Goal: Task Accomplishment & Management: Manage account settings

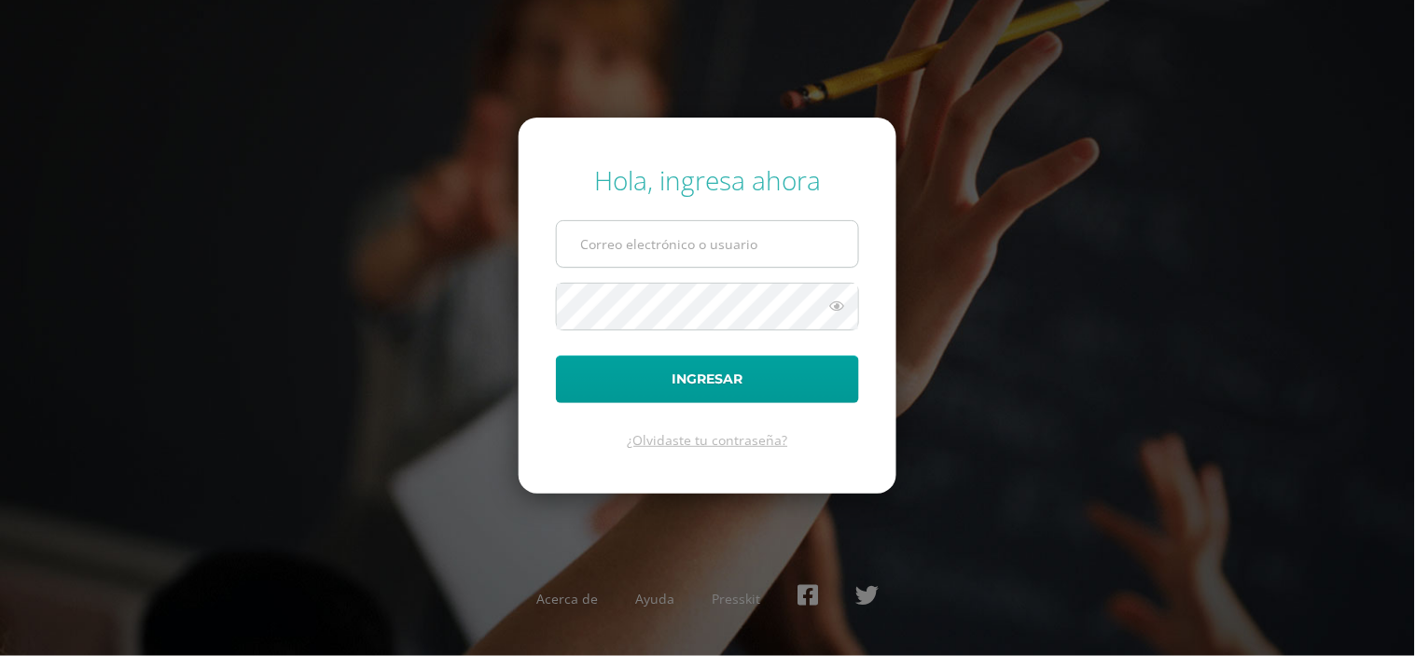
click at [641, 229] on input "text" at bounding box center [707, 244] width 301 height 46
type input "[EMAIL_ADDRESS][DOMAIN_NAME]"
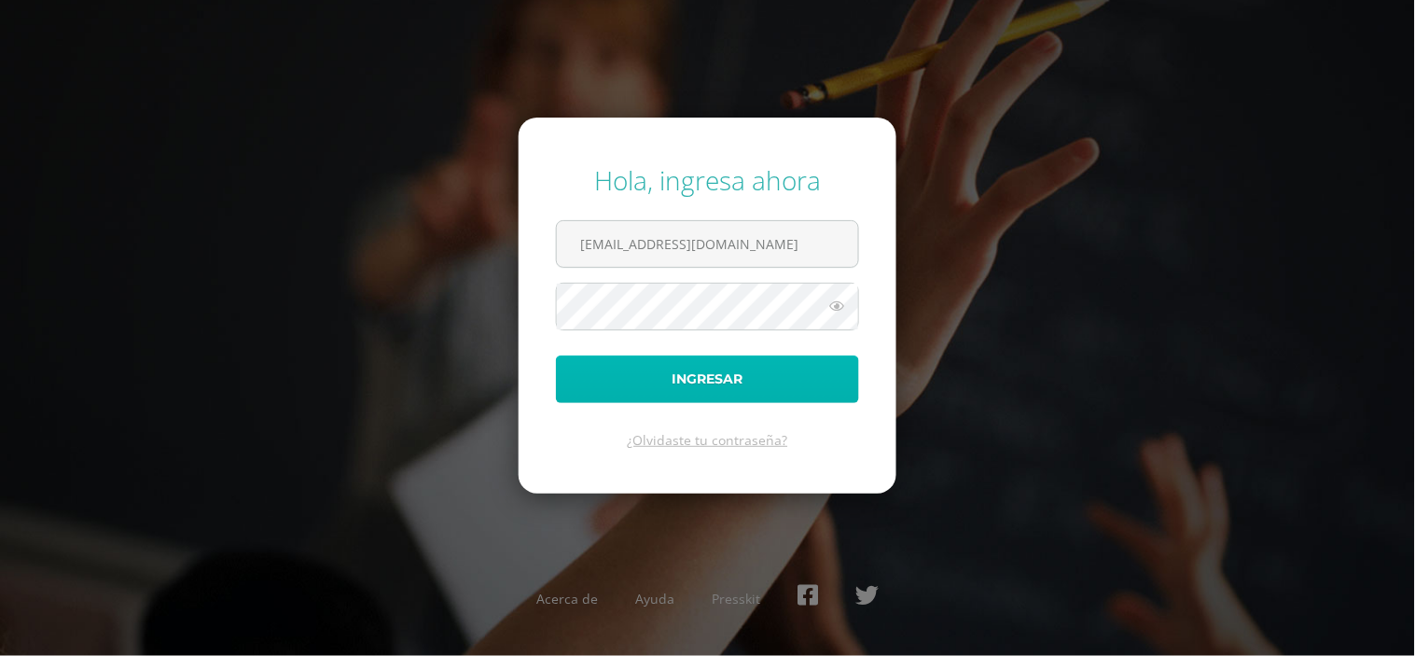
click at [686, 380] on button "Ingresar" at bounding box center [707, 379] width 303 height 48
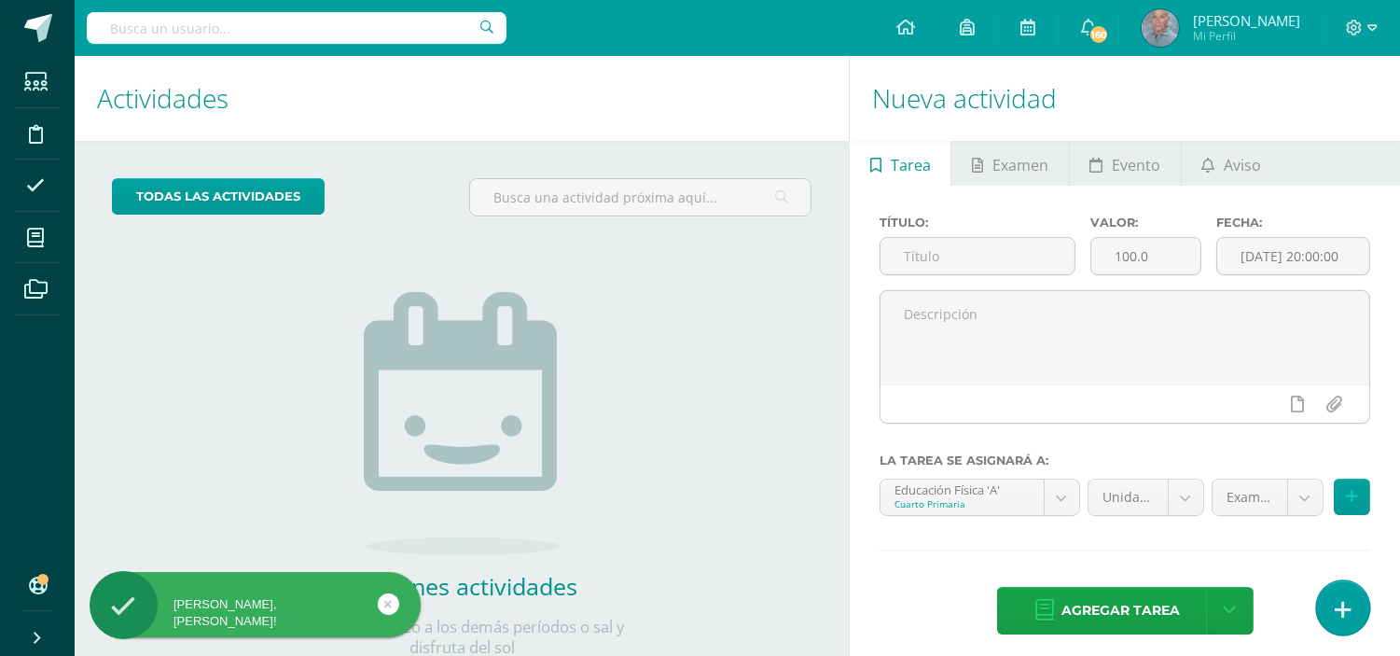
click at [1343, 607] on icon at bounding box center [1342, 609] width 17 height 21
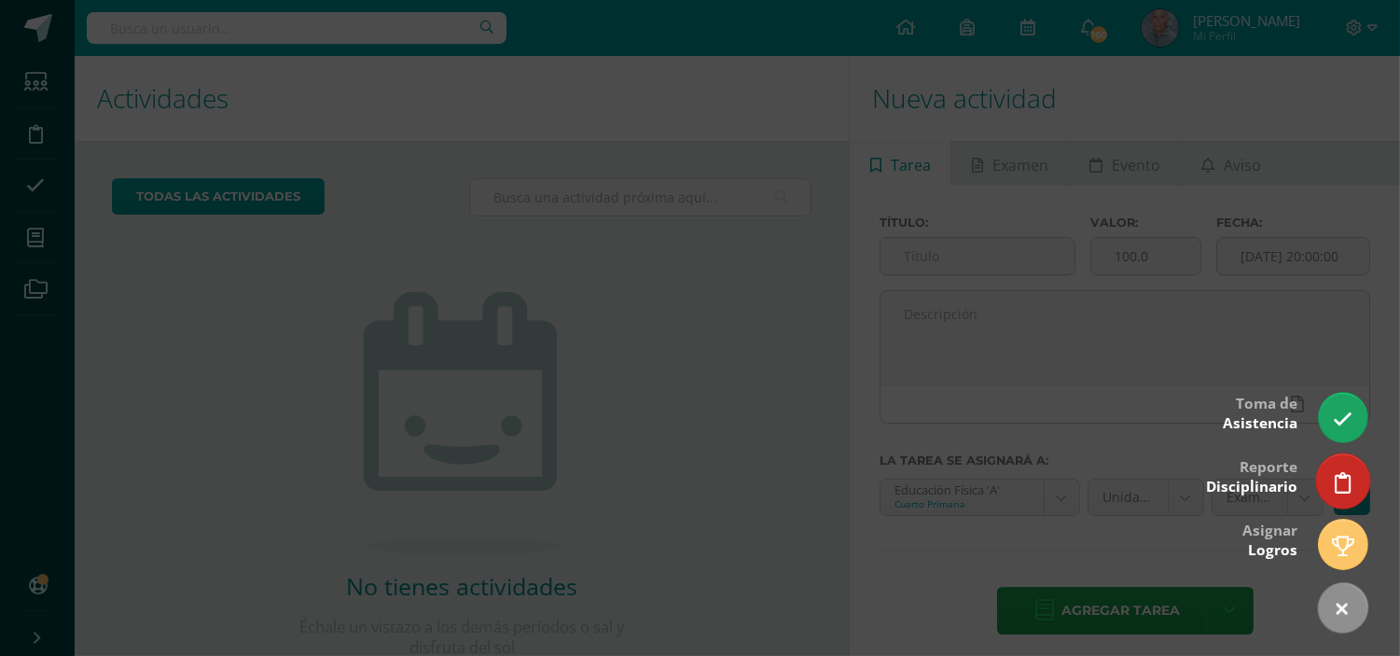
click at [1344, 488] on icon at bounding box center [1342, 482] width 17 height 21
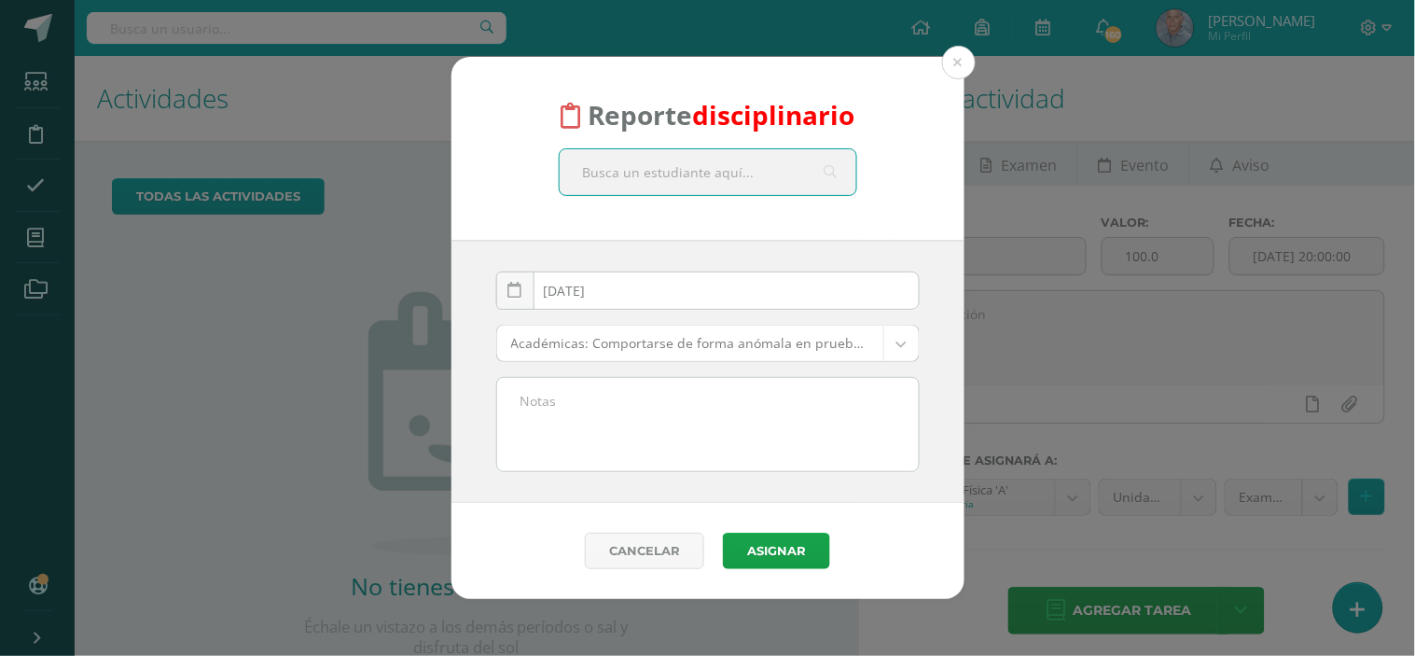
click at [616, 172] on input "text" at bounding box center [708, 172] width 297 height 46
click at [636, 159] on input "text" at bounding box center [708, 172] width 297 height 46
type input "Marisabel Reyes"
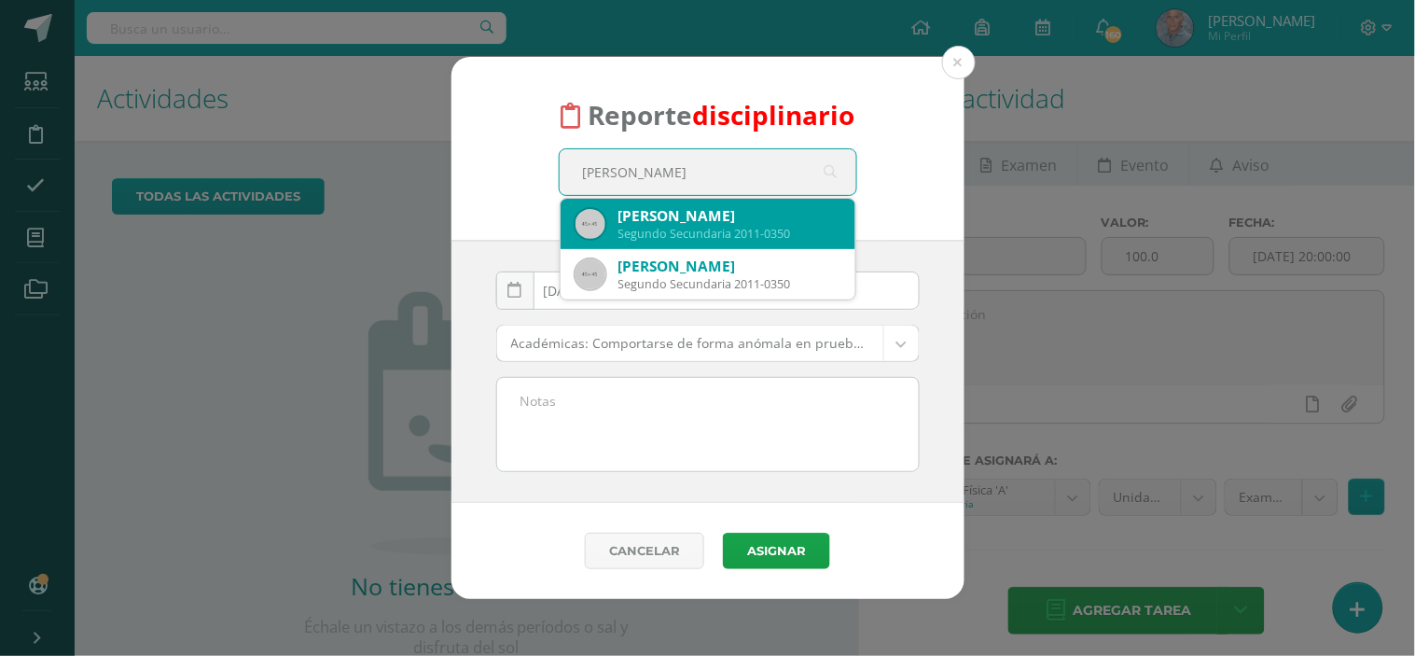
click at [711, 236] on div "Segundo Secundaria 2011-0350" at bounding box center [729, 234] width 222 height 16
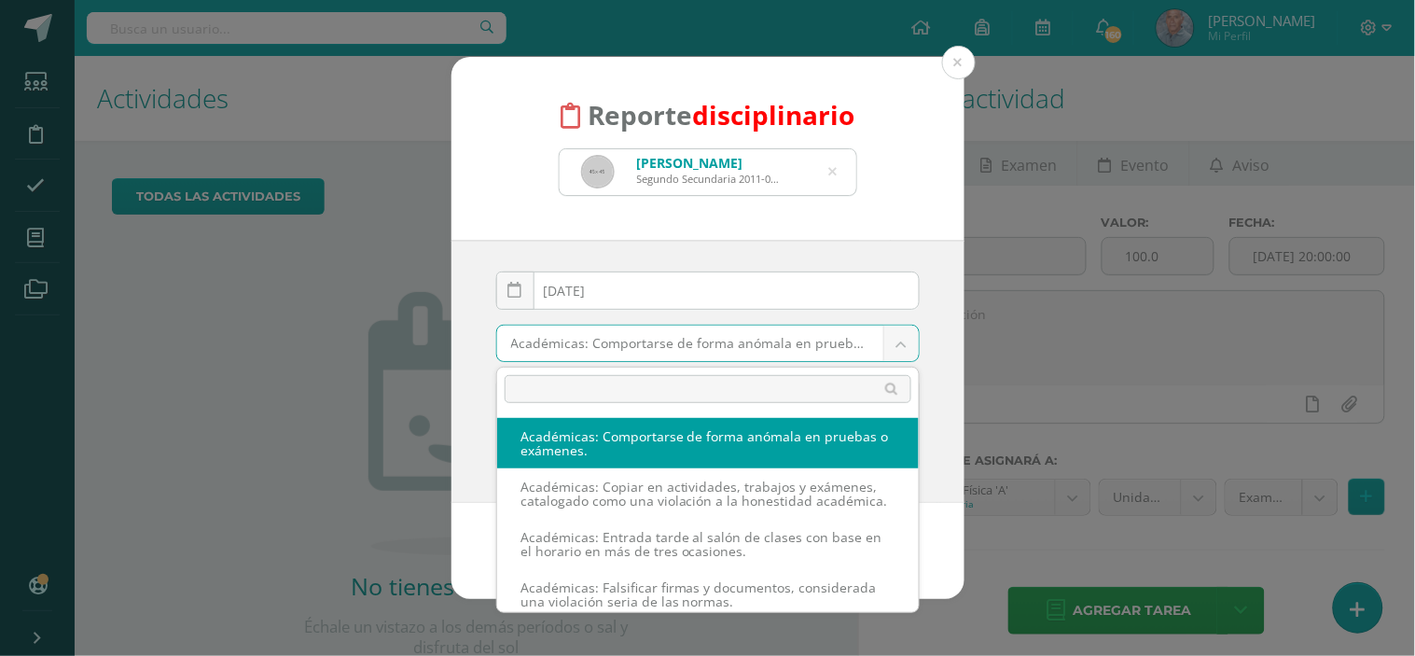
click at [896, 339] on body "Reporte disciplinario Marisabel Reyes Azurdia Segundo Secundaria 2011-0350 Mari…" at bounding box center [707, 328] width 1415 height 656
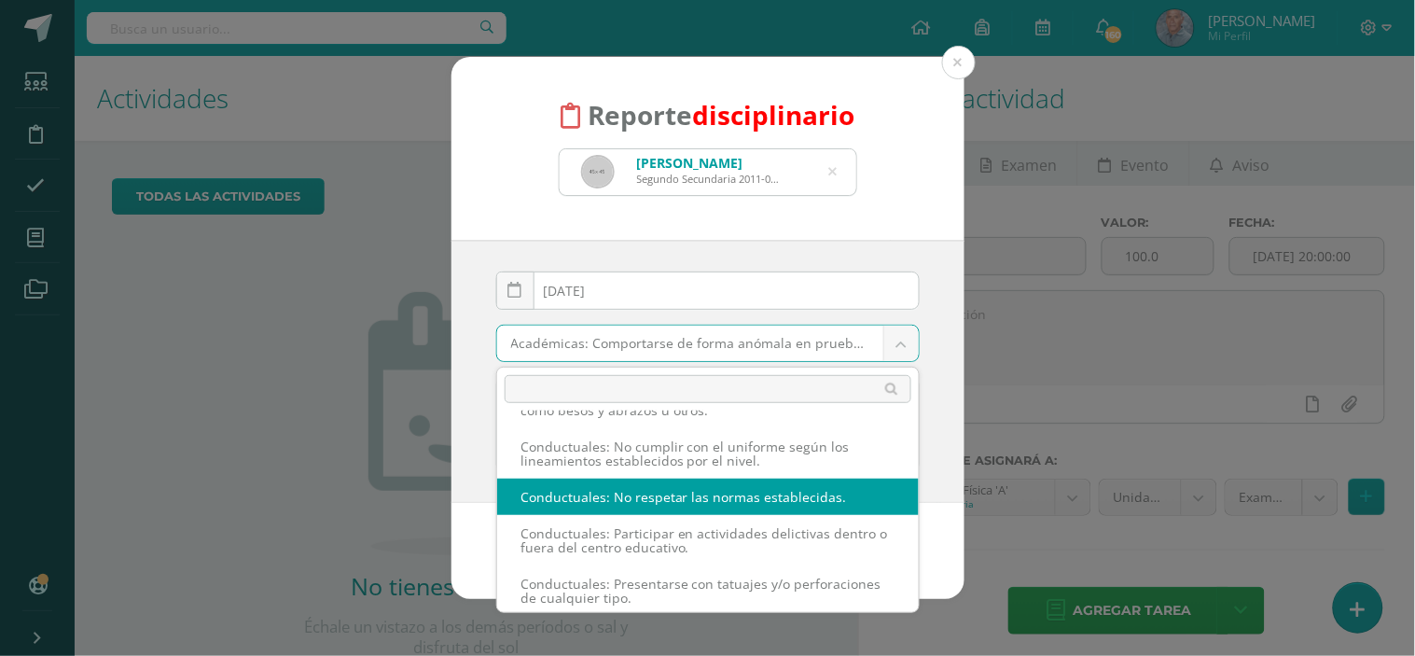
scroll to position [1246, 0]
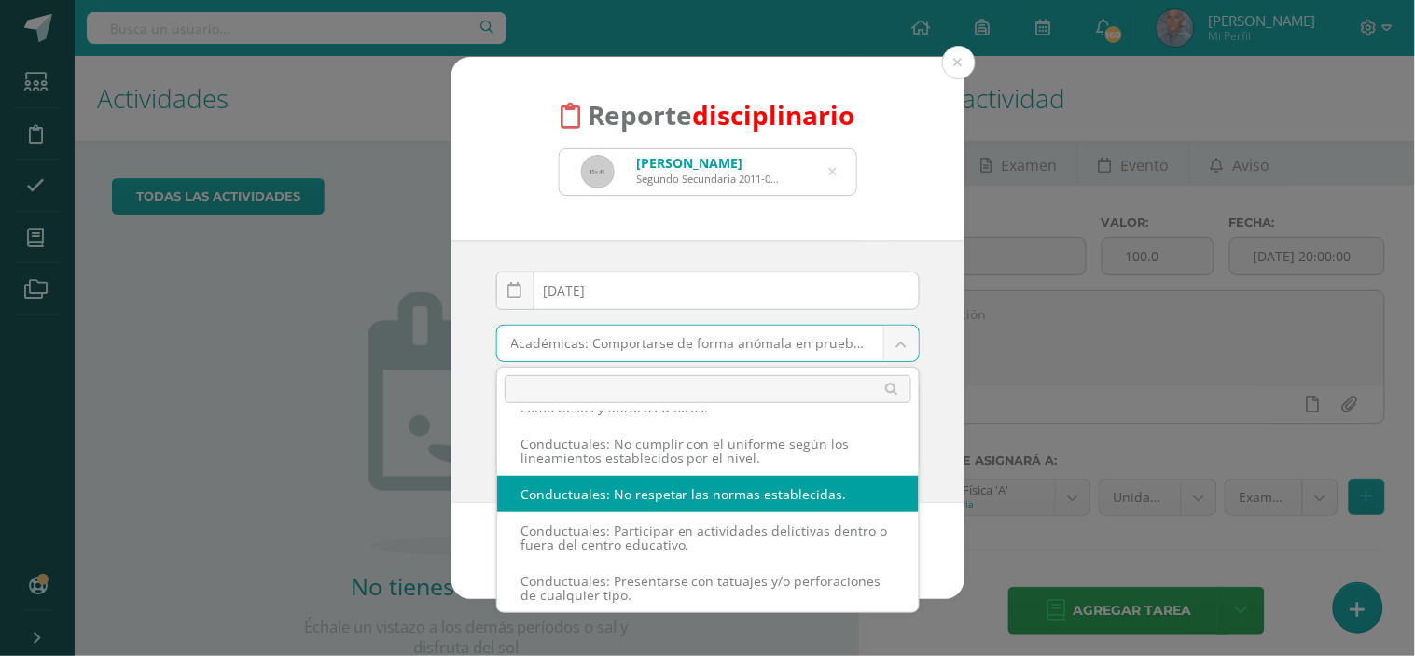
select select "54"
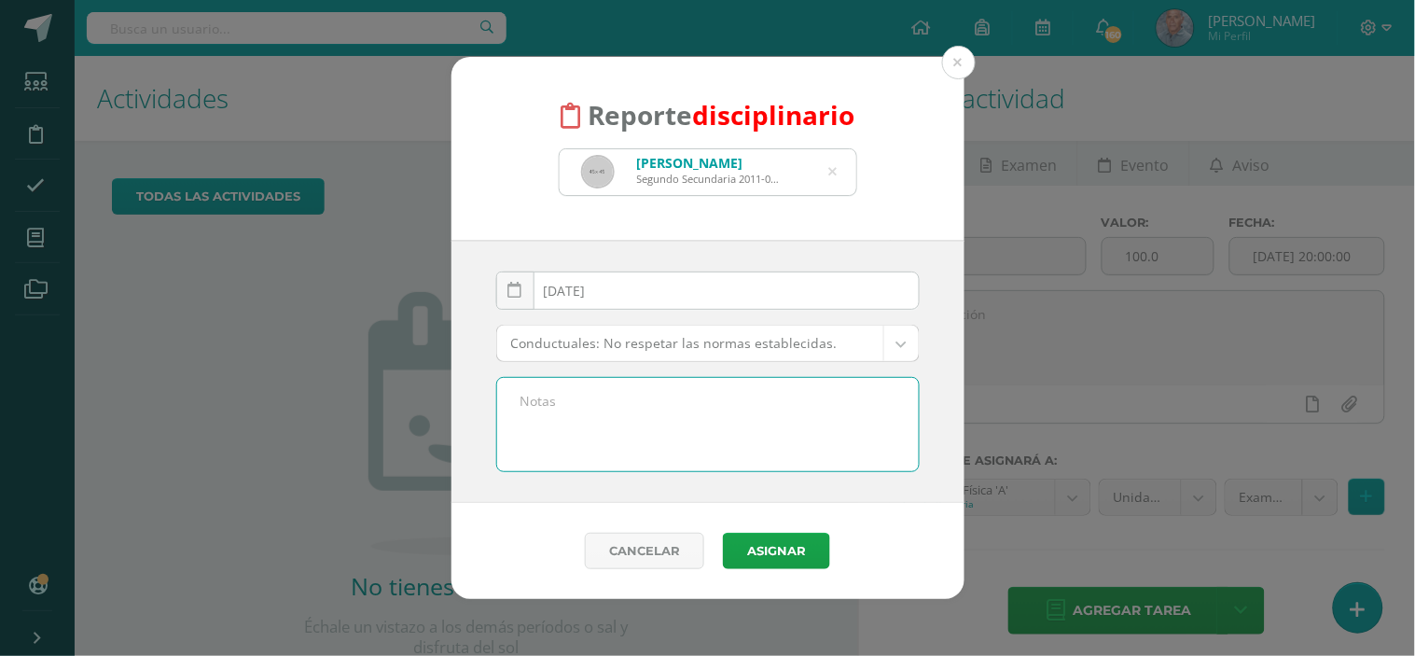
click at [564, 403] on textarea at bounding box center [707, 424] width 421 height 93
type textarea "Se le reporta por traer las uñas pintadas."
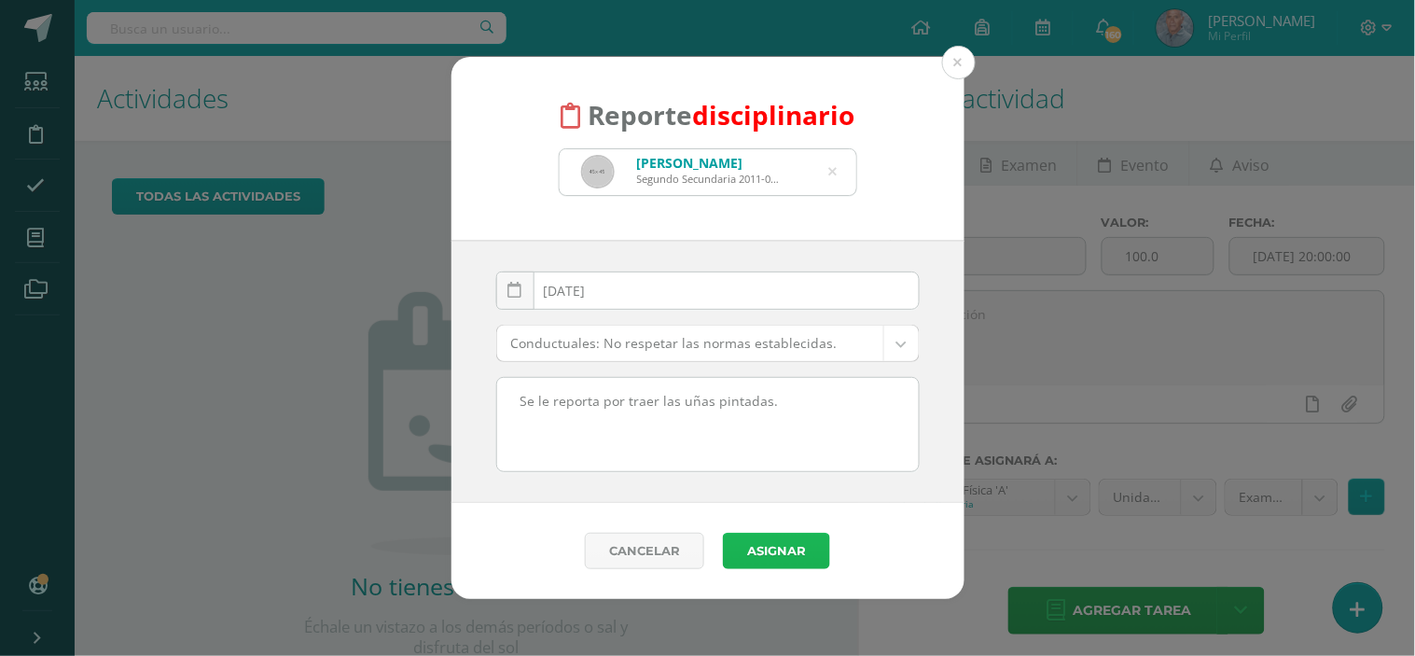
click at [755, 546] on button "Asignar" at bounding box center [776, 550] width 107 height 36
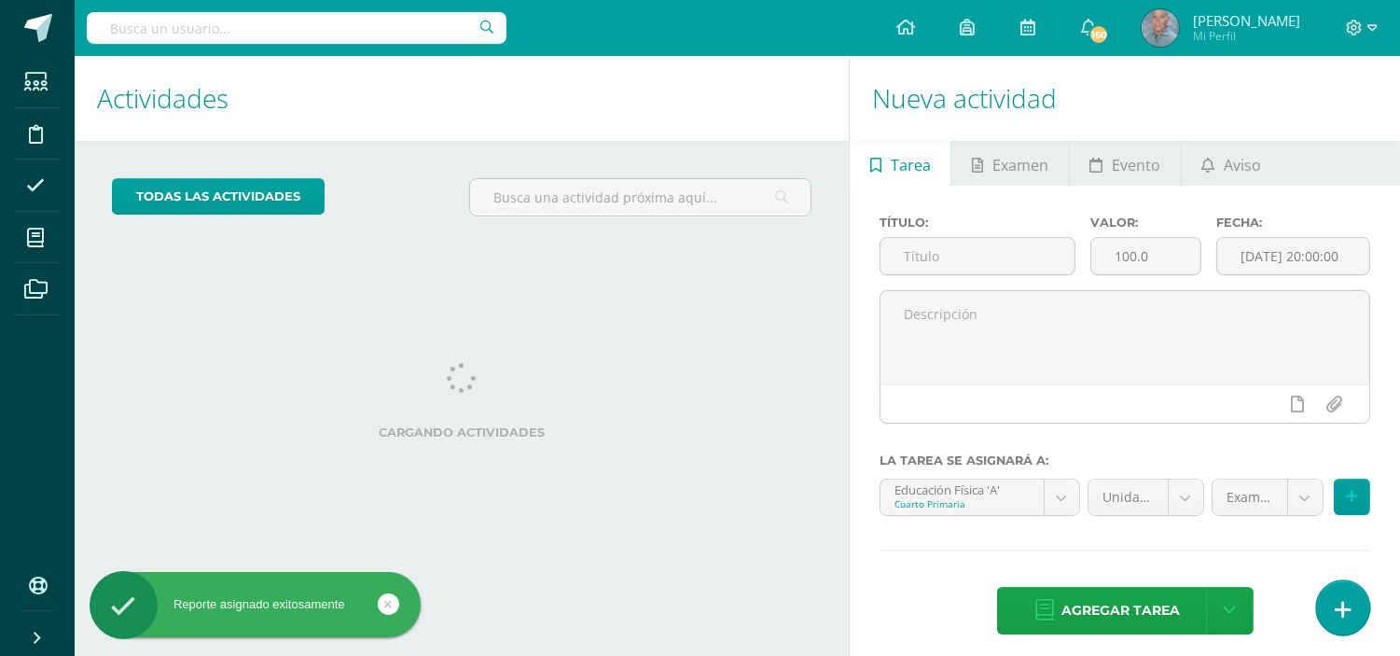
click at [1335, 618] on icon at bounding box center [1342, 609] width 17 height 21
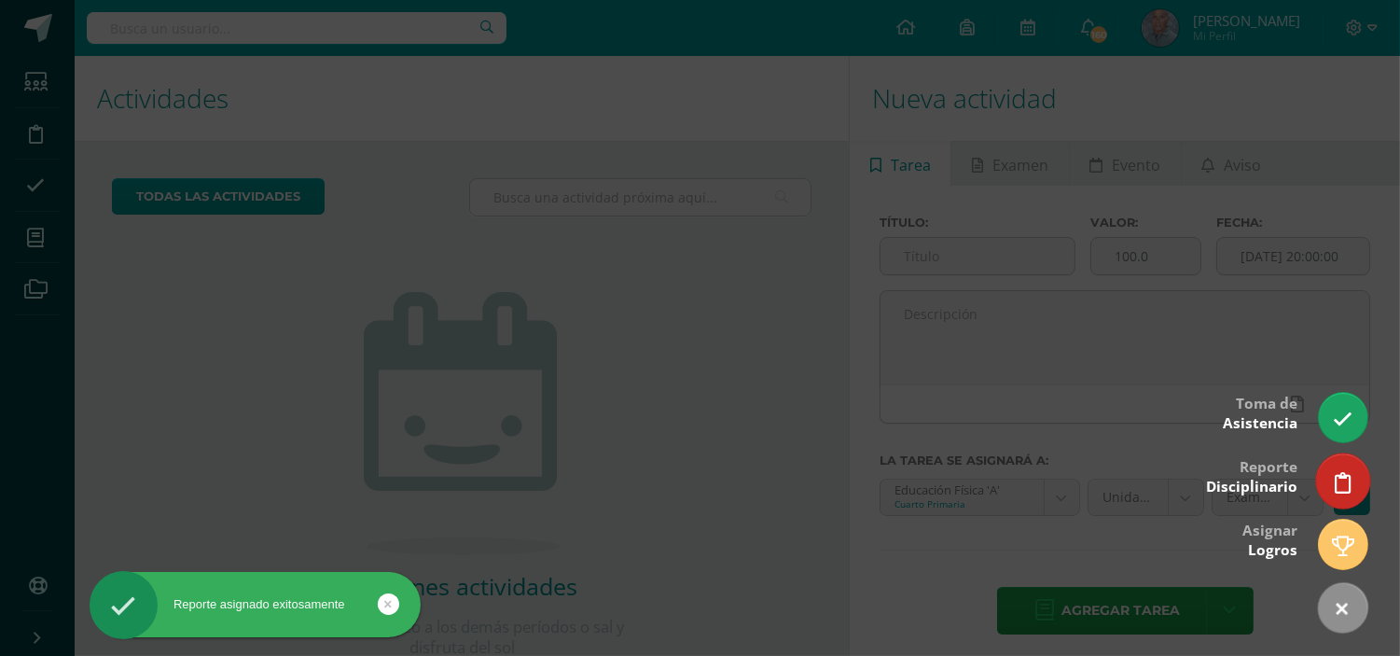
click at [1347, 485] on icon at bounding box center [1342, 482] width 17 height 21
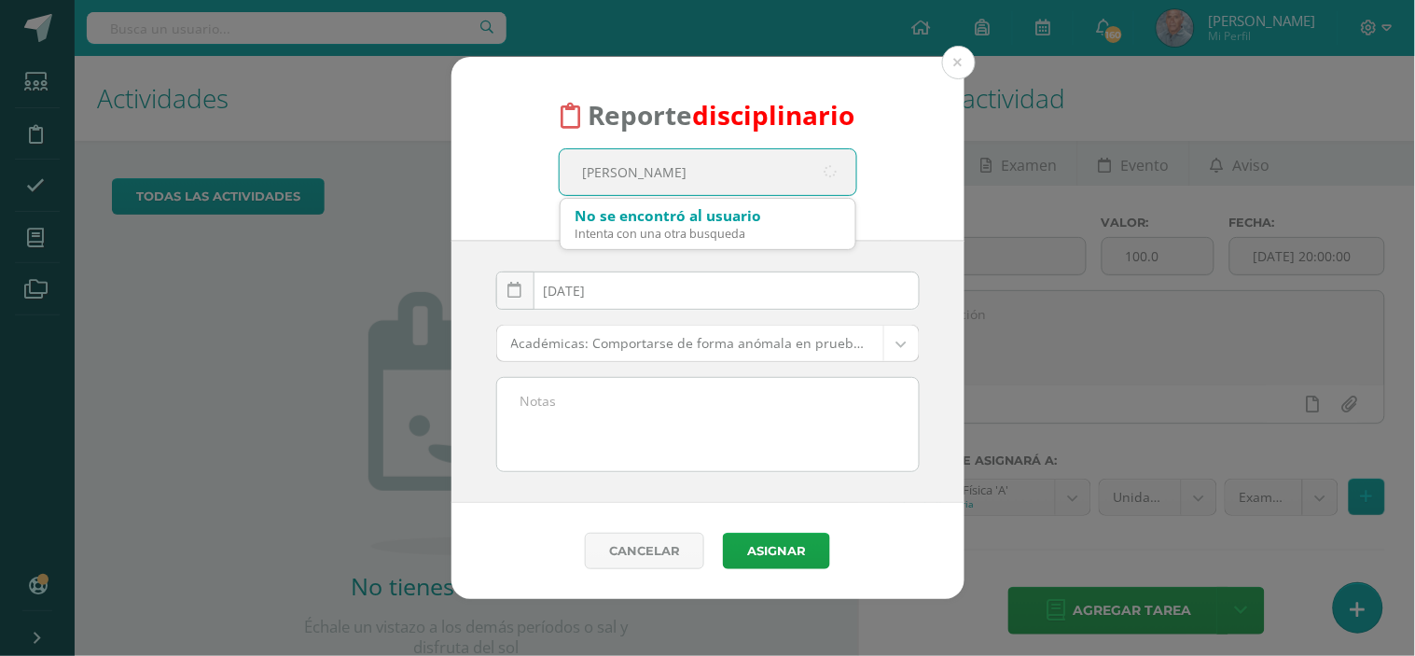
type input "Gustavo"
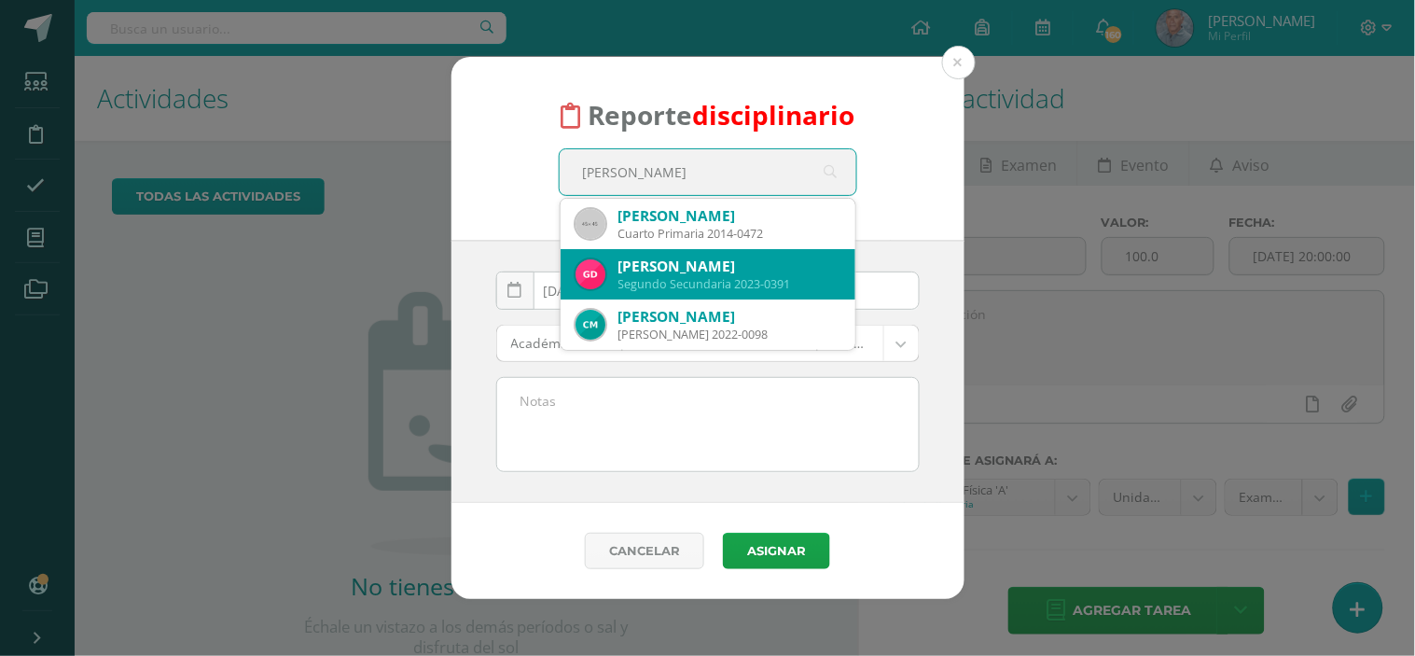
click at [687, 289] on div "Segundo Secundaria 2023-0391" at bounding box center [729, 284] width 222 height 16
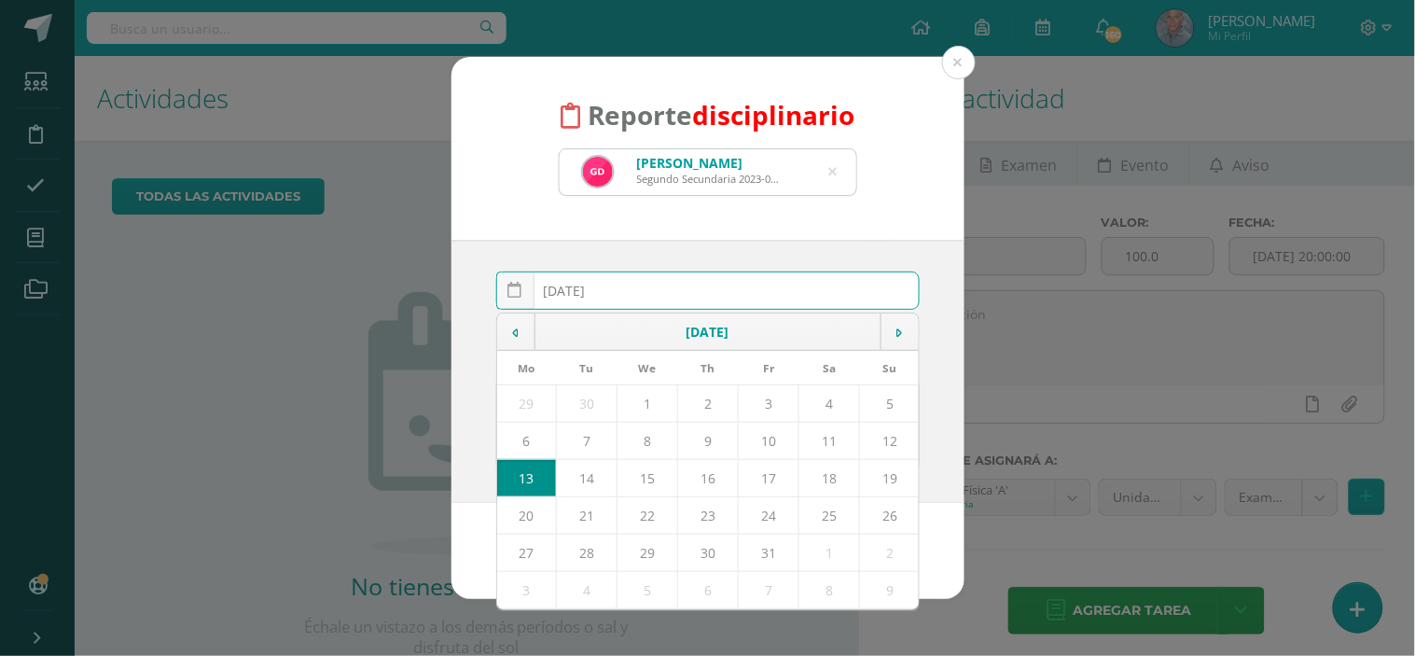
click at [687, 289] on input "[DATE]" at bounding box center [707, 290] width 421 height 36
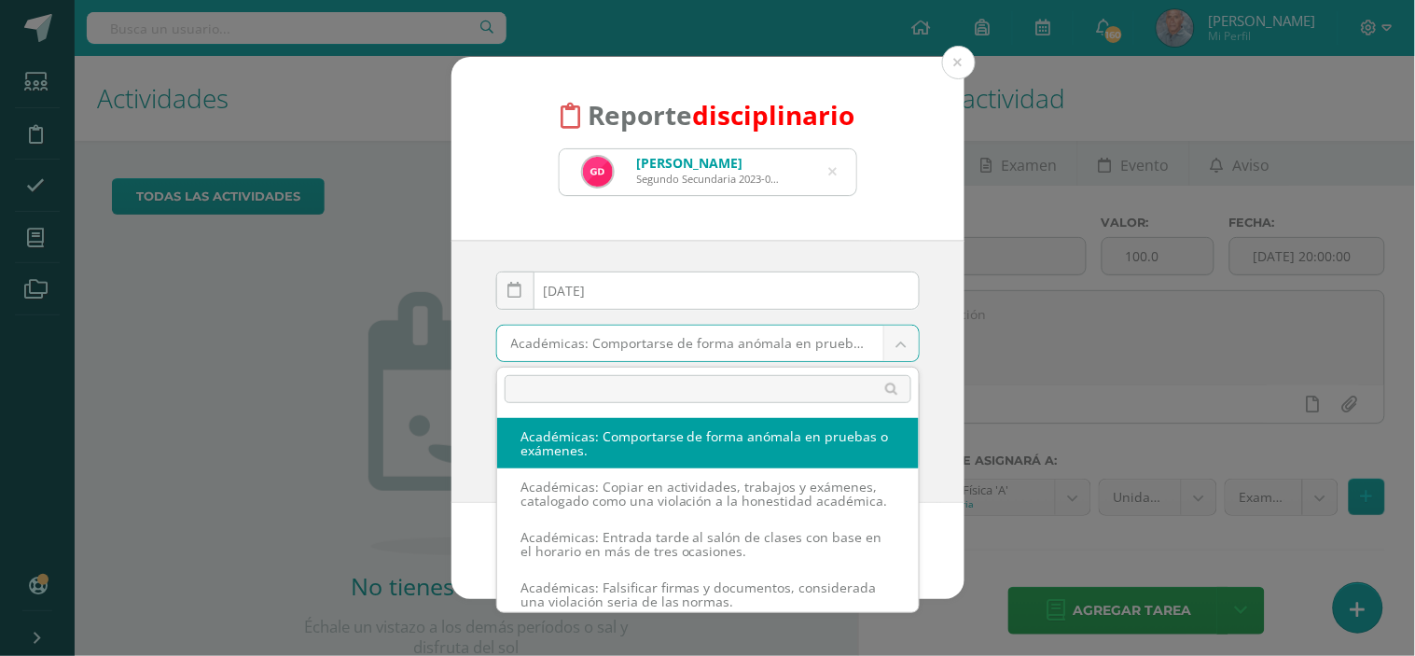
click at [903, 336] on body "Reporte disciplinario Gustavo Andrés Díaz Ardón Segundo Secundaria 2023-0391 Gu…" at bounding box center [707, 328] width 1415 height 656
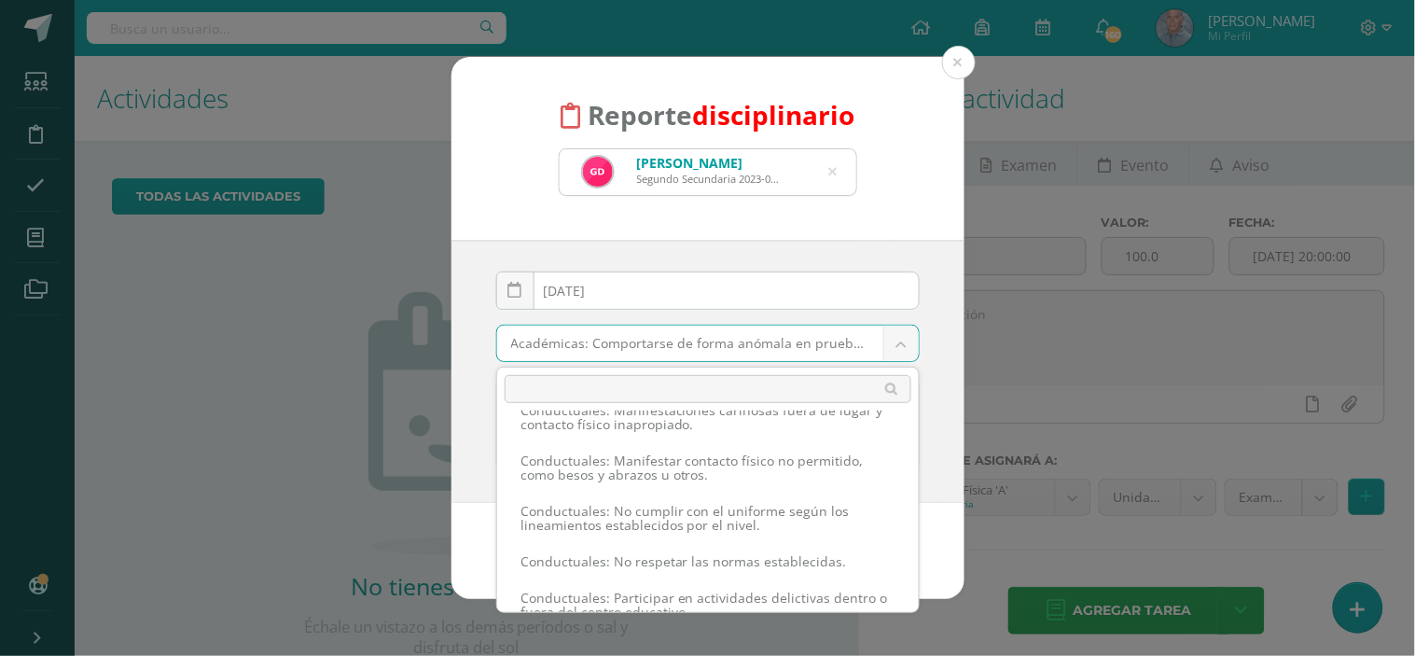
scroll to position [1196, 0]
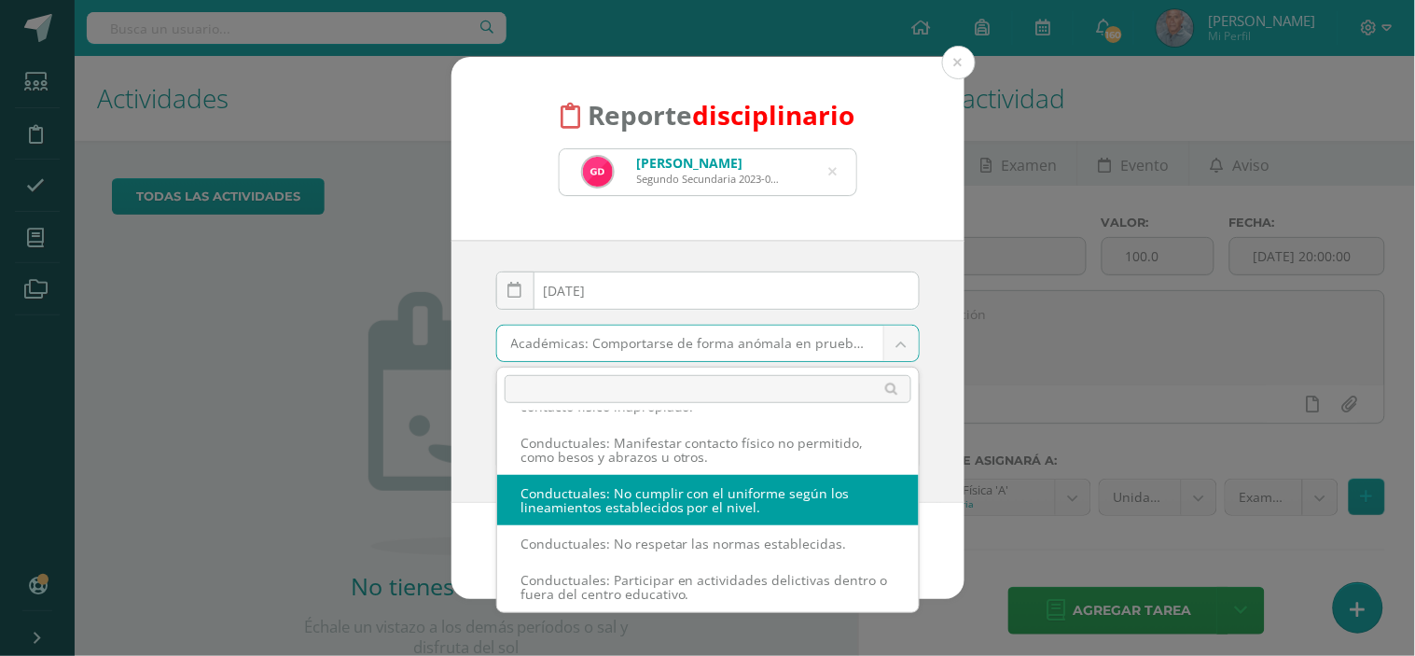
select select "37"
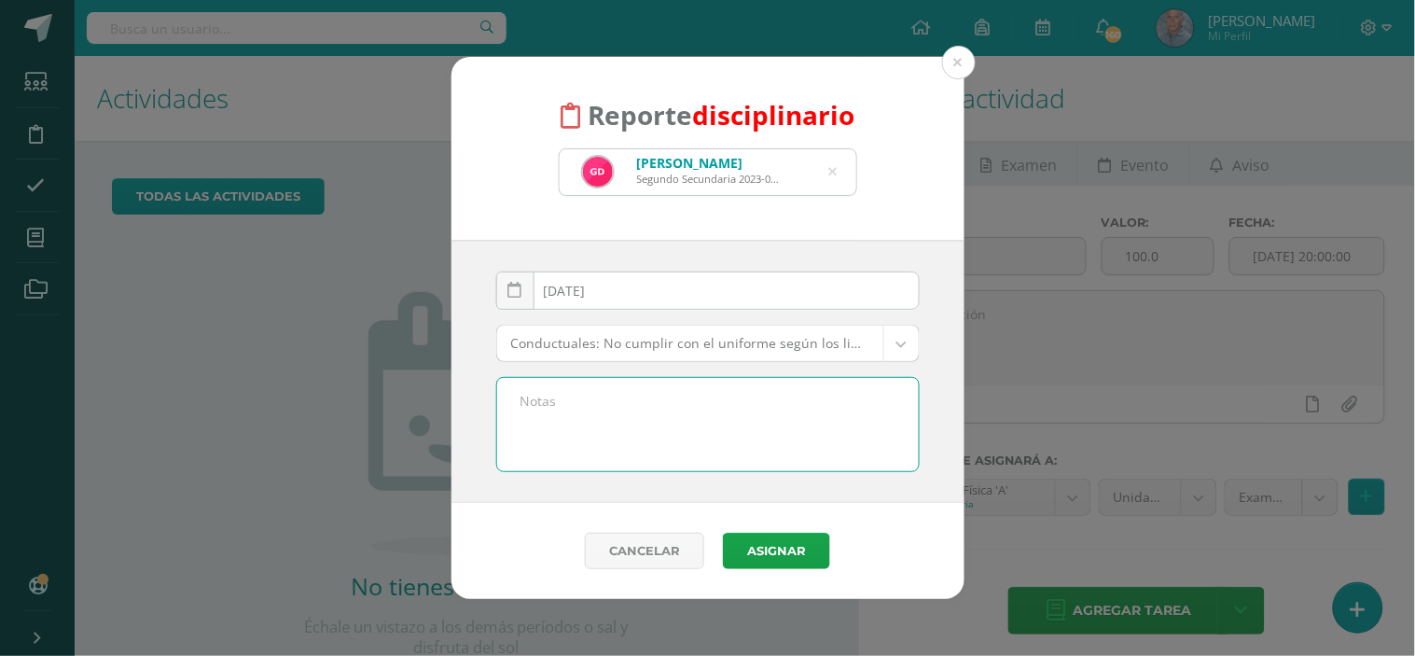
click at [532, 413] on textarea at bounding box center [707, 424] width 421 height 93
click at [700, 412] on textarea "Por no traer los zapatos del uniforme de diario y traer zapatos de color azul c…" at bounding box center [707, 424] width 421 height 93
click at [712, 414] on textarea "Por no traer los zapatos del uniforme de diario y traer zapatos de color azul c…" at bounding box center [707, 424] width 421 height 93
click at [791, 420] on textarea "Por no traer los zapatos del uniforme de diario y traer zapatos de color azul c…" at bounding box center [707, 424] width 421 height 93
click at [836, 408] on textarea "Por no traer los zapatos del uniforme de diario y traer zapatos de color azul c…" at bounding box center [707, 424] width 421 height 93
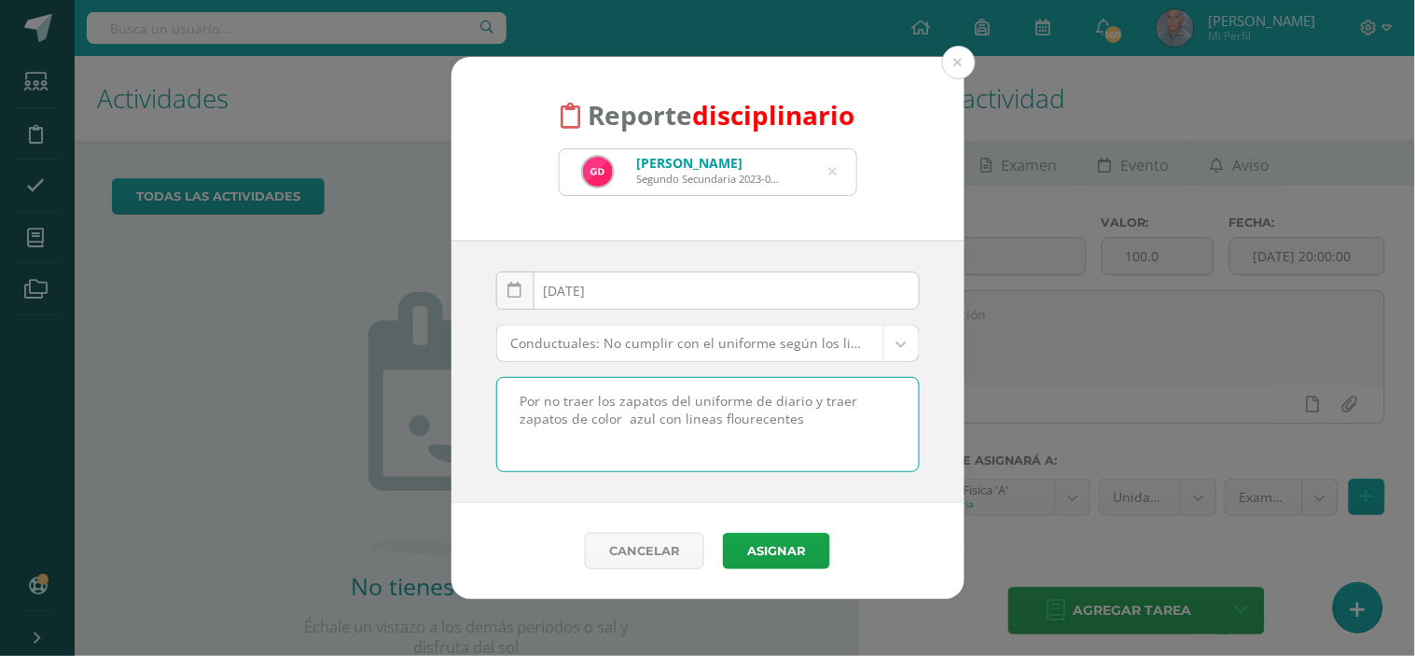
click at [697, 420] on textarea "Por no traer los zapatos del uniforme de diario y traer zapatos de color azul c…" at bounding box center [707, 424] width 421 height 93
click at [760, 421] on textarea "Por no traer los zapatos del uniforme de diario y traer zapatos de color azul c…" at bounding box center [707, 424] width 421 height 93
type textarea "Por no traer los zapatos del uniforme de diario y traer zapatos de color azul c…"
click at [779, 543] on button "Asignar" at bounding box center [776, 550] width 107 height 36
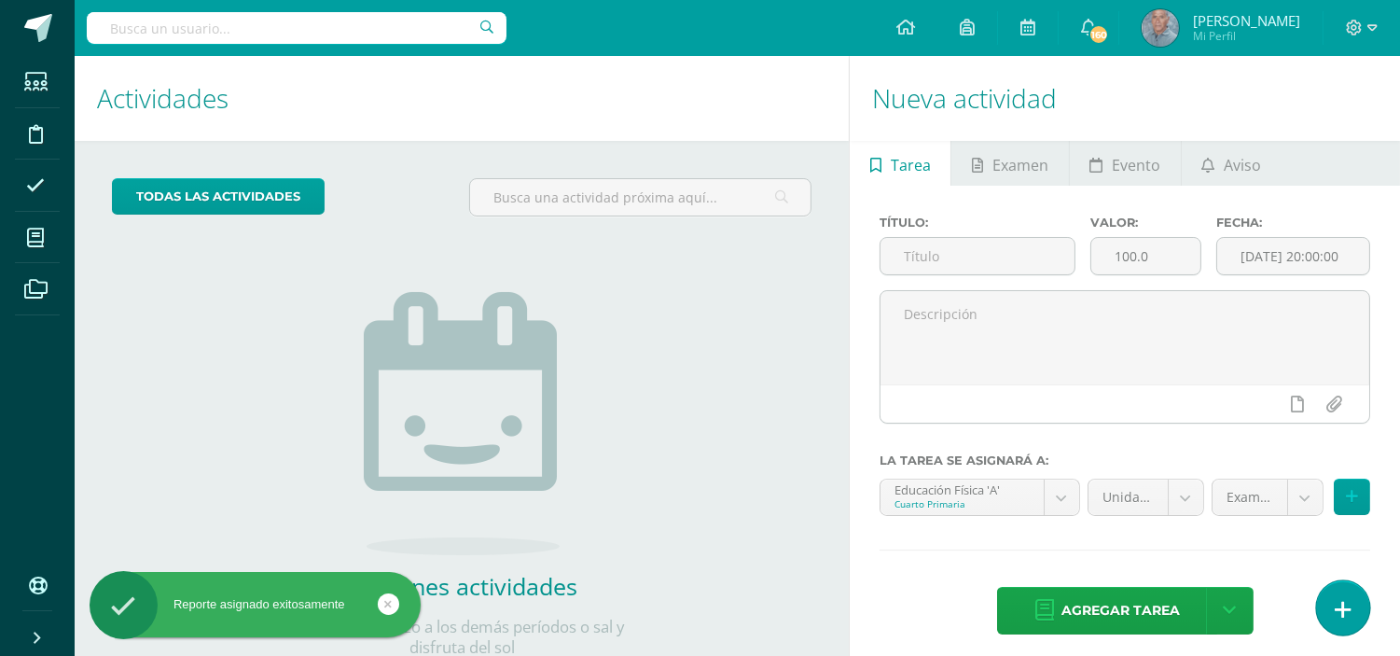
click at [1322, 602] on link at bounding box center [1342, 607] width 53 height 54
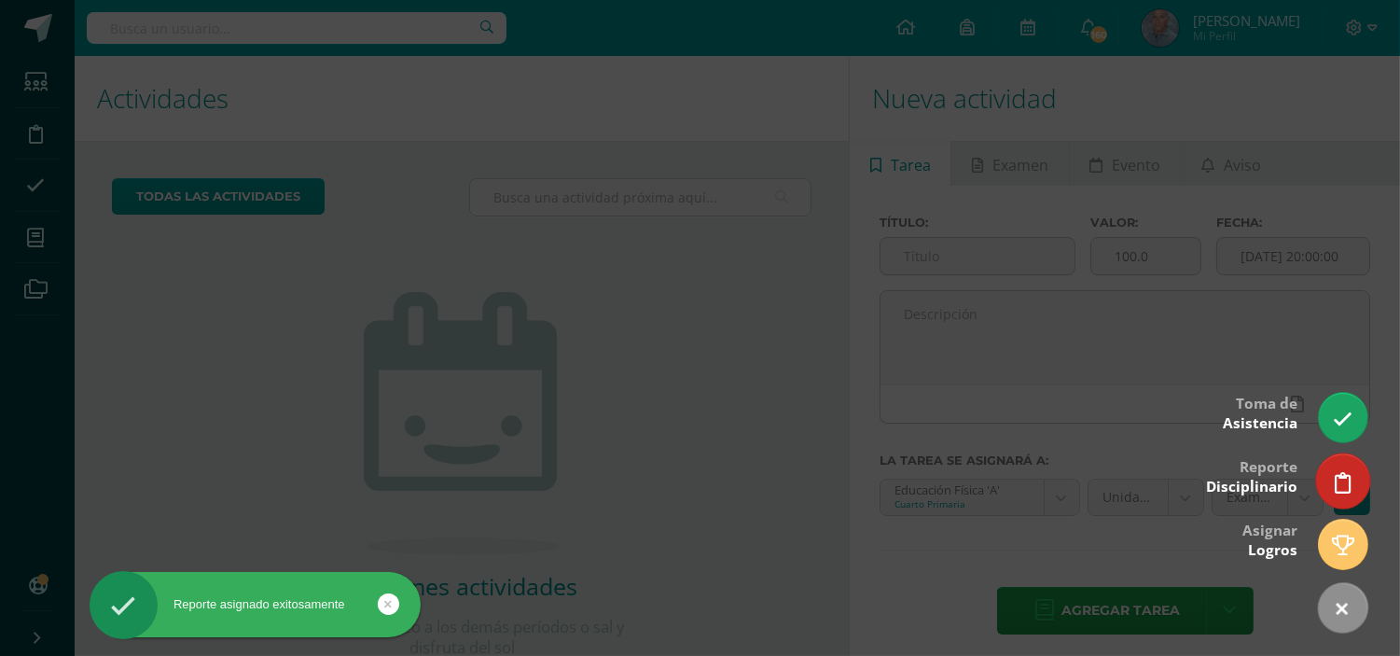
click at [1344, 492] on link at bounding box center [1342, 480] width 53 height 54
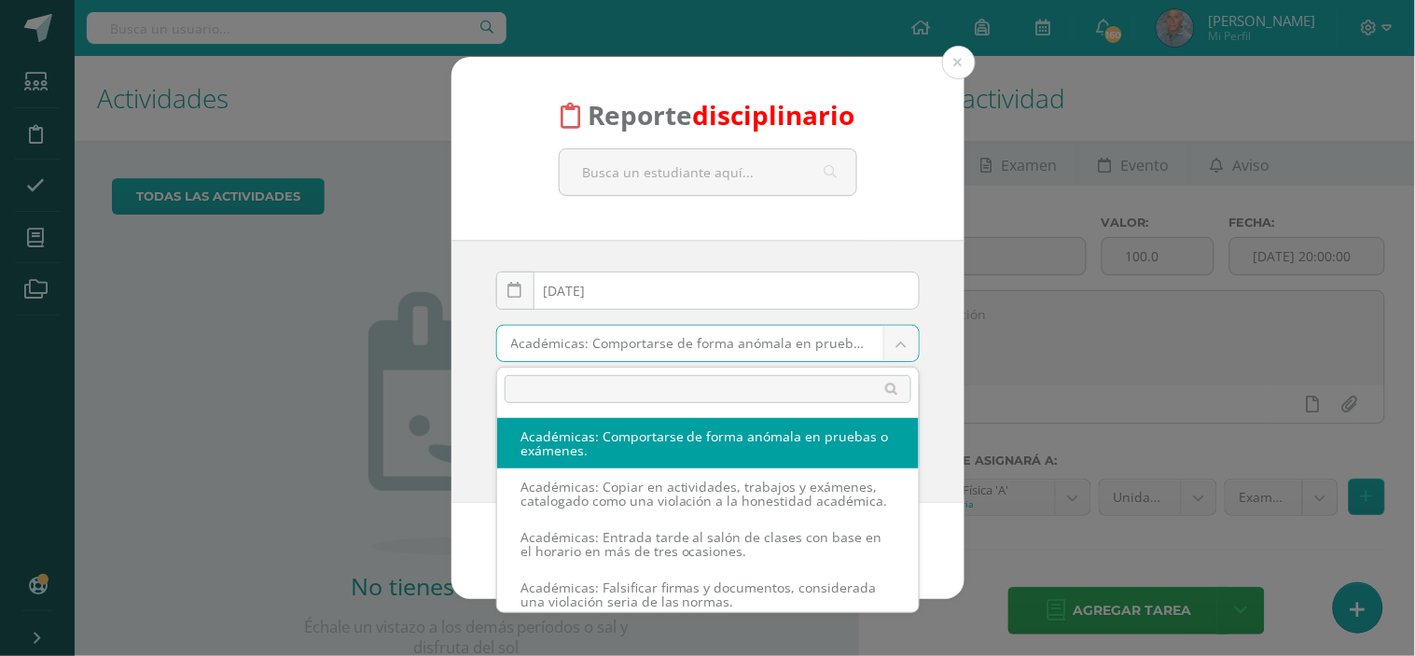
click at [901, 334] on body "Reporte disciplinario 2025-10-13 October, 2025 Mo Tu We Th Fr Sa Su 29 30 1 2 3…" at bounding box center [707, 328] width 1415 height 656
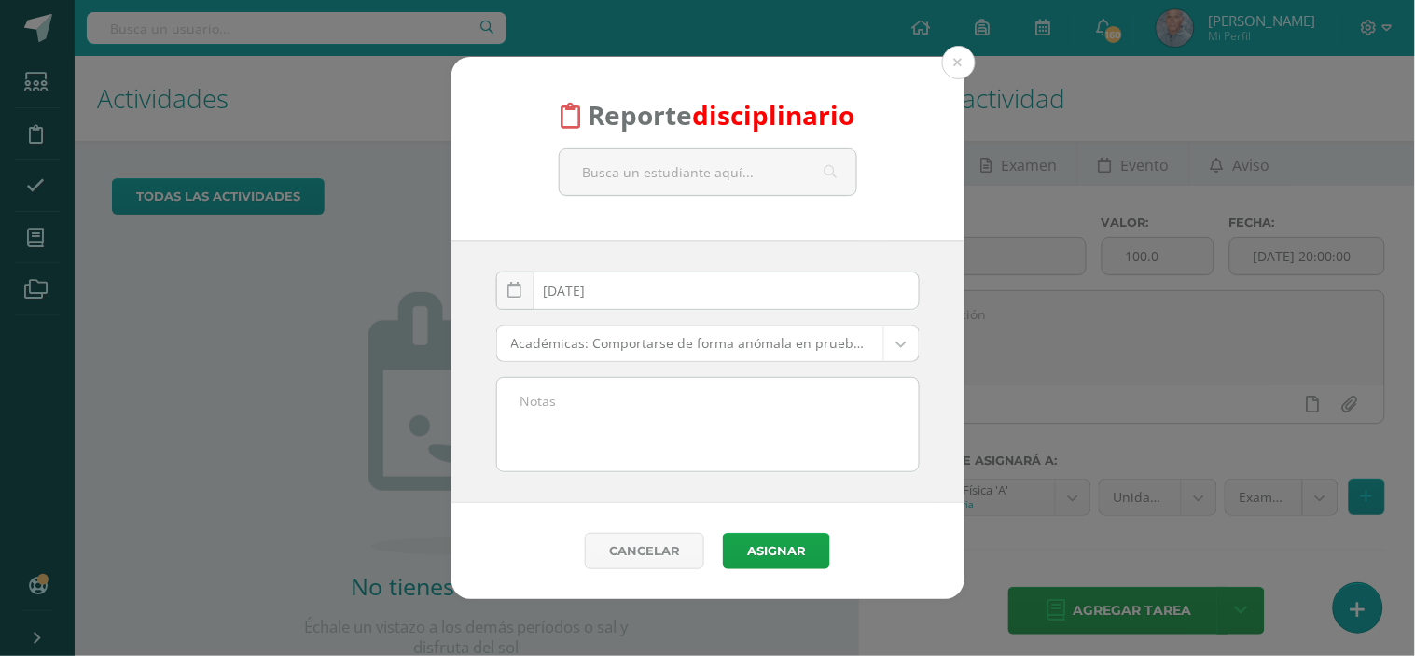
click at [618, 178] on body "Reporte disciplinario 2025-10-13 October, 2025 Mo Tu We Th Fr Sa Su 29 30 1 2 3…" at bounding box center [707, 328] width 1415 height 656
click at [618, 178] on input "text" at bounding box center [708, 172] width 297 height 46
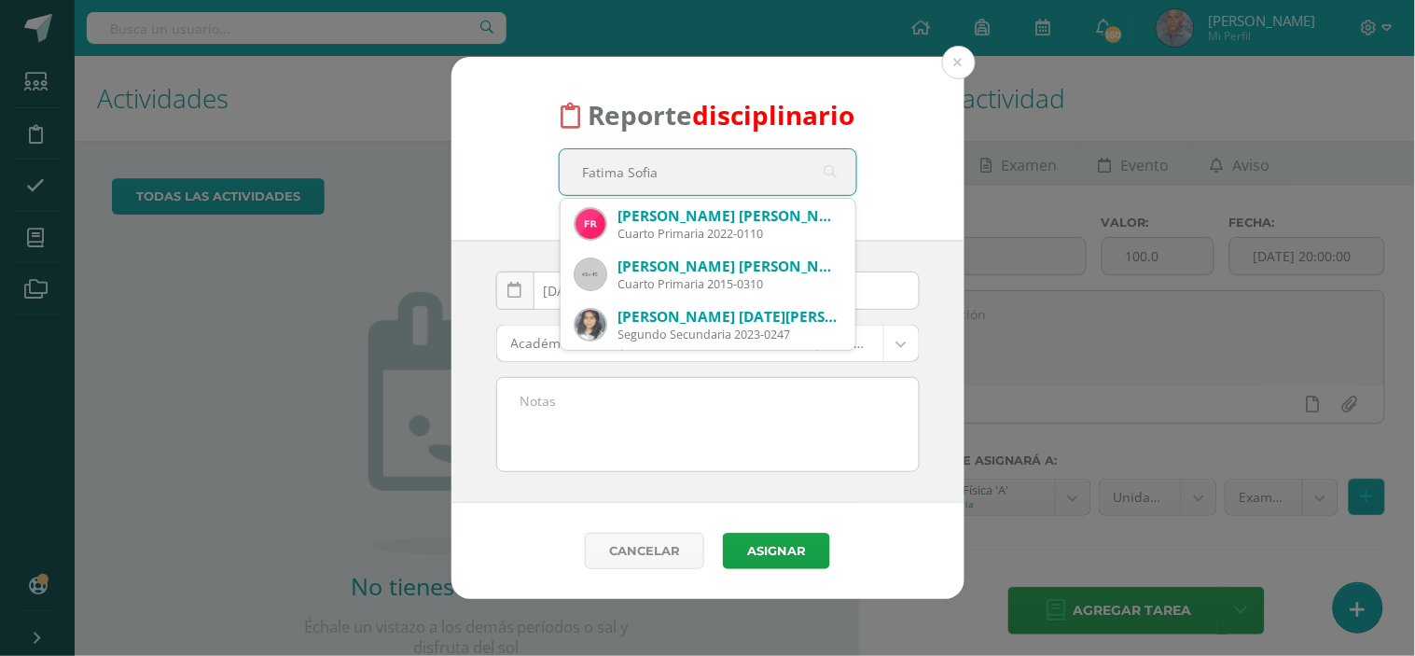
type input "Fatima Sofia"
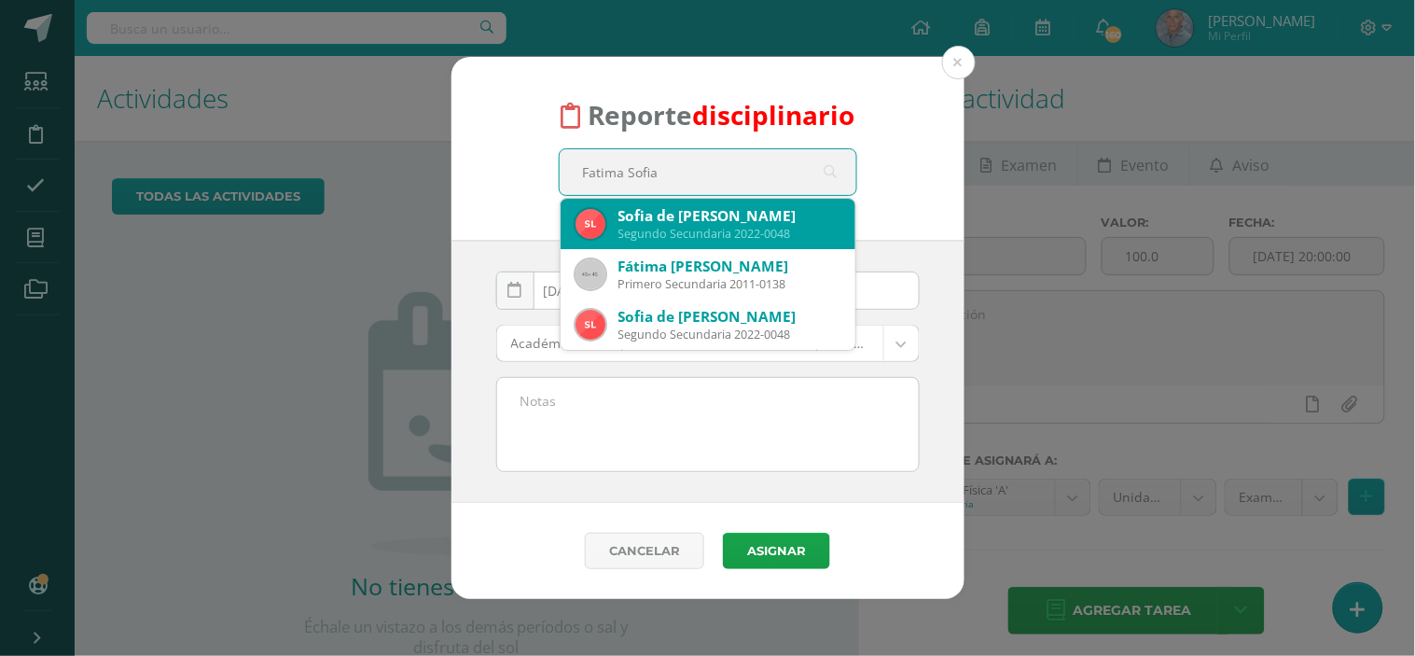
click at [686, 228] on div "Segundo Secundaria 2022-0048" at bounding box center [729, 234] width 222 height 16
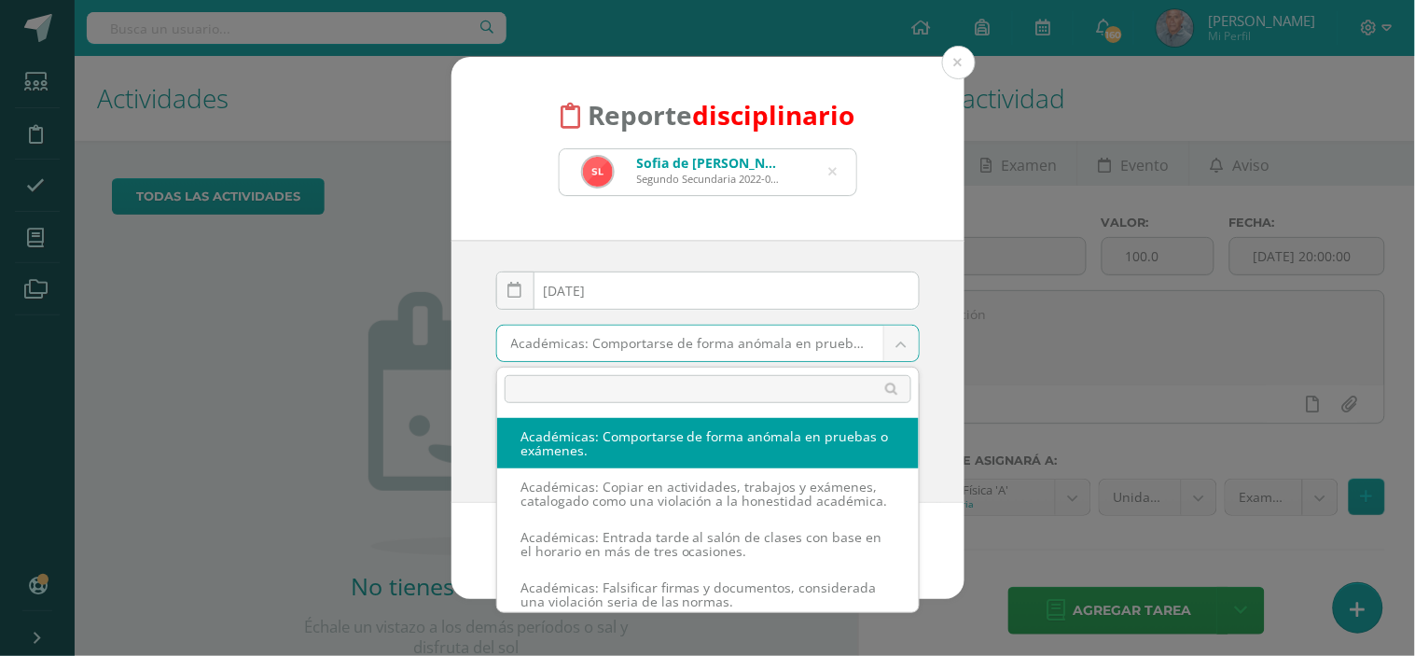
click at [905, 345] on body "Reporte disciplinario Sofia de Fatima López Moya Segundo Secundaria 2022-0048 F…" at bounding box center [707, 328] width 1415 height 656
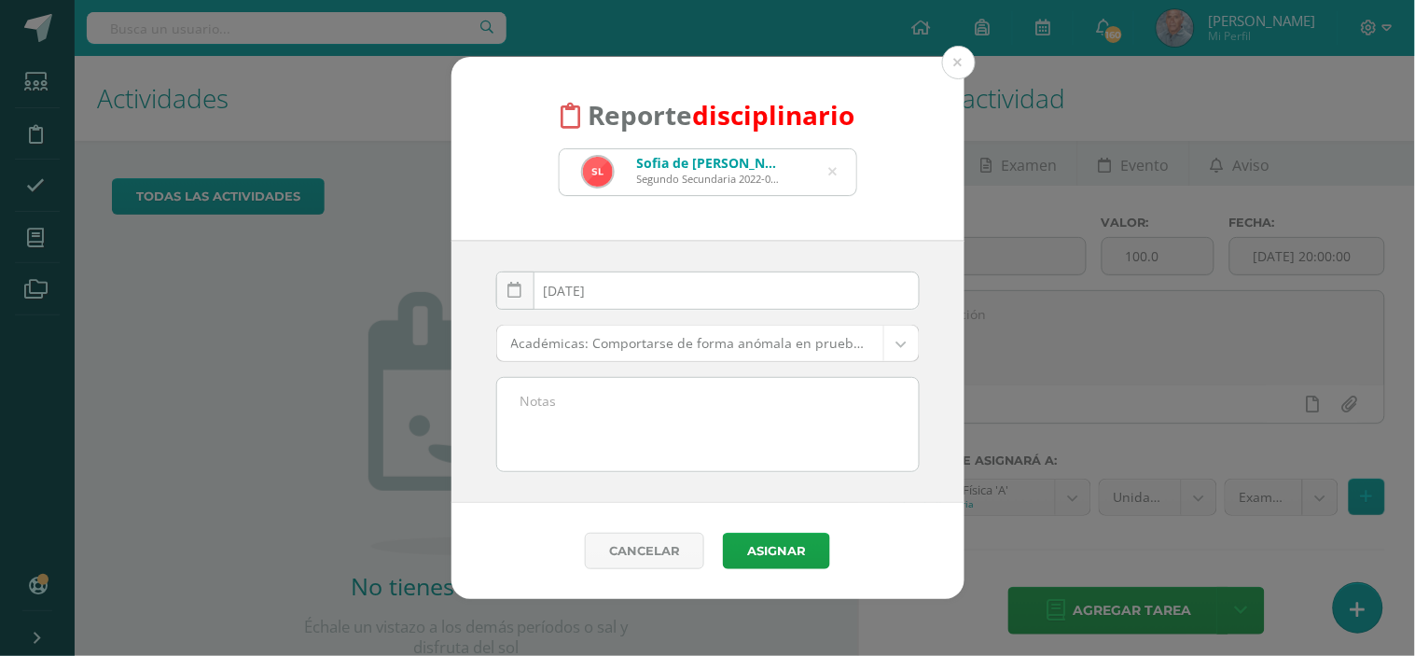
click at [905, 345] on body "Reporte disciplinario Sofia de Fatima López Moya Segundo Secundaria 2022-0048 F…" at bounding box center [707, 328] width 1415 height 656
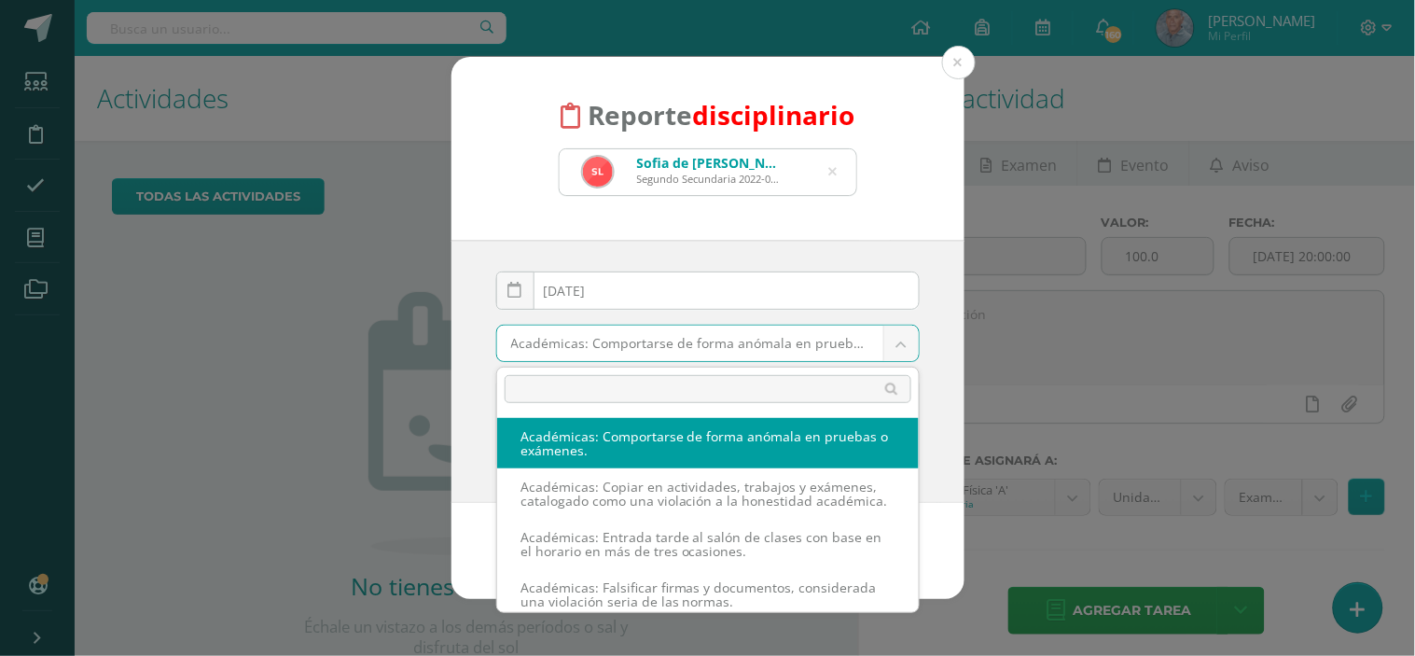
click at [905, 345] on body "Reporte disciplinario Sofia de Fatima López Moya Segundo Secundaria 2022-0048 F…" at bounding box center [707, 328] width 1415 height 656
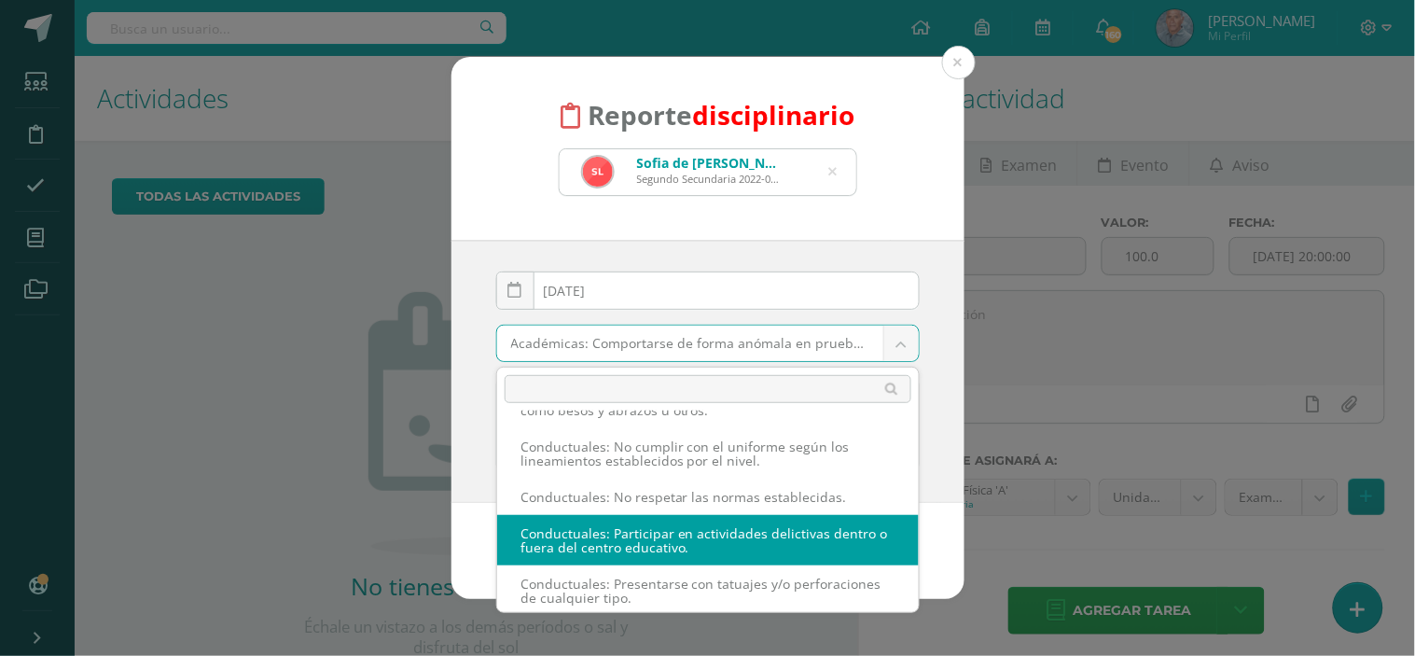
scroll to position [1246, 0]
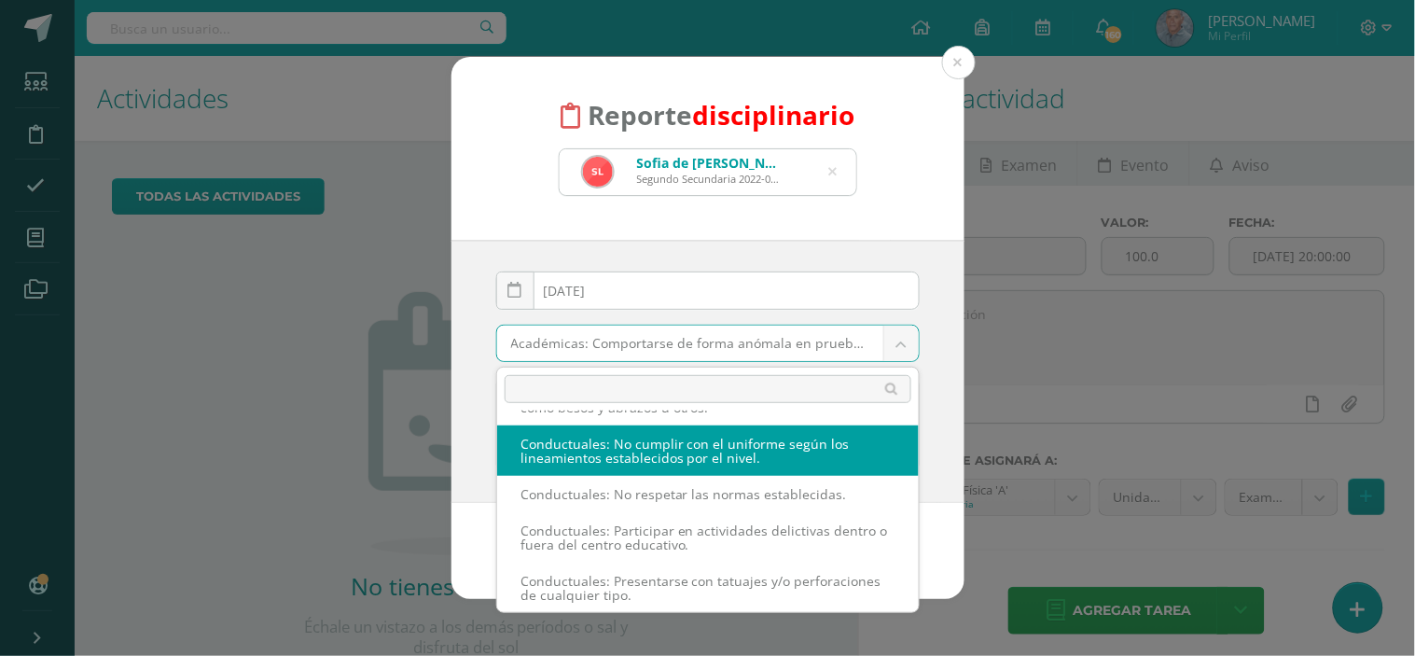
select select "37"
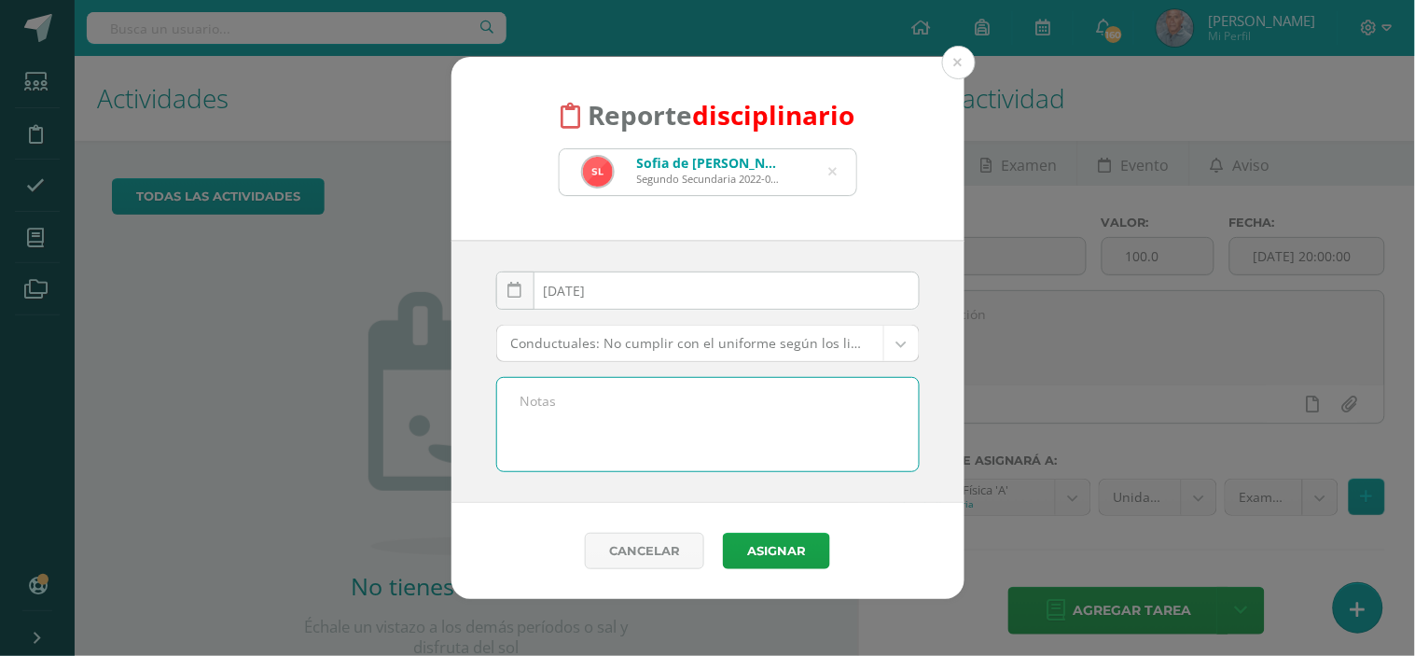
click at [569, 412] on textarea at bounding box center [707, 424] width 421 height 93
type textarea "Por no traer los zapatos del uniforme de diario y traer tenis de color blanco."
click at [785, 551] on button "Asignar" at bounding box center [776, 550] width 107 height 36
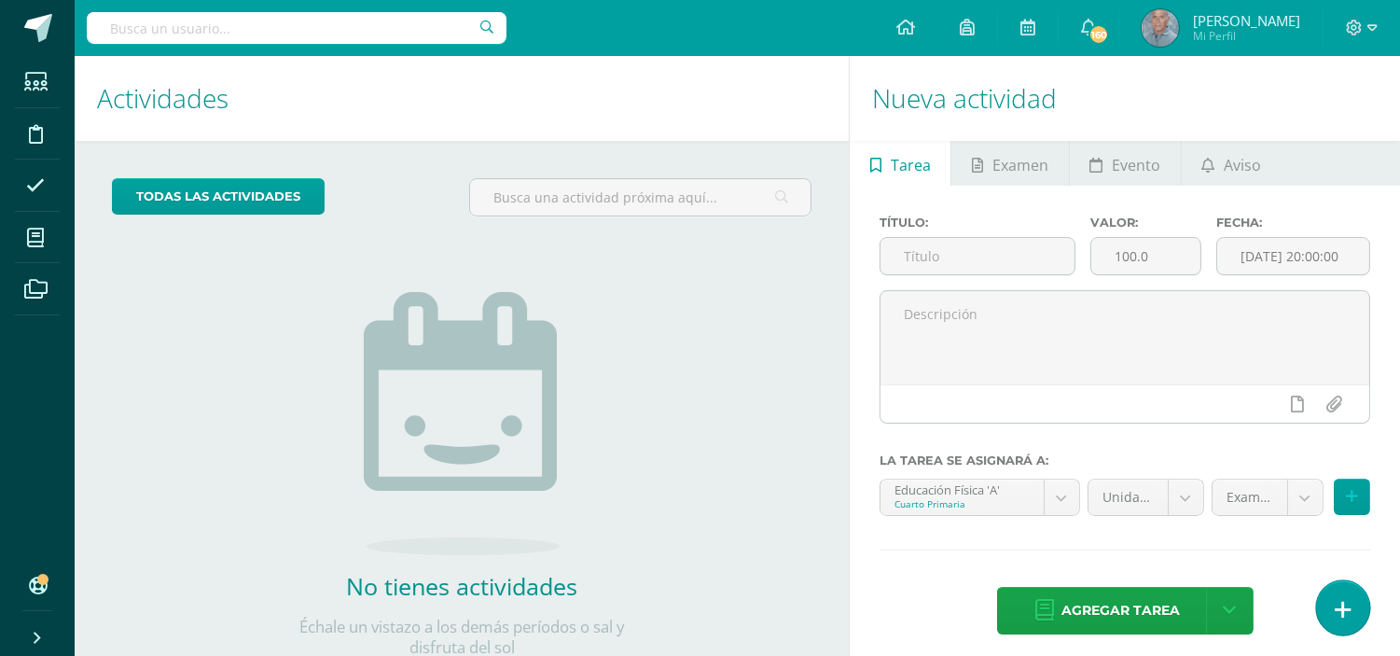
click at [1346, 606] on icon at bounding box center [1342, 609] width 17 height 21
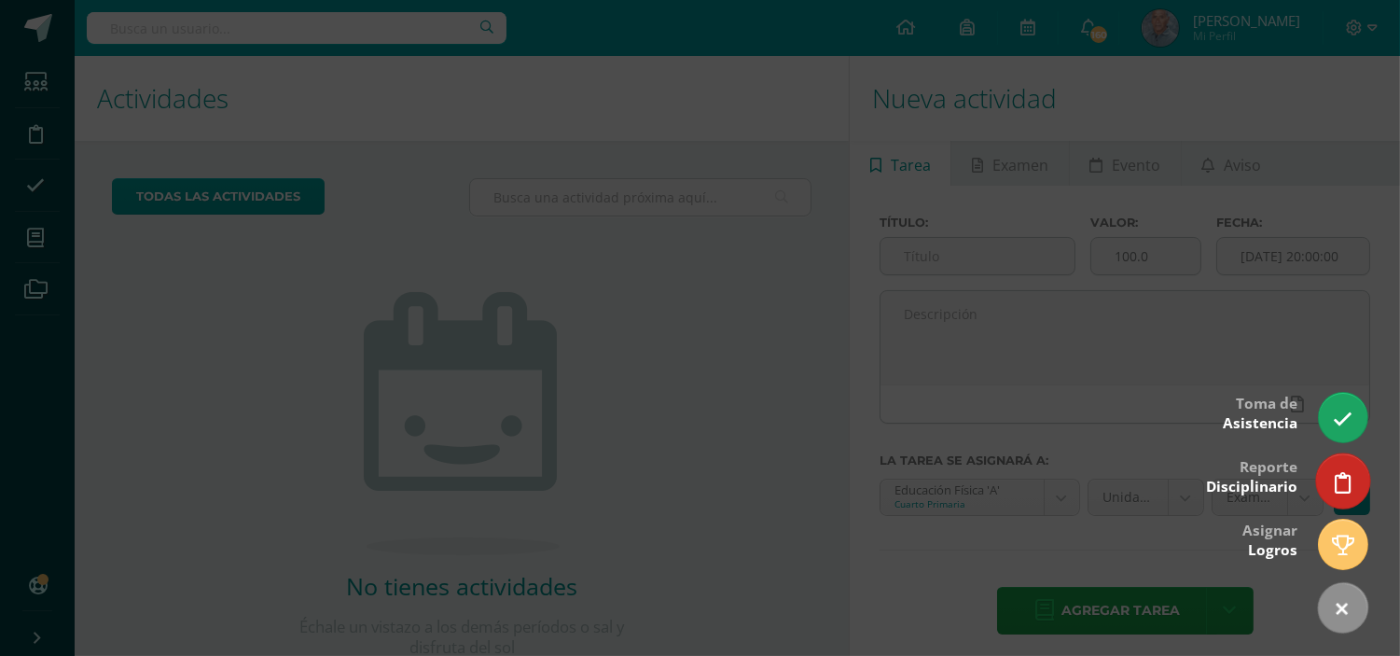
click at [1344, 492] on link at bounding box center [1342, 480] width 53 height 54
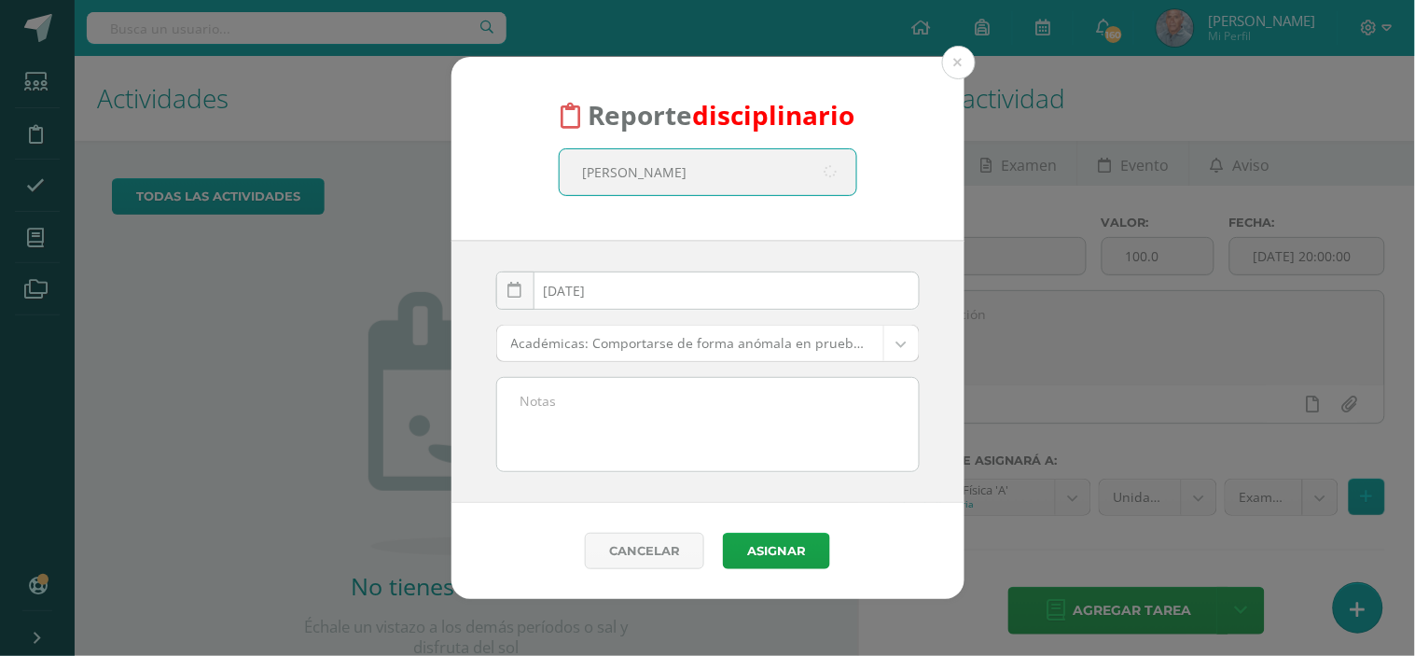
type input "[PERSON_NAME]"
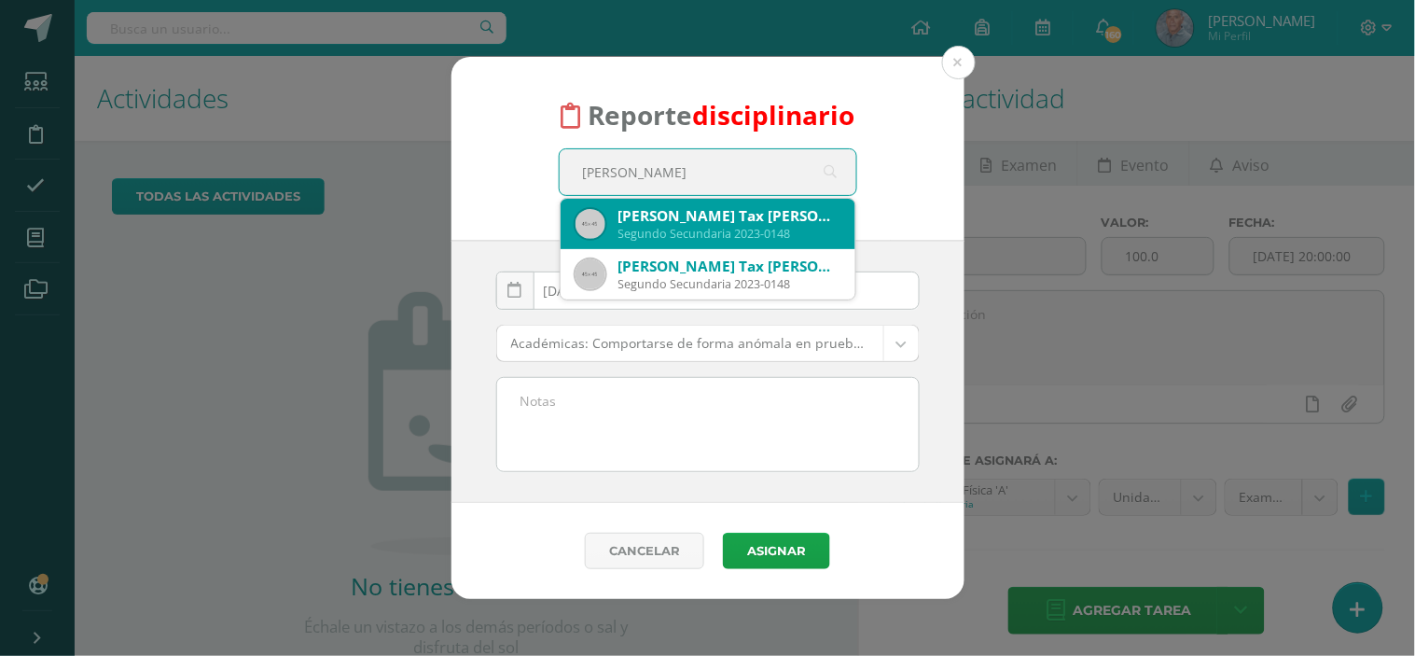
click at [687, 230] on div "Segundo Secundaria 2023-0148" at bounding box center [729, 234] width 222 height 16
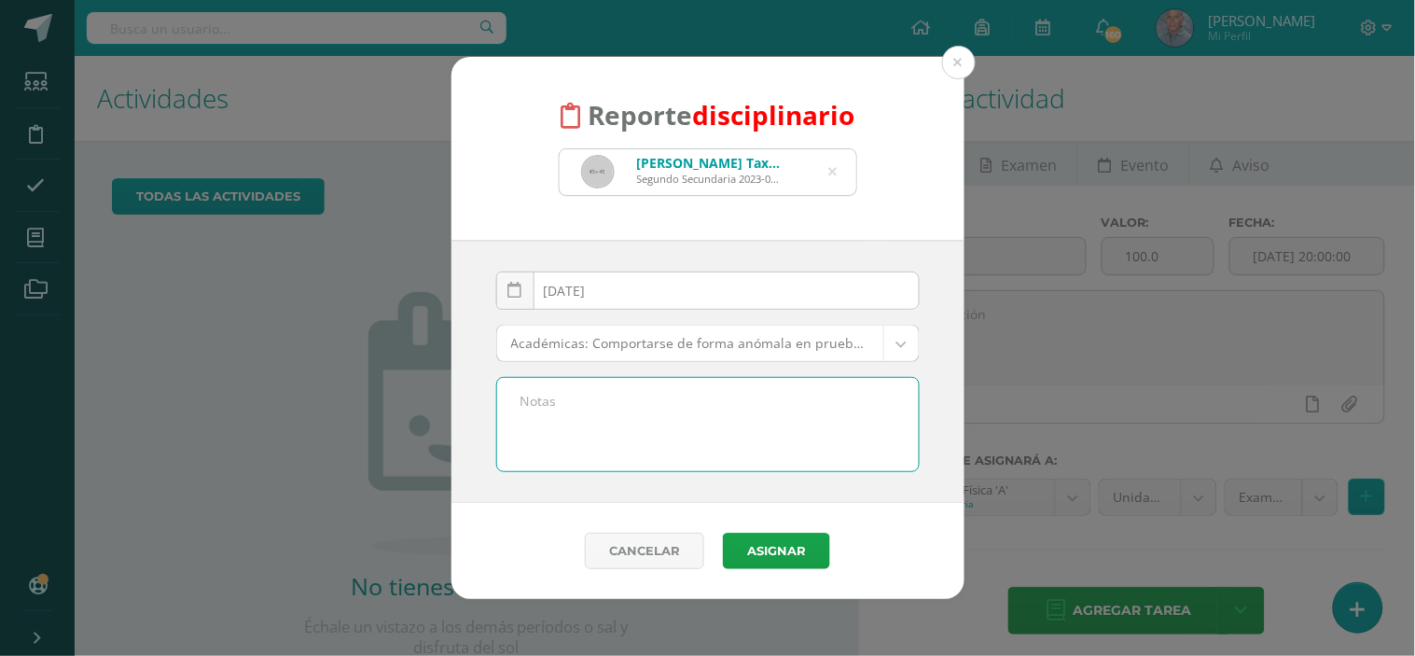
click at [567, 396] on textarea at bounding box center [707, 424] width 421 height 93
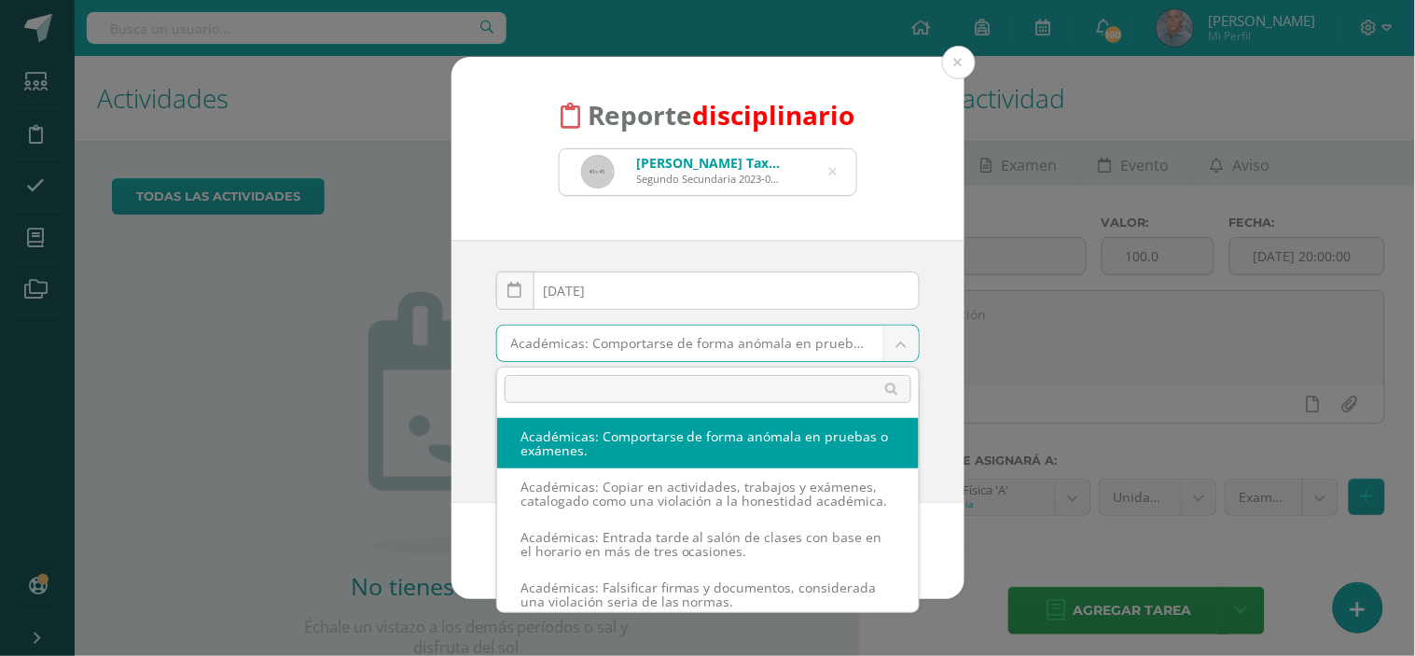
click at [899, 336] on body "Reporte disciplinario [PERSON_NAME] Tax [PERSON_NAME] Secundaria 2023-0148 [PER…" at bounding box center [707, 328] width 1415 height 656
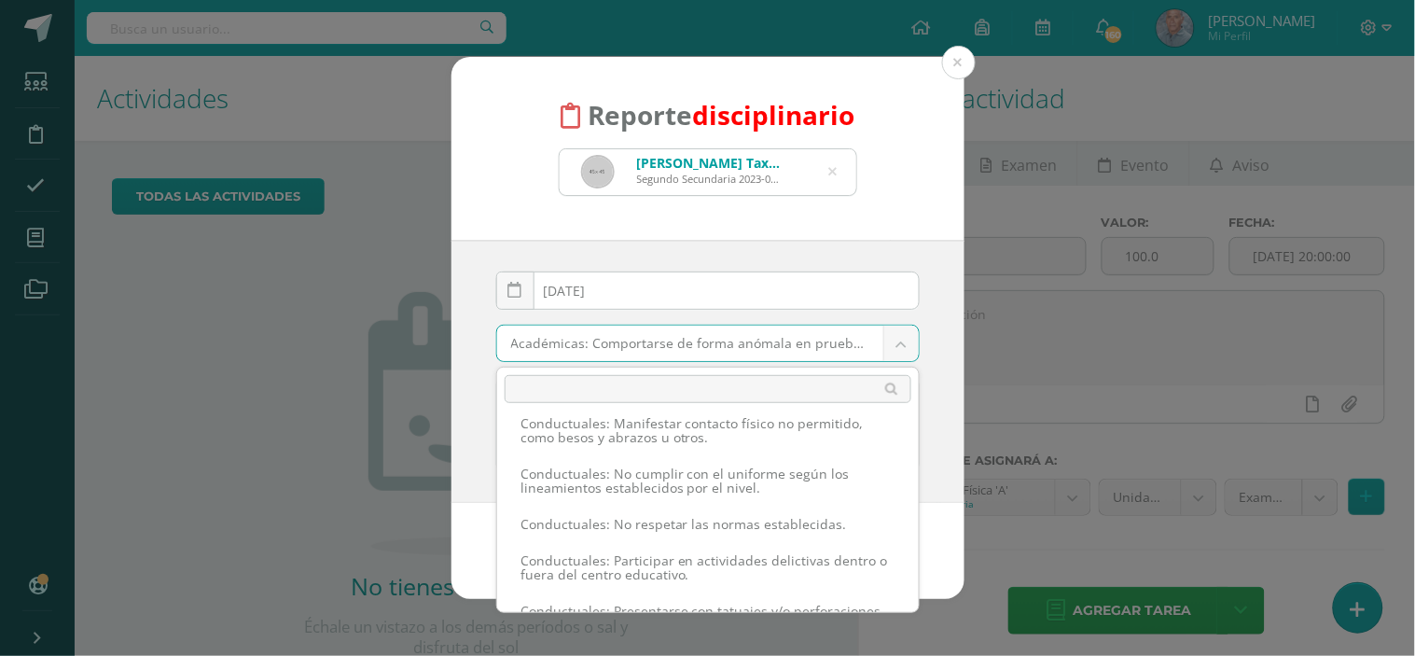
scroll to position [1209, 0]
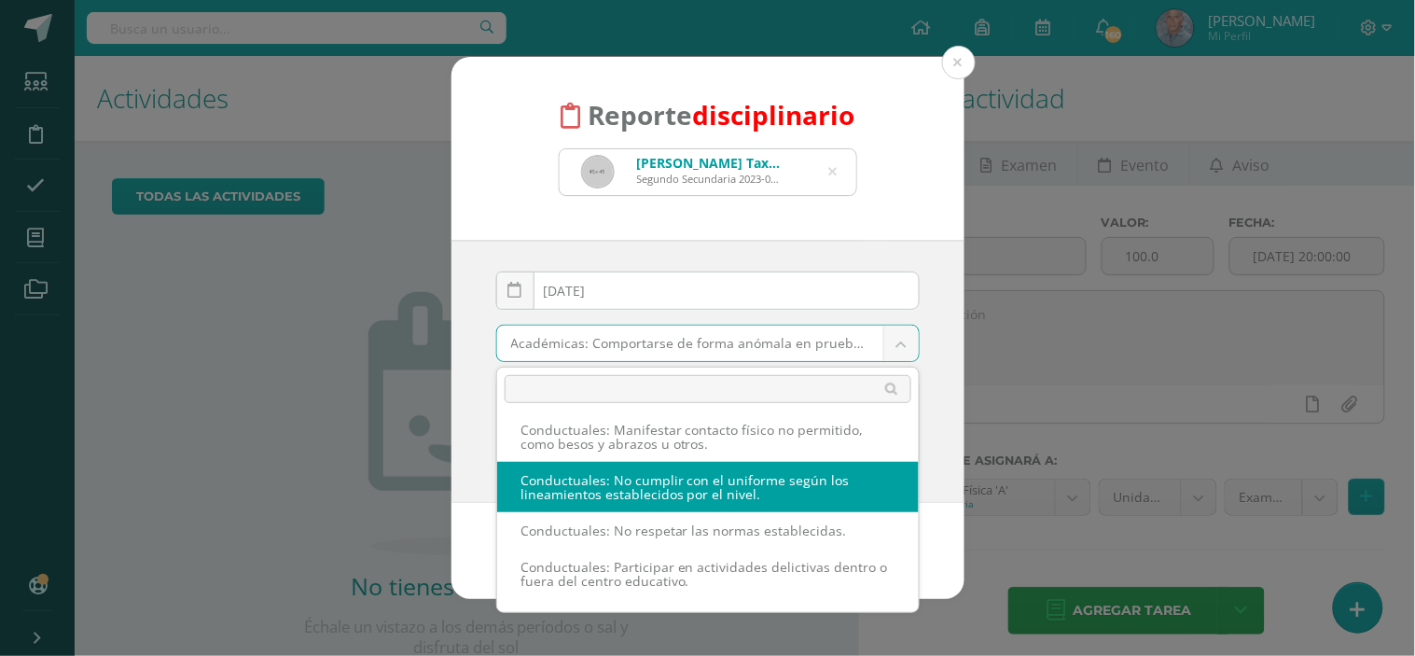
select select "37"
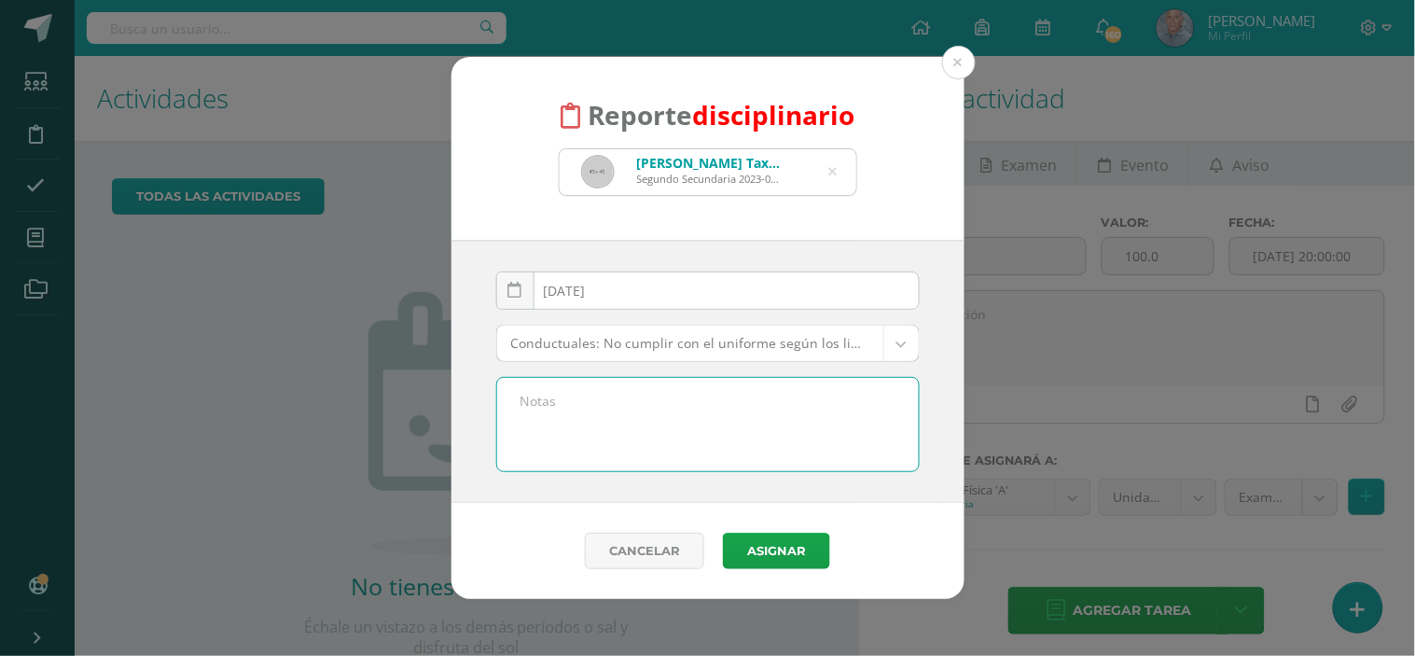
click at [541, 390] on textarea at bounding box center [707, 424] width 421 height 93
type textarea "Por no traer los zapatos del uniforme de diario y traer zapatos tenis de color …"
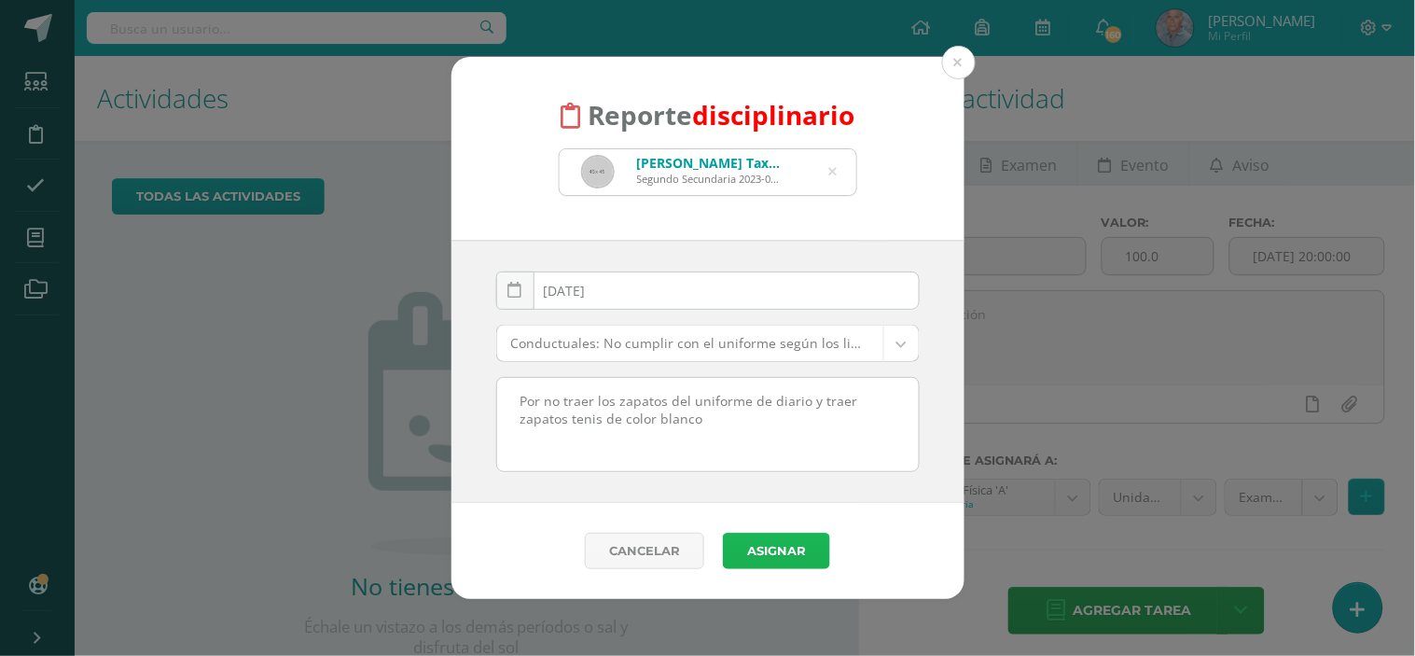
click at [762, 545] on button "Asignar" at bounding box center [776, 550] width 107 height 36
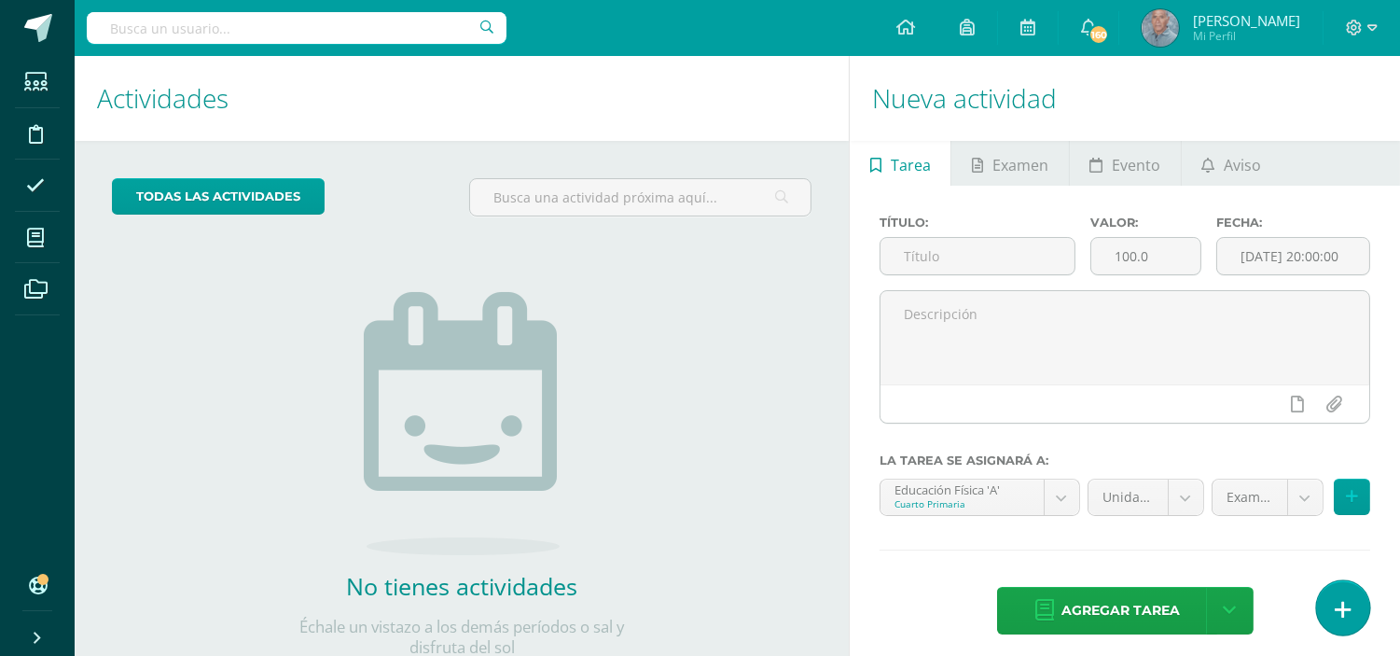
click at [1347, 619] on icon at bounding box center [1342, 609] width 17 height 21
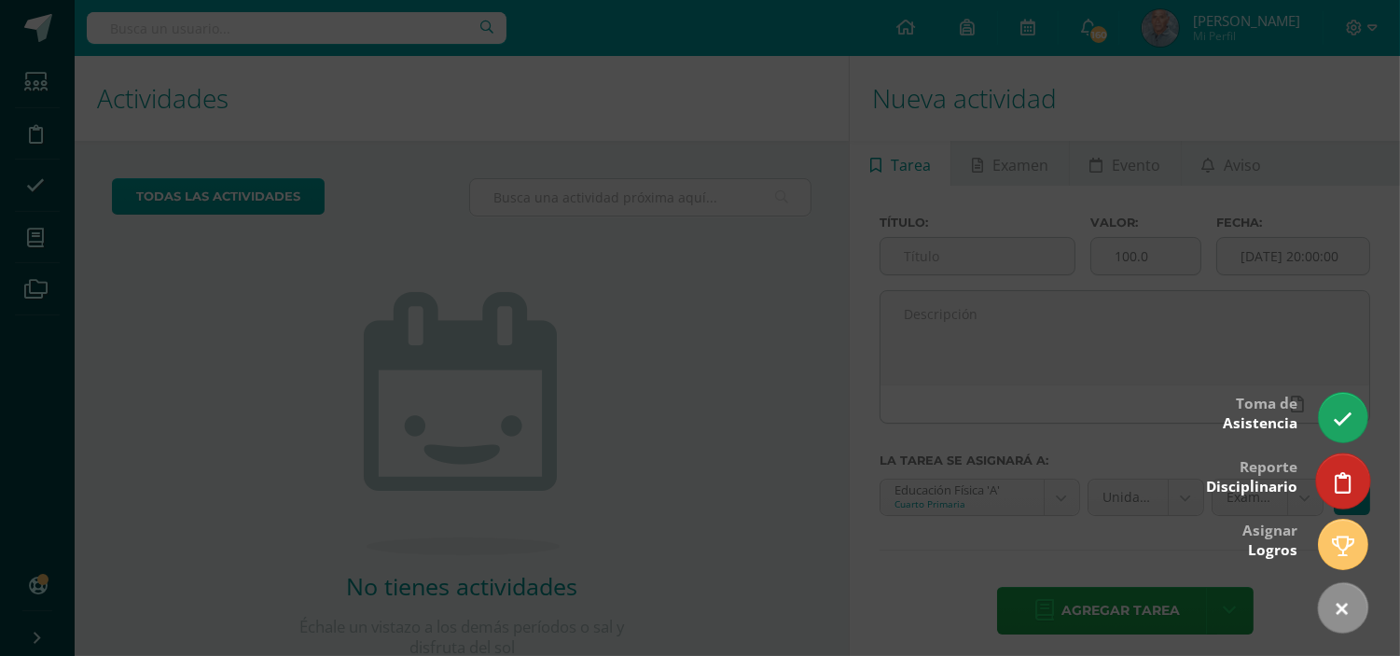
click at [1338, 488] on icon at bounding box center [1342, 482] width 17 height 21
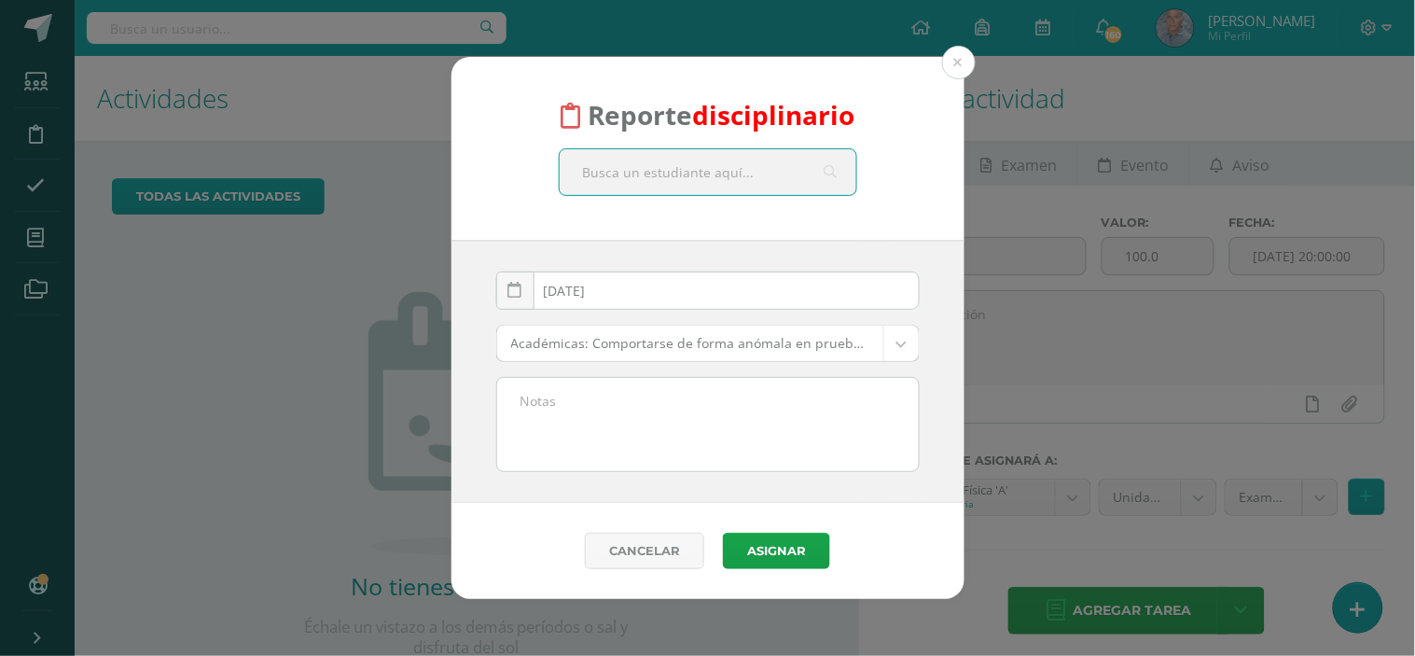
type input "K"
type input "Ñ"
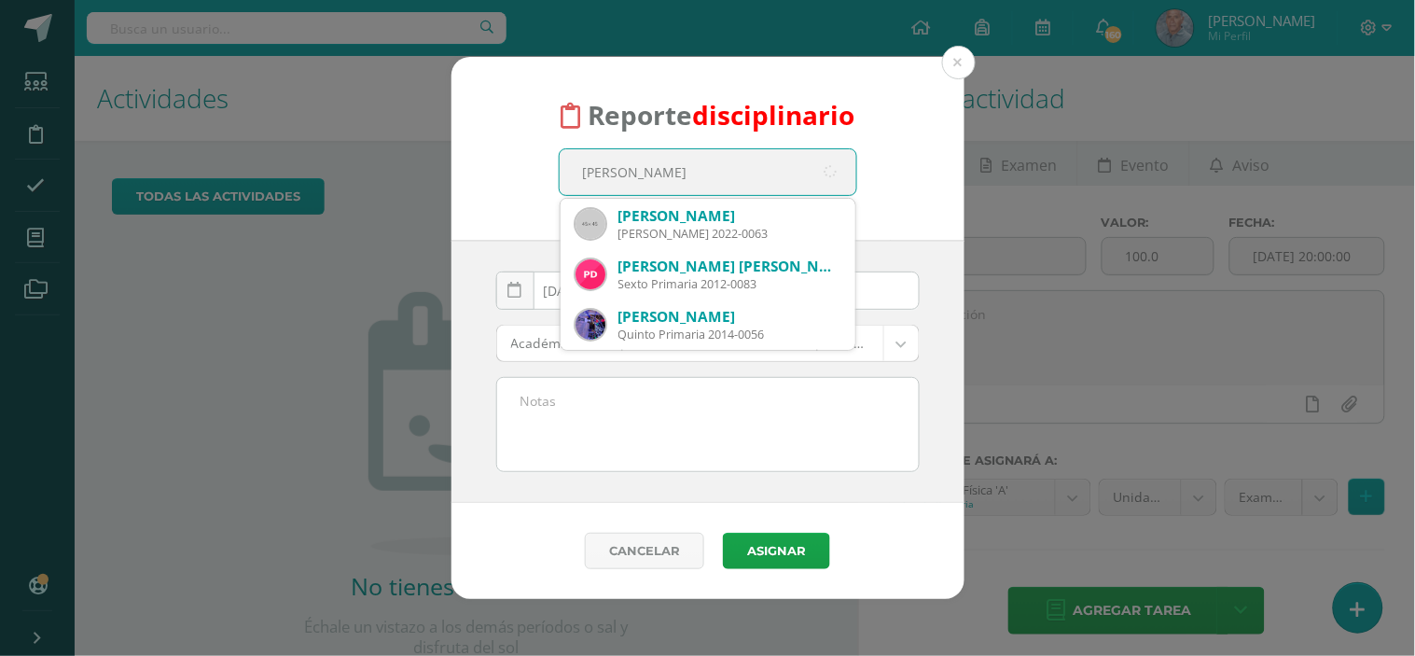
type input "Luis Godoy"
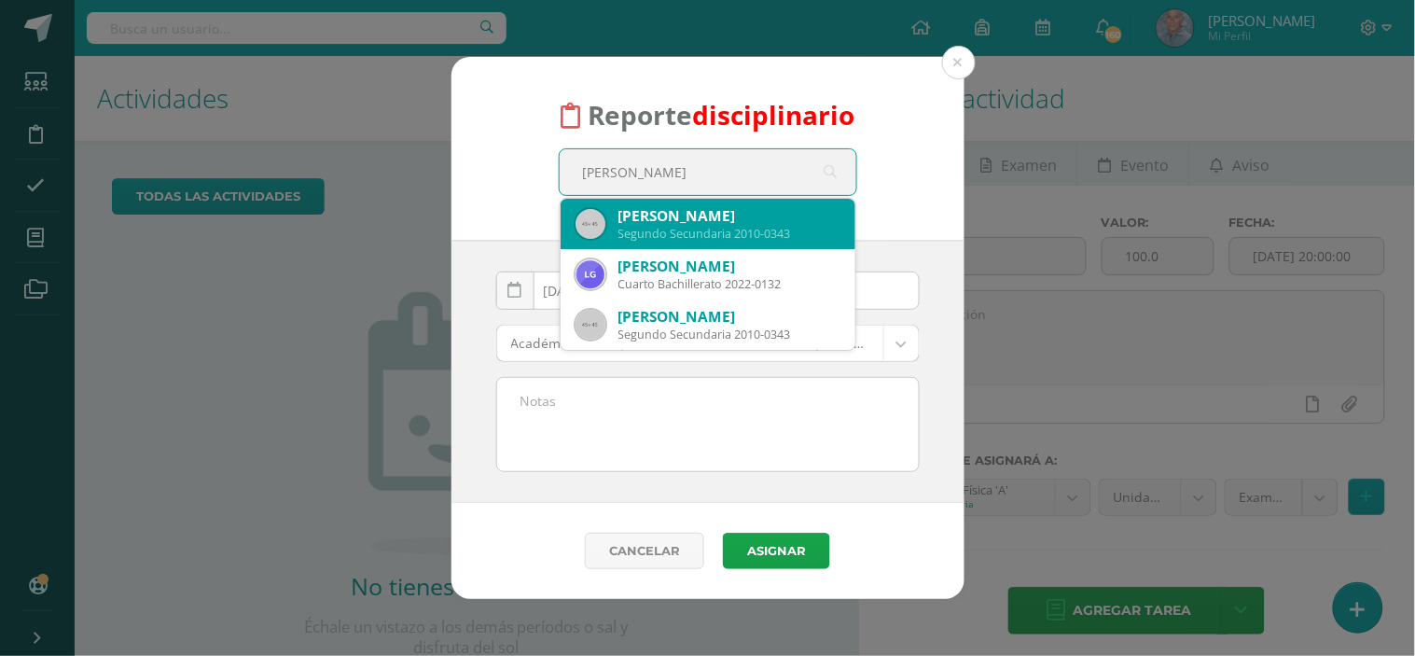
click at [693, 241] on div "Luis Andrés Godoy Lopez Segundo Secundaria 2010-0343" at bounding box center [707, 224] width 265 height 50
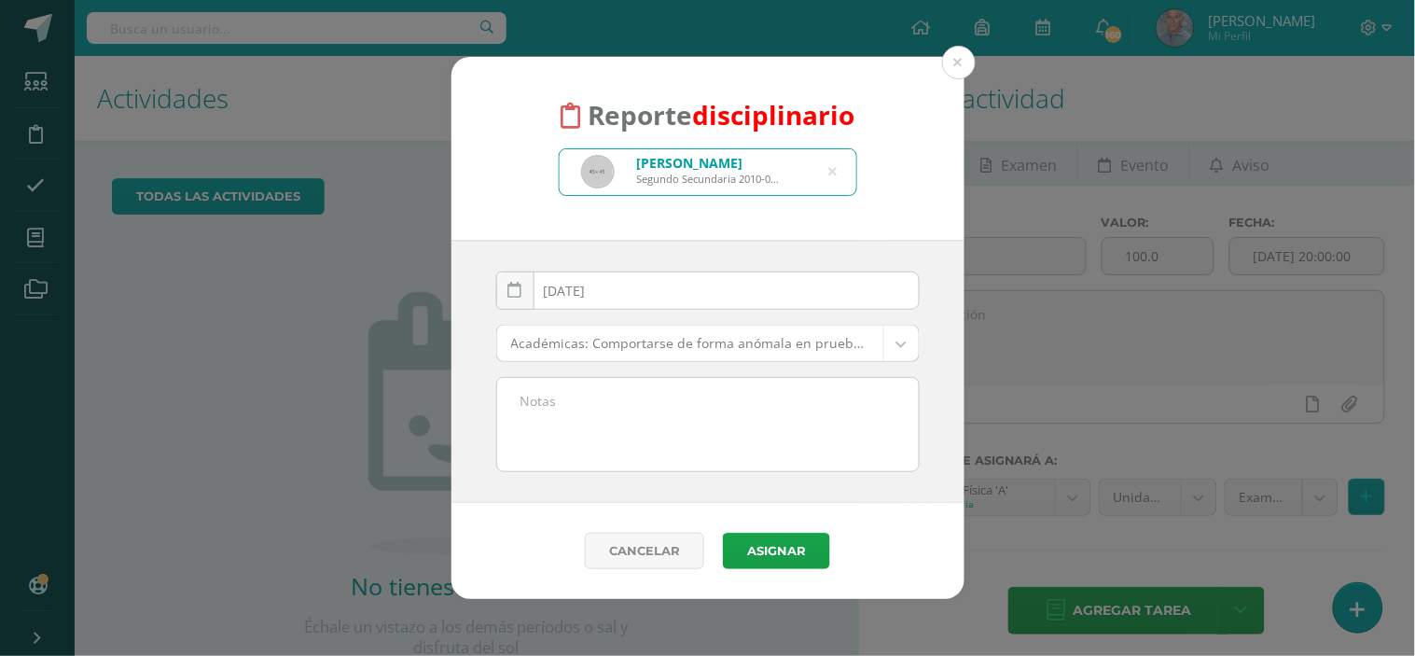
click at [901, 350] on body "Reporte disciplinario Luis Andrés Godoy Lopez Segundo Secundaria 2010-0343 Luis…" at bounding box center [707, 328] width 1415 height 656
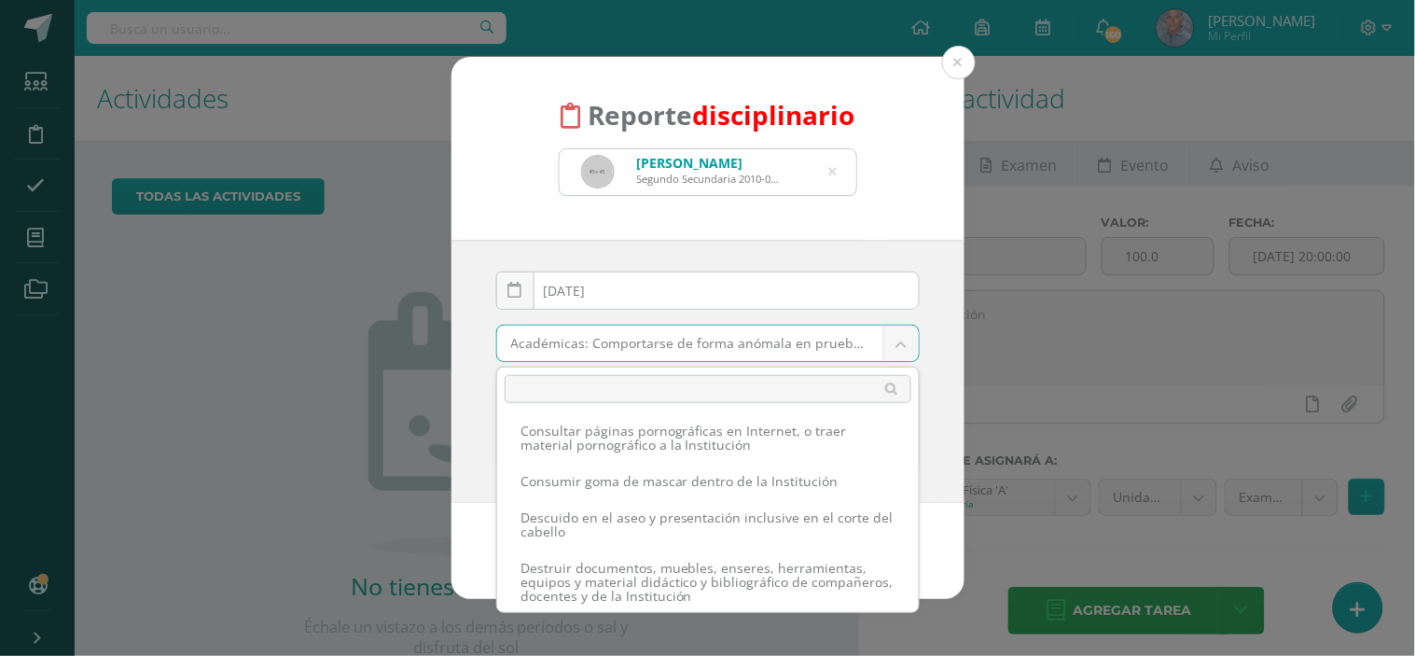
scroll to position [1782, 0]
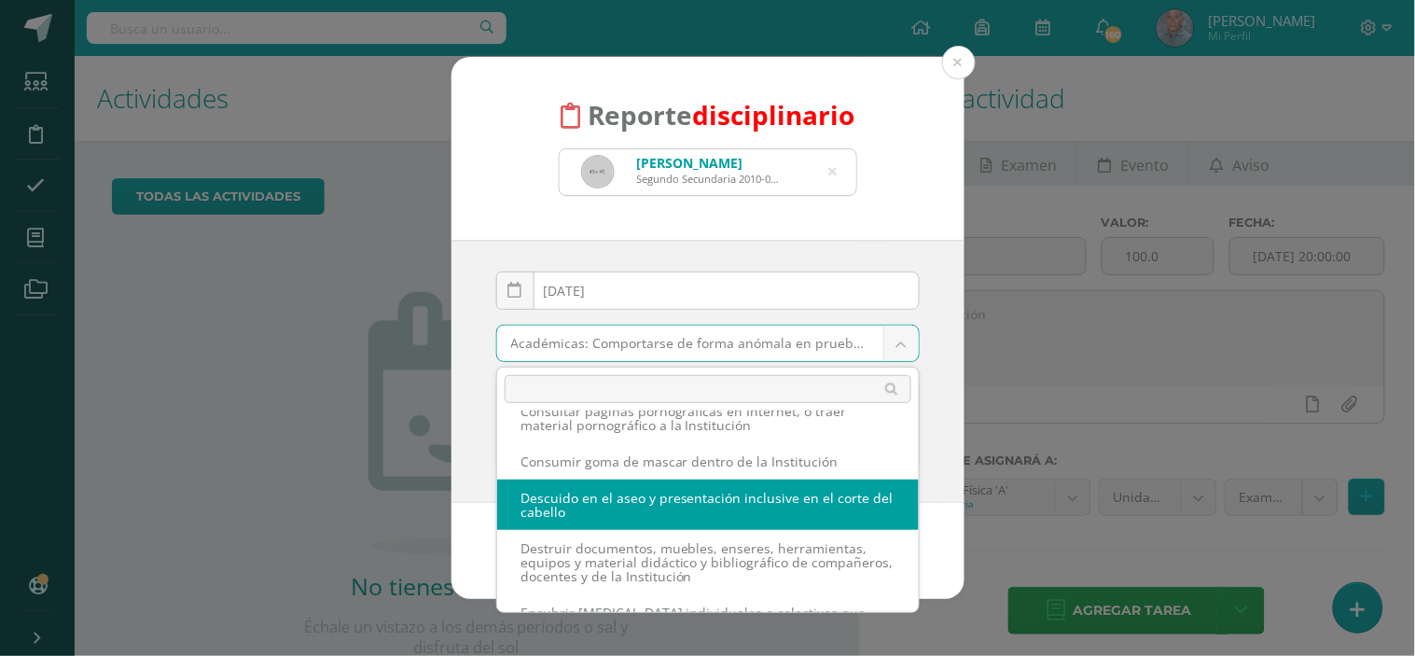
select select "15"
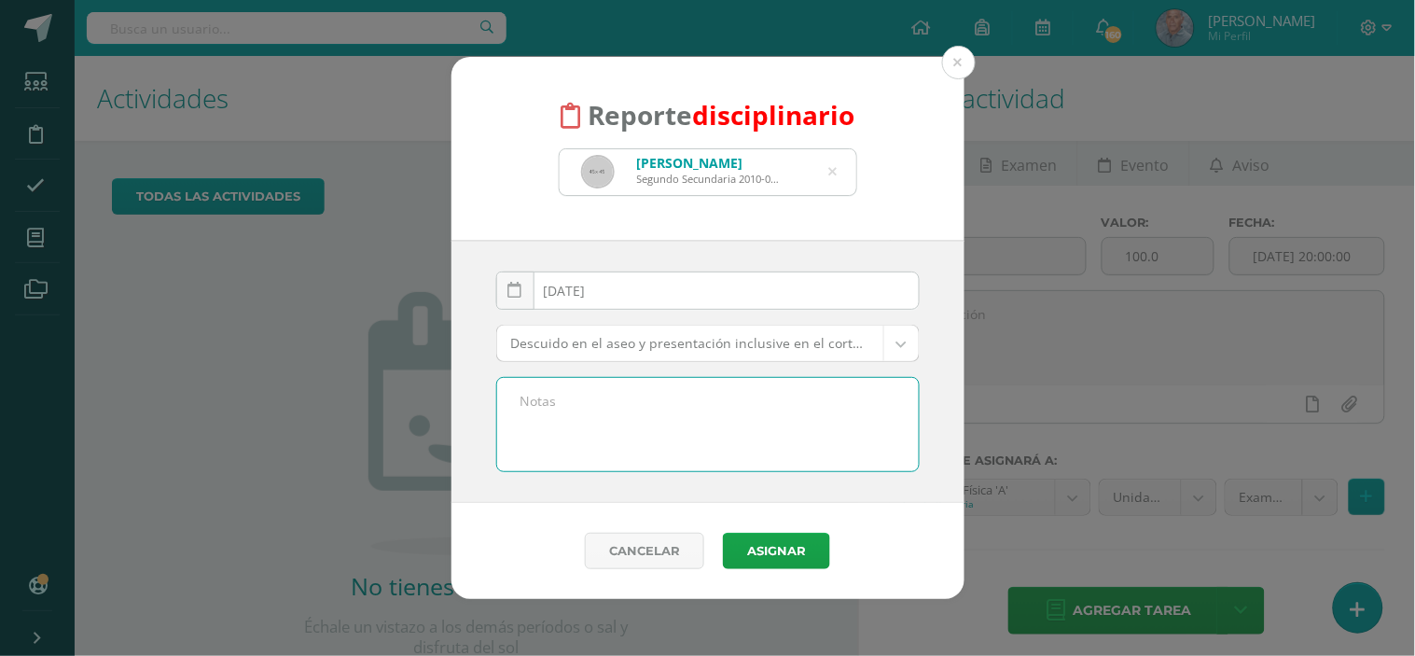
click at [533, 403] on textarea at bounding box center [707, 424] width 421 height 93
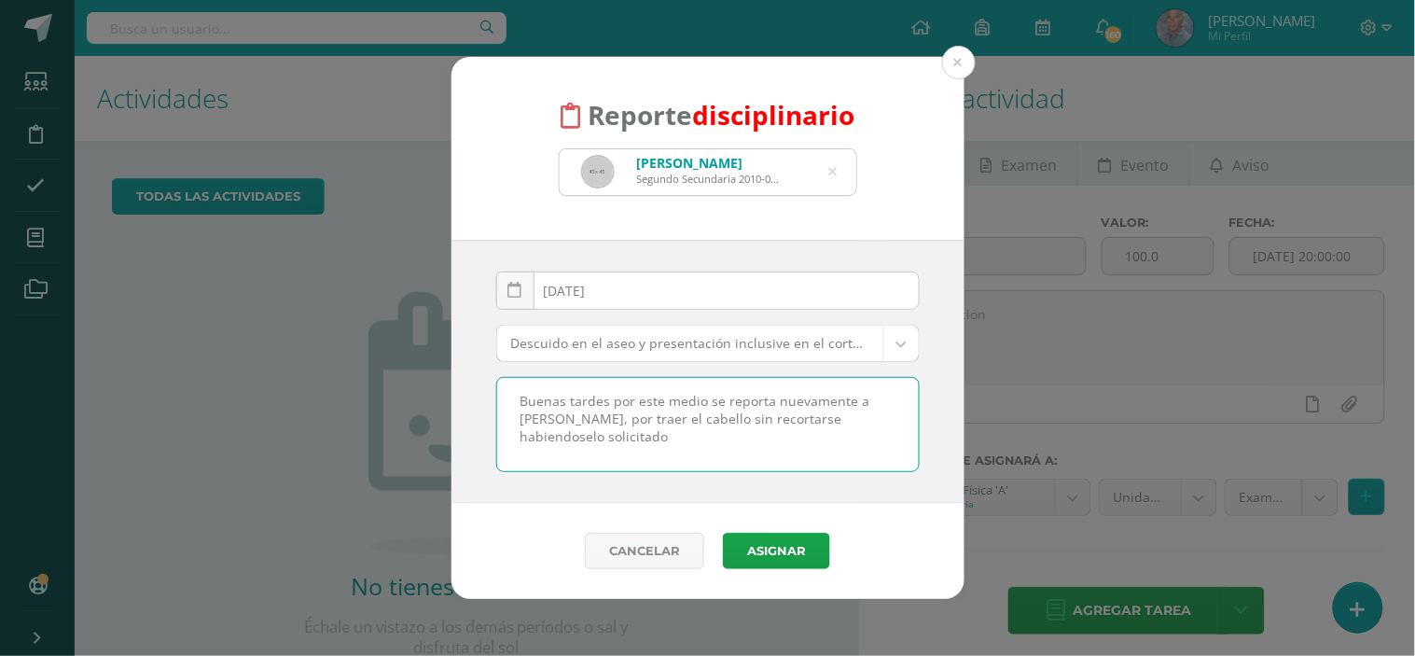
click at [833, 414] on textarea "Buenas tardes por este medio se reporta nuevamente a Luis Andrés, por traer el …" at bounding box center [707, 424] width 421 height 93
click at [584, 446] on textarea "Buenas tardes por este medio se reporta nuevamente a Luis Andrés, por traer el …" at bounding box center [707, 424] width 421 height 93
click at [867, 494] on div "2025-10-13 October, 2025 Mo Tu We Th Fr Sa Su 29 30 1 2 3 4 5 6 7 8 9 10 11 12 …" at bounding box center [707, 372] width 513 height 262
click at [830, 518] on div "Cancelar Asignar Asignar Enviar y notificar Enviar e imprimir" at bounding box center [707, 551] width 513 height 96
click at [646, 451] on textarea "Buenas tardes por este medio se reporta nuevamente a Luis Andrés, por traer el …" at bounding box center [707, 424] width 421 height 93
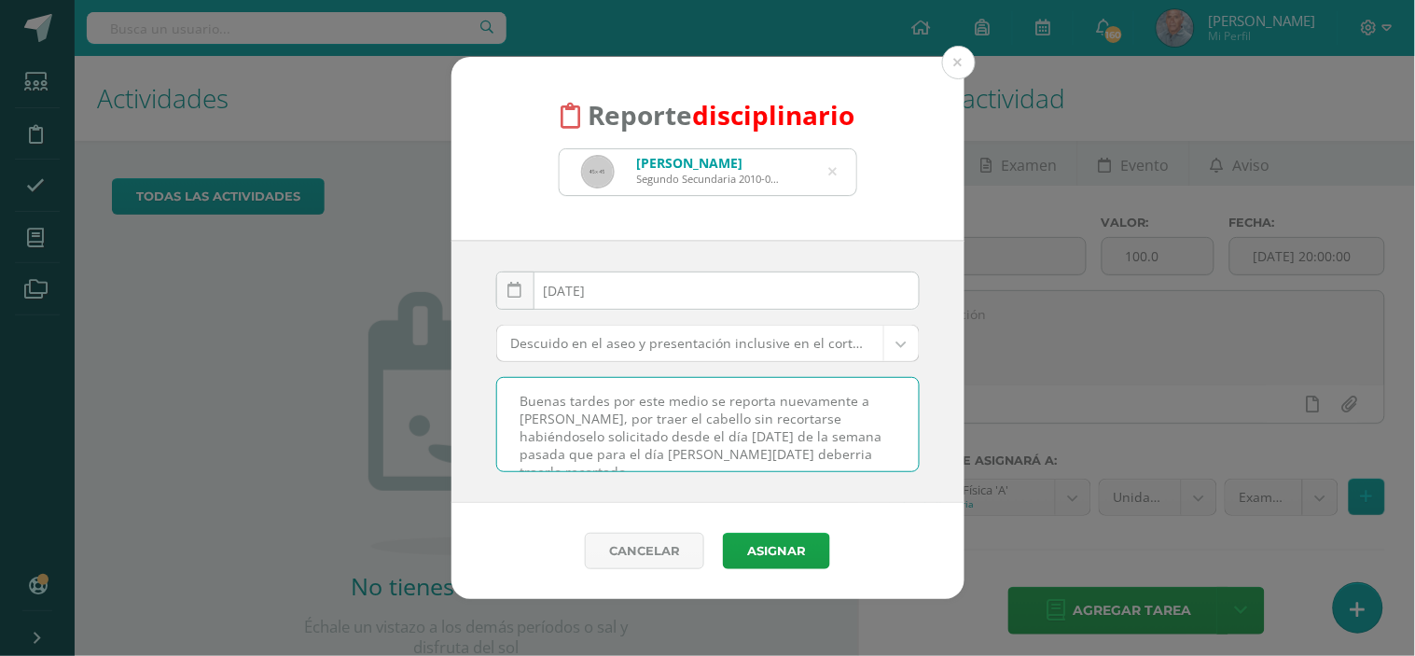
scroll to position [5, 0]
drag, startPoint x: 728, startPoint y: 452, endPoint x: 748, endPoint y: 451, distance: 19.6
click at [748, 451] on textarea "Buenas tardes por este medio se reporta nuevamente a Luis Andrés, por traer el …" at bounding box center [707, 424] width 421 height 93
click at [729, 443] on textarea "Buenas tardes por este medio se reporta nuevamente a Luis Andrés, por traer el …" at bounding box center [707, 424] width 421 height 93
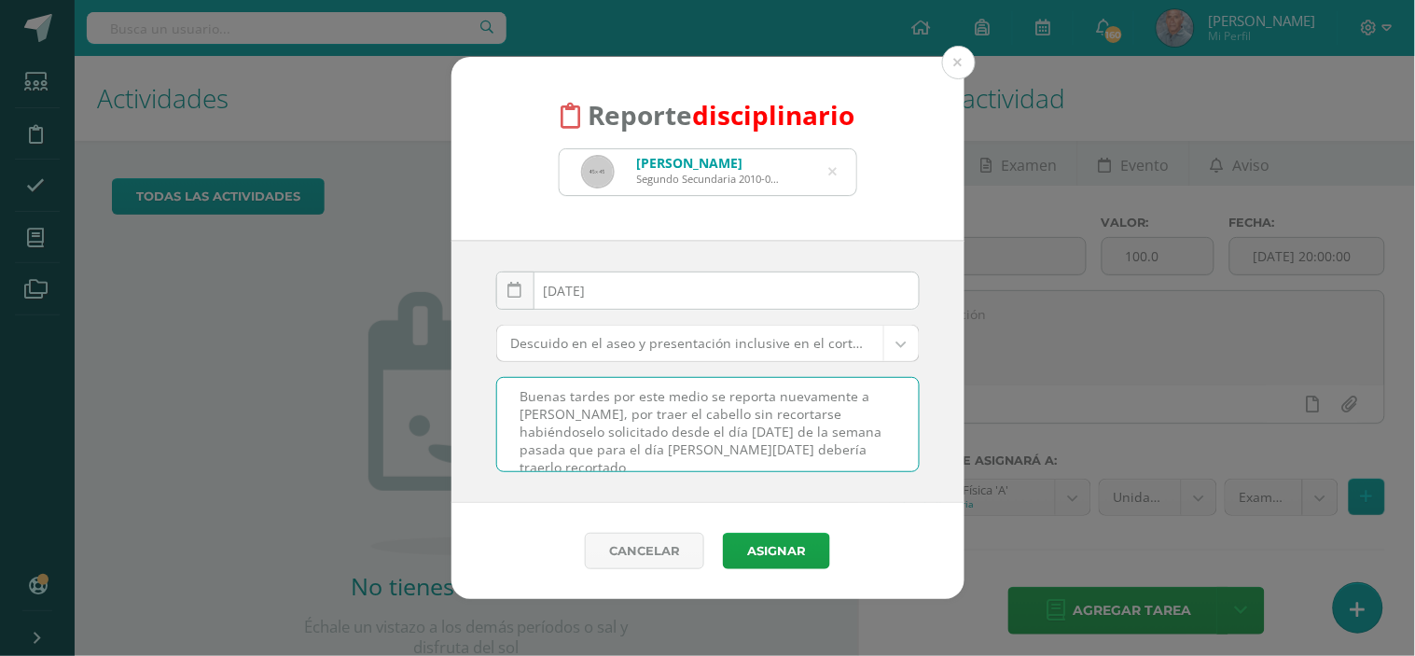
click at [861, 451] on textarea "Buenas tardes por este medio se reporta nuevamente a Luis Andrés, por traer el …" at bounding box center [707, 424] width 421 height 93
type textarea "Buenas tardes por este medio se reporta nuevamente a Luis Andrés, por traer el …"
click at [744, 467] on textarea "Buenas tardes por este medio se reporta nuevamente a Luis Andrés, por traer el …" at bounding box center [707, 424] width 421 height 93
click at [742, 454] on textarea "Buenas tardes por este medio se reporta nuevamente a Luis Andrés, por traer el …" at bounding box center [707, 424] width 421 height 93
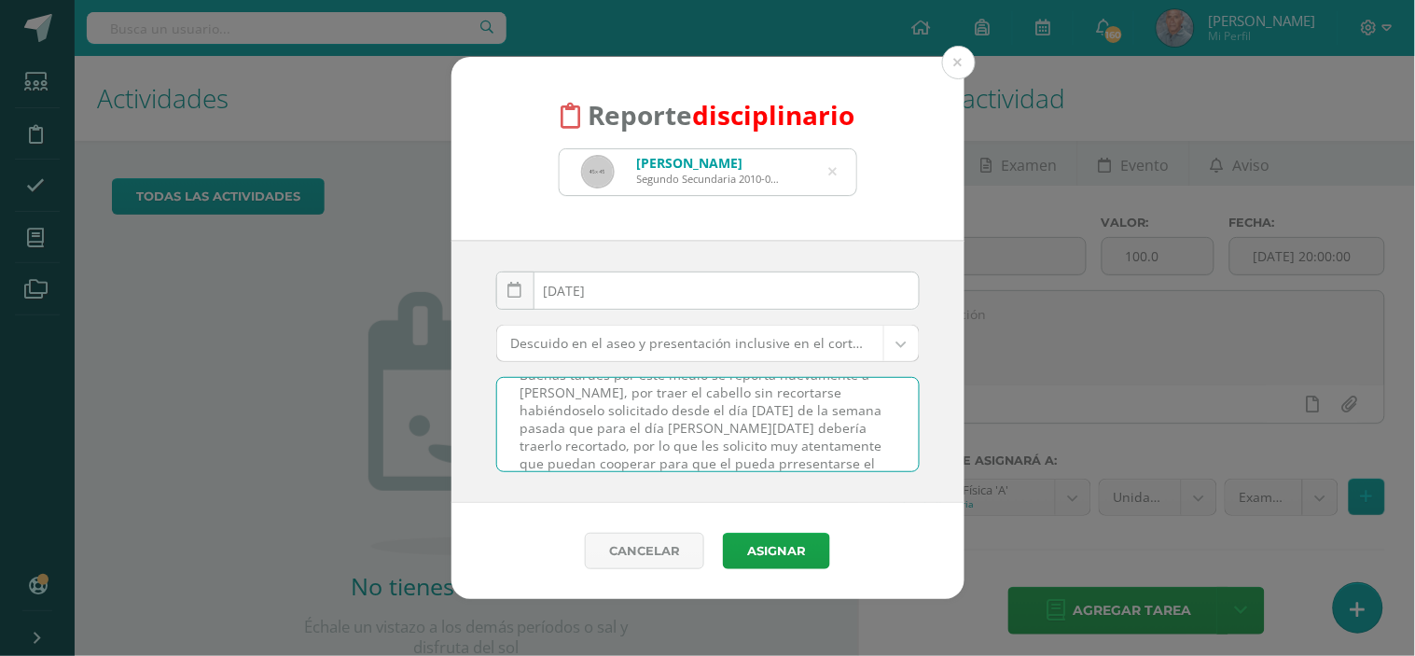
click at [709, 462] on textarea "Buenas tardes por este medio se reporta nuevamente a Luis Andrés, por traer el …" at bounding box center [707, 424] width 421 height 93
click at [882, 466] on textarea "Buenas tardes por este medio se reporta nuevamente a Luis Andrés, por traer el …" at bounding box center [707, 424] width 421 height 93
click at [741, 461] on textarea "Buenas tardes por este medio se reporta nuevamente a Luis Andrés, por traer el …" at bounding box center [707, 424] width 421 height 93
click at [705, 462] on textarea "Buenas tardes por este medio se reporta nuevamente a Luis Andrés, por traer el …" at bounding box center [707, 424] width 421 height 93
click at [880, 467] on textarea "Buenas tardes por este medio se reporta nuevamente a Luis Andrés, por traer el …" at bounding box center [707, 424] width 421 height 93
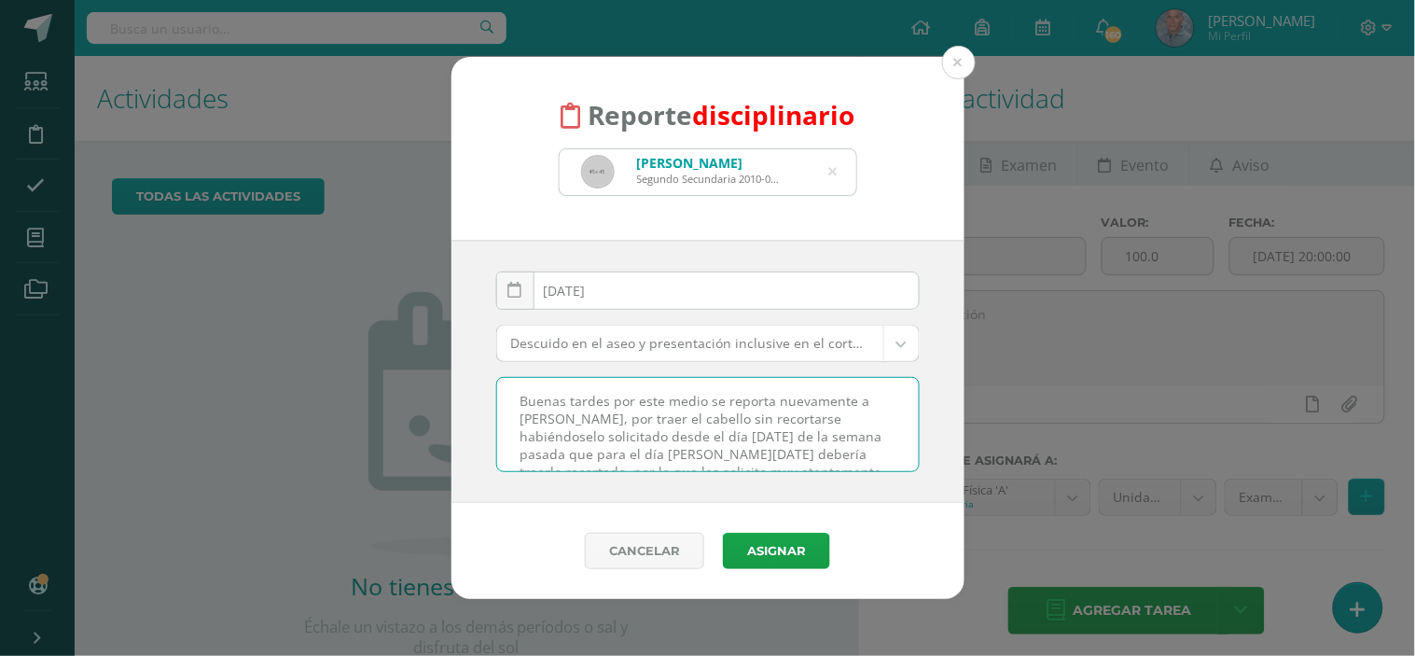
scroll to position [58, 0]
drag, startPoint x: 518, startPoint y: 399, endPoint x: 834, endPoint y: 471, distance: 323.3
click at [834, 471] on div "Buenas tardes por este medio se reporta nuevamente a Luis Andrés, por traer el …" at bounding box center [707, 424] width 423 height 95
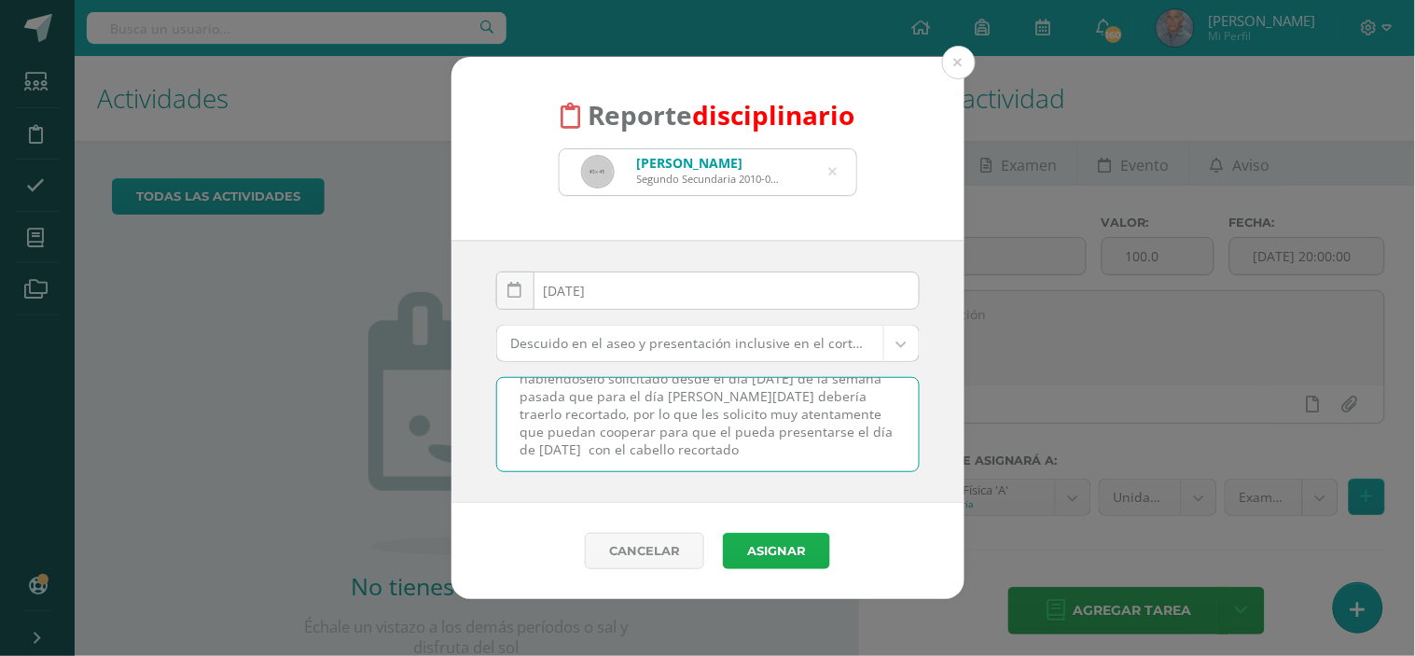
type textarea "Buenas tardes por este medio se reporta nuevamente a Luis Andrés, por traer el …"
click at [785, 543] on button "Asignar" at bounding box center [776, 550] width 107 height 36
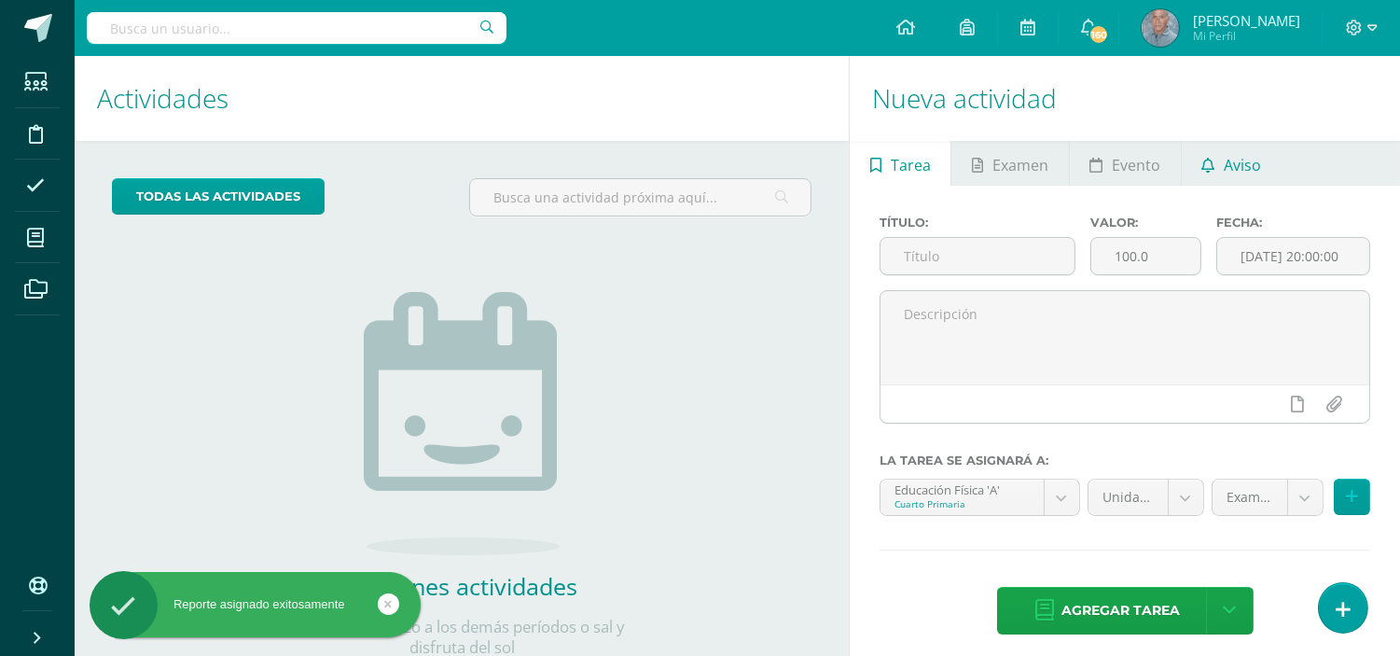
click at [1236, 160] on span "Aviso" at bounding box center [1241, 165] width 37 height 45
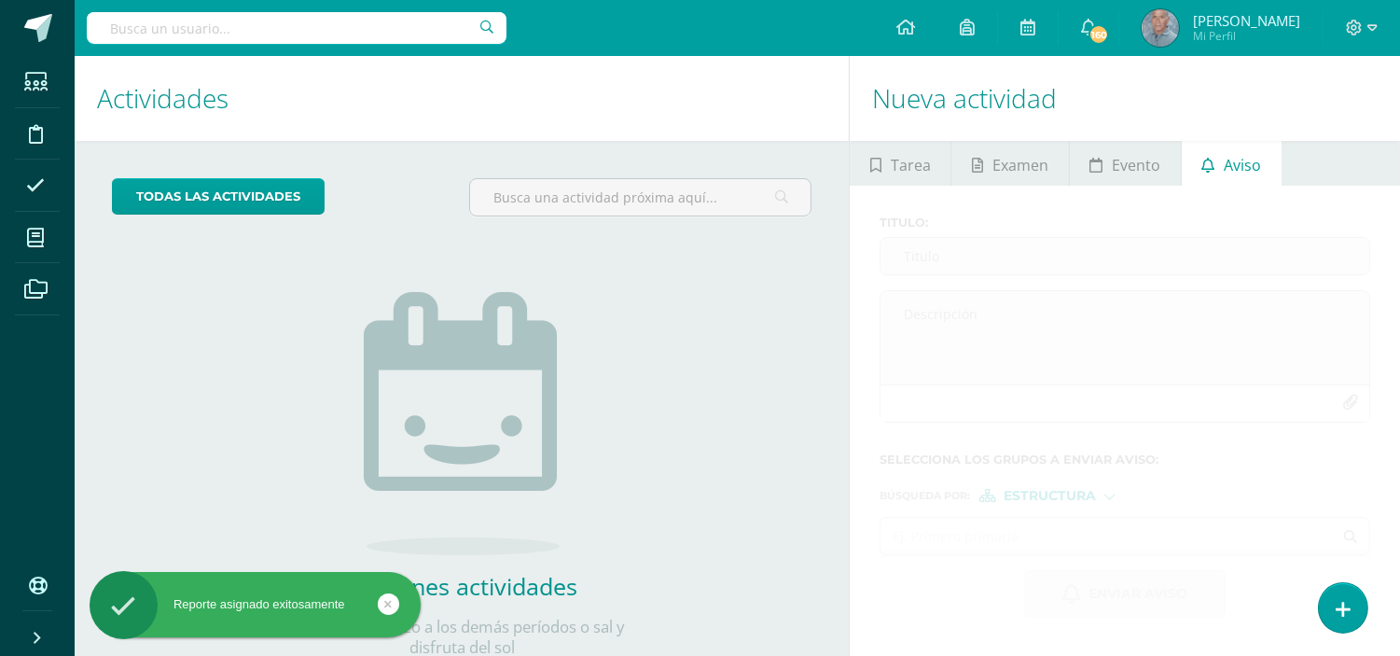
scroll to position [61, 0]
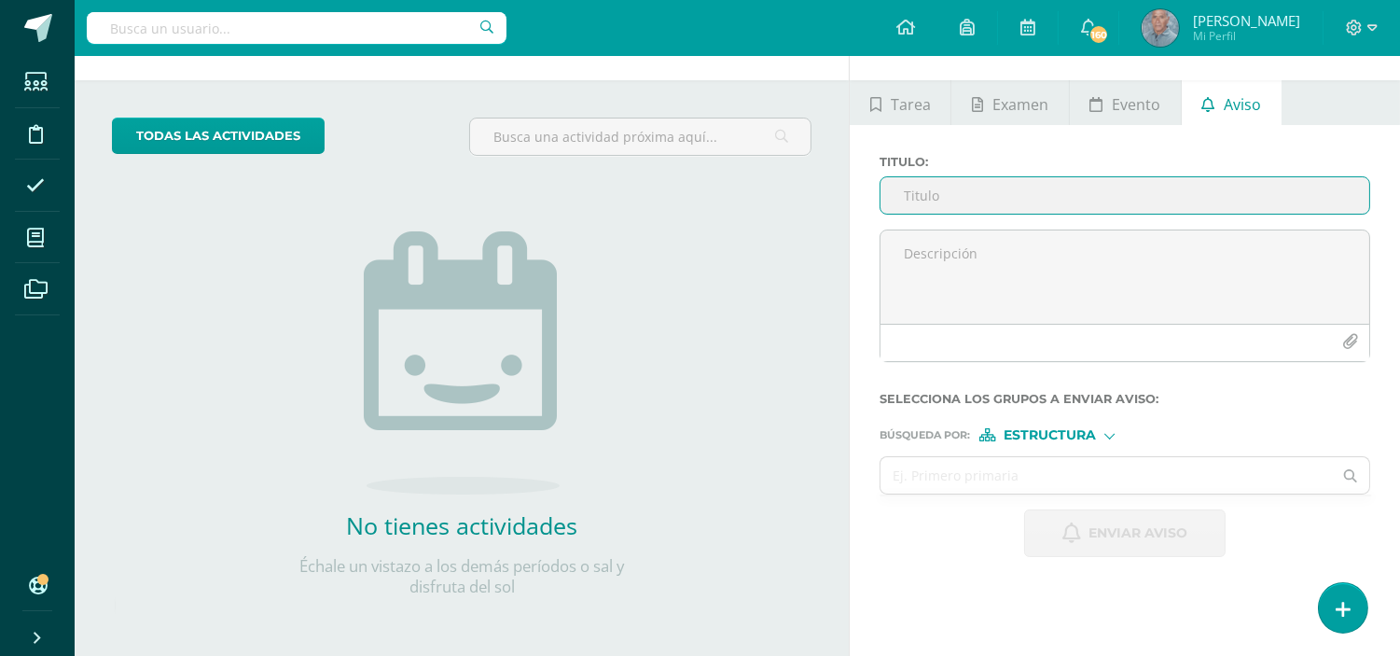
click at [925, 201] on input "Titulo :" at bounding box center [1124, 195] width 489 height 36
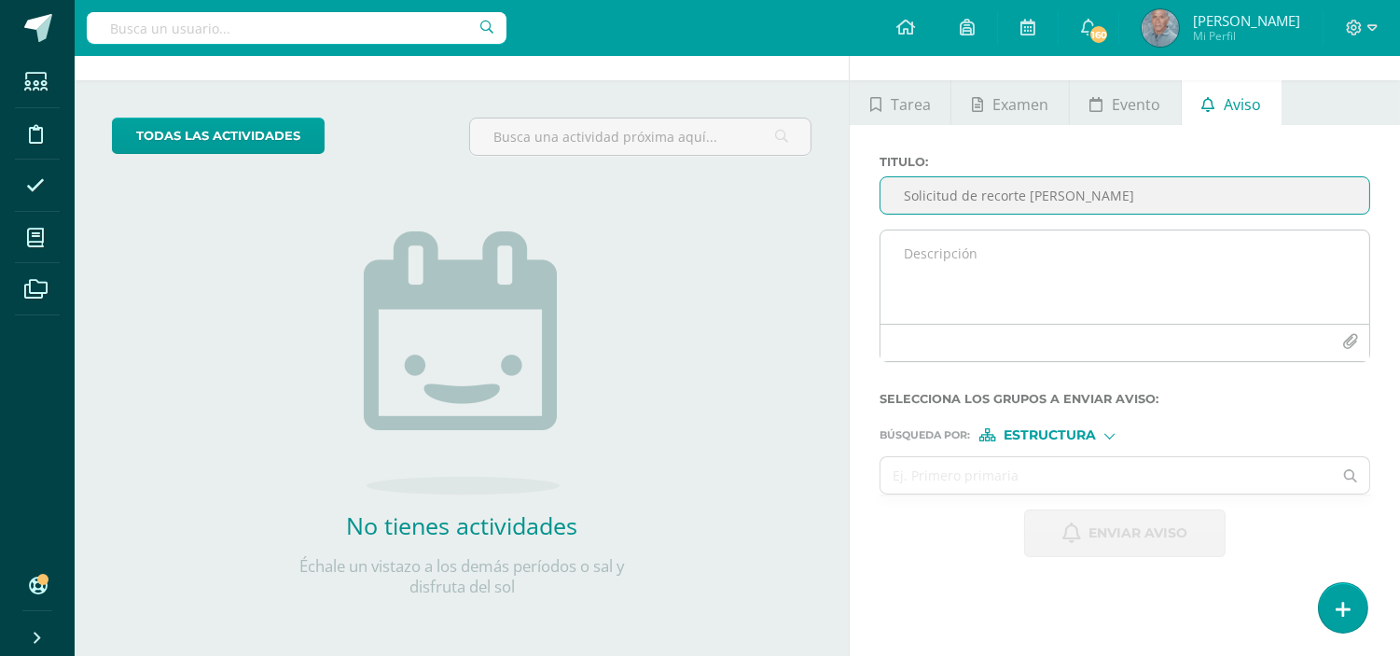
type input "Solicitud de recorte de cabello"
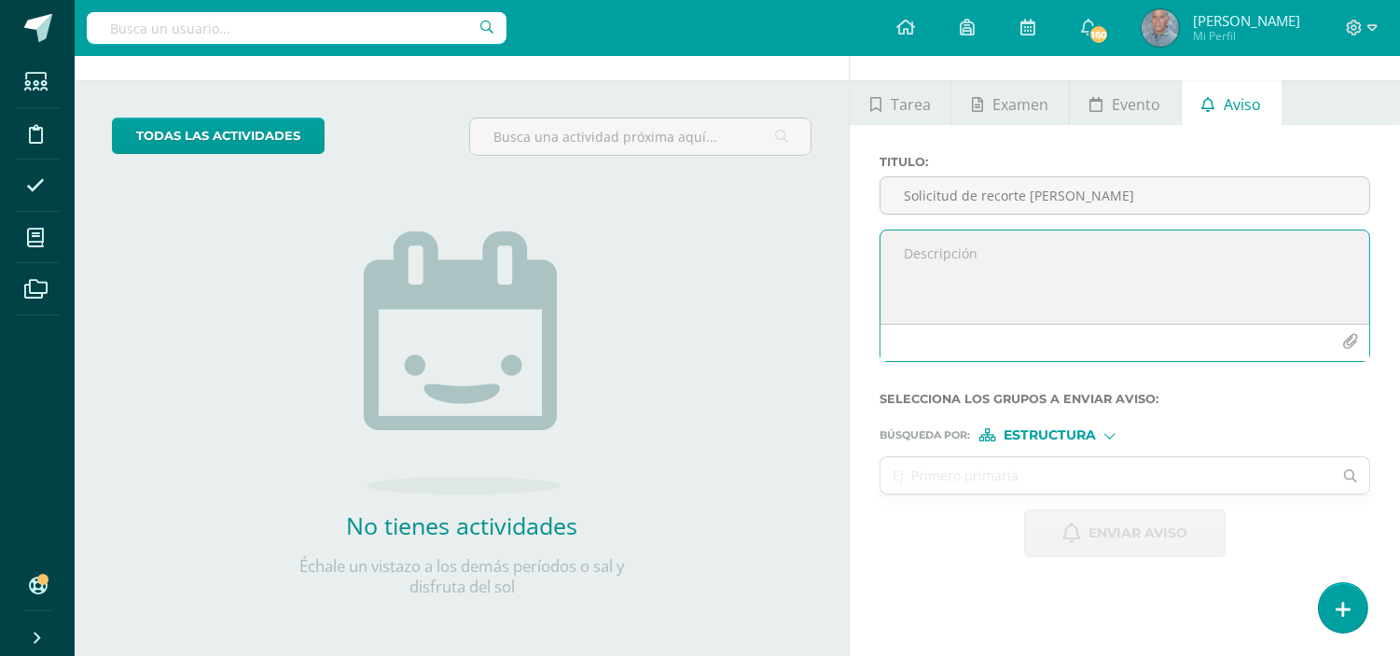
click at [931, 249] on textarea at bounding box center [1124, 276] width 489 height 93
drag, startPoint x: 931, startPoint y: 249, endPoint x: 1226, endPoint y: 238, distance: 295.8
click at [1226, 238] on textarea at bounding box center [1124, 276] width 489 height 93
click at [911, 252] on textarea at bounding box center [1124, 276] width 489 height 93
drag, startPoint x: 911, startPoint y: 252, endPoint x: 1185, endPoint y: 290, distance: 276.8
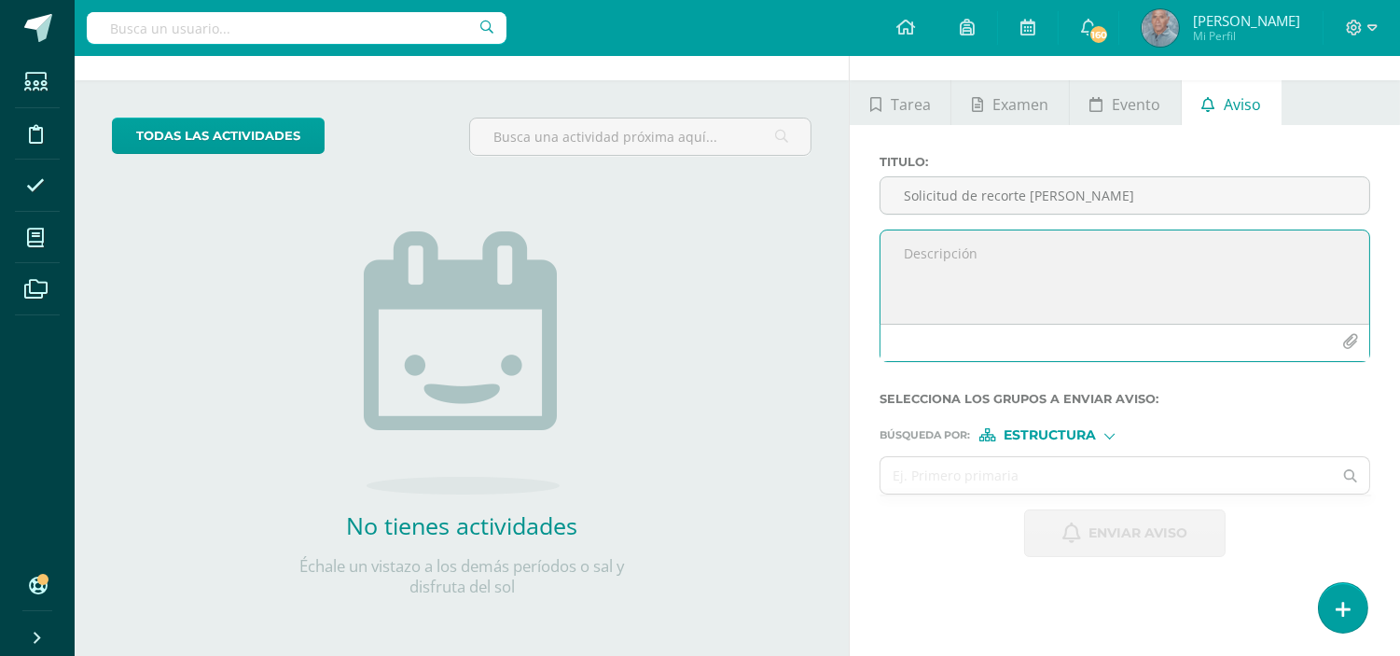
click at [1185, 290] on textarea at bounding box center [1124, 276] width 489 height 93
click at [1105, 432] on div at bounding box center [1108, 434] width 7 height 7
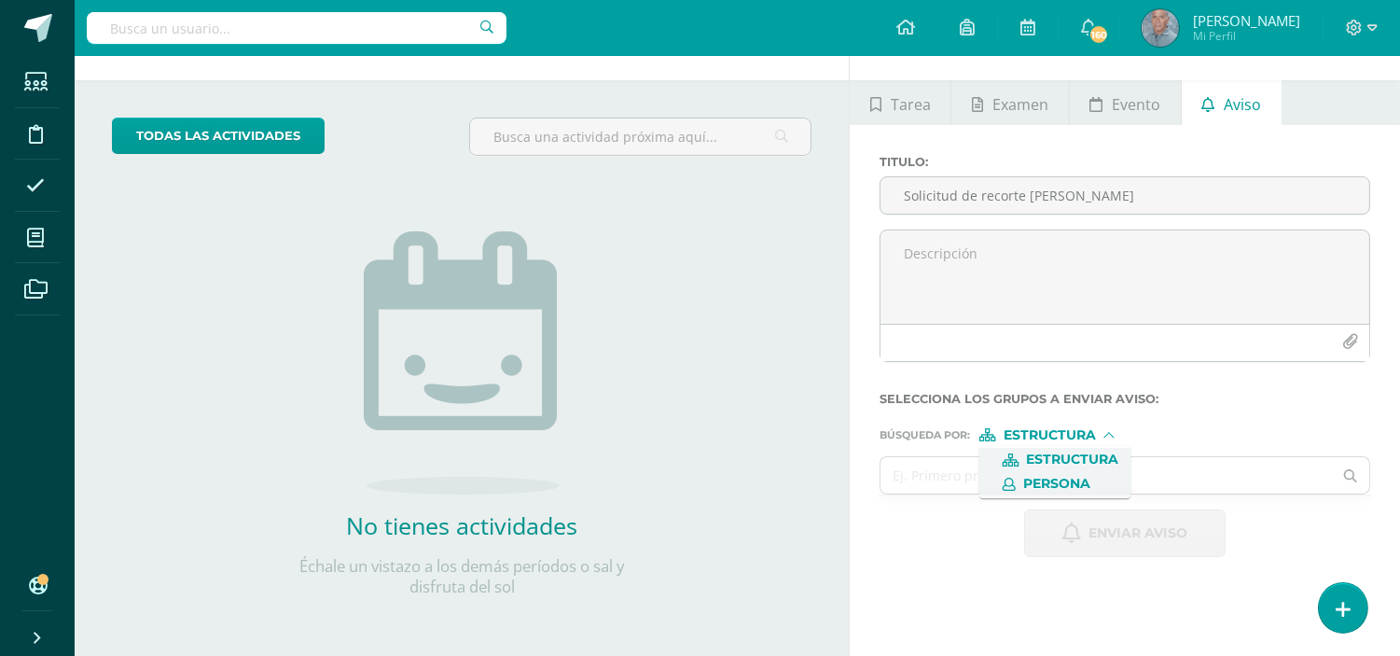
click at [1077, 487] on span "Persona" at bounding box center [1056, 483] width 67 height 10
click at [1079, 436] on div at bounding box center [1080, 434] width 10 height 10
click at [1075, 482] on span "Persona" at bounding box center [1056, 483] width 67 height 10
click at [963, 476] on input "text" at bounding box center [1105, 475] width 451 height 36
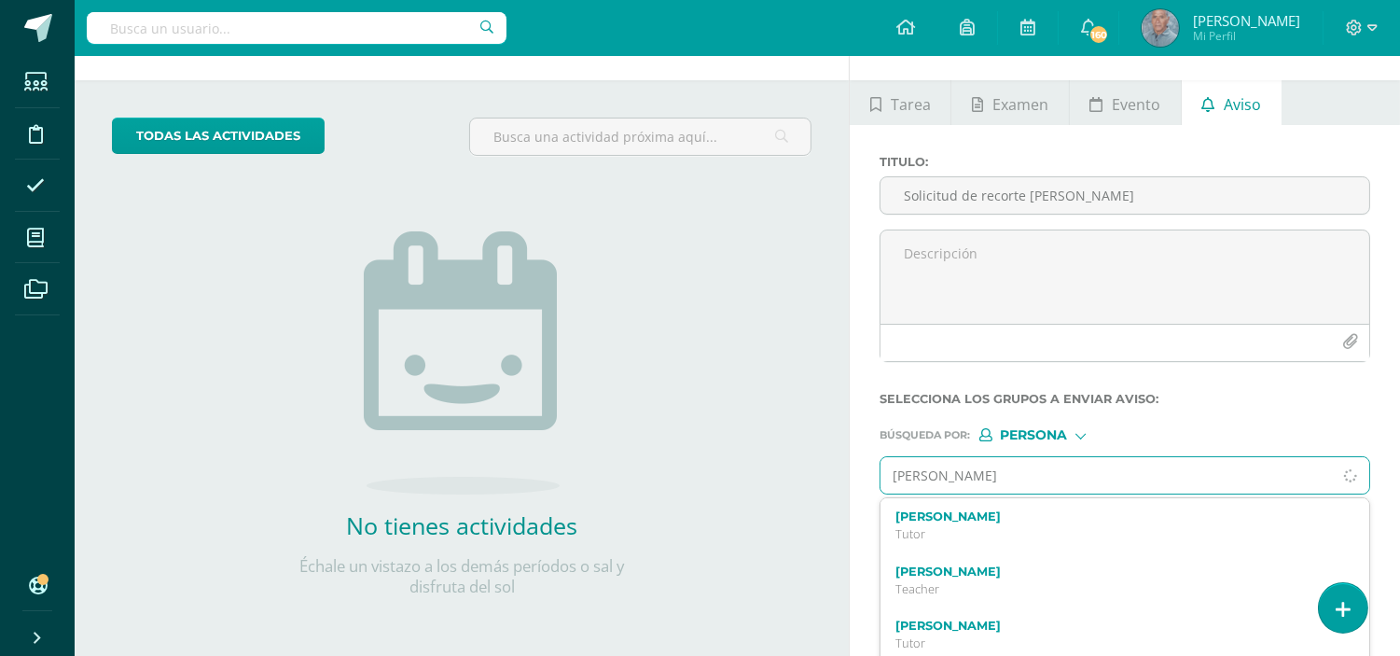
type input "Luis Andrés Godoy"
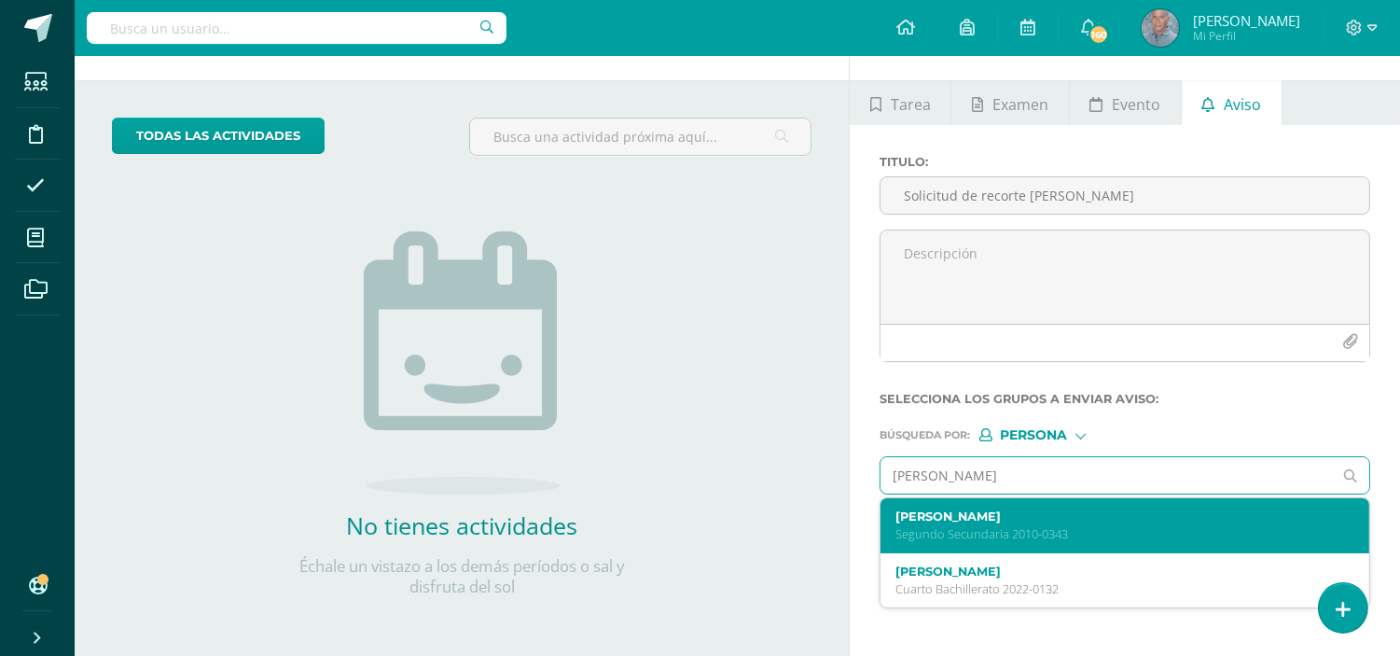
click at [1016, 517] on label "Luis Andrés Godoy Lopez" at bounding box center [1114, 516] width 439 height 14
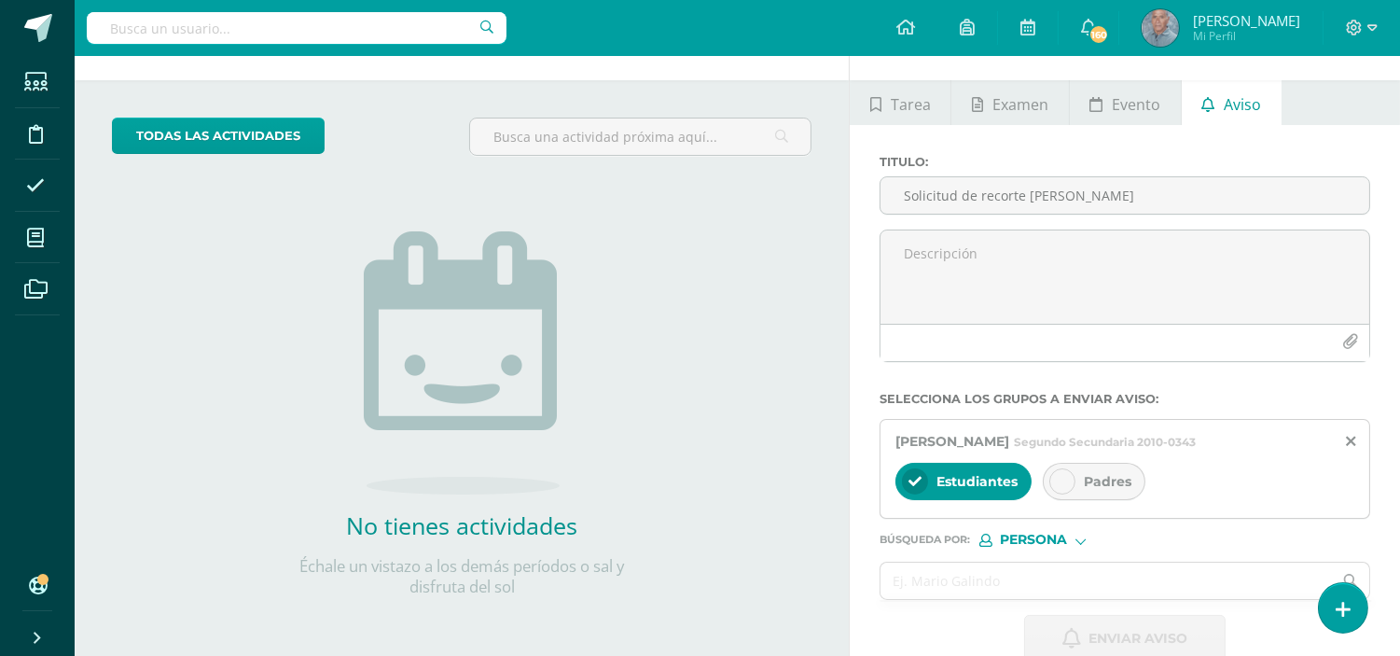
click at [1067, 483] on icon at bounding box center [1062, 481] width 13 height 13
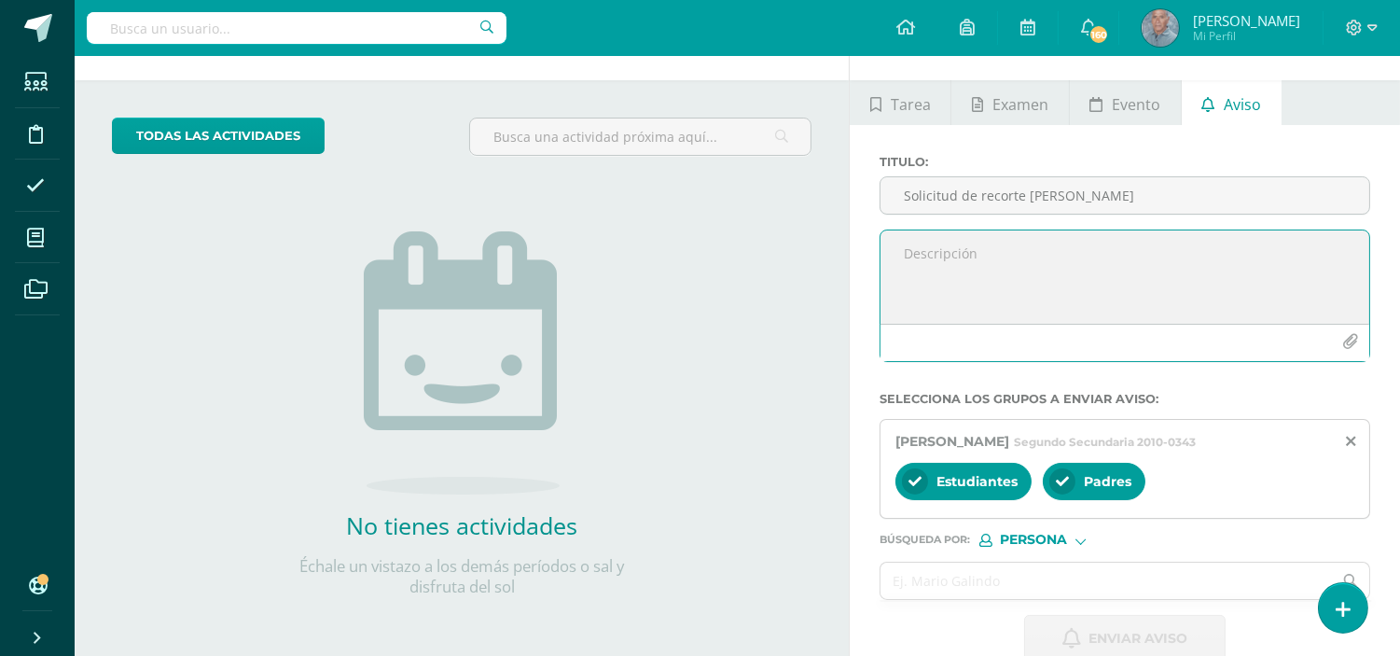
click at [924, 244] on textarea at bounding box center [1124, 276] width 489 height 93
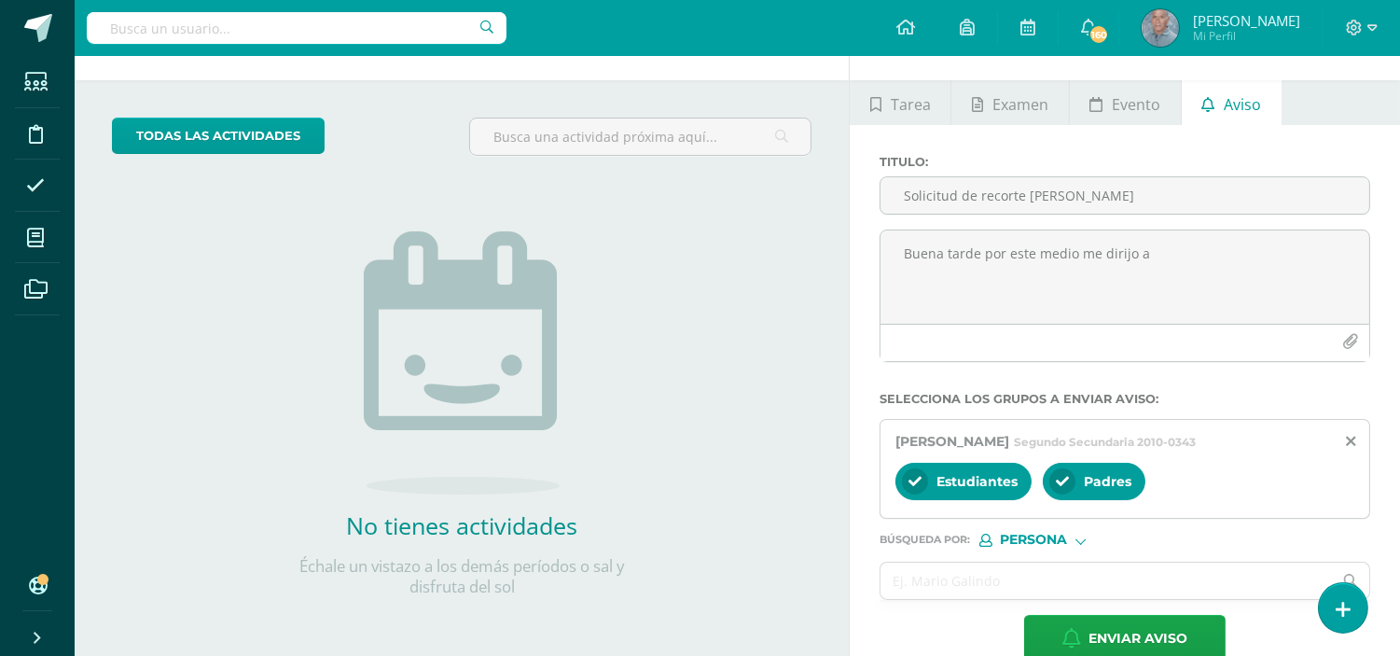
click at [907, 482] on div at bounding box center [915, 481] width 26 height 26
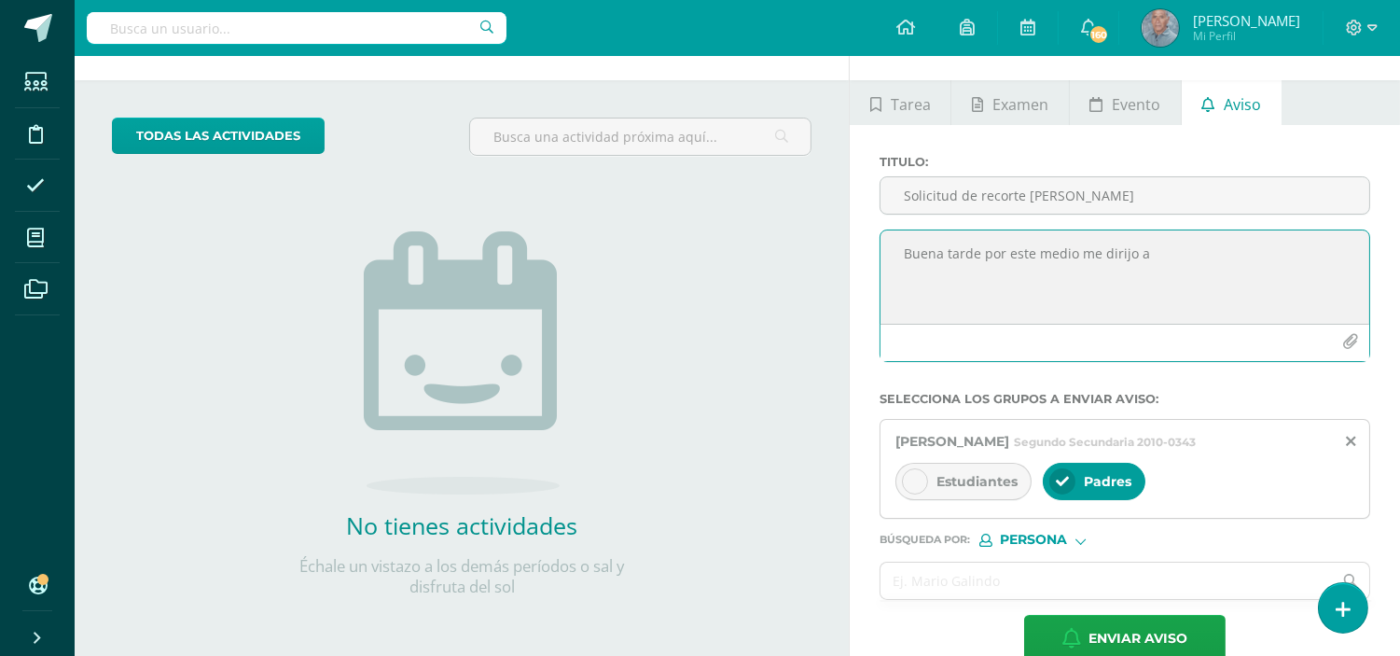
click at [1153, 261] on textarea "Buena tarde por este medio me dirijo a" at bounding box center [1124, 276] width 489 height 93
click at [1233, 250] on textarea "Buena tarde por este medio me dirijo a ustedes comom pdres de famiñlia" at bounding box center [1124, 276] width 489 height 93
click at [1244, 256] on textarea "Buena tarde por este medio me dirijo a ustedes como pdres de famiñlia" at bounding box center [1124, 276] width 489 height 93
click at [945, 265] on textarea "Buena tarde por este medio me dirijo a ustedes como padres de famiñlia" at bounding box center [1124, 276] width 489 height 93
click at [919, 268] on textarea "Buena tarde por este medio me dirijo a ustedes como padres de famiñlia" at bounding box center [1124, 276] width 489 height 93
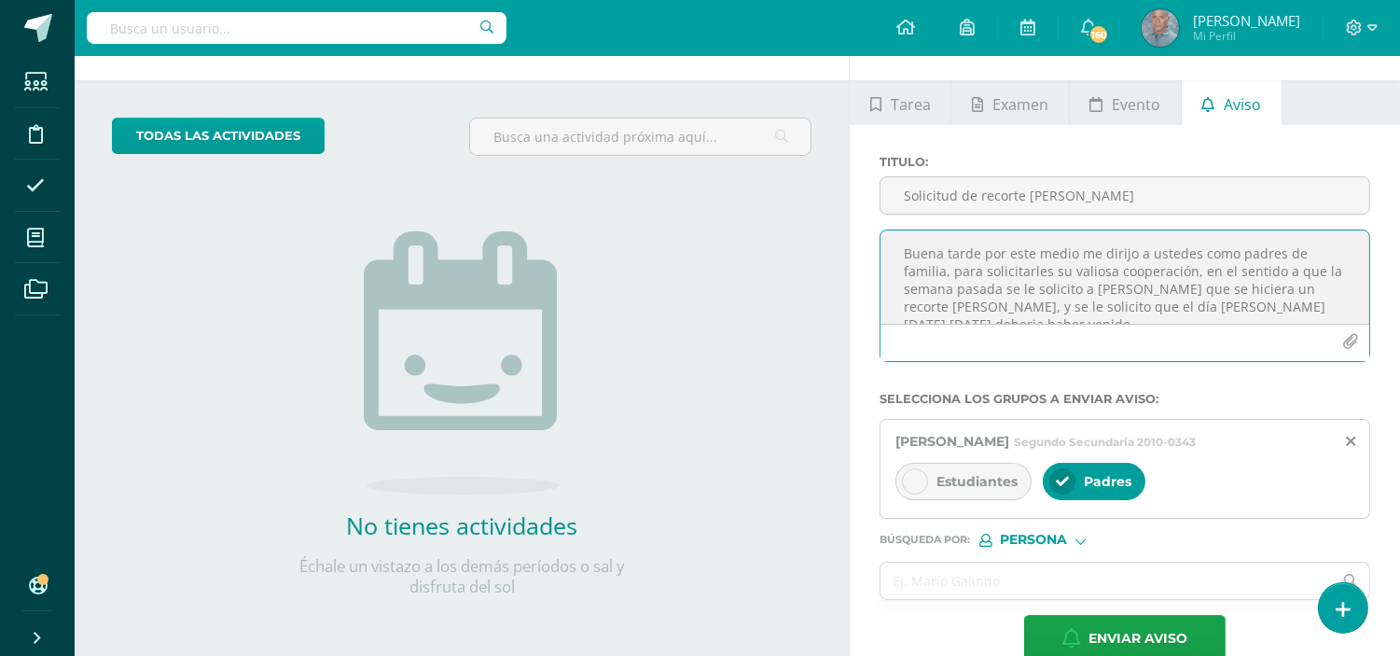
scroll to position [9, 0]
click at [1241, 298] on textarea "Buena tarde por este medio me dirijo a ustedes como padres de familia, para sol…" at bounding box center [1124, 276] width 489 height 93
click at [948, 314] on textarea "Buena tarde por este medio me dirijo a ustedes como padres de familia, para sol…" at bounding box center [1124, 276] width 489 height 93
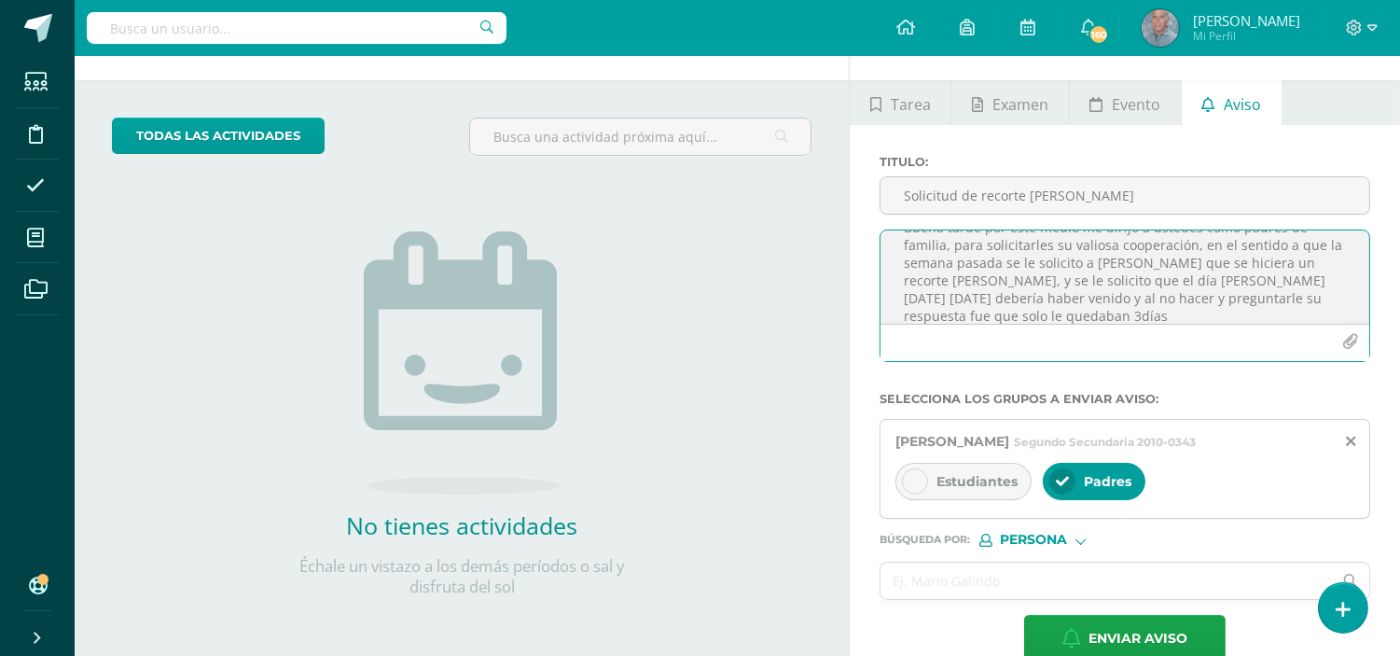
click at [975, 314] on textarea "Buena tarde por este medio me dirijo a ustedes como padres de familia, para sol…" at bounding box center [1124, 276] width 489 height 93
click at [1011, 315] on textarea "Buena tarde por este medio me dirijo a ustedes como padres de familia, para sol…" at bounding box center [1124, 276] width 489 height 93
click at [1232, 299] on textarea "Buena tarde por este medio me dirijo a ustedes como padres de familia, para sol…" at bounding box center [1124, 276] width 489 height 93
click at [963, 317] on textarea "Buena tarde por este medio me dirijo a ustedes como padres de familia, para sol…" at bounding box center [1124, 276] width 489 height 93
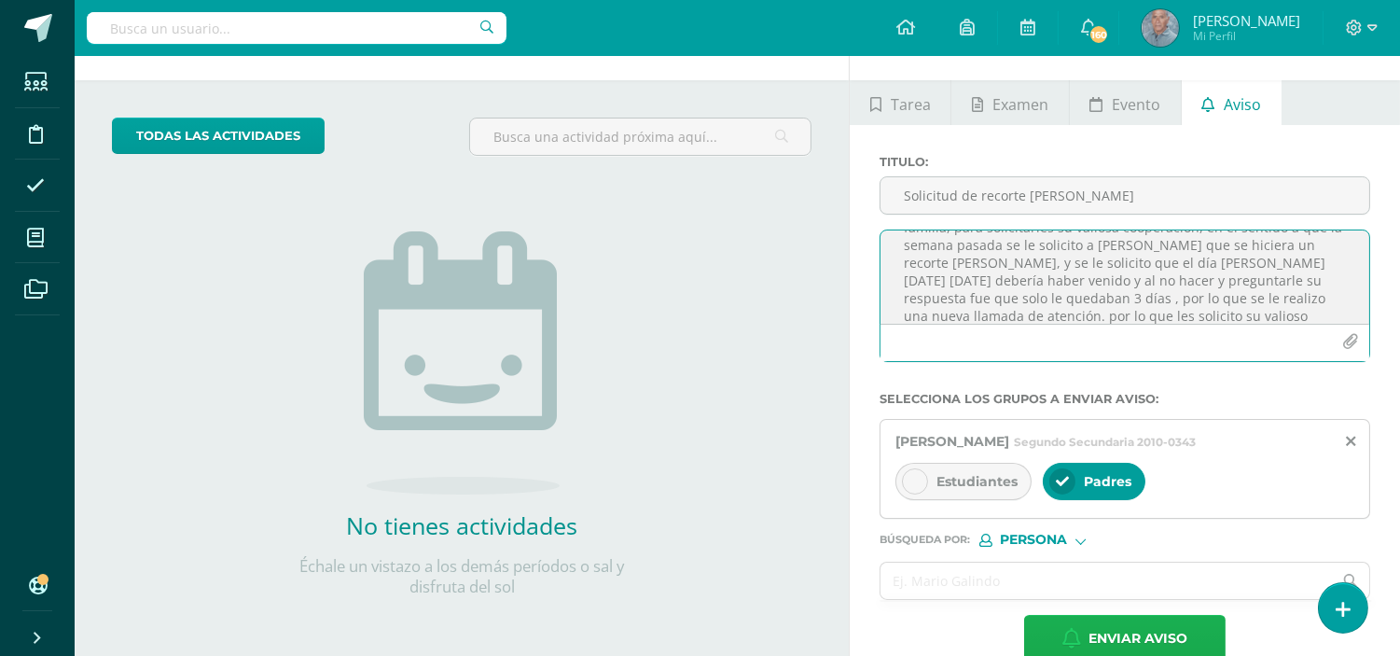
scroll to position [62, 0]
type textarea "Buena tarde por este medio me dirijo a ustedes como padres de familia, para sol…"
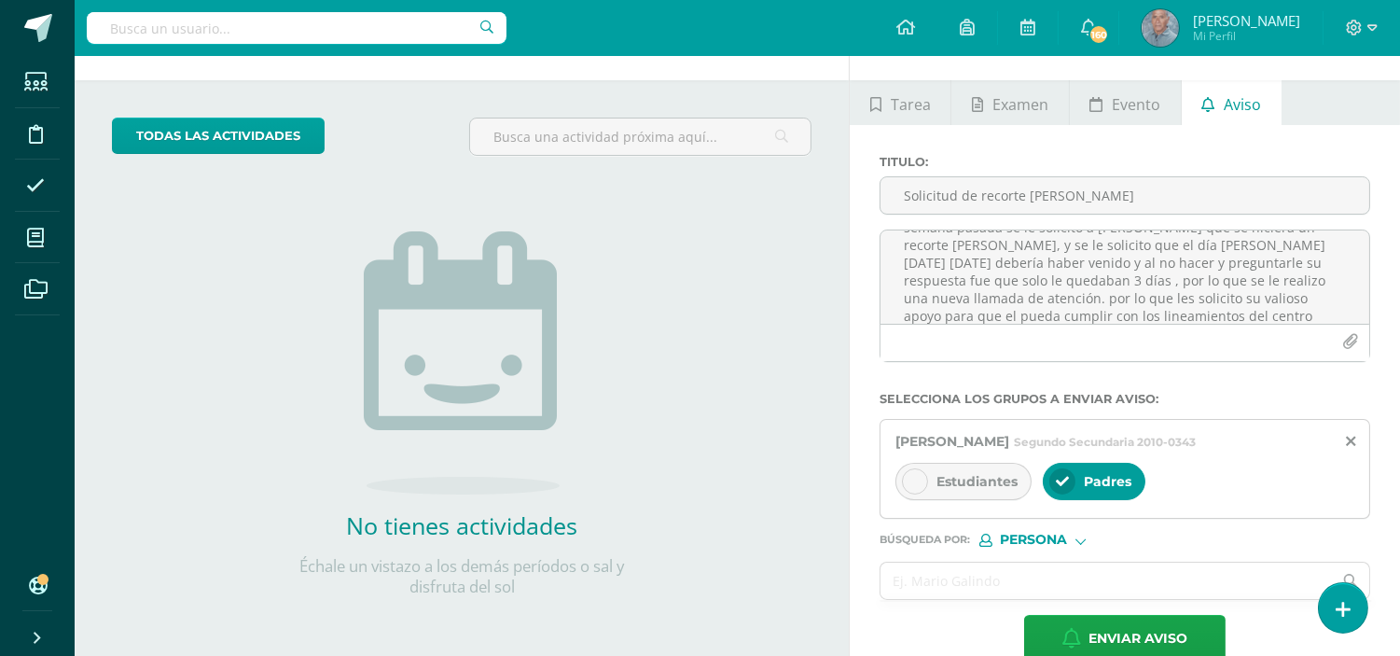
click at [1098, 477] on span "Padres" at bounding box center [1108, 481] width 48 height 17
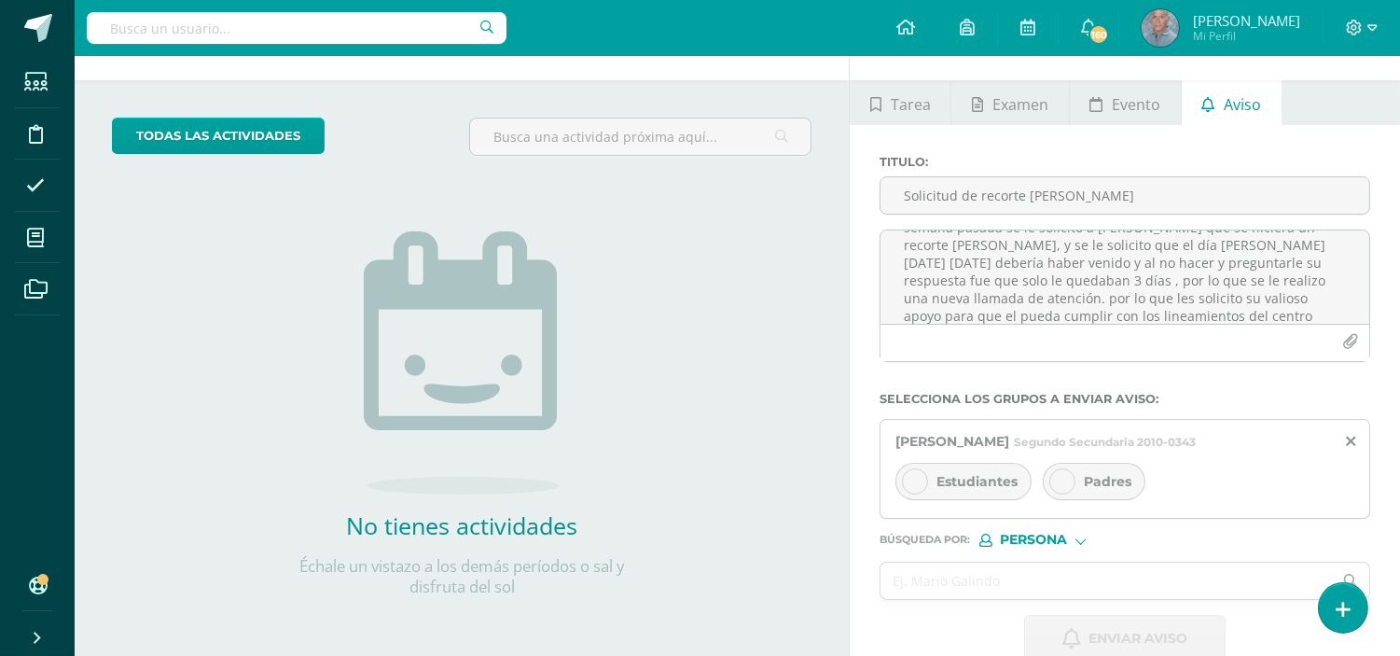
click at [1101, 489] on span "Padres" at bounding box center [1108, 481] width 48 height 17
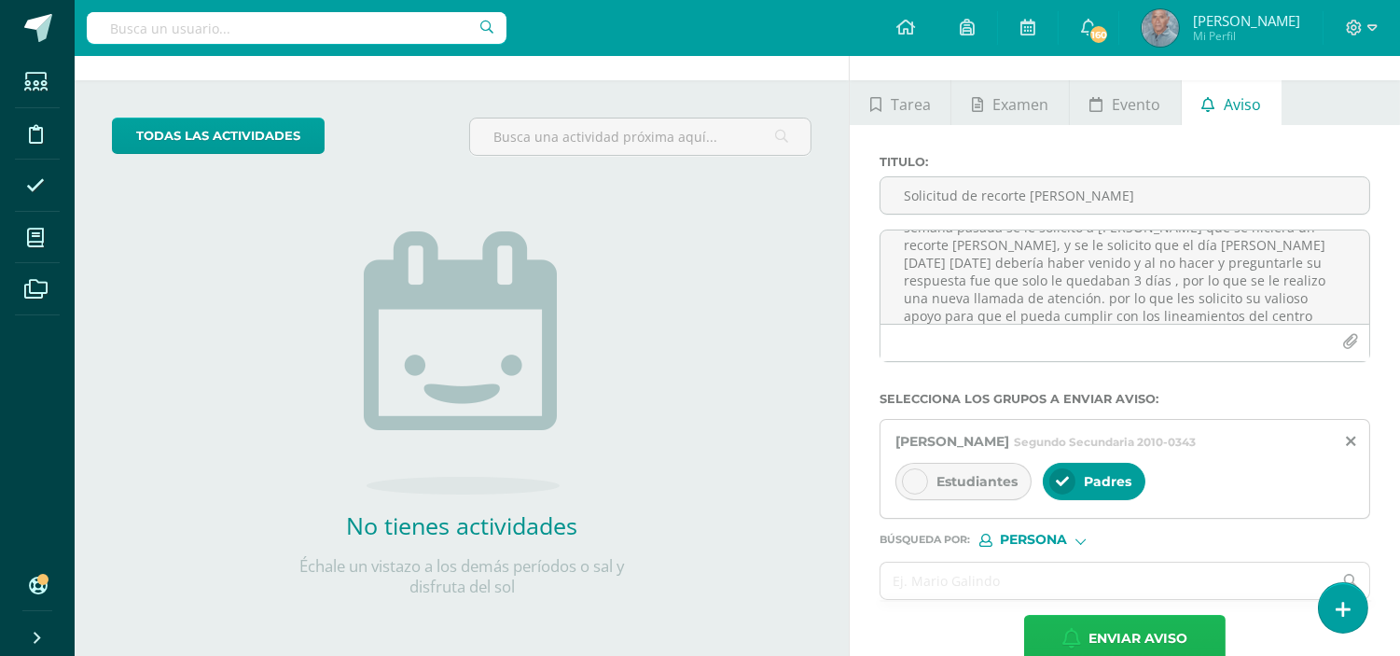
click at [1105, 642] on span "Enviar aviso" at bounding box center [1137, 638] width 99 height 46
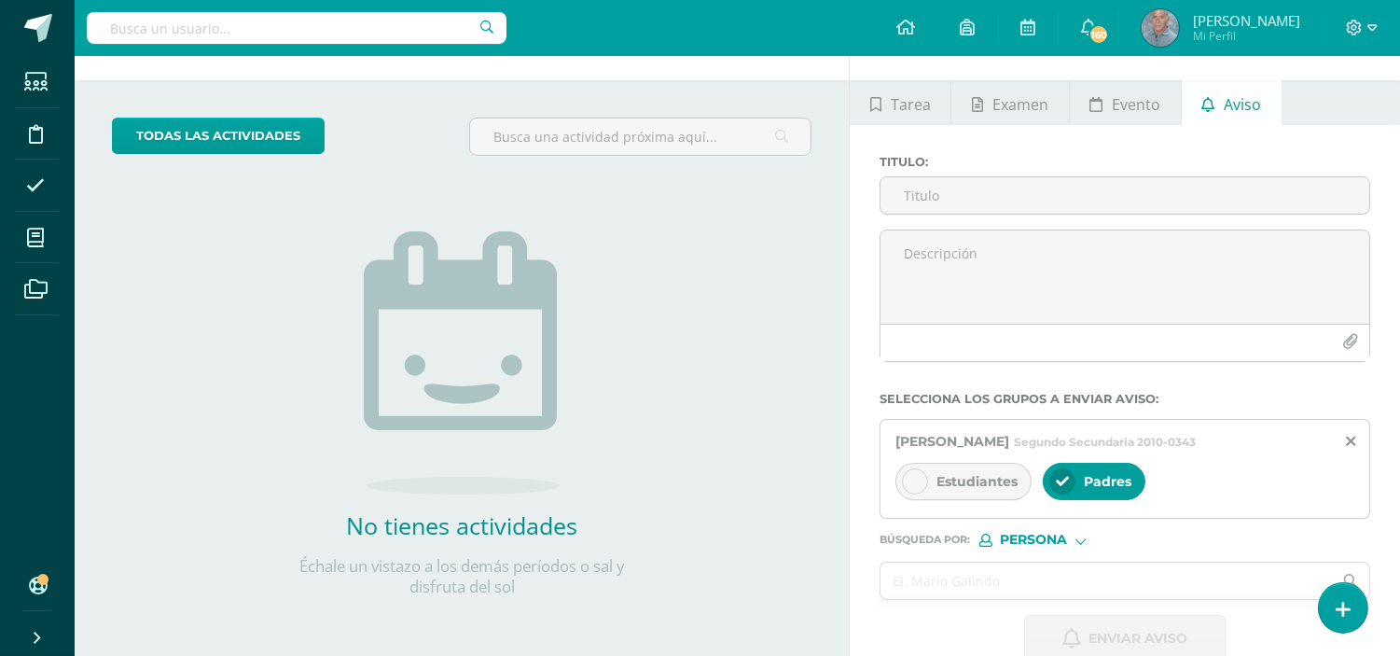
scroll to position [0, 0]
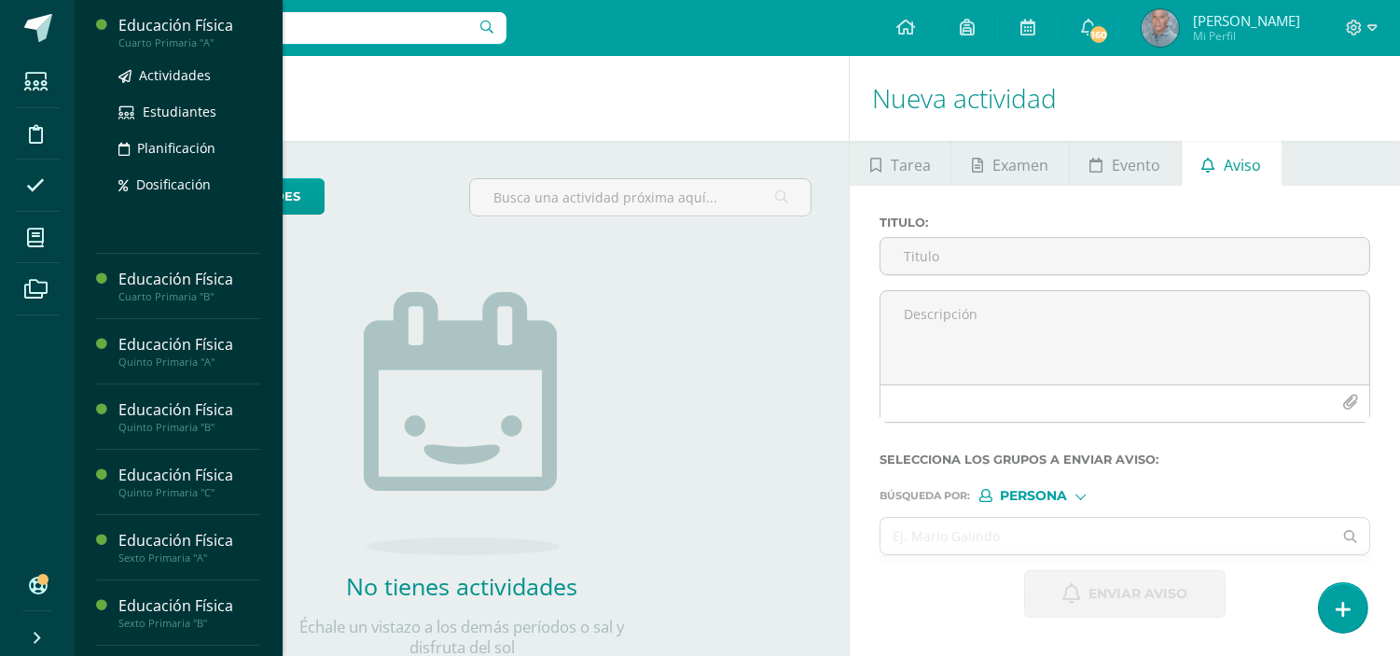
click at [166, 30] on div "Educación Física" at bounding box center [189, 25] width 142 height 21
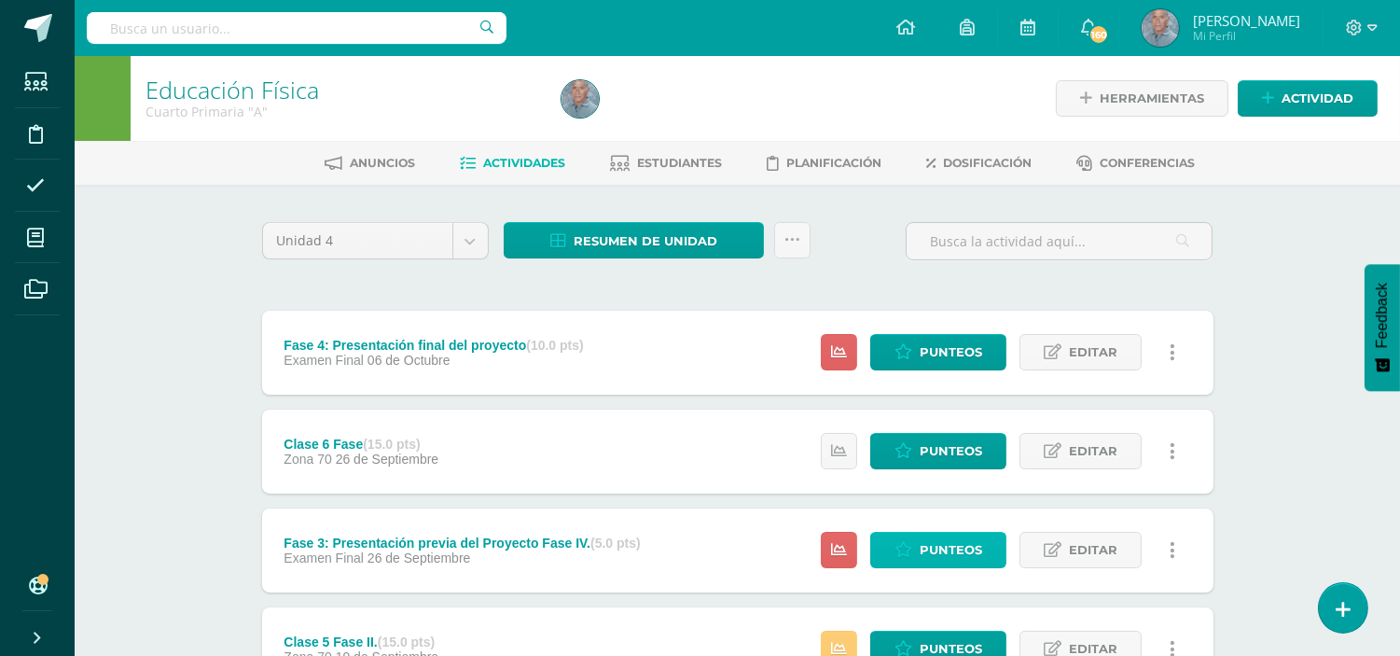
click at [905, 551] on icon at bounding box center [903, 550] width 18 height 16
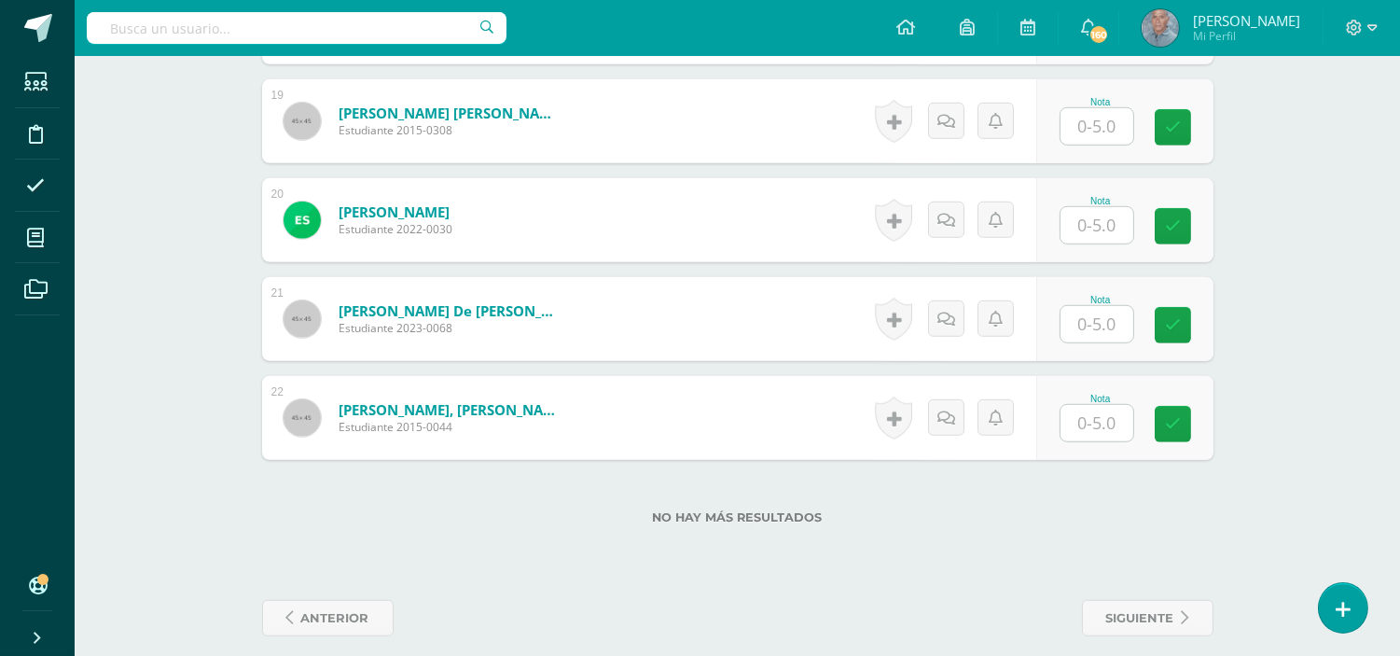
scroll to position [2418, 0]
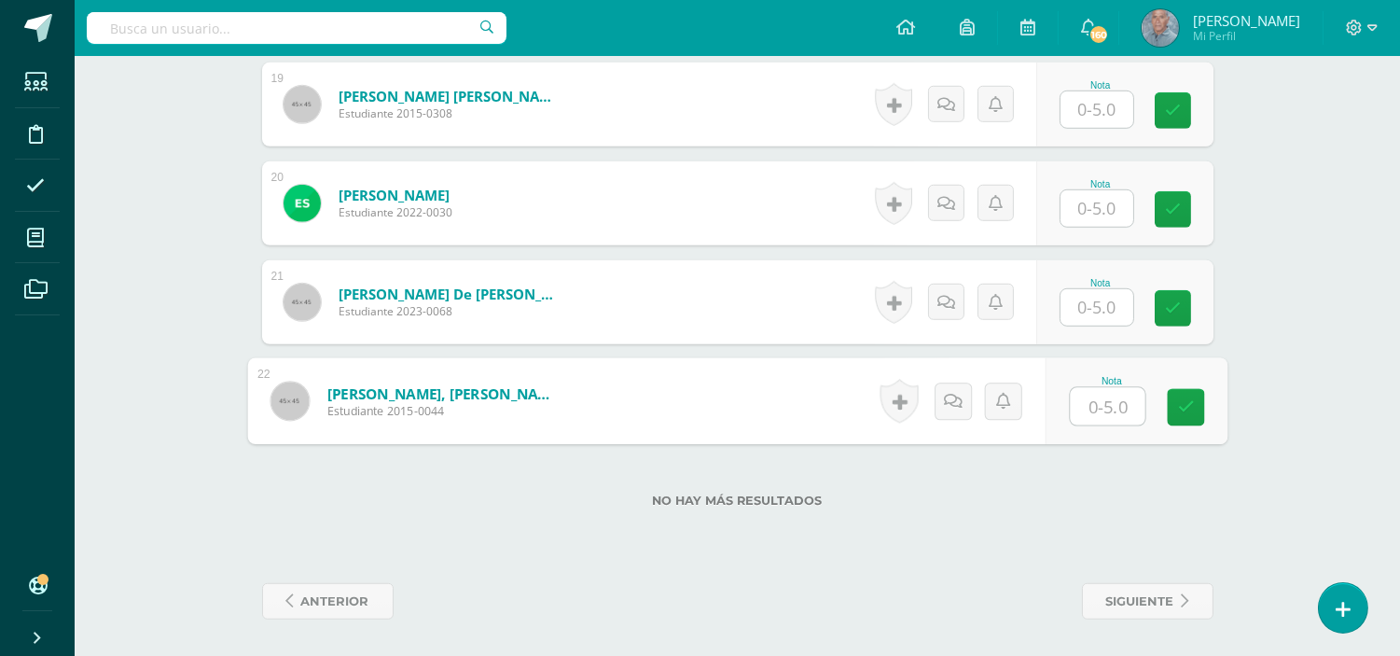
click at [1095, 401] on input "text" at bounding box center [1107, 406] width 75 height 37
type input "5"
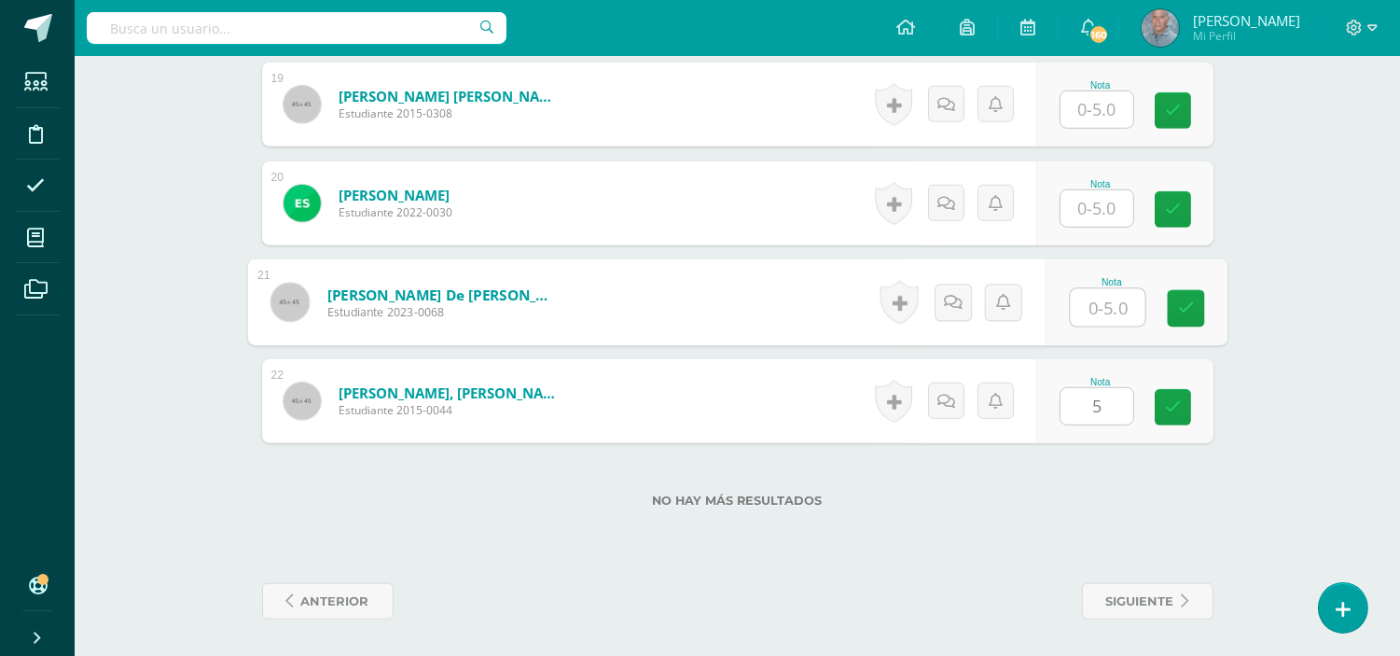
click at [1085, 306] on input "text" at bounding box center [1107, 307] width 75 height 37
type input "5"
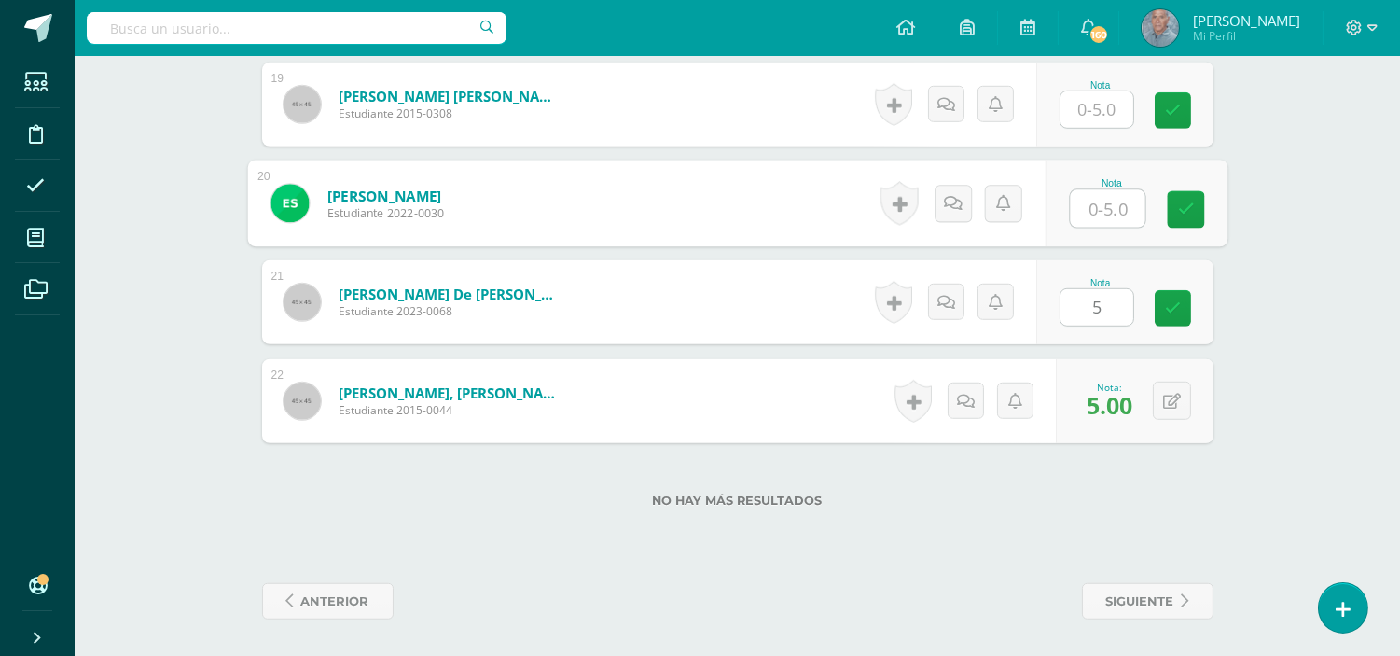
click at [1084, 207] on input "text" at bounding box center [1107, 208] width 75 height 37
type input "5"
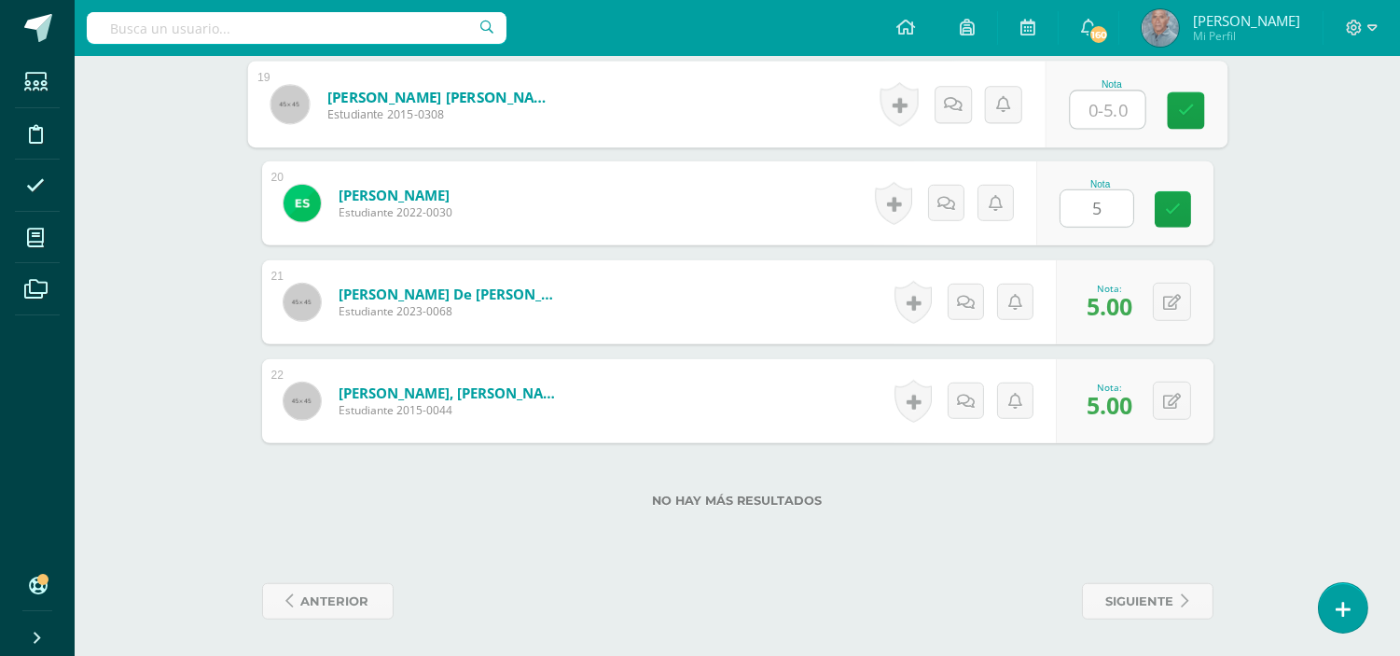
click at [1086, 113] on input "text" at bounding box center [1107, 109] width 75 height 37
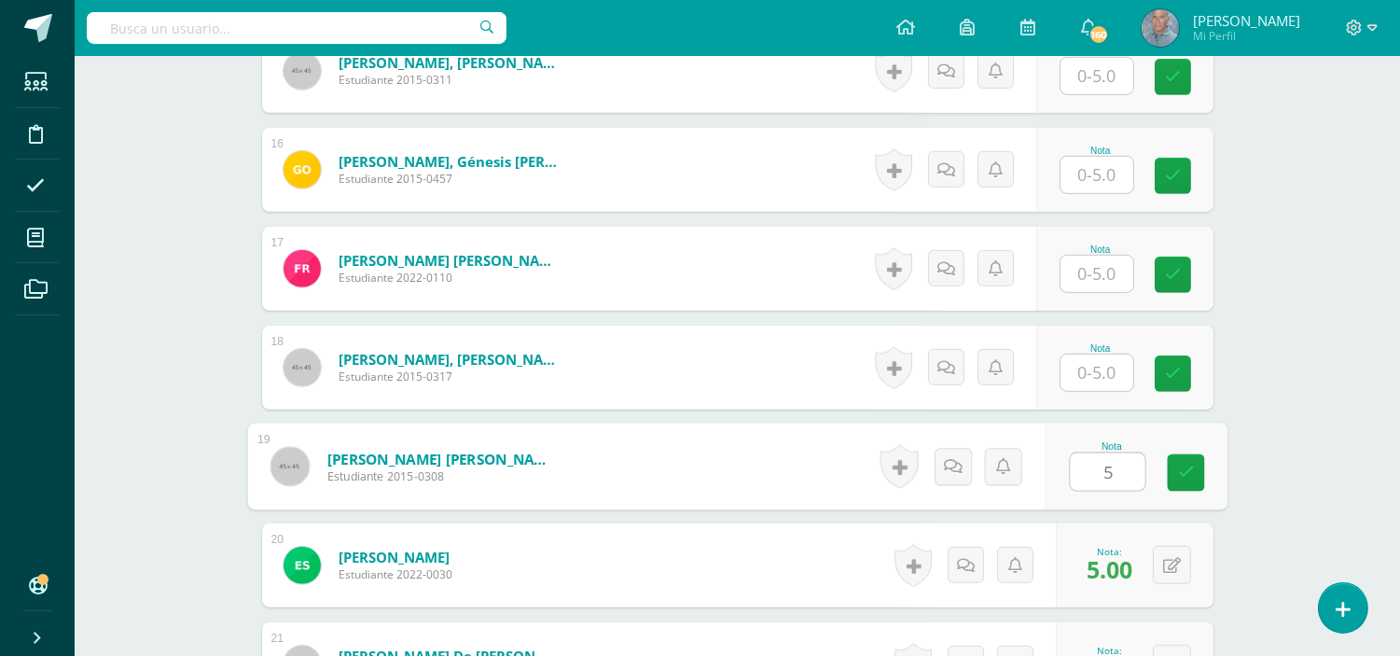
scroll to position [2045, 0]
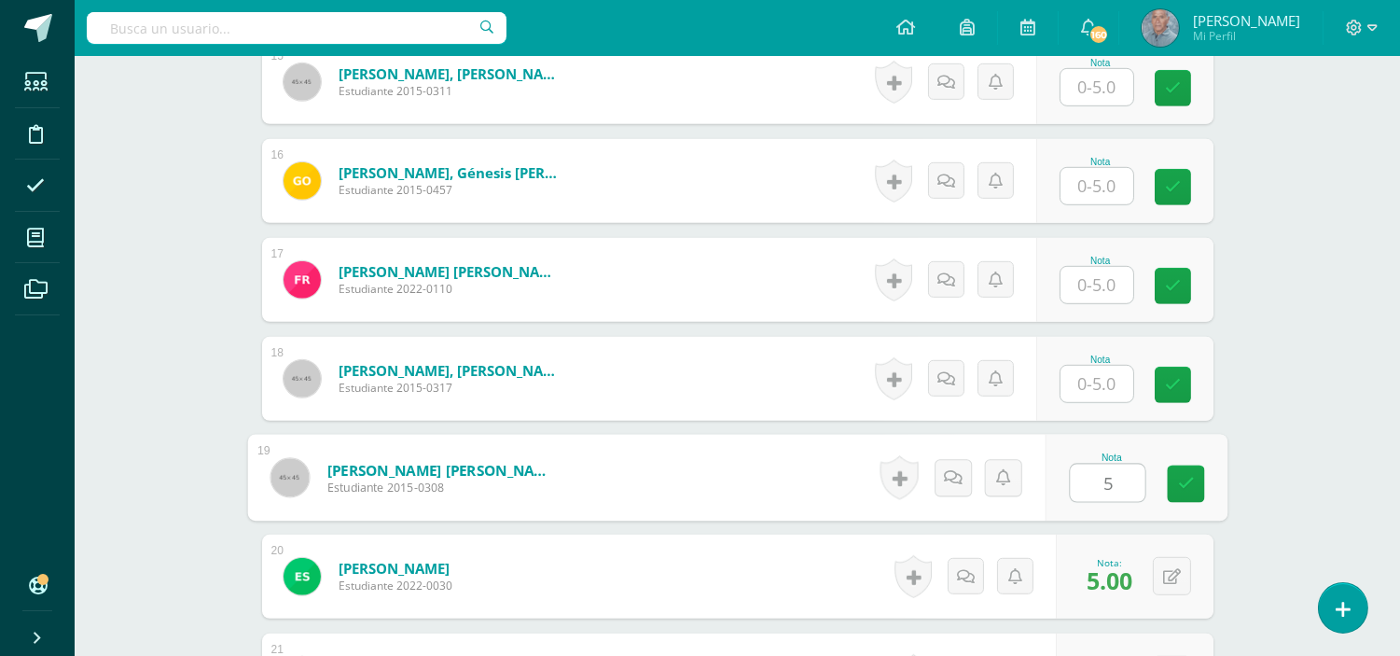
type input "5"
click at [1087, 383] on input "text" at bounding box center [1096, 384] width 73 height 36
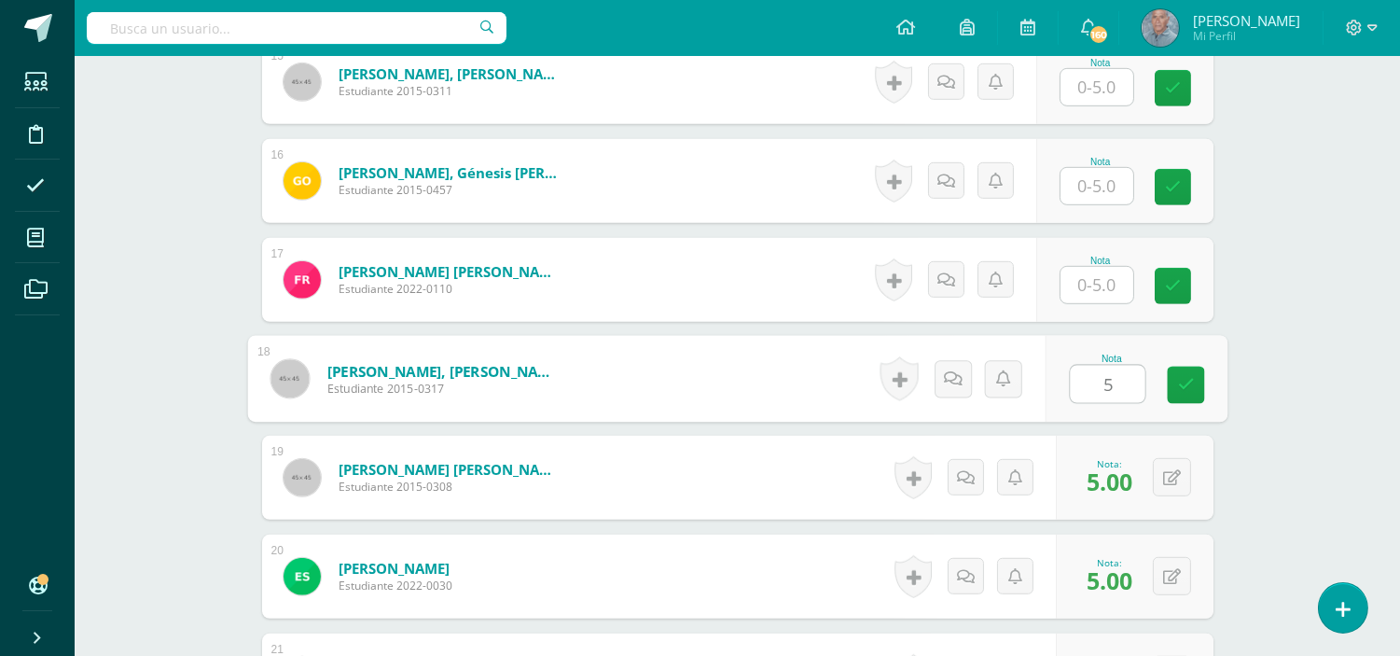
type input "5"
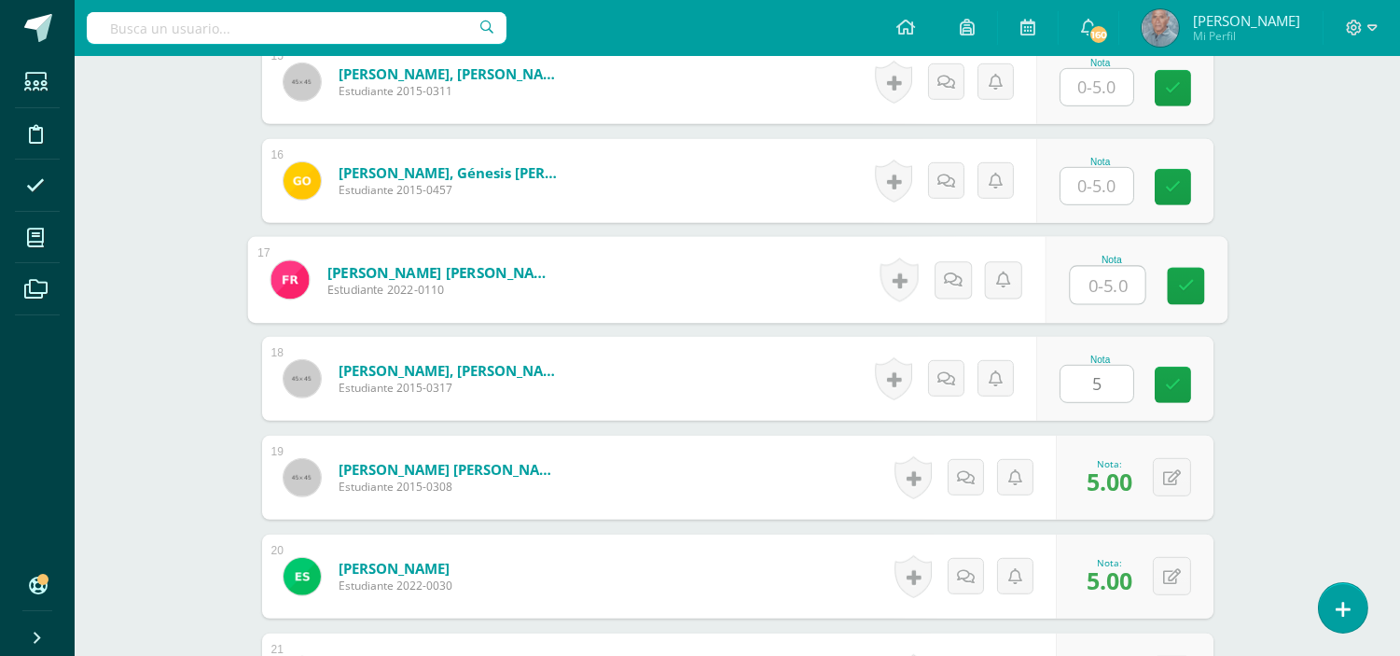
click at [1075, 285] on input "text" at bounding box center [1107, 285] width 75 height 37
type input "5"
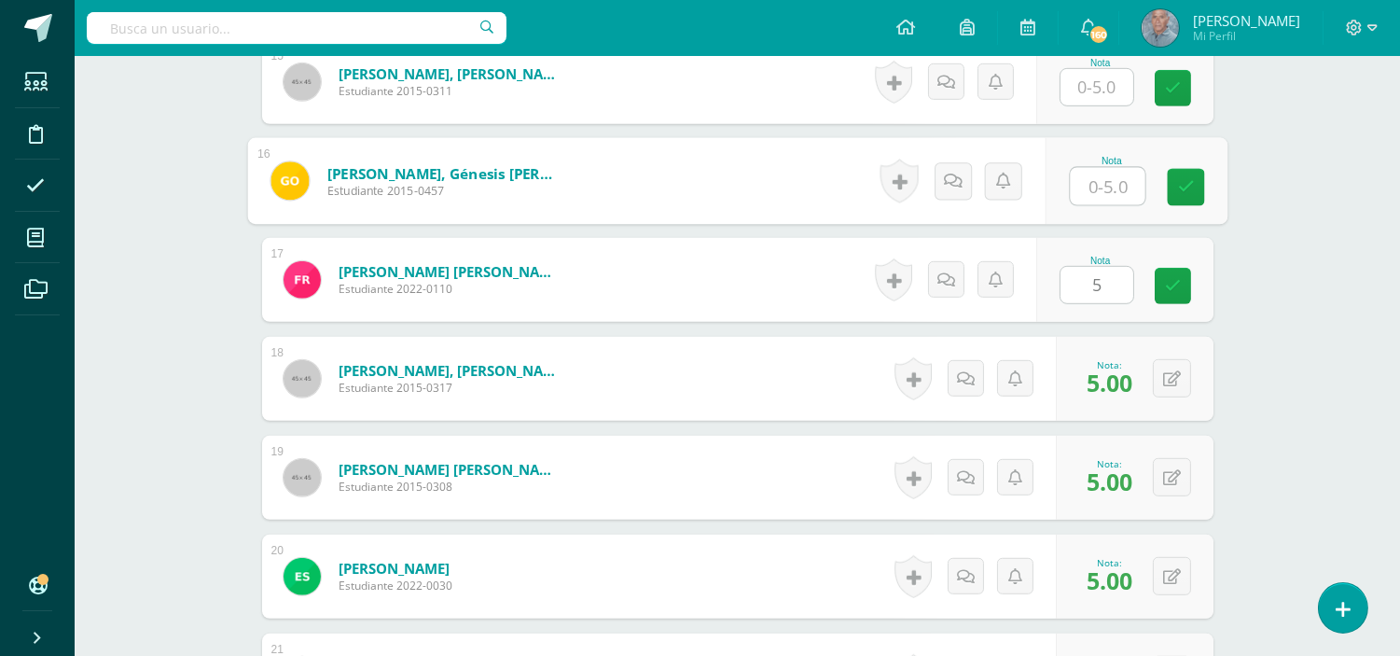
click at [1086, 184] on input "text" at bounding box center [1107, 186] width 75 height 37
type input "5"
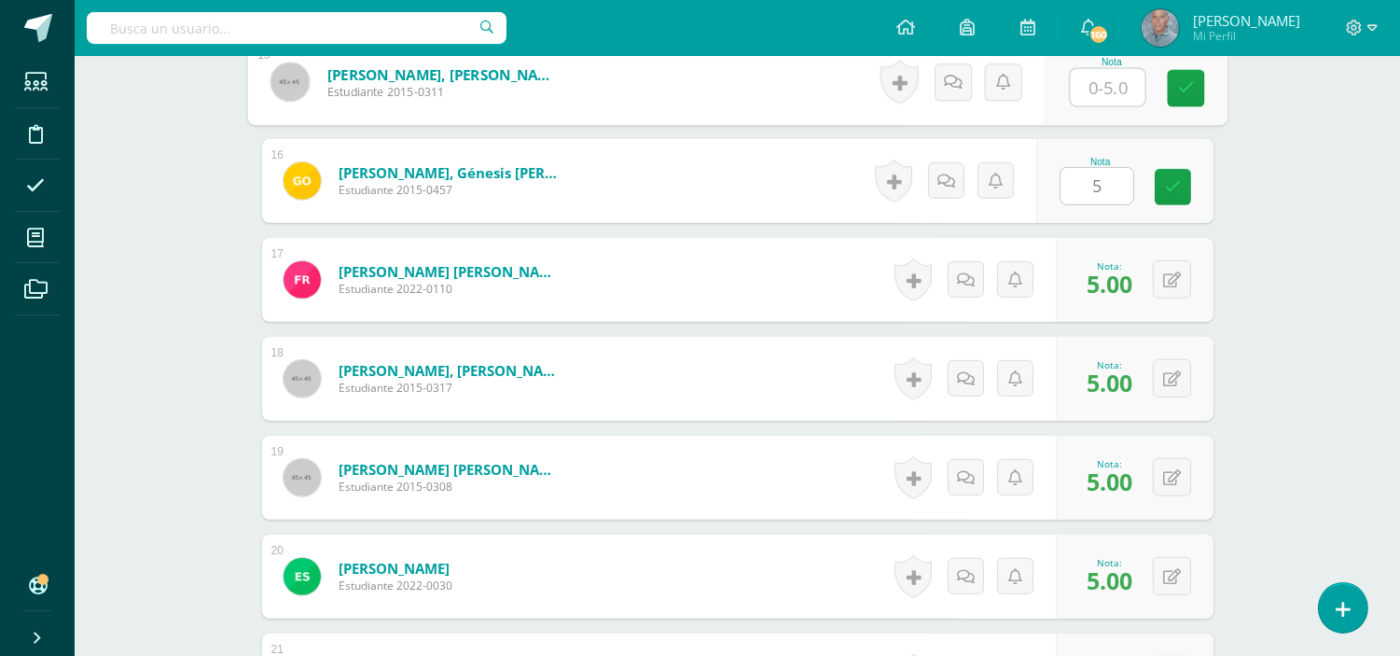
click at [1084, 98] on input "text" at bounding box center [1107, 87] width 75 height 37
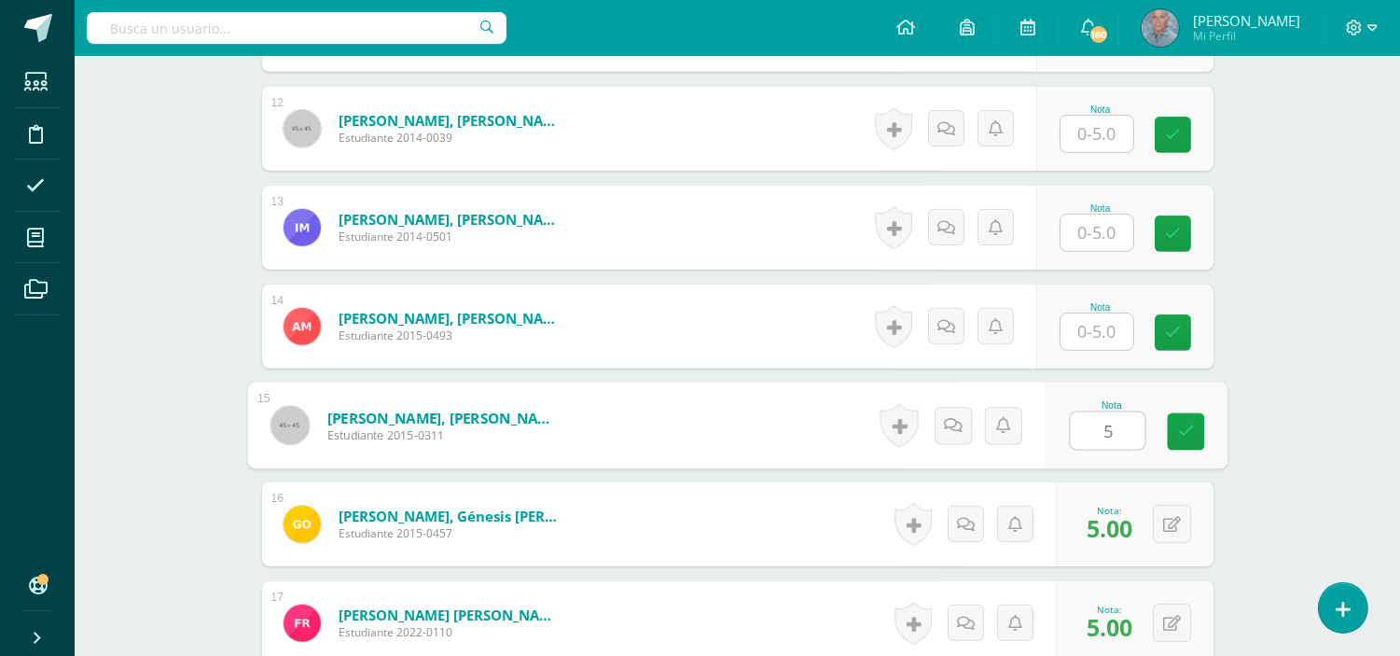
scroll to position [1672, 0]
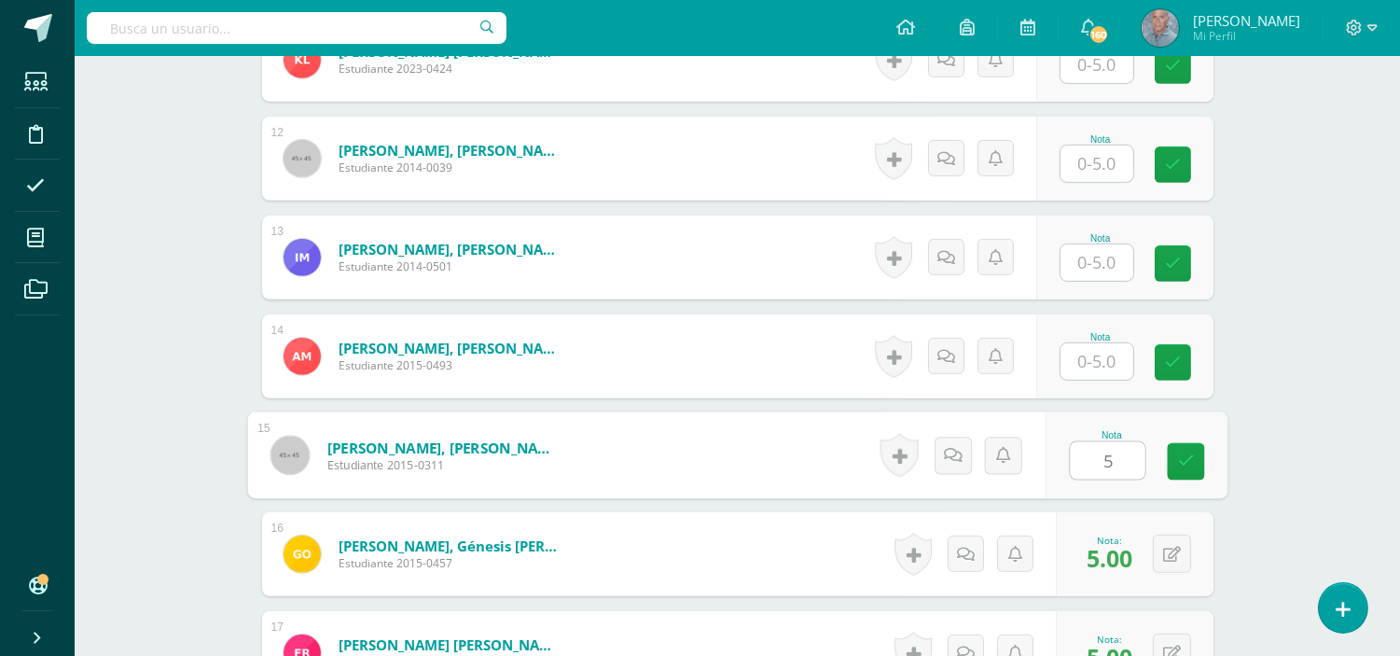
type input "5"
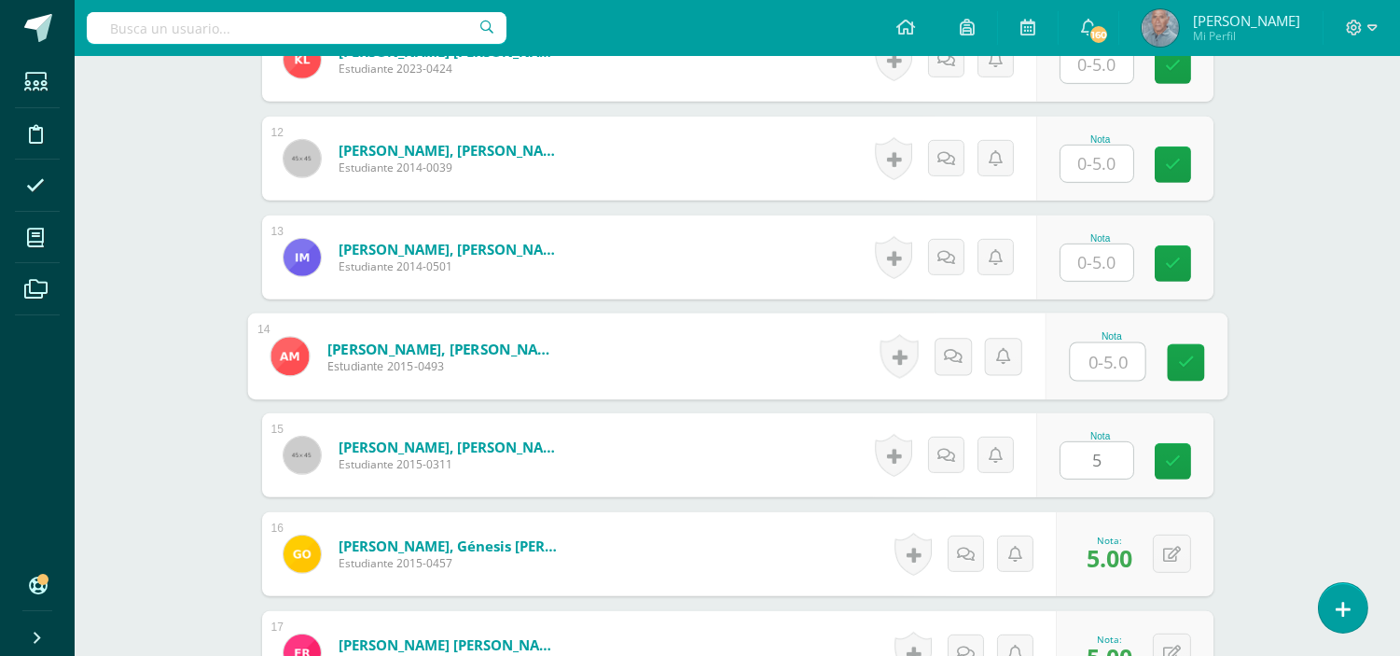
click at [1079, 347] on input "text" at bounding box center [1107, 361] width 75 height 37
type input "5"
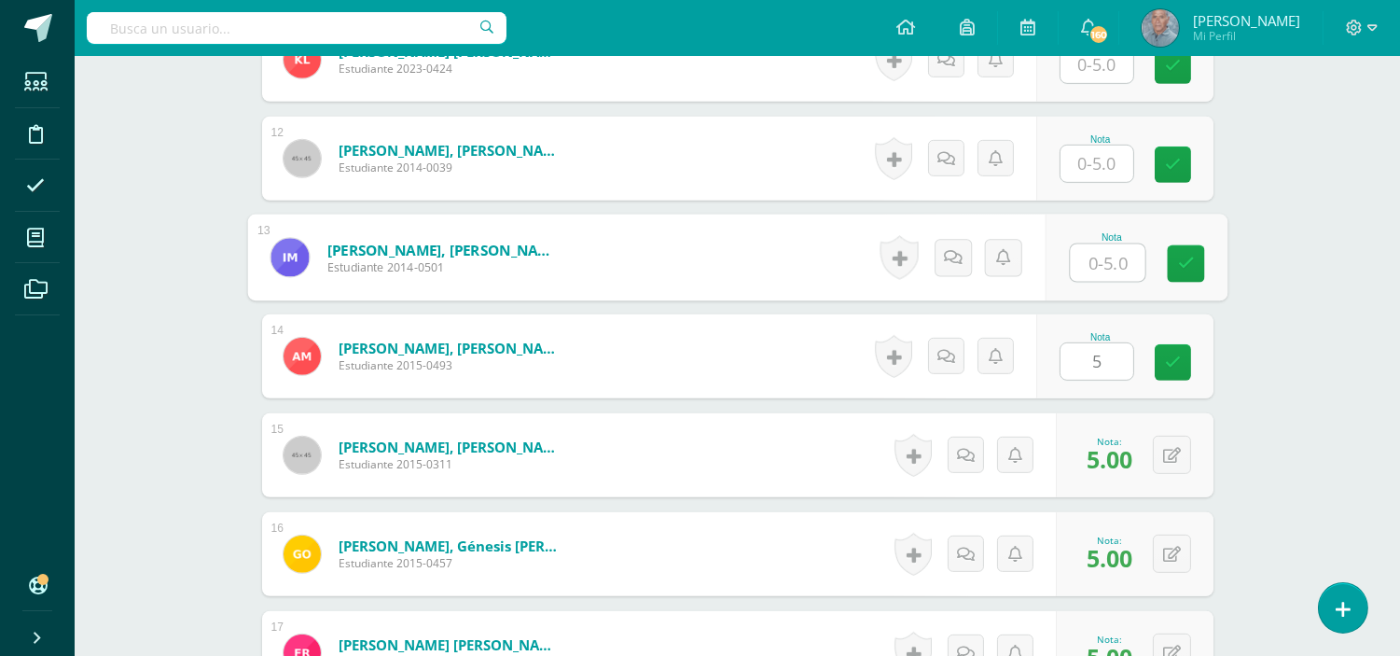
click at [1087, 254] on input "text" at bounding box center [1107, 262] width 75 height 37
type input "5"
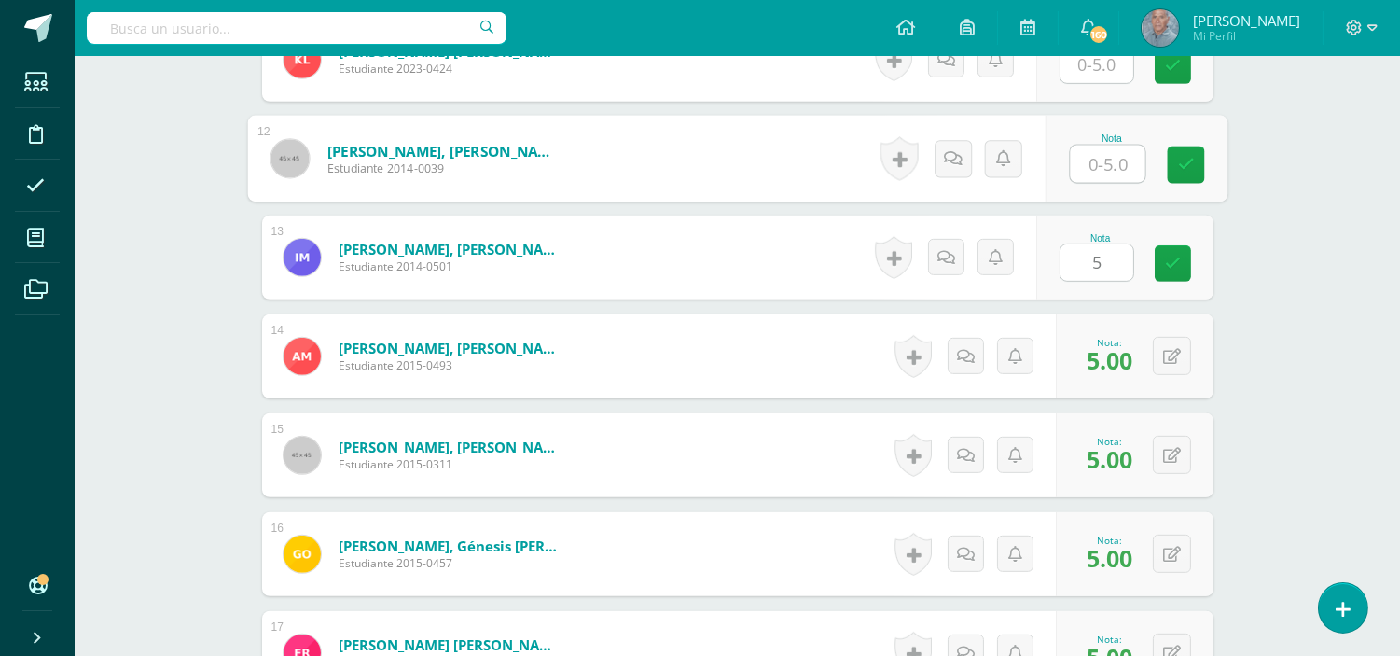
click at [1077, 163] on input "text" at bounding box center [1107, 163] width 75 height 37
type input "5"
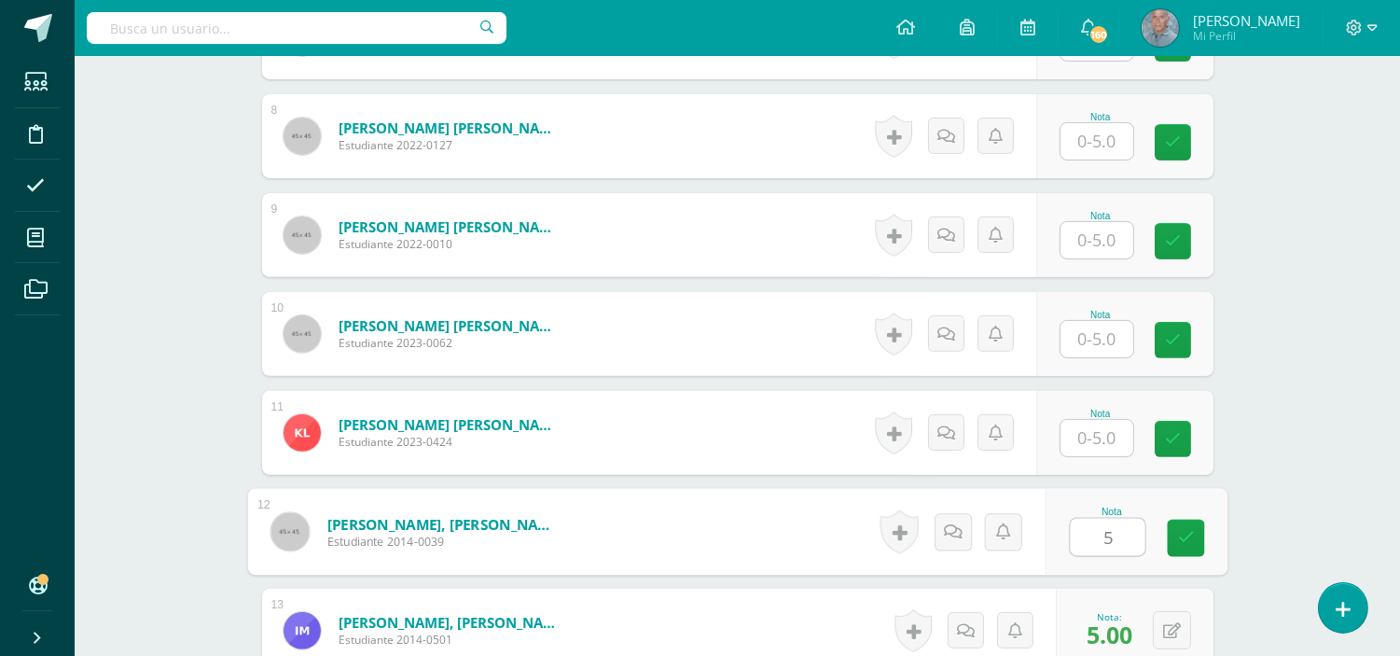
scroll to position [1257, 0]
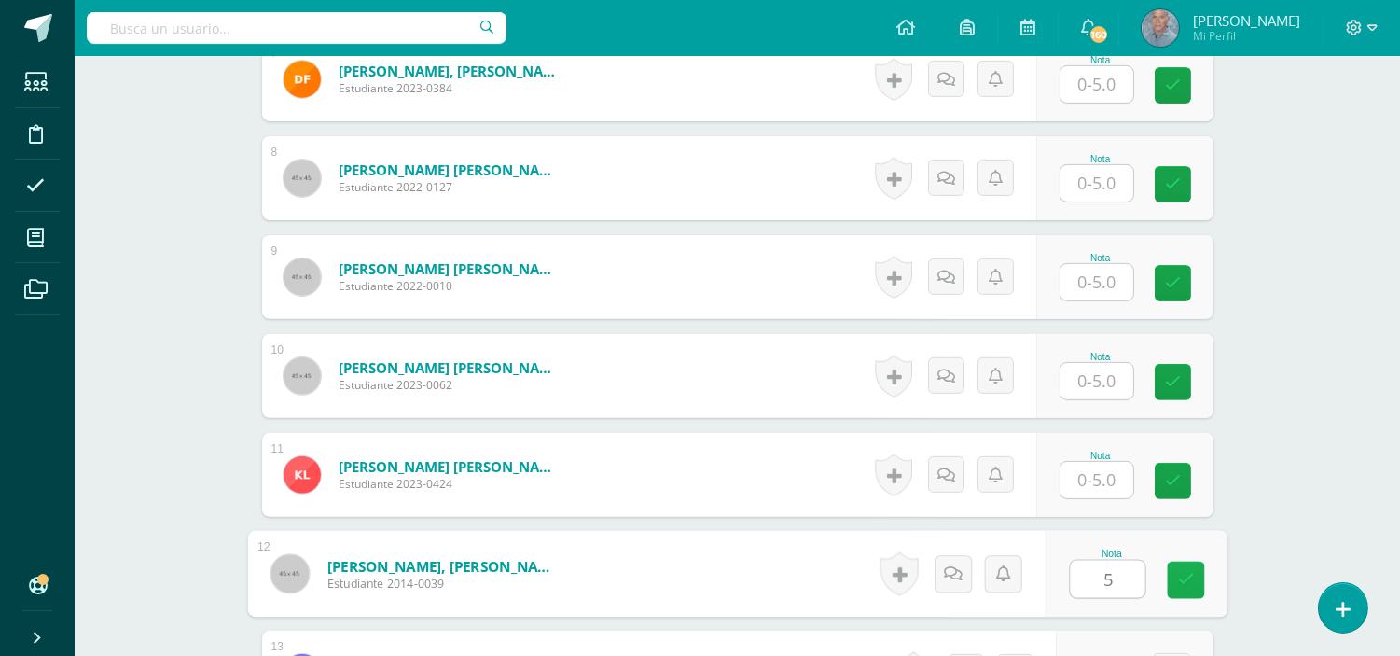
click at [1192, 587] on link at bounding box center [1185, 579] width 37 height 37
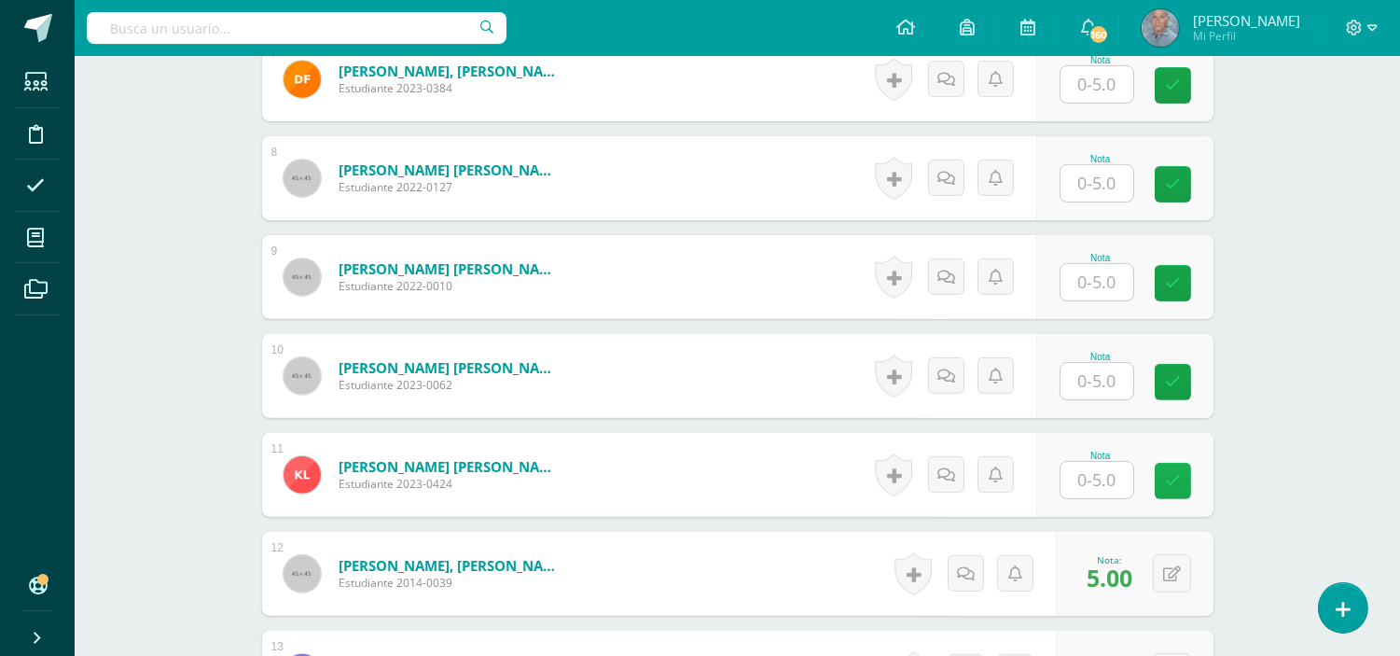
click at [1177, 481] on icon at bounding box center [1173, 481] width 16 height 16
click at [1084, 376] on input "text" at bounding box center [1107, 381] width 75 height 37
type input "5"
click at [1083, 282] on input "text" at bounding box center [1107, 282] width 75 height 37
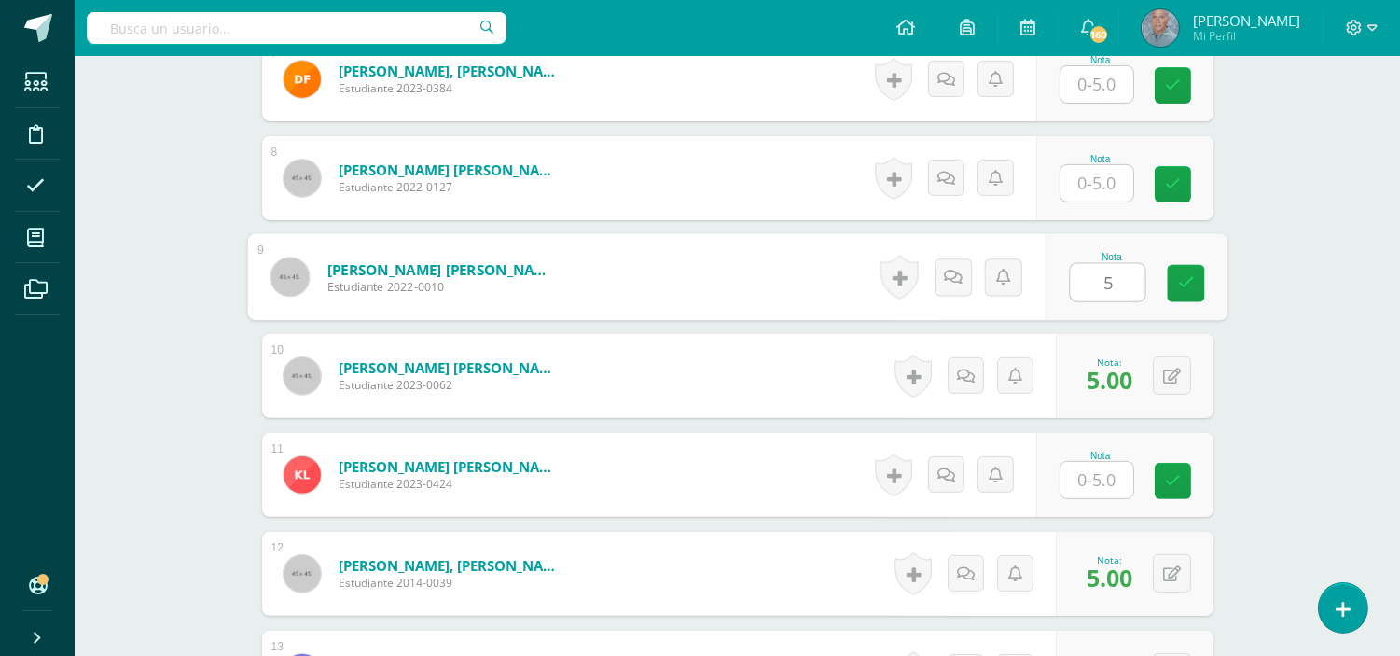
type input "5"
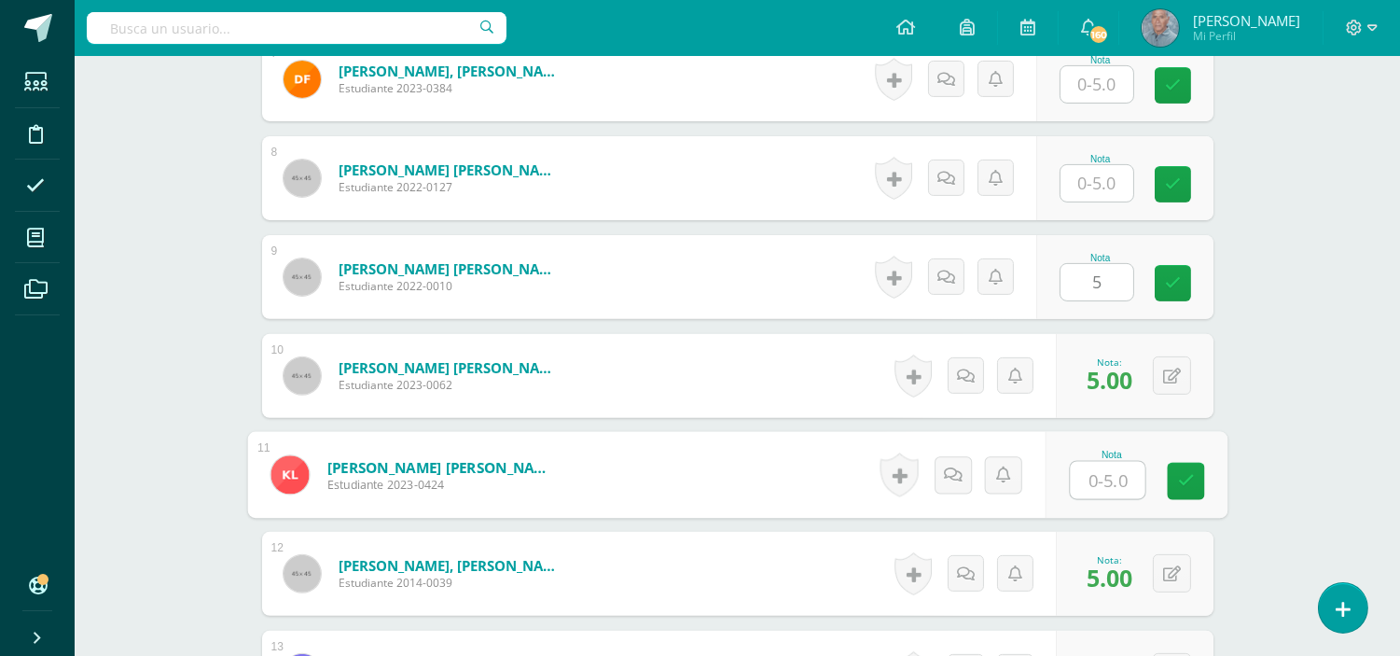
click at [1094, 468] on input "text" at bounding box center [1107, 480] width 75 height 37
type input "5"
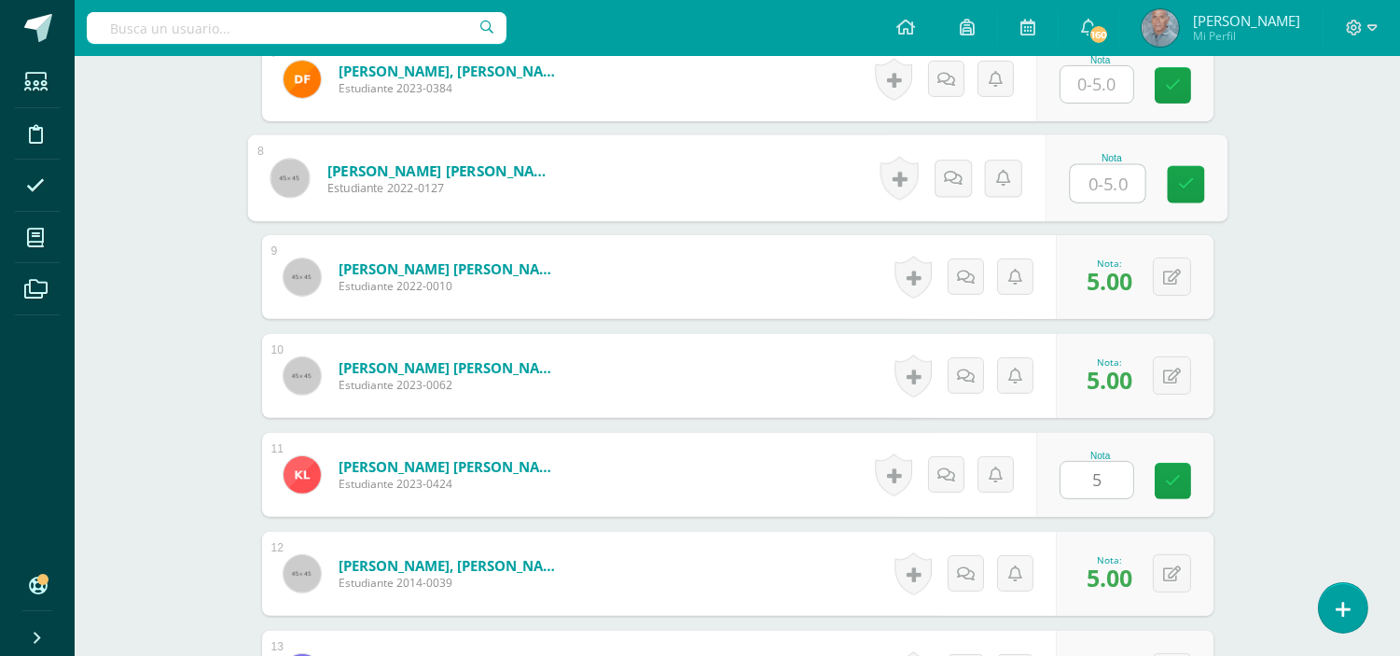
click at [1091, 183] on input "text" at bounding box center [1107, 183] width 75 height 37
type input "5"
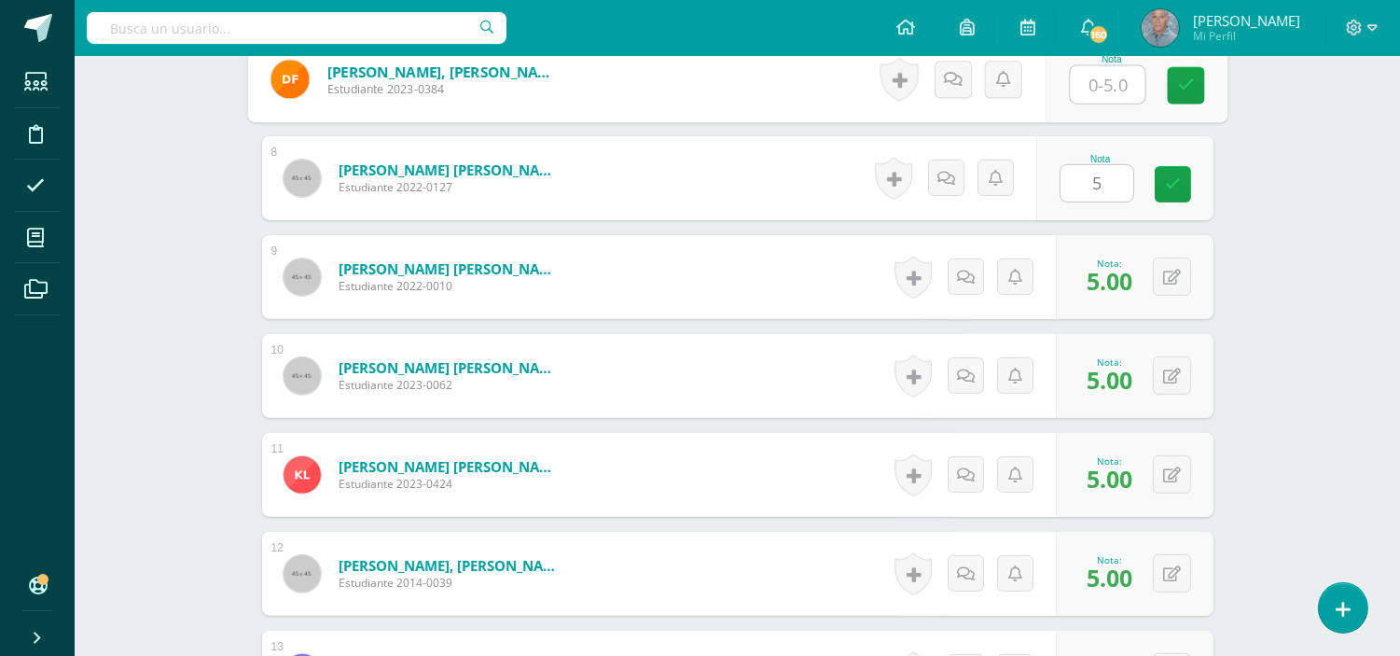
click at [1078, 76] on input "text" at bounding box center [1107, 84] width 75 height 37
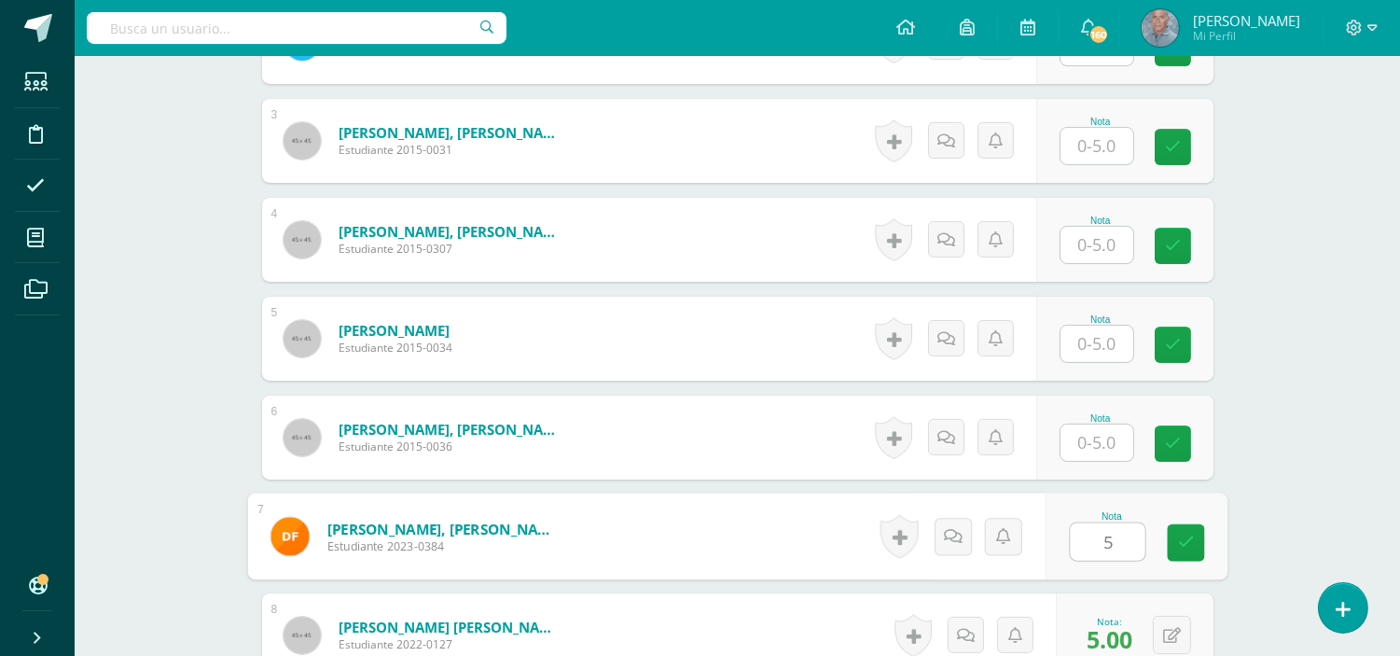
scroll to position [760, 0]
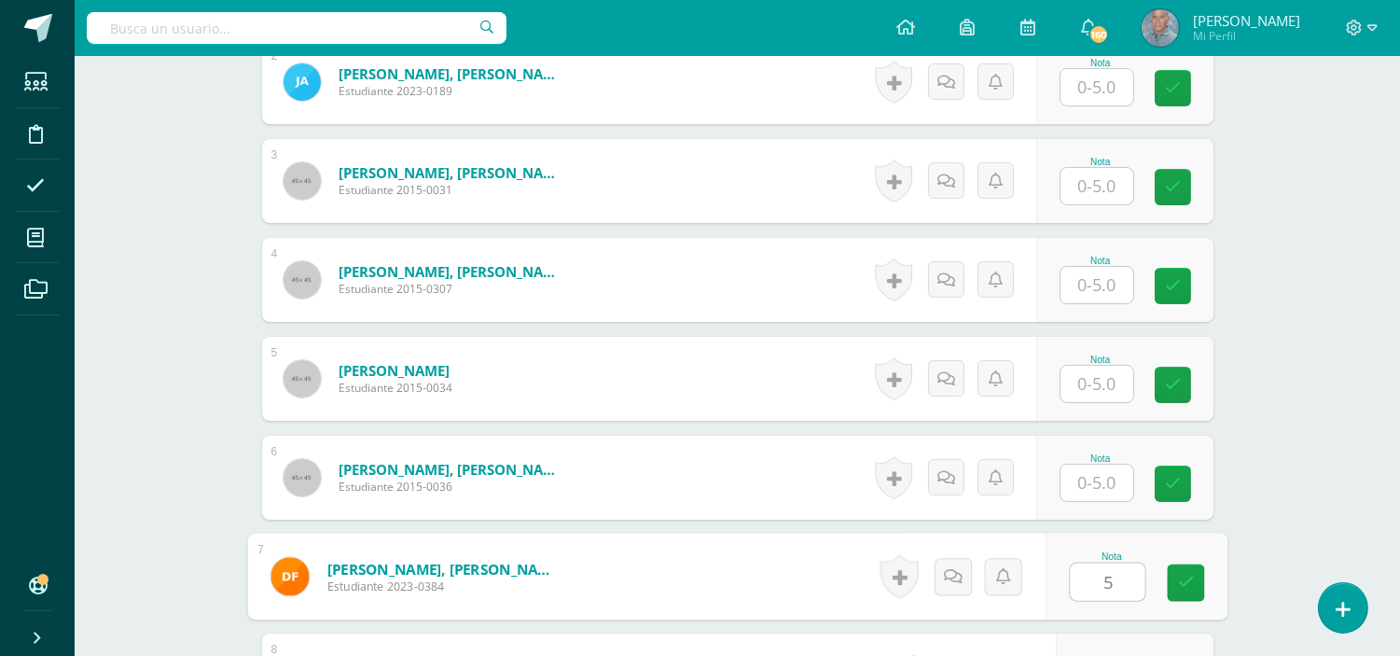
type input "5"
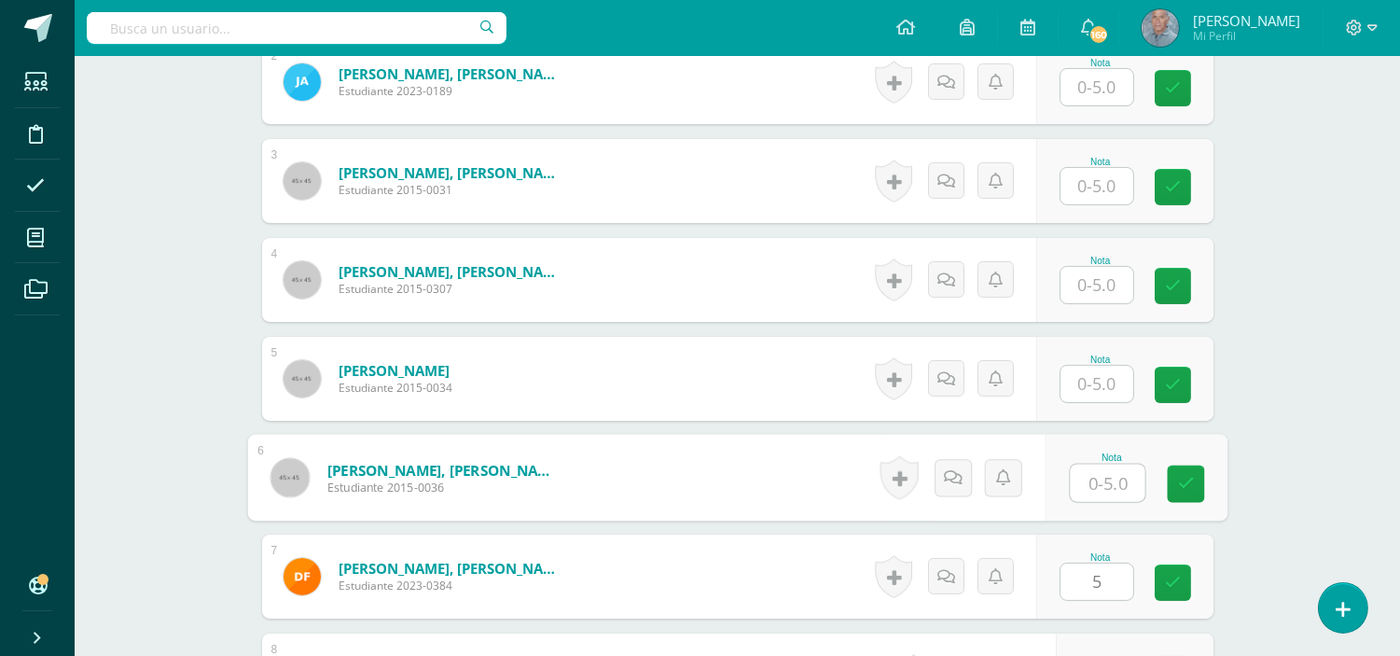
click at [1080, 477] on input "text" at bounding box center [1107, 482] width 75 height 37
type input "5"
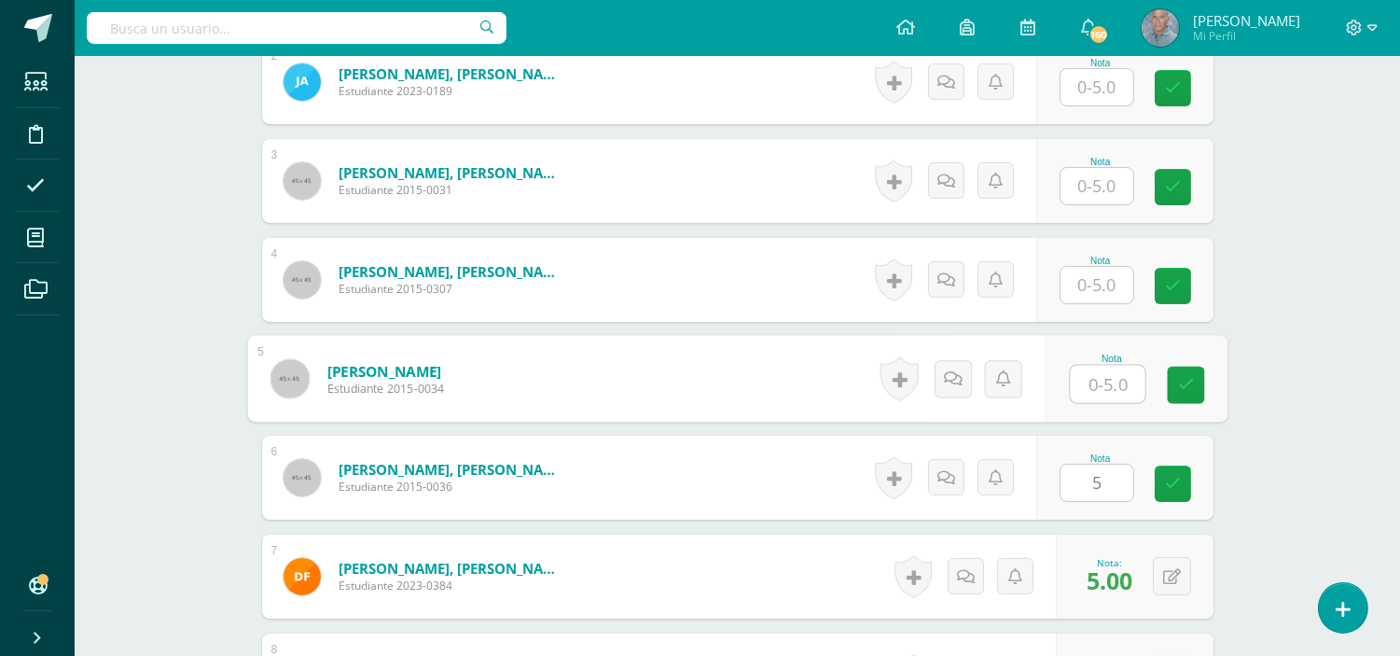
click at [1078, 374] on input "text" at bounding box center [1107, 384] width 75 height 37
type input "5"
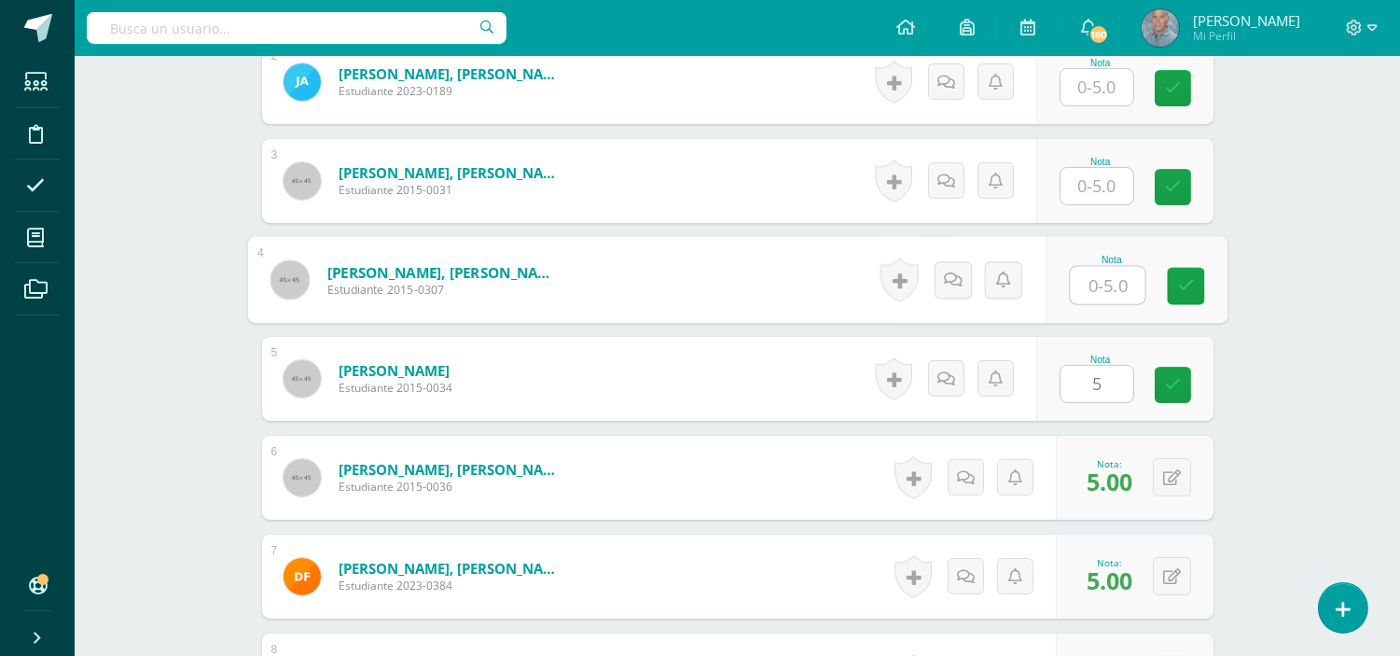
click at [1083, 291] on input "text" at bounding box center [1107, 285] width 75 height 37
type input "5"
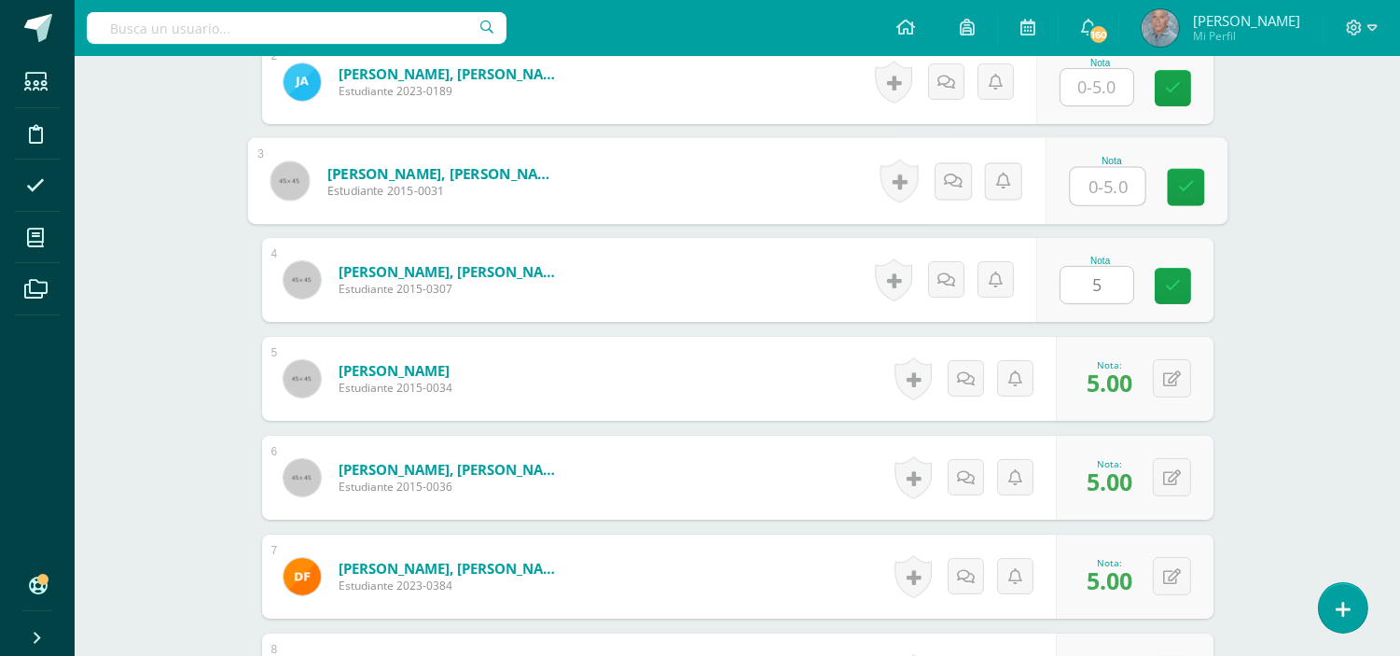
click at [1088, 180] on input "text" at bounding box center [1107, 186] width 75 height 37
type input "5"
click at [1091, 87] on input "text" at bounding box center [1096, 87] width 73 height 36
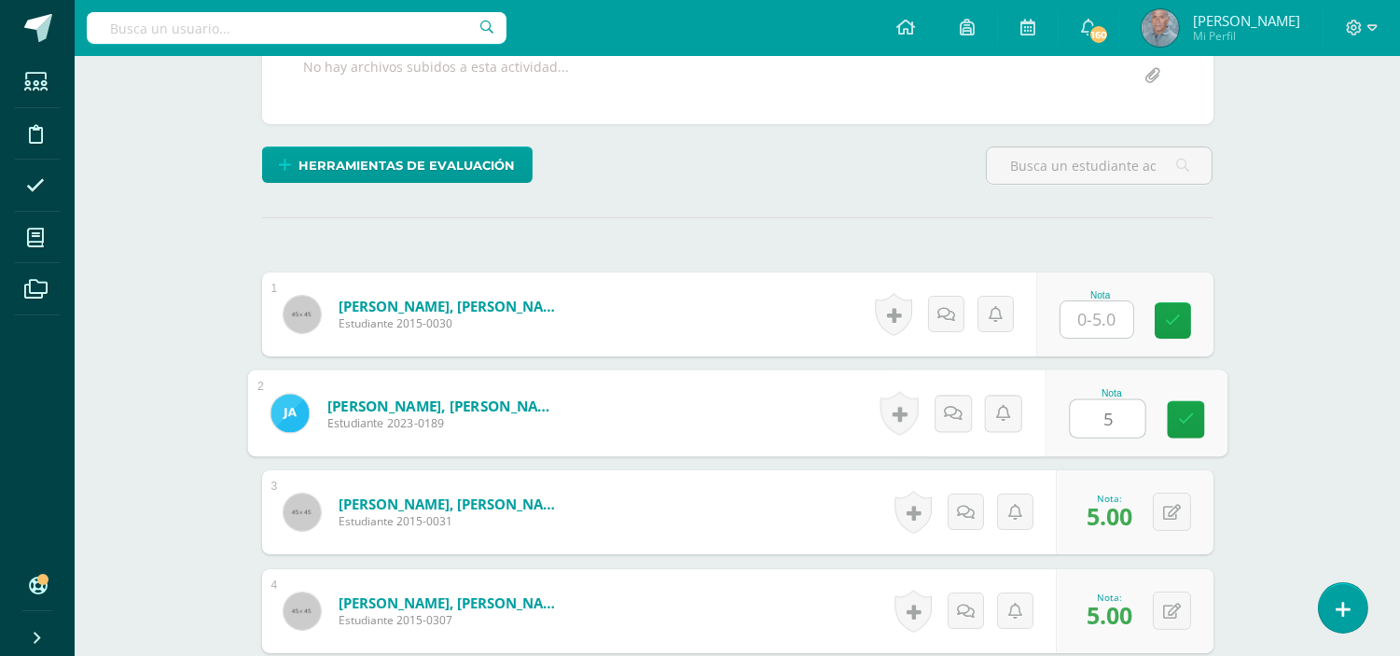
scroll to position [415, 0]
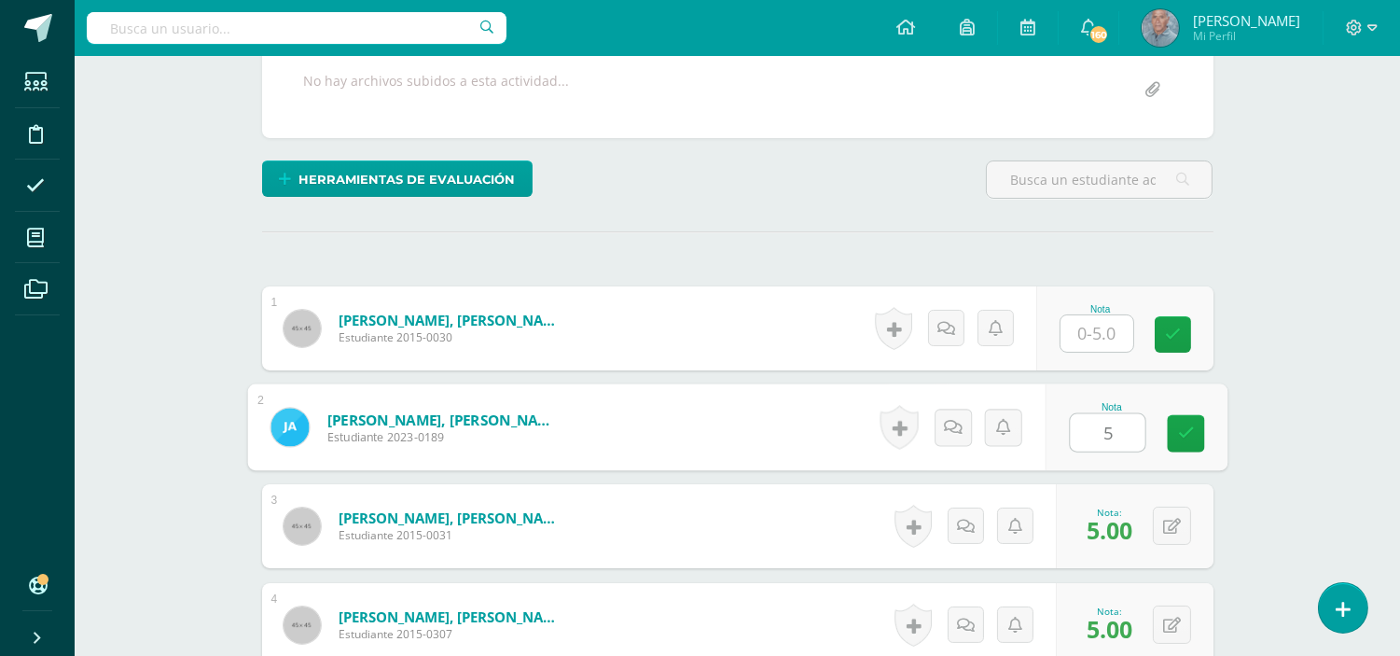
type input "5"
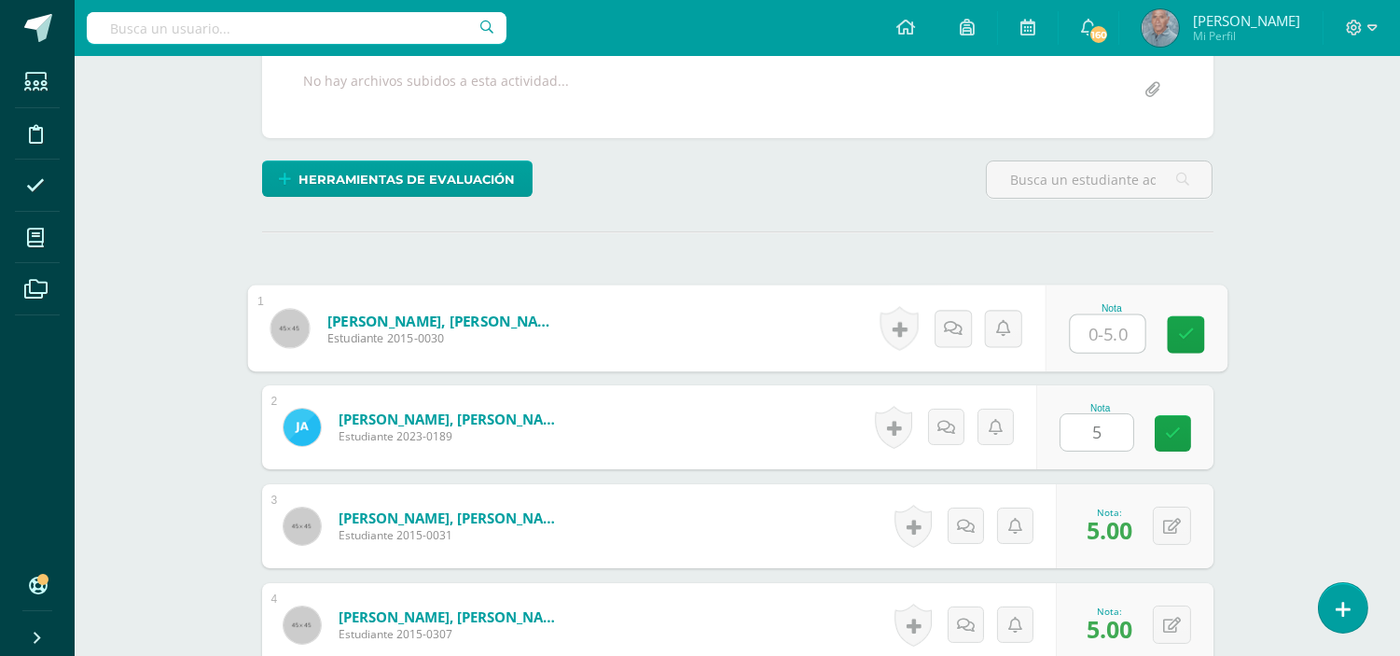
click at [1088, 331] on input "text" at bounding box center [1107, 333] width 75 height 37
type input "5"
click at [1185, 332] on icon at bounding box center [1185, 334] width 17 height 16
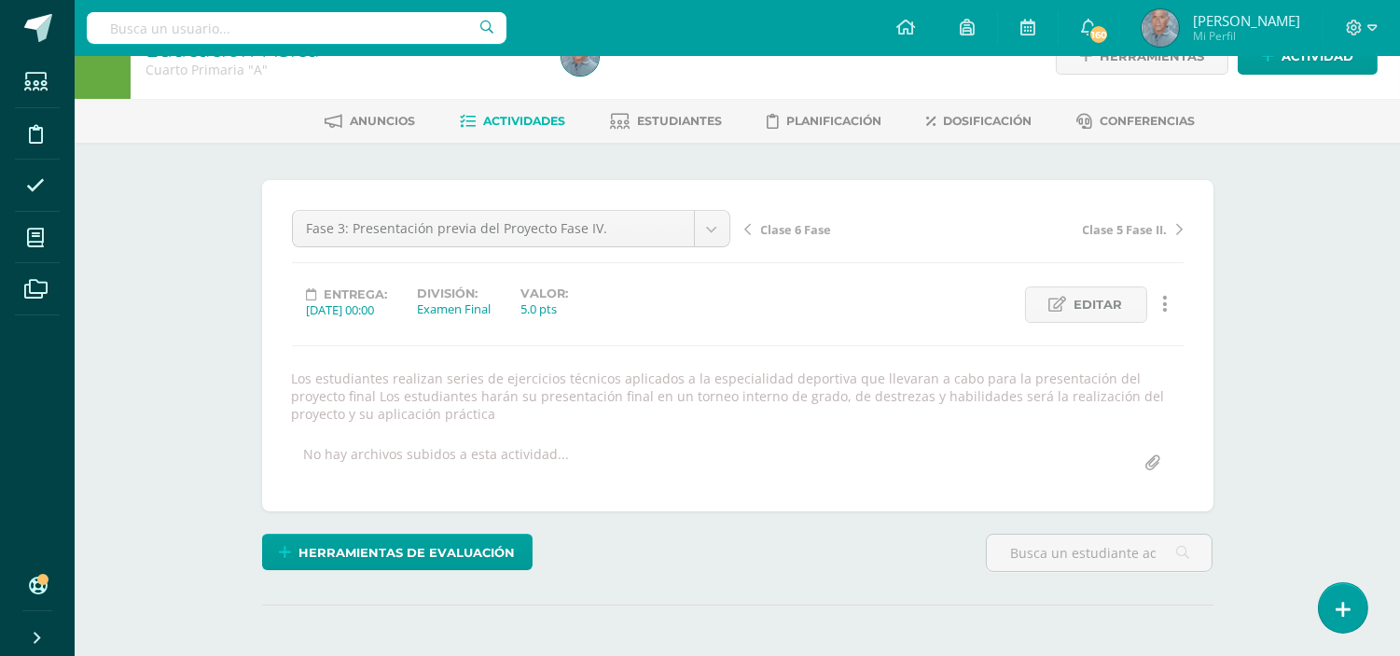
scroll to position [0, 0]
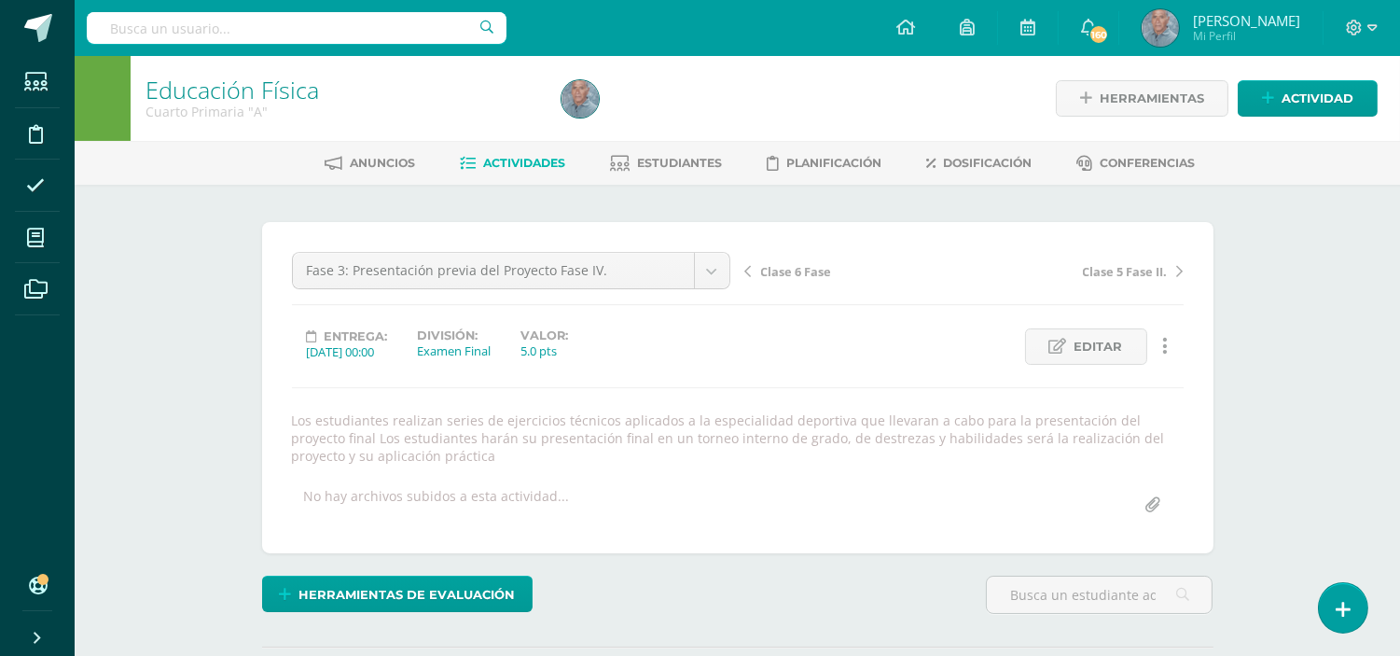
click at [534, 159] on span "Actividades" at bounding box center [524, 163] width 82 height 14
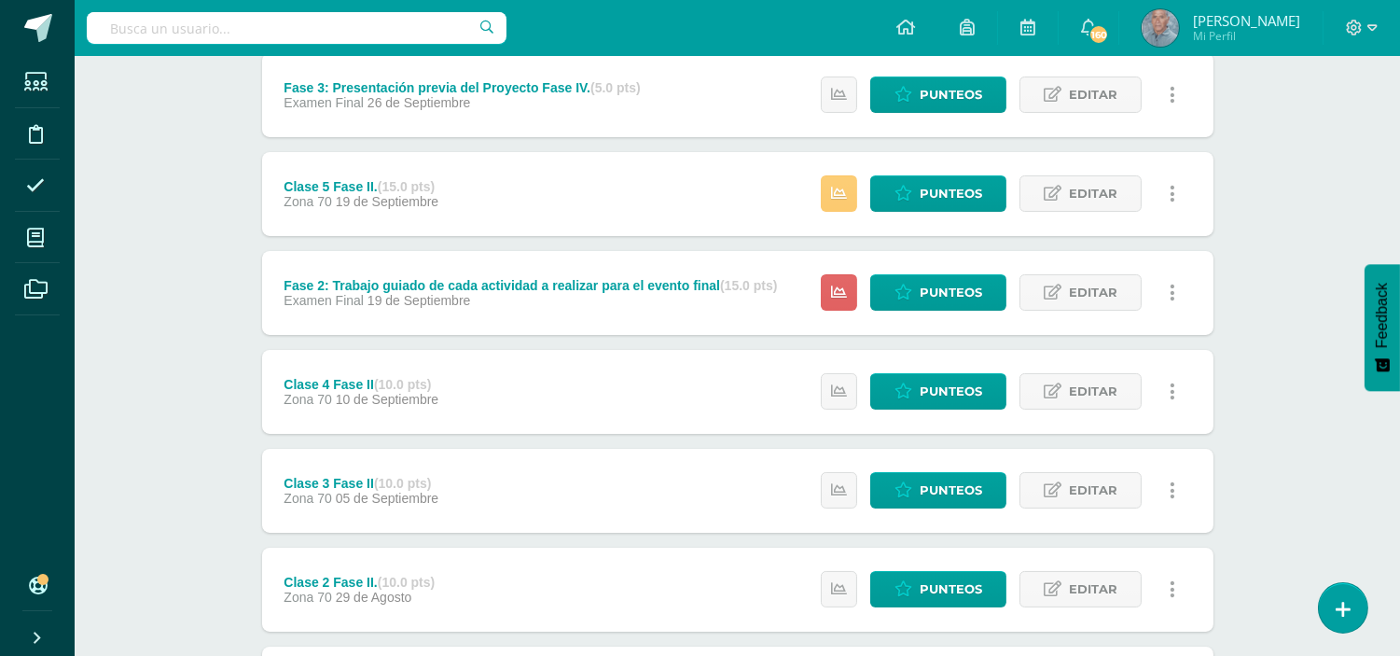
scroll to position [593, 0]
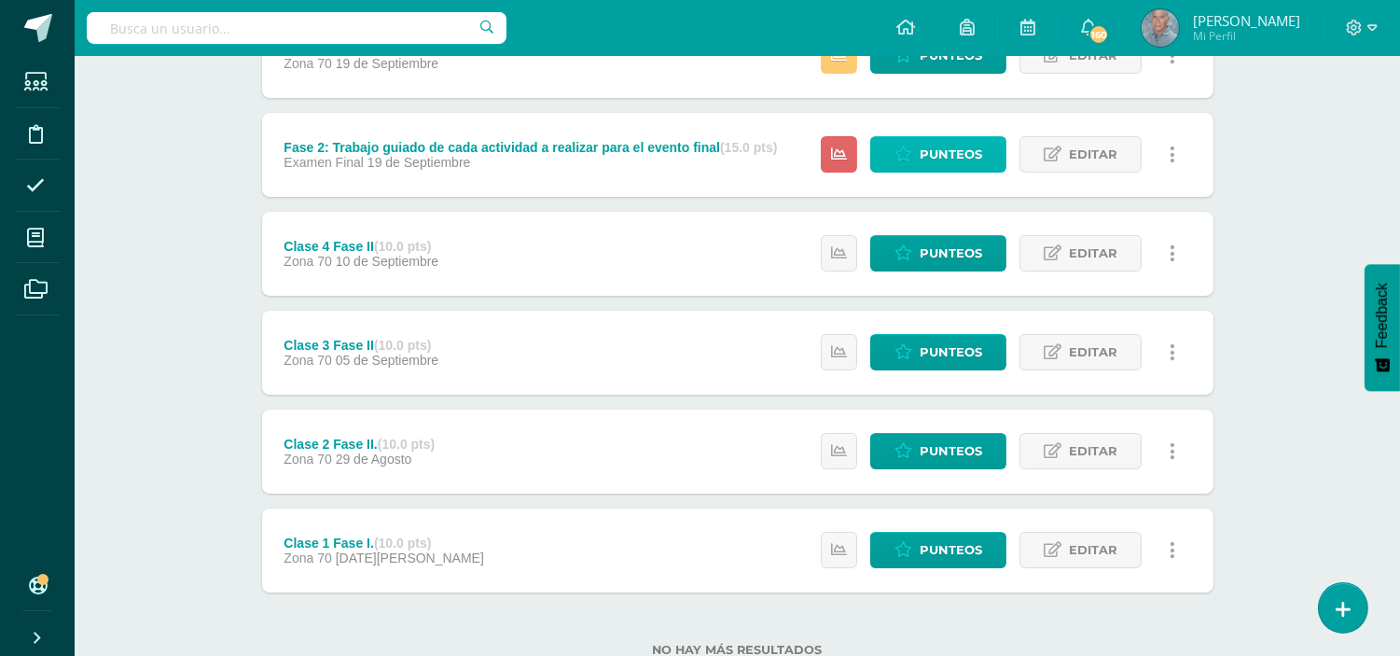
click at [942, 151] on span "Punteos" at bounding box center [950, 154] width 62 height 35
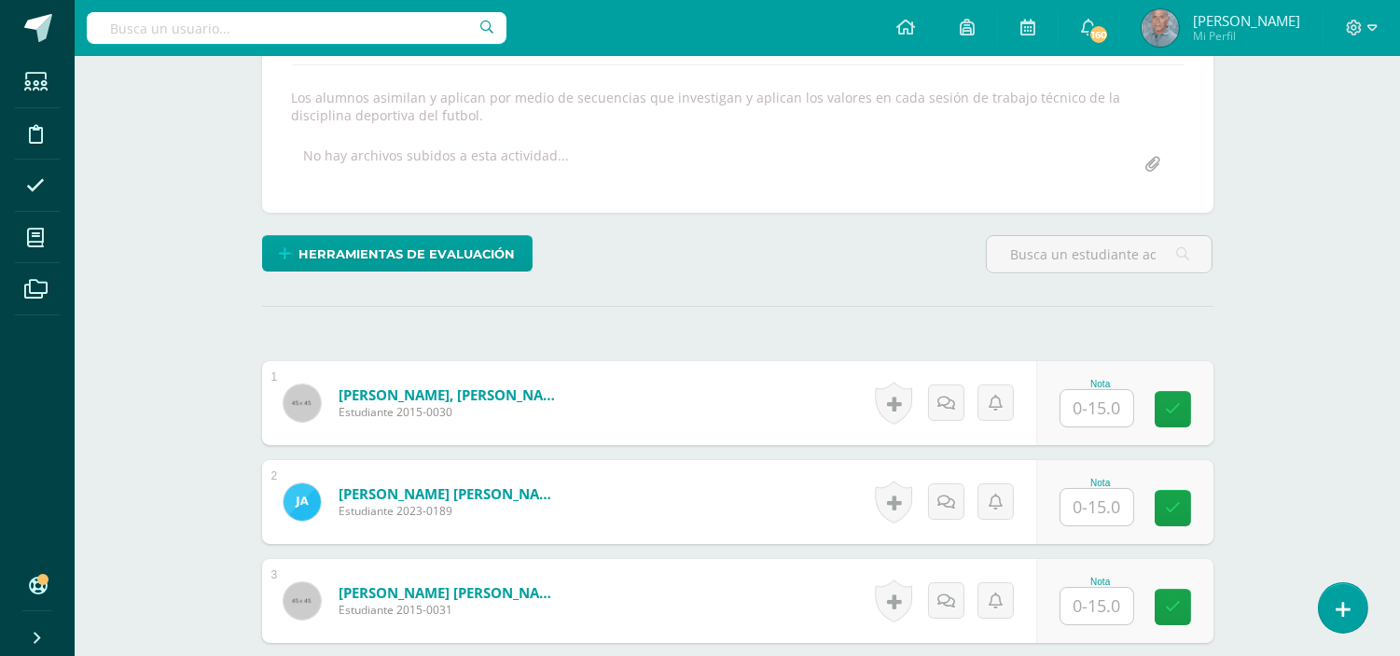
scroll to position [331, 0]
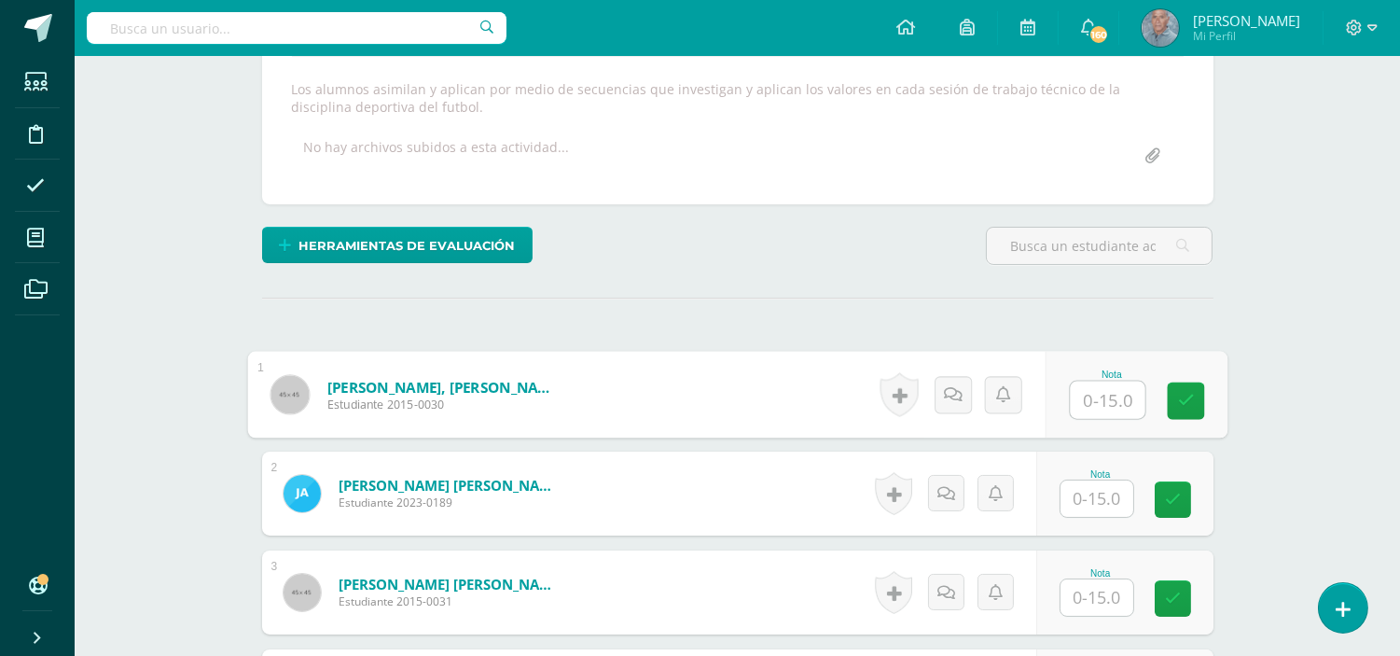
click at [1070, 399] on input "text" at bounding box center [1107, 399] width 75 height 37
type input "15"
click at [1086, 494] on input "text" at bounding box center [1096, 497] width 73 height 36
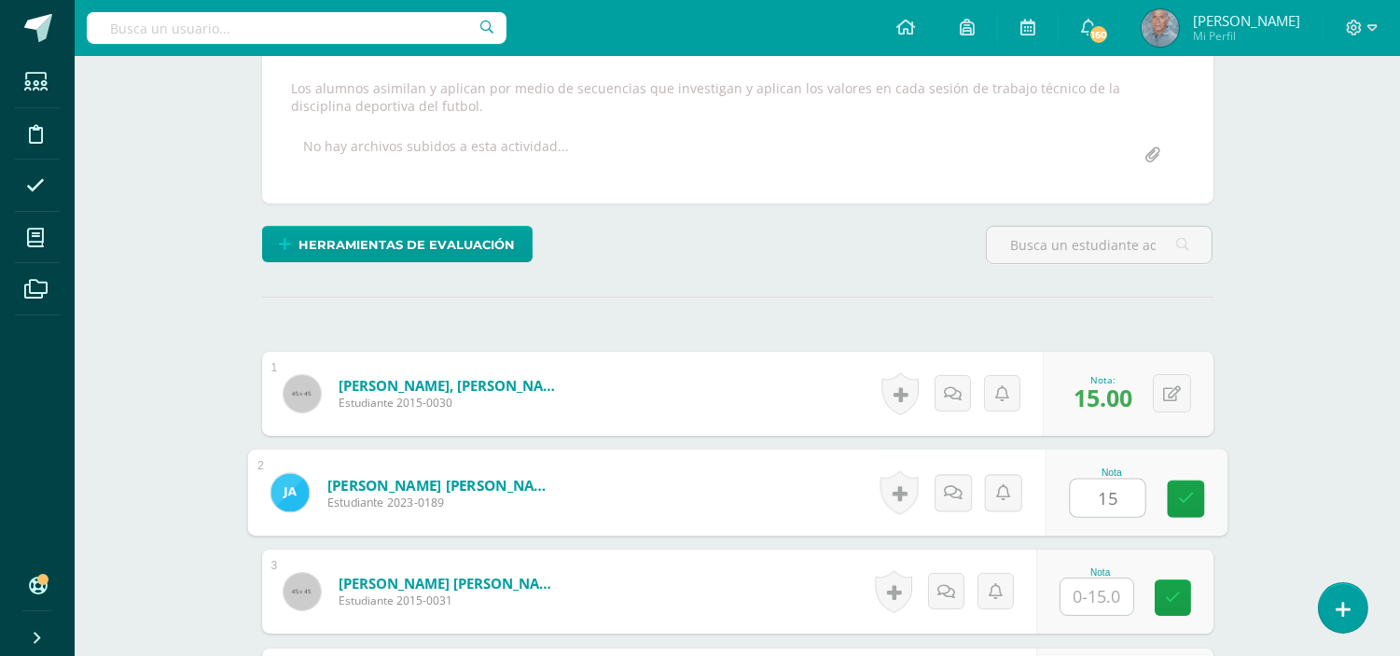
scroll to position [333, 0]
type input "15"
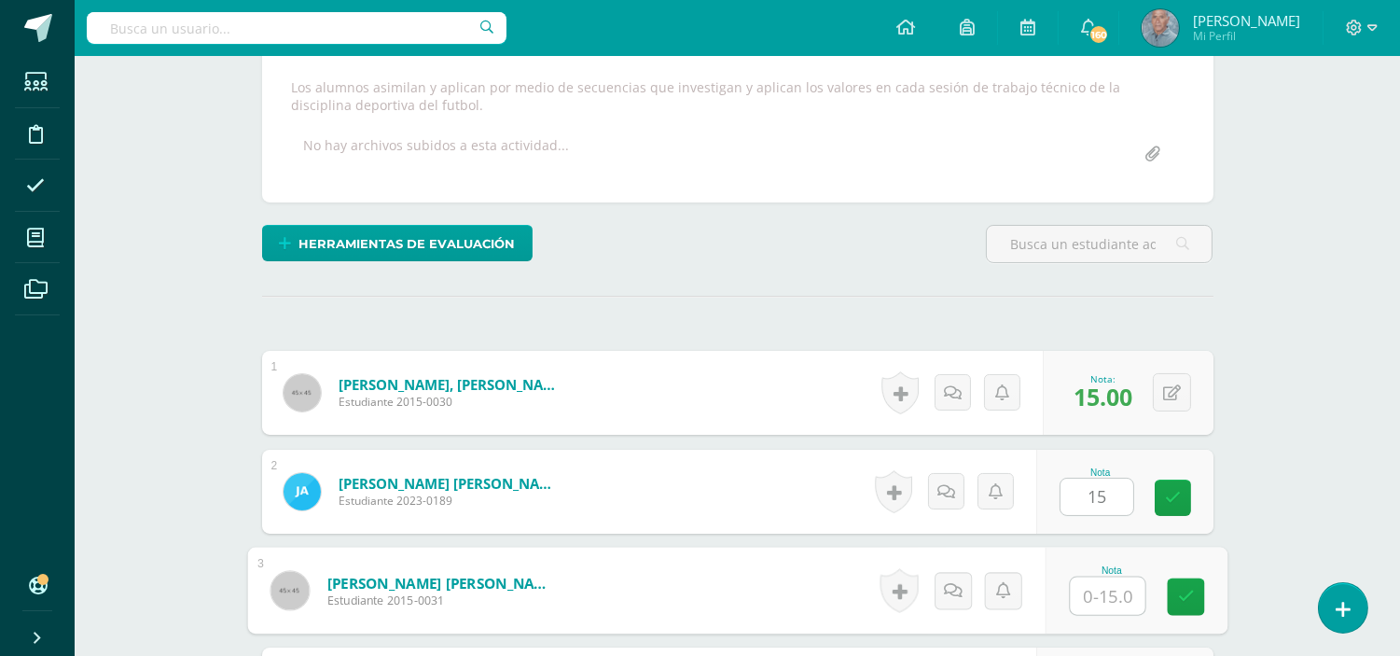
click at [1085, 594] on input "text" at bounding box center [1107, 595] width 75 height 37
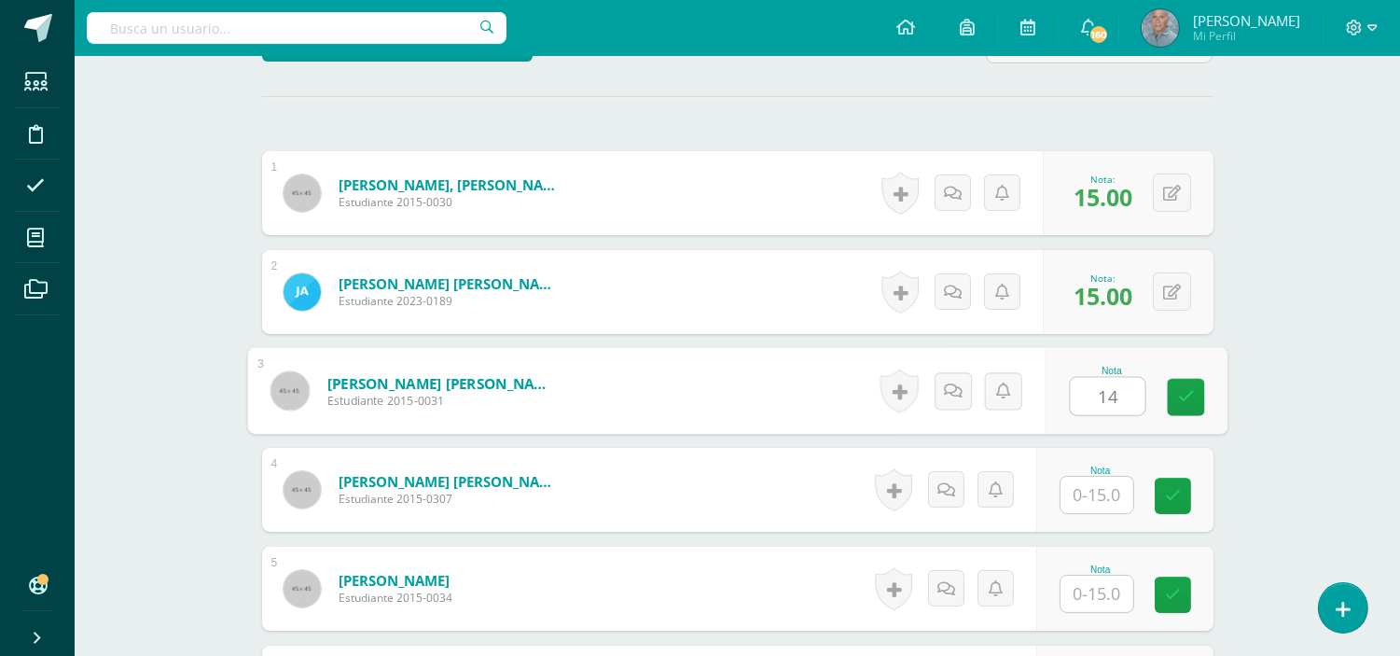
scroll to position [541, 0]
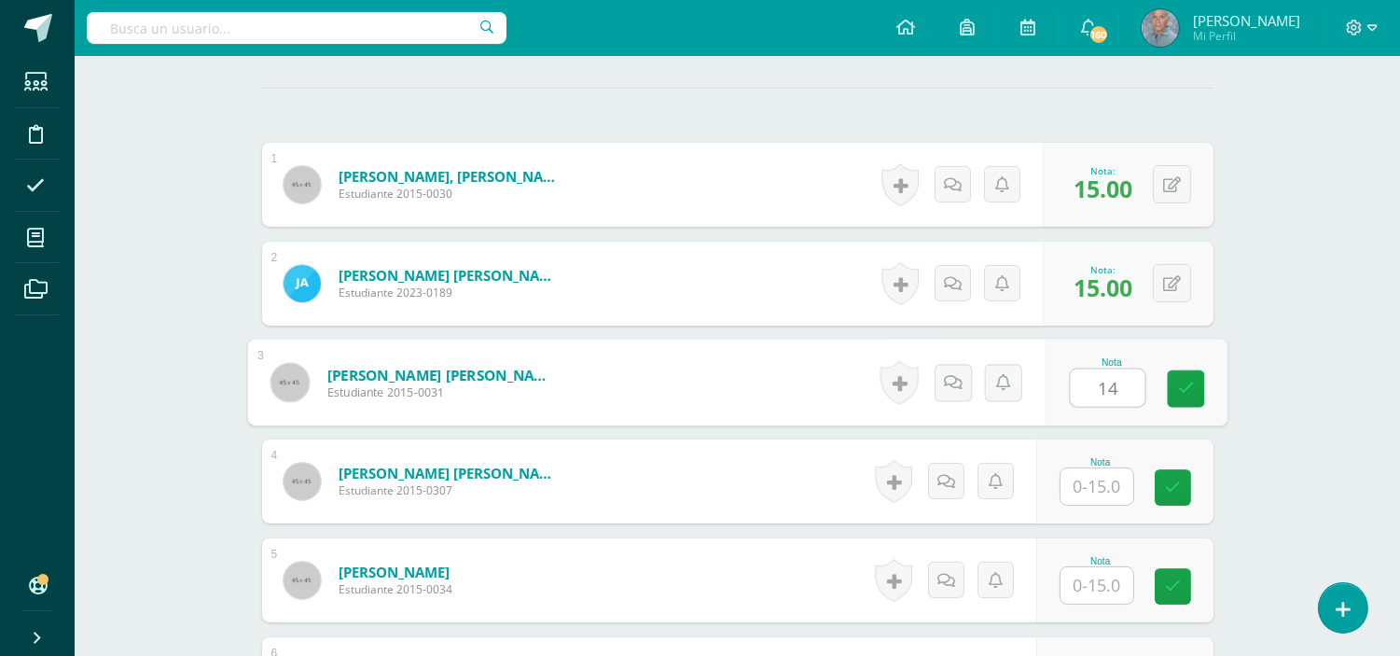
type input "14"
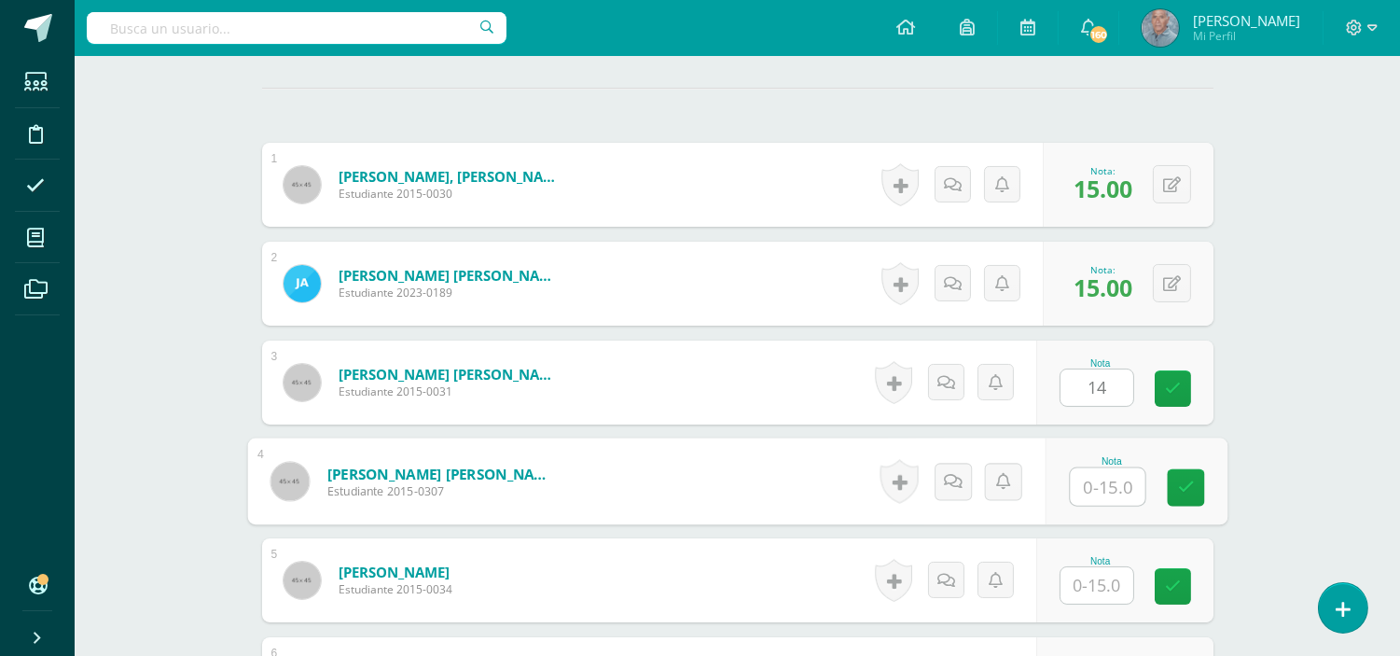
click at [1077, 490] on input "text" at bounding box center [1107, 486] width 75 height 37
type input "15"
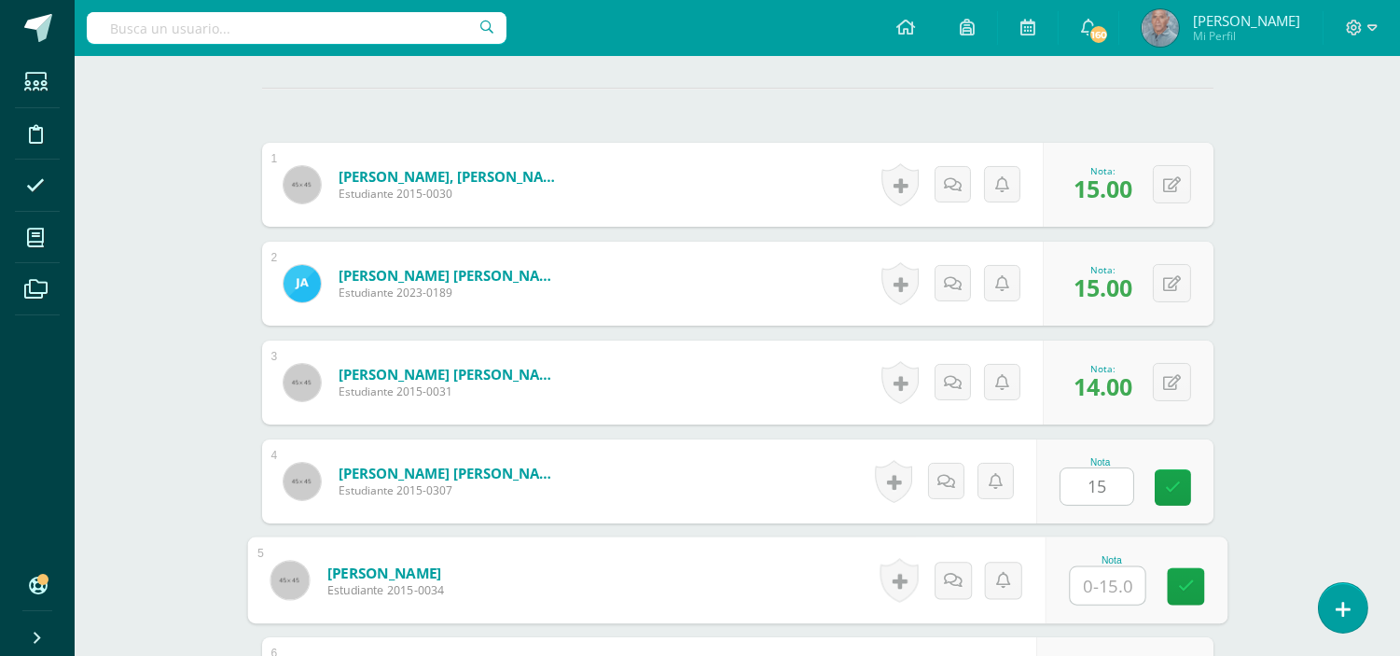
click at [1080, 583] on input "text" at bounding box center [1107, 585] width 75 height 37
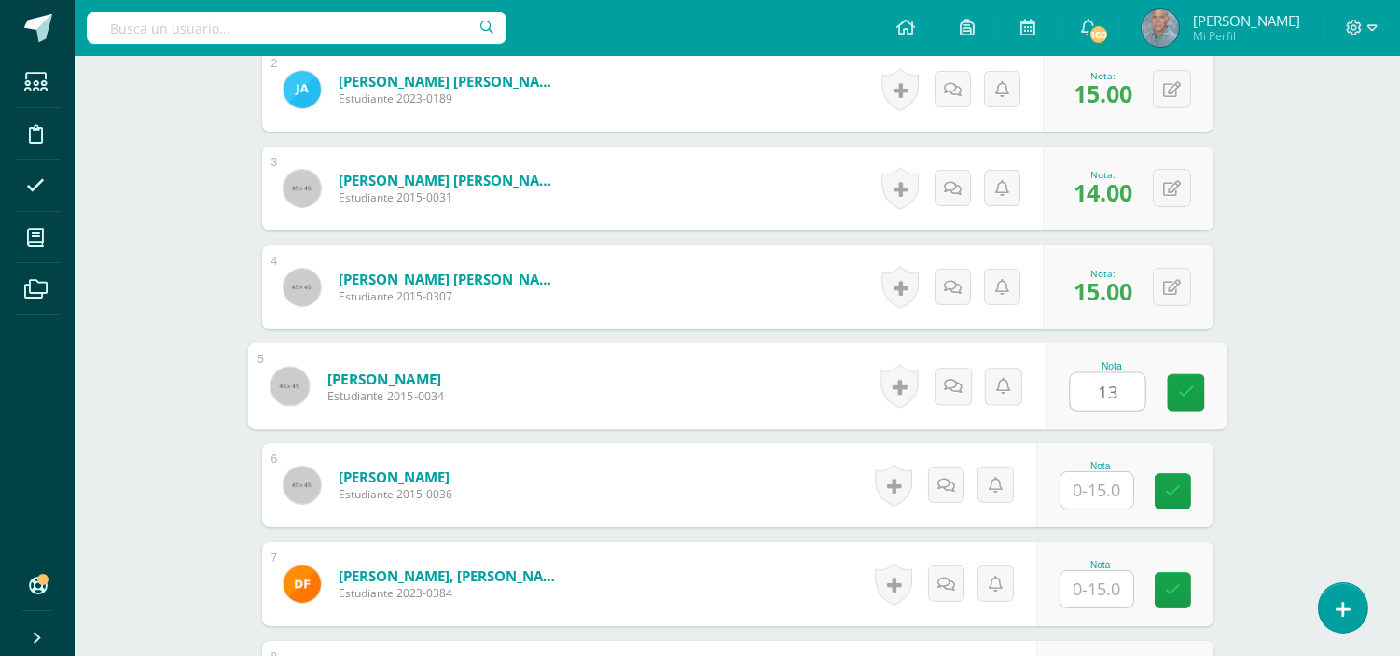
scroll to position [748, 0]
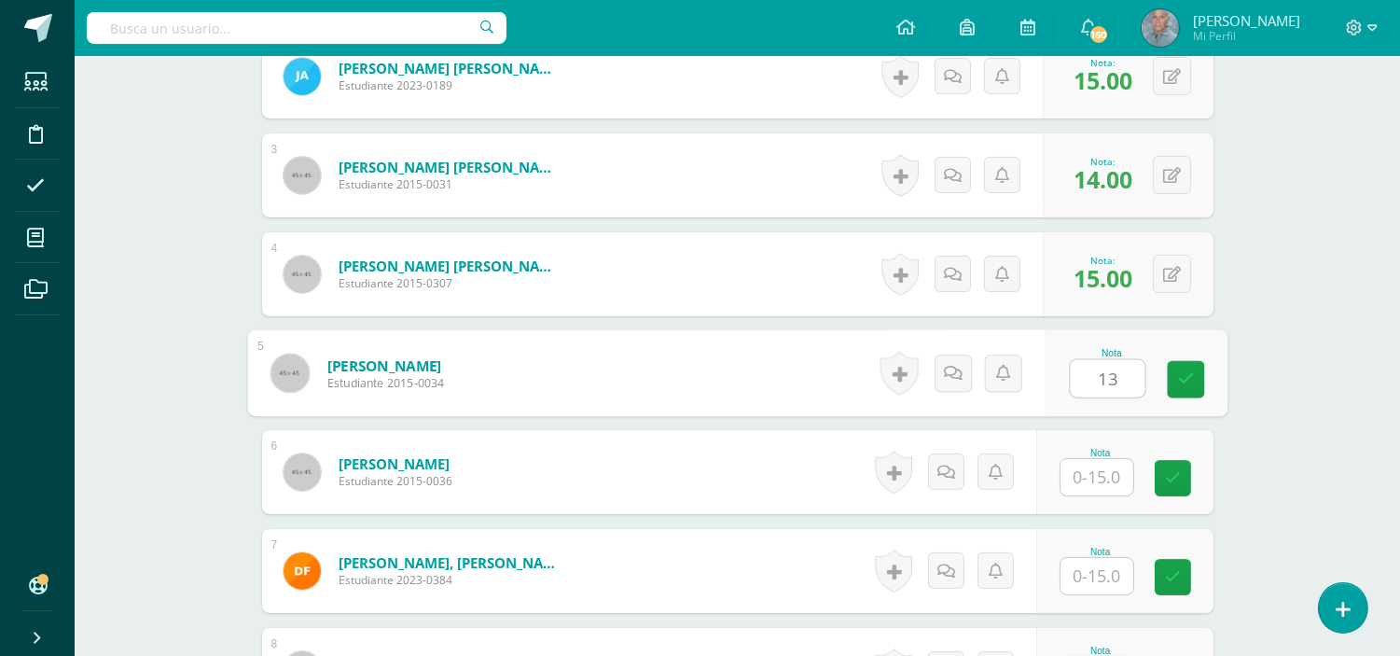
type input "13"
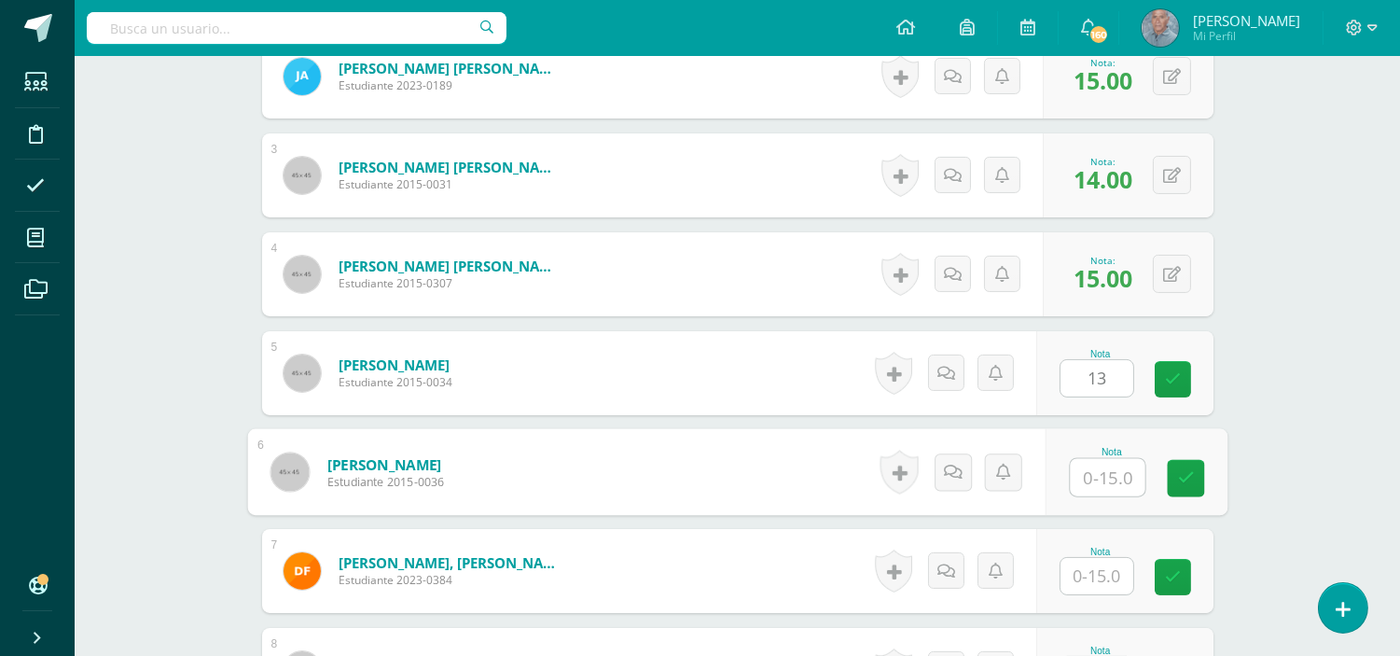
click at [1061, 478] on div "Nota" at bounding box center [1135, 472] width 182 height 87
type input "13"
click at [1089, 571] on input "text" at bounding box center [1096, 576] width 73 height 36
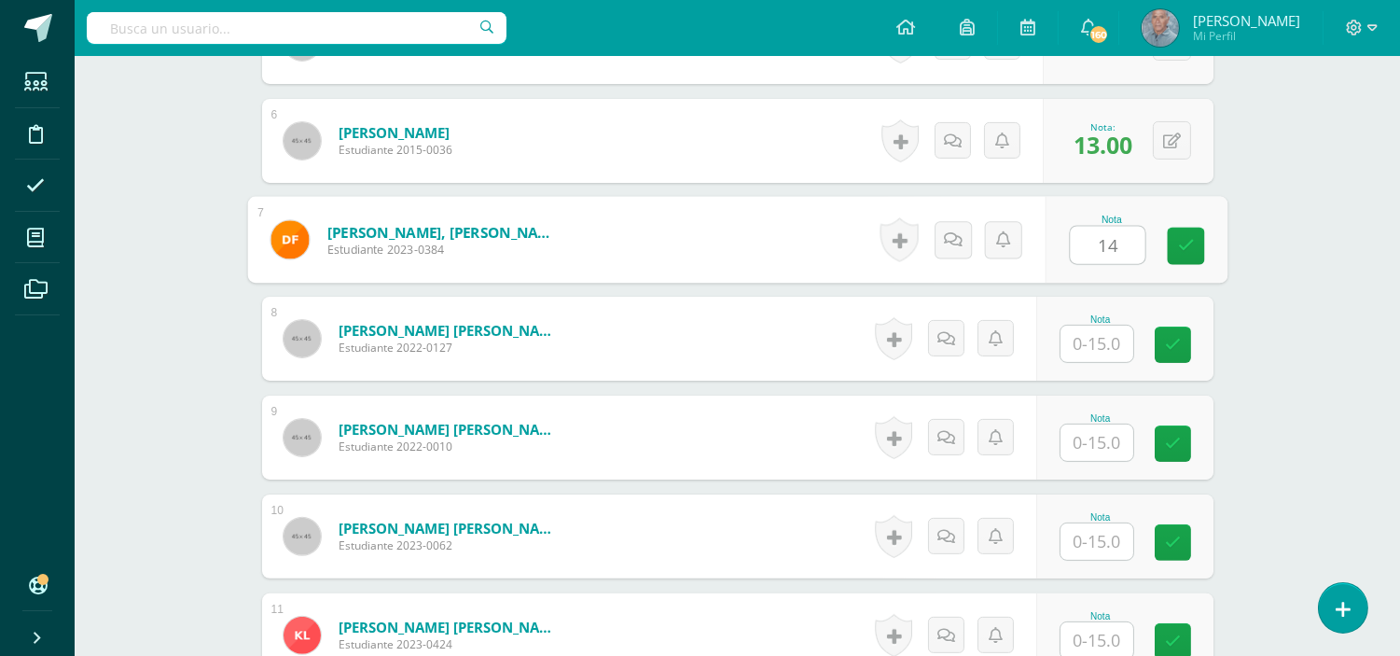
scroll to position [1176, 0]
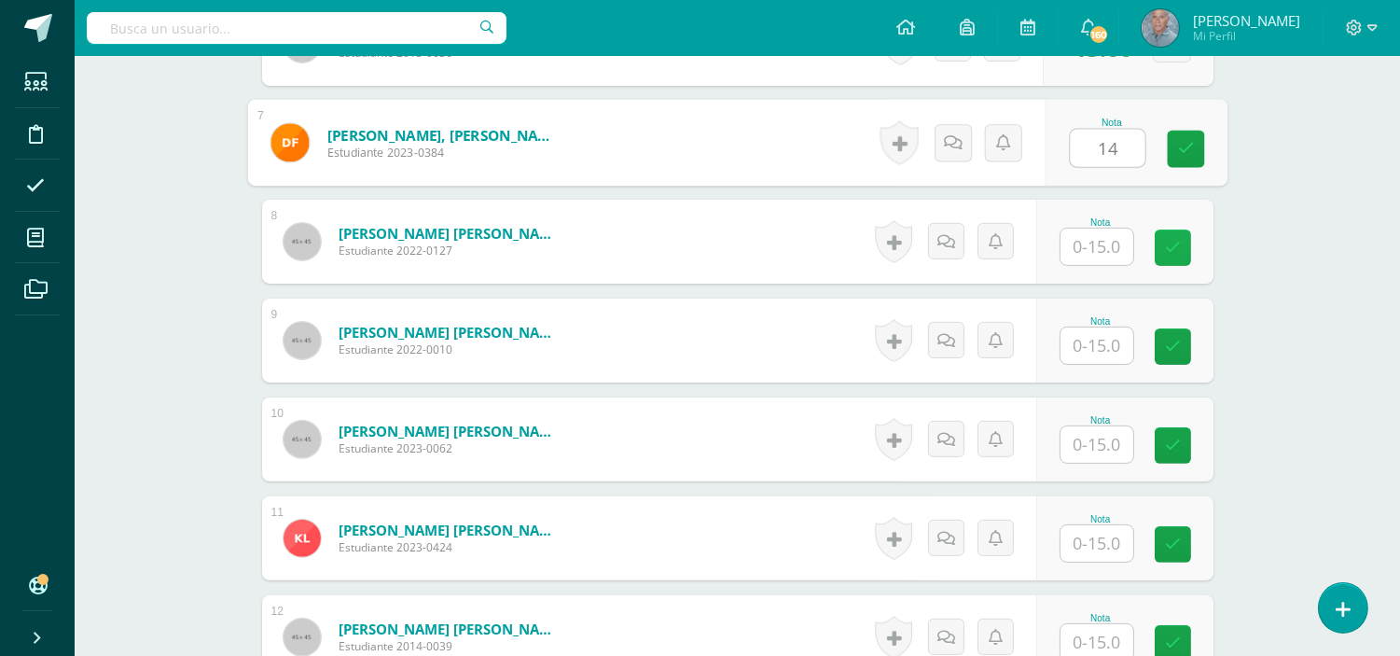
click at [1181, 240] on link at bounding box center [1172, 247] width 36 height 36
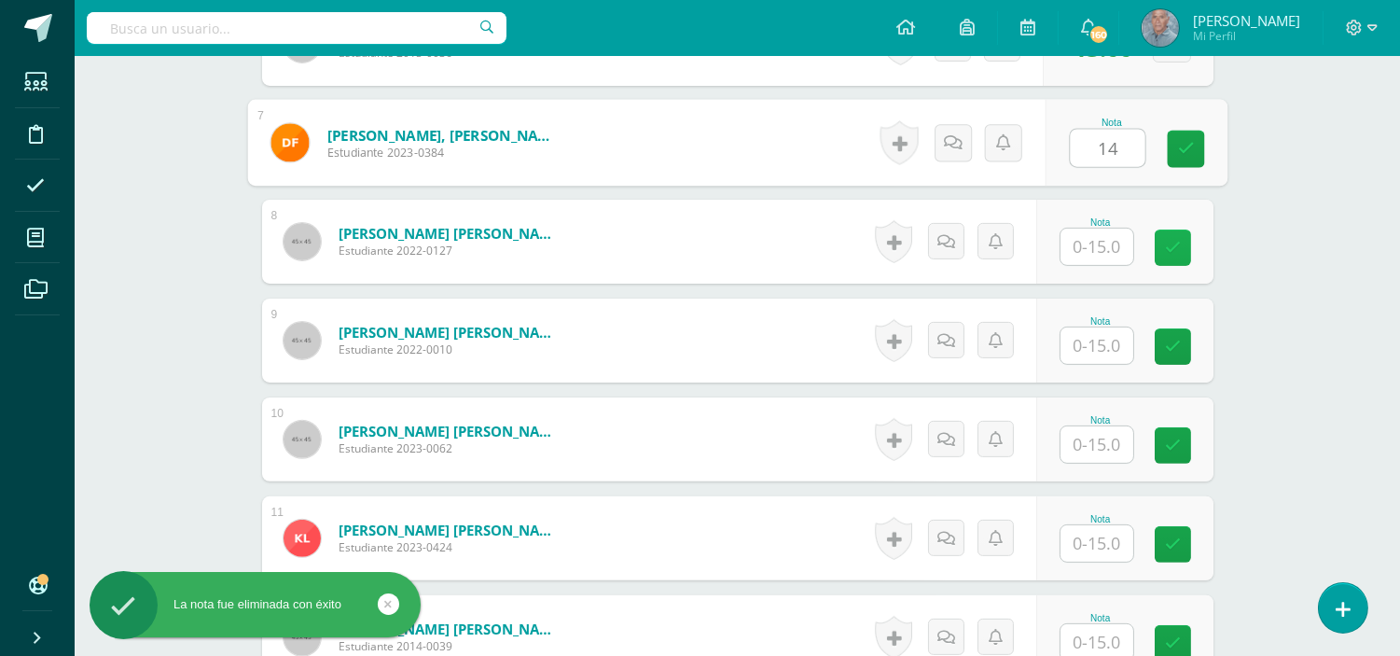
click at [1181, 240] on link at bounding box center [1172, 247] width 36 height 36
drag, startPoint x: 1181, startPoint y: 240, endPoint x: 1088, endPoint y: 256, distance: 94.6
click at [1088, 256] on div "Nota" at bounding box center [1124, 242] width 177 height 84
type input "14"
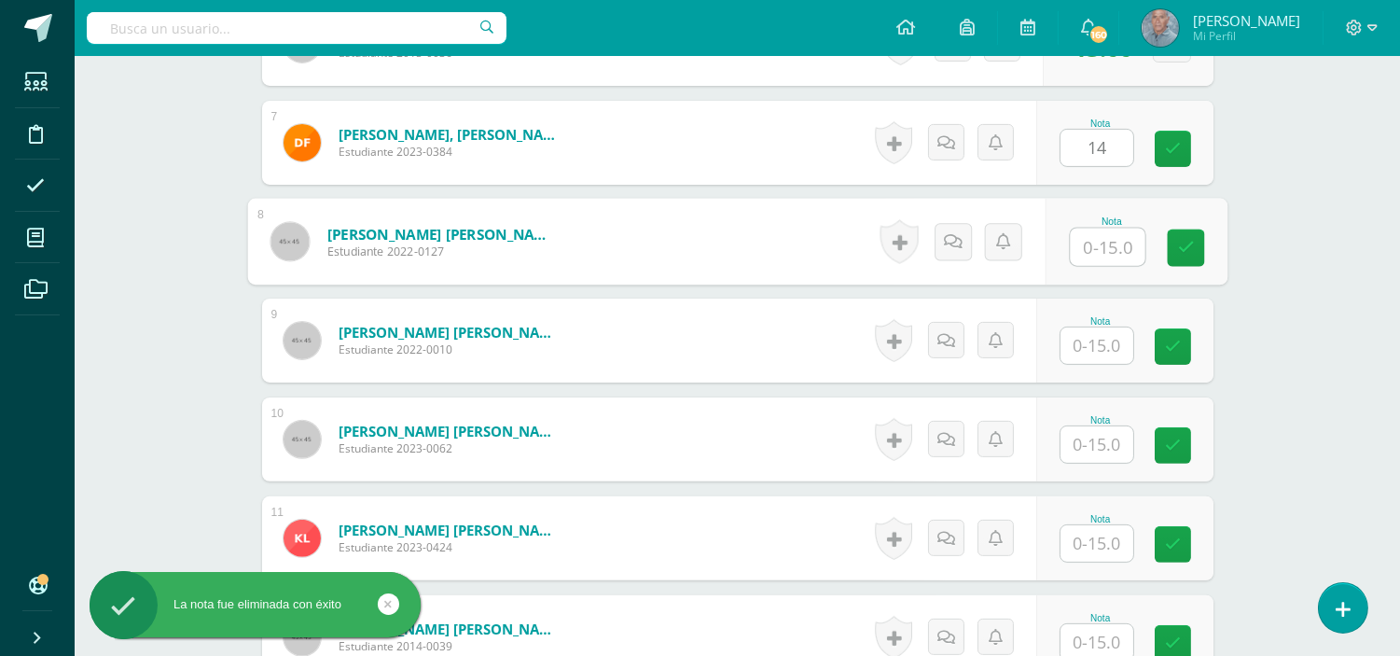
click at [1072, 257] on input "text" at bounding box center [1107, 246] width 75 height 37
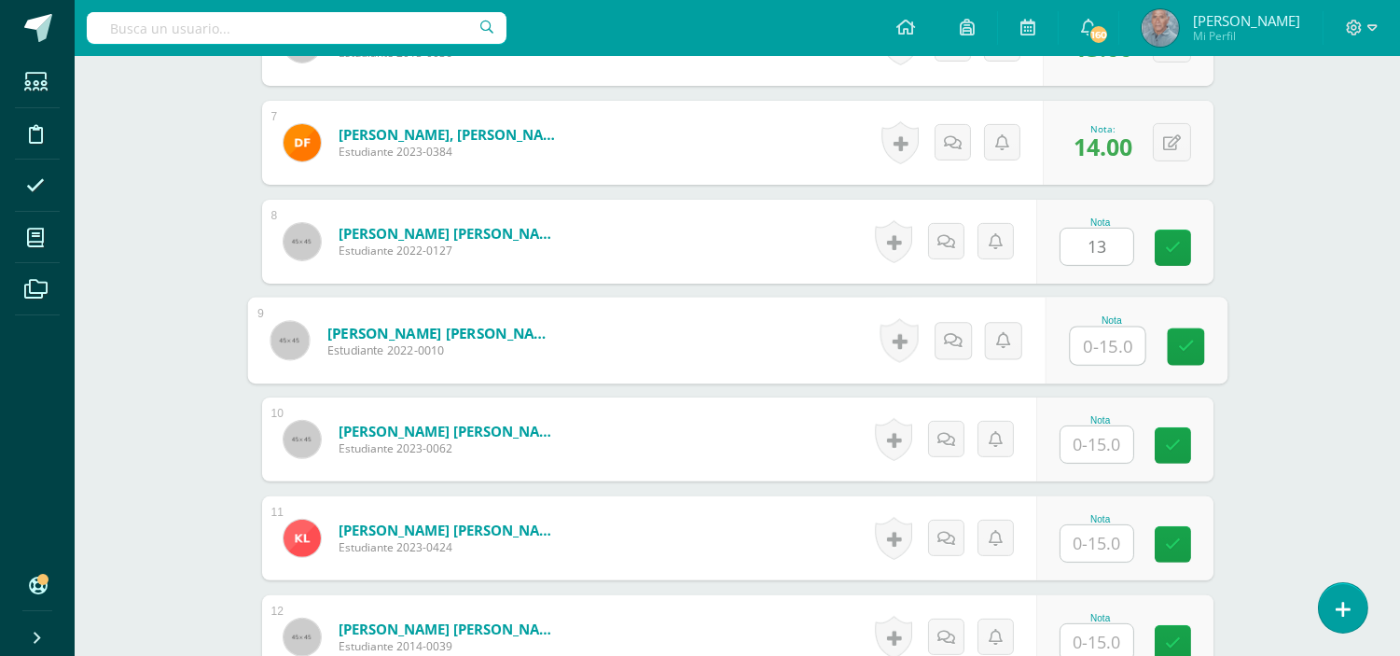
click at [1075, 346] on input "text" at bounding box center [1107, 345] width 75 height 37
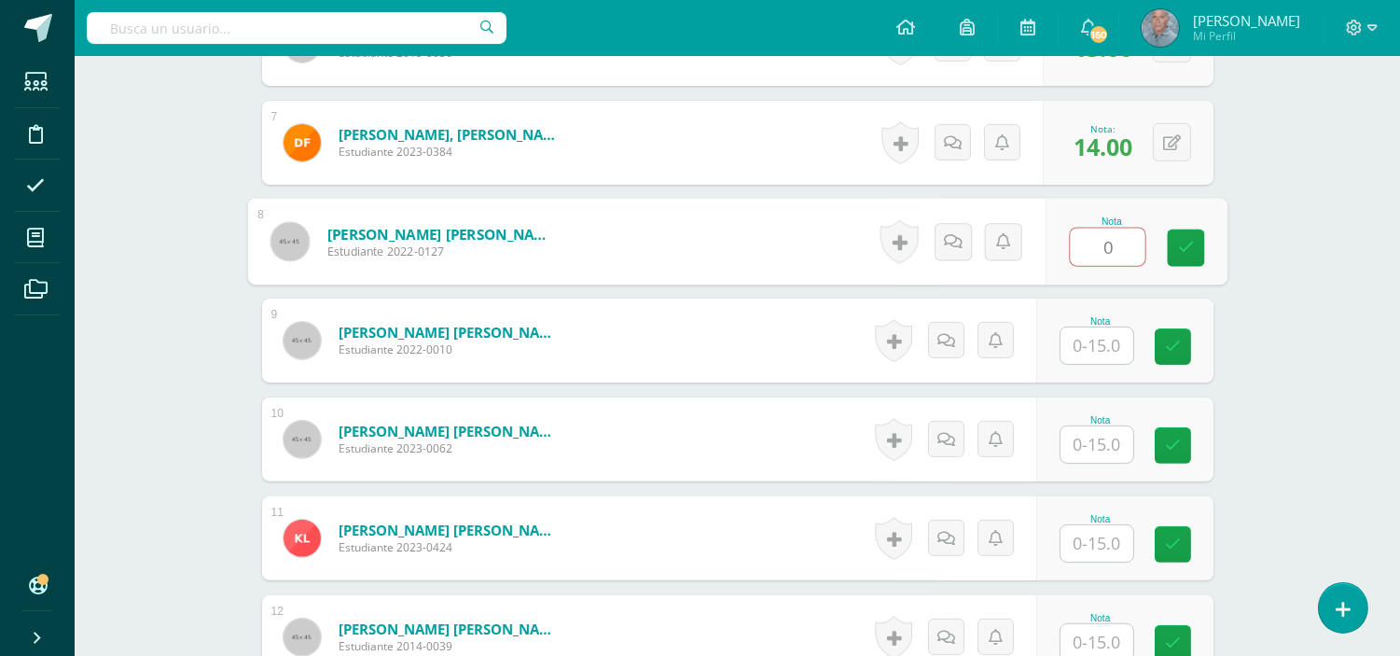
click at [1092, 245] on input "0" at bounding box center [1107, 246] width 75 height 37
type input "15"
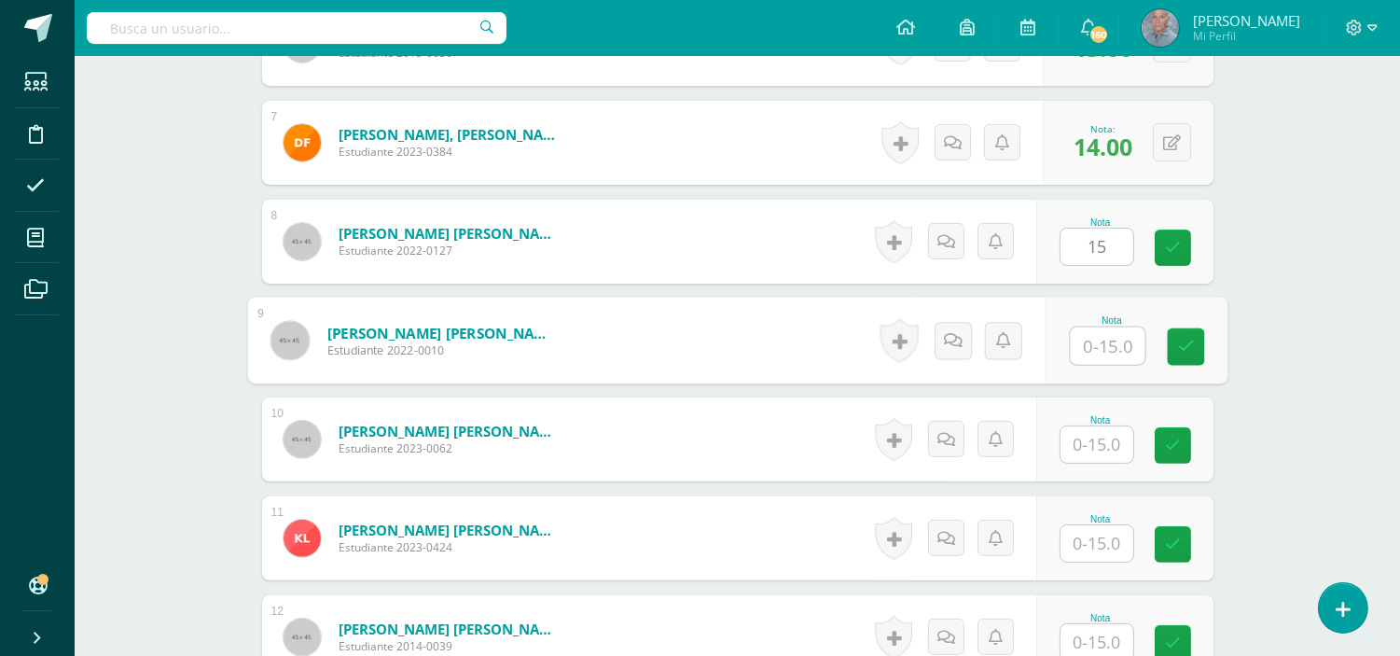
click at [1078, 349] on input "text" at bounding box center [1107, 345] width 75 height 37
type input "14"
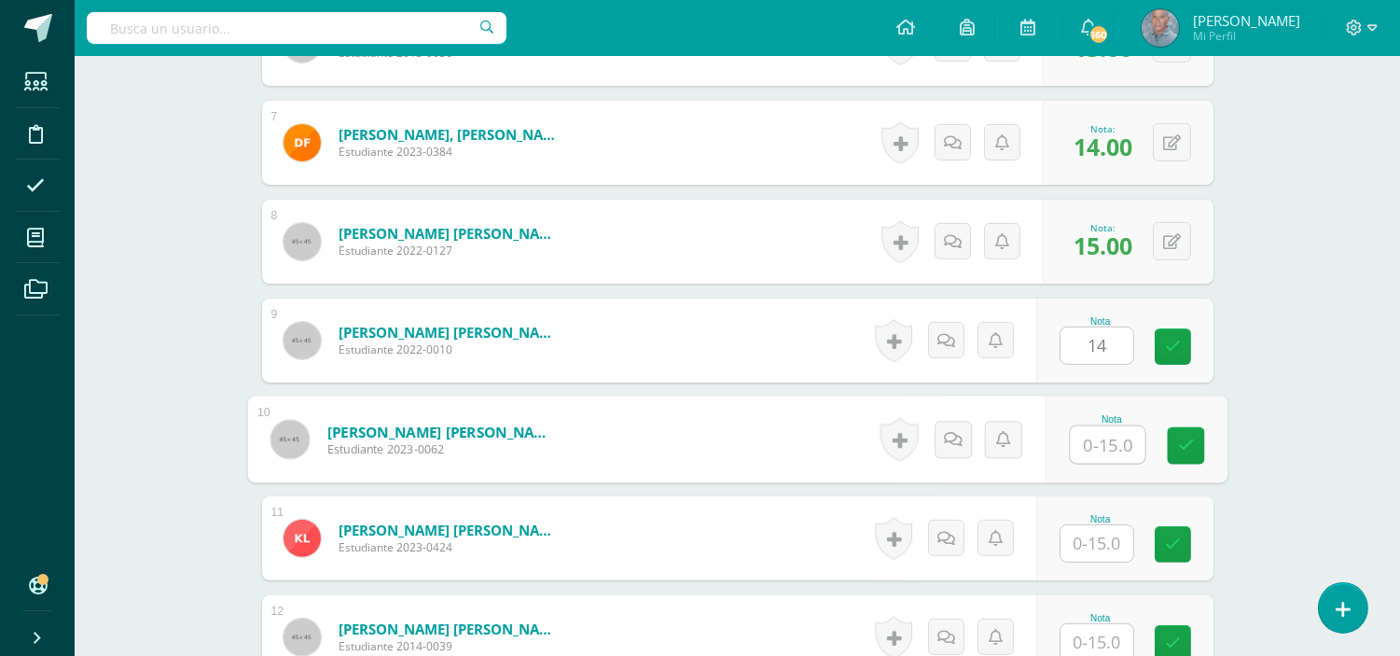
click at [1095, 440] on input "text" at bounding box center [1107, 444] width 75 height 37
type input "15"
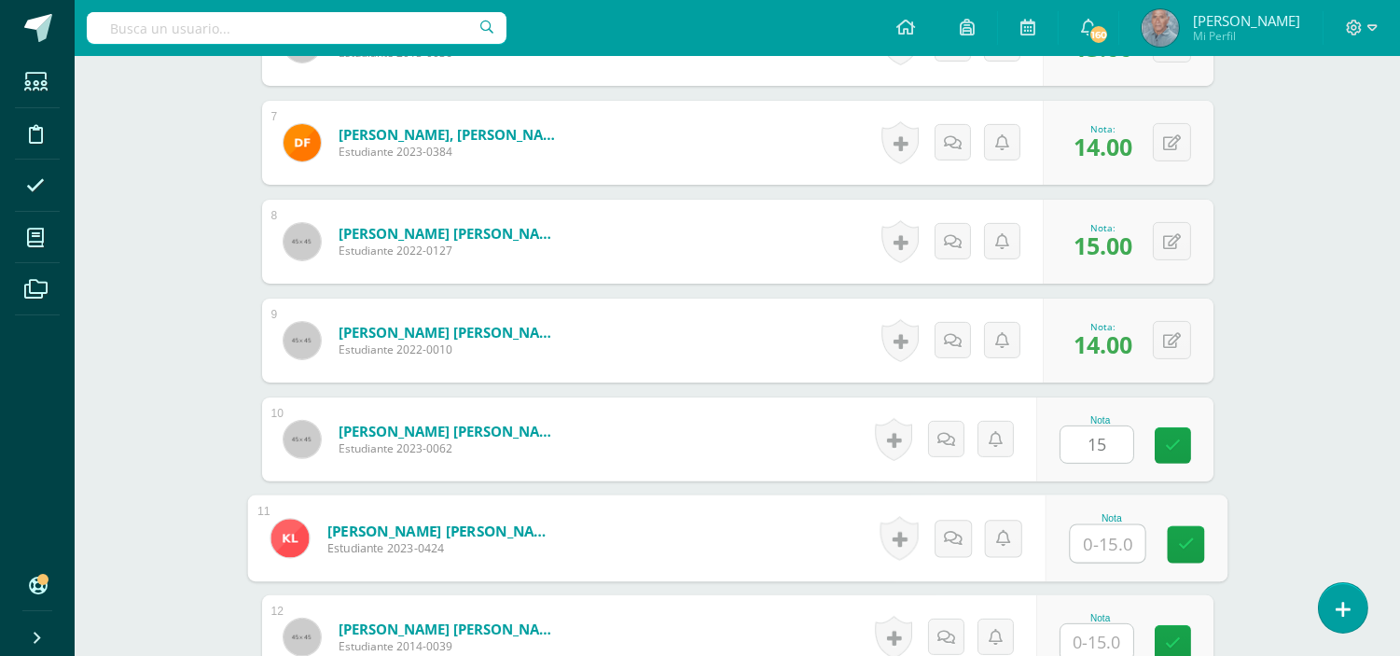
click at [1074, 558] on input "text" at bounding box center [1107, 543] width 75 height 37
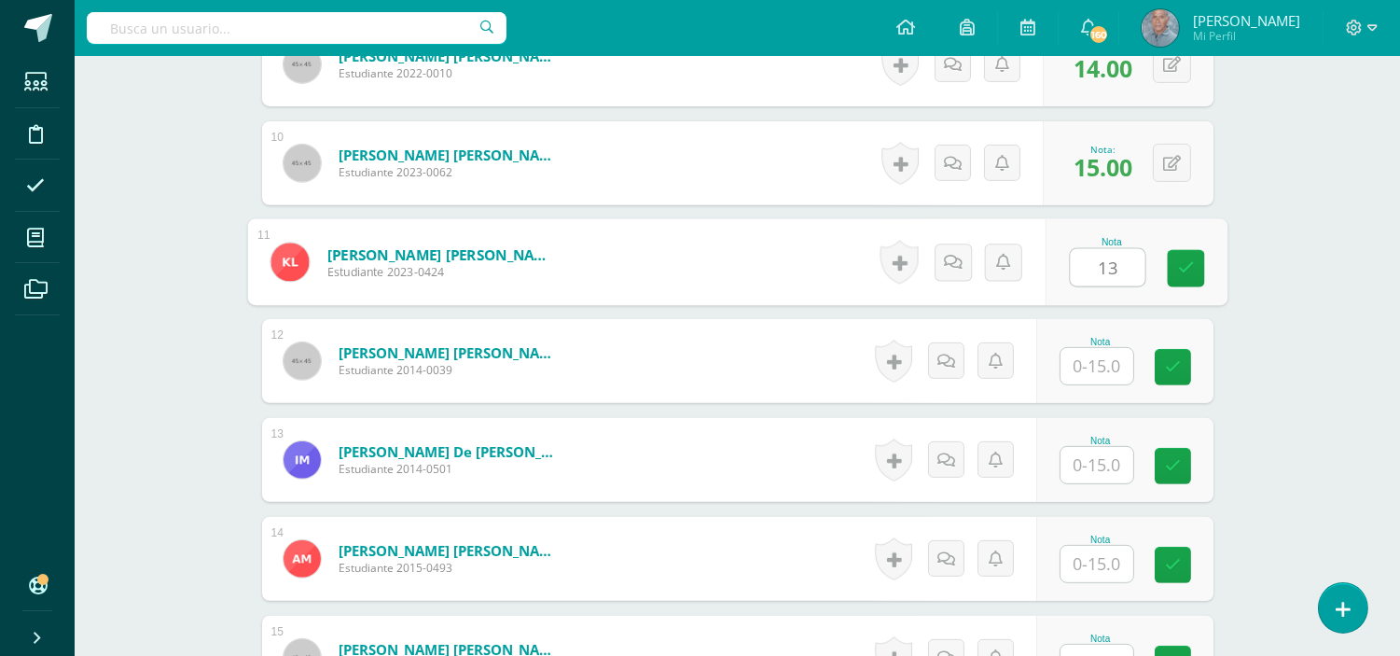
scroll to position [1521, 0]
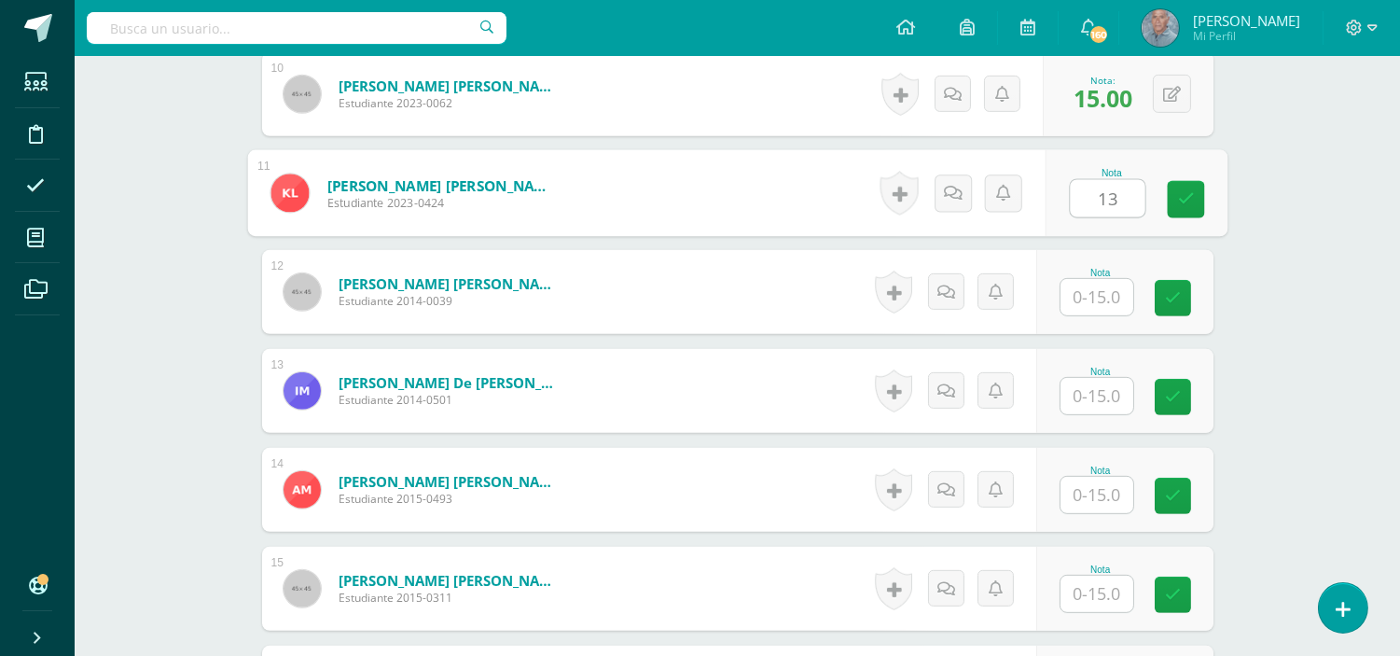
type input "13"
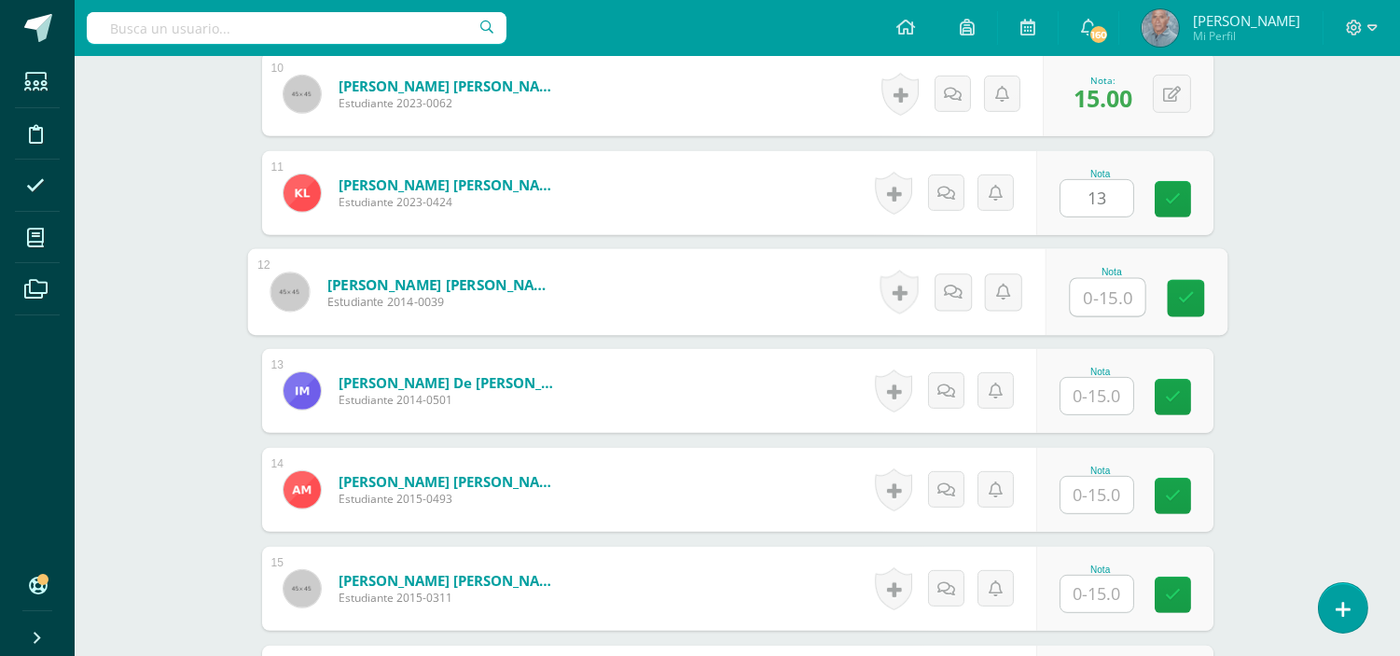
click at [1079, 300] on input "text" at bounding box center [1107, 297] width 75 height 37
type input "15"
click at [1084, 393] on input "text" at bounding box center [1096, 396] width 73 height 36
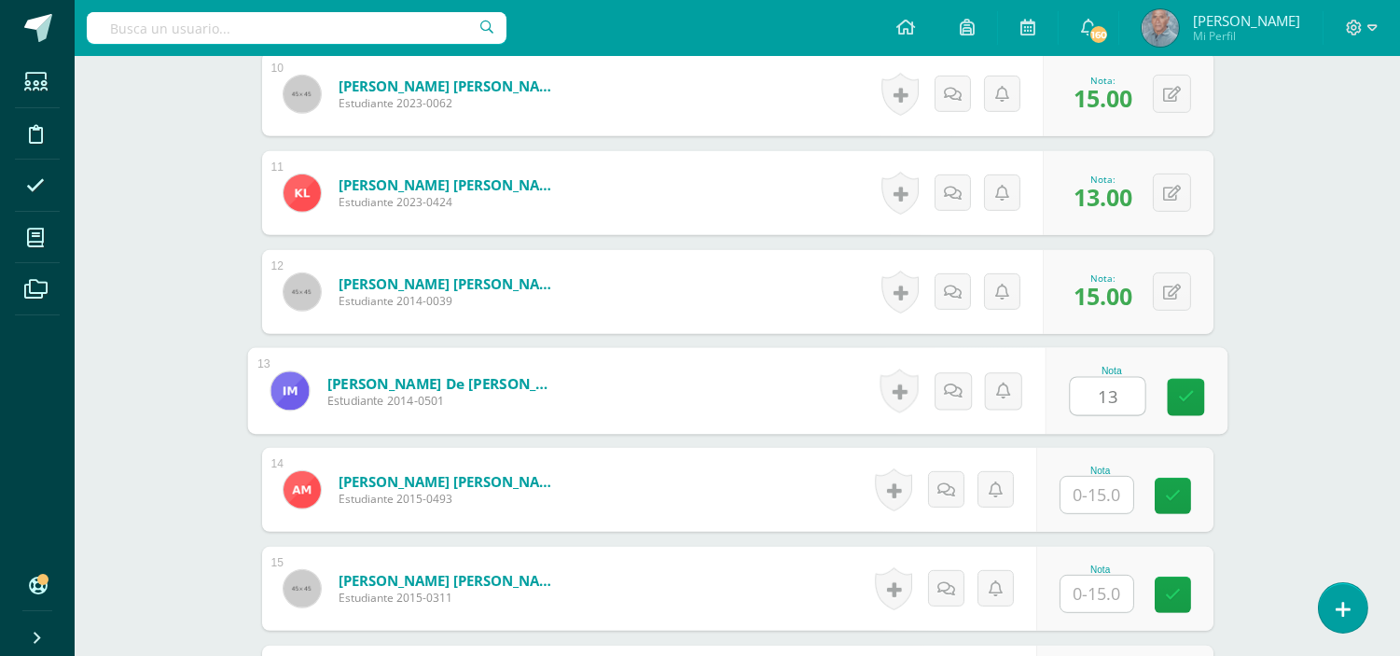
type input "13"
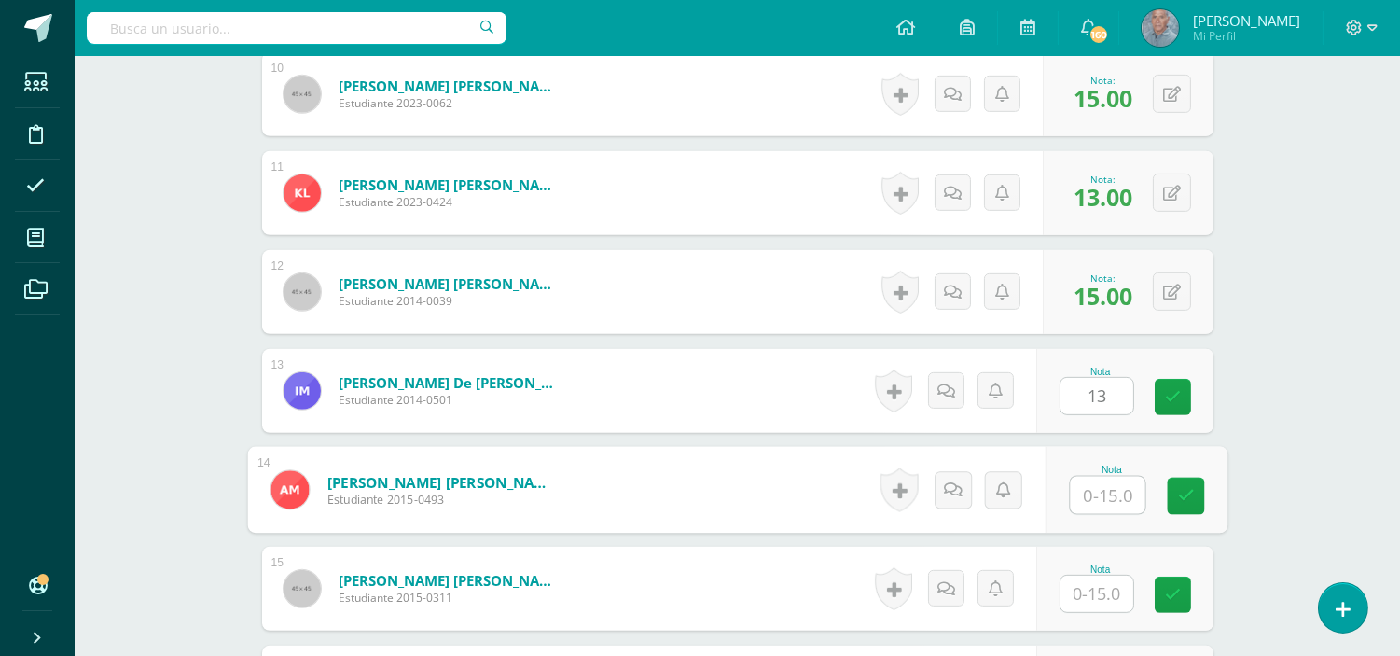
click at [1079, 494] on input "text" at bounding box center [1107, 495] width 75 height 37
type input "15"
click at [1083, 598] on input "text" at bounding box center [1096, 593] width 73 height 36
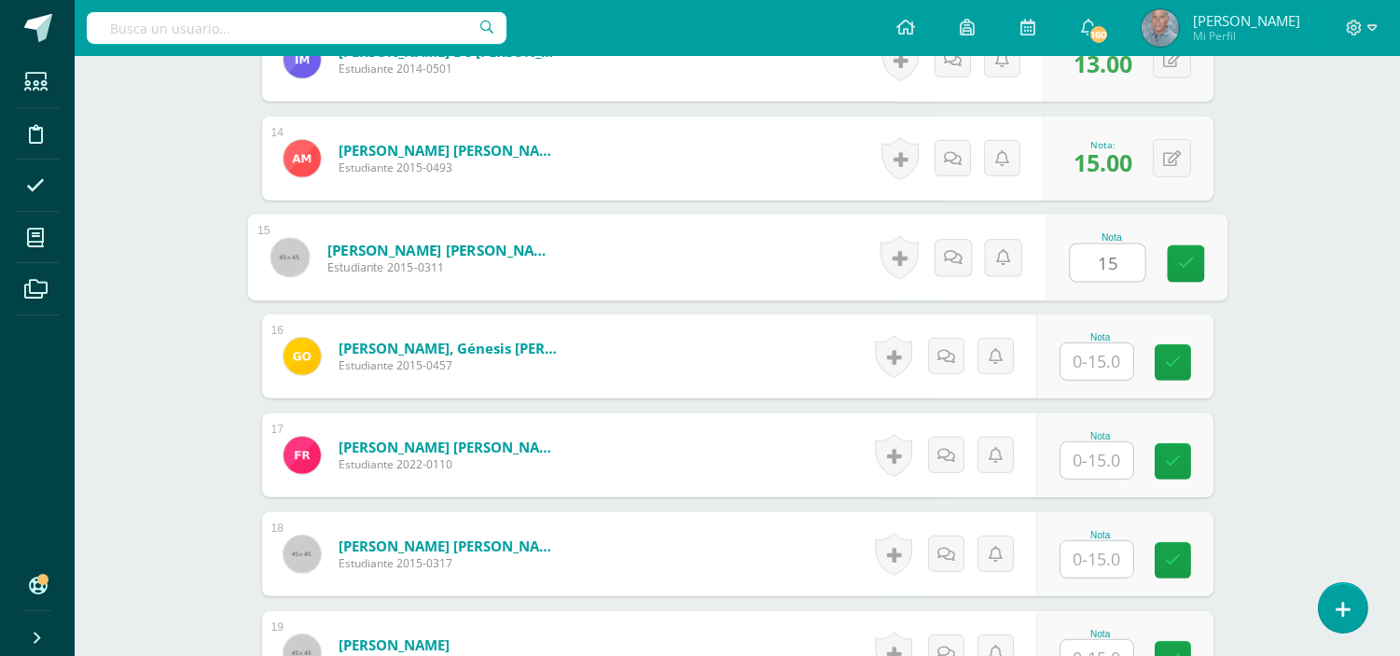
scroll to position [1866, 0]
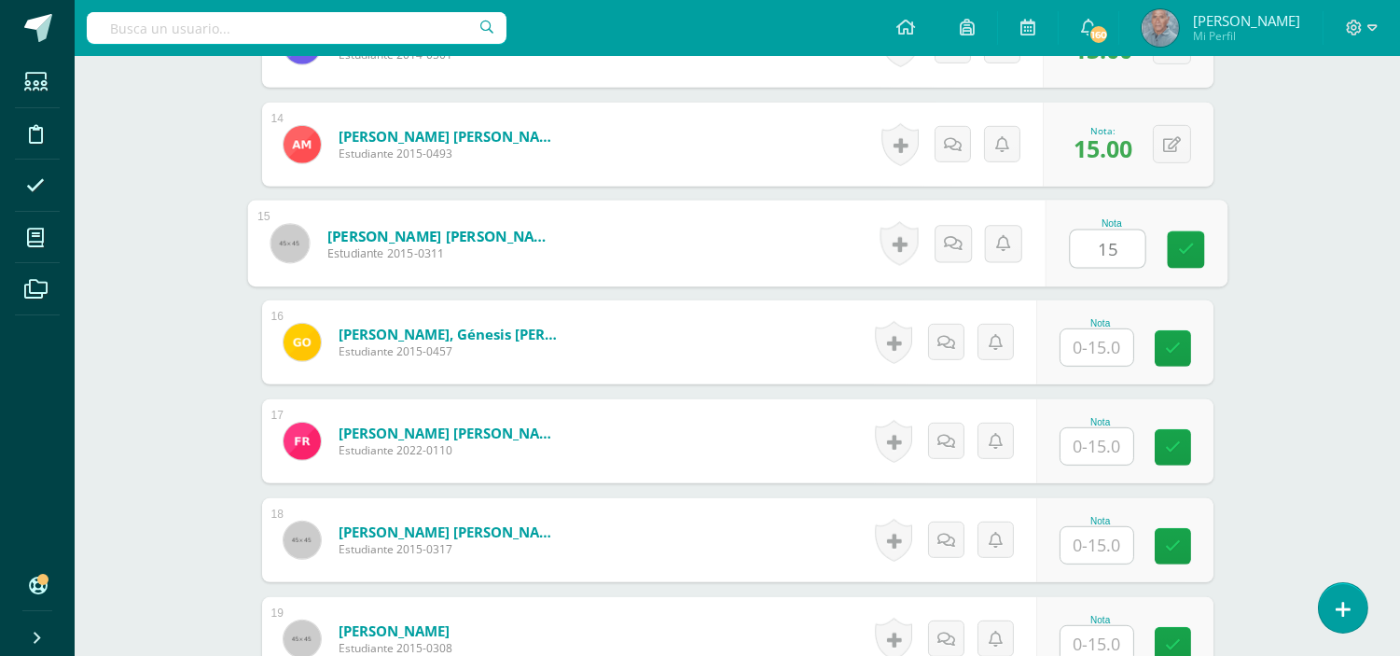
type input "15"
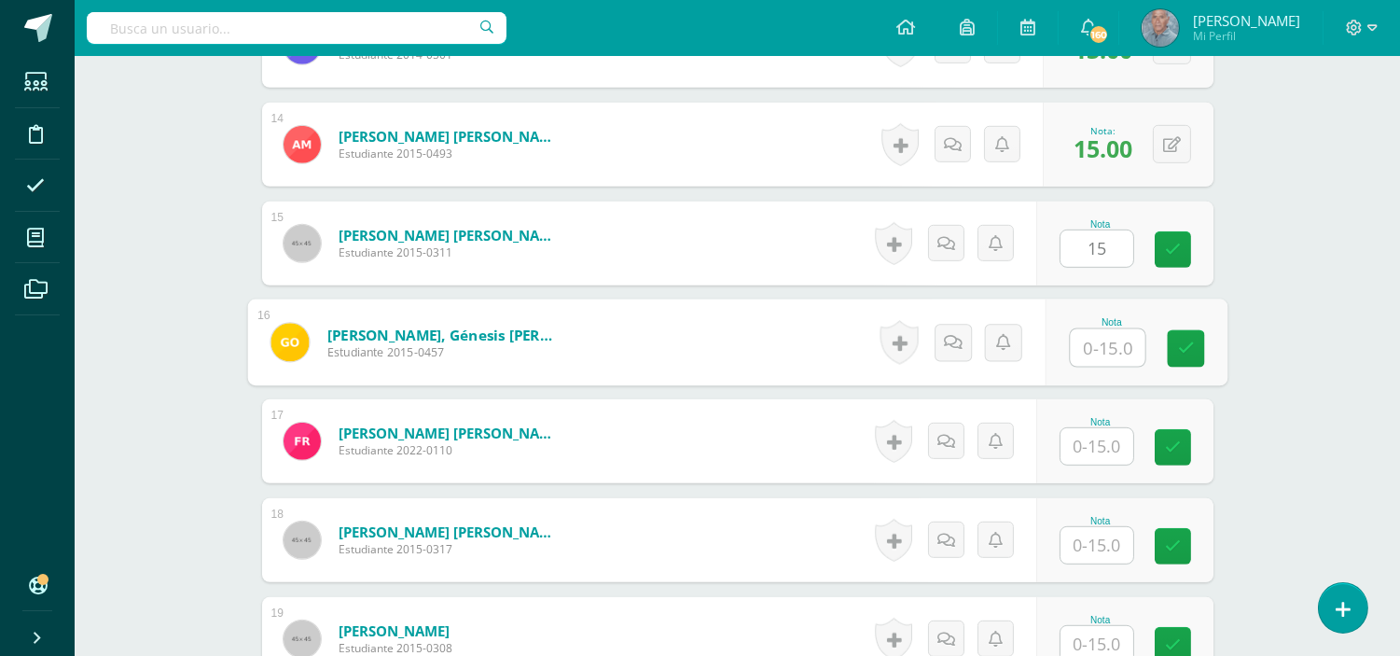
click at [1083, 349] on input "text" at bounding box center [1107, 347] width 75 height 37
type input "15"
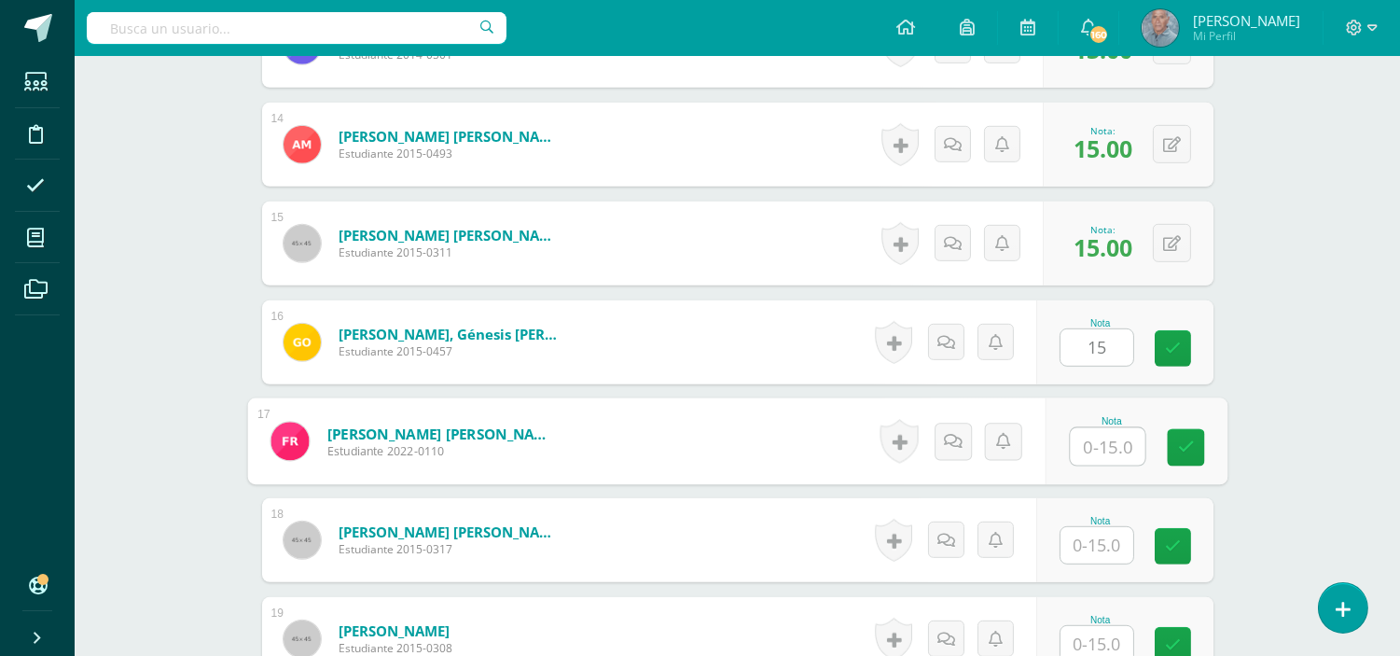
click at [1097, 445] on input "text" at bounding box center [1107, 446] width 75 height 37
type input "15"
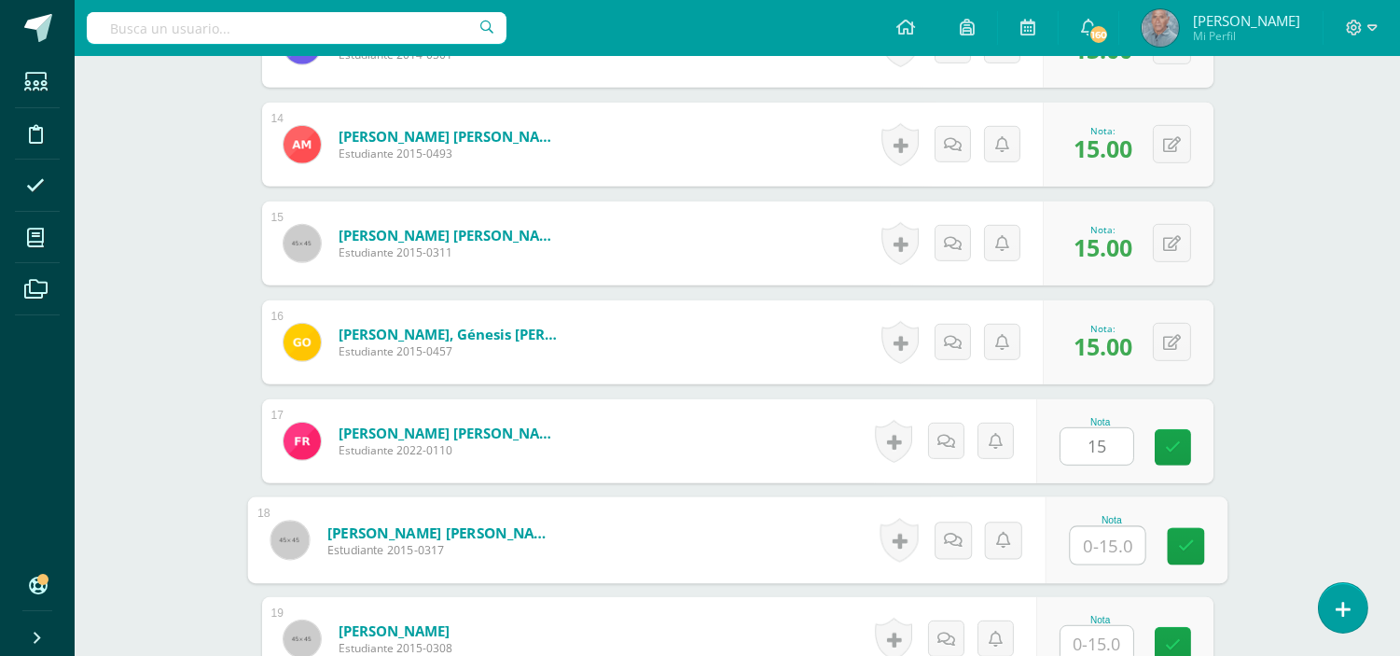
click at [1088, 547] on input "text" at bounding box center [1107, 545] width 75 height 37
type input "15"
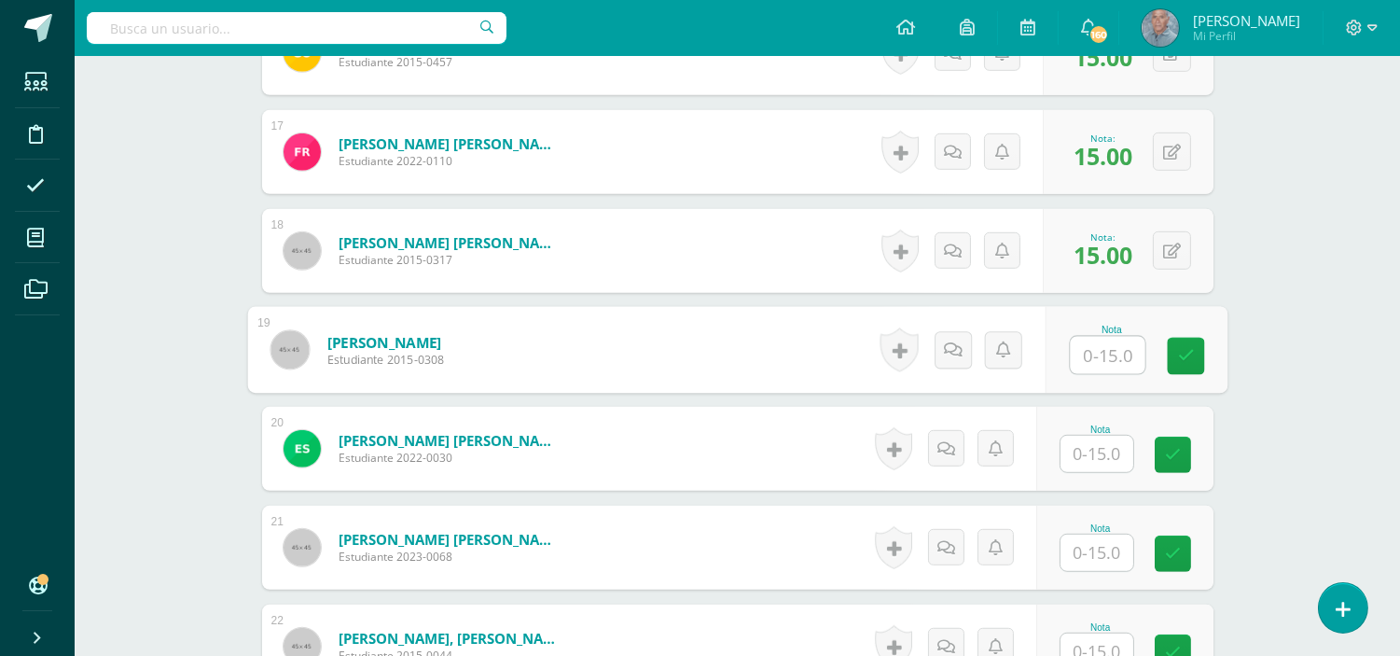
scroll to position [2161, 0]
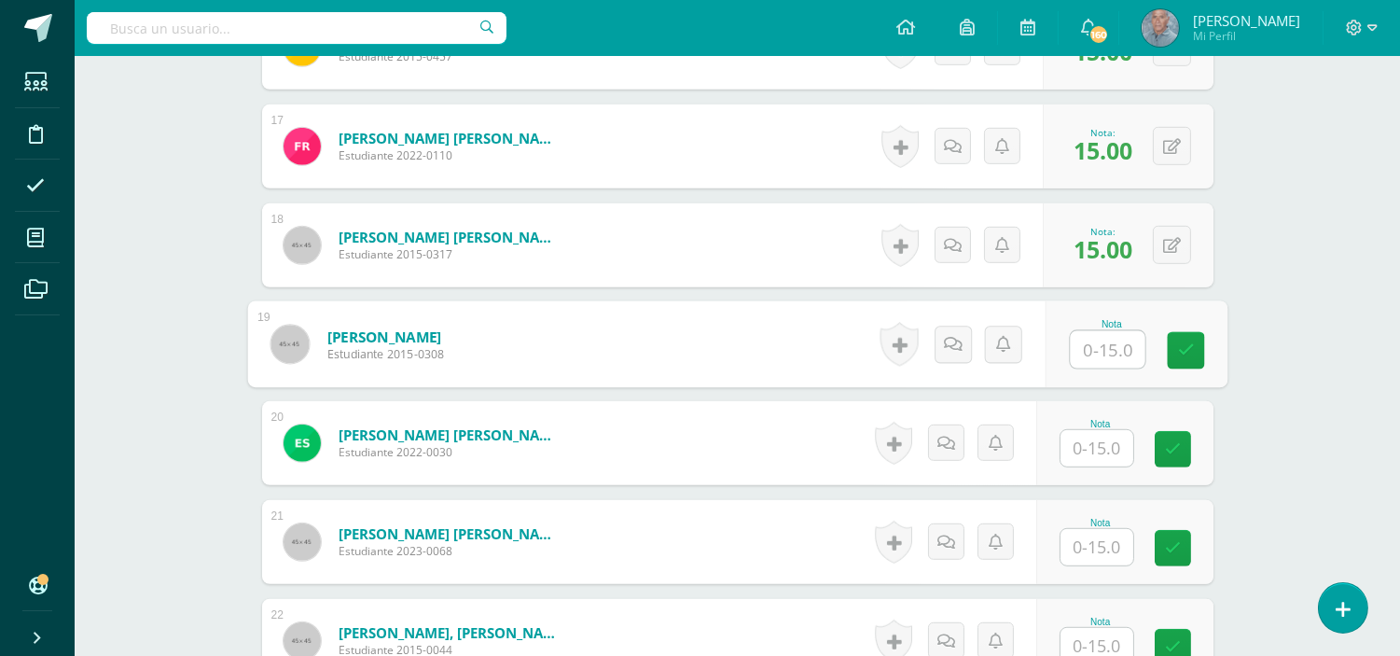
click at [1091, 346] on input "text" at bounding box center [1107, 349] width 75 height 37
type input "15"
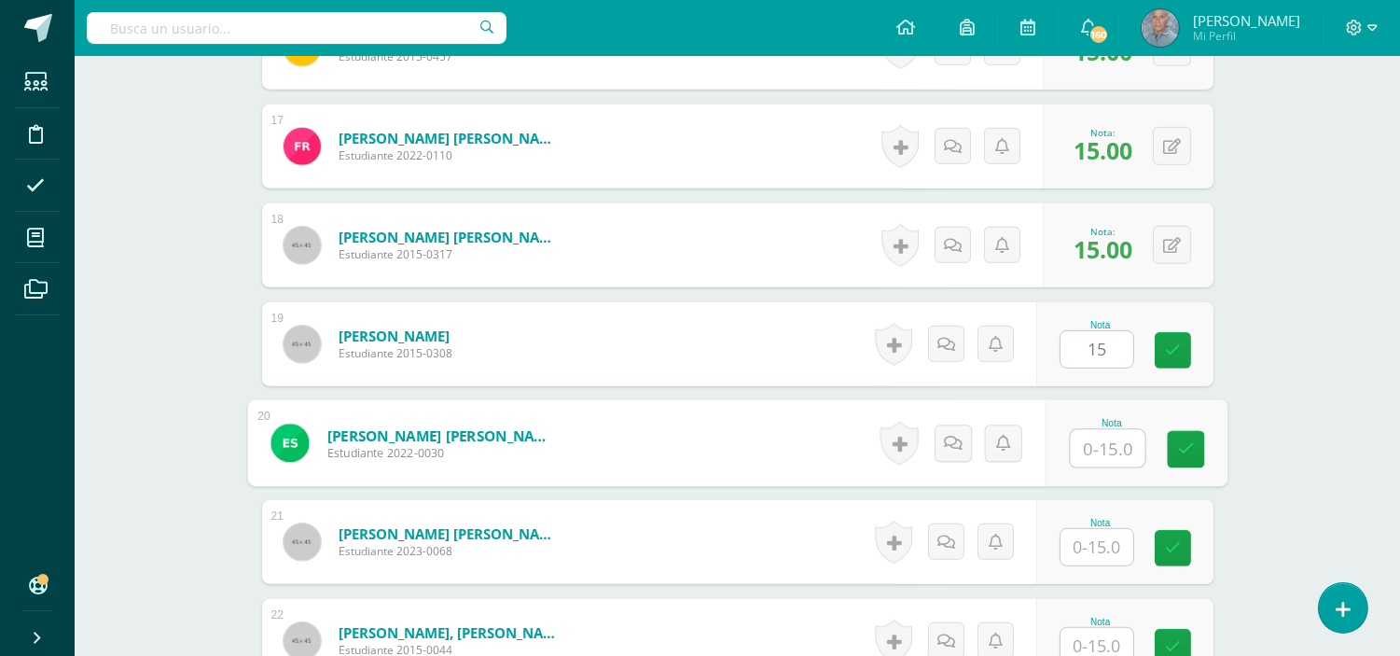
click at [1087, 440] on input "text" at bounding box center [1107, 448] width 75 height 37
type input "15"
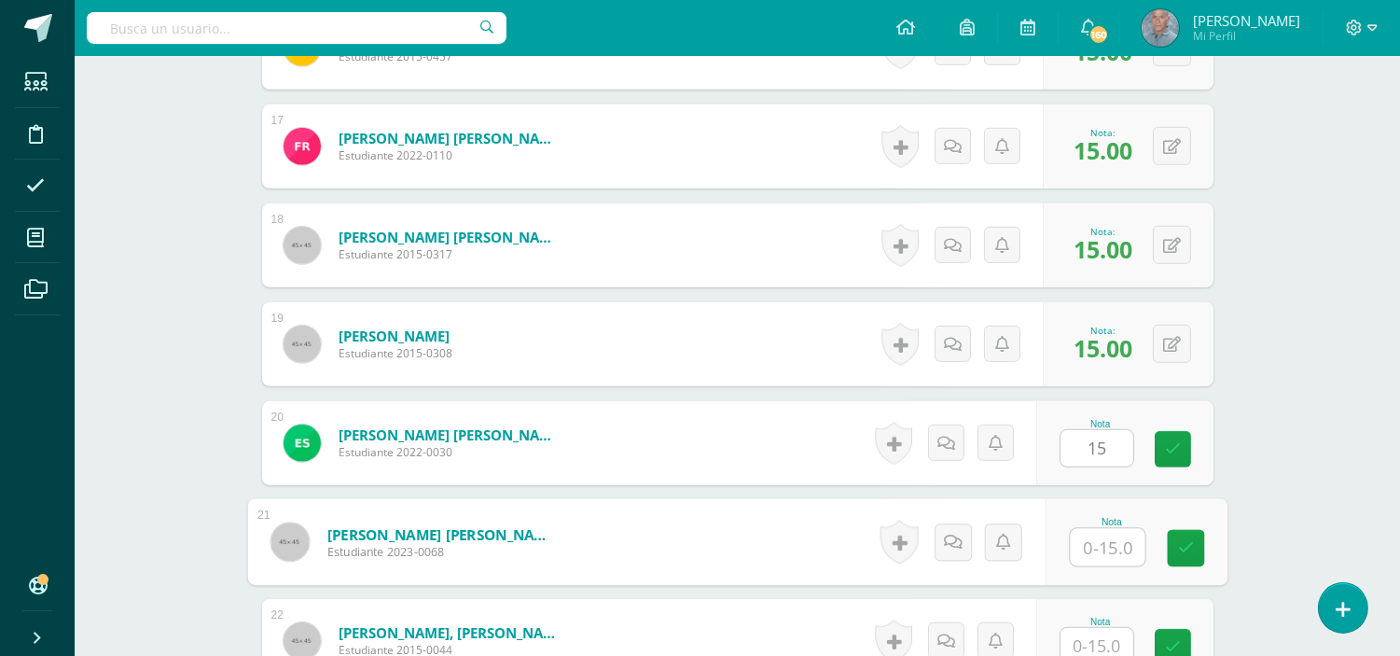
click at [1080, 539] on input "text" at bounding box center [1107, 547] width 75 height 37
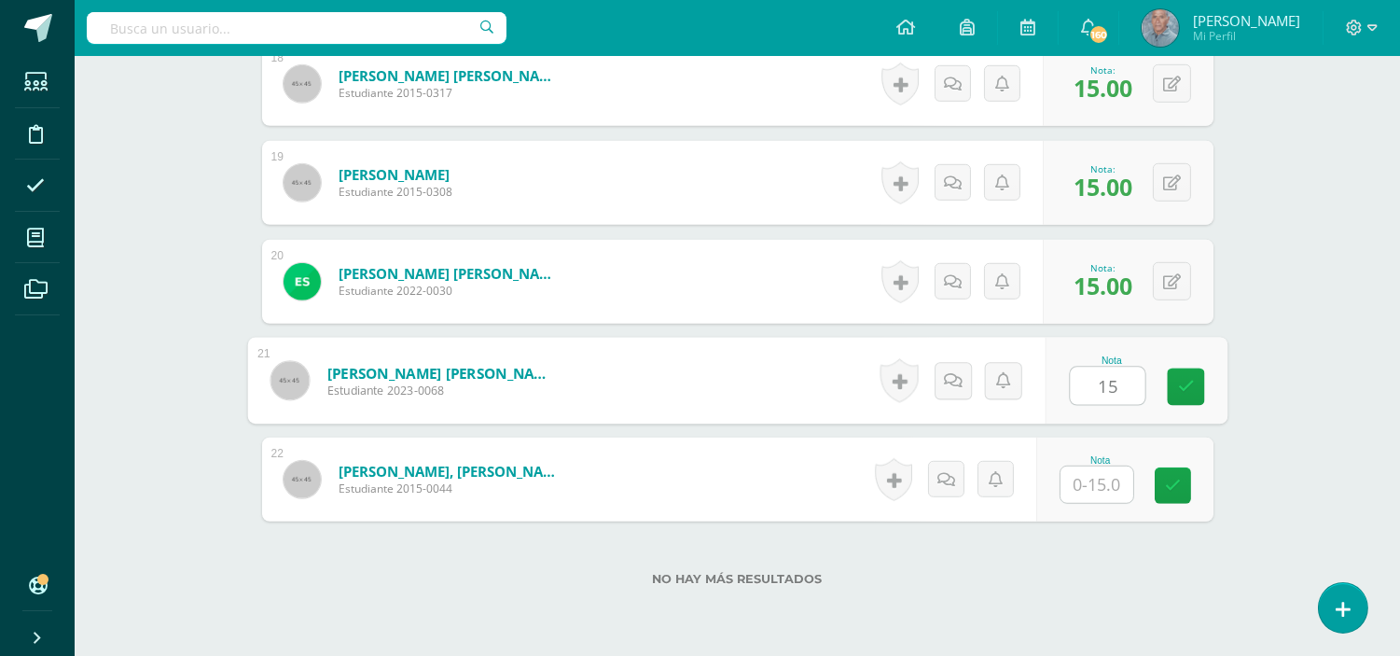
scroll to position [2327, 0]
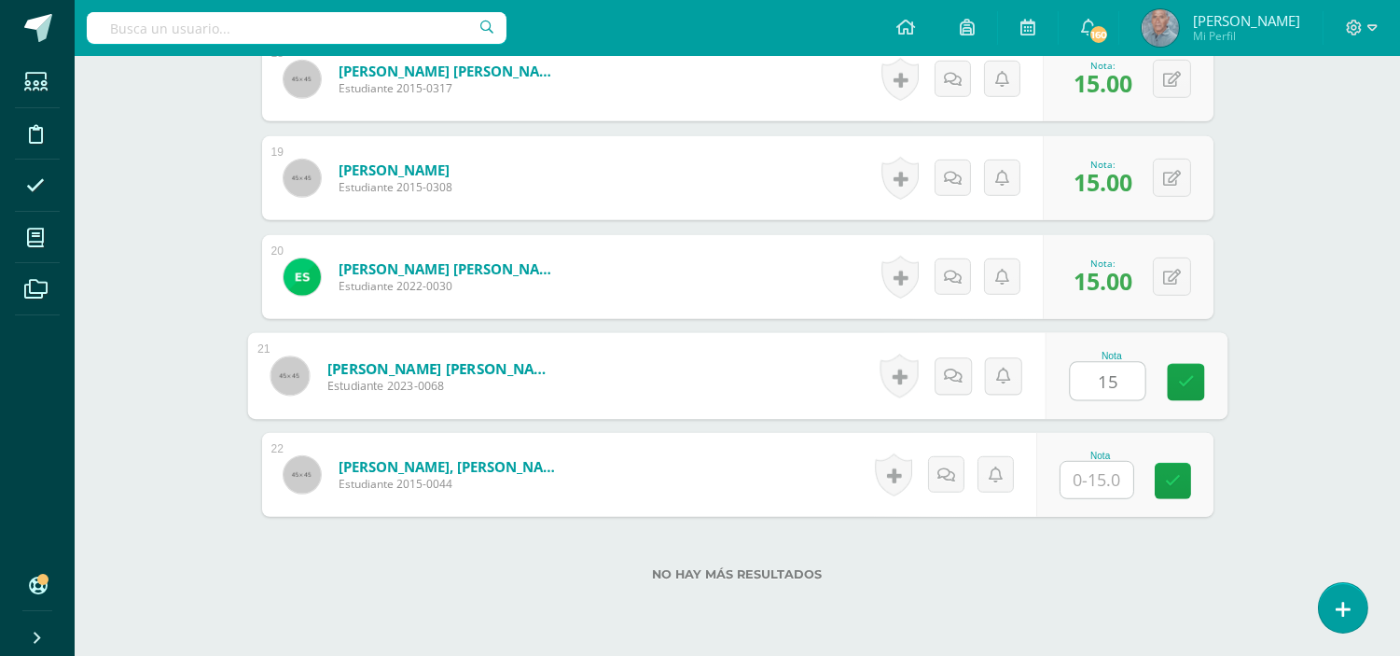
type input "15"
click at [1084, 478] on input "text" at bounding box center [1096, 480] width 73 height 36
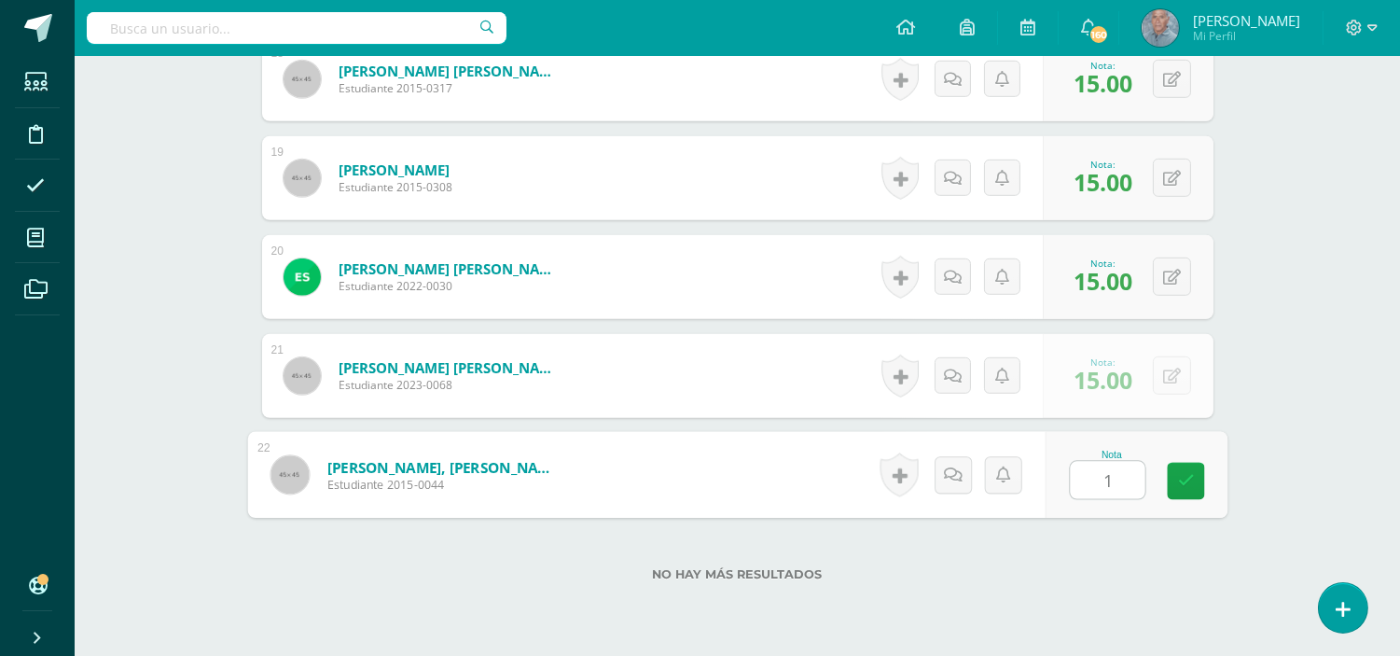
type input "15"
click at [1181, 476] on icon at bounding box center [1185, 481] width 17 height 16
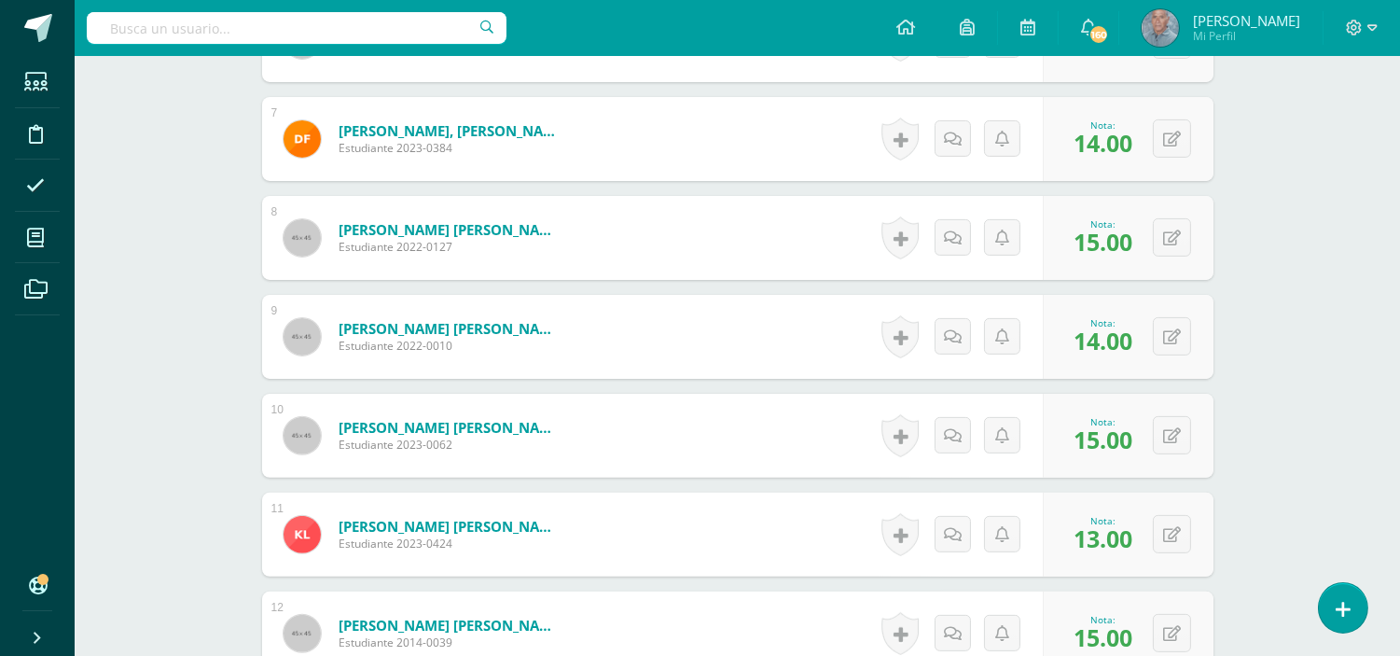
scroll to position [0, 0]
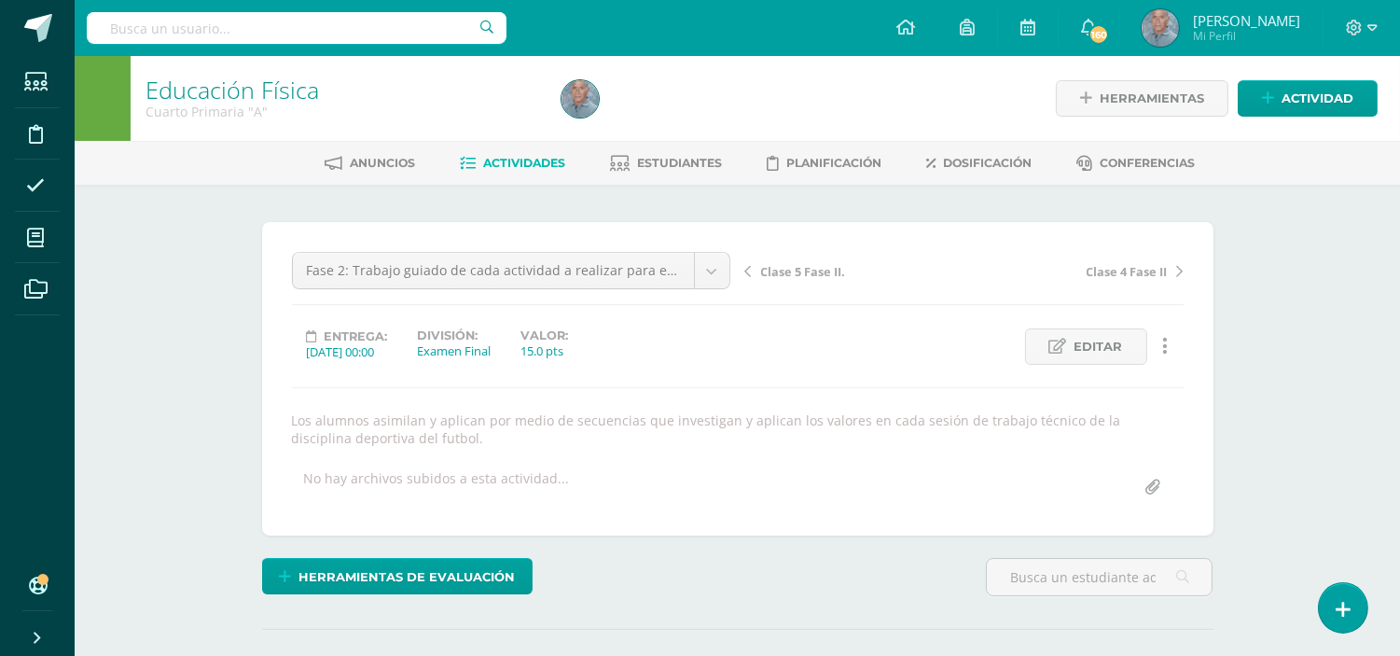
click at [518, 164] on span "Actividades" at bounding box center [524, 163] width 82 height 14
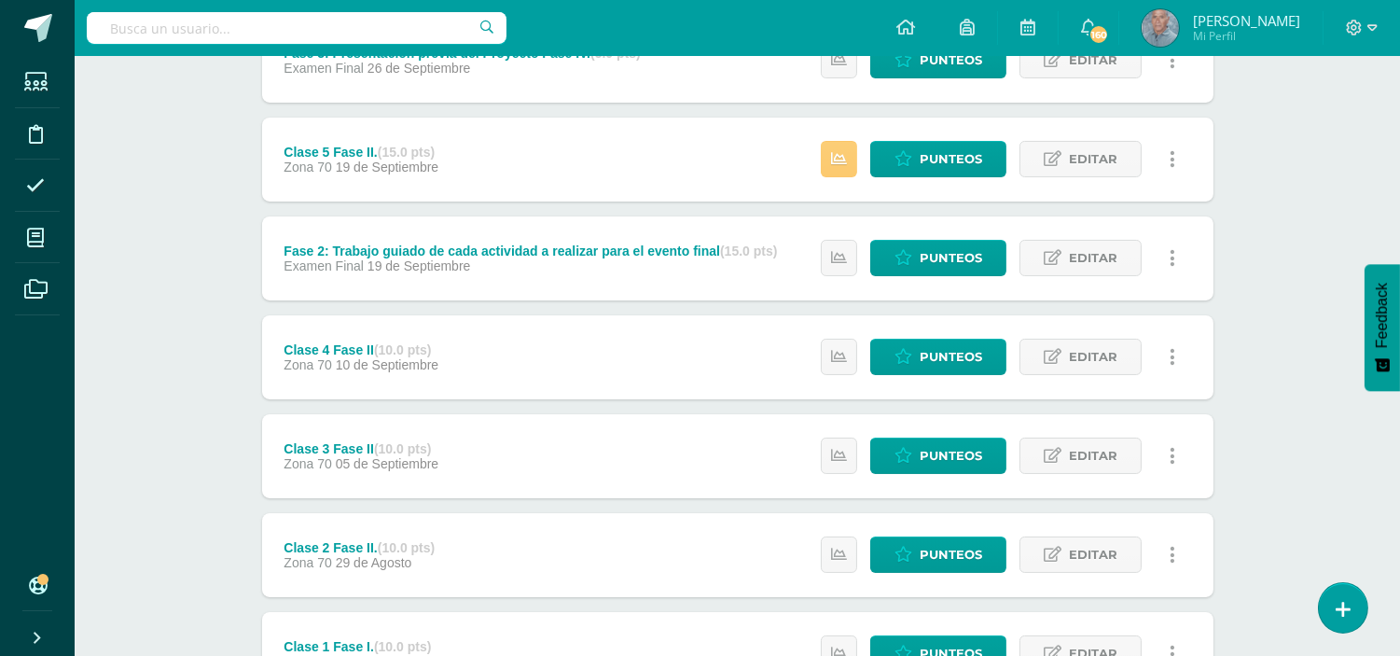
scroll to position [449, 0]
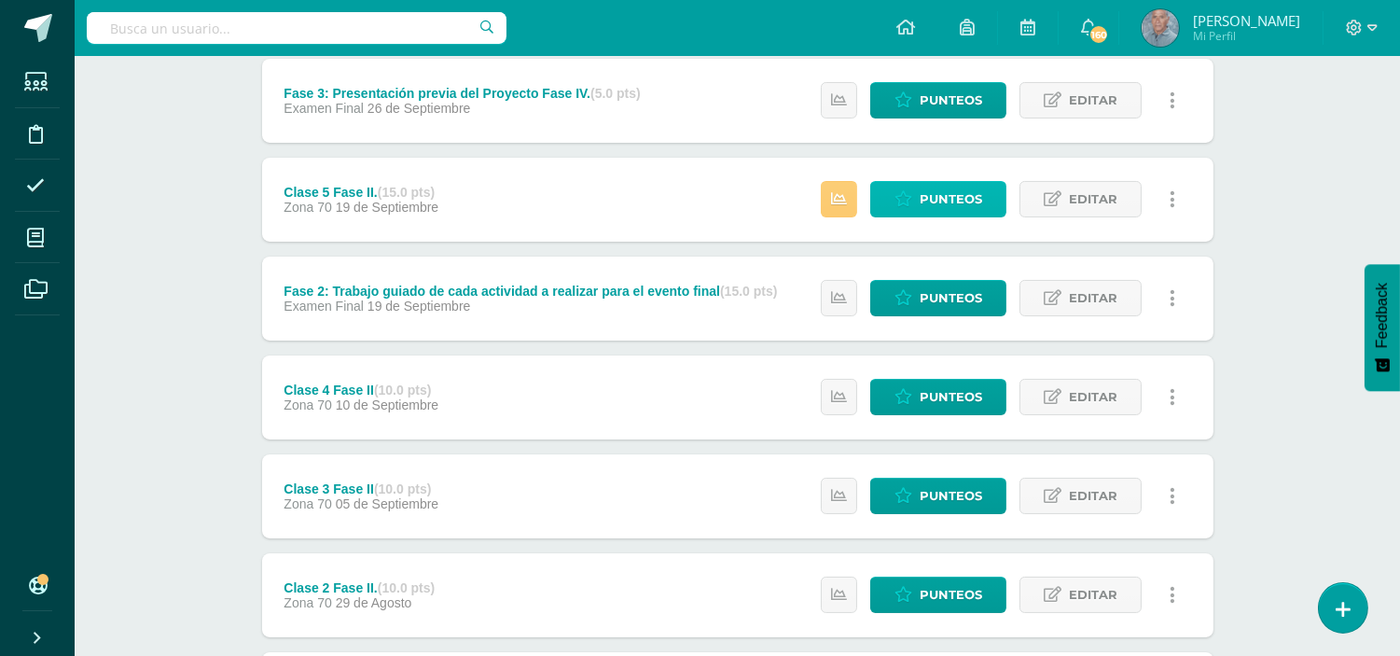
click at [939, 189] on span "Punteos" at bounding box center [950, 199] width 62 height 35
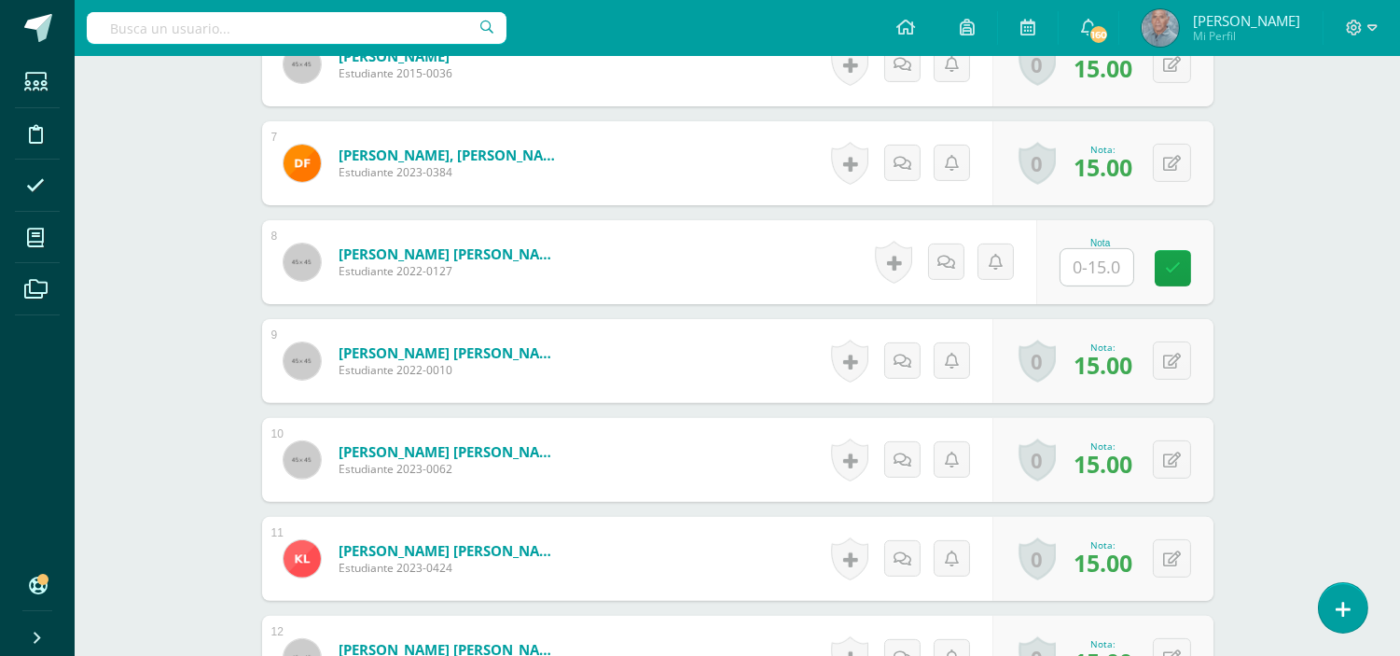
scroll to position [1182, 0]
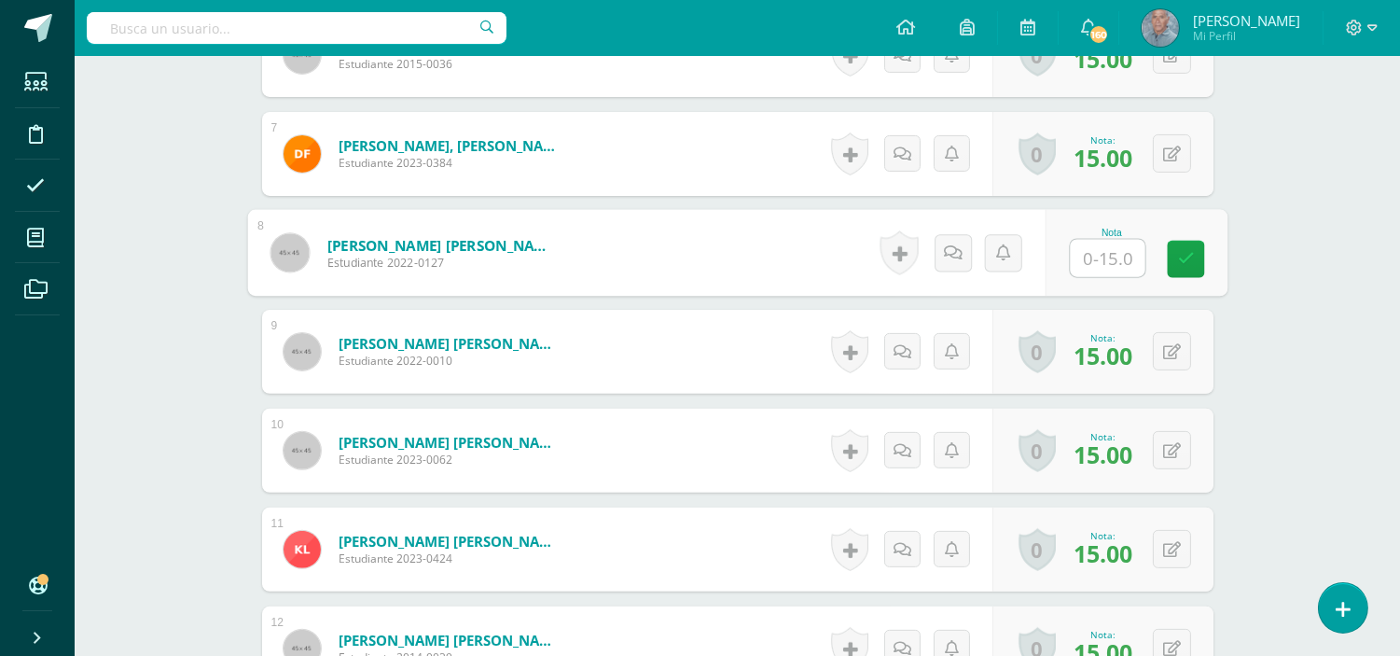
click at [1069, 239] on div at bounding box center [1107, 258] width 76 height 39
type input "13"
click at [1186, 251] on icon at bounding box center [1185, 259] width 17 height 16
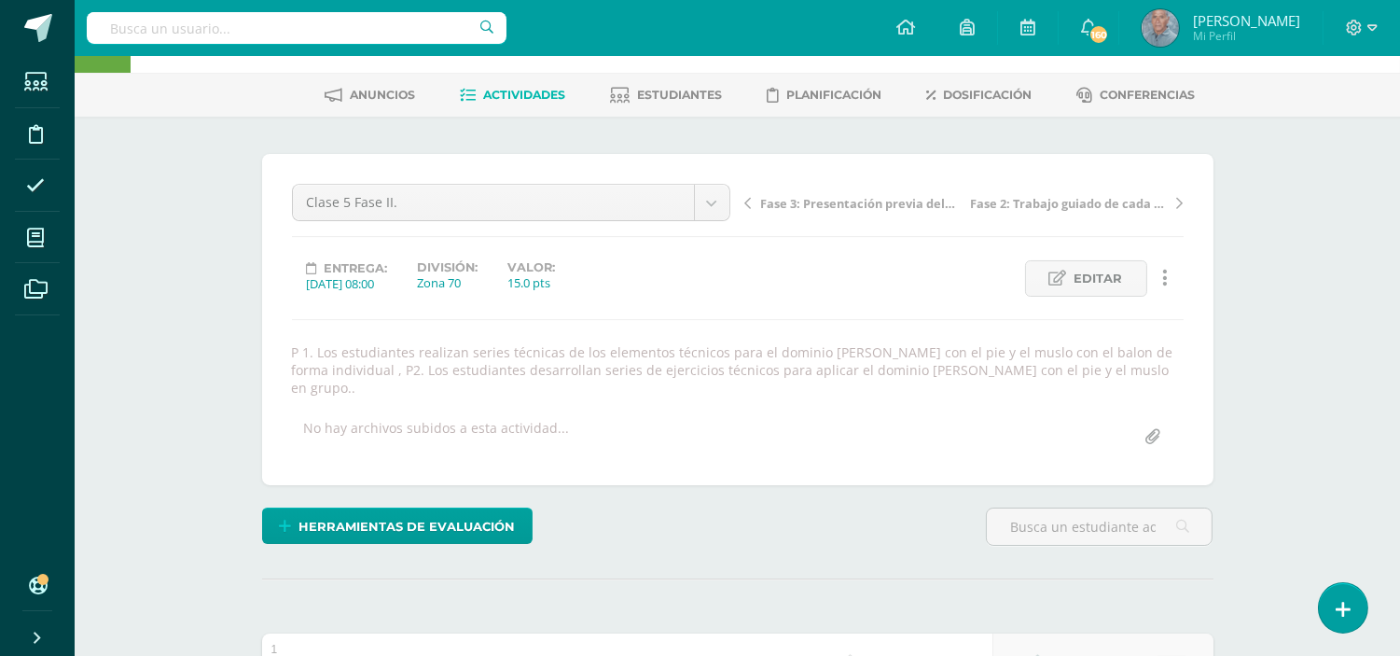
scroll to position [0, 0]
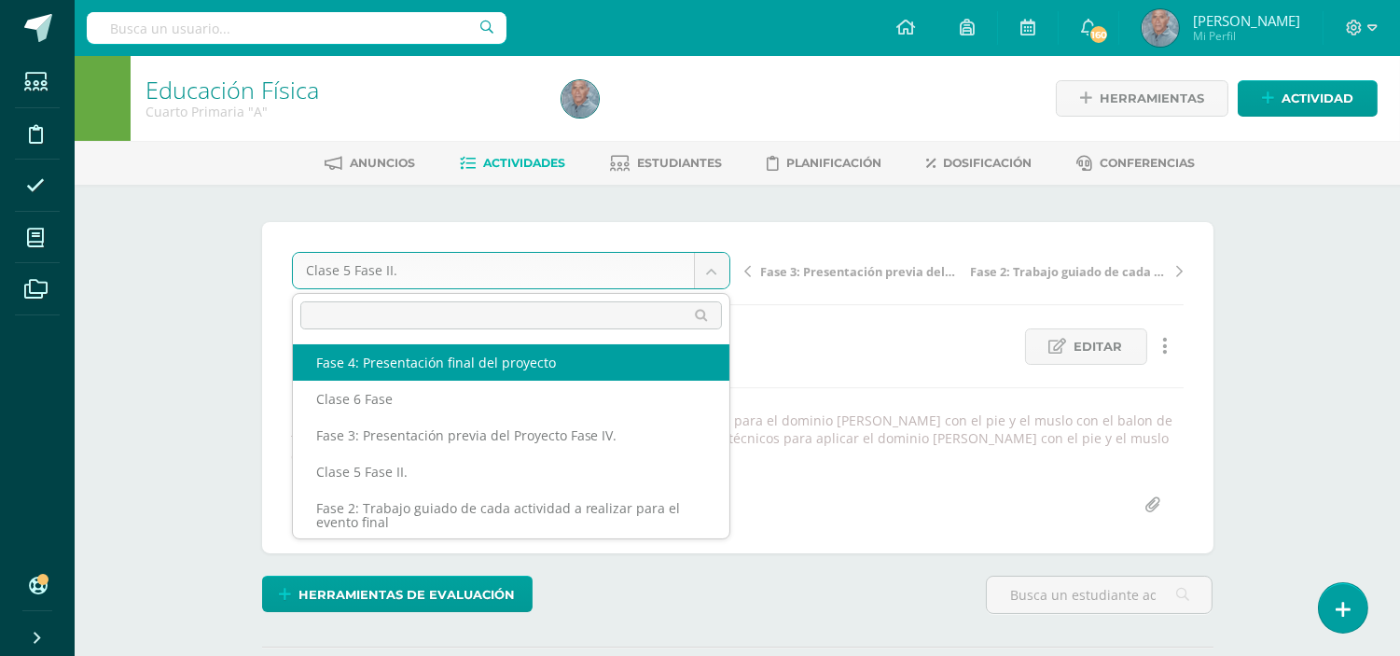
select select "/dashboard/teacher/grade-activity/50700/"
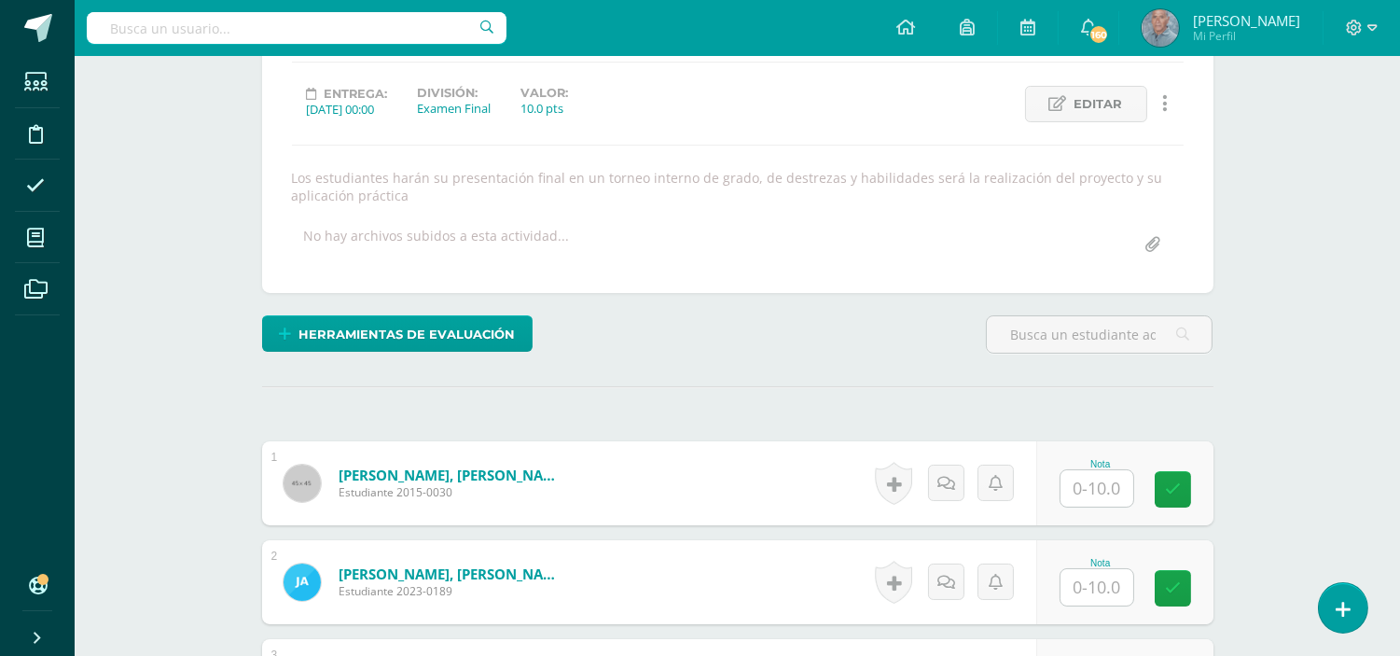
scroll to position [248, 0]
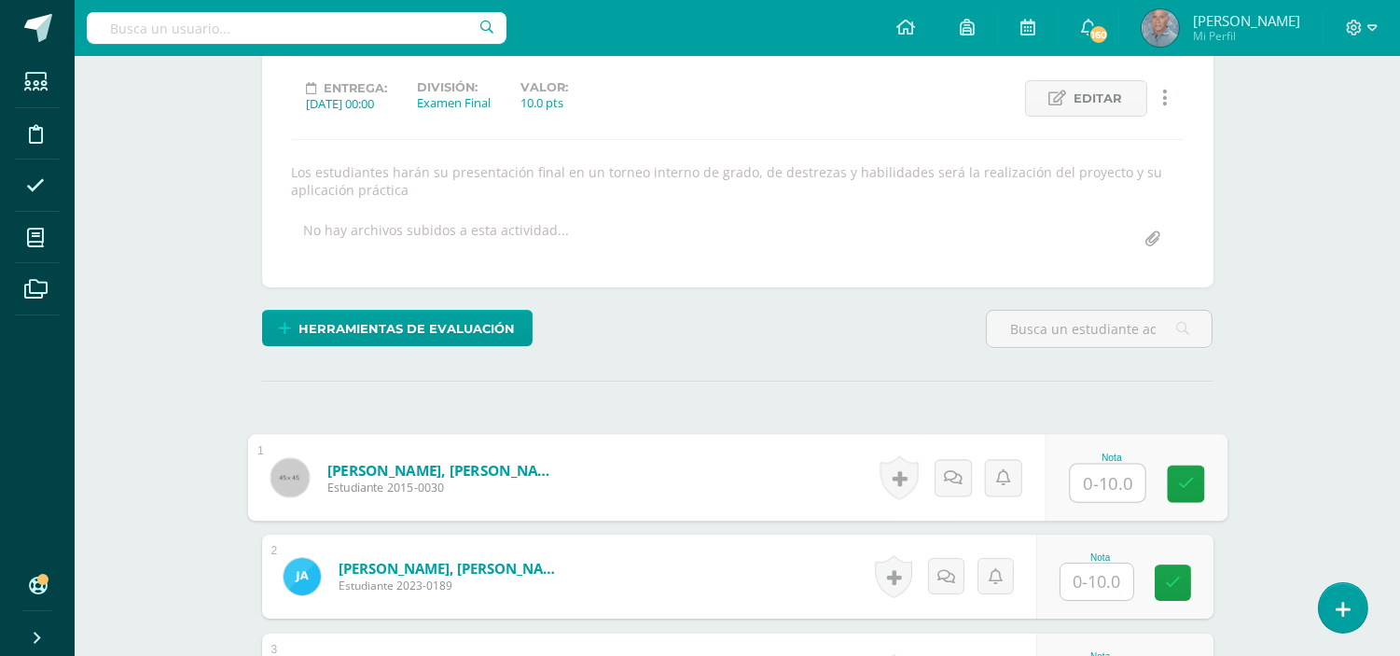
click at [1079, 481] on input "text" at bounding box center [1107, 482] width 75 height 37
type input "10"
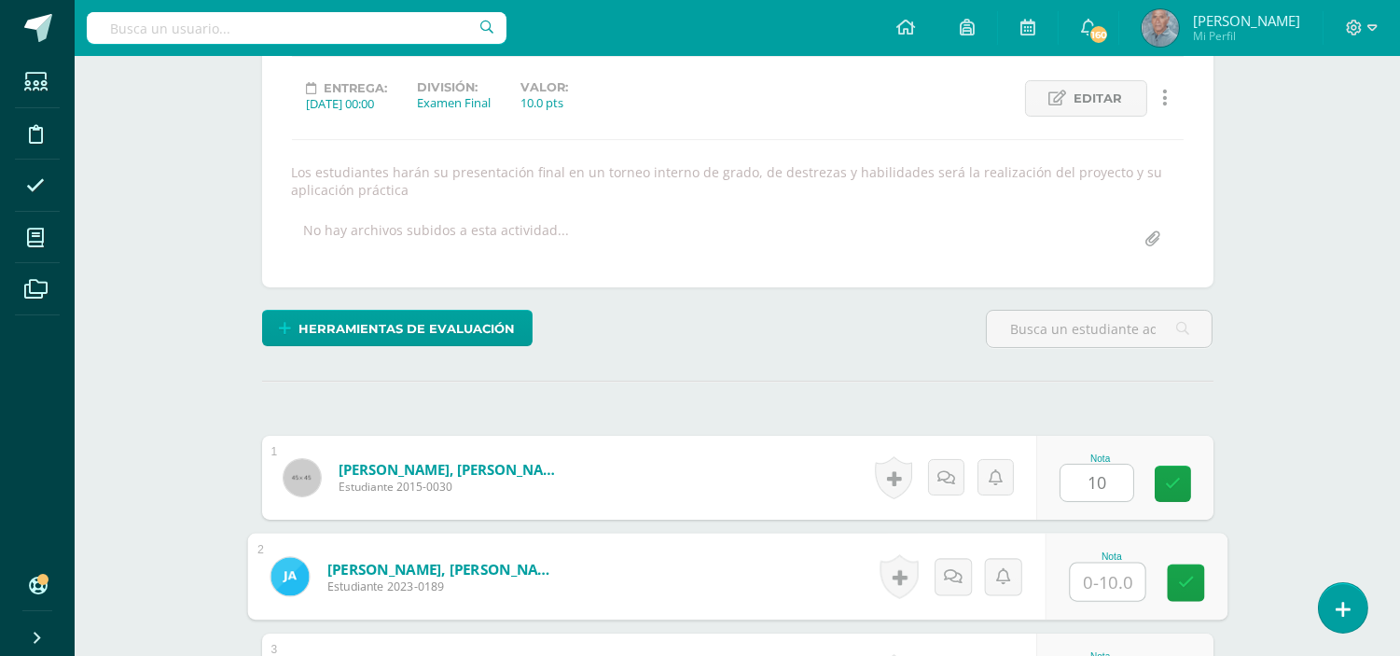
click at [1083, 587] on input "text" at bounding box center [1107, 581] width 75 height 37
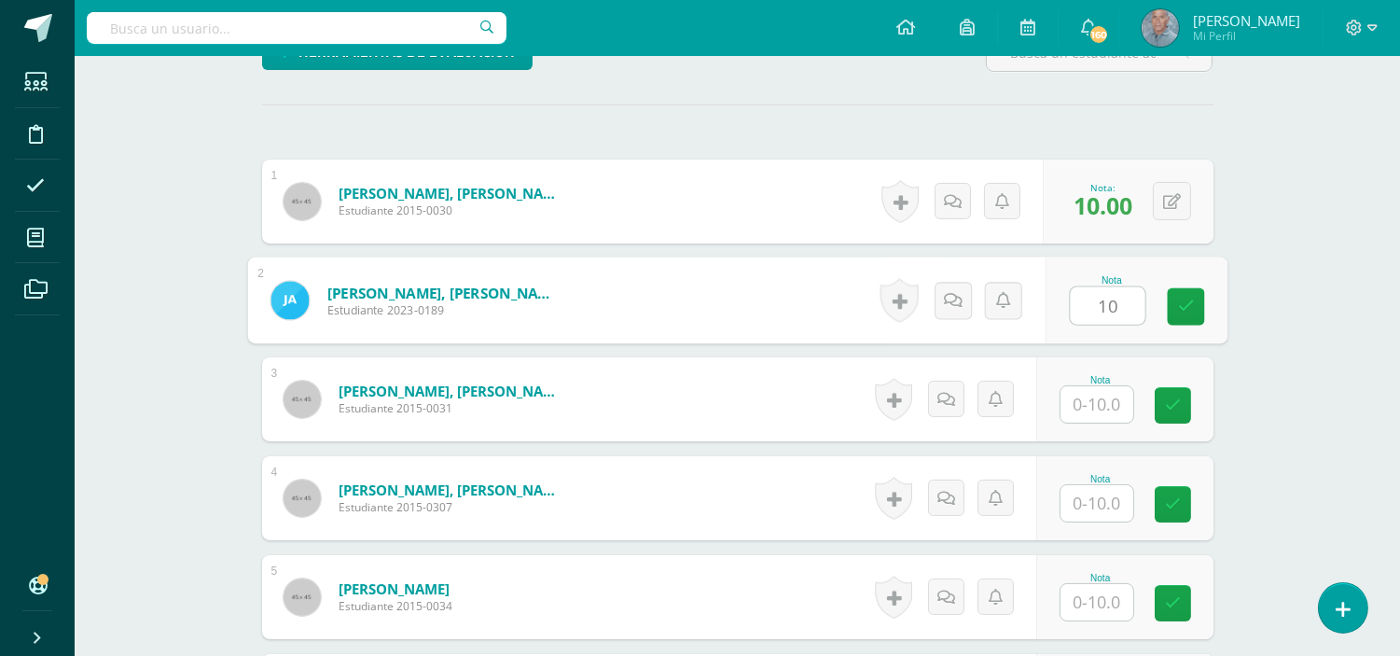
scroll to position [593, 0]
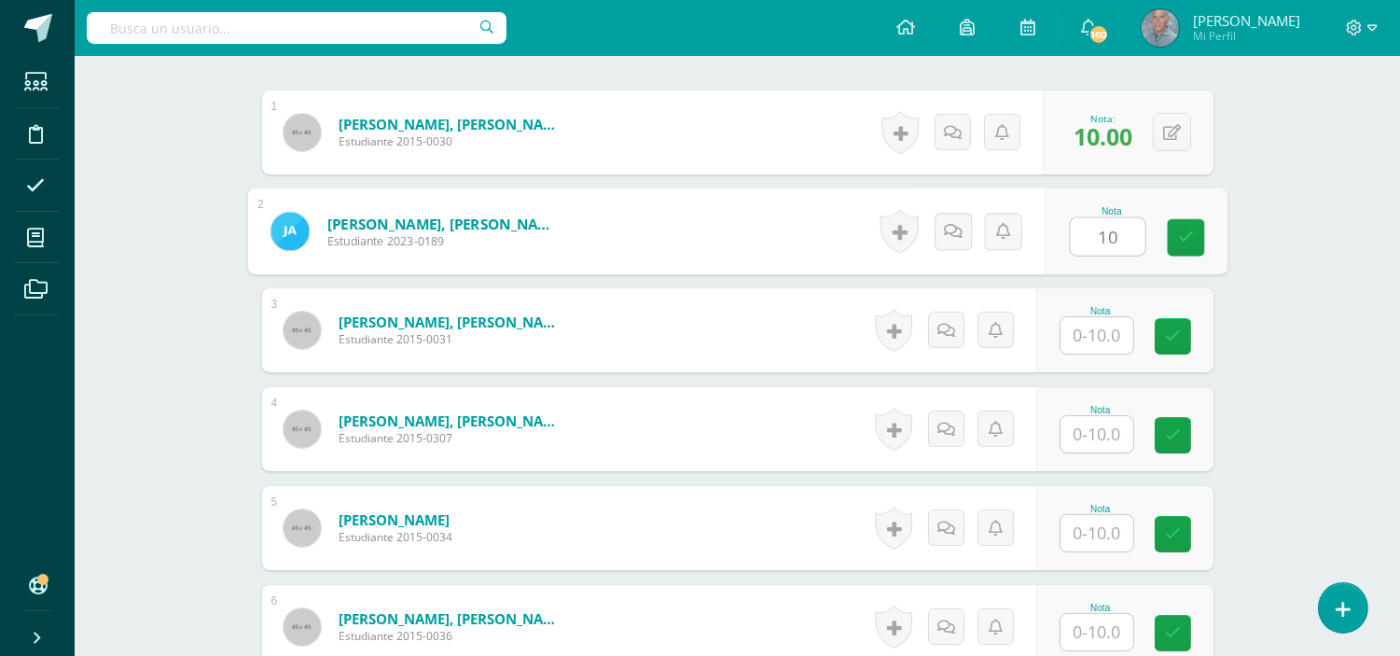
type input "10"
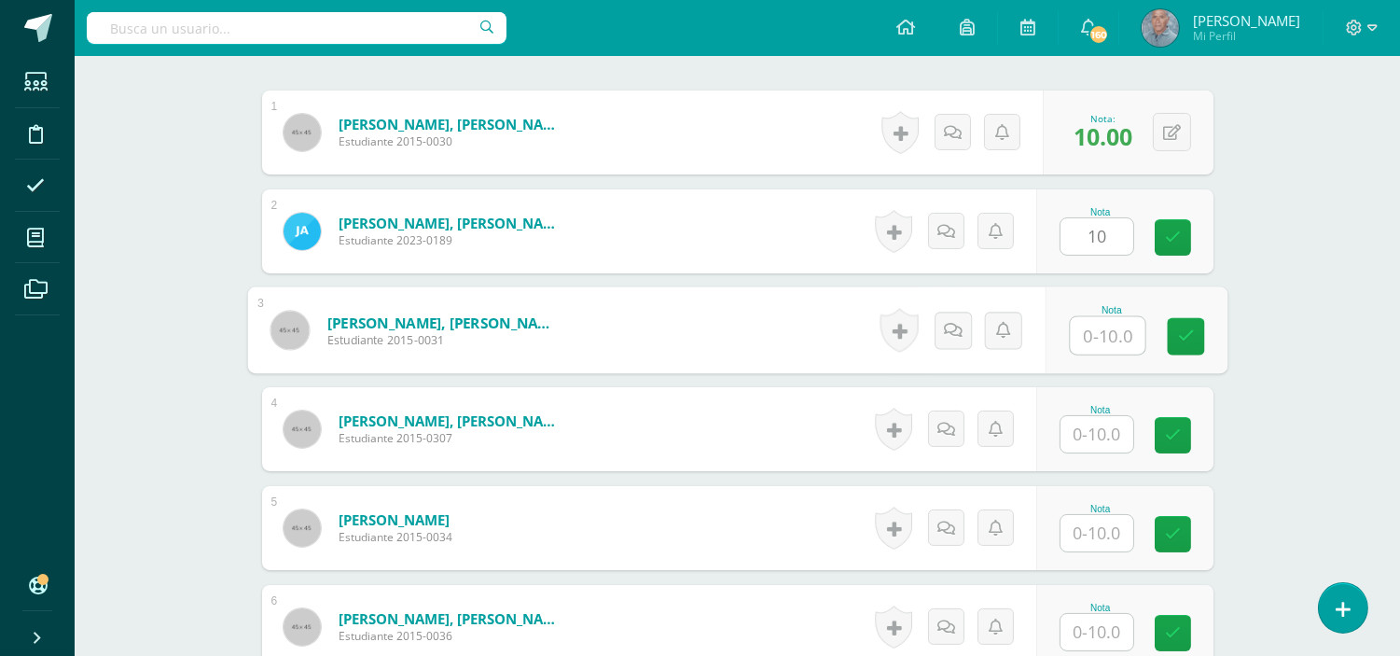
click at [1069, 337] on div at bounding box center [1107, 335] width 76 height 39
type input "10"
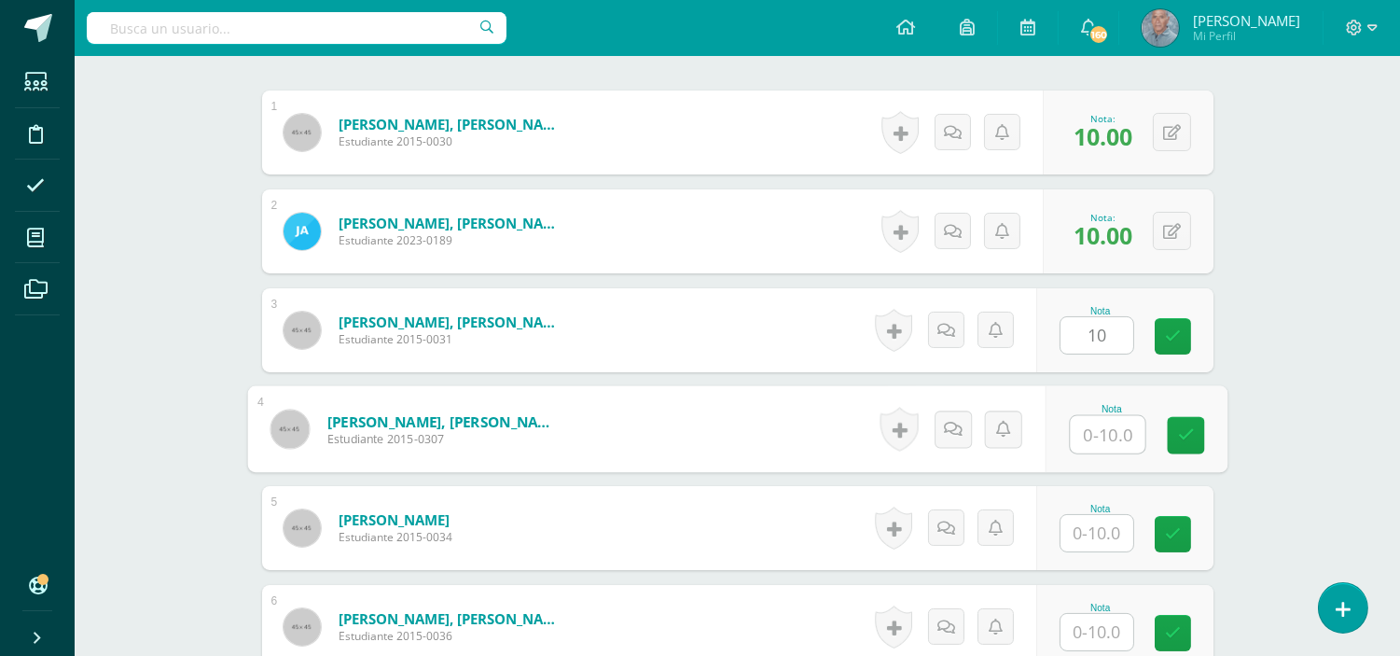
click at [1085, 427] on input "text" at bounding box center [1107, 434] width 75 height 37
type input "10"
click at [1071, 537] on input "text" at bounding box center [1096, 533] width 73 height 36
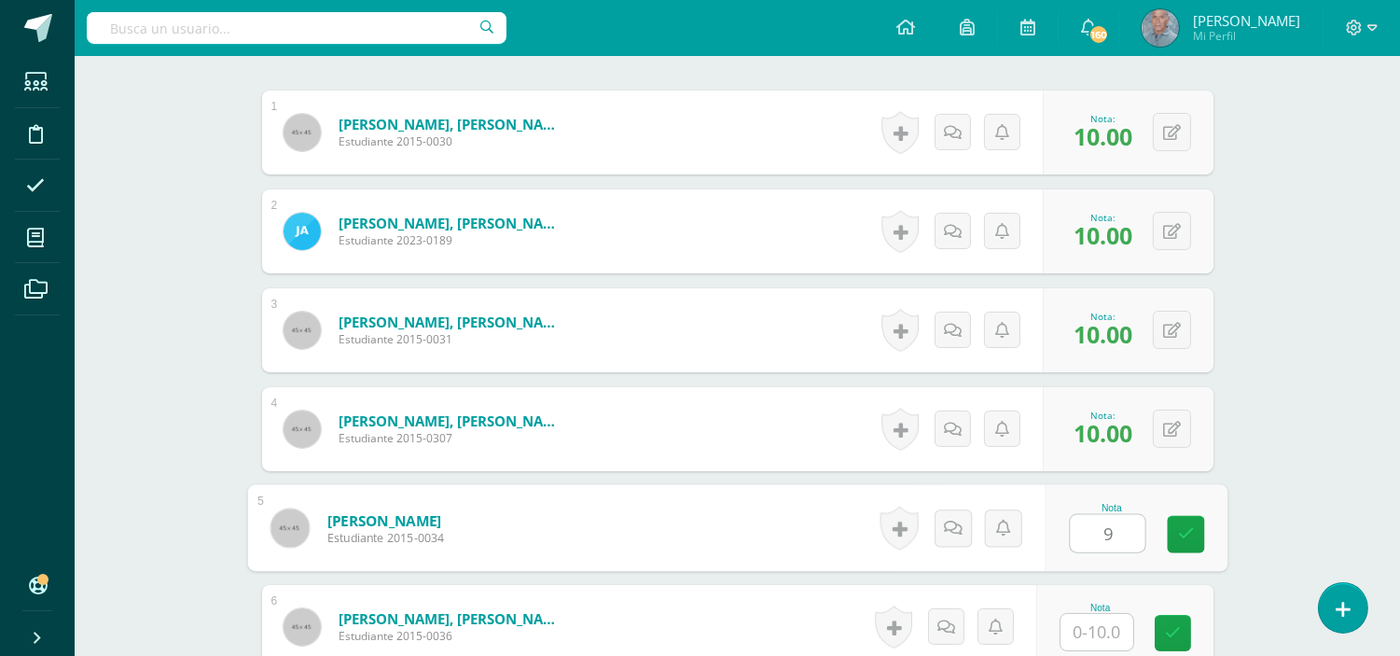
type input "9"
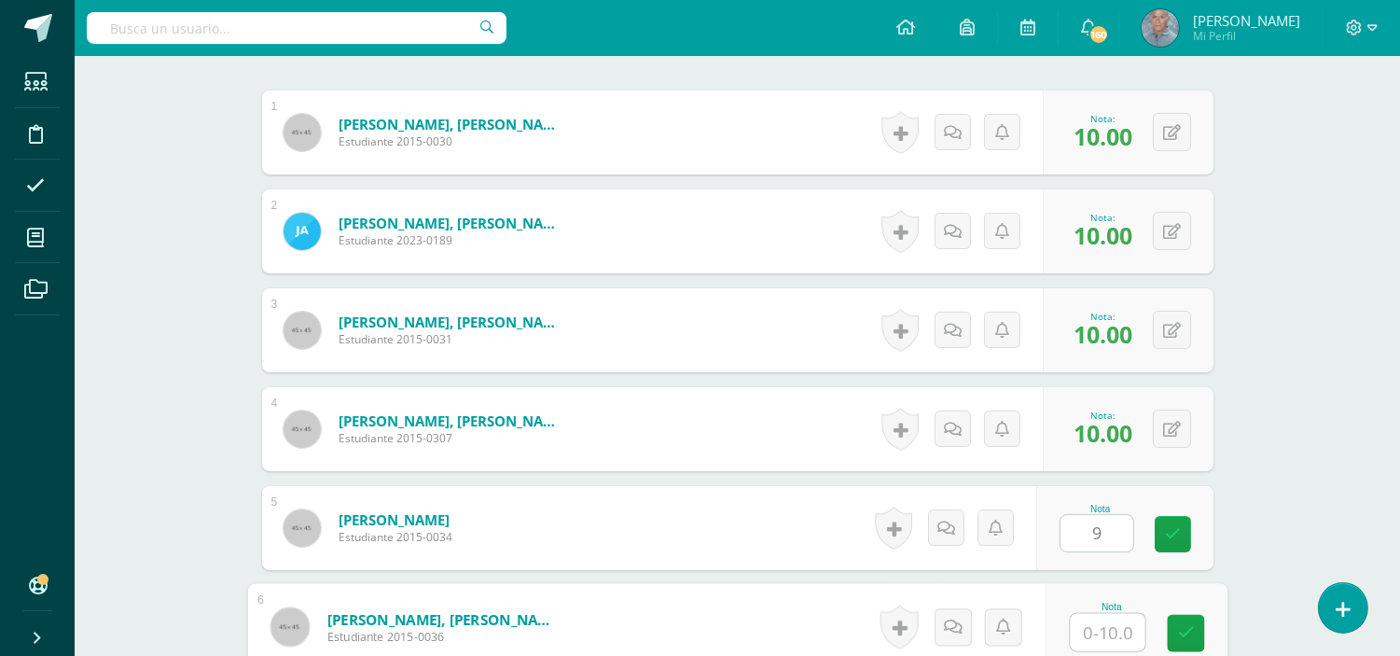
click at [1083, 636] on input "text" at bounding box center [1107, 632] width 75 height 37
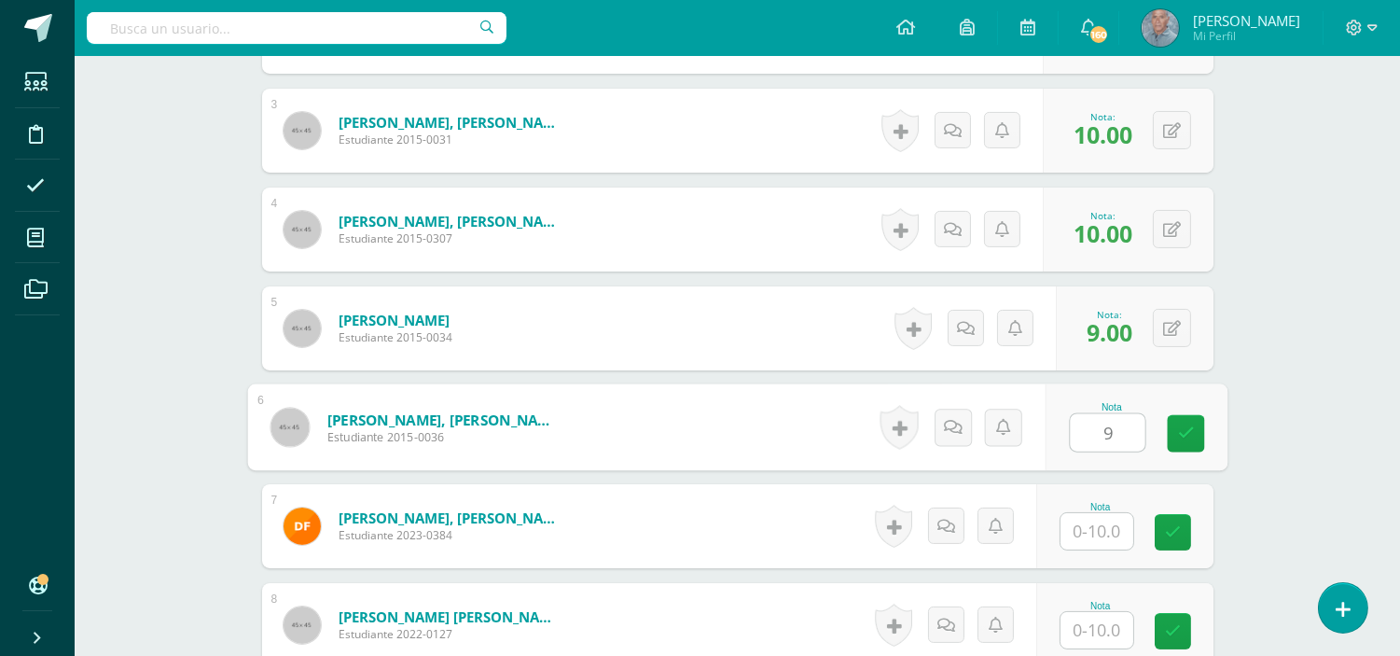
scroll to position [800, 0]
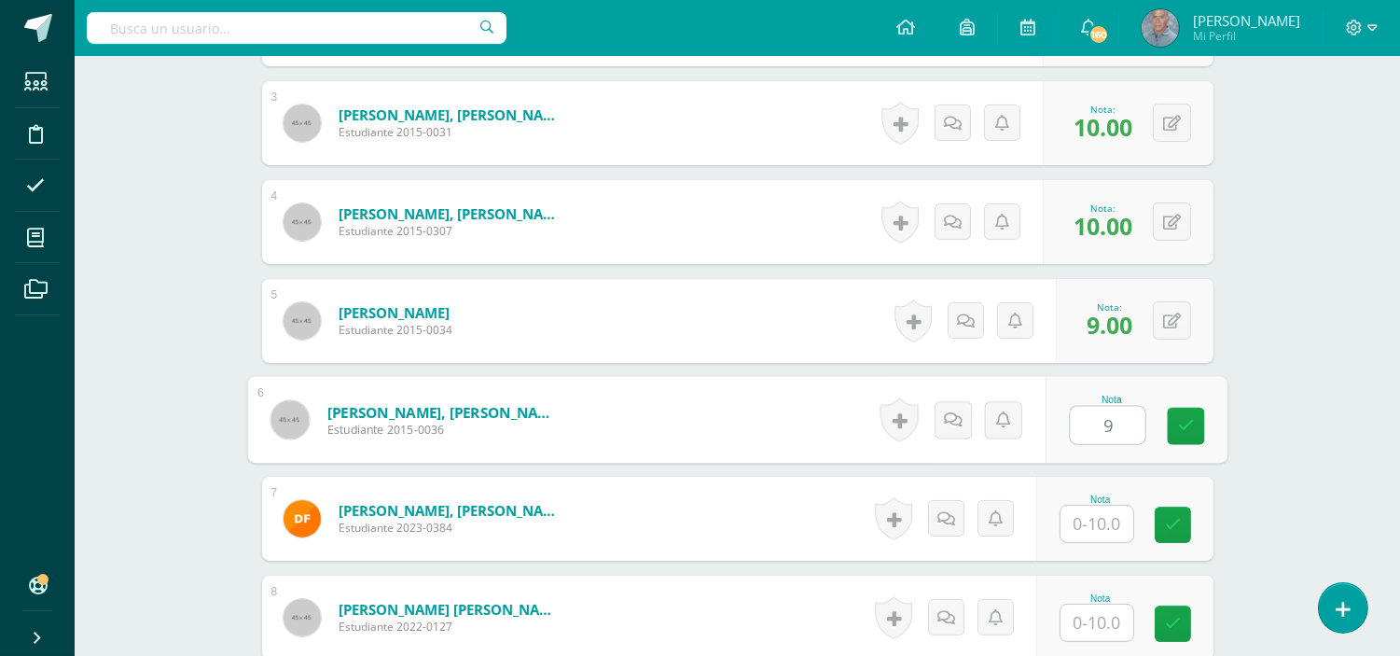
type input "9"
click at [1087, 532] on input "text" at bounding box center [1096, 523] width 73 height 36
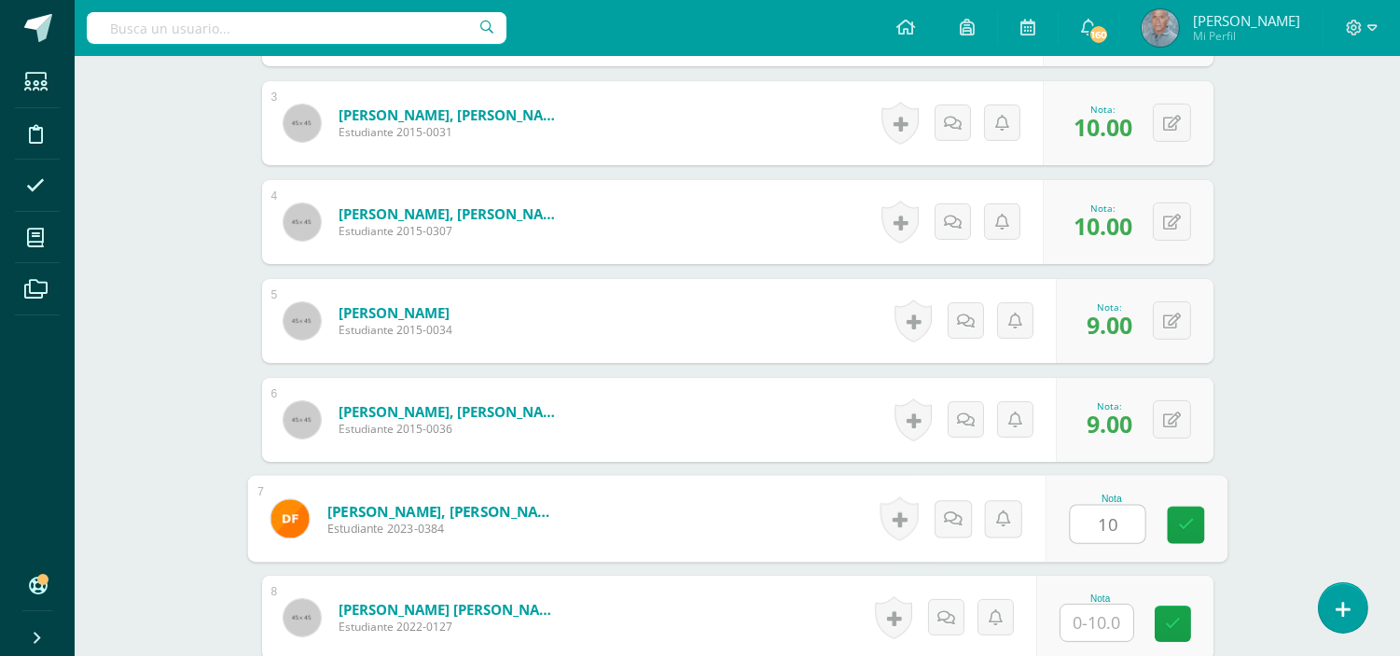
type input "10"
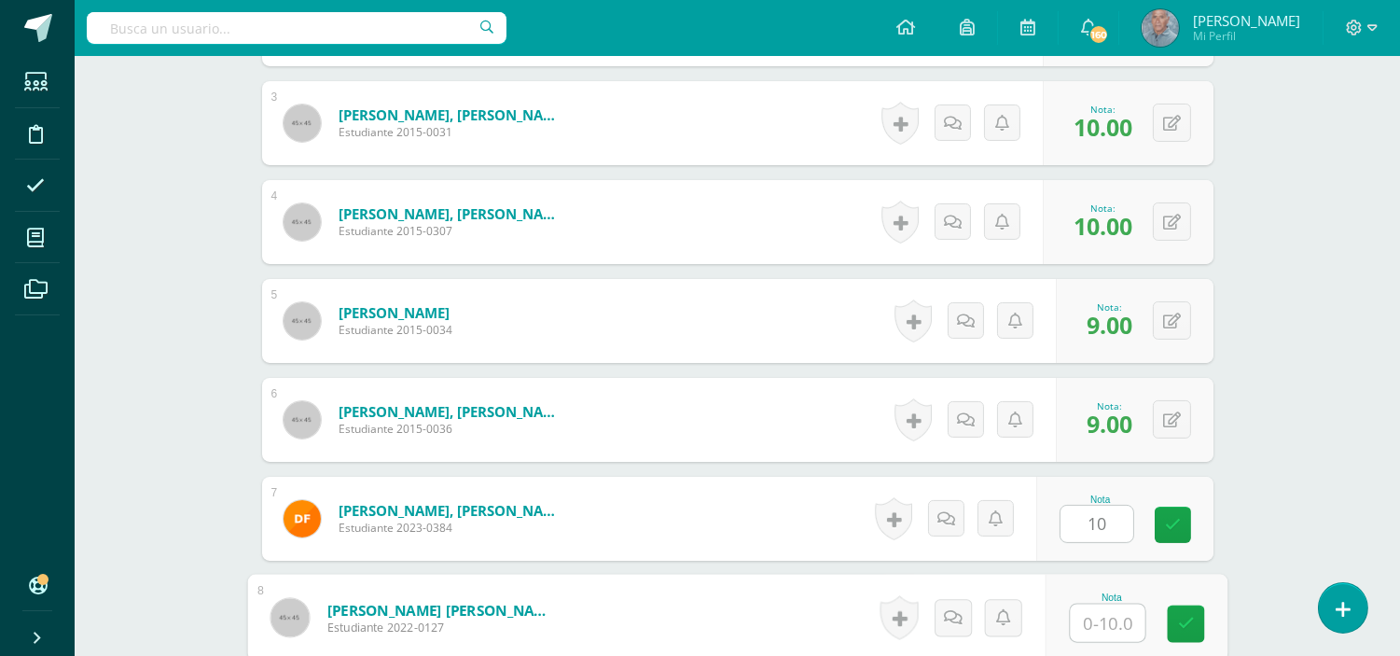
click at [1087, 610] on input "text" at bounding box center [1107, 622] width 75 height 37
type input "8"
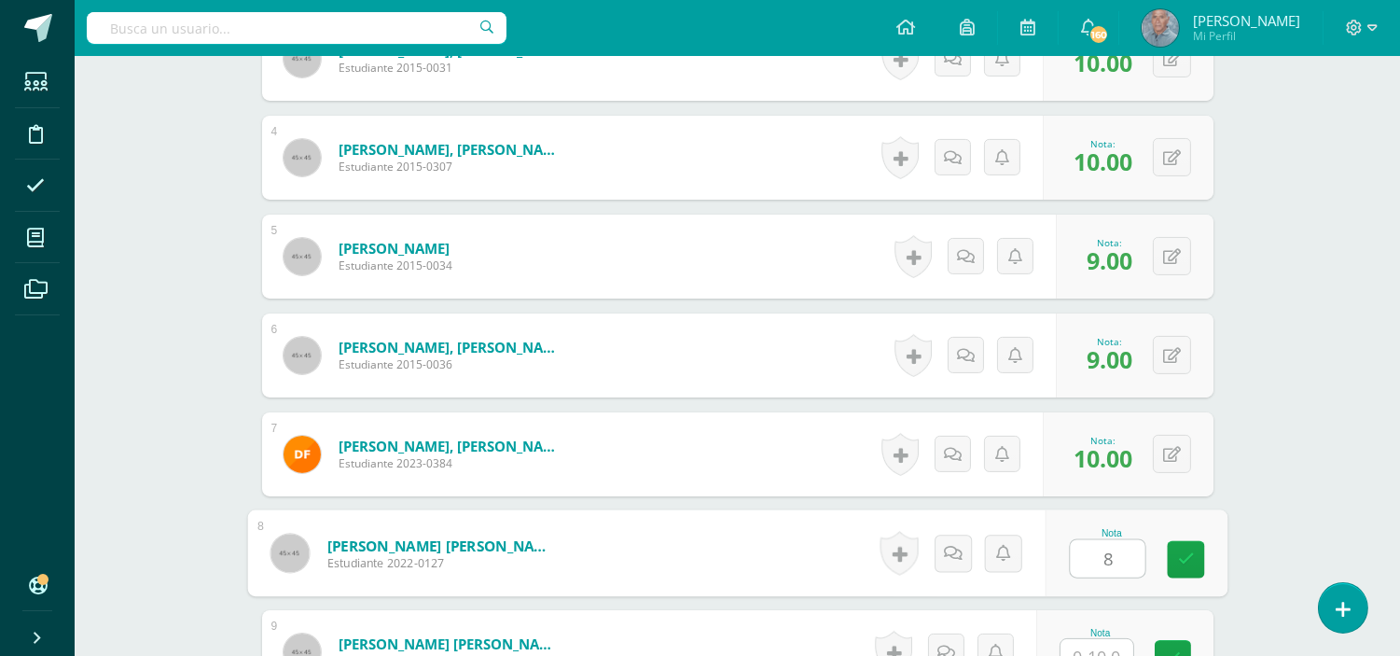
scroll to position [883, 0]
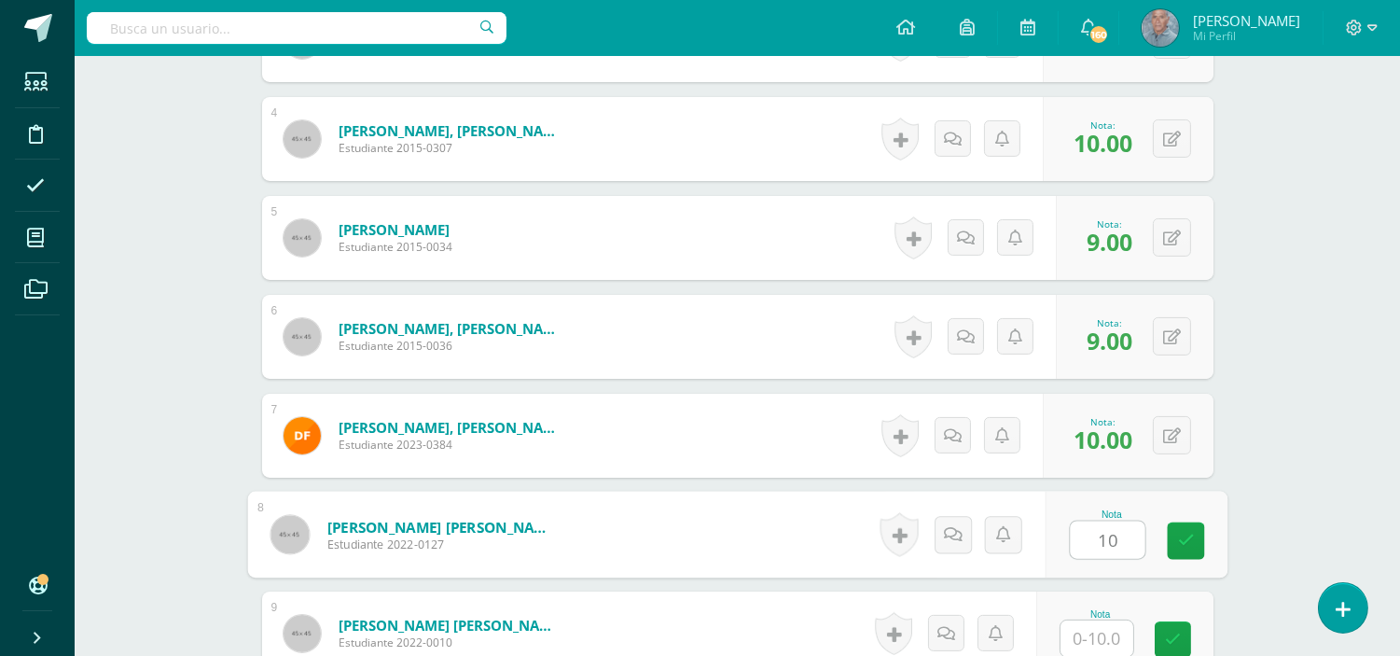
type input "10"
click at [1111, 643] on input "text" at bounding box center [1096, 638] width 73 height 36
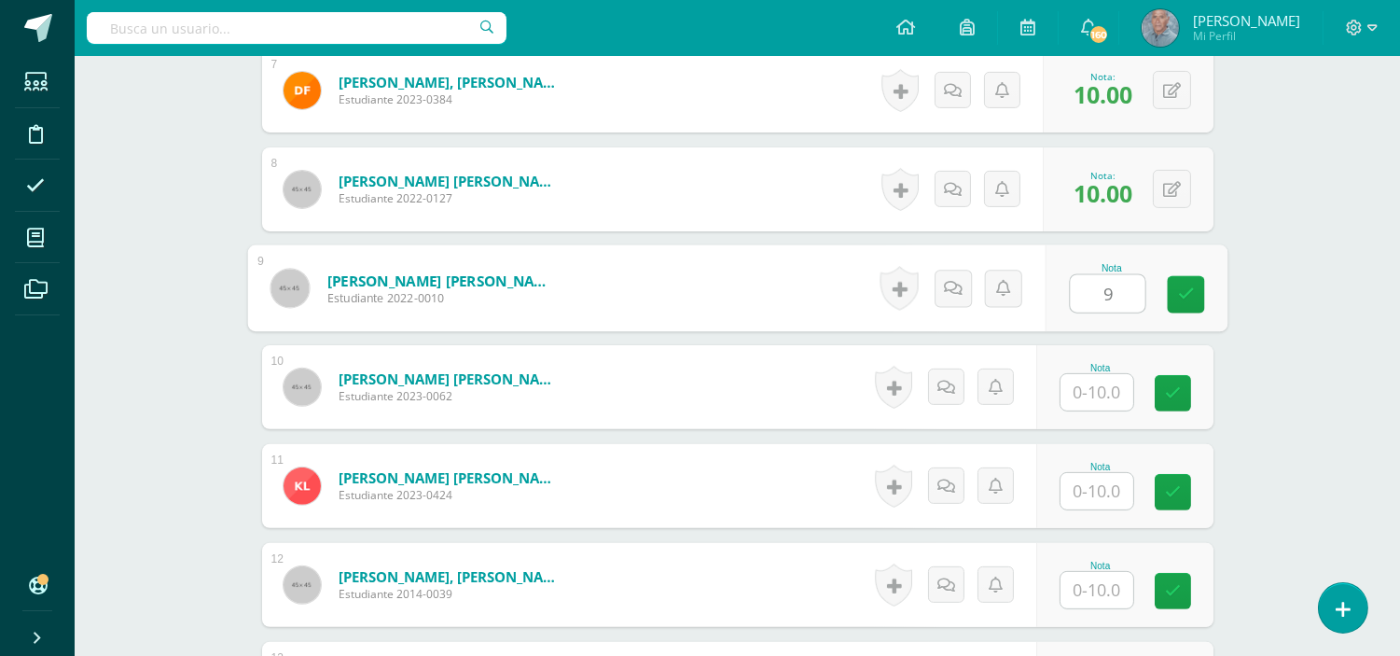
scroll to position [1242, 0]
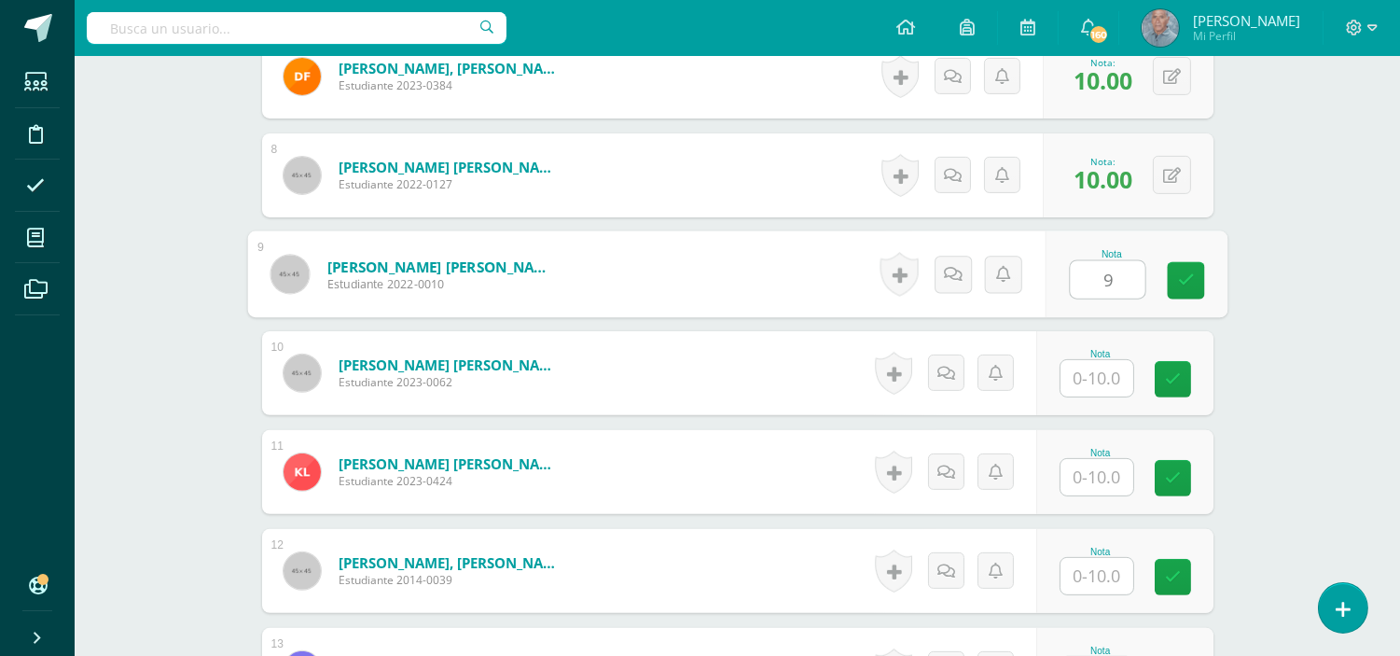
type input "9"
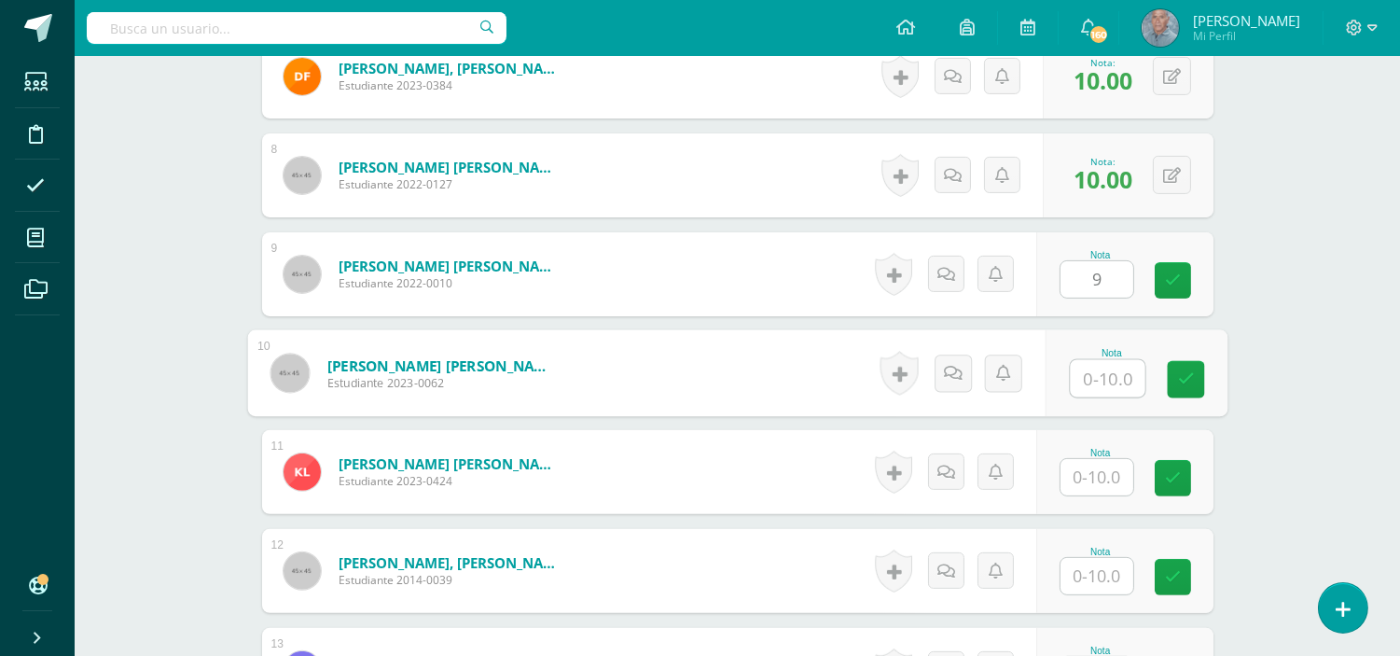
click at [1078, 379] on input "text" at bounding box center [1107, 378] width 75 height 37
type input "10"
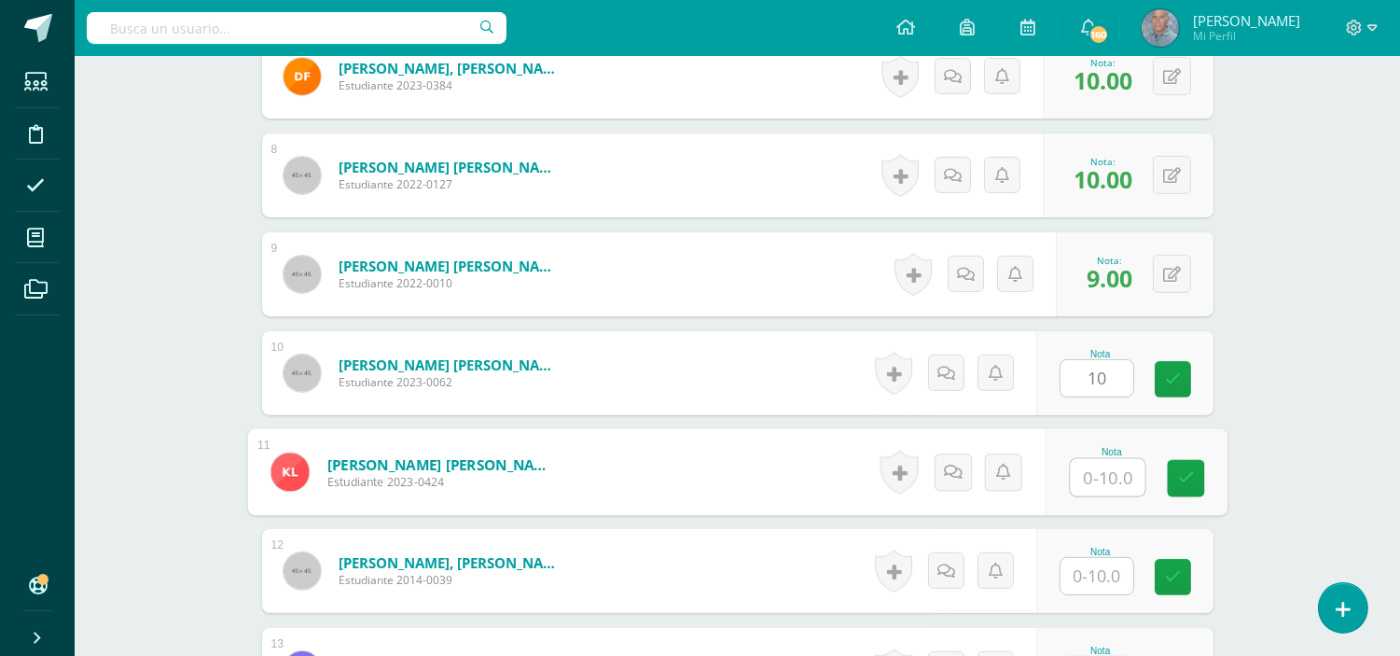
click at [1086, 470] on input "text" at bounding box center [1107, 477] width 75 height 37
type input "9"
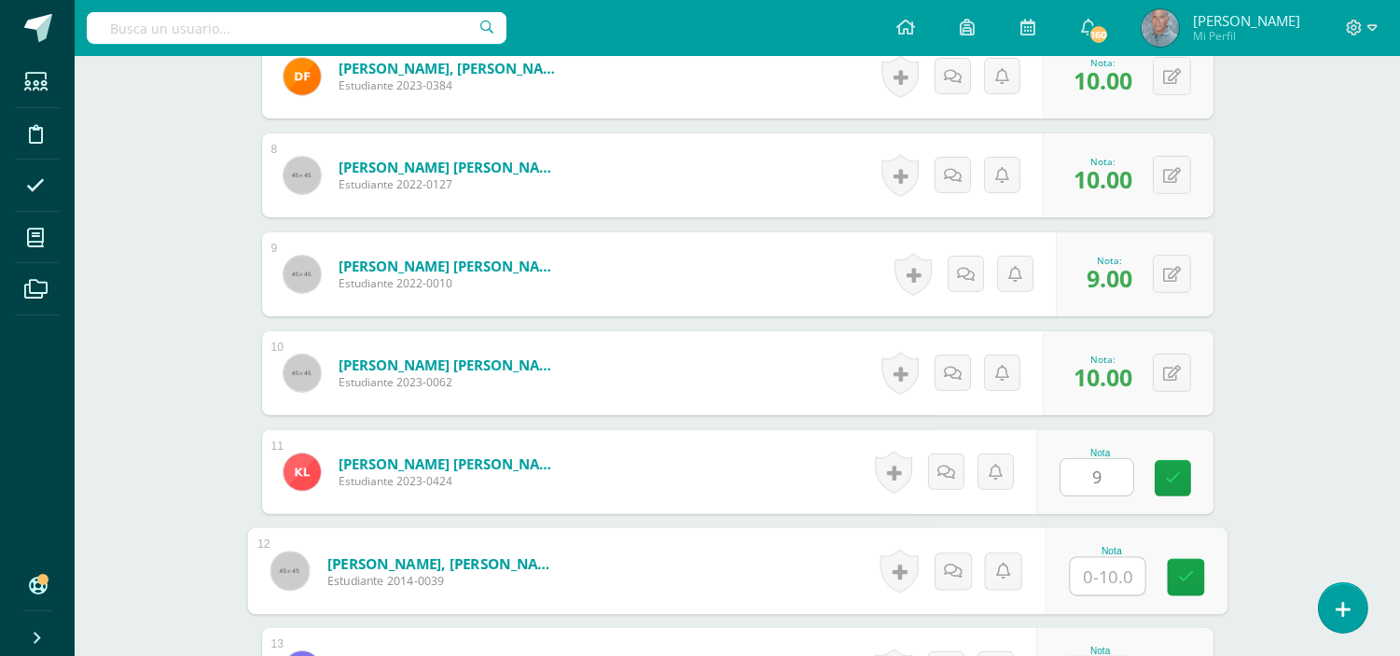
click at [1085, 573] on input "text" at bounding box center [1107, 576] width 75 height 37
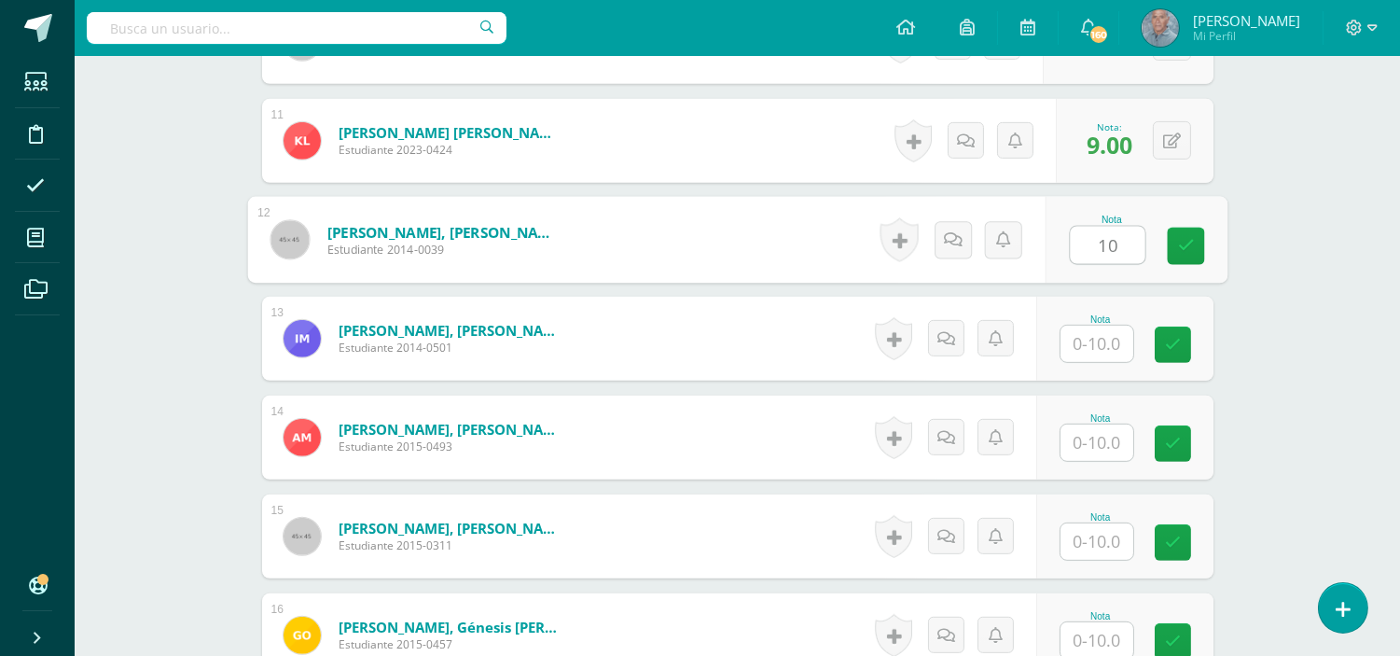
scroll to position [1588, 0]
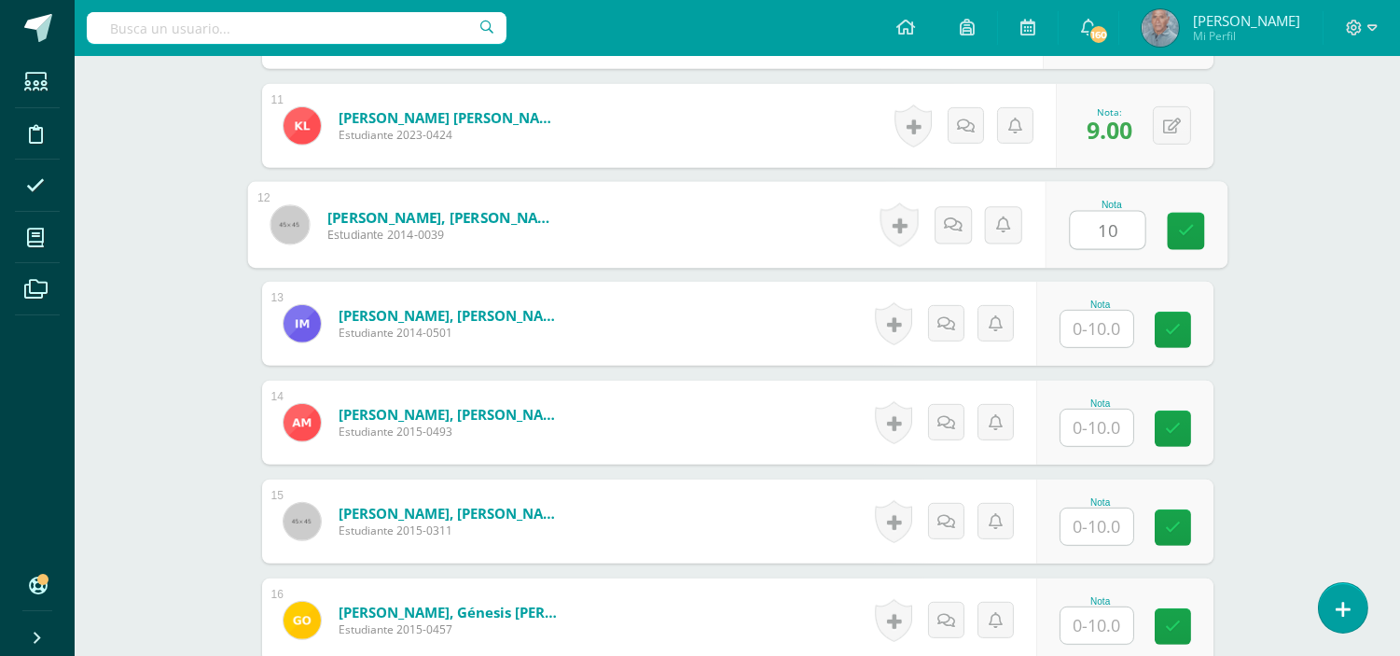
type input "10"
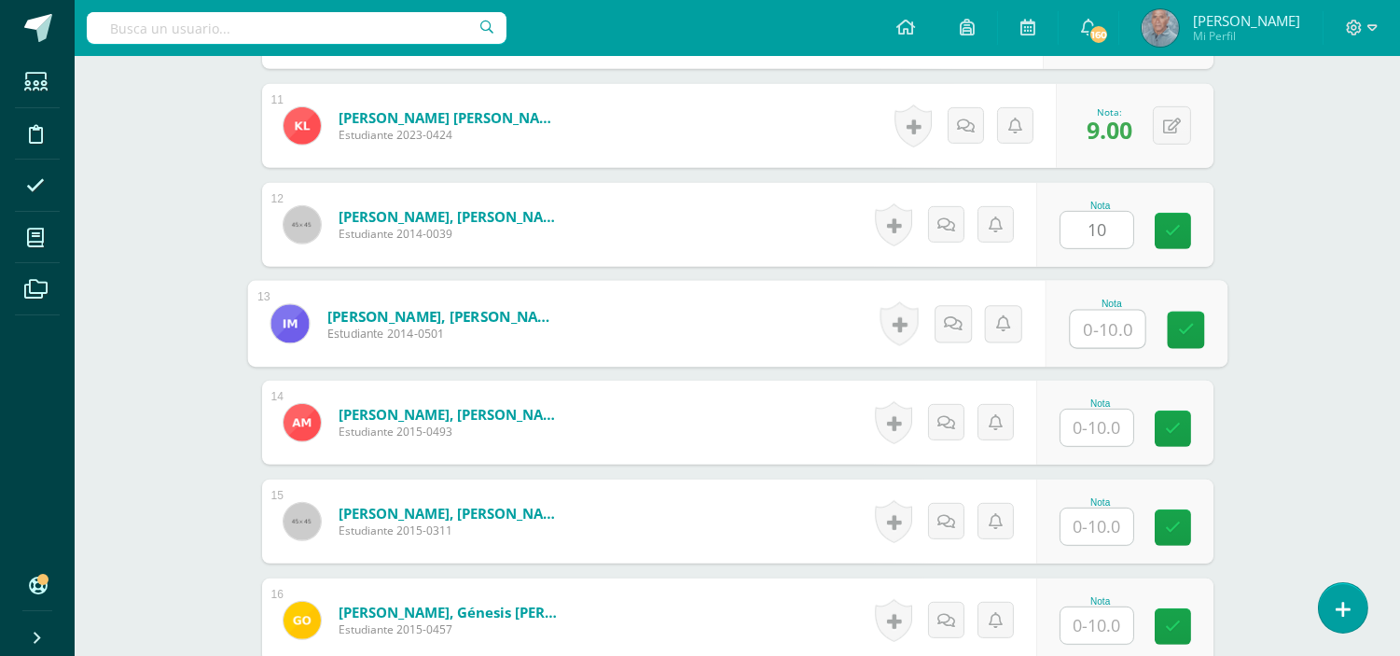
click at [1088, 332] on input "text" at bounding box center [1107, 329] width 75 height 37
type input "9"
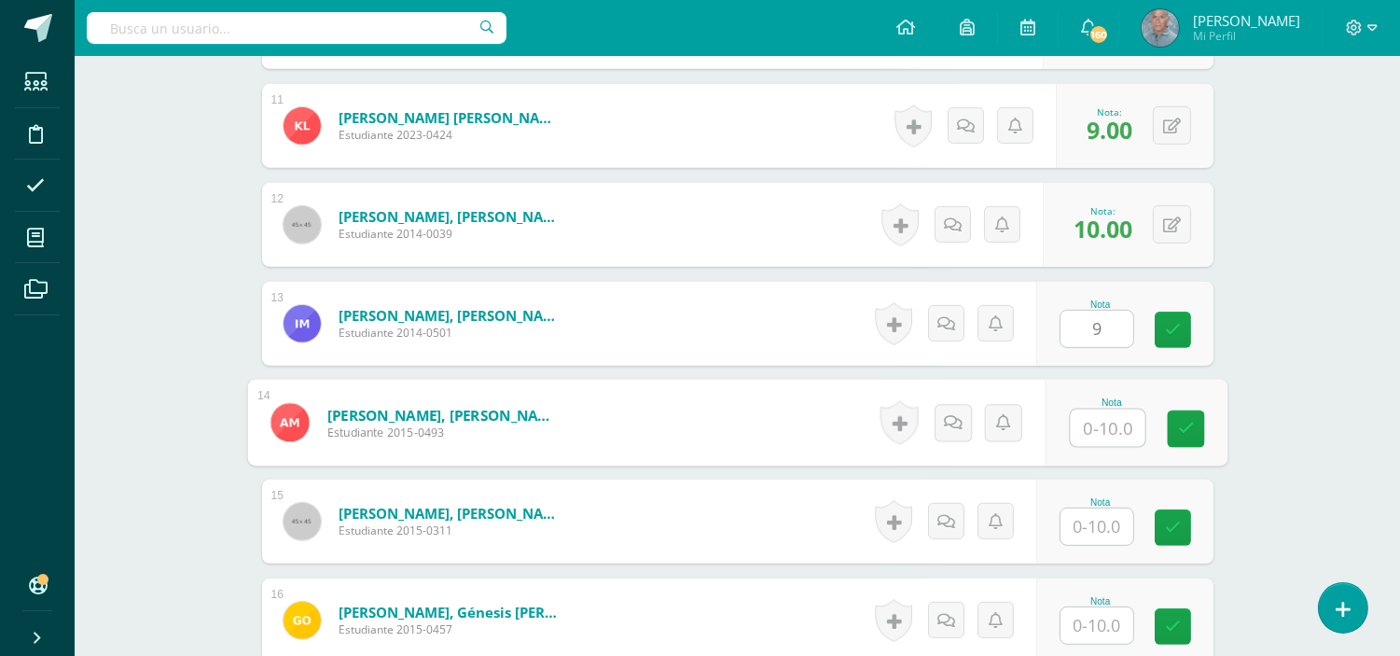
click at [1085, 423] on input "text" at bounding box center [1107, 427] width 75 height 37
type input "10"
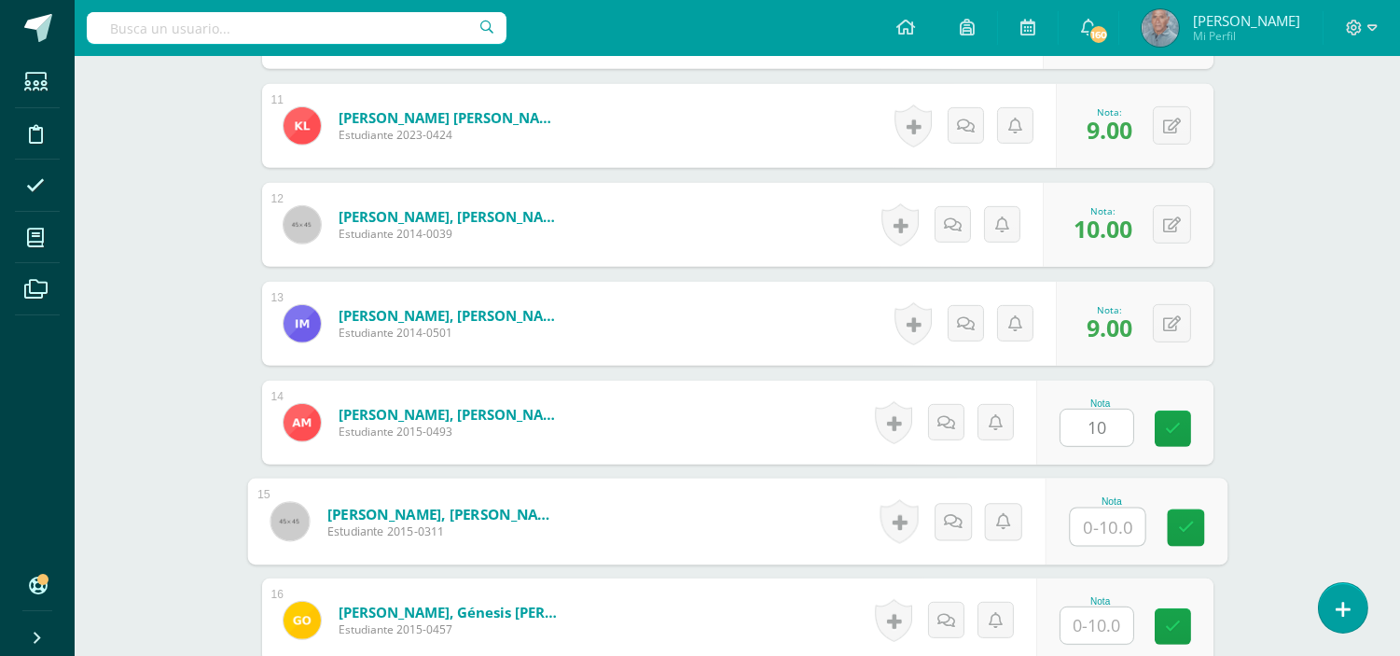
click at [1076, 527] on input "text" at bounding box center [1107, 526] width 75 height 37
type input "10"
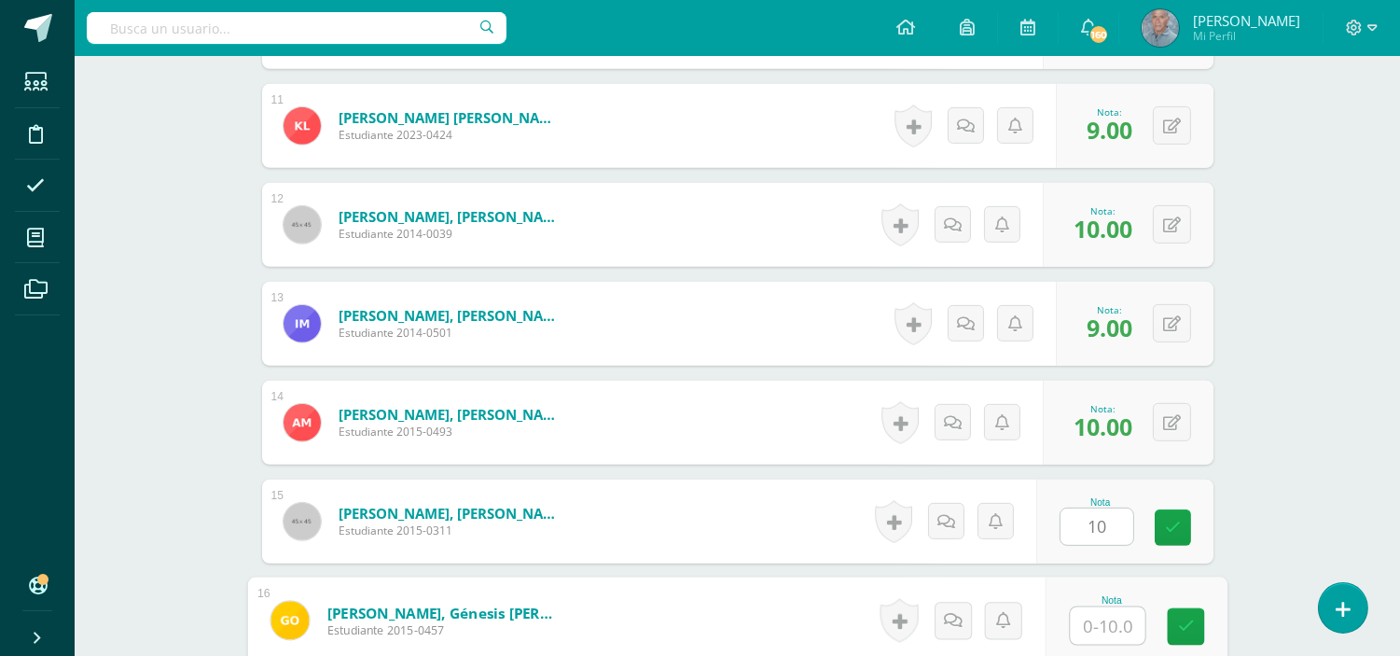
click at [1077, 632] on input "text" at bounding box center [1107, 625] width 75 height 37
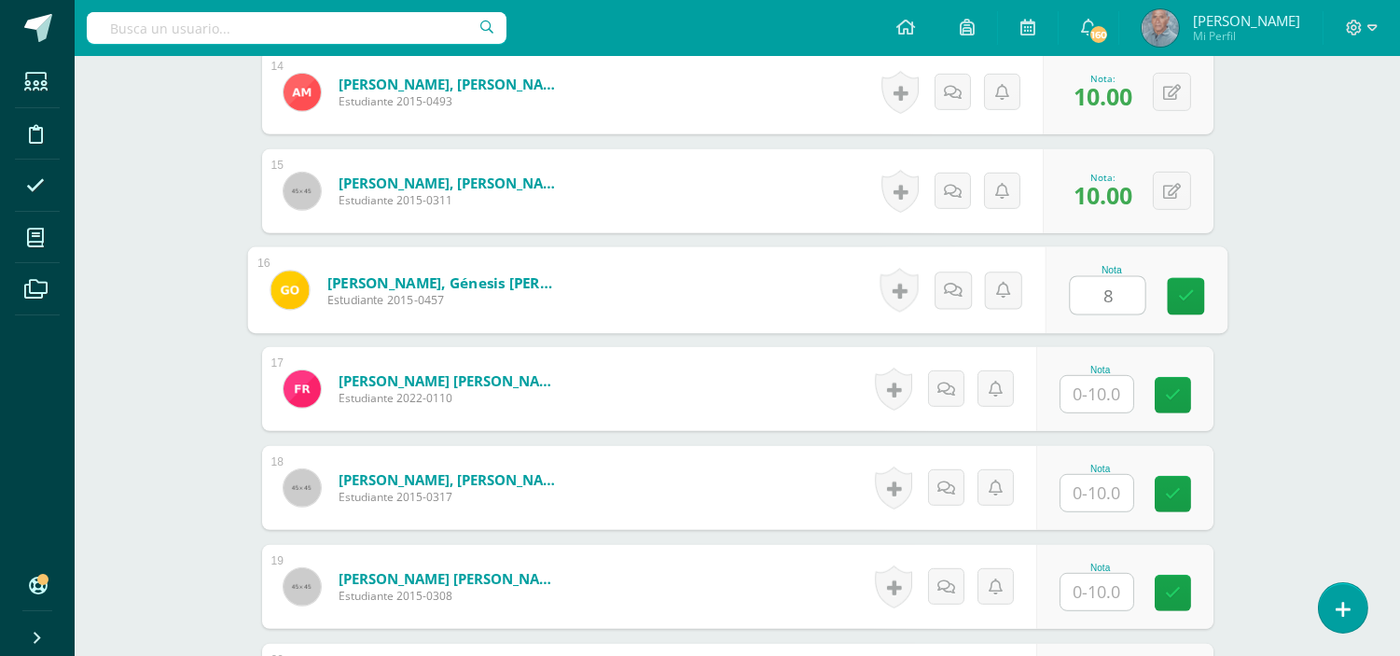
scroll to position [1974, 0]
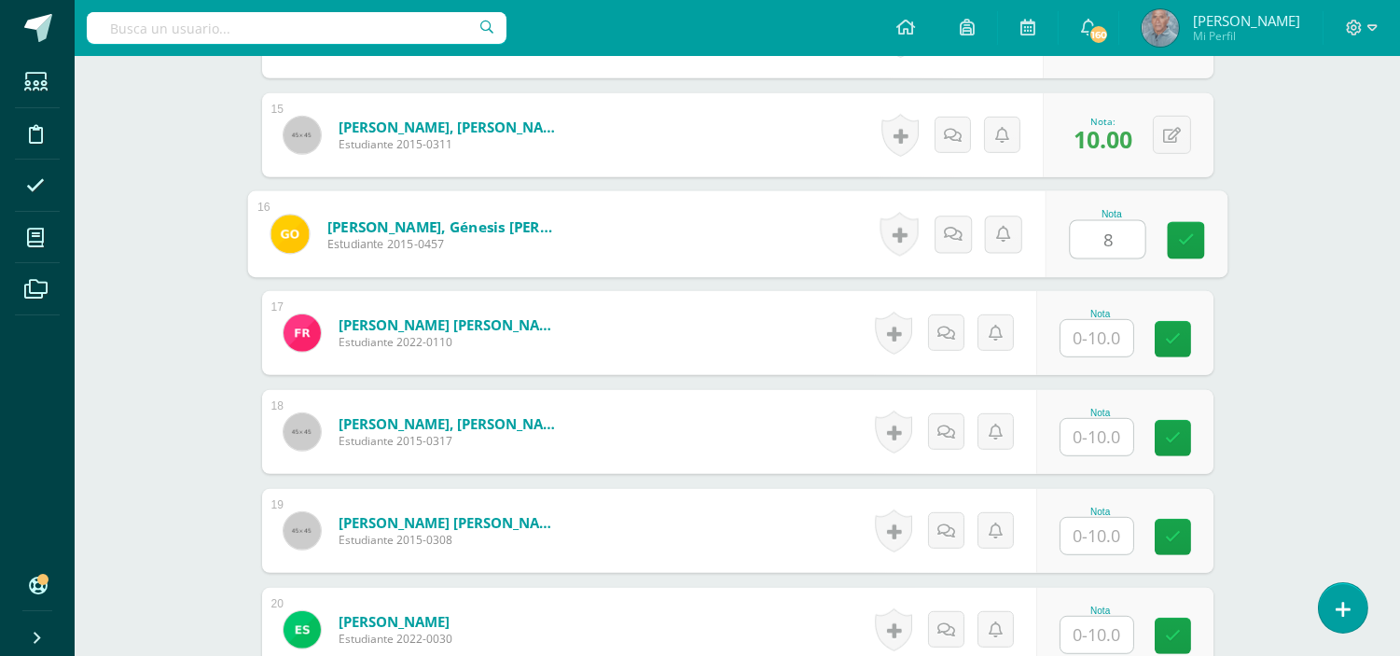
type input "8"
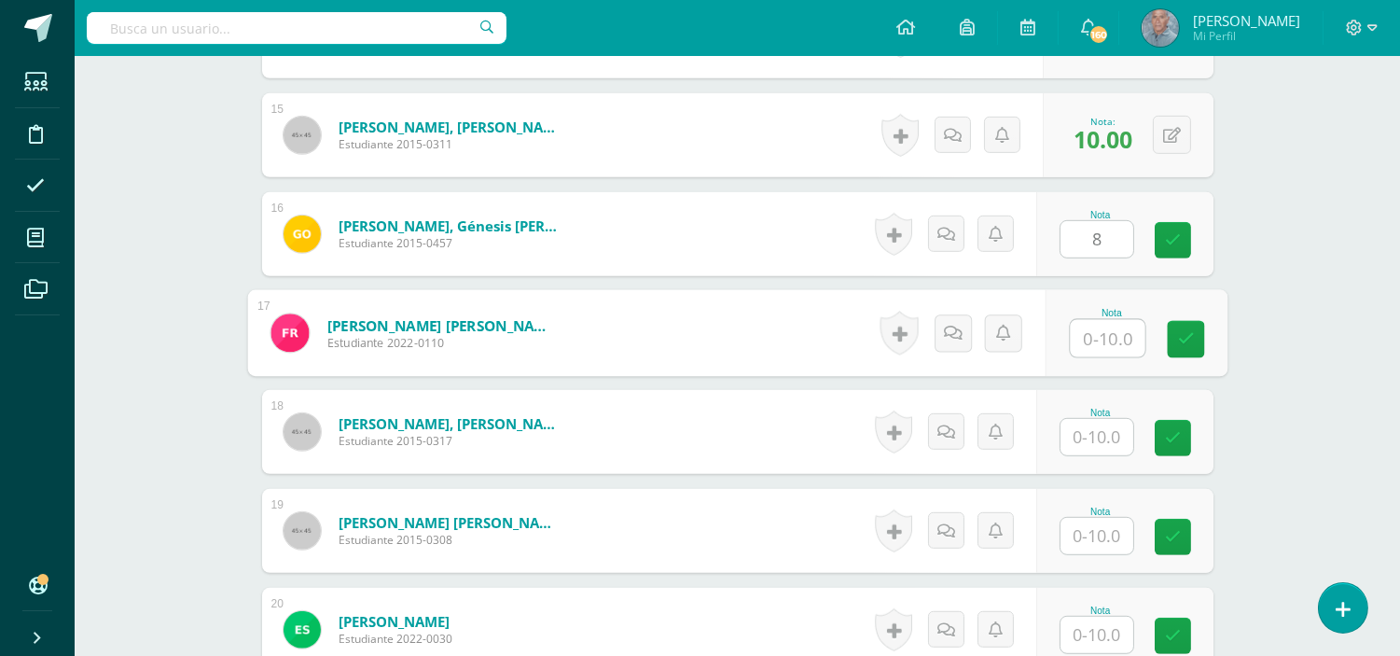
click at [1077, 341] on input "text" at bounding box center [1107, 338] width 75 height 37
type input "10"
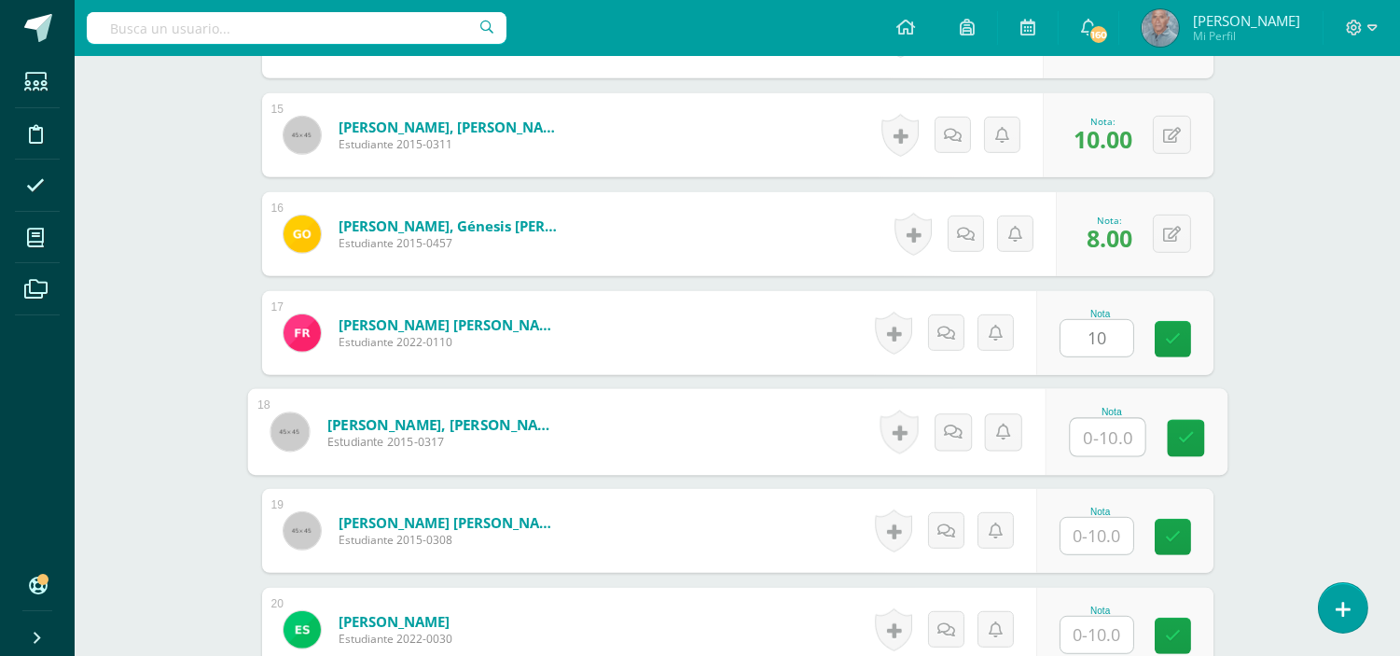
click at [1063, 435] on div "Nota" at bounding box center [1135, 432] width 182 height 87
type input "10"
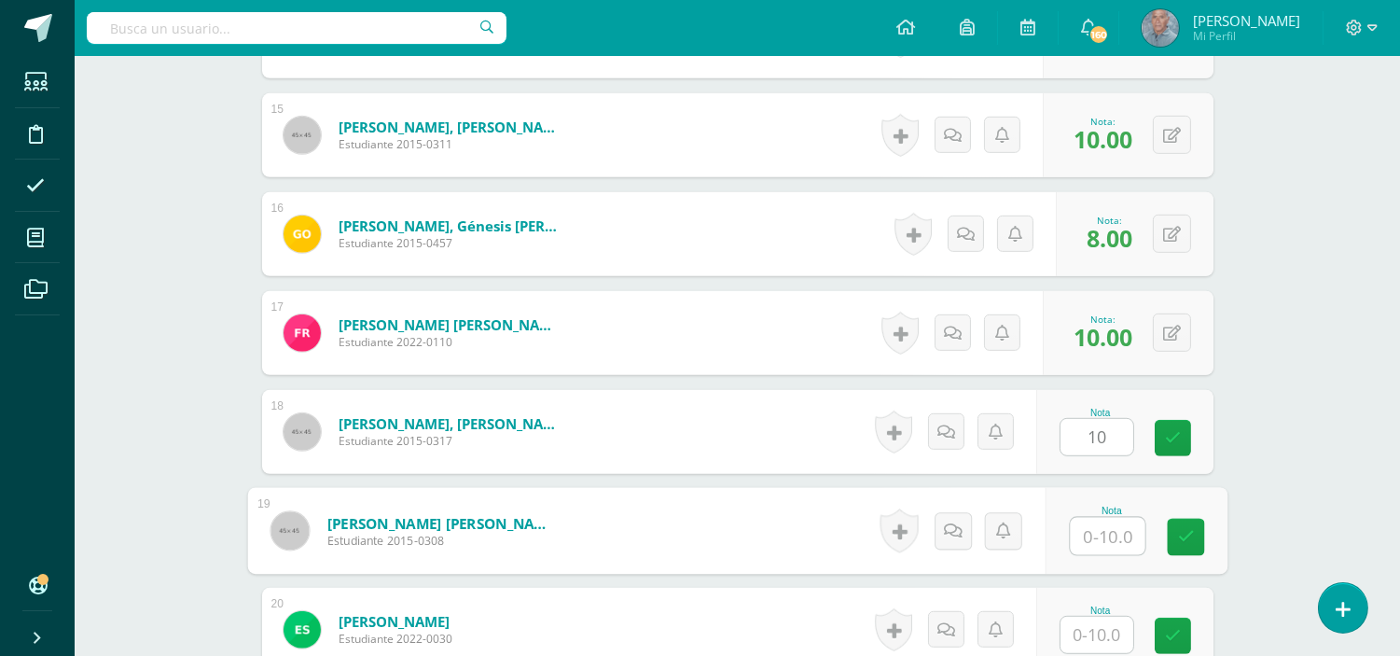
click at [1085, 529] on input "text" at bounding box center [1107, 536] width 75 height 37
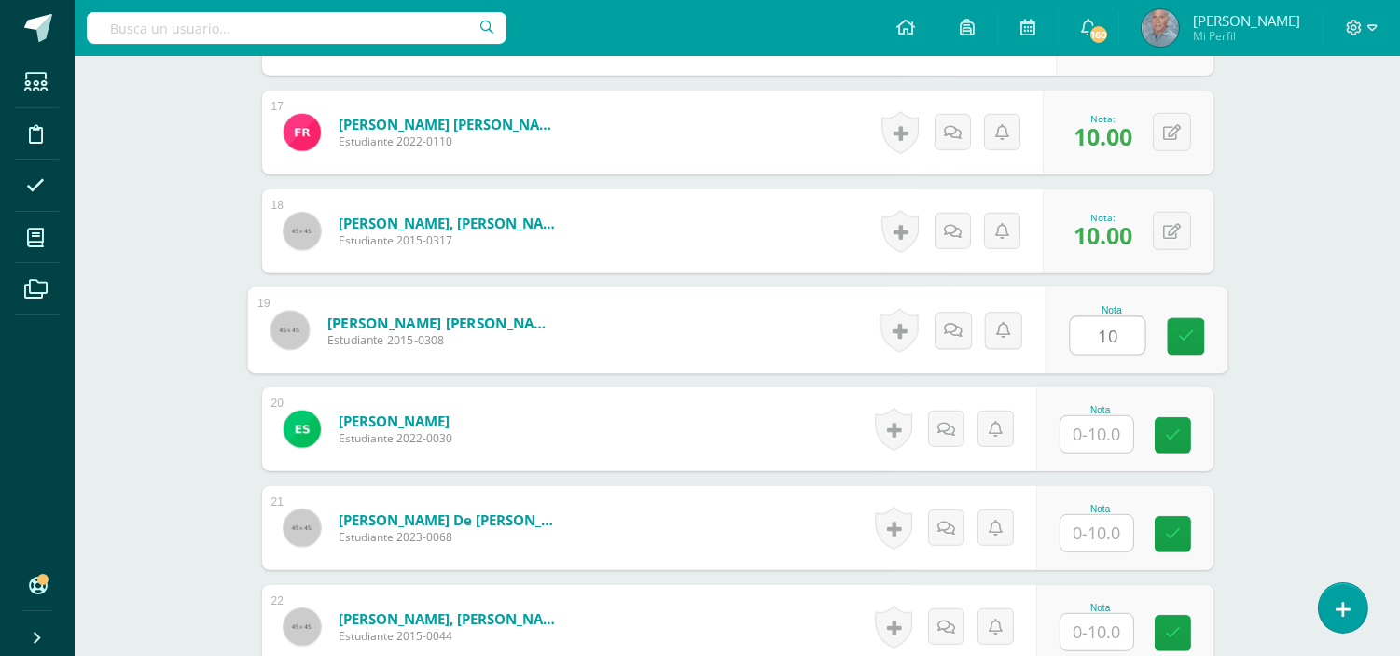
scroll to position [2182, 0]
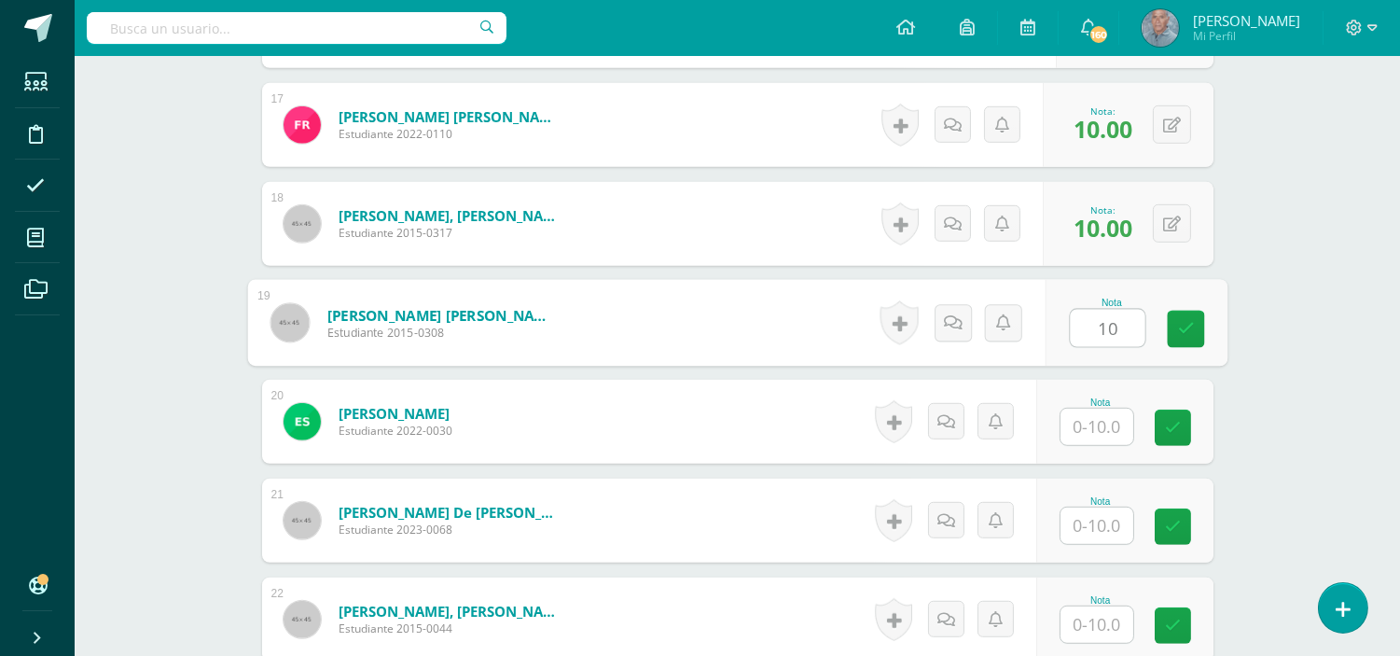
type input "10"
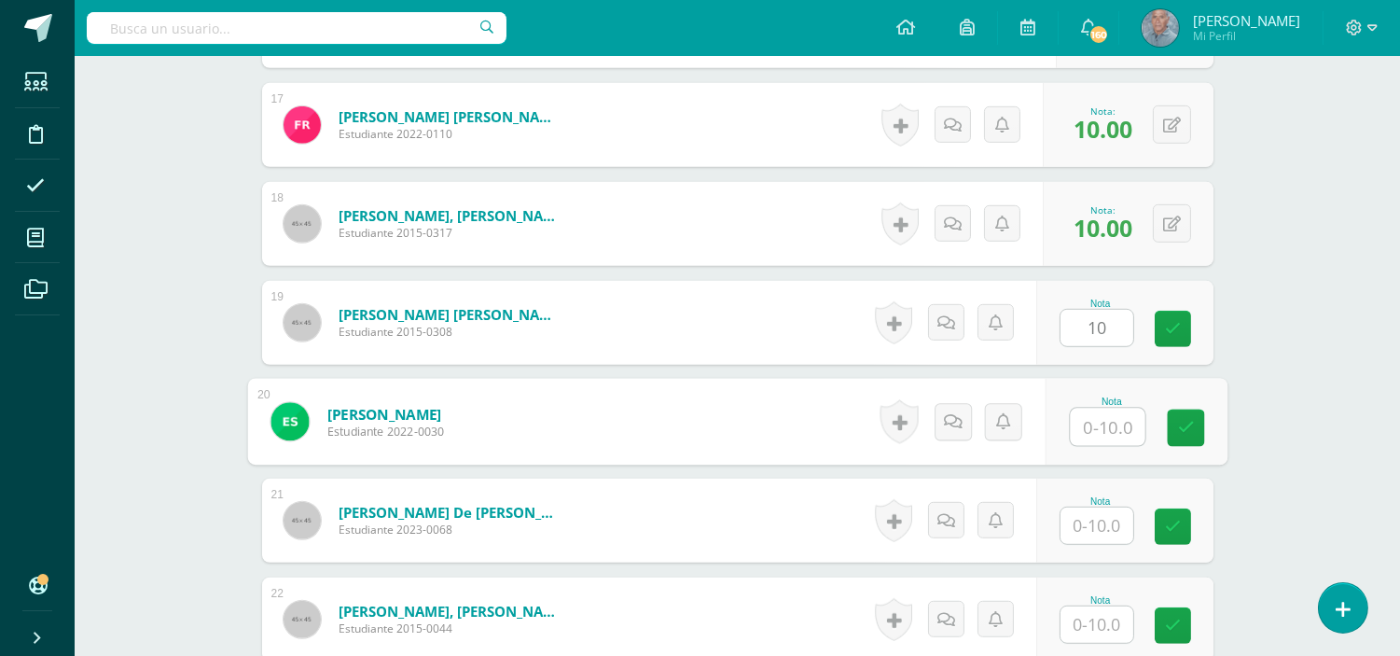
click at [1087, 418] on input "text" at bounding box center [1107, 426] width 75 height 37
type input "10"
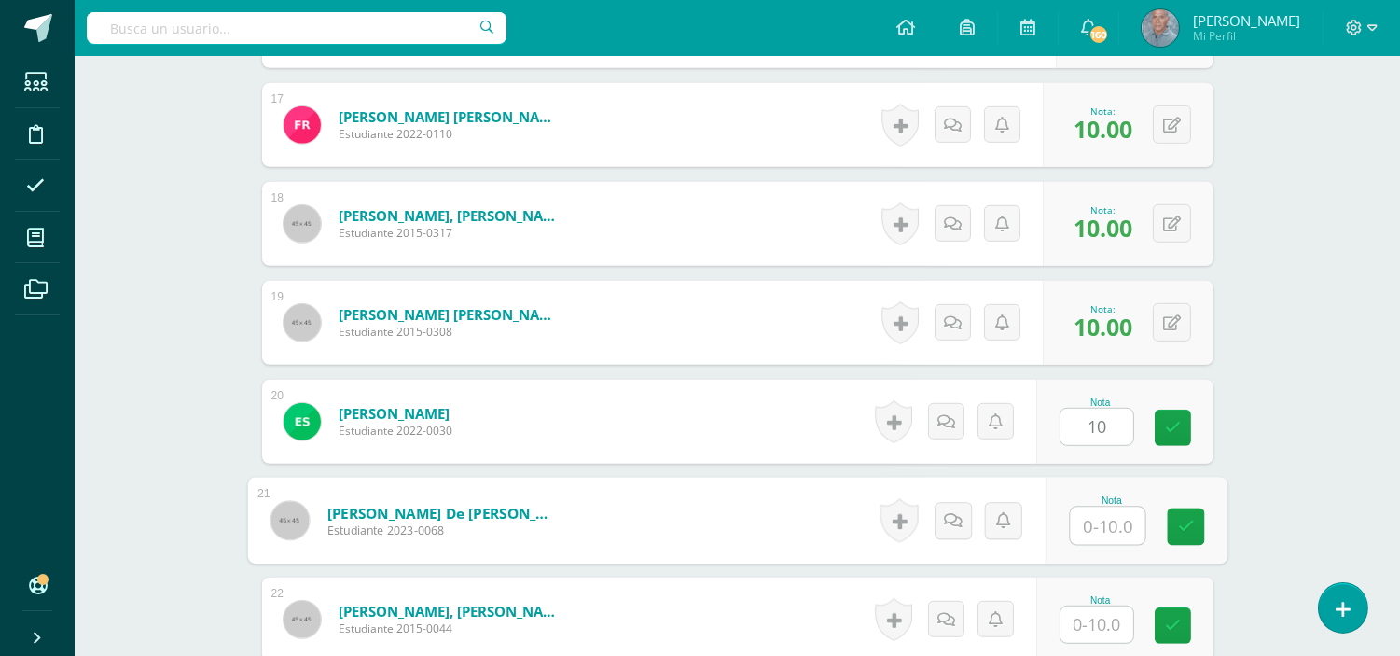
click at [1071, 528] on input "text" at bounding box center [1107, 525] width 75 height 37
type input "10"
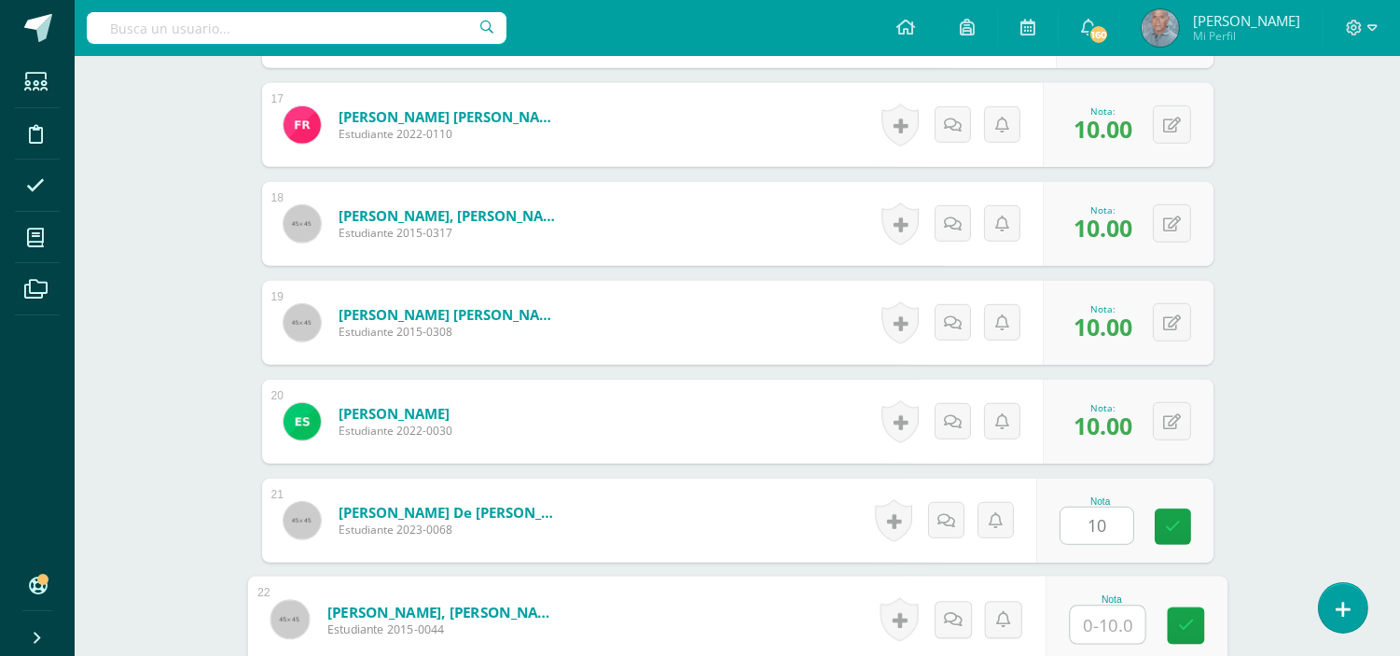
click at [1086, 619] on input "text" at bounding box center [1107, 624] width 75 height 37
type input "10"
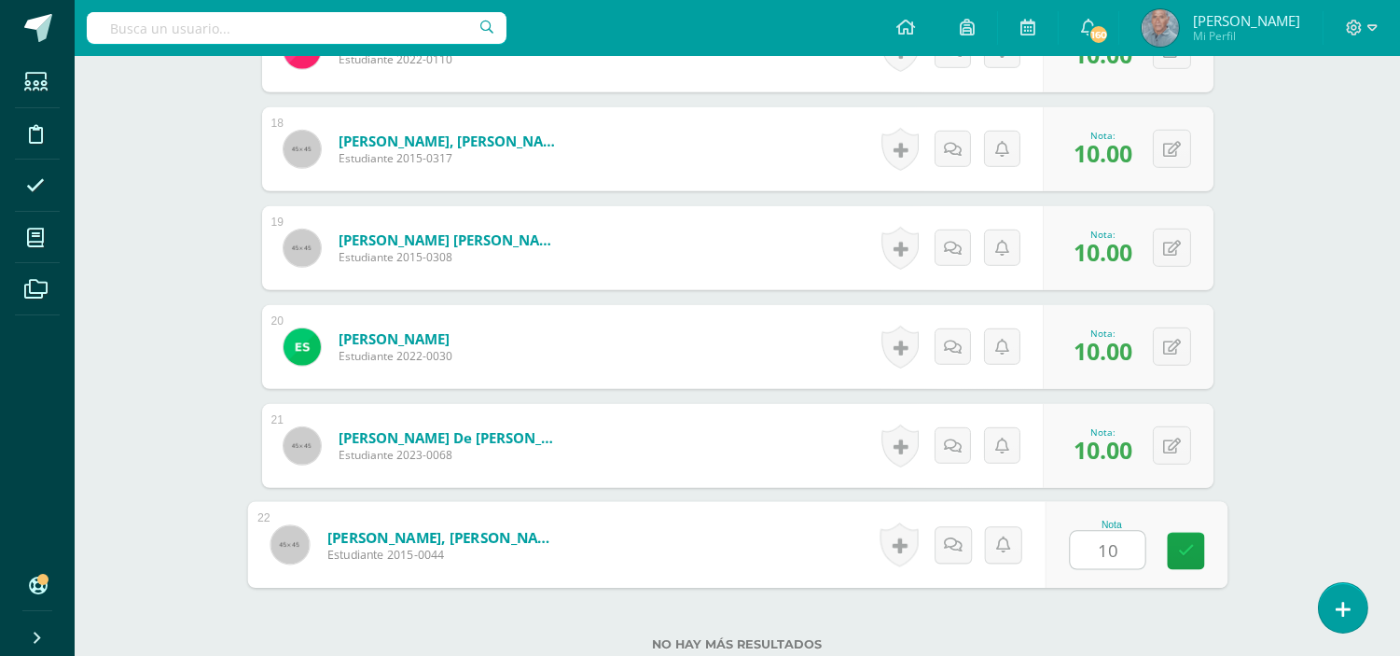
scroll to position [2264, 0]
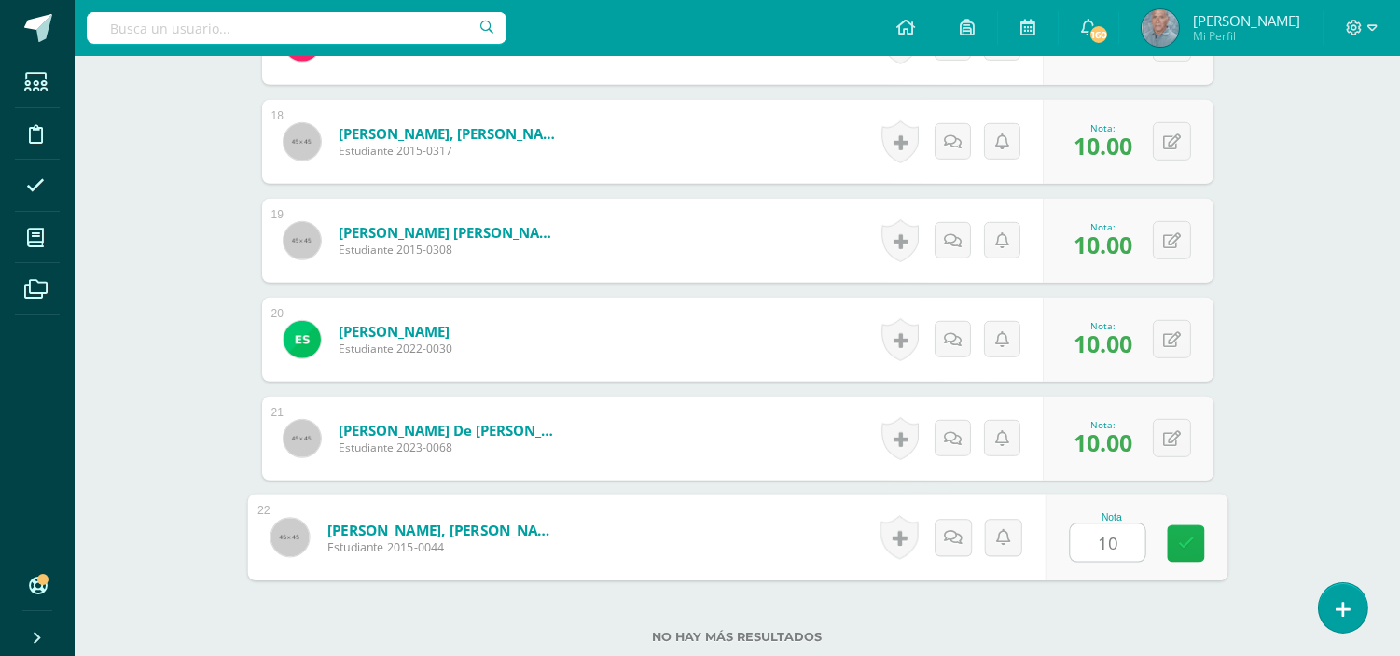
click at [1184, 547] on icon at bounding box center [1185, 543] width 17 height 16
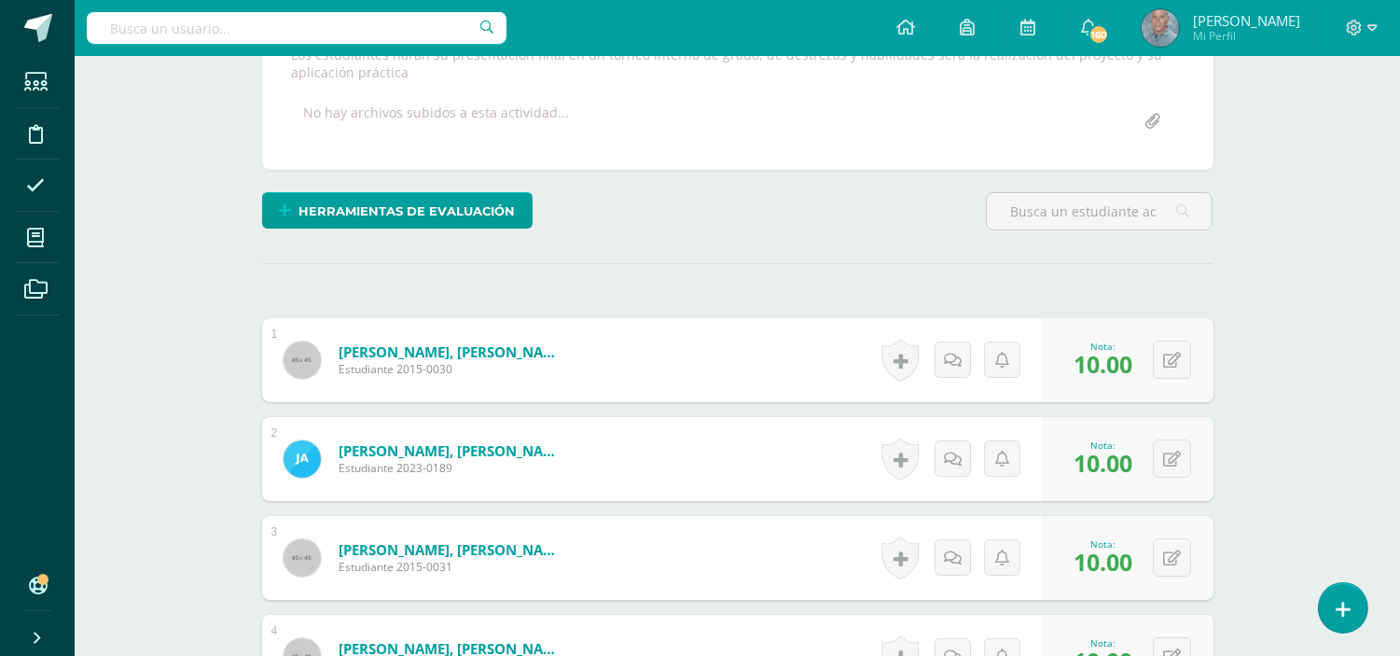
scroll to position [0, 0]
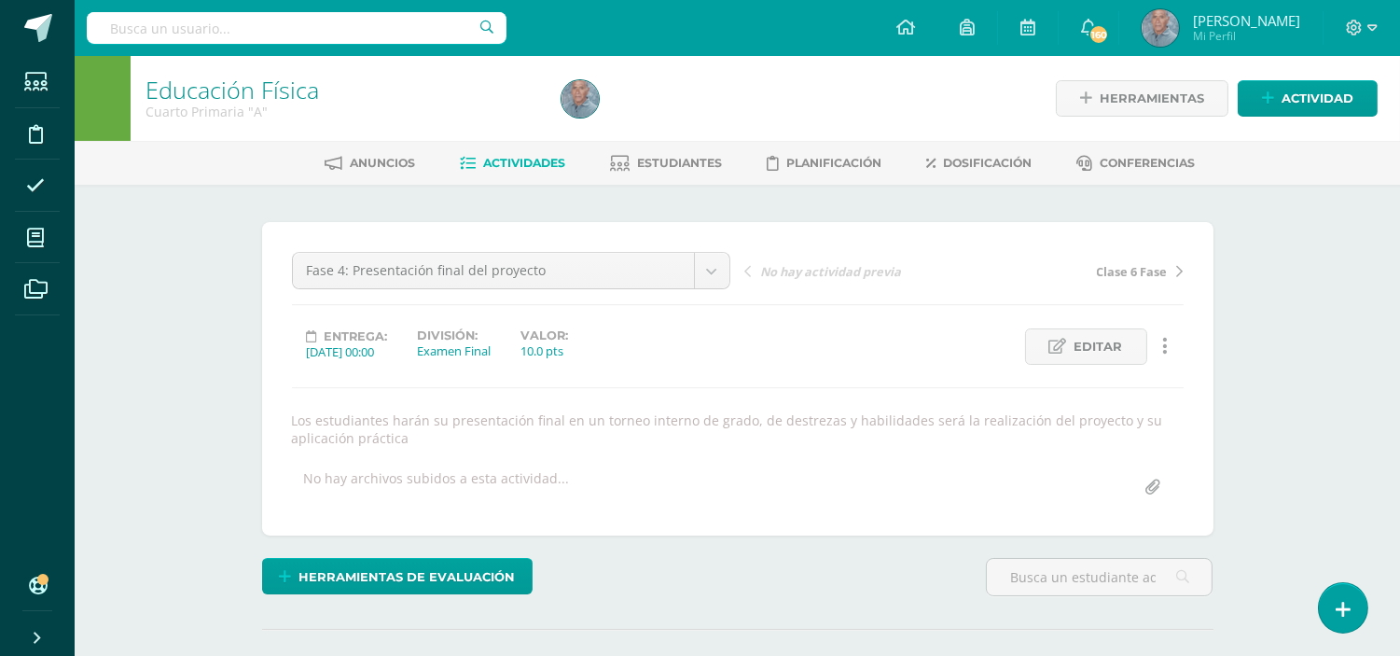
click at [525, 159] on span "Actividades" at bounding box center [524, 163] width 82 height 14
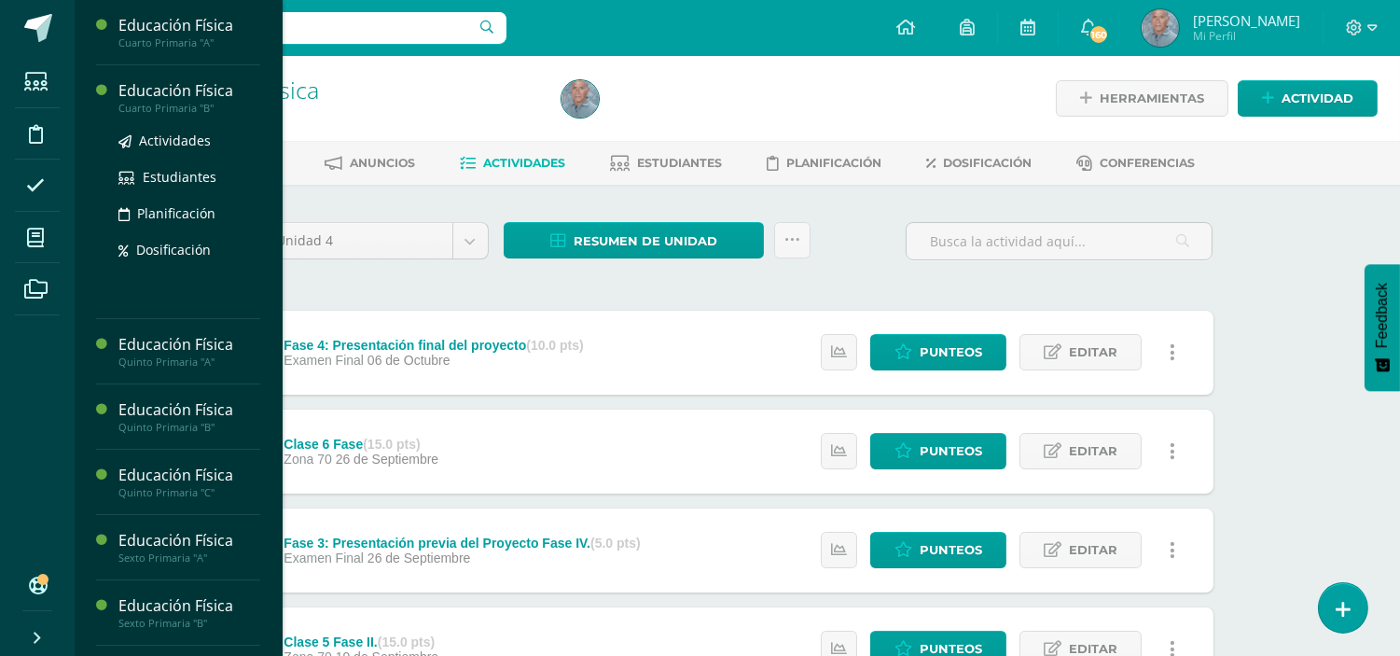
click at [187, 91] on div "Educación Física" at bounding box center [189, 90] width 142 height 21
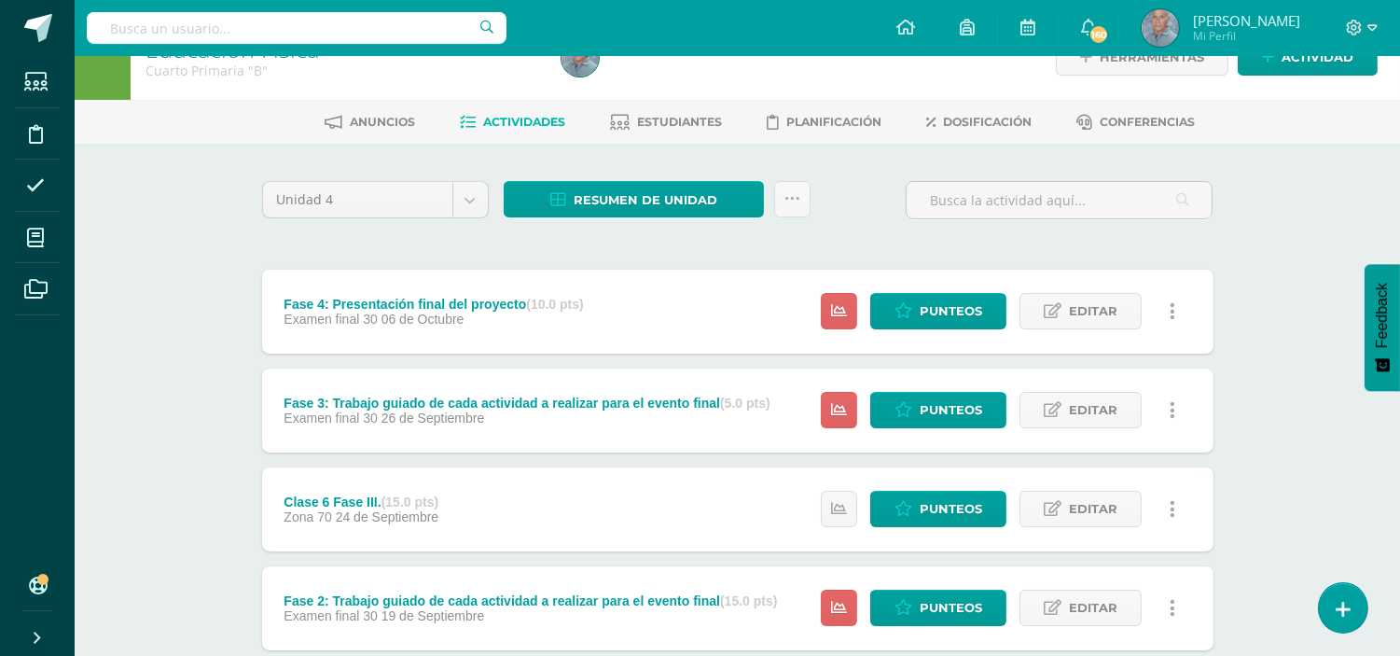
scroll to position [82, 0]
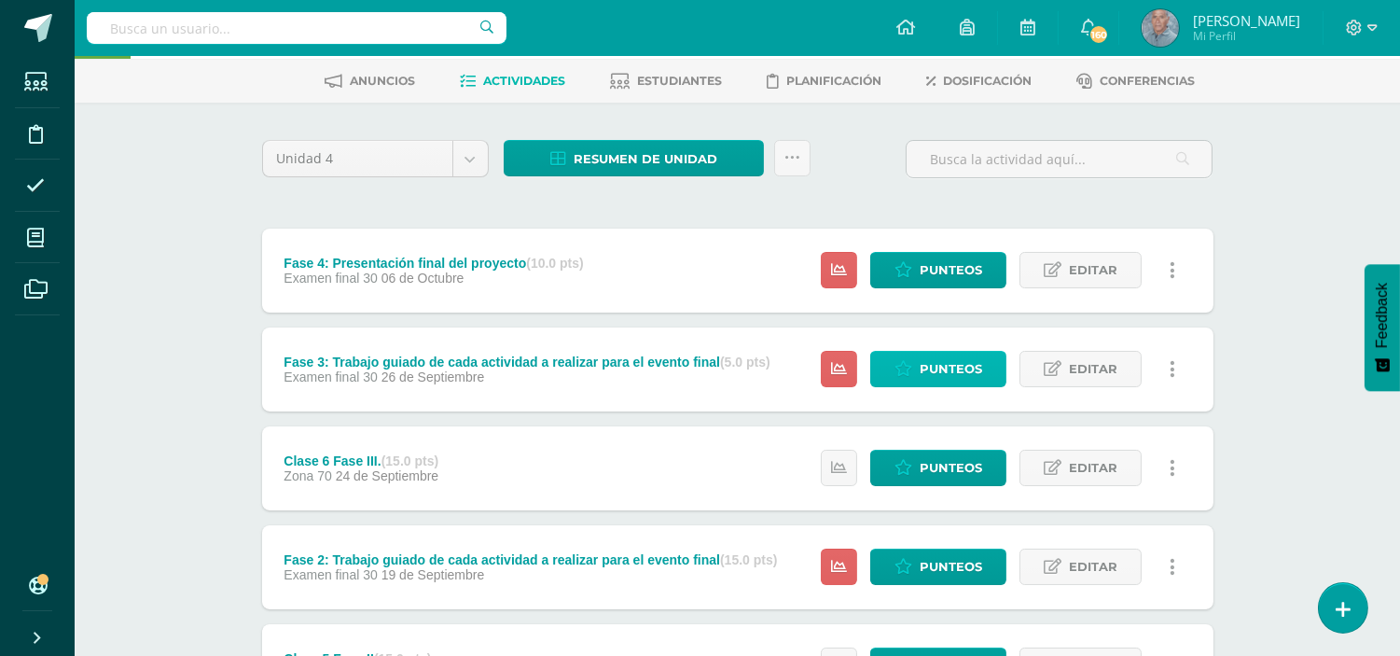
click at [933, 360] on span "Punteos" at bounding box center [950, 369] width 62 height 35
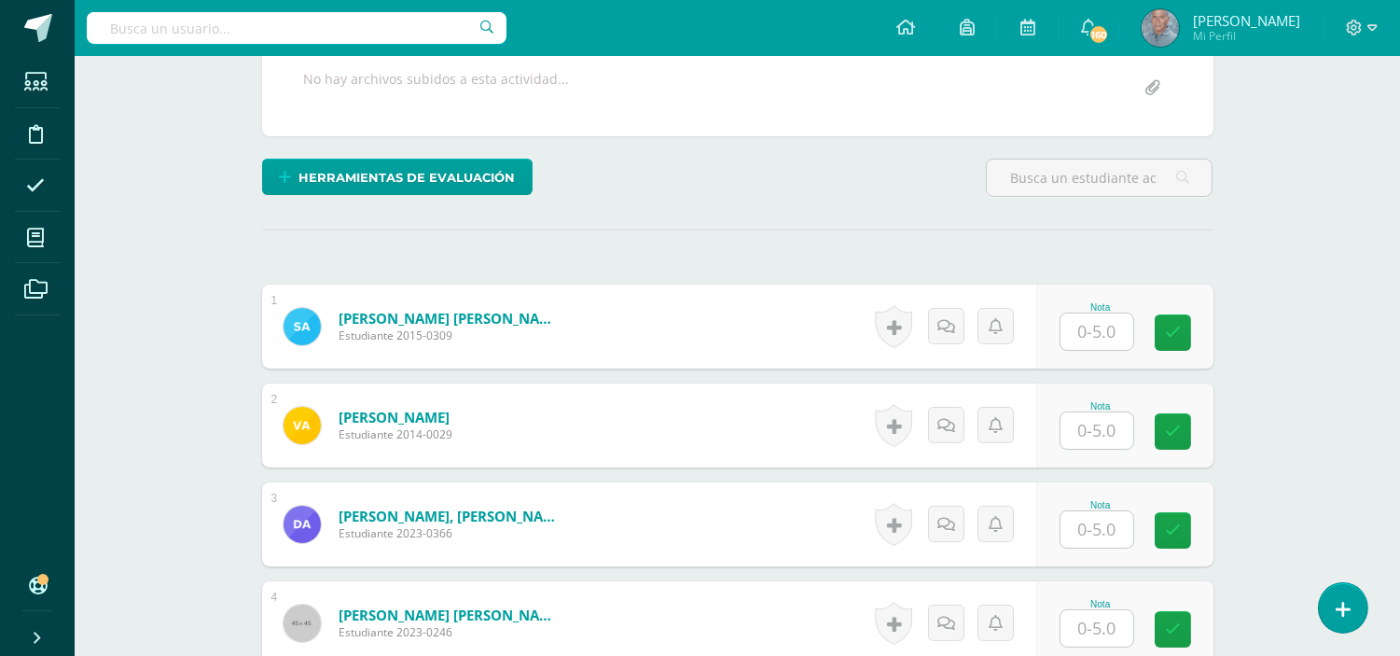
scroll to position [401, 0]
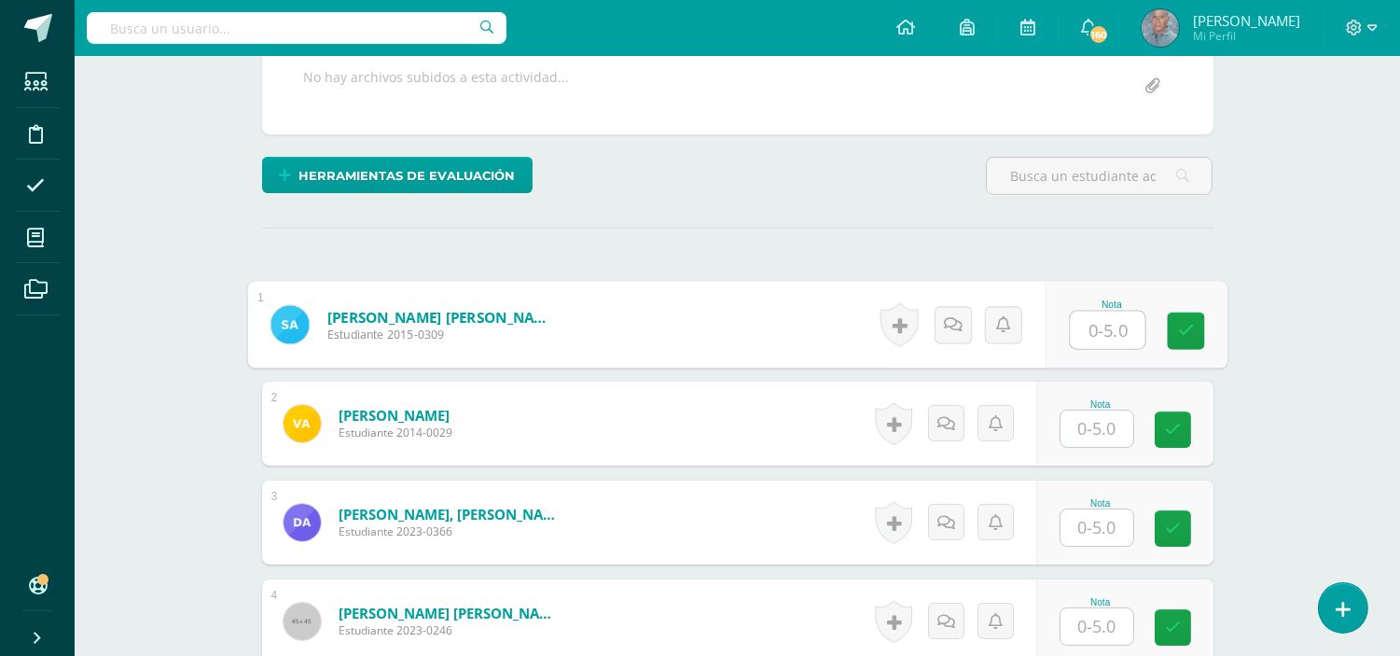
click at [1084, 319] on input "text" at bounding box center [1107, 329] width 75 height 37
type input "4"
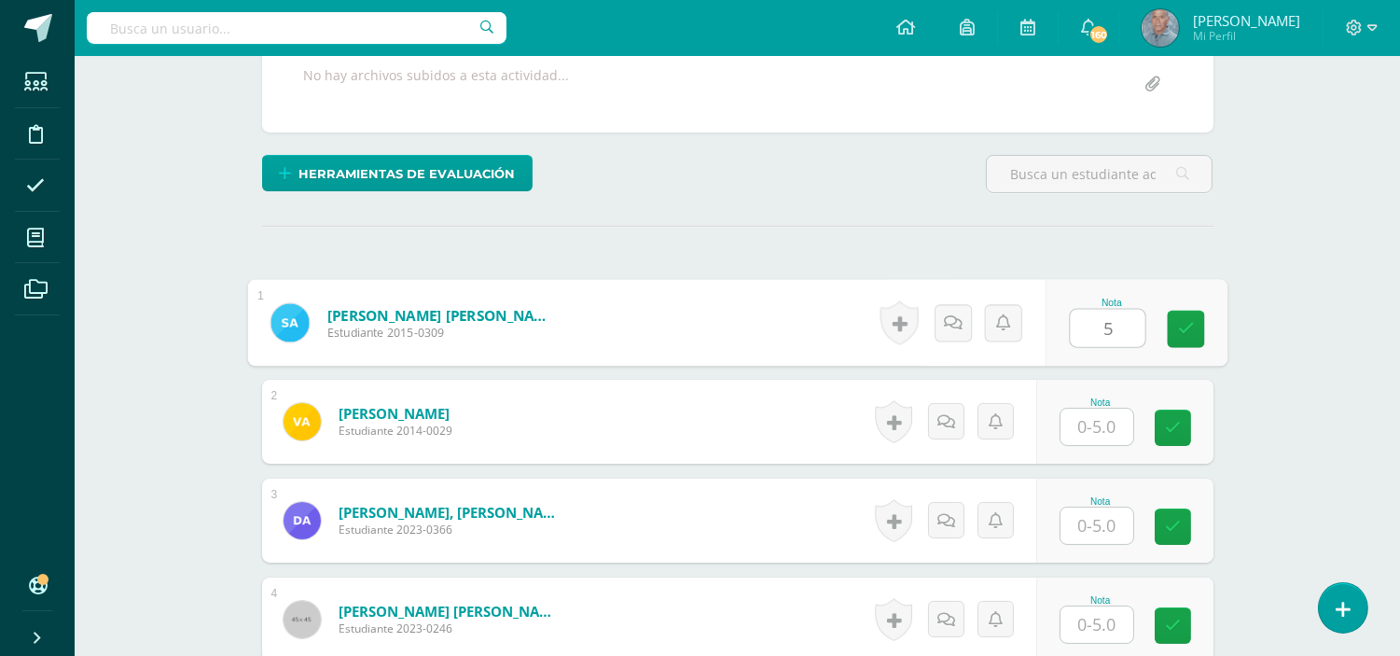
type input "5"
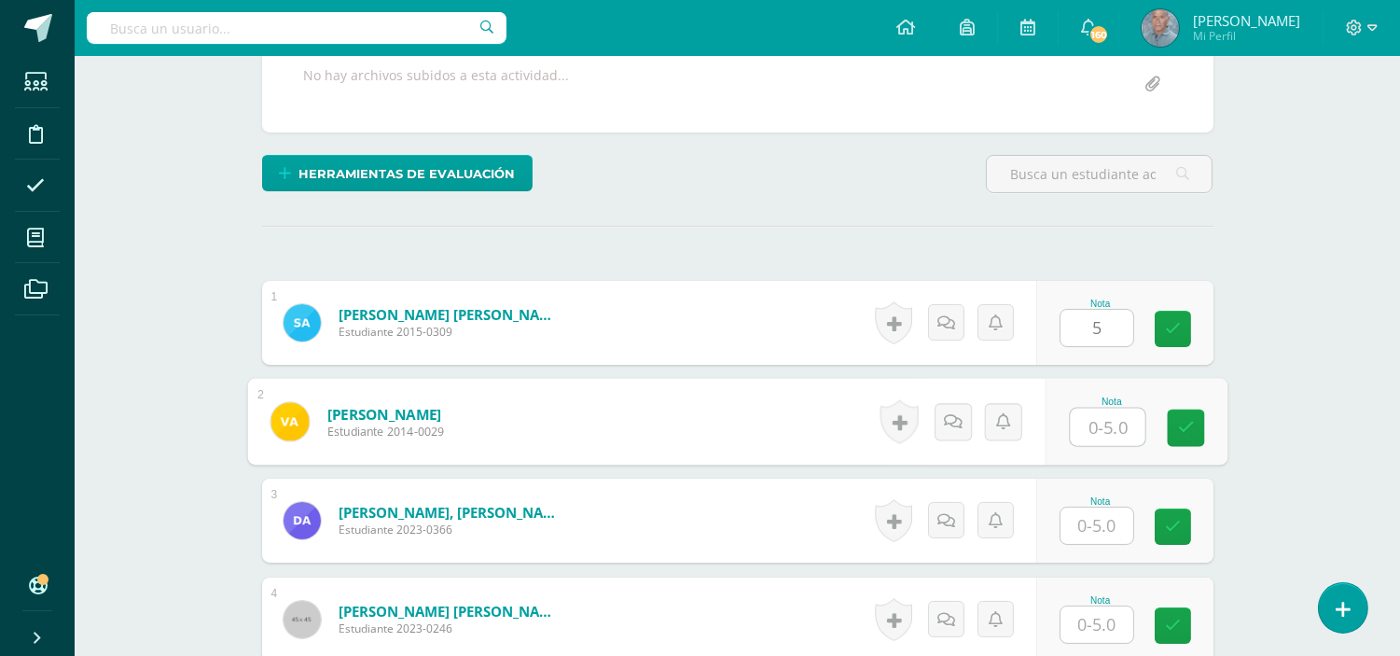
click at [1083, 430] on input "text" at bounding box center [1107, 426] width 75 height 37
type input "5"
click at [1080, 530] on input "text" at bounding box center [1096, 525] width 73 height 36
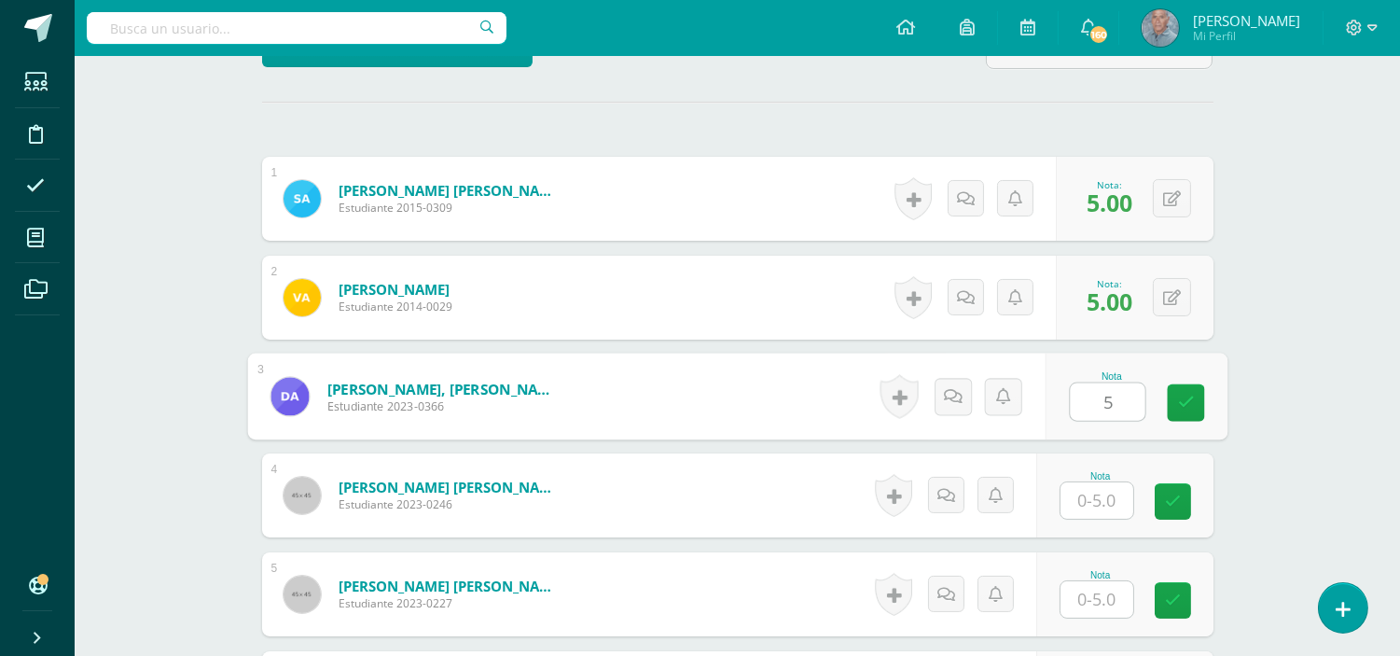
scroll to position [651, 0]
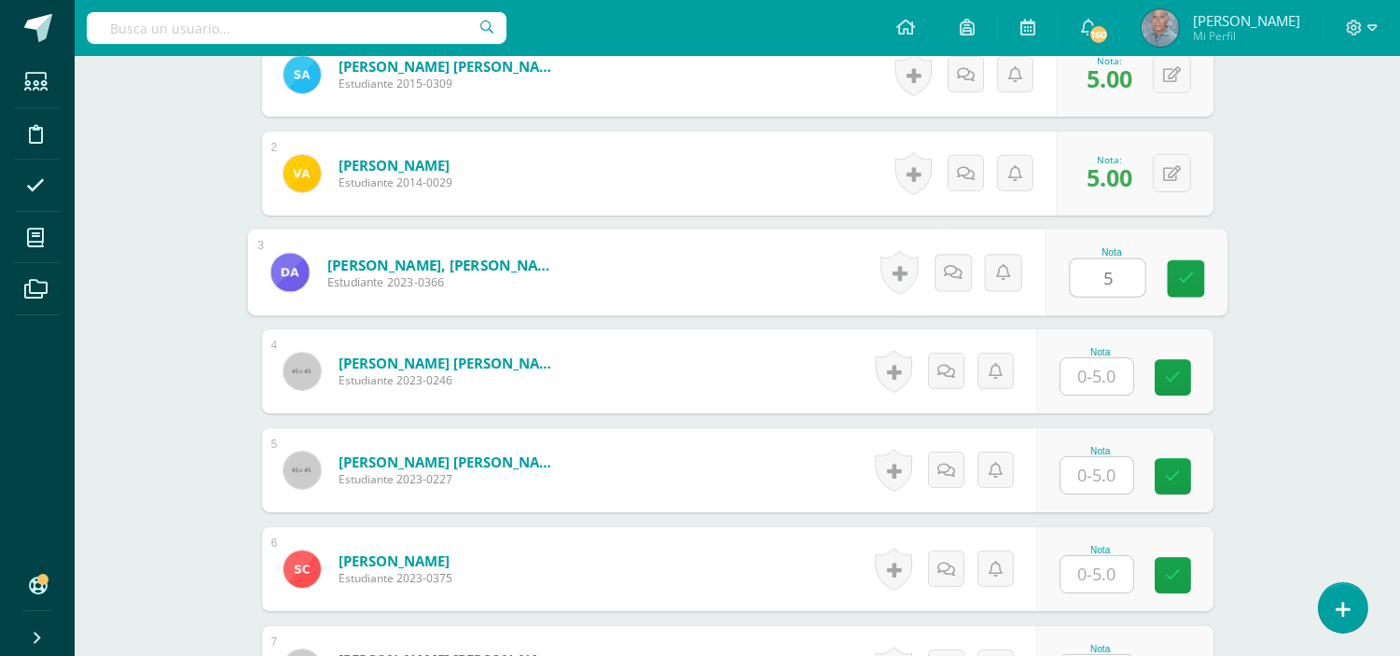
type input "5"
click at [1059, 373] on div "Nota" at bounding box center [1124, 371] width 177 height 84
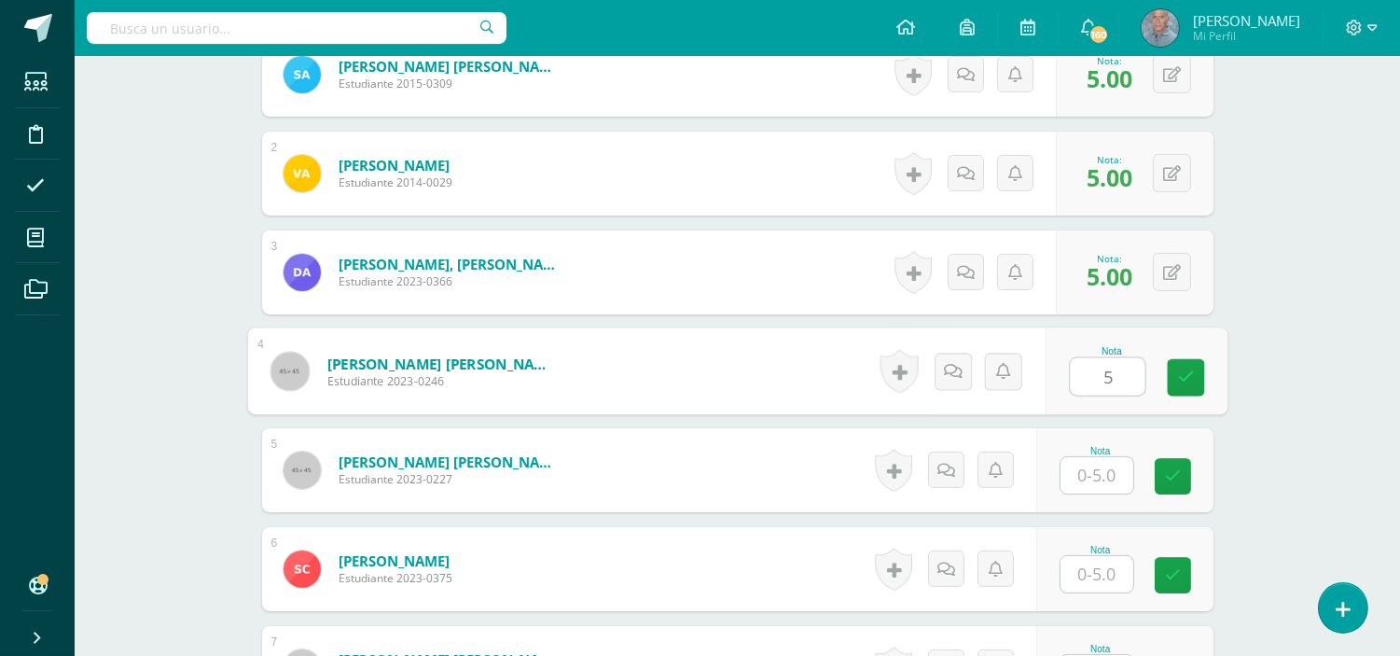
type input "5"
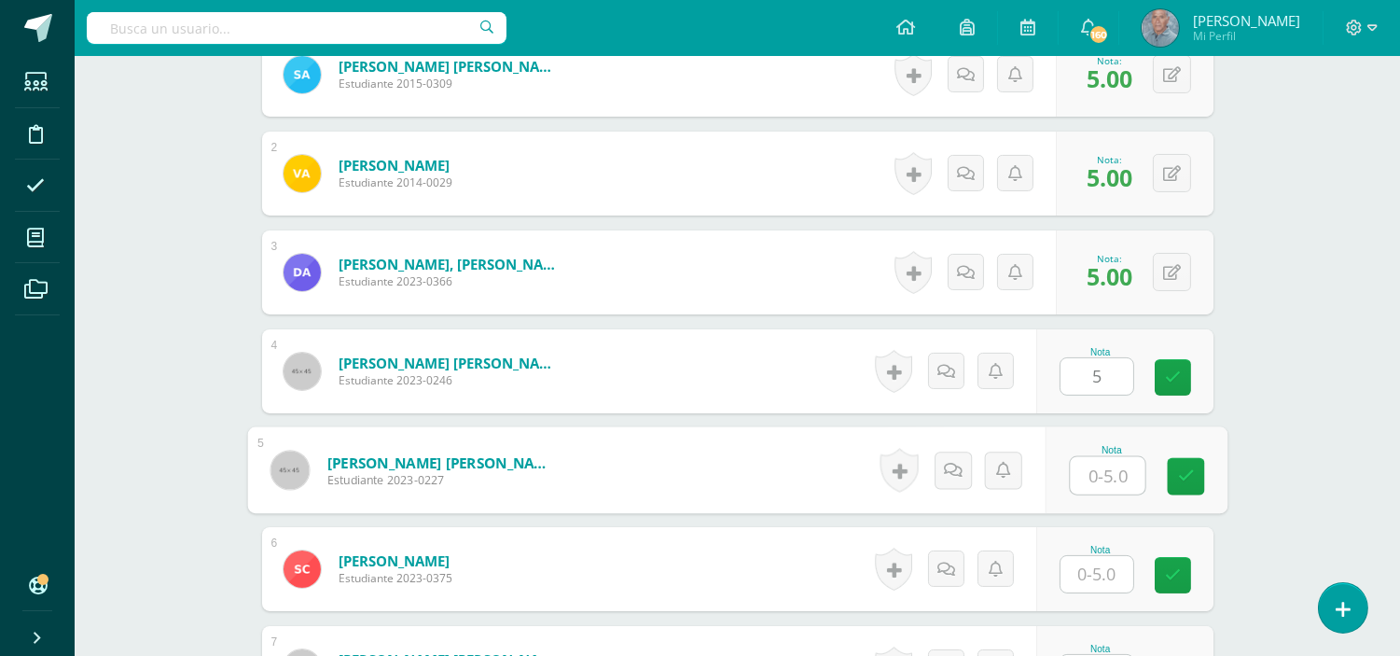
click at [1087, 469] on input "text" at bounding box center [1107, 475] width 75 height 37
type input "5"
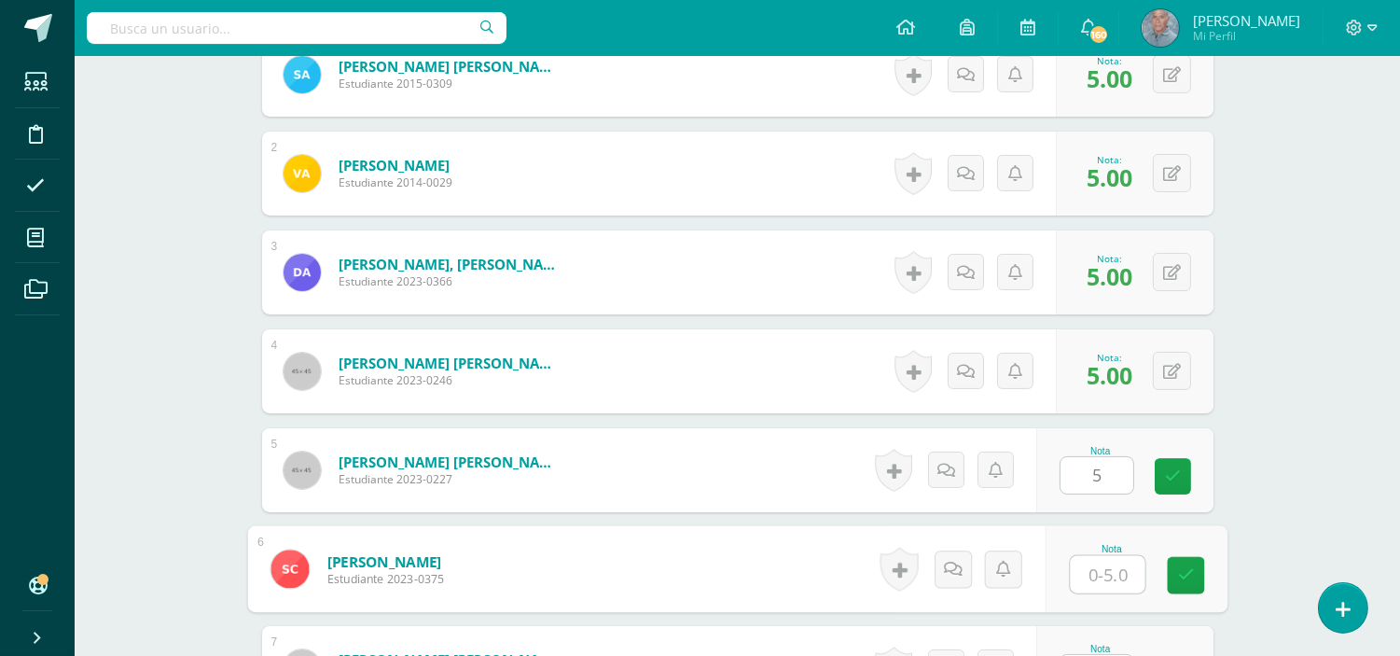
click at [1079, 576] on input "text" at bounding box center [1107, 574] width 75 height 37
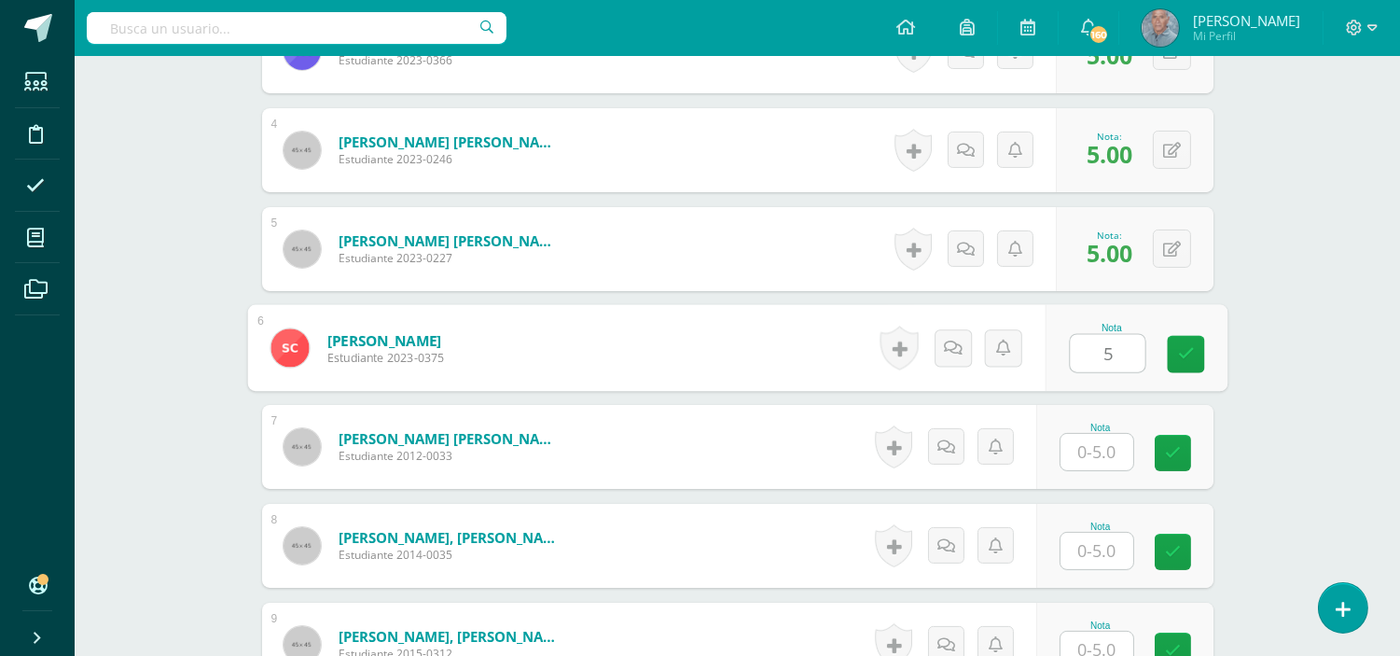
scroll to position [955, 0]
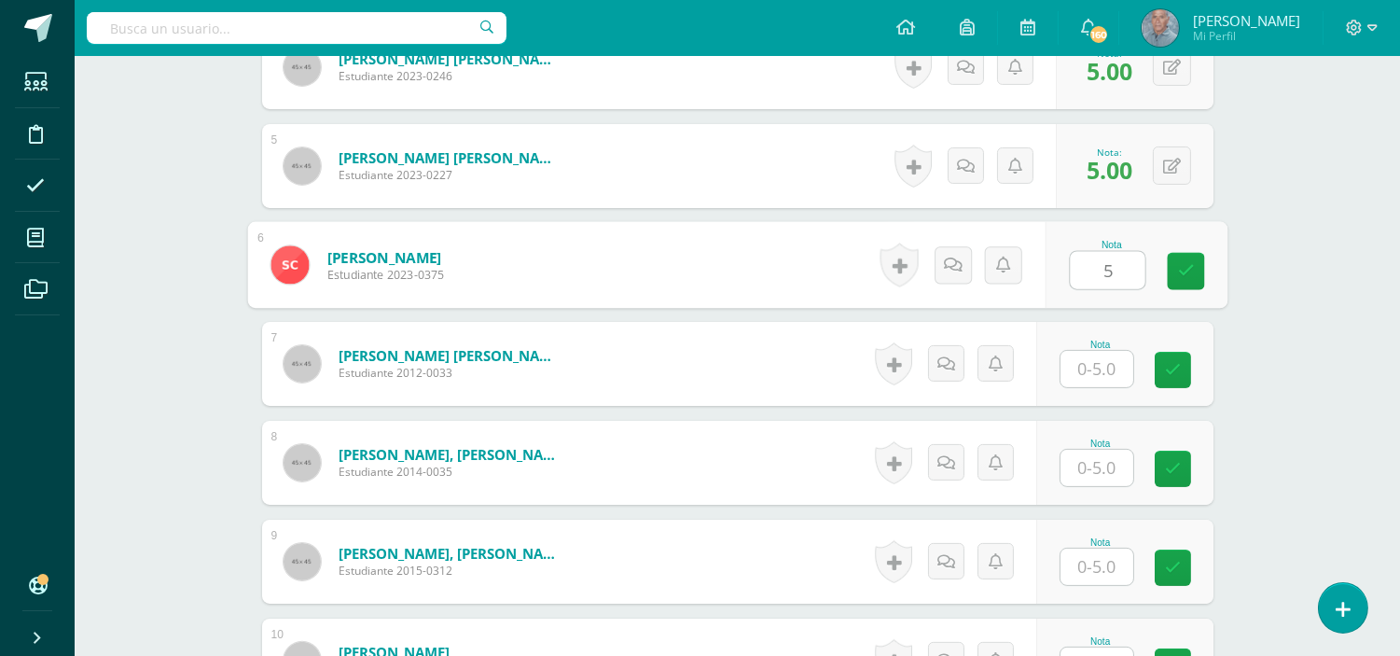
type input "5"
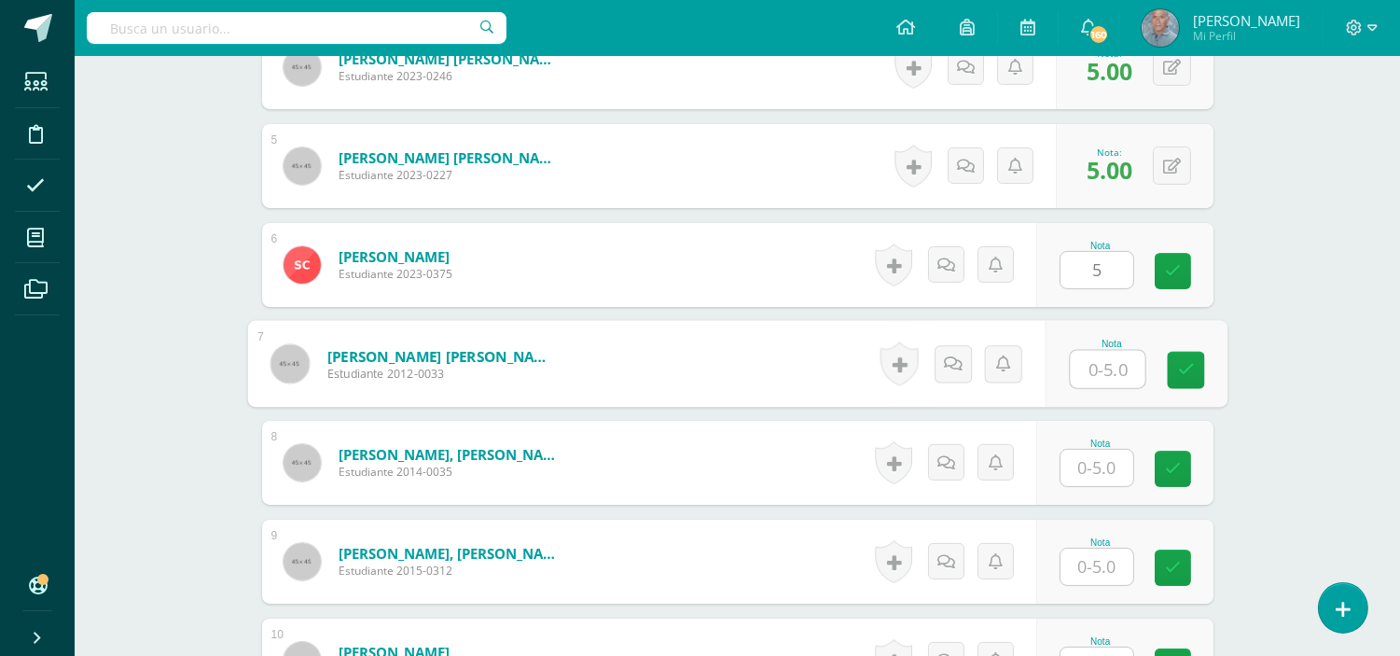
click at [1086, 379] on input "text" at bounding box center [1107, 369] width 75 height 37
type input "5"
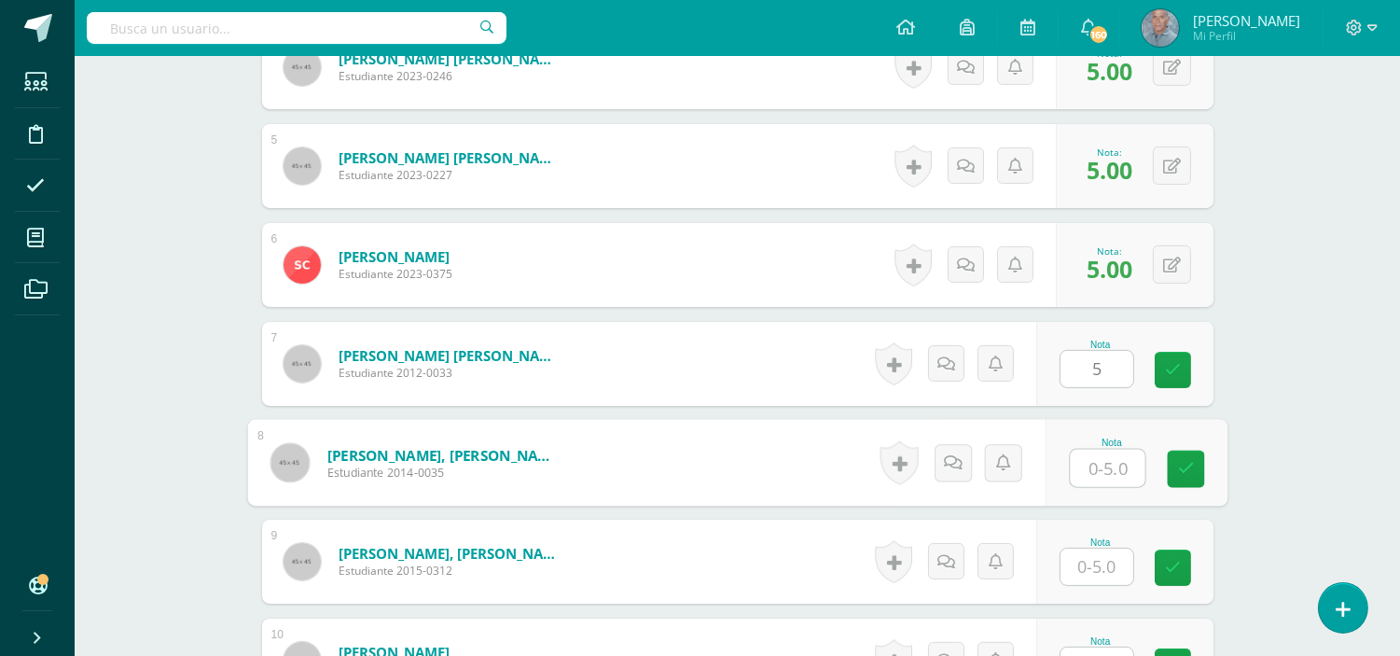
click at [1084, 473] on input "text" at bounding box center [1107, 467] width 75 height 37
type input "5"
click at [1085, 589] on div "Nota" at bounding box center [1124, 561] width 177 height 84
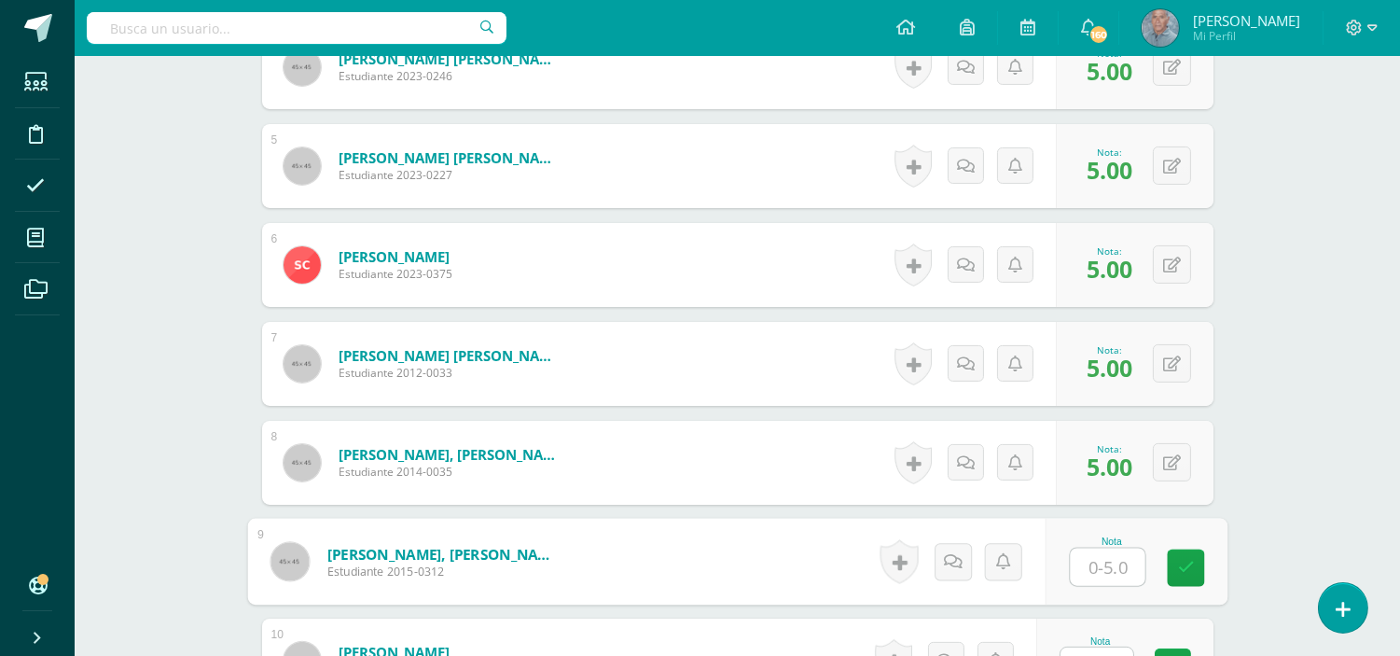
click at [1082, 569] on input "text" at bounding box center [1107, 566] width 75 height 37
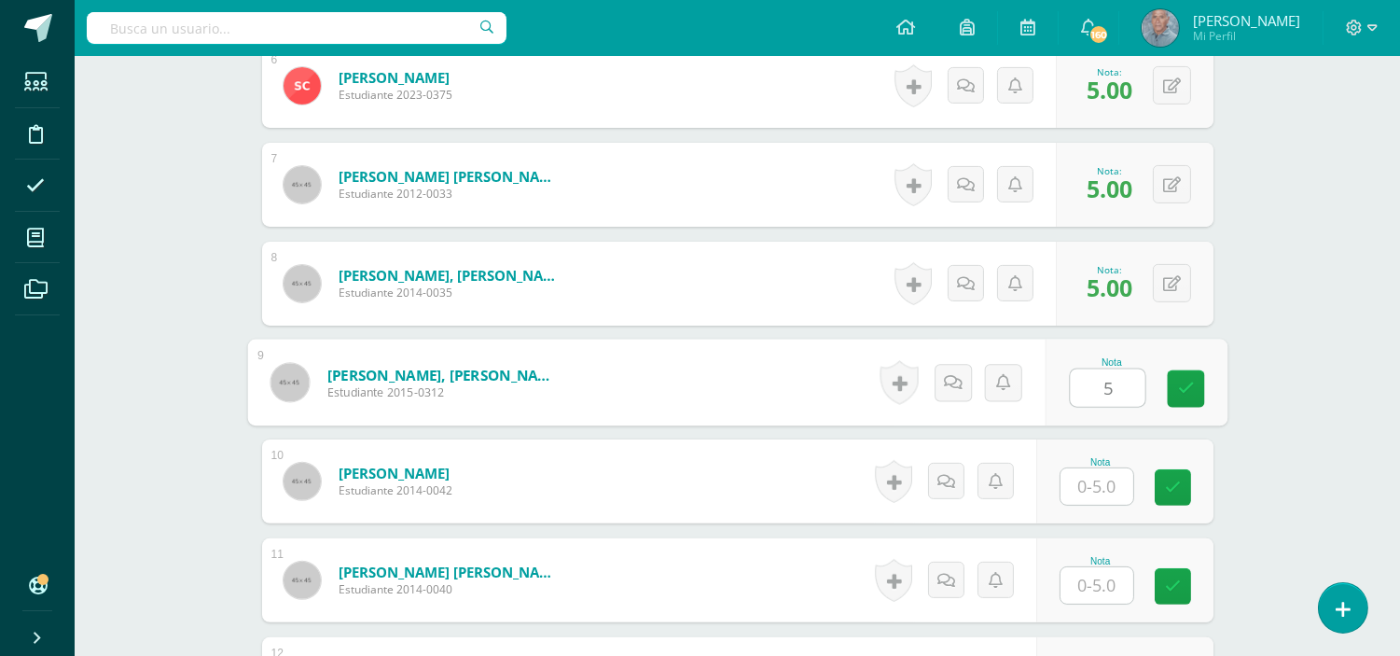
scroll to position [1203, 0]
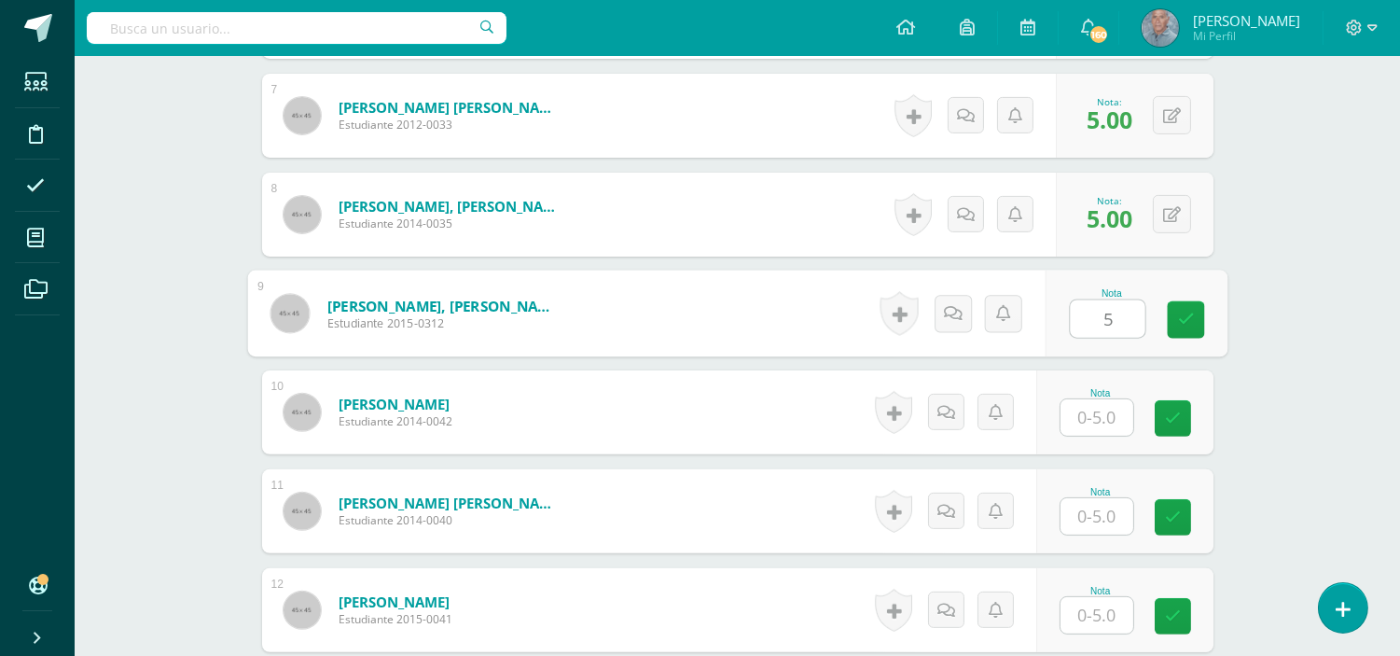
type input "5"
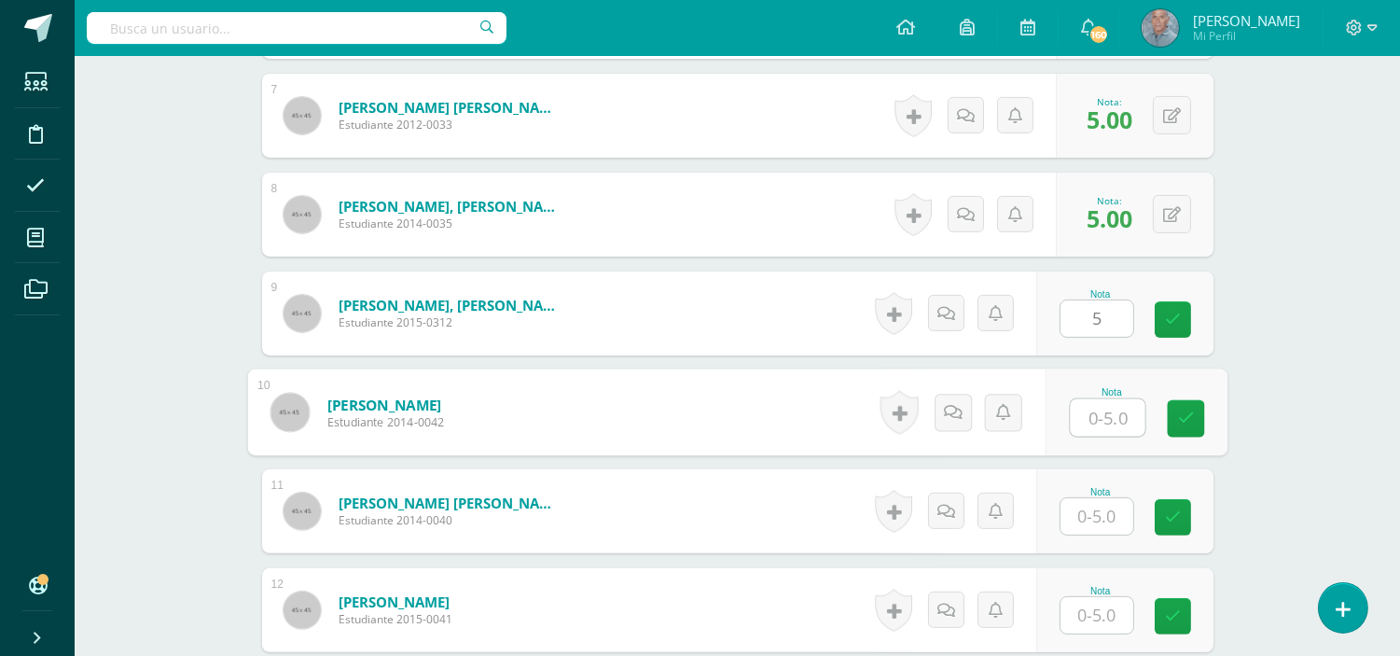
click at [1086, 418] on input "text" at bounding box center [1107, 417] width 75 height 37
type input "5"
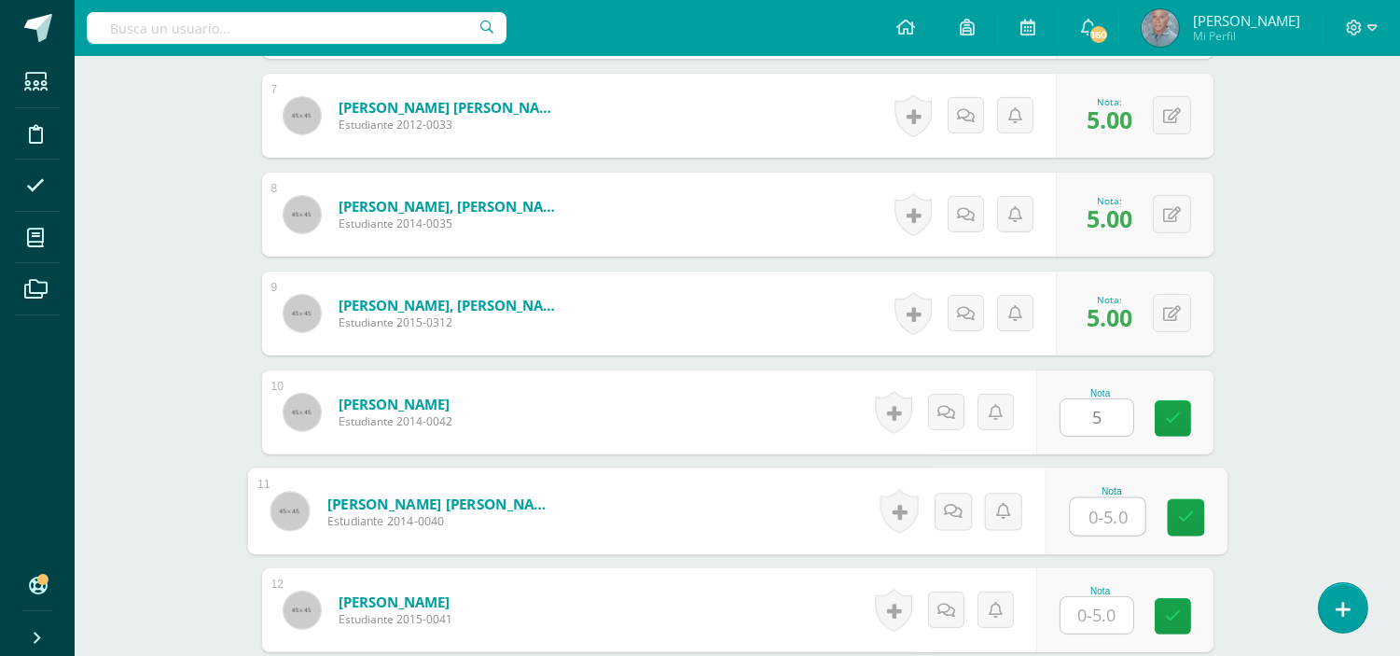
click at [1082, 517] on input "text" at bounding box center [1107, 516] width 75 height 37
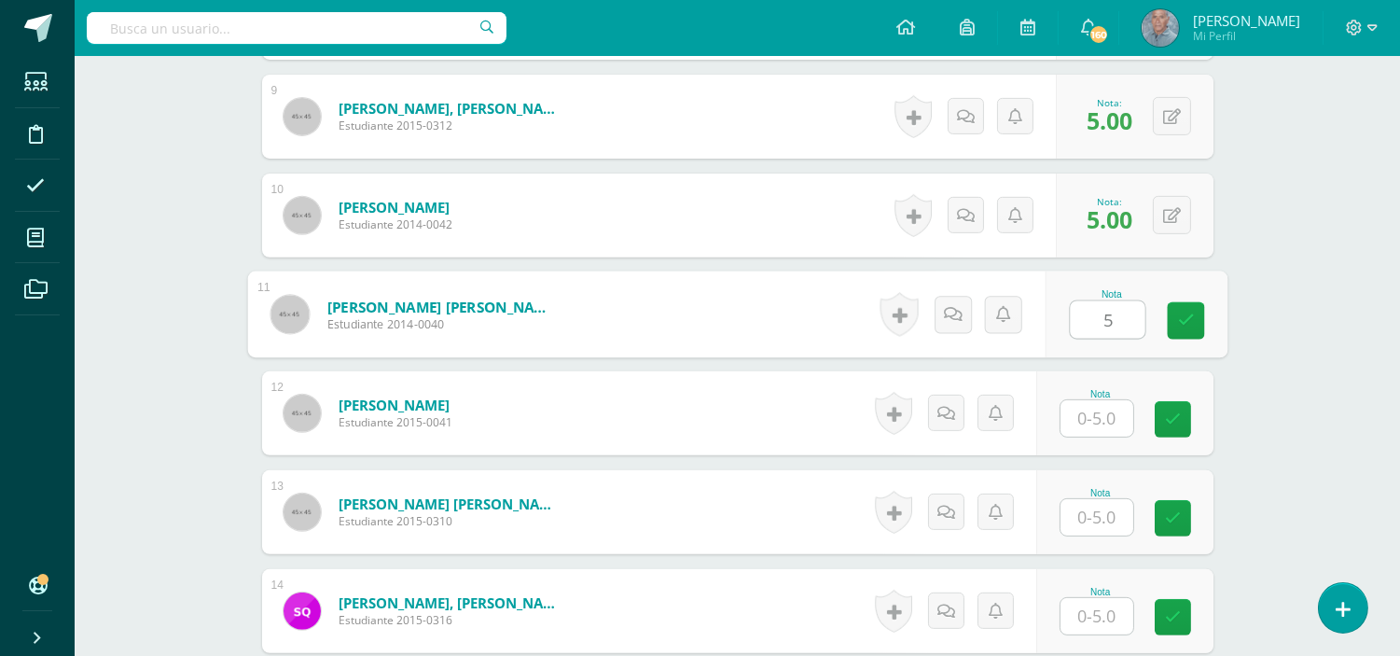
scroll to position [1410, 0]
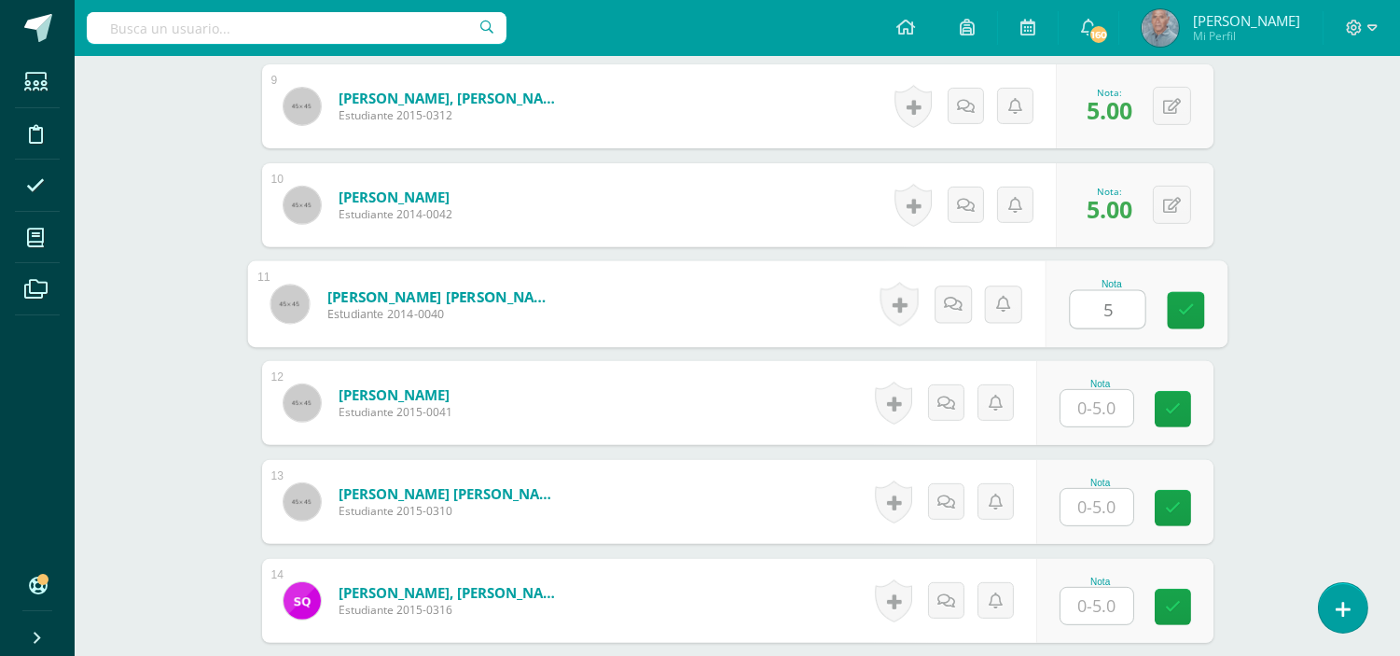
type input "5"
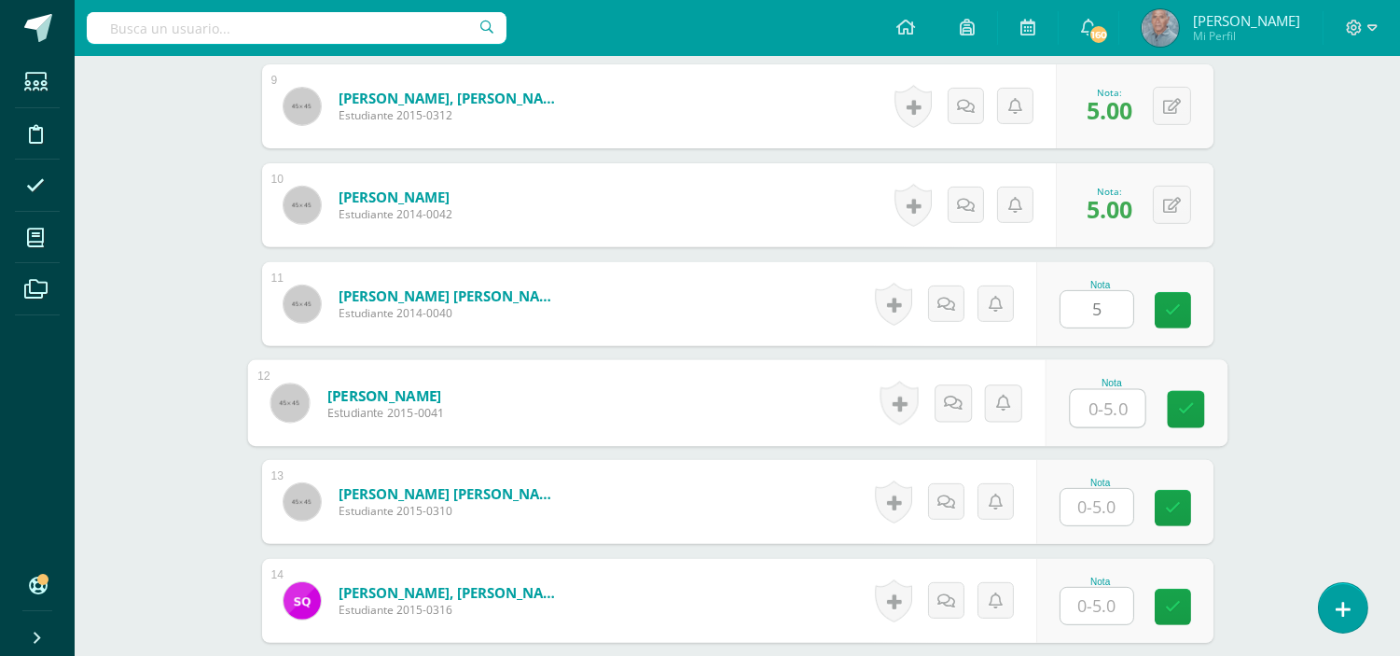
click at [1086, 405] on input "text" at bounding box center [1107, 408] width 75 height 37
type input "4"
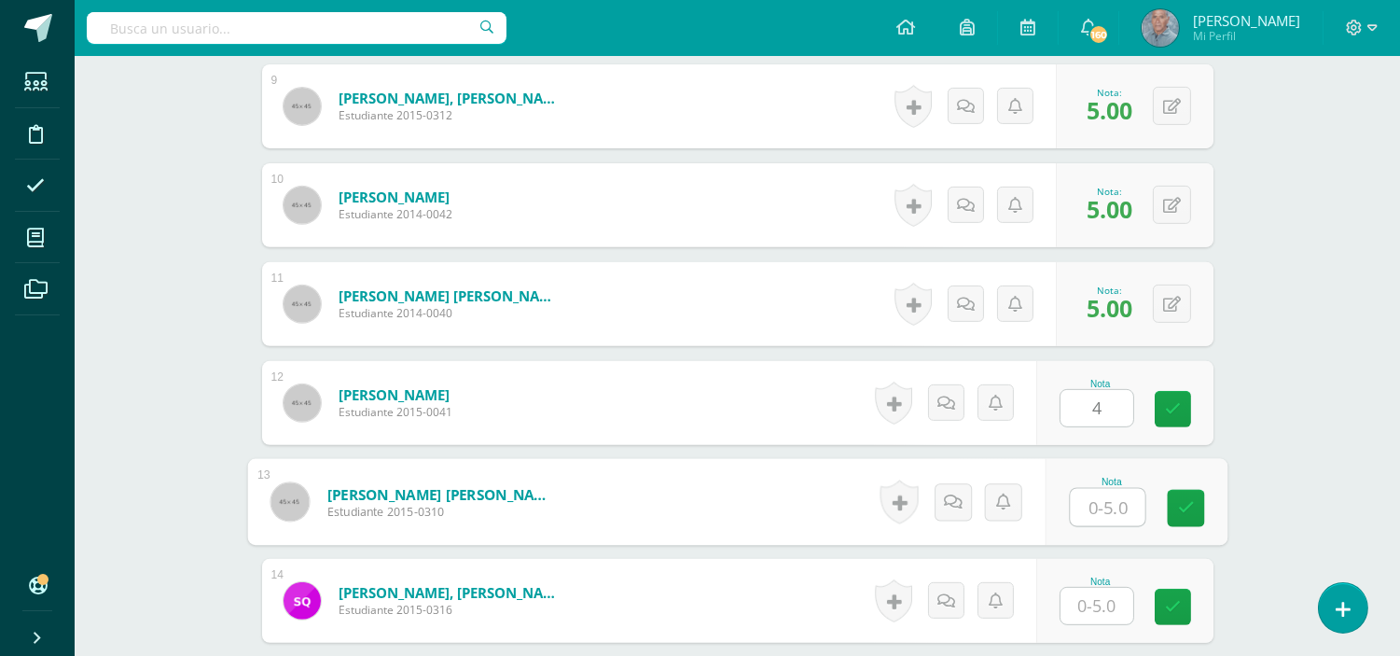
click at [1088, 509] on input "text" at bounding box center [1107, 507] width 75 height 37
type input "5"
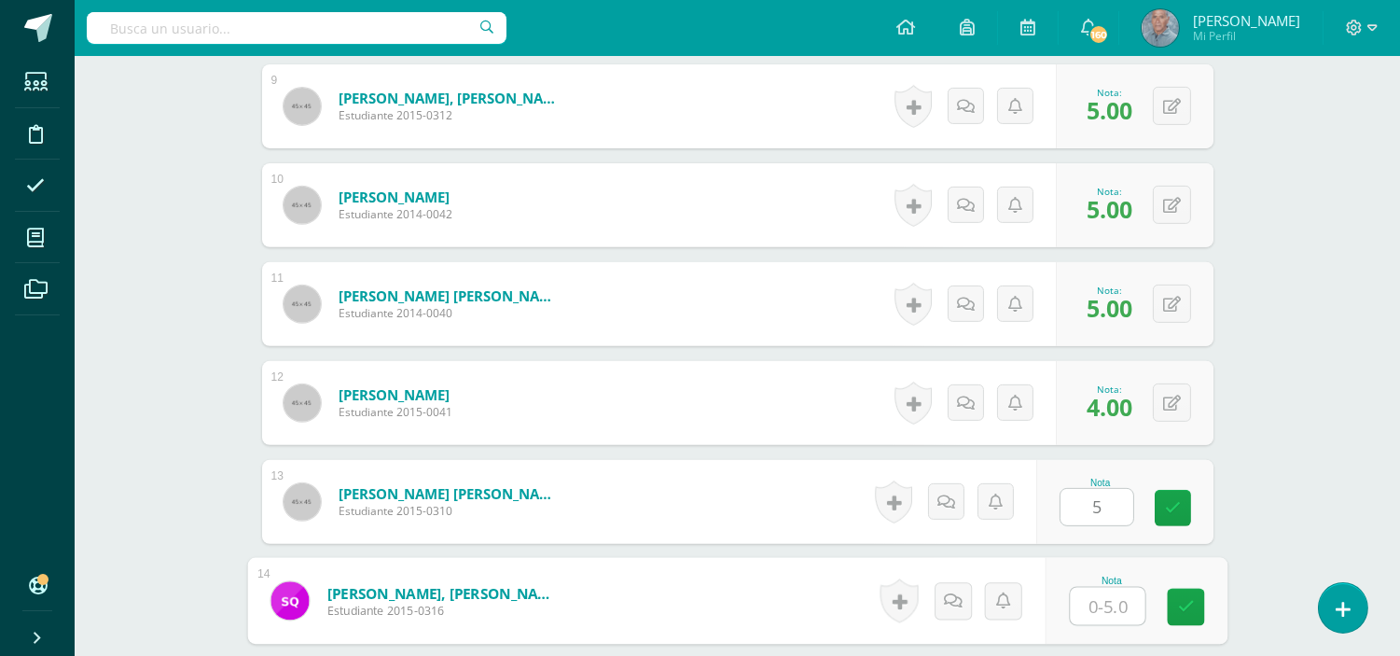
click at [1085, 607] on input "text" at bounding box center [1107, 605] width 75 height 37
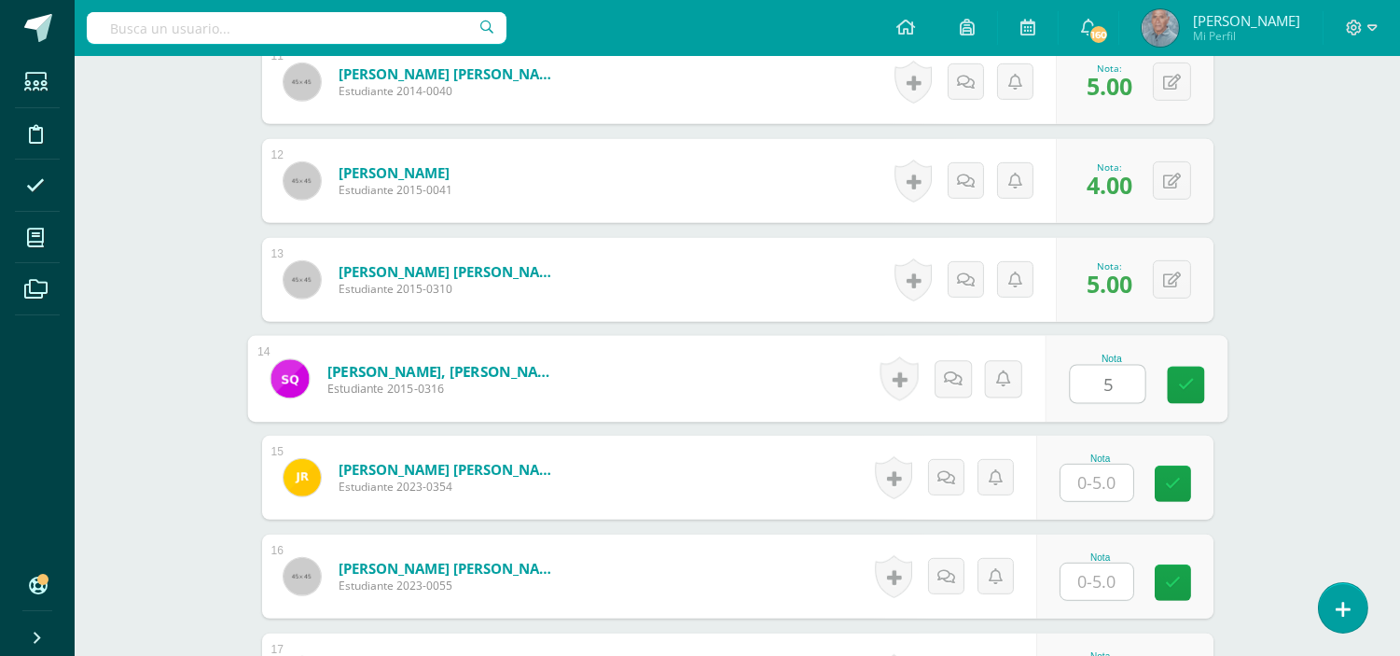
scroll to position [1783, 0]
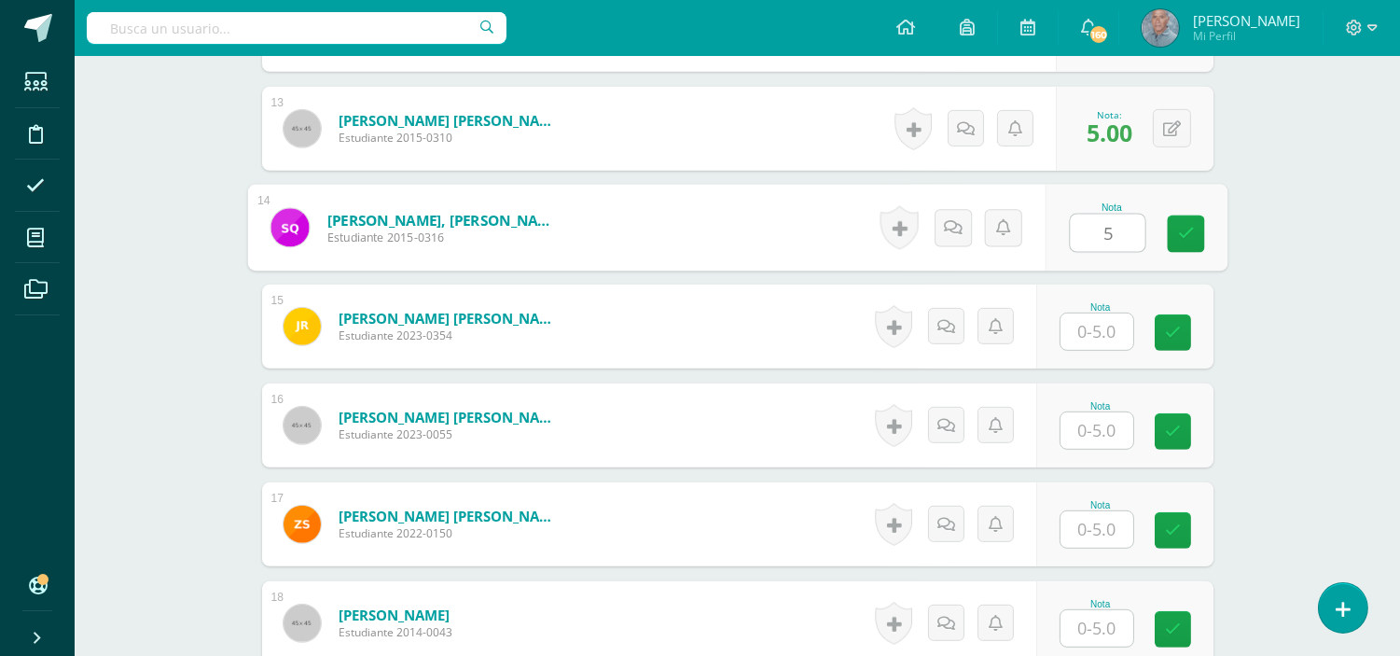
type input "5"
click at [1082, 329] on input "text" at bounding box center [1096, 331] width 73 height 36
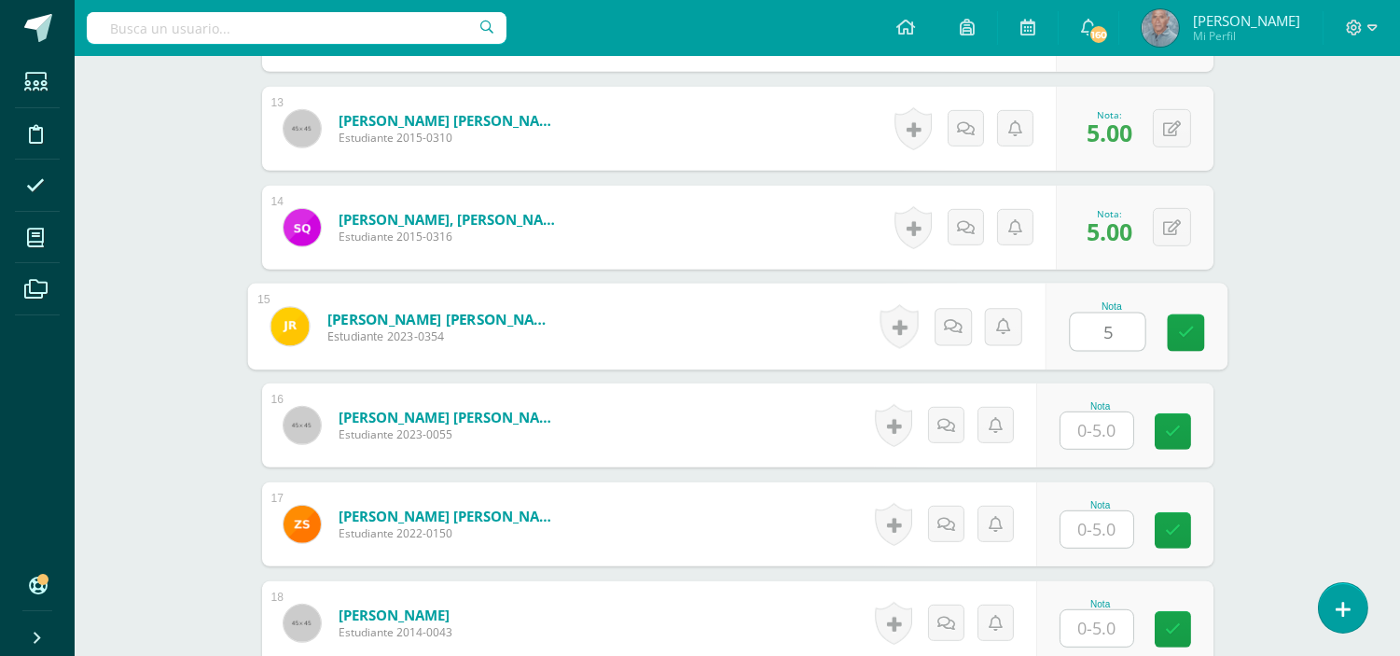
type input "5"
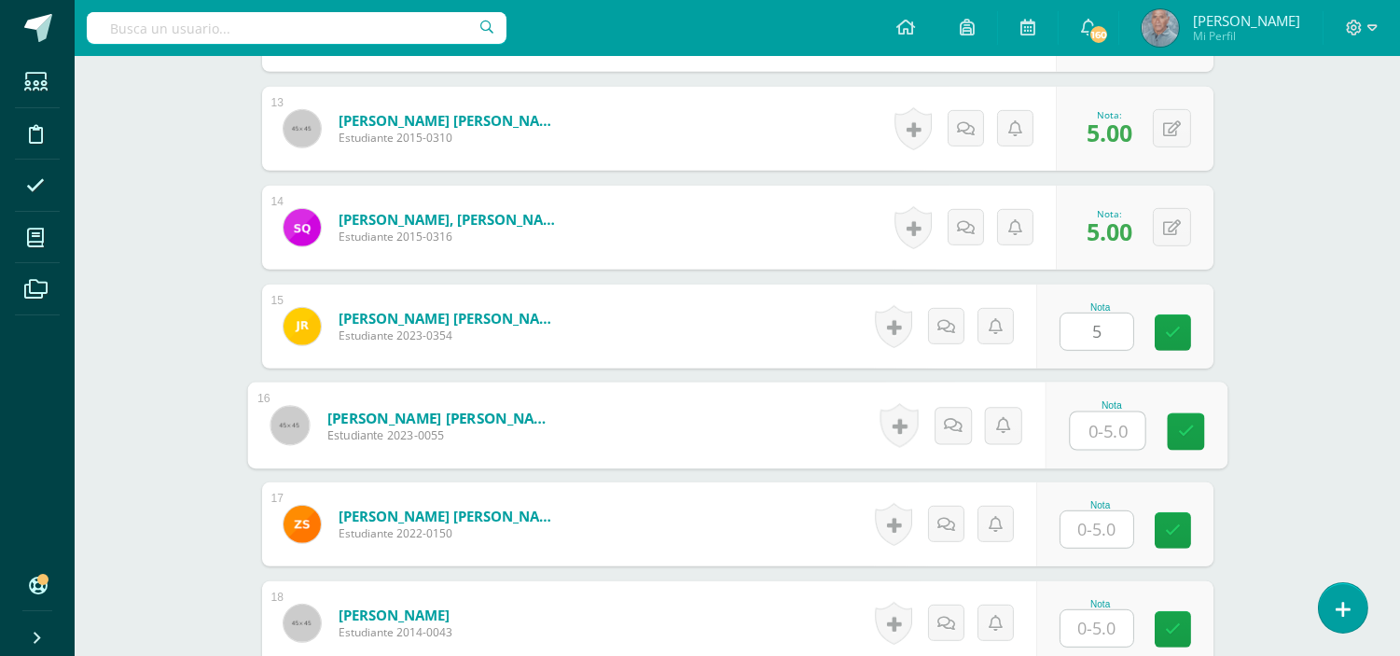
click at [1075, 421] on input "text" at bounding box center [1107, 430] width 75 height 37
type input "5"
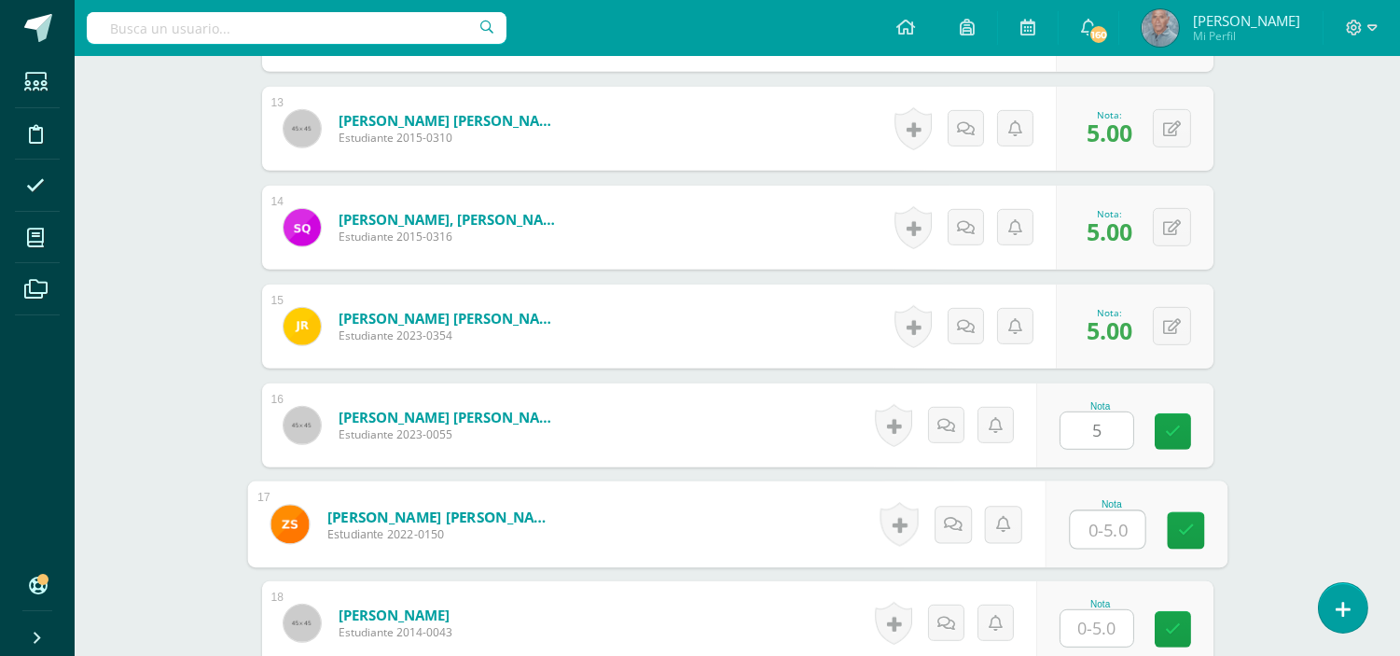
click at [1084, 536] on input "text" at bounding box center [1107, 529] width 75 height 37
type input "5"
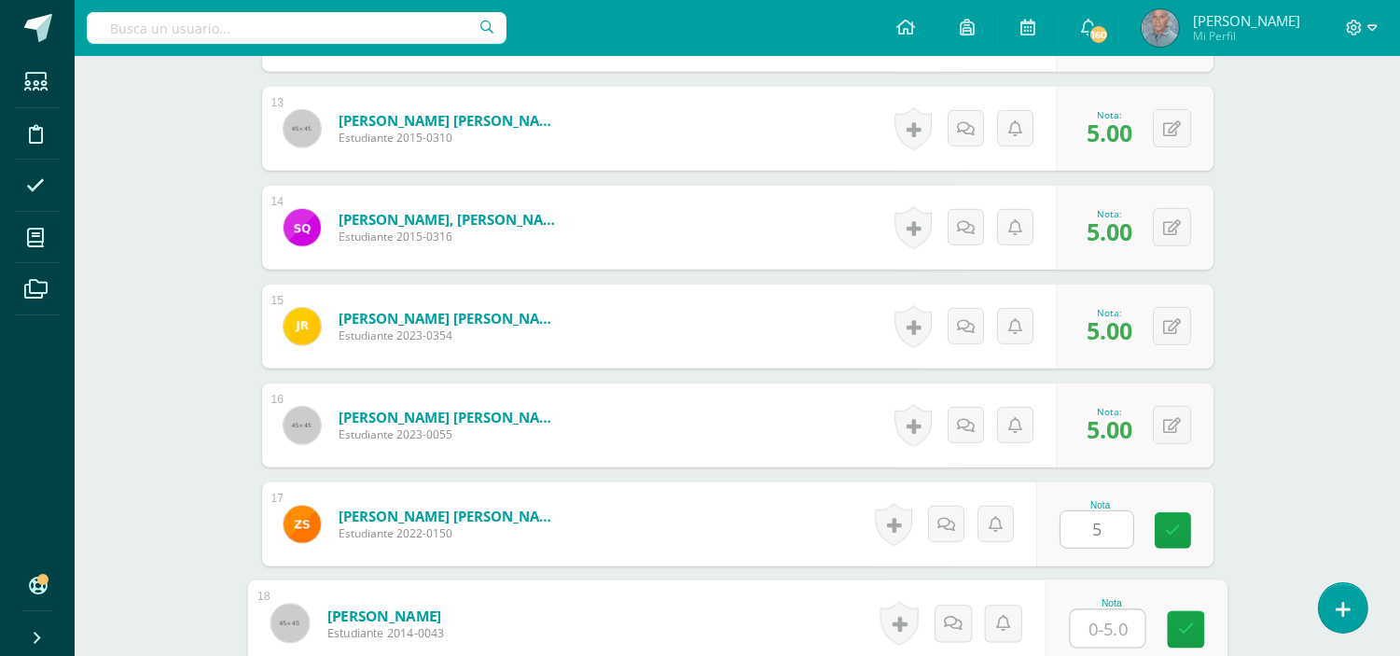
click at [1068, 629] on div "Nota" at bounding box center [1135, 623] width 182 height 87
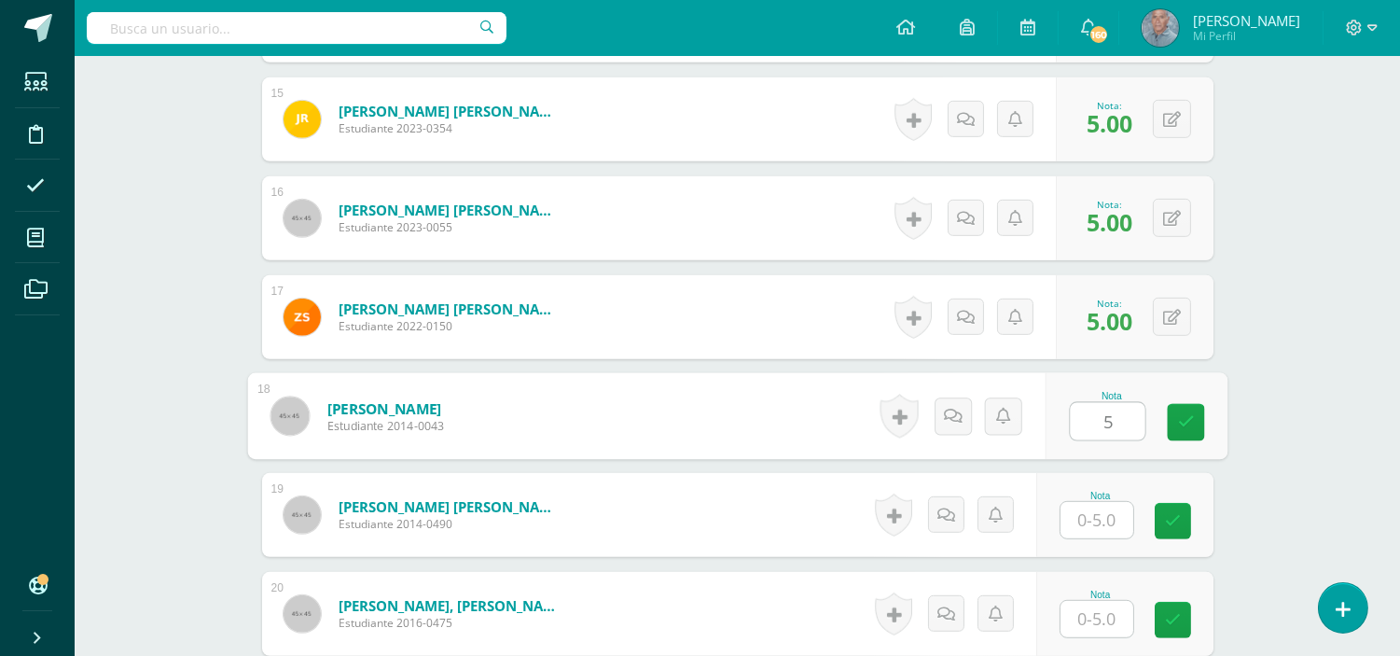
scroll to position [2141, 0]
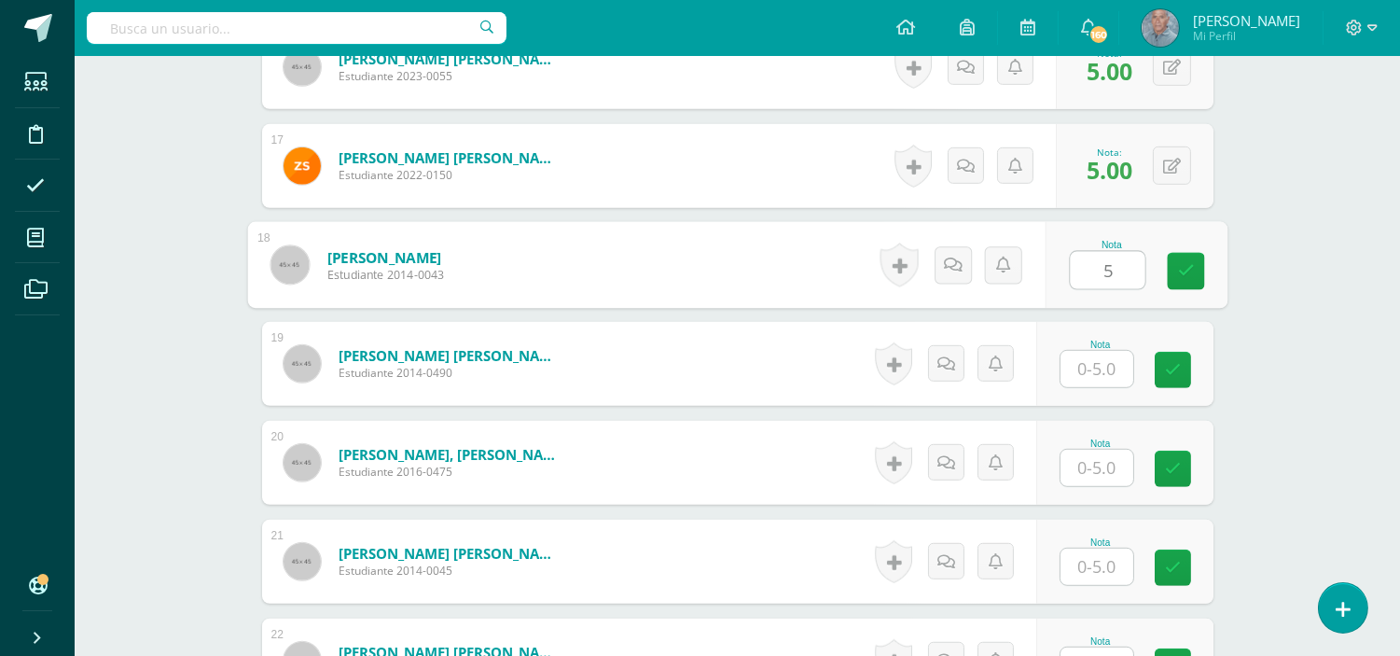
type input "5"
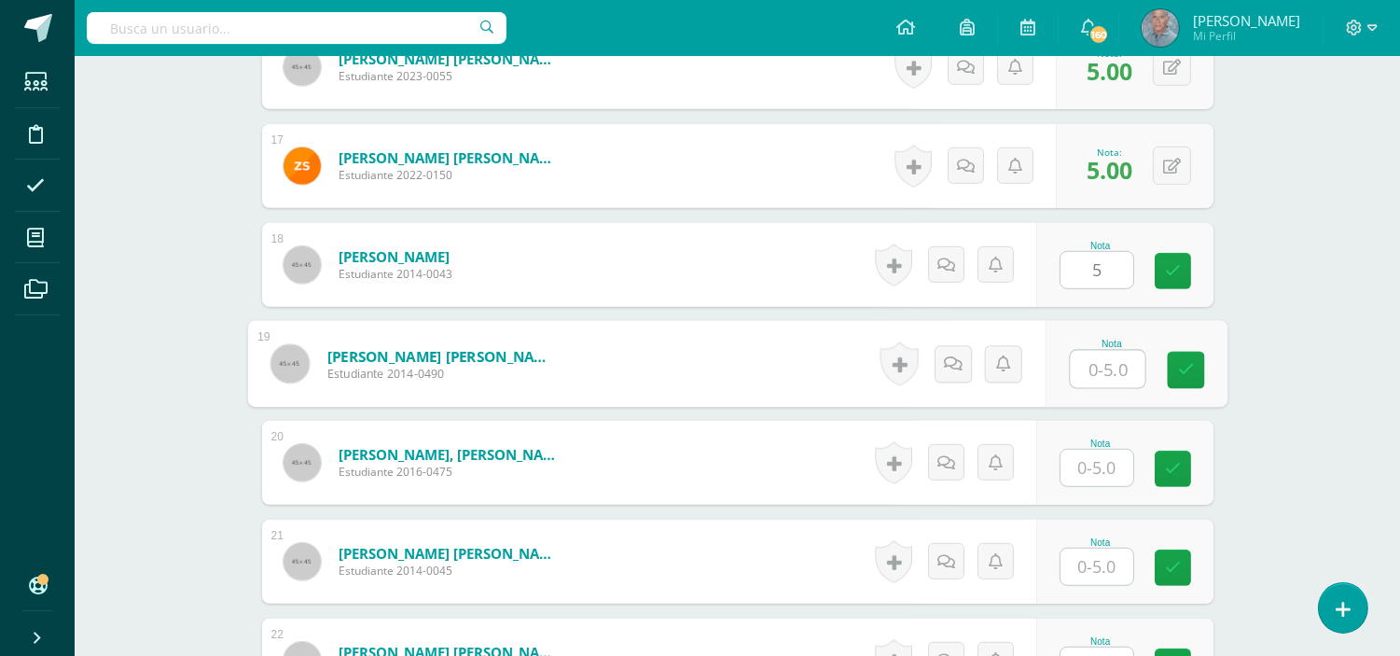
click at [1079, 370] on input "text" at bounding box center [1107, 369] width 75 height 37
type input "5"
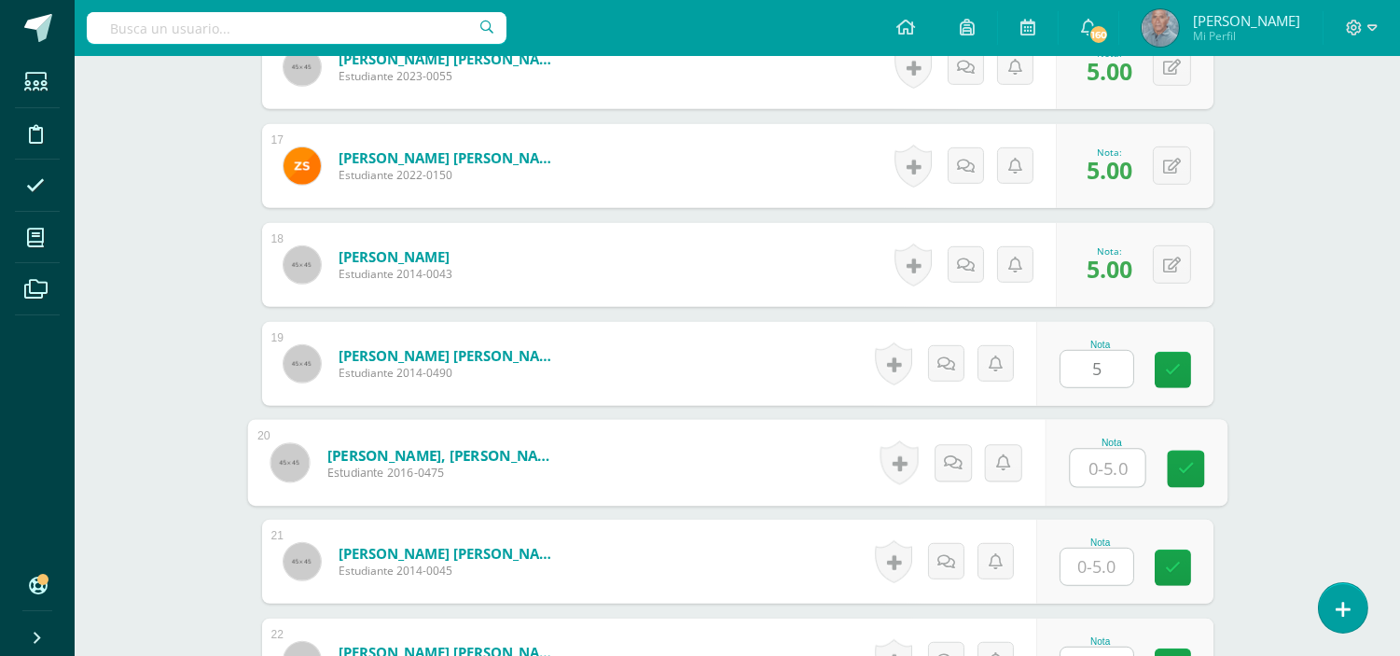
click at [1089, 468] on input "text" at bounding box center [1107, 467] width 75 height 37
type input "5"
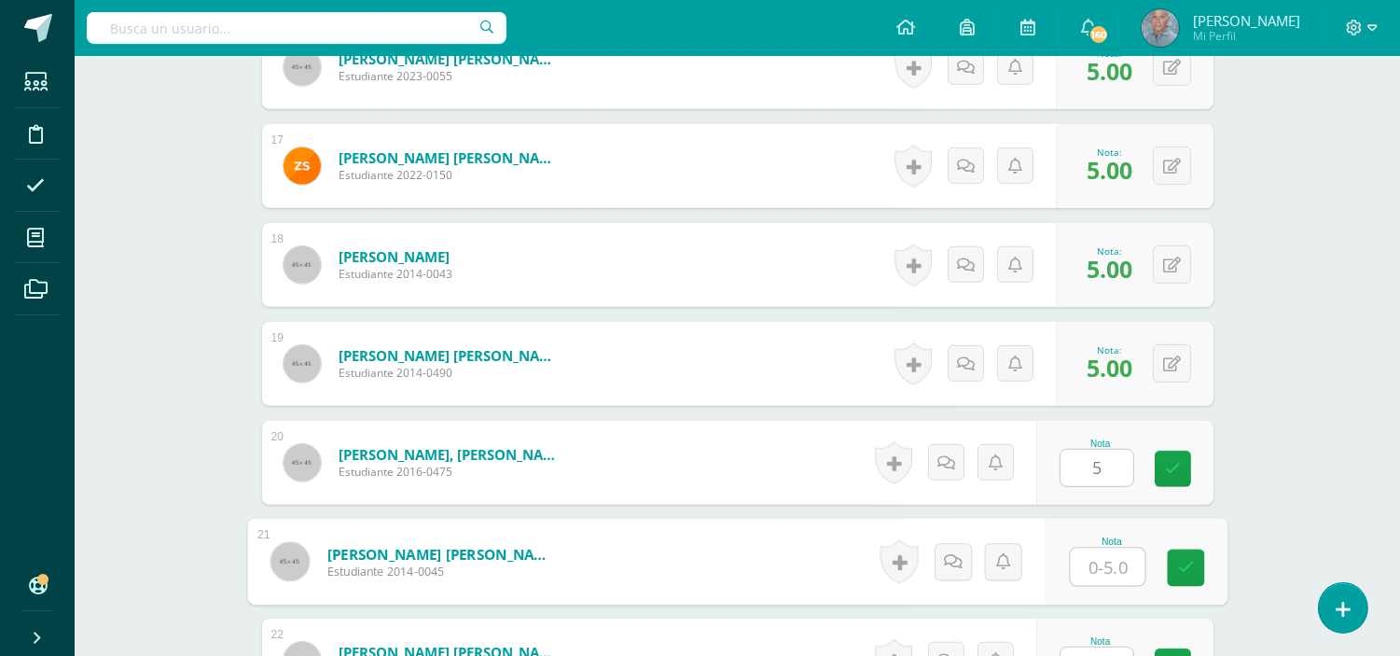
click at [1089, 569] on input "text" at bounding box center [1107, 566] width 75 height 37
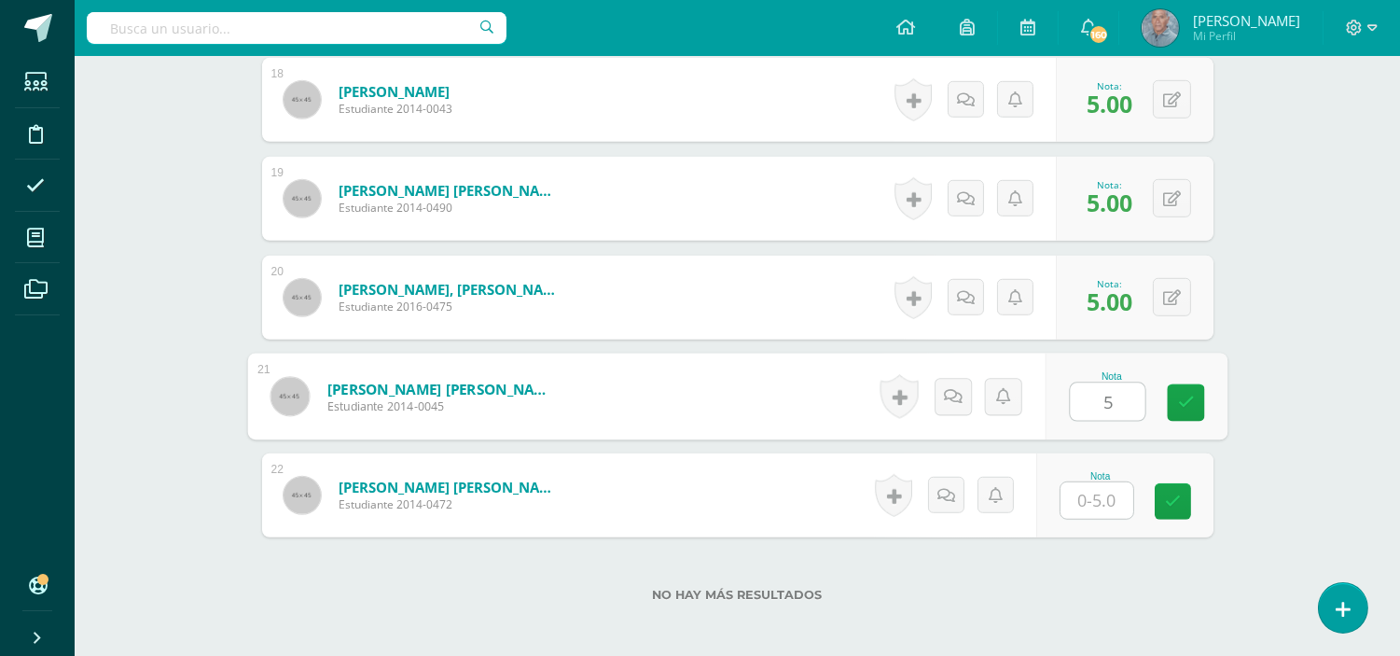
scroll to position [2307, 0]
type input "5"
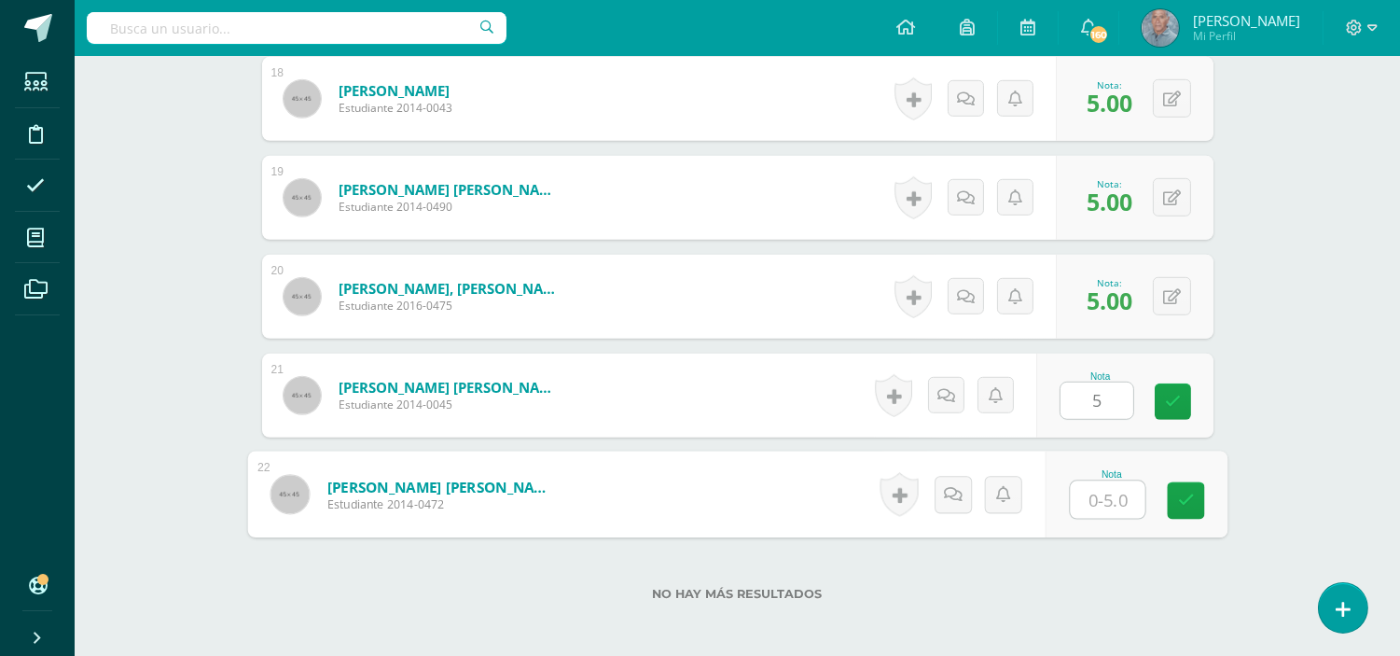
click at [1085, 502] on input "text" at bounding box center [1107, 499] width 75 height 37
type input "5"
click at [1175, 498] on link at bounding box center [1185, 500] width 37 height 37
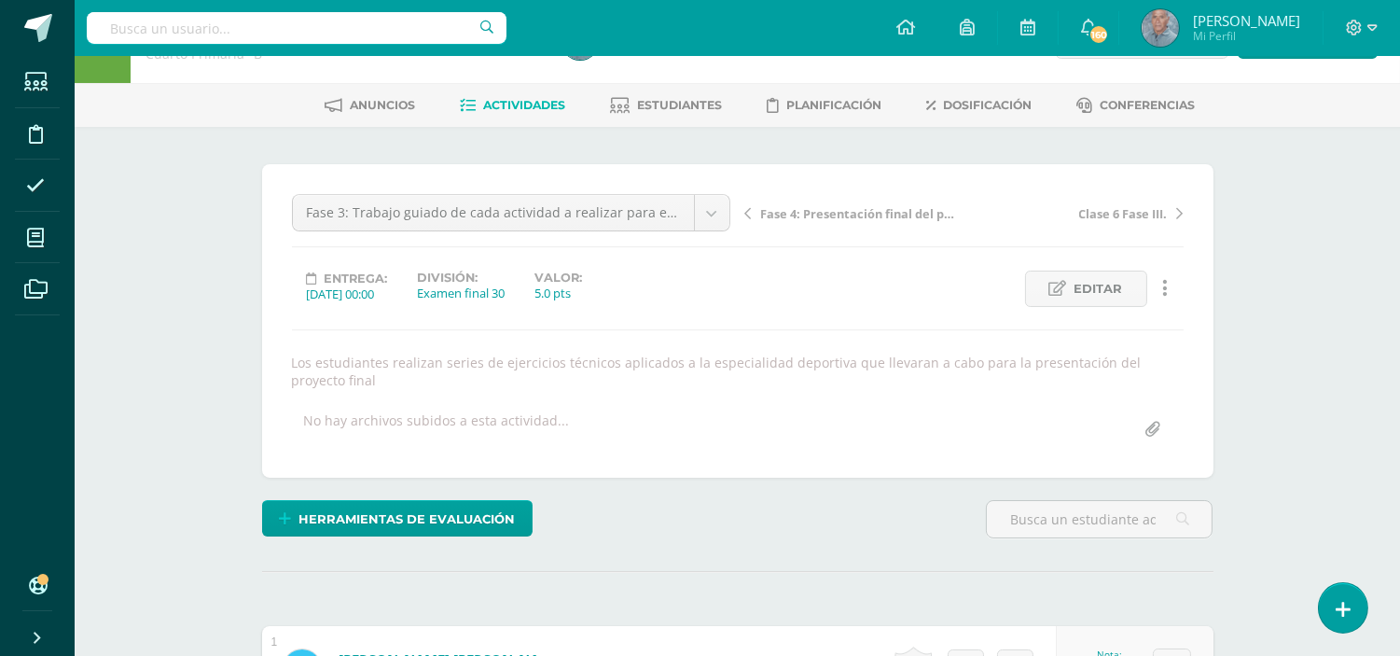
scroll to position [0, 0]
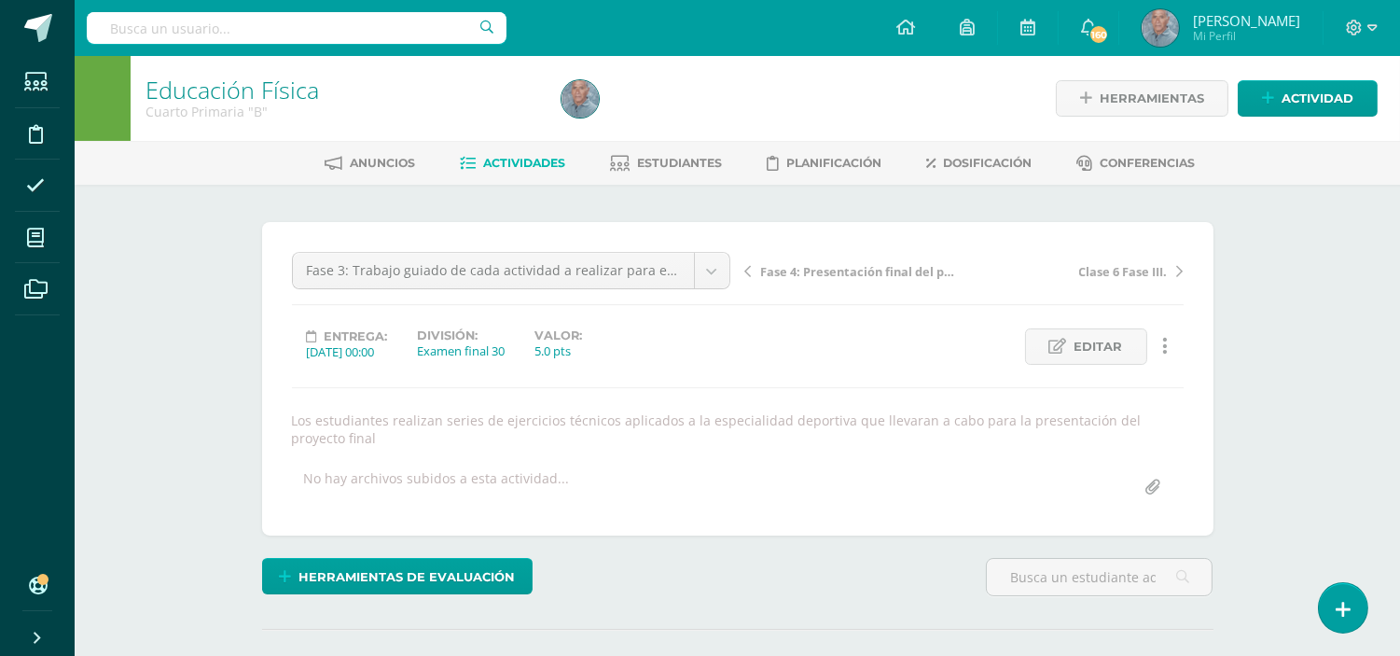
click at [498, 173] on link "Actividades" at bounding box center [512, 163] width 105 height 30
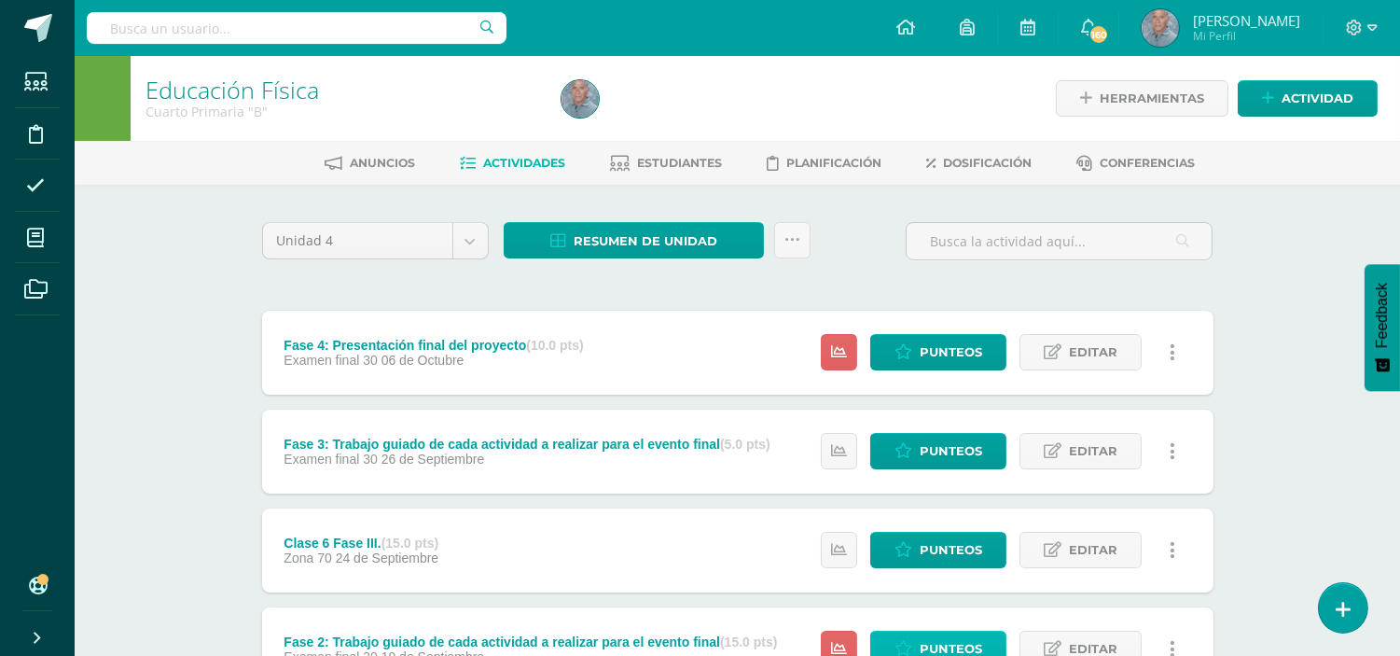
click at [943, 637] on span "Punteos" at bounding box center [950, 648] width 62 height 35
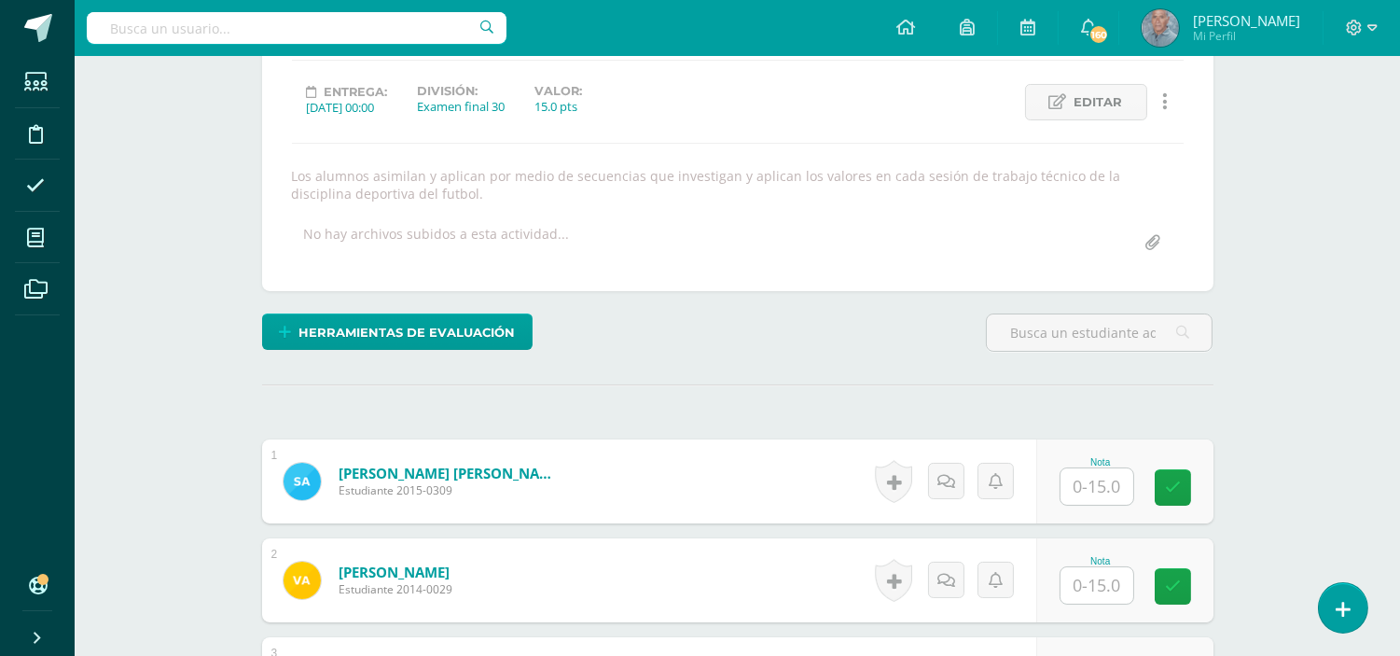
scroll to position [245, 0]
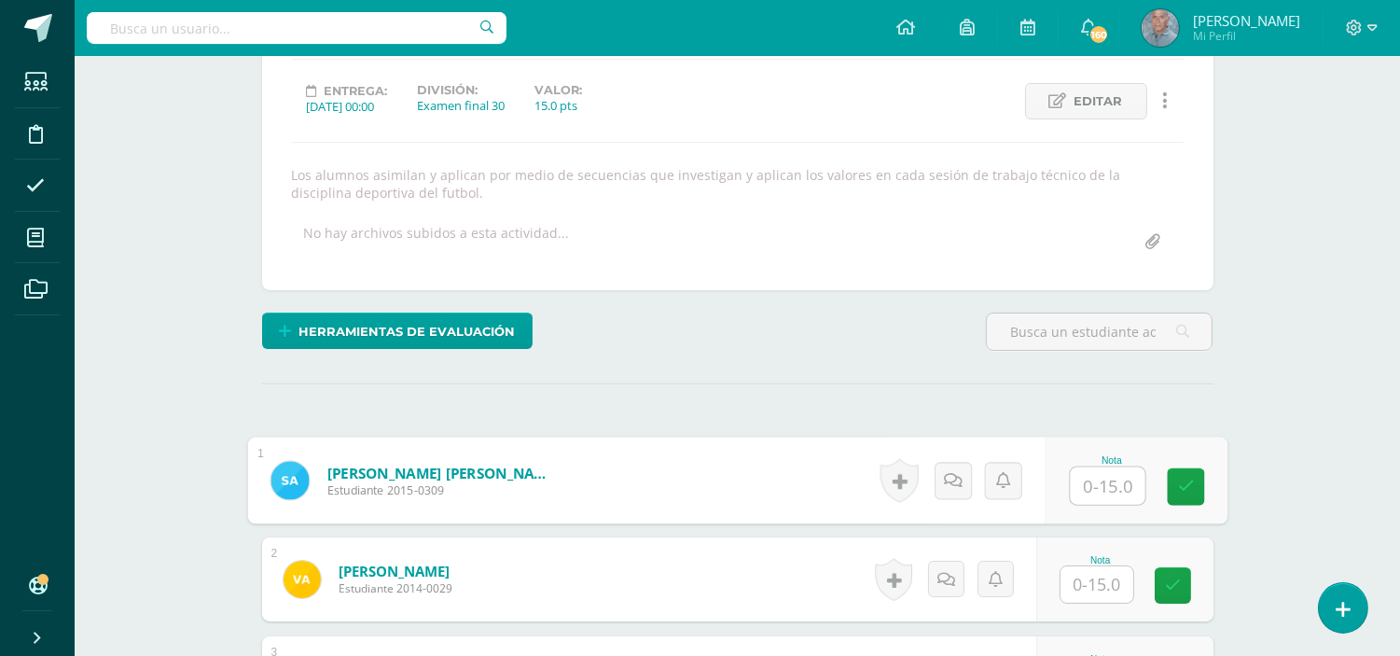
click at [1080, 488] on input "text" at bounding box center [1107, 485] width 75 height 37
type input "13"
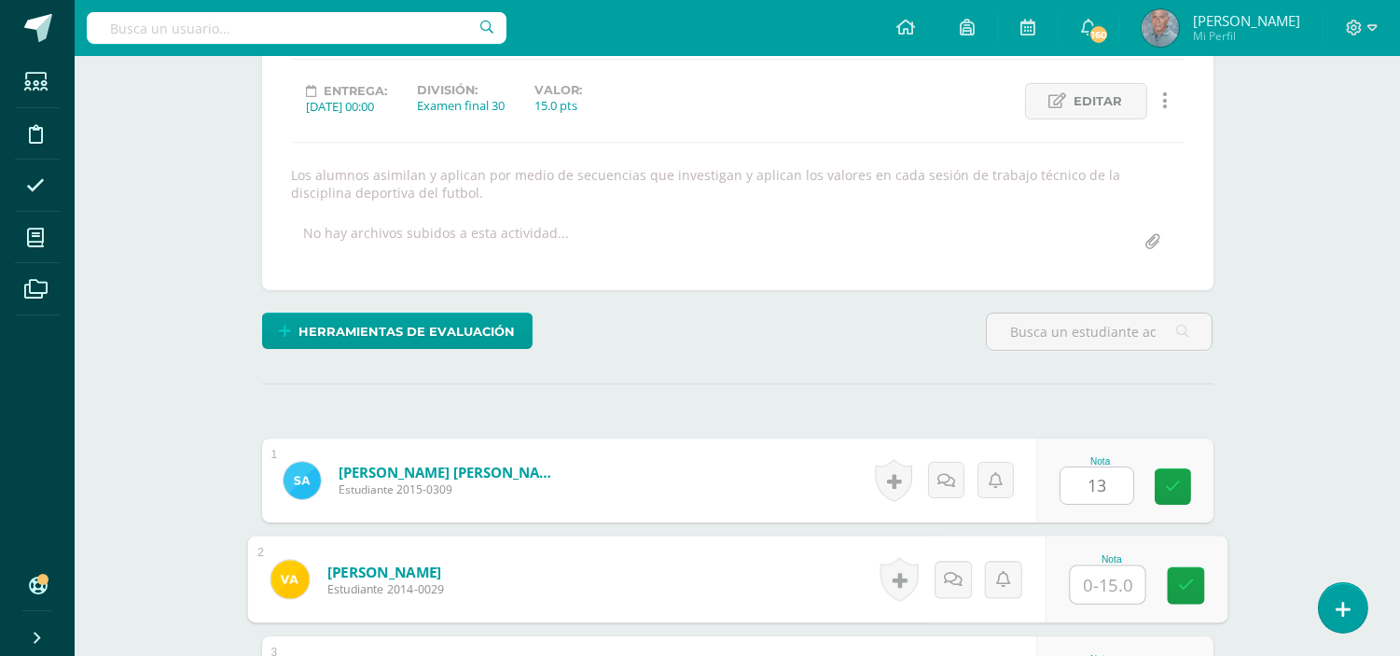
click at [1087, 583] on input "text" at bounding box center [1107, 584] width 75 height 37
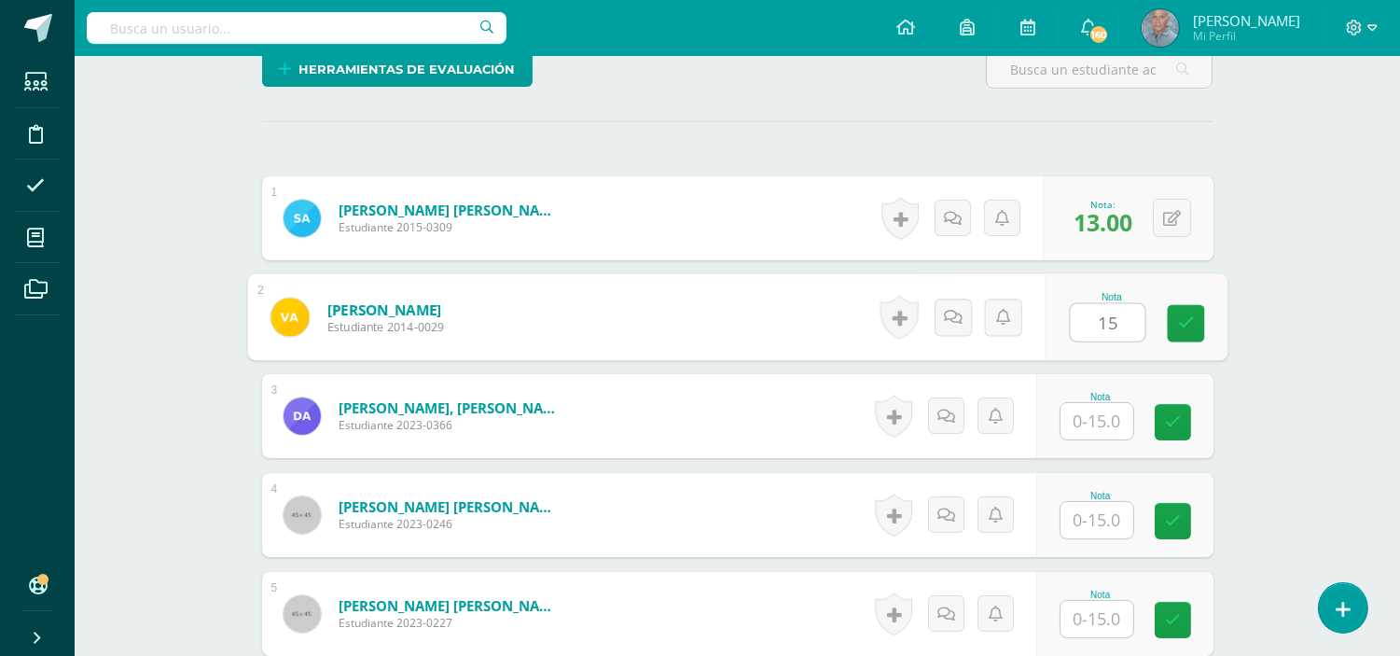
scroll to position [576, 0]
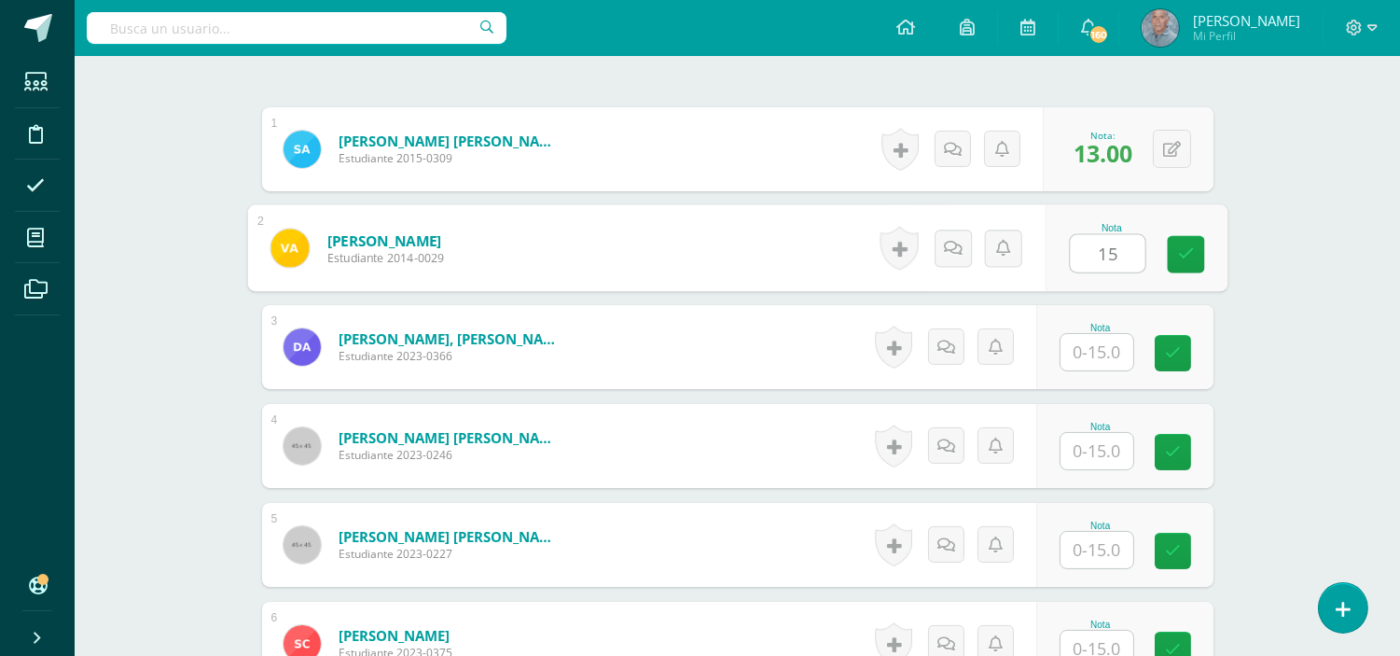
type input "15"
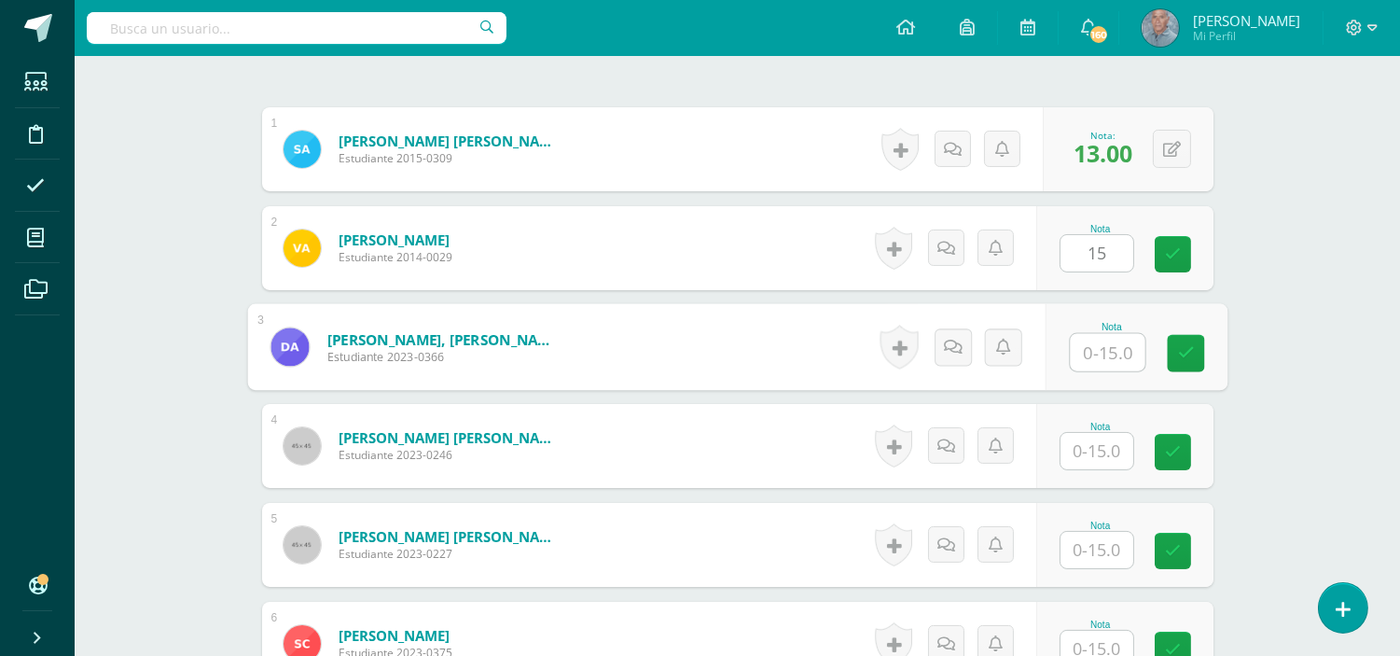
click at [1086, 347] on input "text" at bounding box center [1107, 352] width 75 height 37
type input "13"
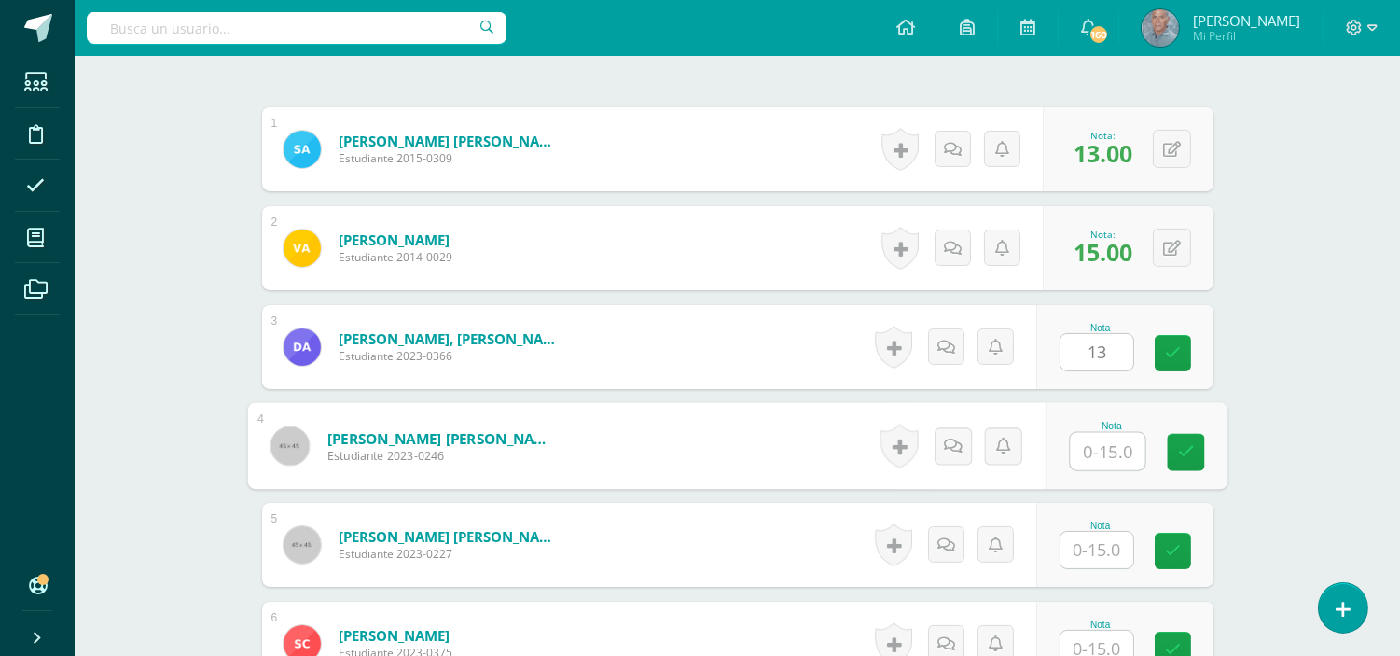
click at [1078, 449] on input "text" at bounding box center [1107, 451] width 75 height 37
type input "15"
click at [1085, 547] on input "text" at bounding box center [1096, 550] width 73 height 36
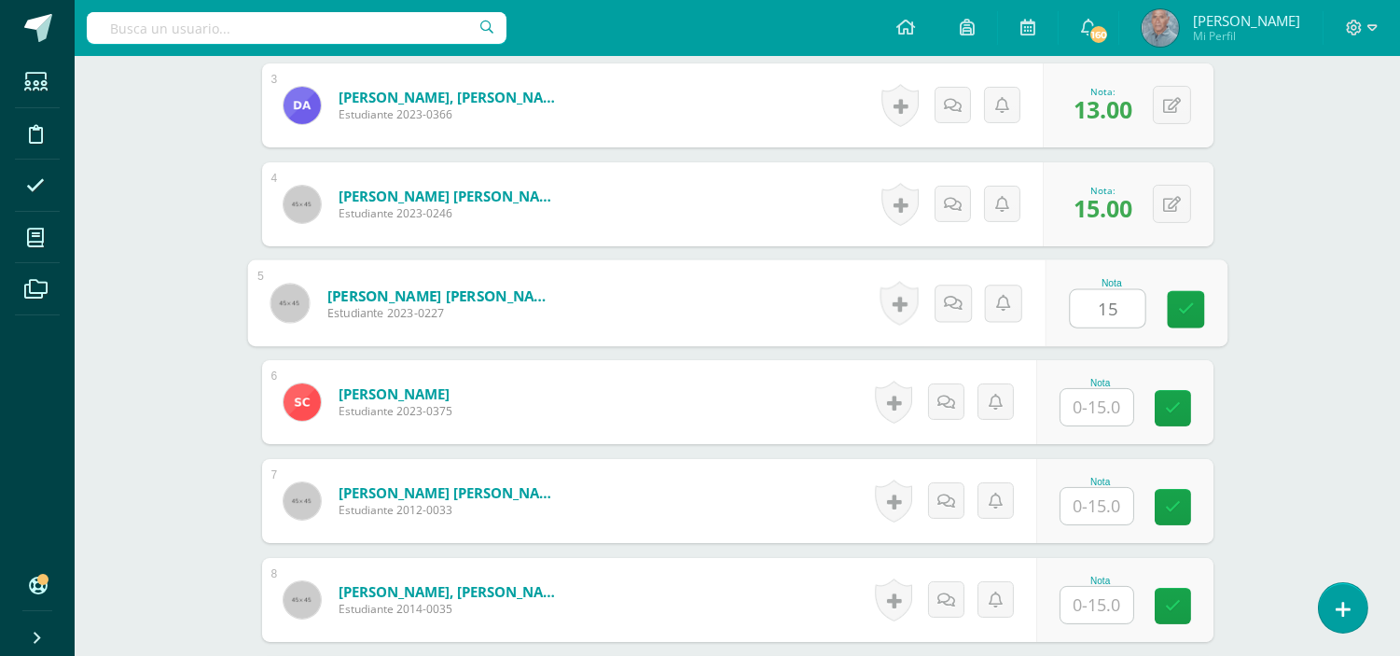
scroll to position [825, 0]
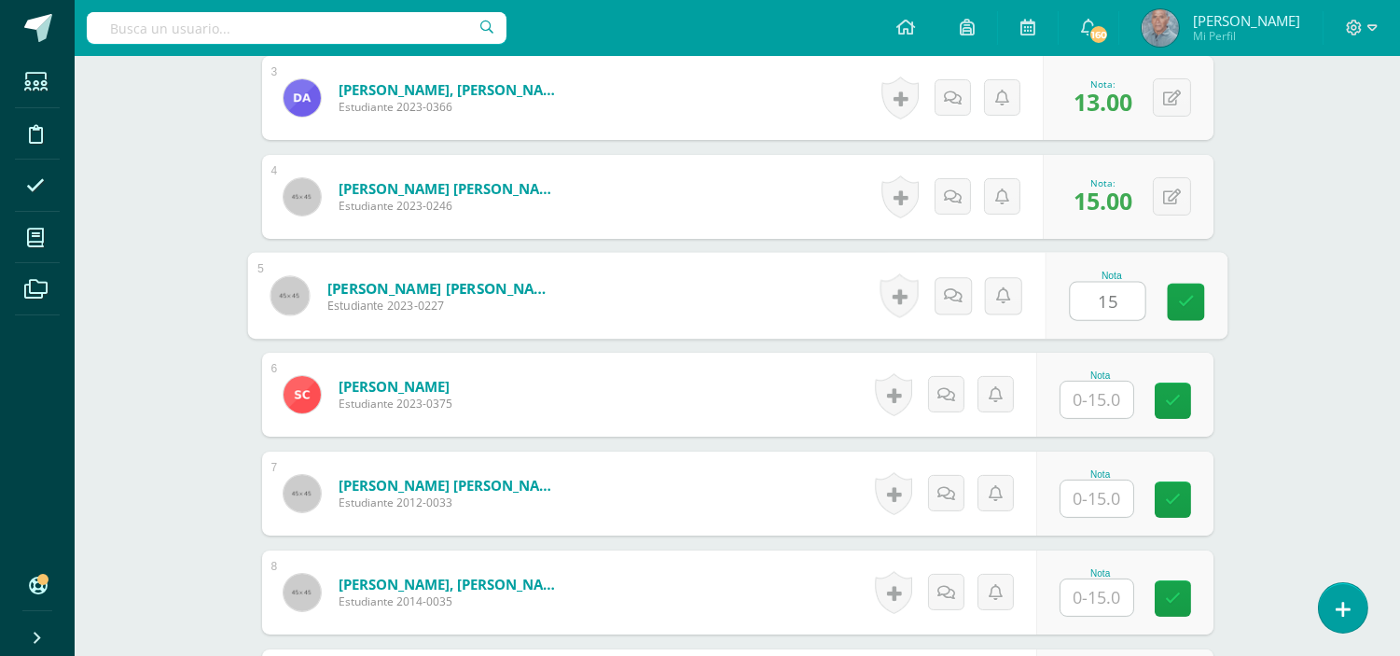
type input "15"
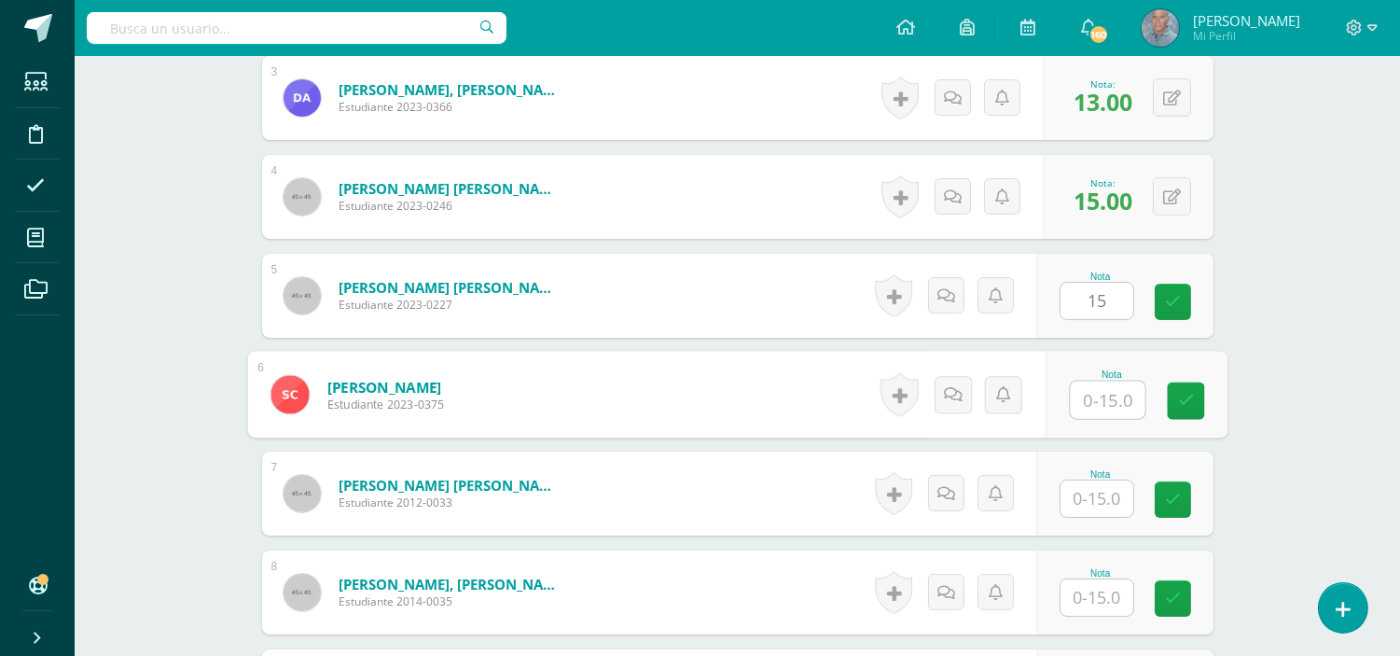
click at [1083, 395] on input "text" at bounding box center [1107, 399] width 75 height 37
type input "15"
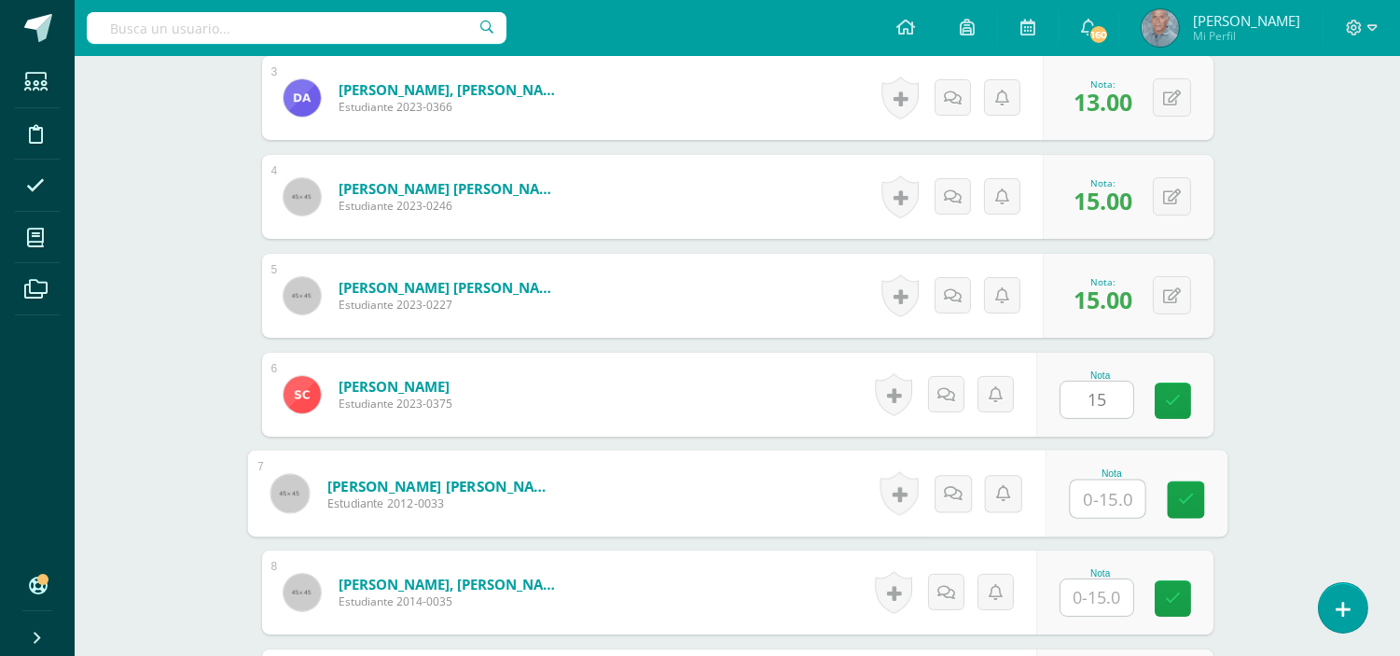
click at [1087, 505] on input "text" at bounding box center [1107, 498] width 75 height 37
type input "15"
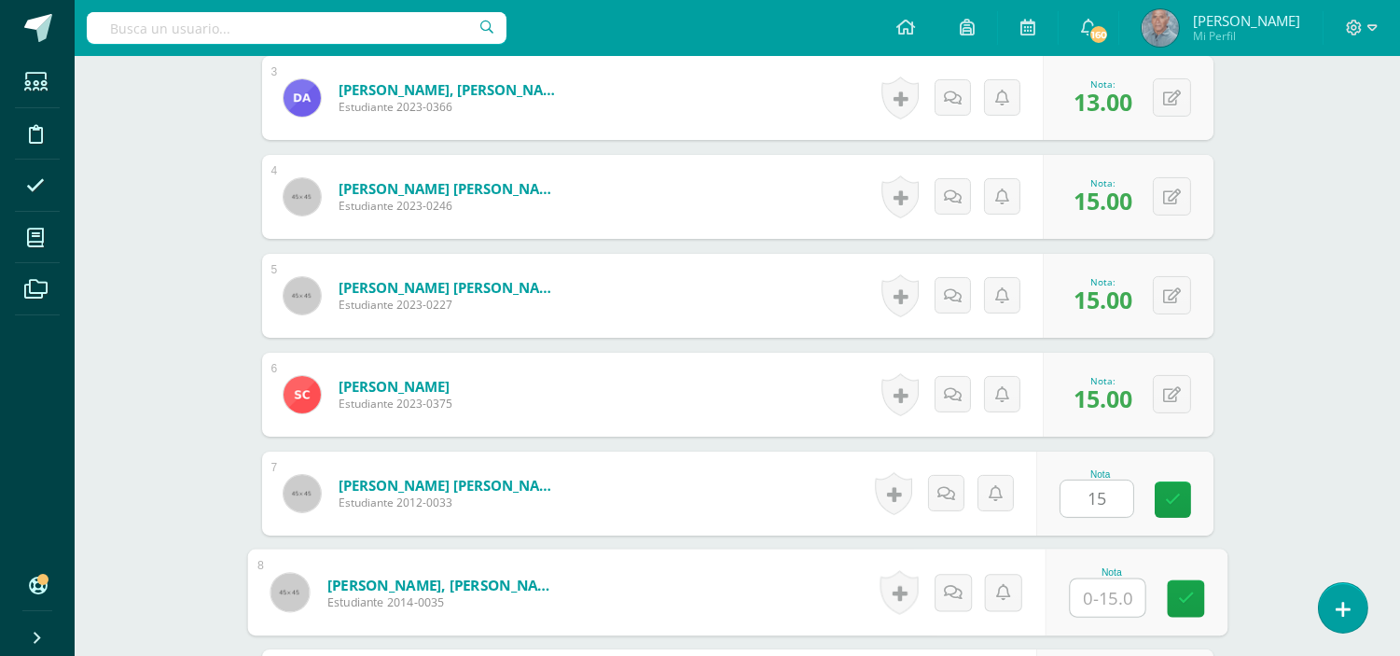
click at [1075, 595] on input "text" at bounding box center [1107, 597] width 75 height 37
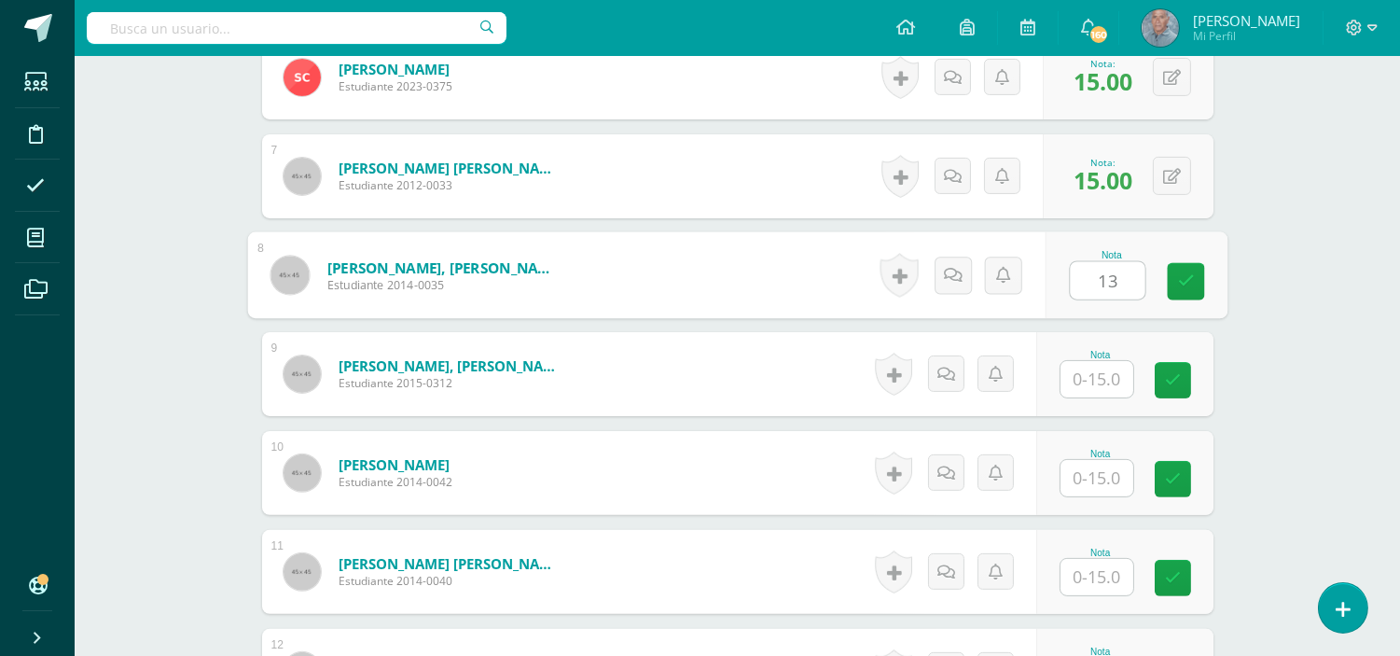
scroll to position [1170, 0]
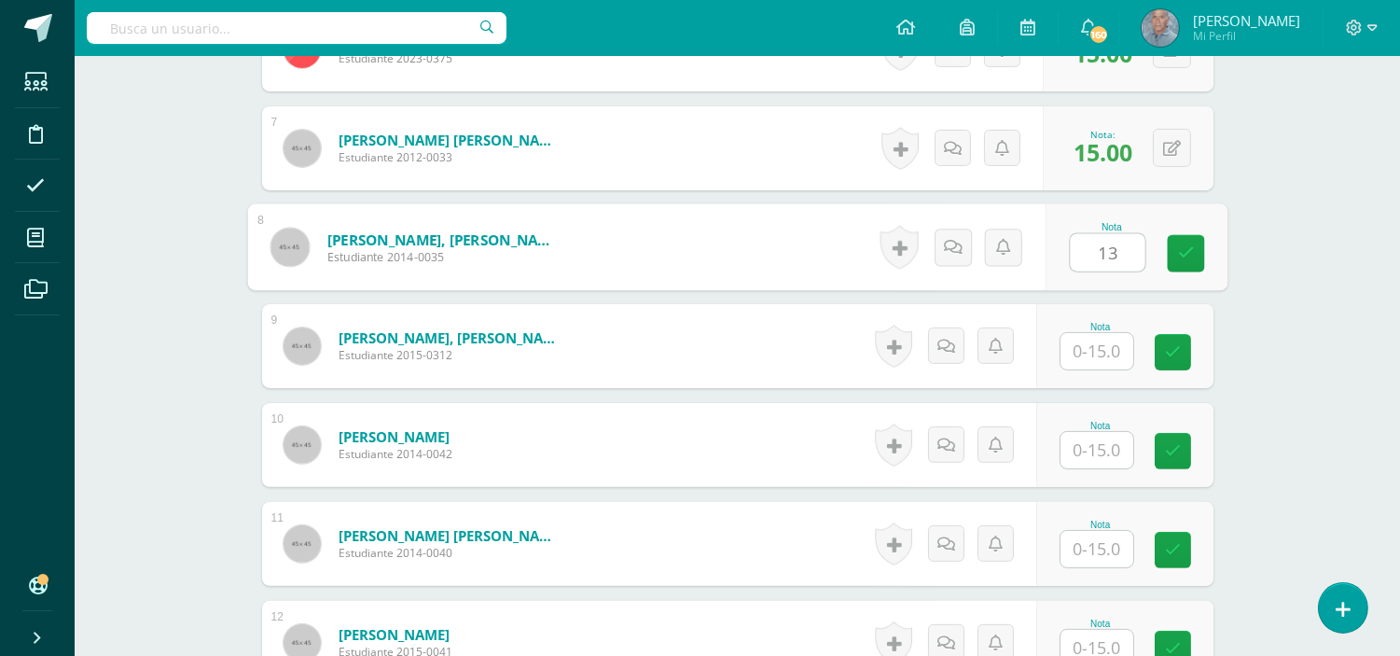
type input "13"
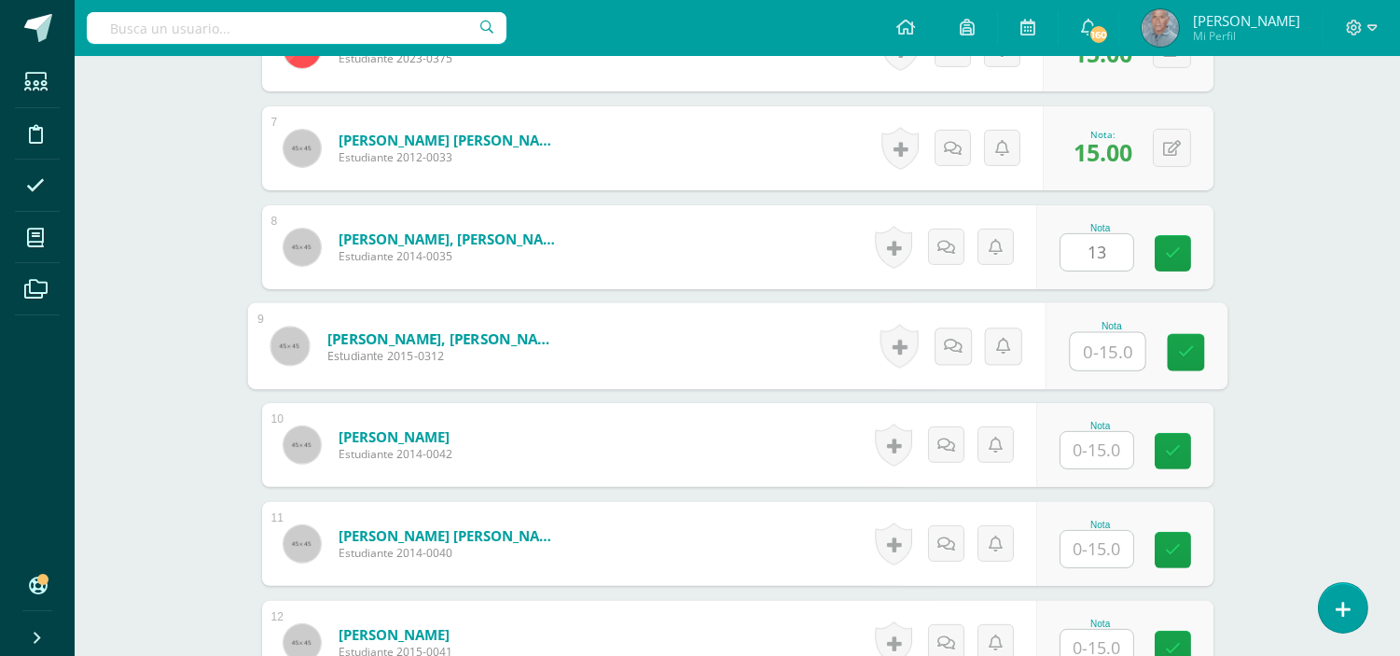
click at [1082, 346] on input "text" at bounding box center [1107, 351] width 75 height 37
type input "15"
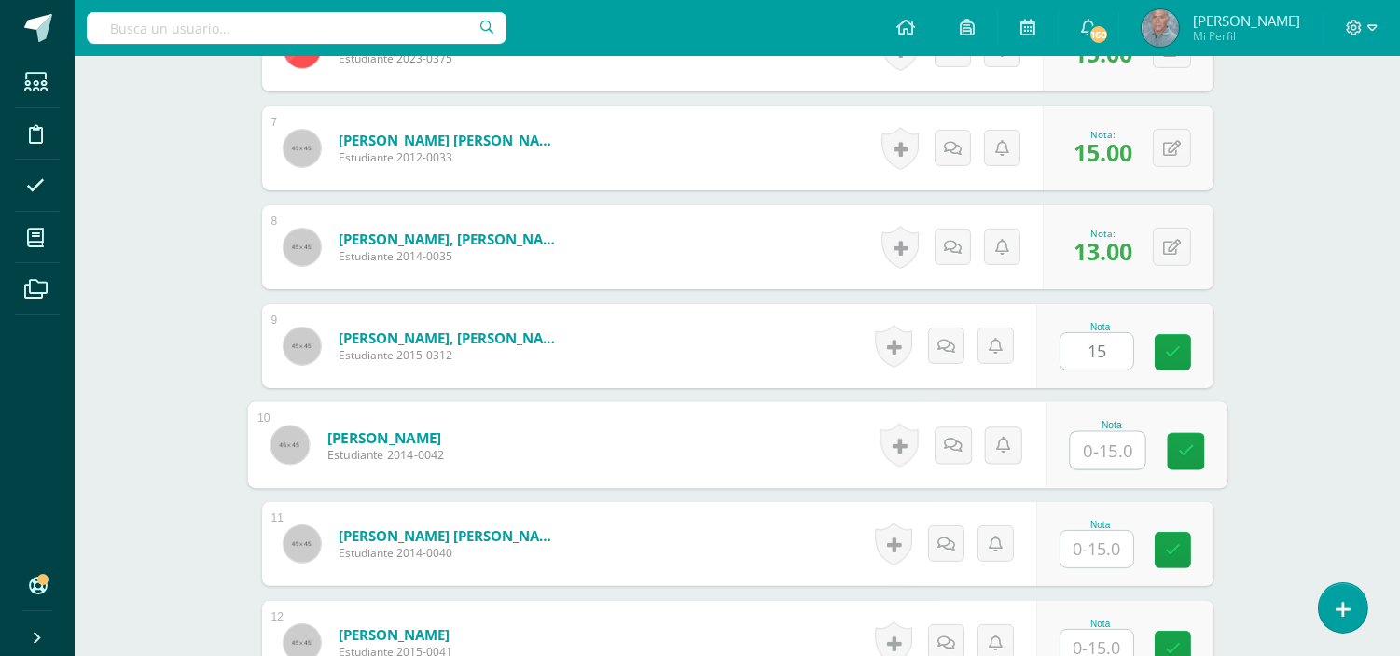
click at [1086, 449] on input "text" at bounding box center [1107, 450] width 75 height 37
type input "15"
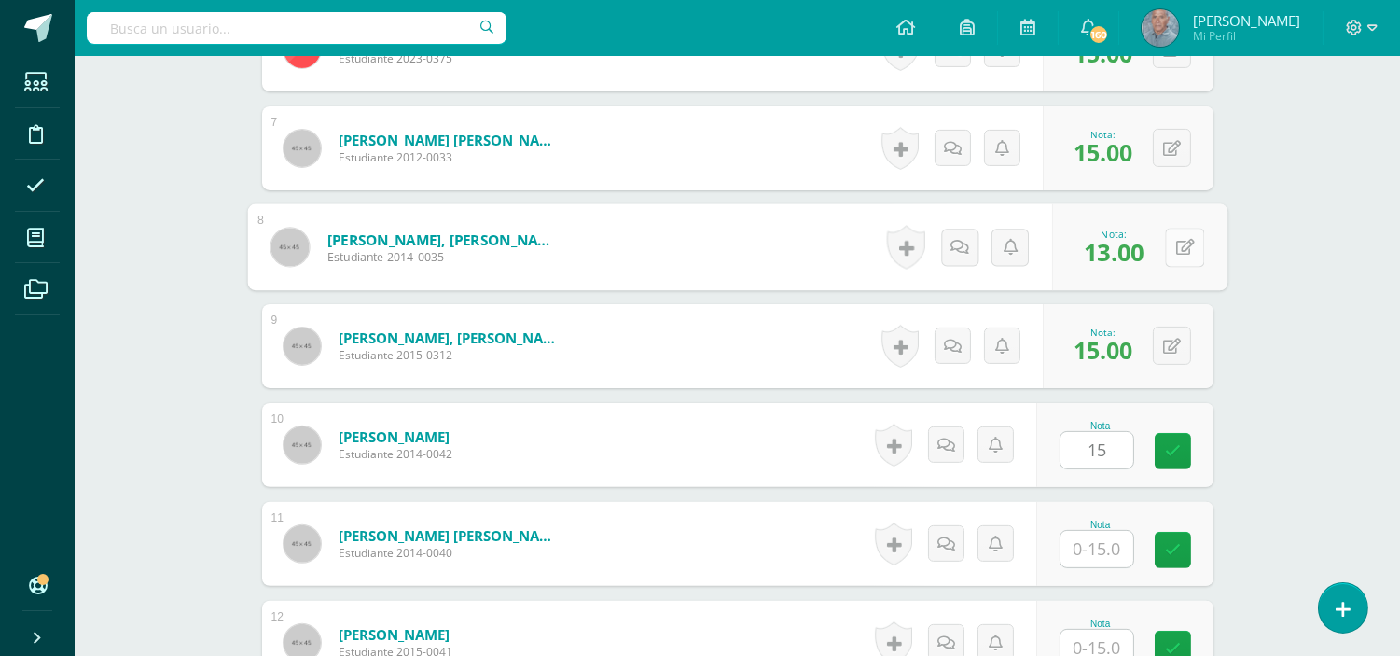
click at [1170, 243] on button at bounding box center [1184, 247] width 39 height 39
type input "15"
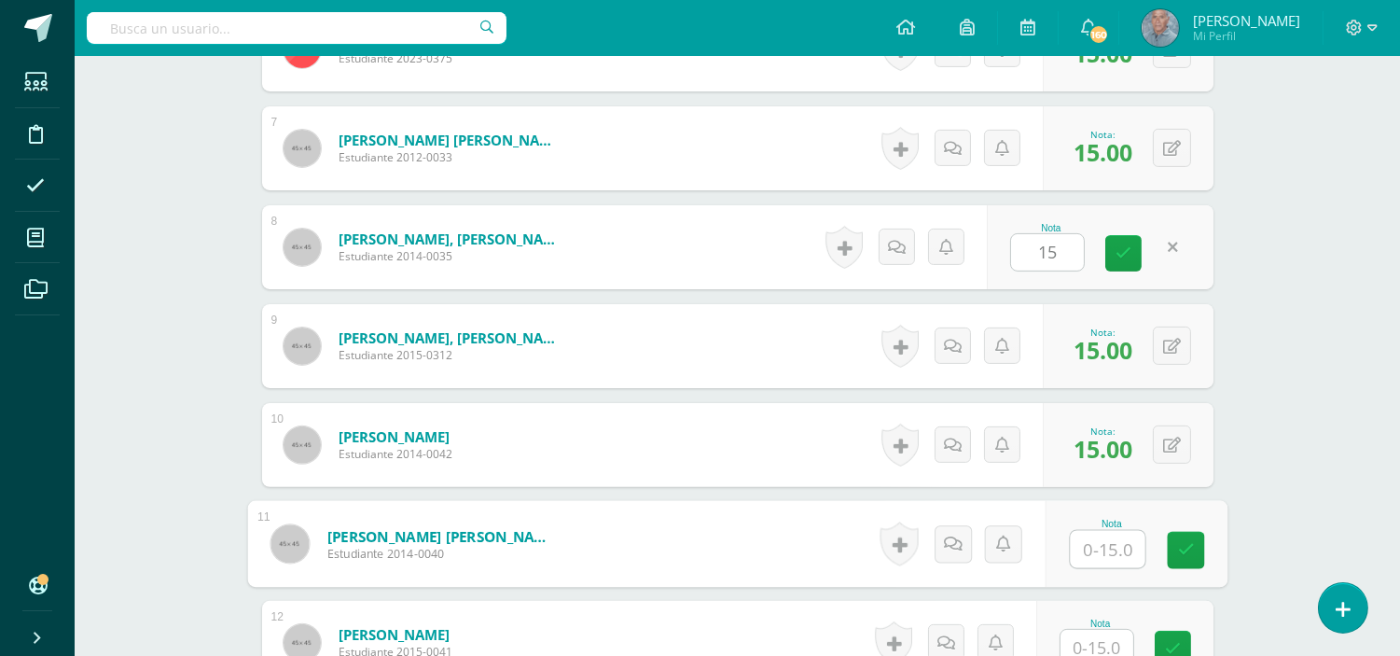
click at [1085, 544] on input "text" at bounding box center [1107, 549] width 75 height 37
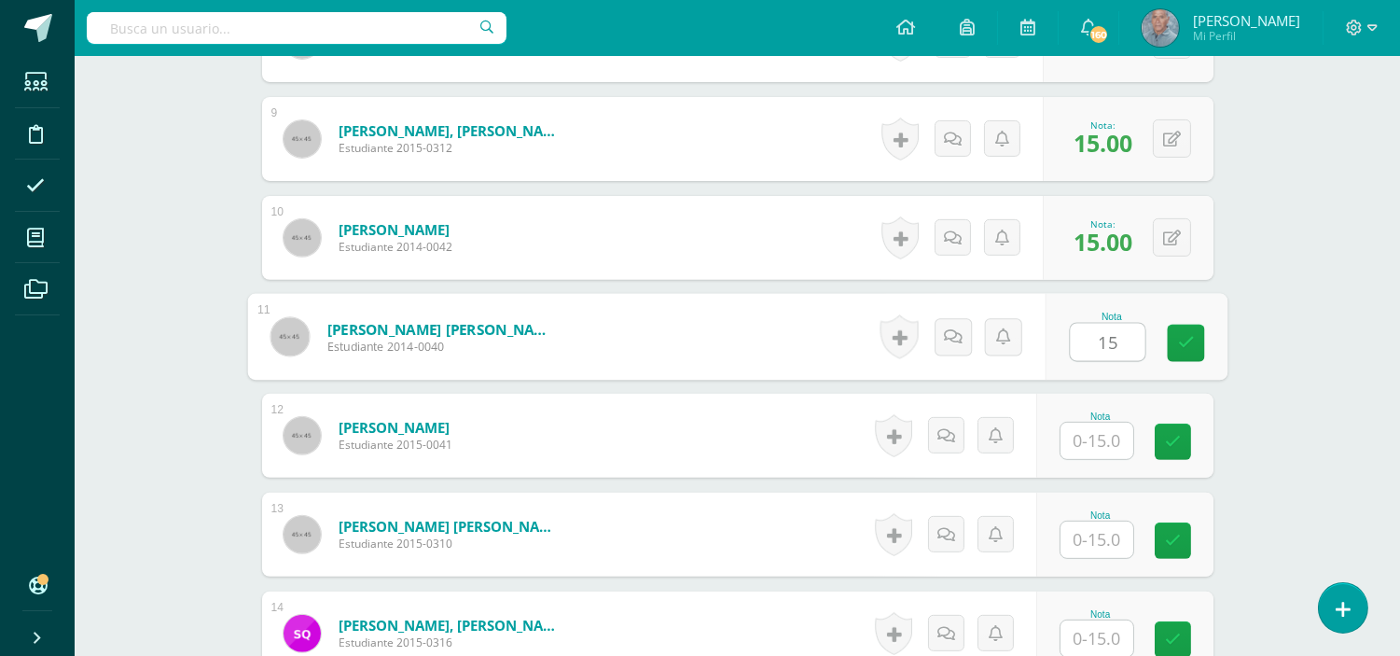
scroll to position [1446, 0]
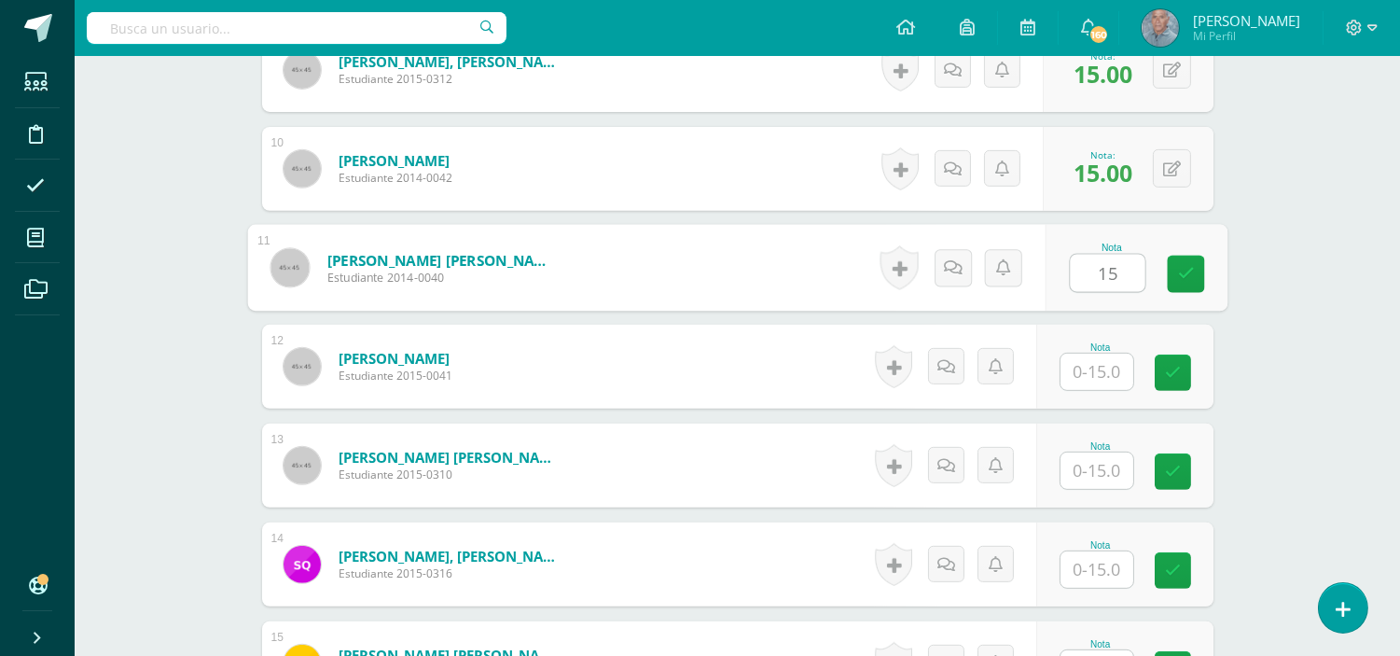
type input "15"
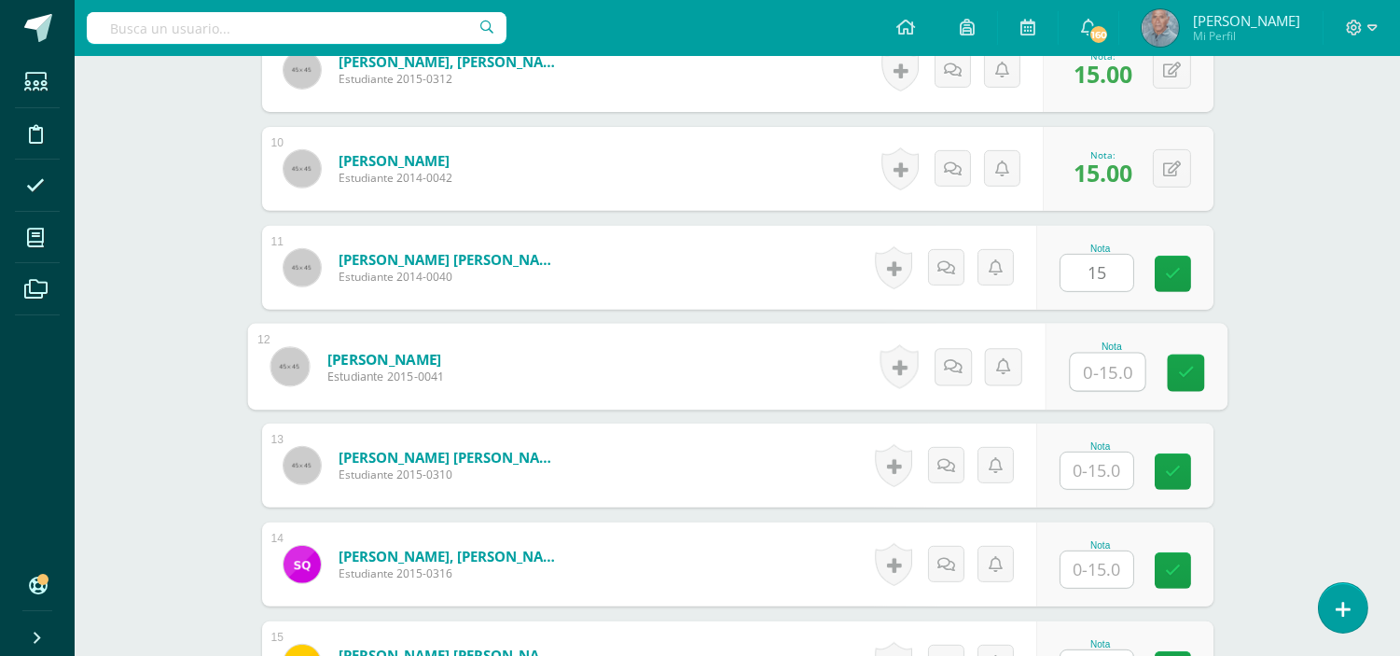
click at [1084, 374] on input "text" at bounding box center [1107, 371] width 75 height 37
type input "13"
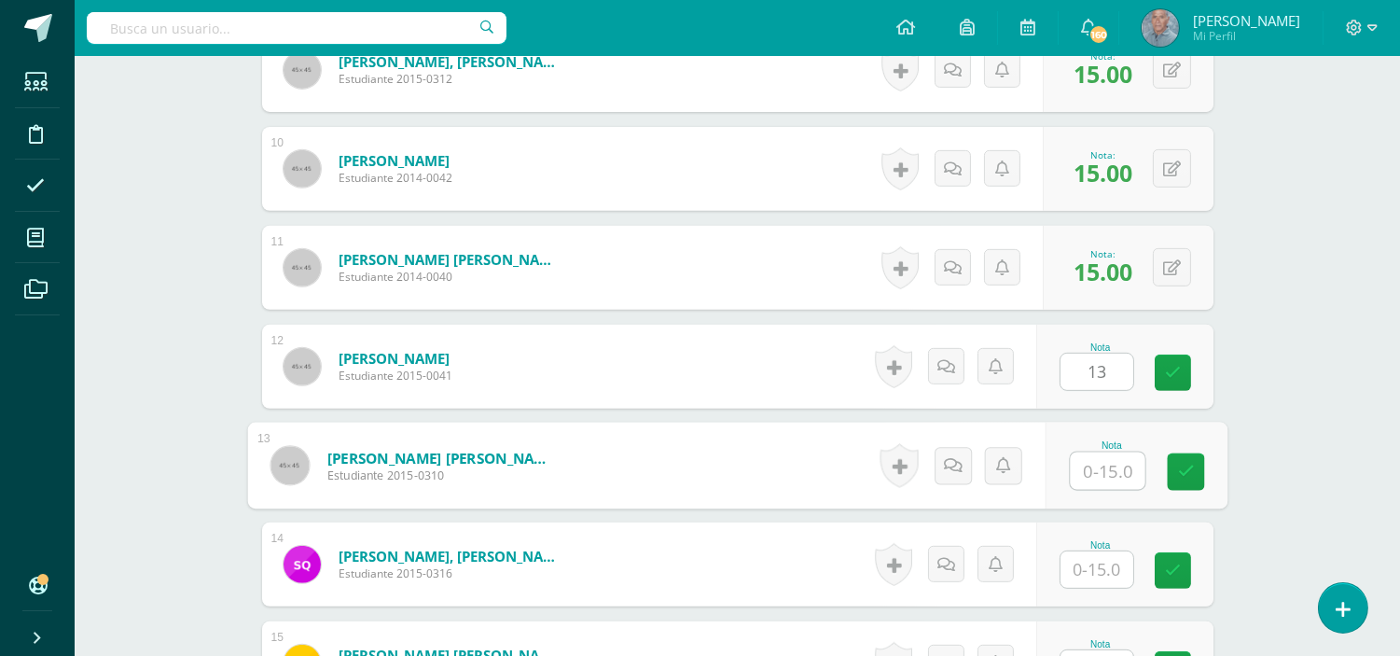
click at [1071, 469] on input "text" at bounding box center [1107, 470] width 75 height 37
type input "15"
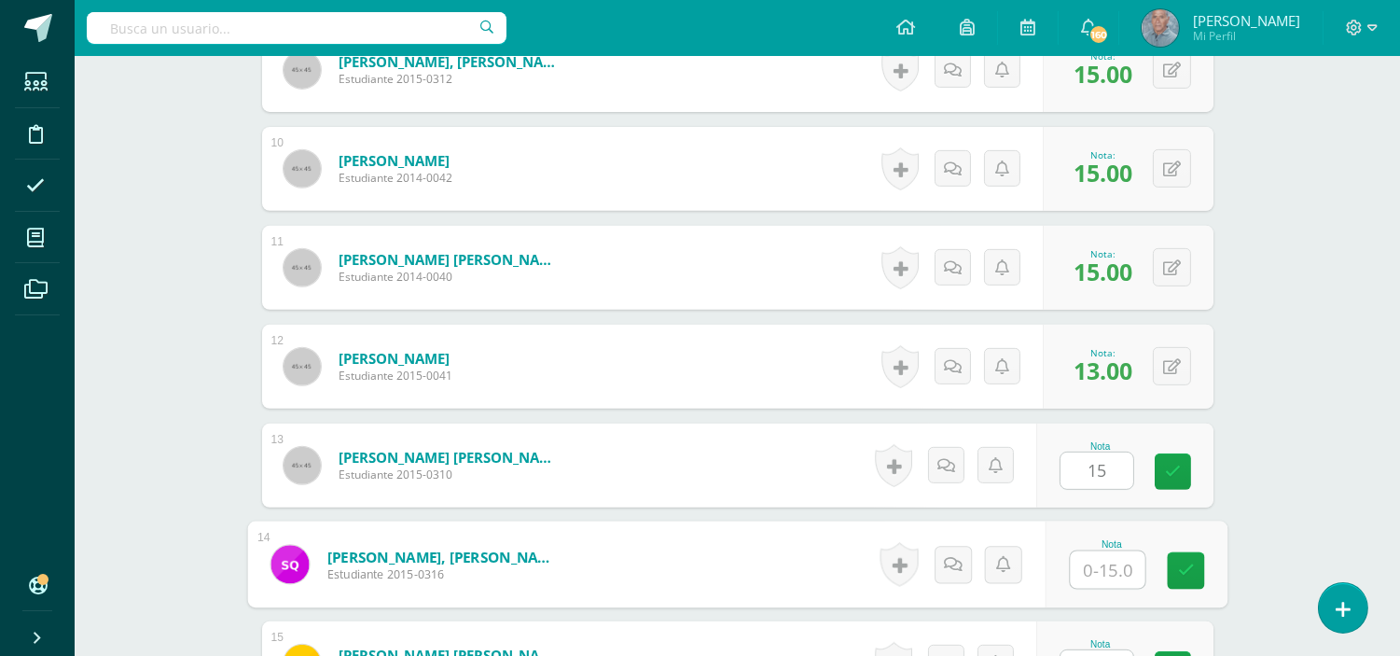
click at [1082, 572] on input "text" at bounding box center [1107, 569] width 75 height 37
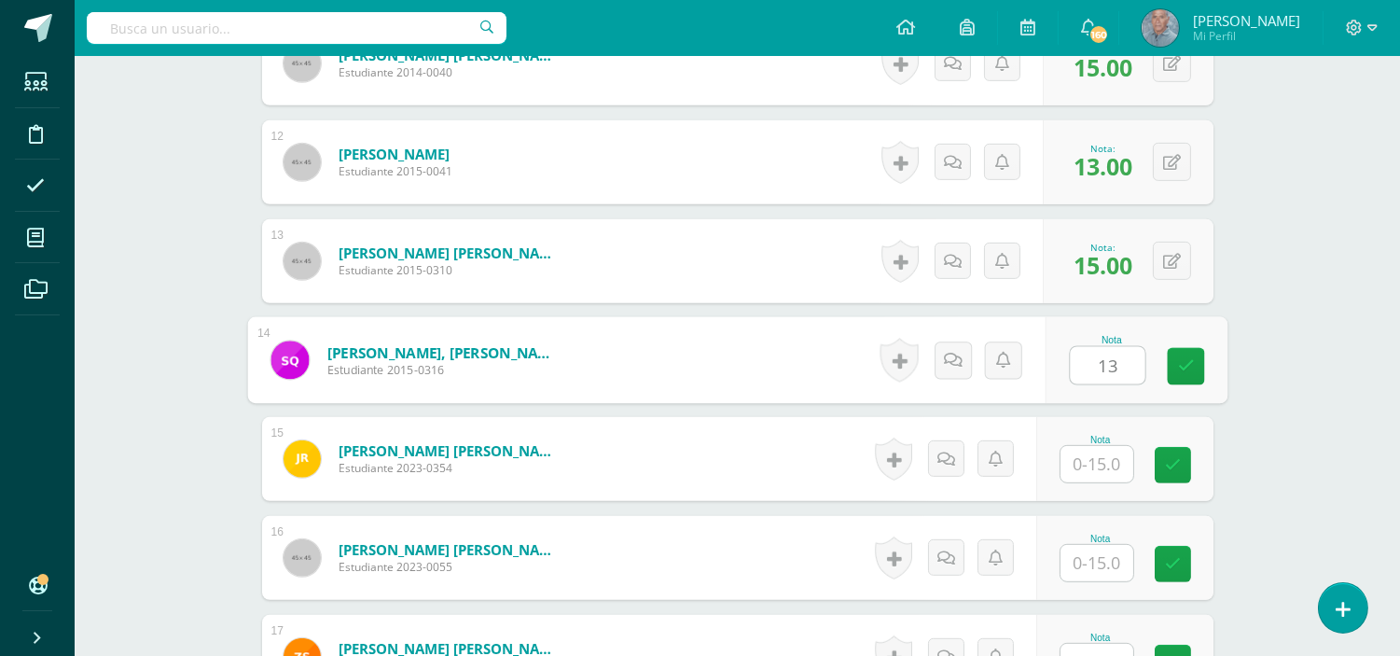
scroll to position [1653, 0]
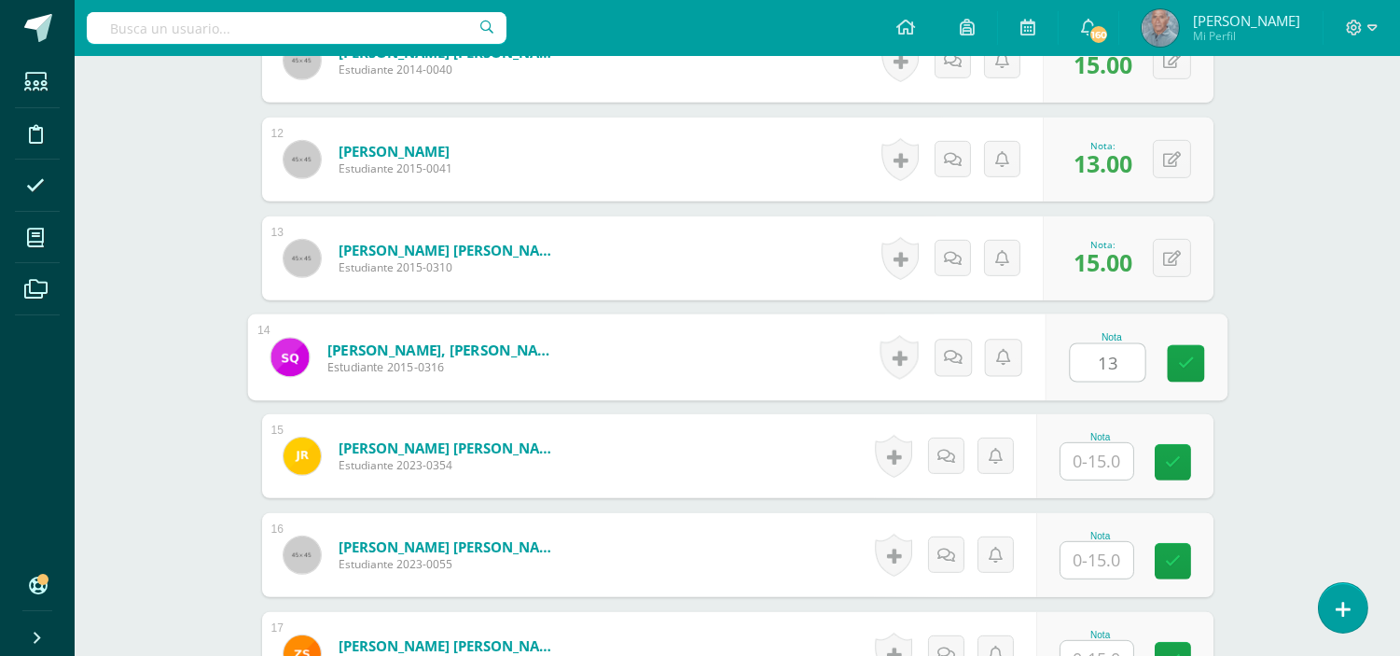
type input "13"
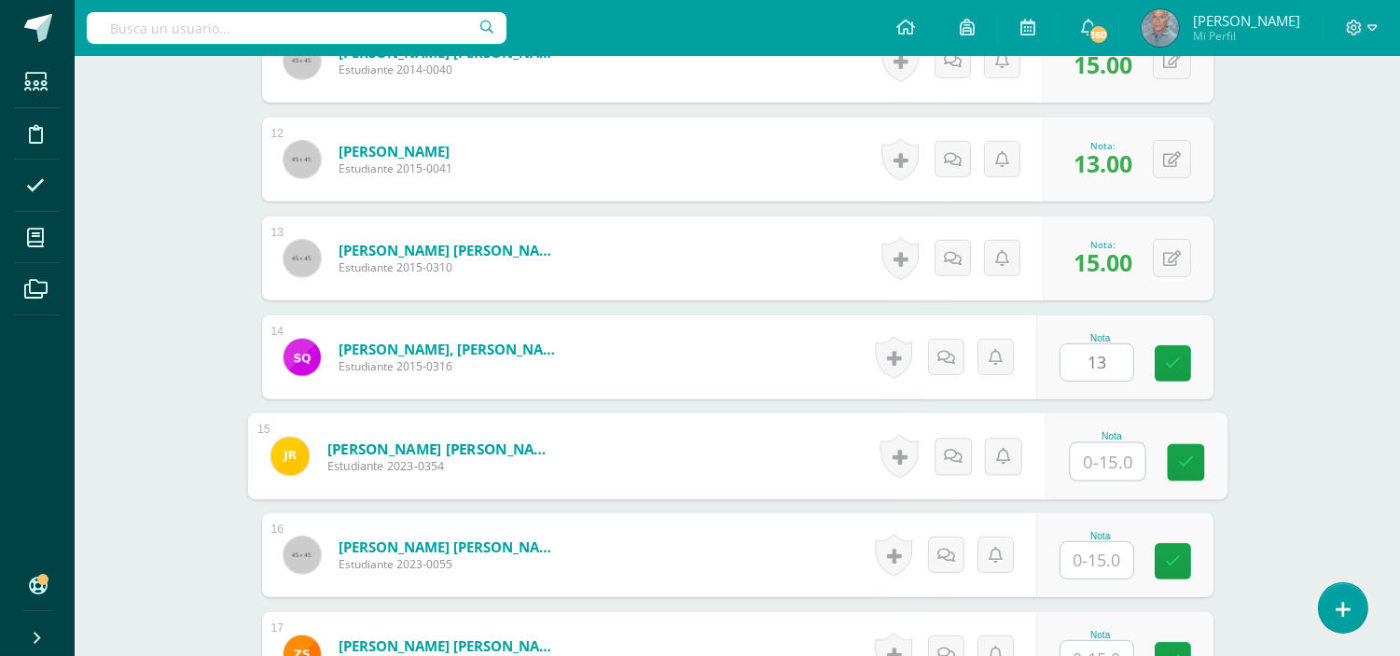
click at [1091, 455] on input "text" at bounding box center [1107, 461] width 75 height 37
type input "15"
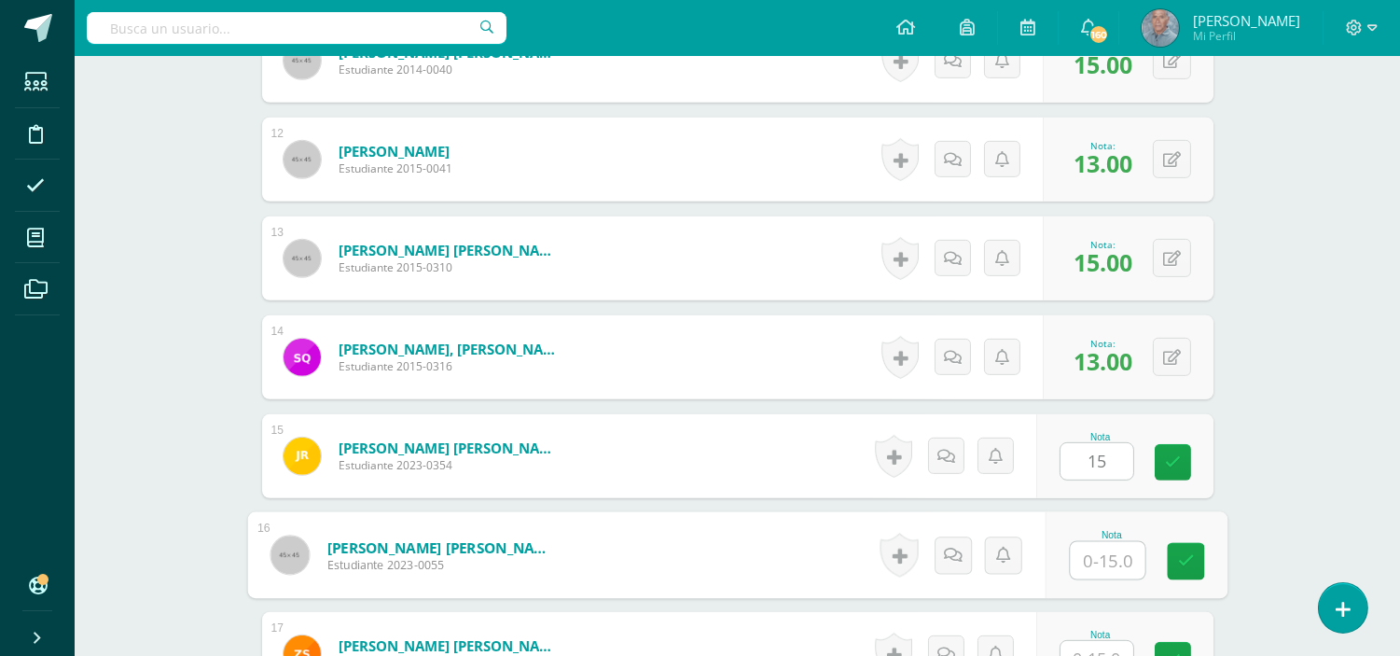
click at [1084, 557] on input "text" at bounding box center [1107, 560] width 75 height 37
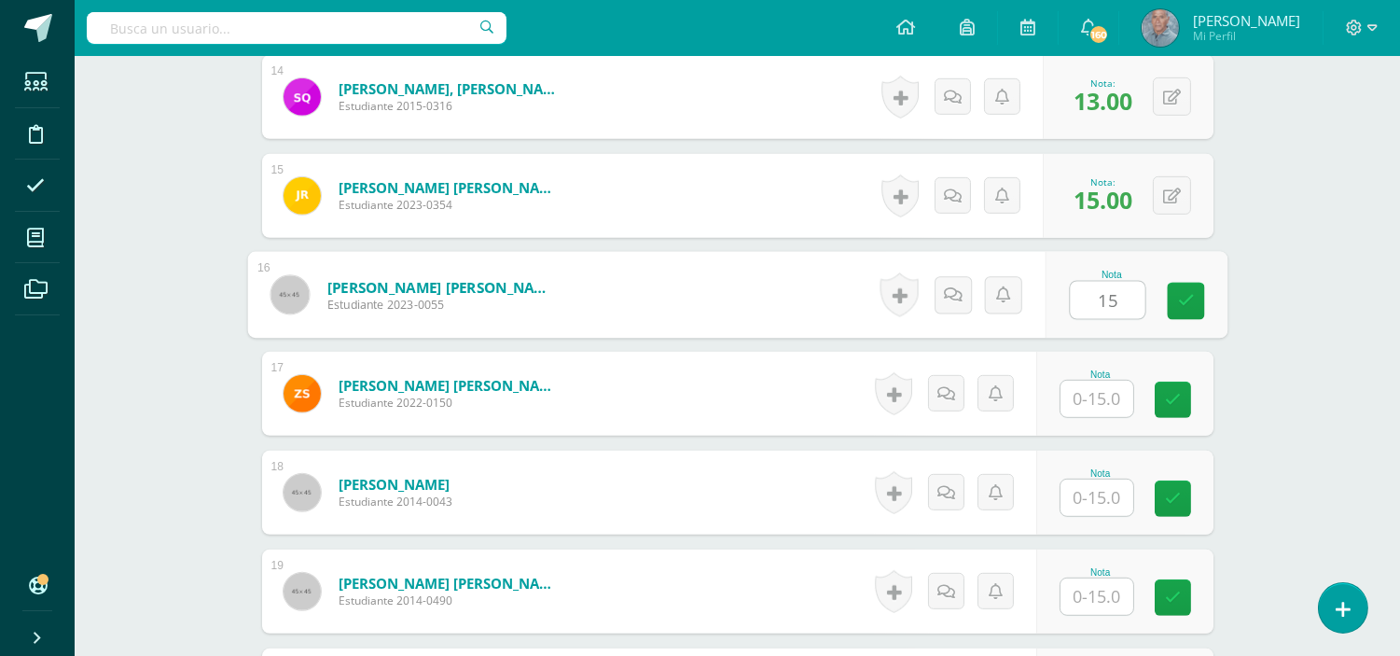
scroll to position [1943, 0]
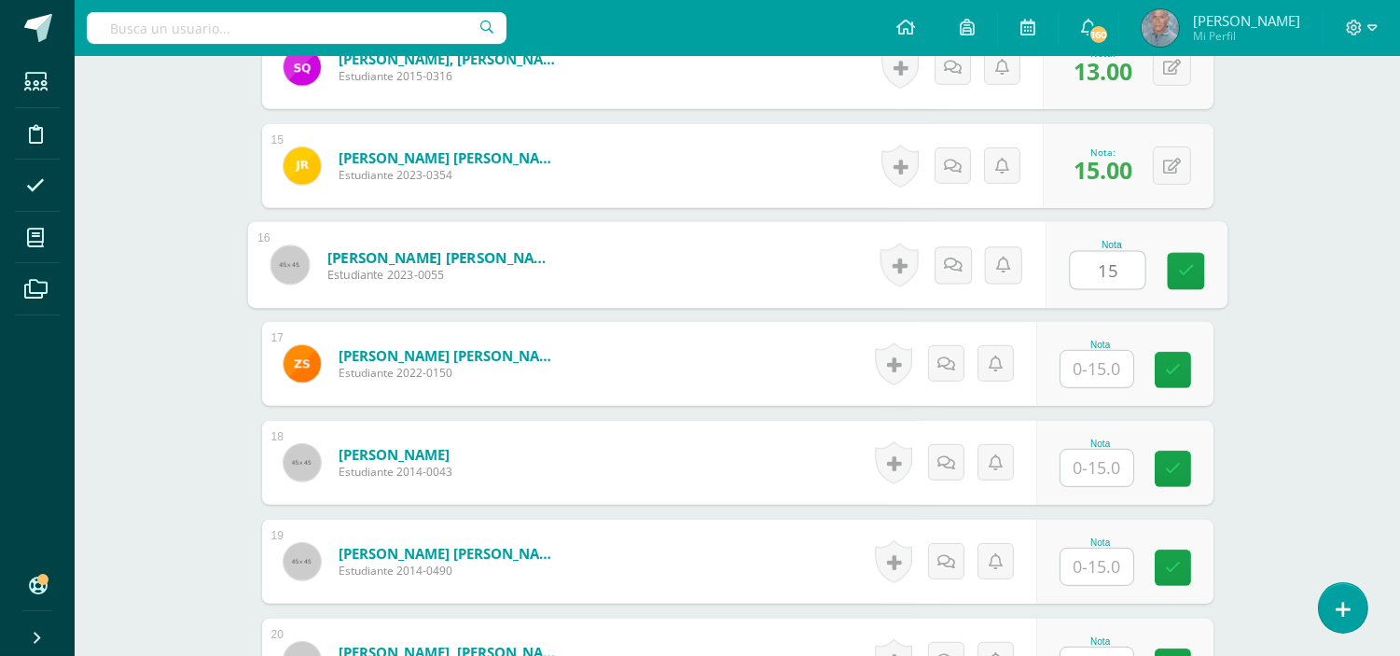
type input "15"
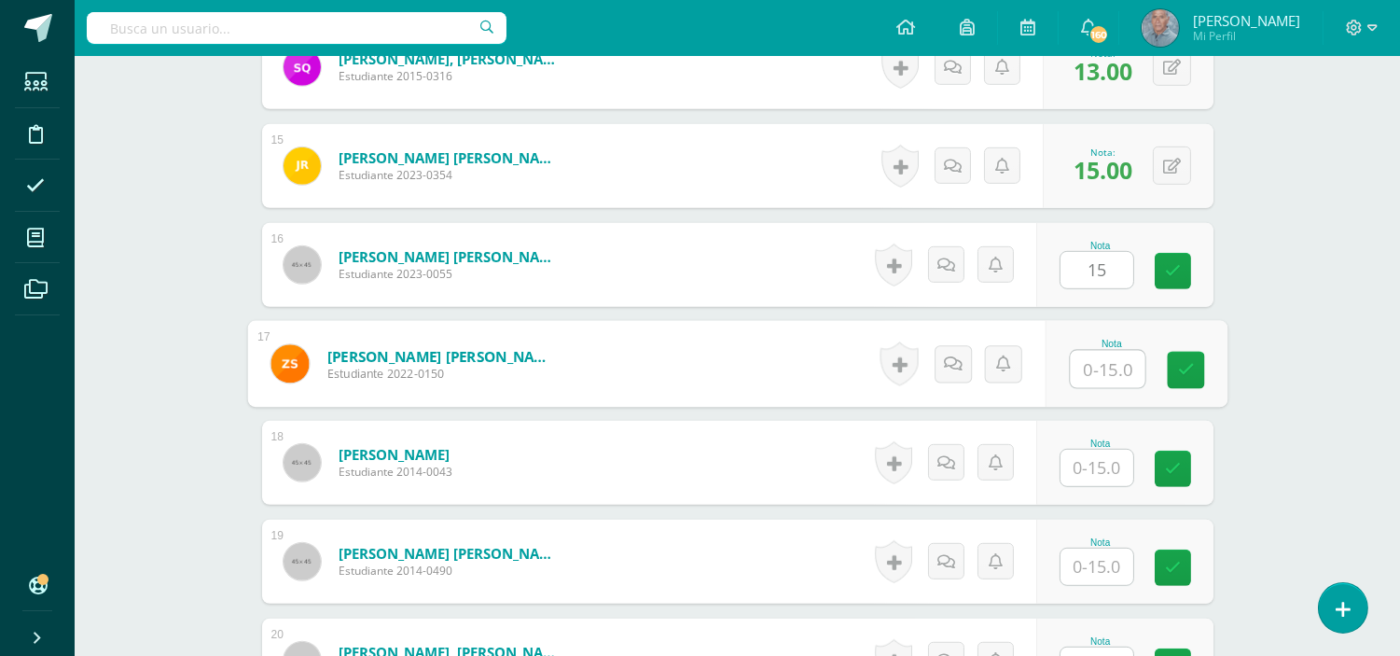
click at [1080, 364] on input "text" at bounding box center [1107, 369] width 75 height 37
type input "15"
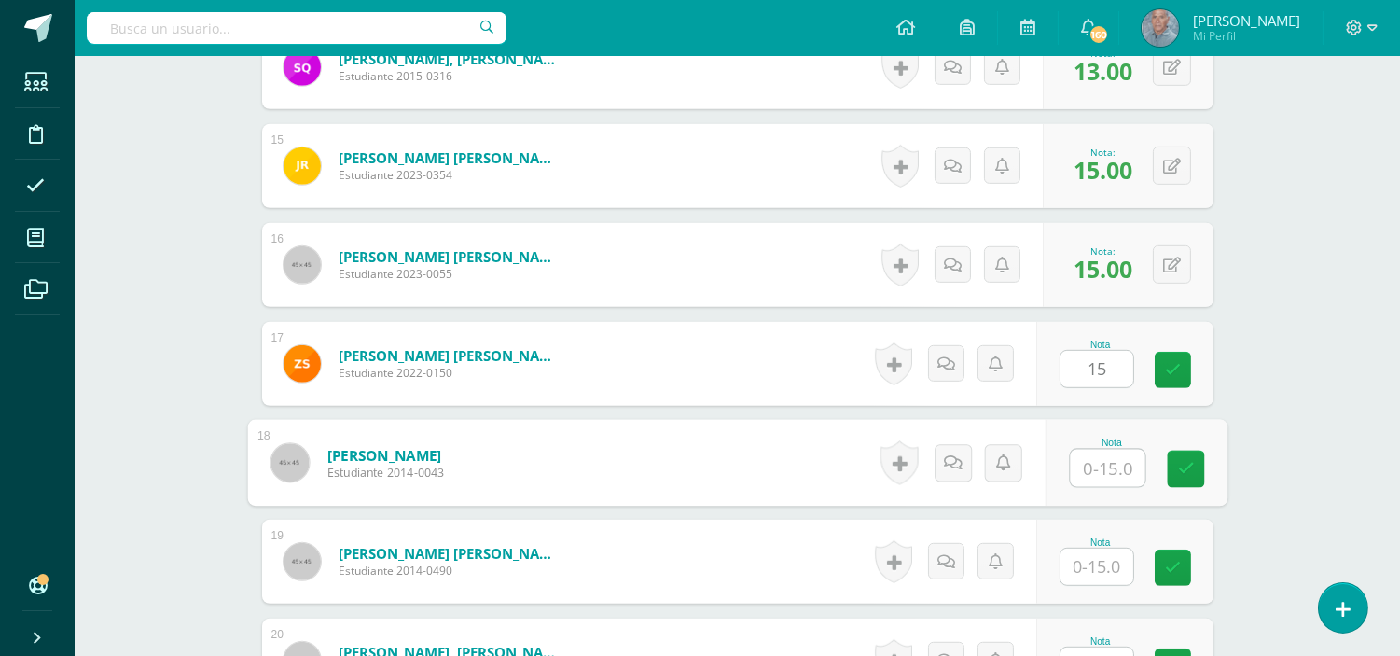
click at [1079, 457] on input "text" at bounding box center [1107, 467] width 75 height 37
type input "15"
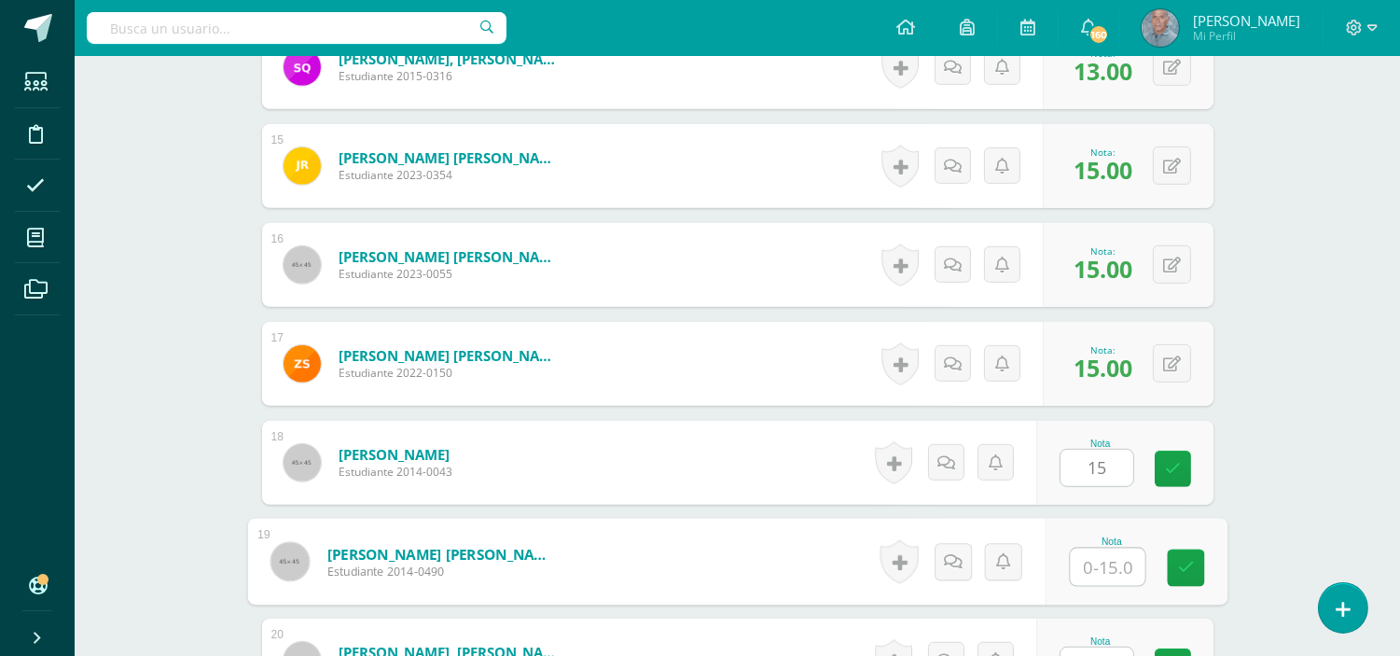
click at [1085, 566] on input "text" at bounding box center [1107, 566] width 75 height 37
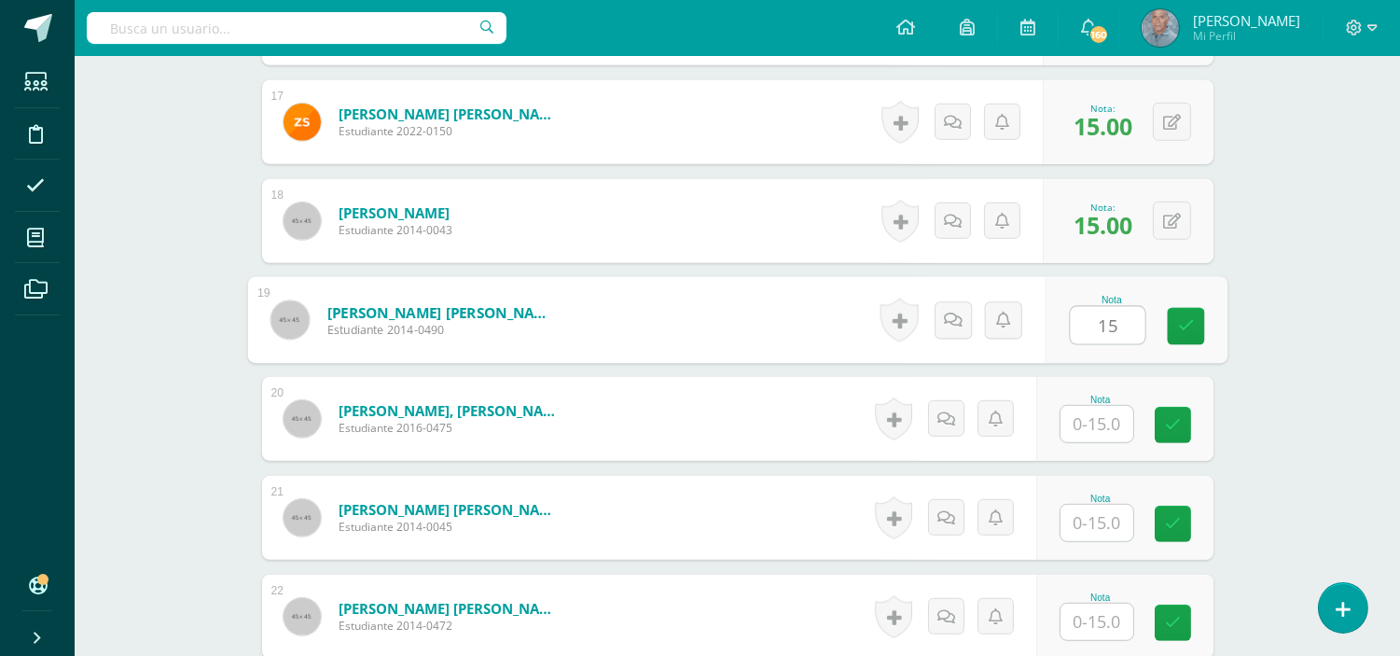
scroll to position [2192, 0]
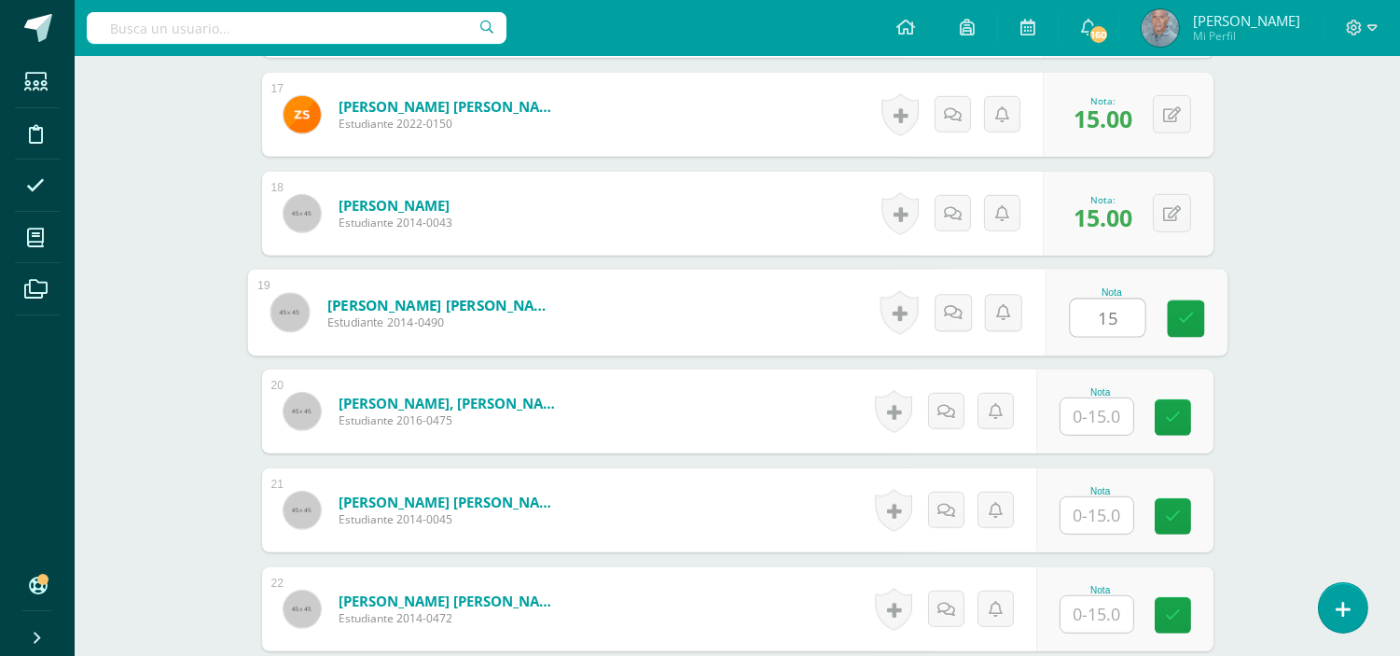
type input "15"
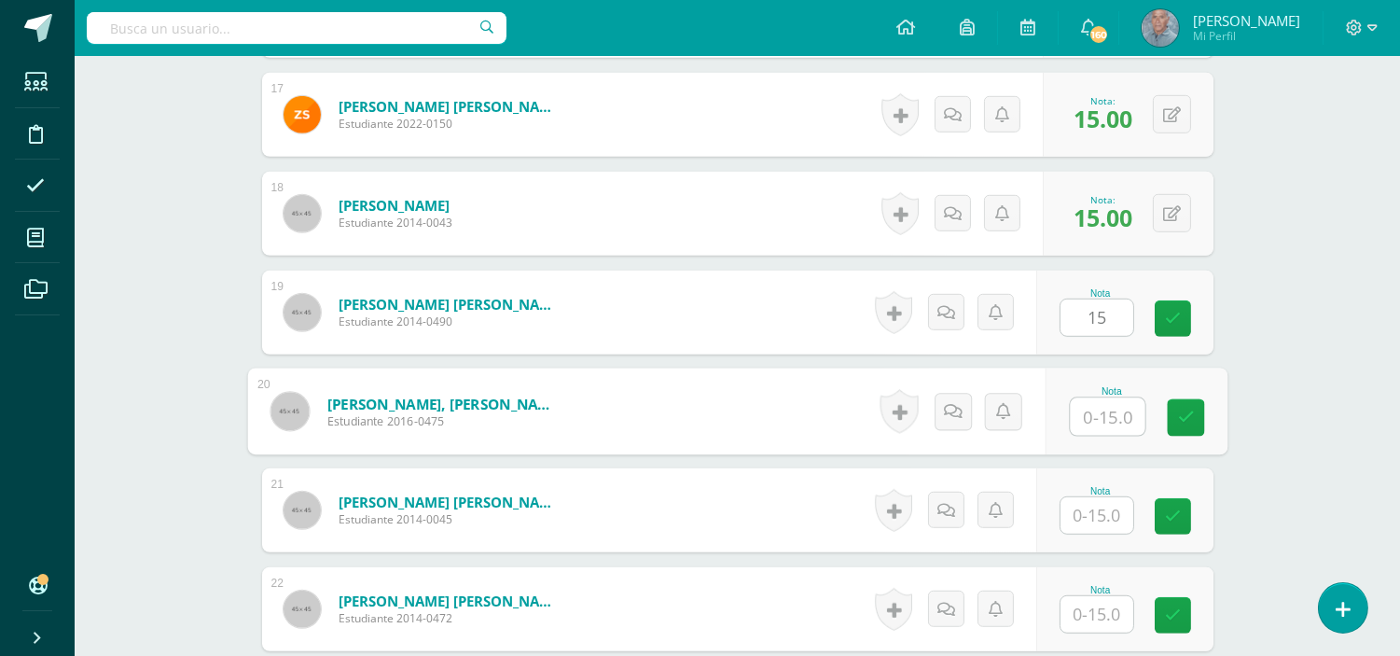
click at [1080, 414] on input "text" at bounding box center [1107, 416] width 75 height 37
type input "15"
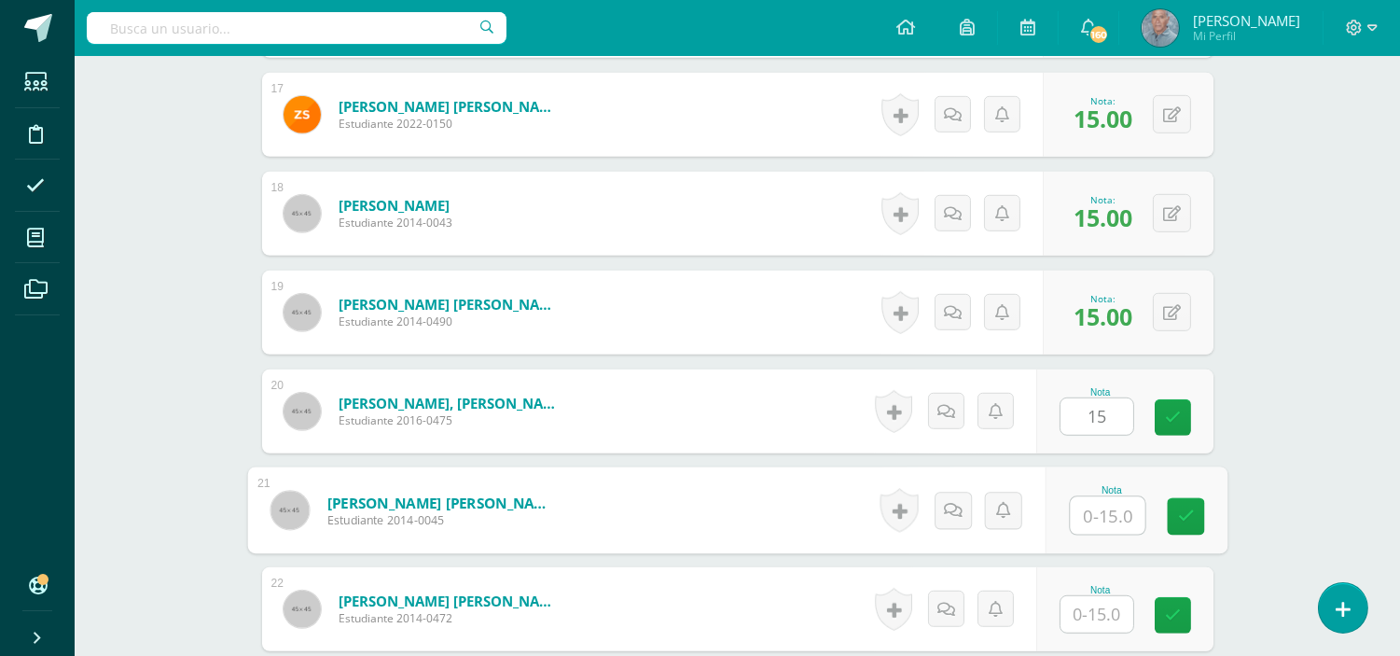
click at [1080, 511] on input "text" at bounding box center [1107, 515] width 75 height 37
type input "15"
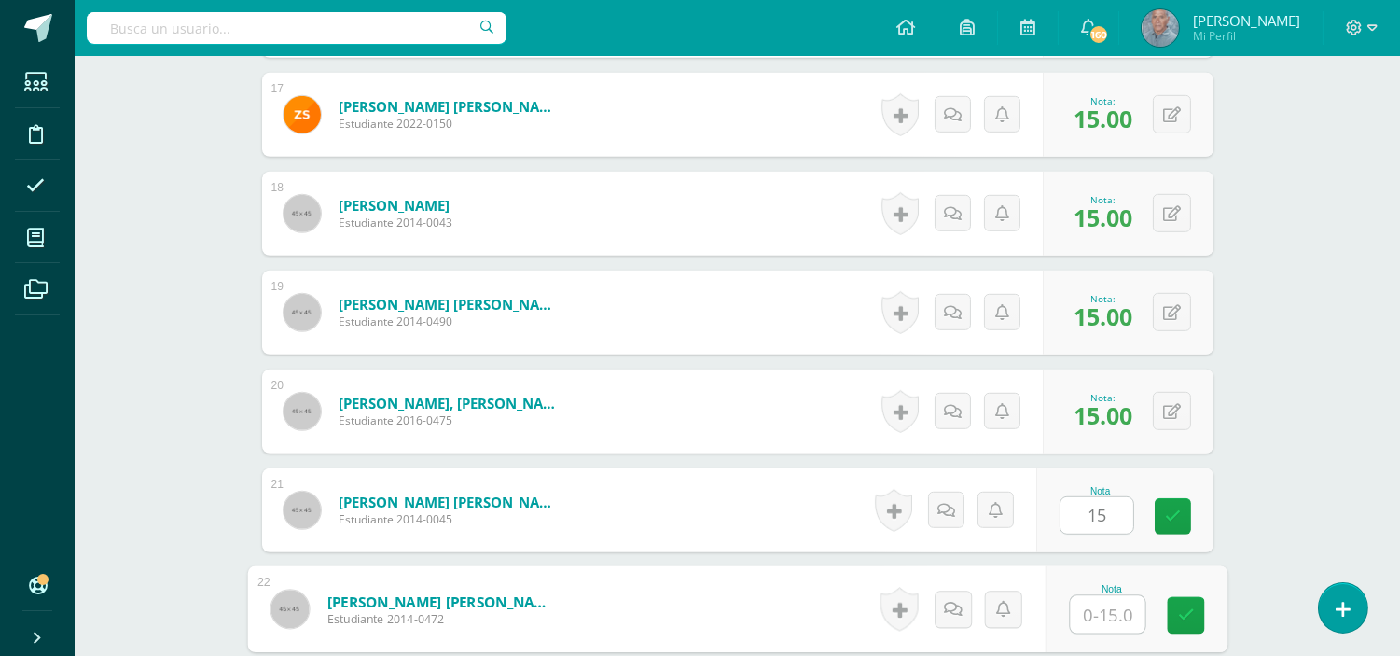
click at [1083, 621] on input "text" at bounding box center [1107, 614] width 75 height 37
type input "13"
click at [1186, 617] on icon at bounding box center [1185, 615] width 17 height 16
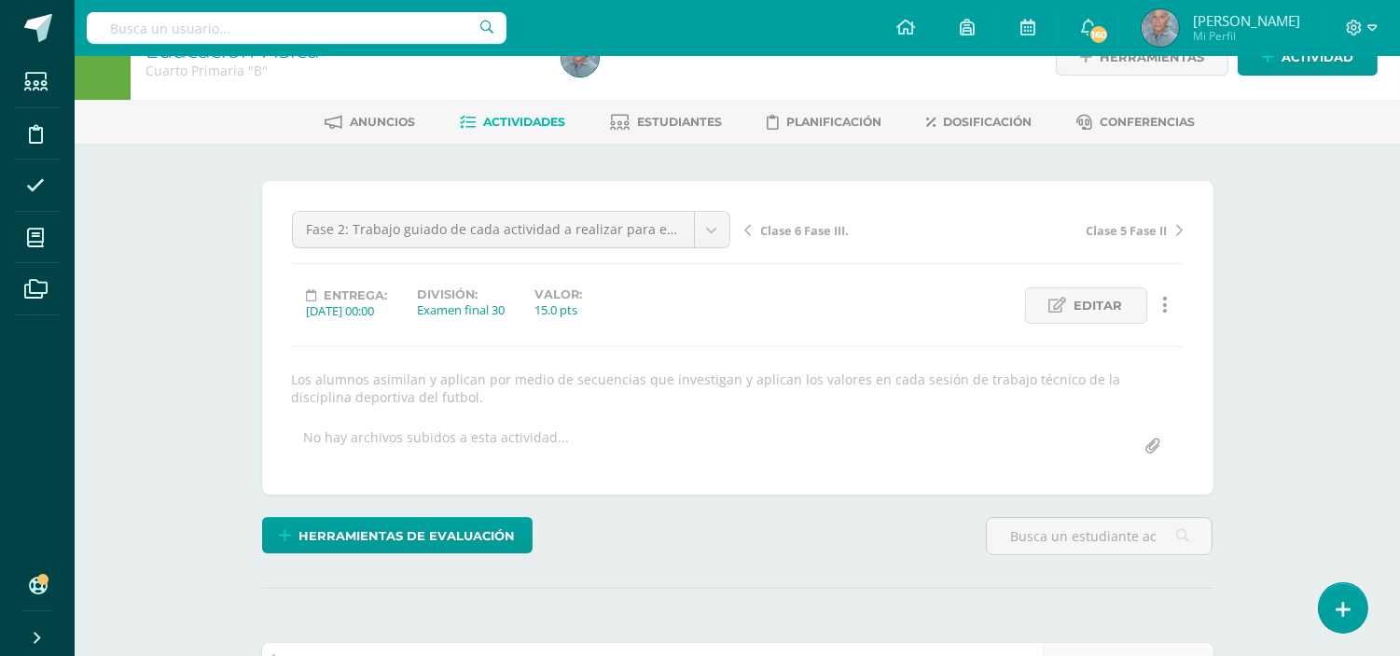
scroll to position [0, 0]
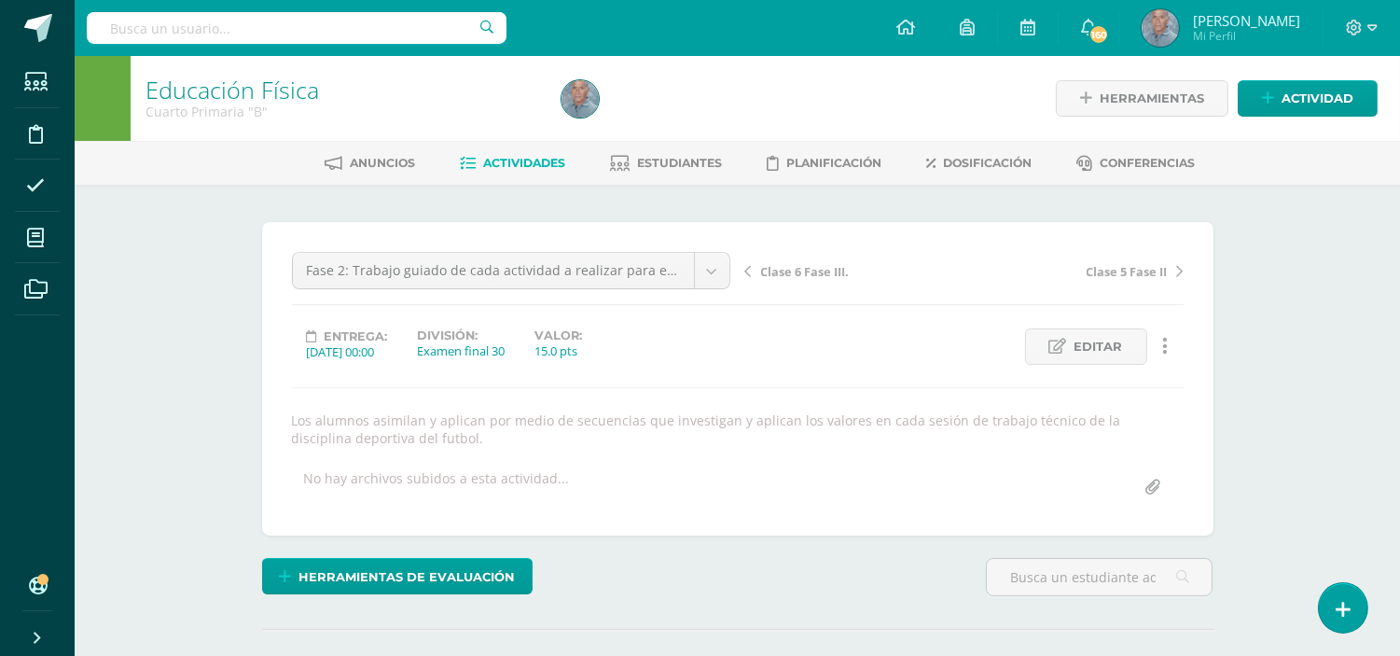
click at [494, 166] on span "Actividades" at bounding box center [524, 163] width 82 height 14
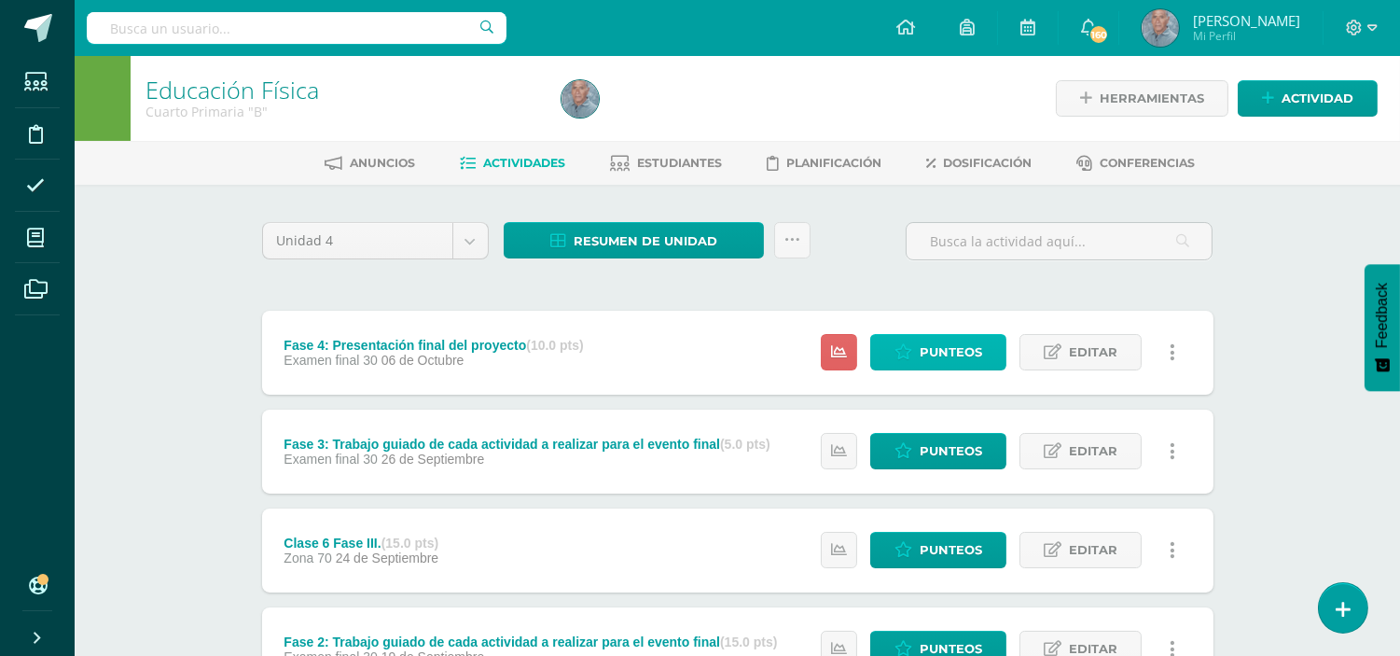
click at [958, 351] on span "Punteos" at bounding box center [950, 352] width 62 height 35
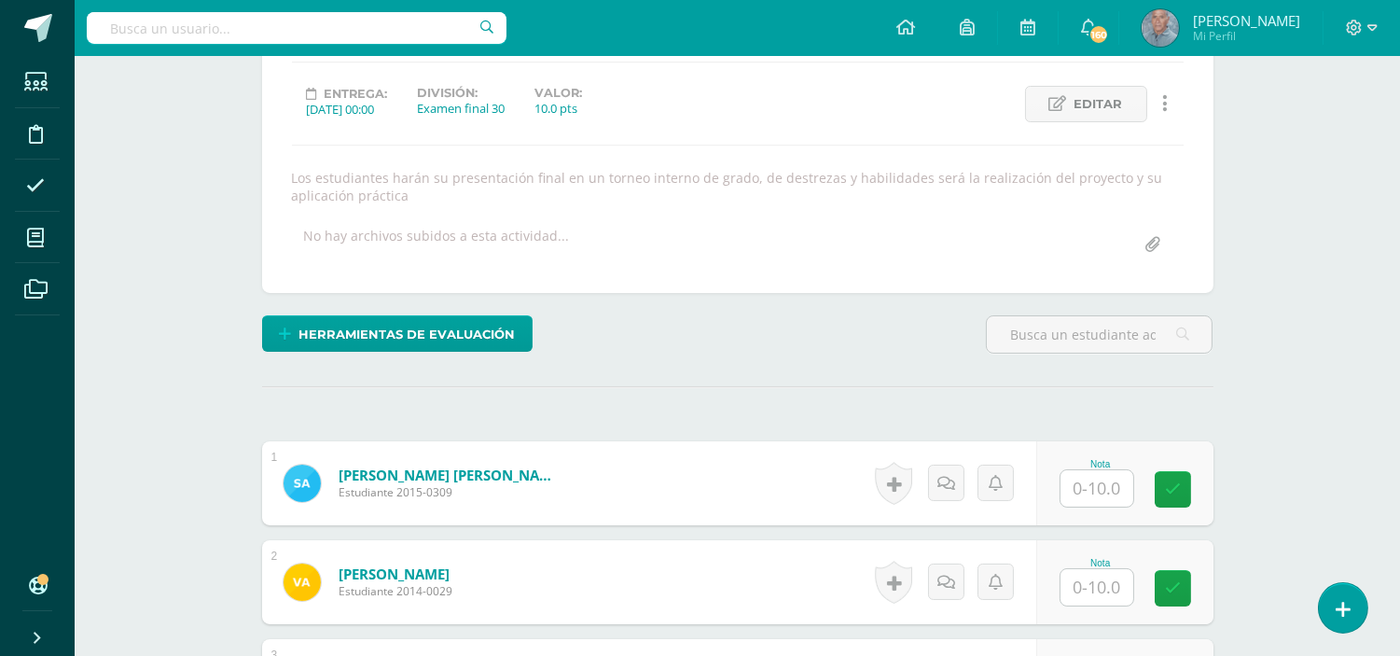
scroll to position [243, 0]
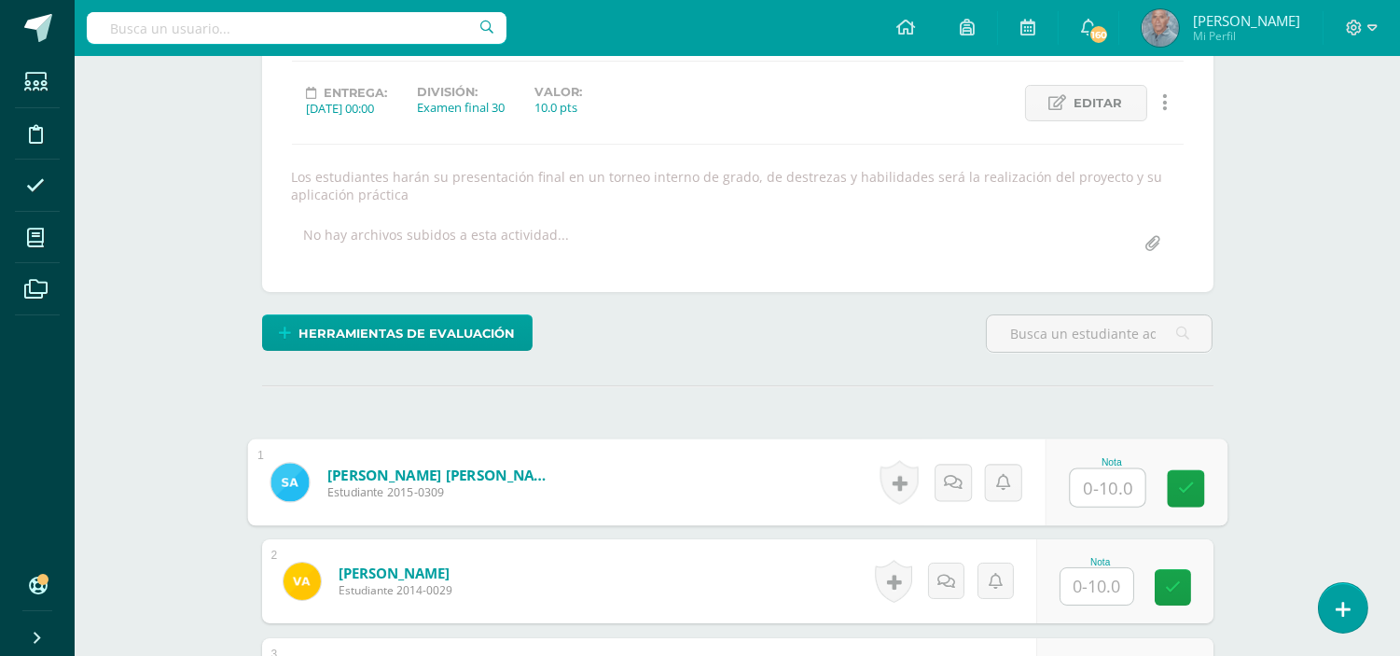
click at [1085, 490] on input "text" at bounding box center [1107, 487] width 75 height 37
type input "10"
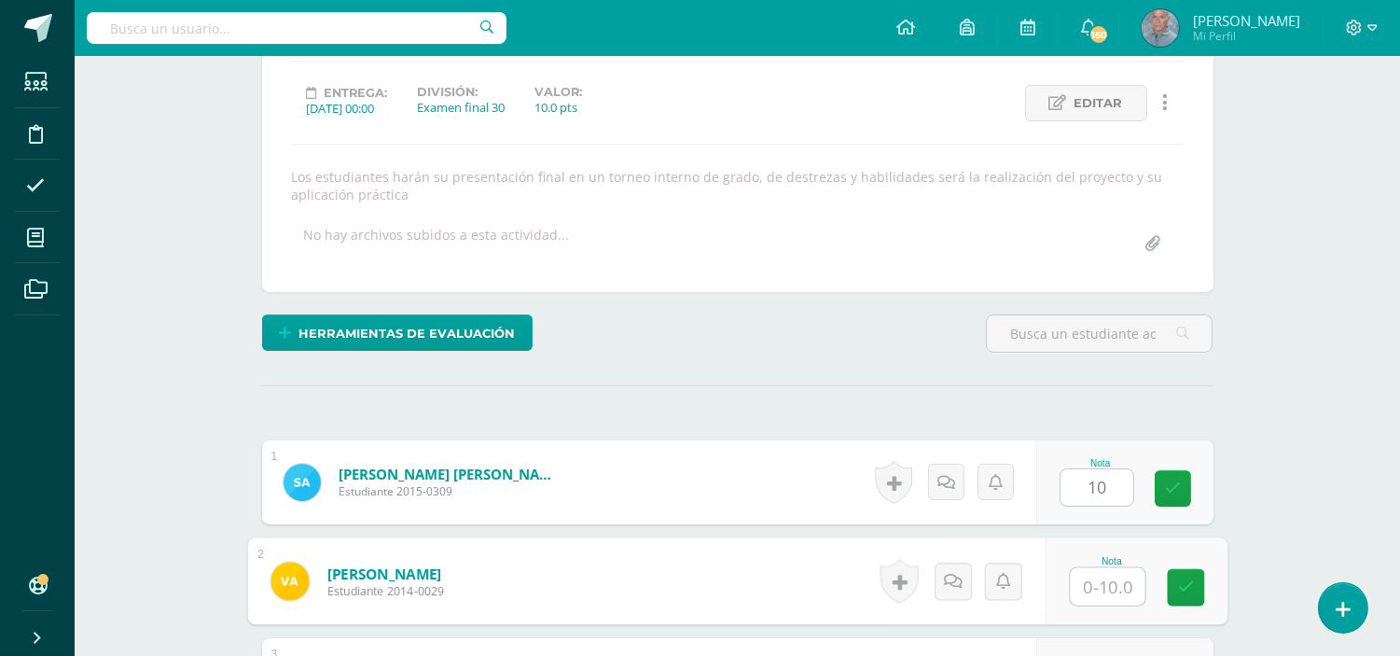
click at [1071, 584] on input "text" at bounding box center [1107, 586] width 75 height 37
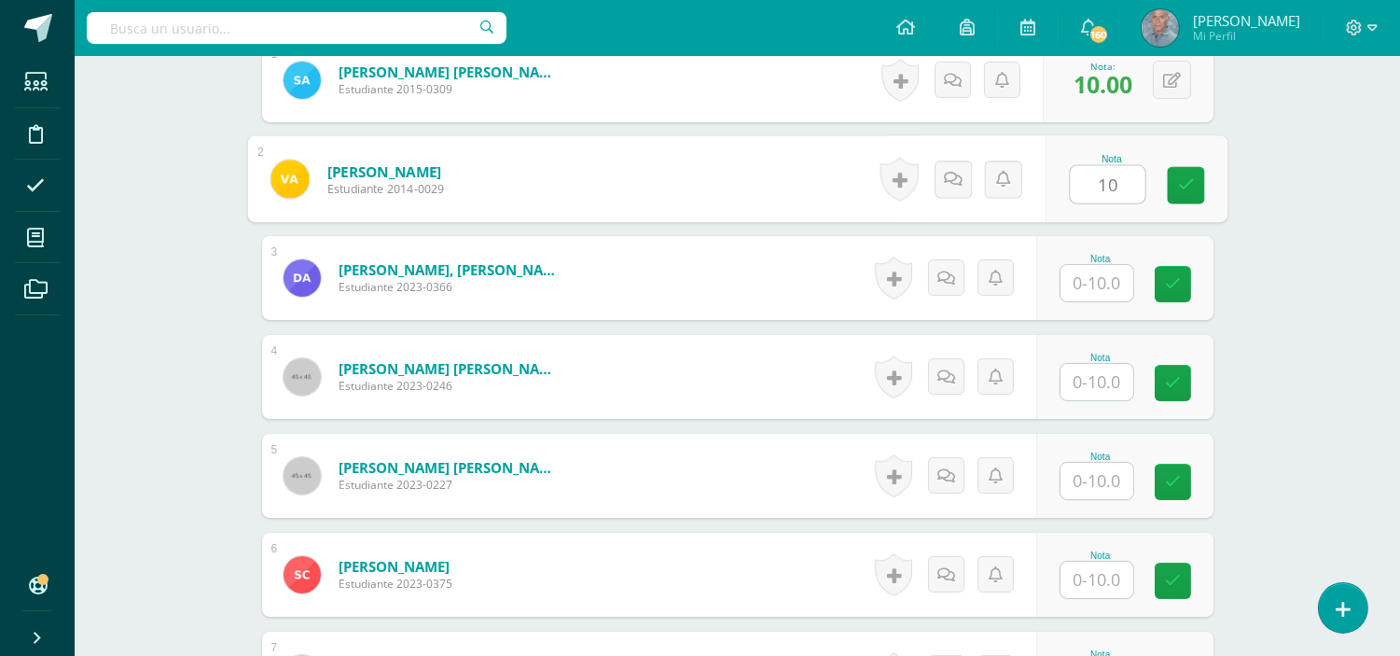
scroll to position [673, 0]
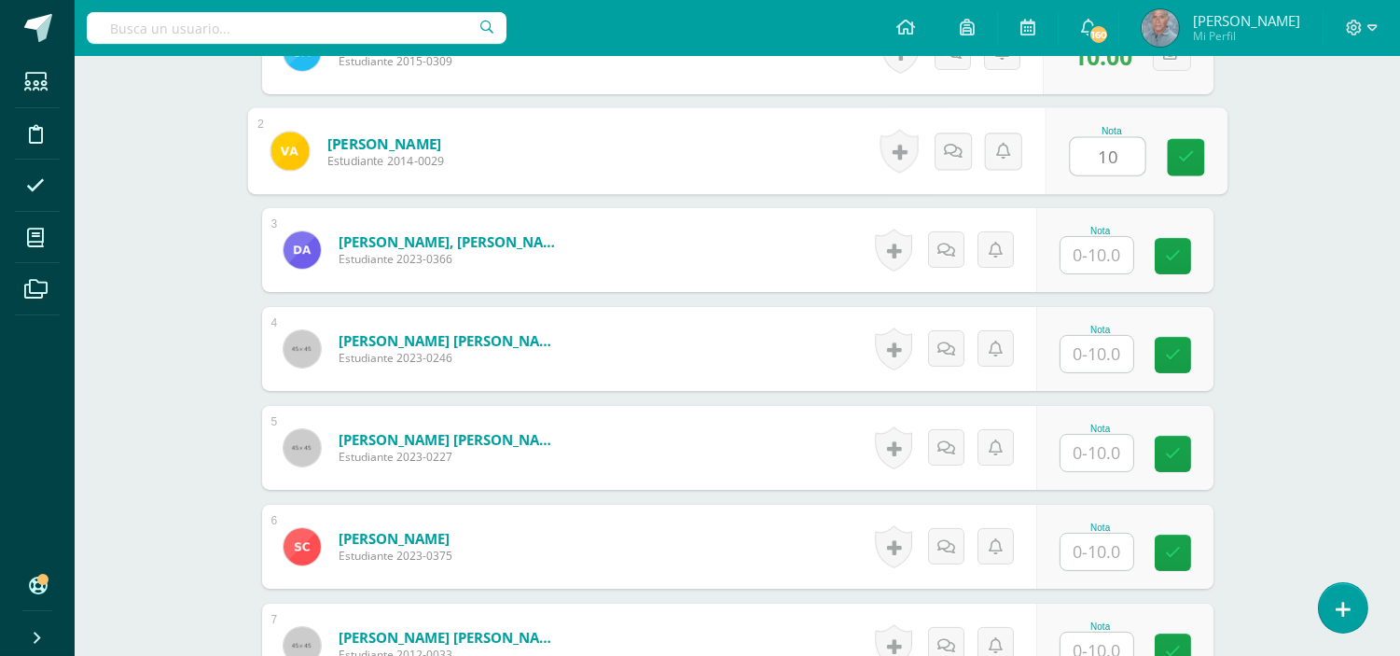
type input "10"
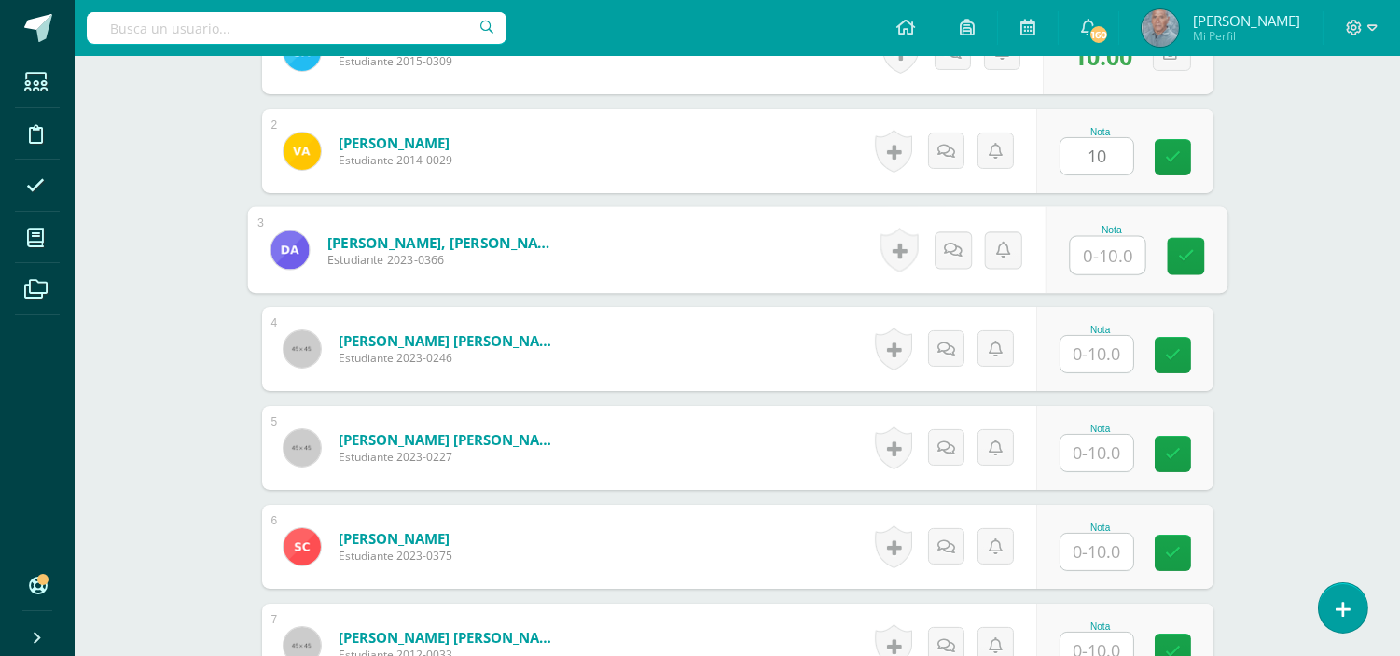
click at [1082, 249] on input "text" at bounding box center [1107, 255] width 75 height 37
type input "10"
click at [1075, 343] on input "text" at bounding box center [1096, 354] width 73 height 36
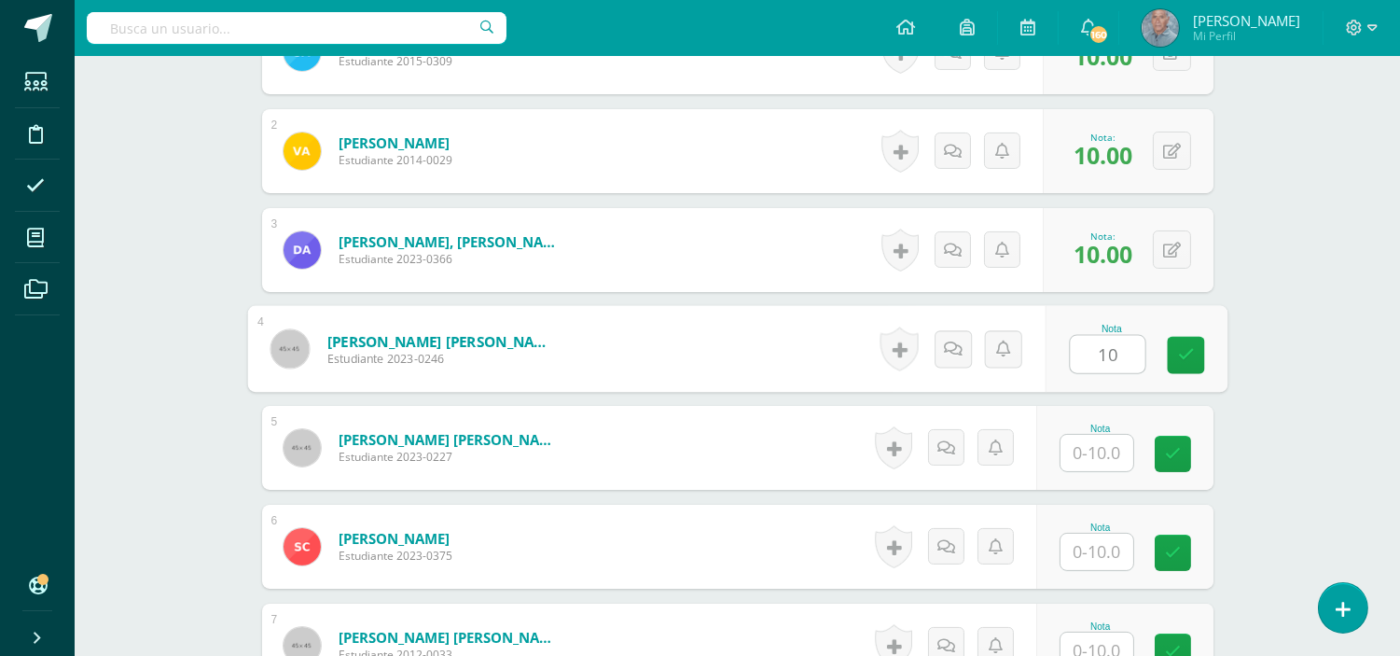
type input "10"
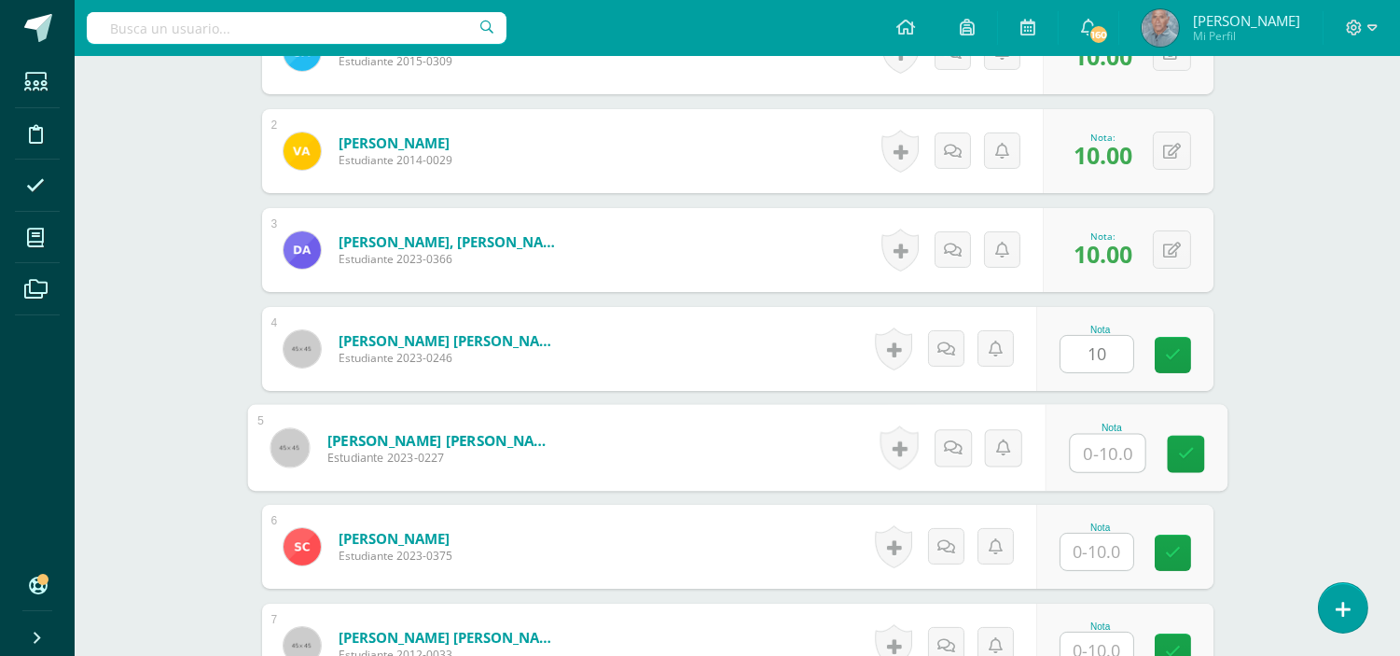
click at [1070, 445] on input "text" at bounding box center [1107, 453] width 75 height 37
type input "10"
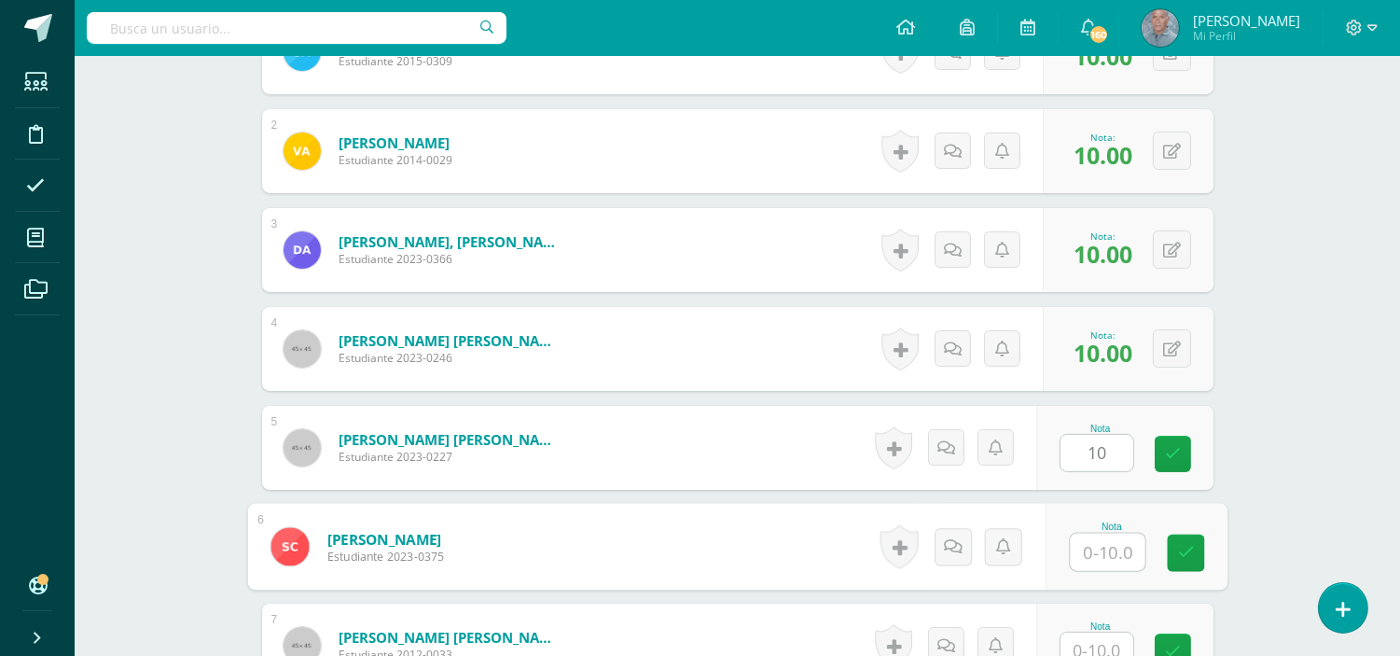
click at [1077, 560] on input "text" at bounding box center [1107, 551] width 75 height 37
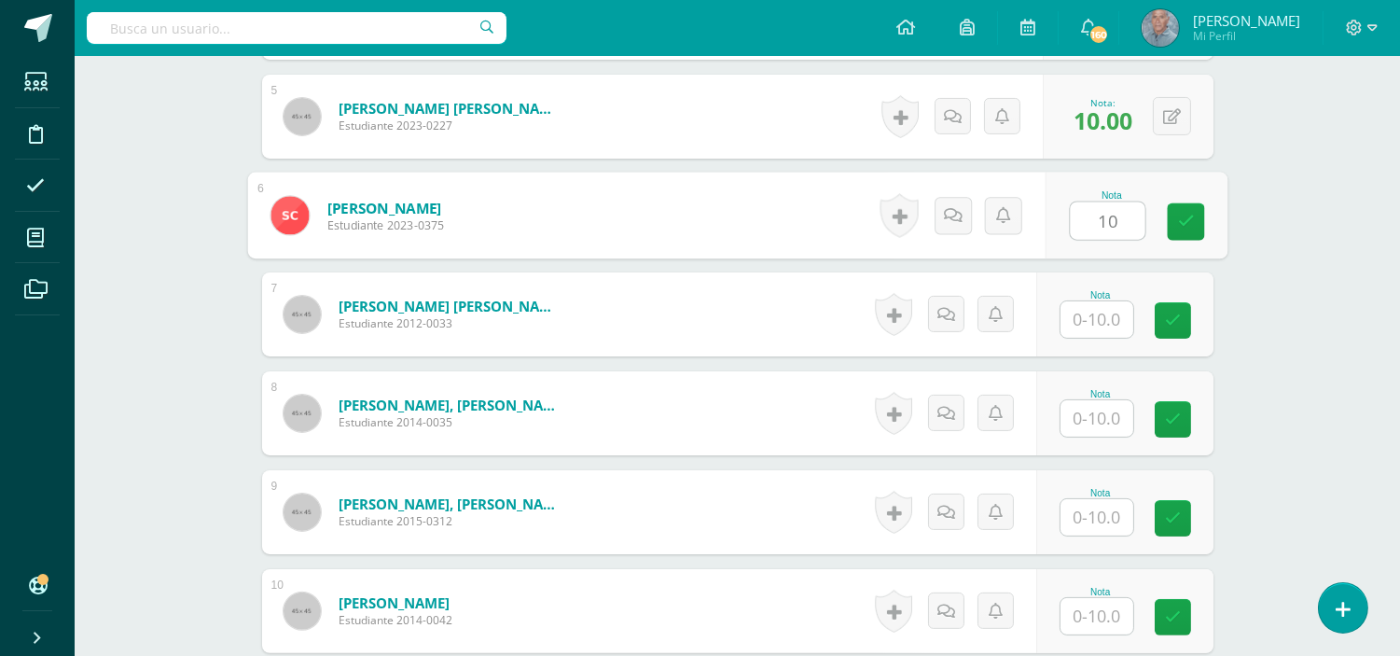
scroll to position [1087, 0]
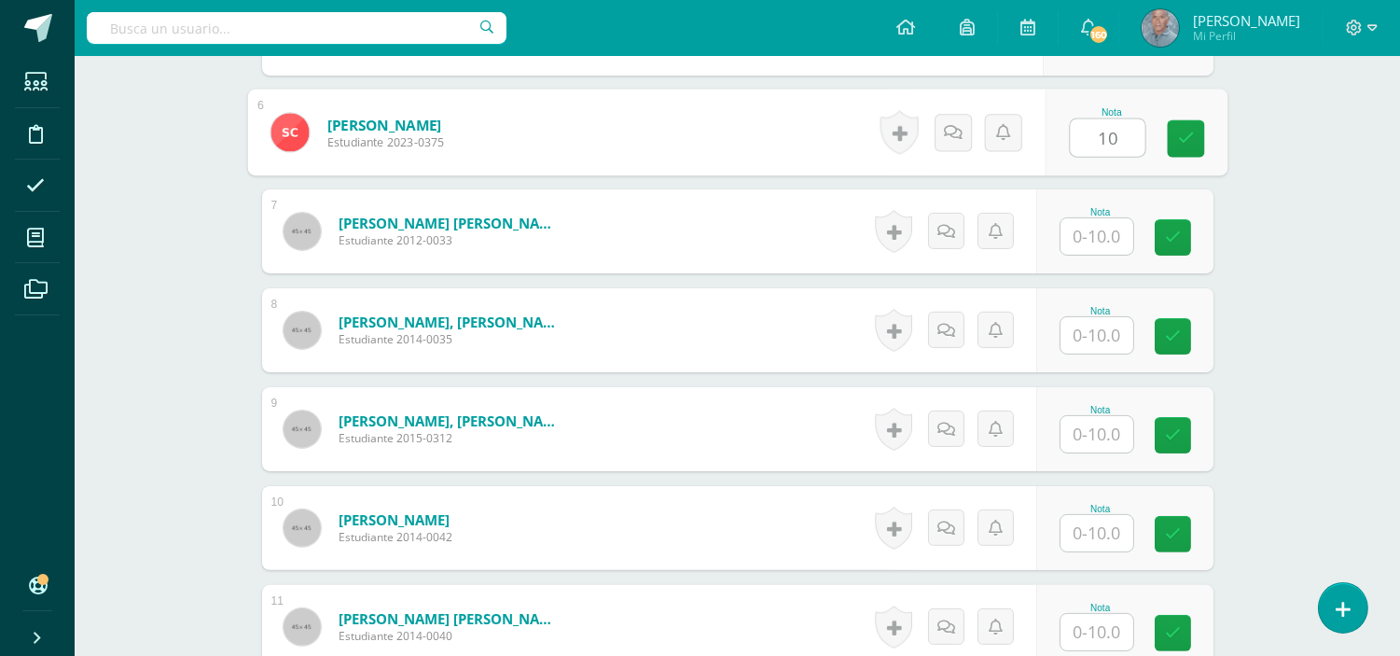
type input "10"
click at [1089, 238] on input "text" at bounding box center [1096, 236] width 73 height 36
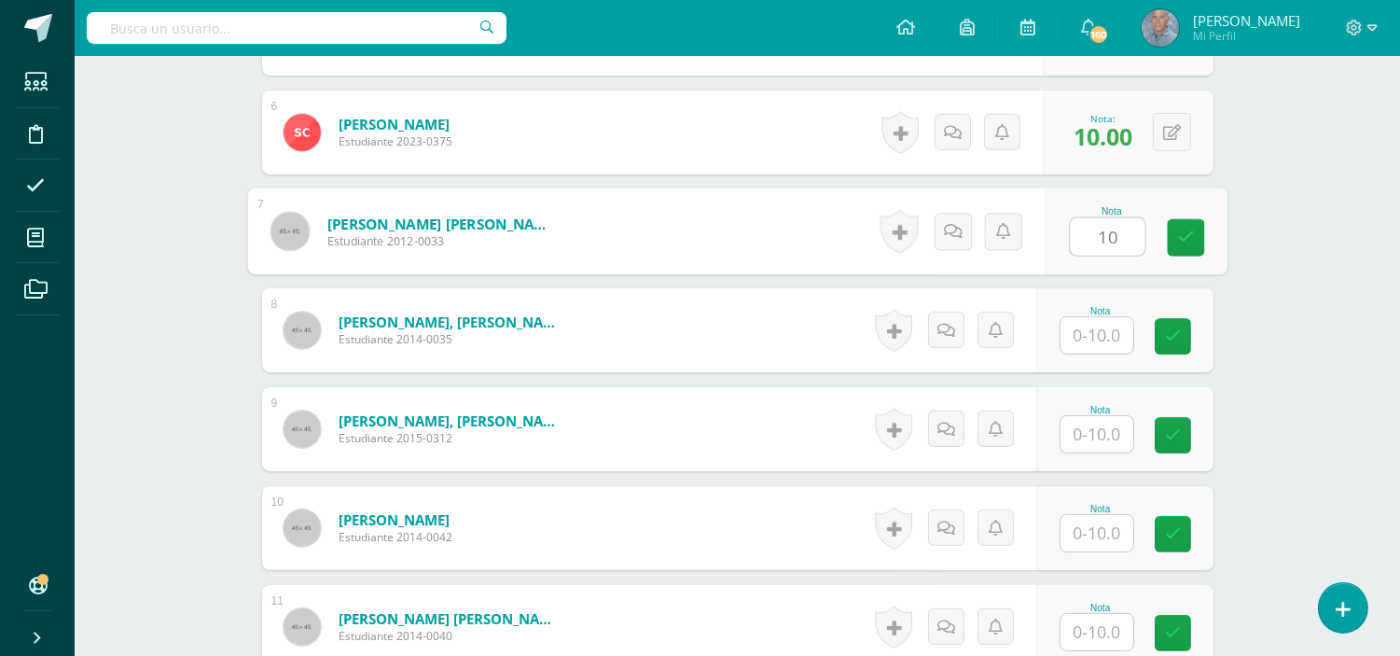
type input "10"
click at [1092, 341] on input "text" at bounding box center [1096, 335] width 73 height 36
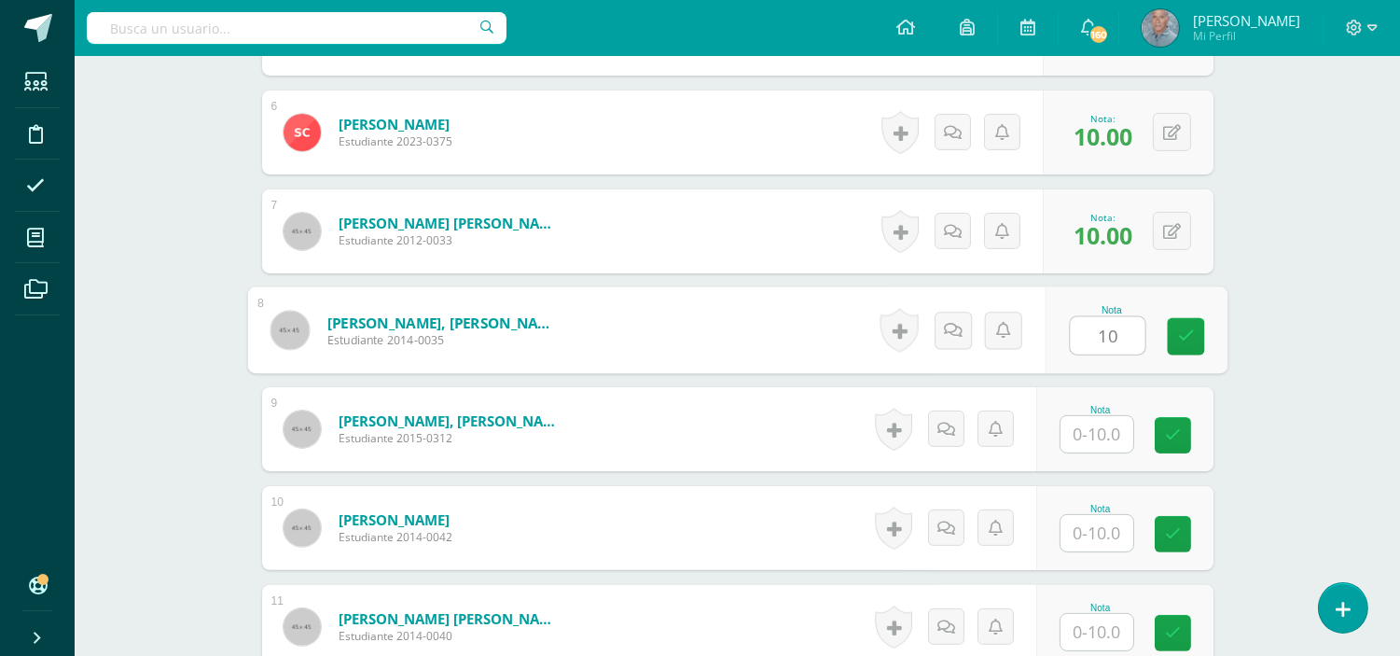
type input "10"
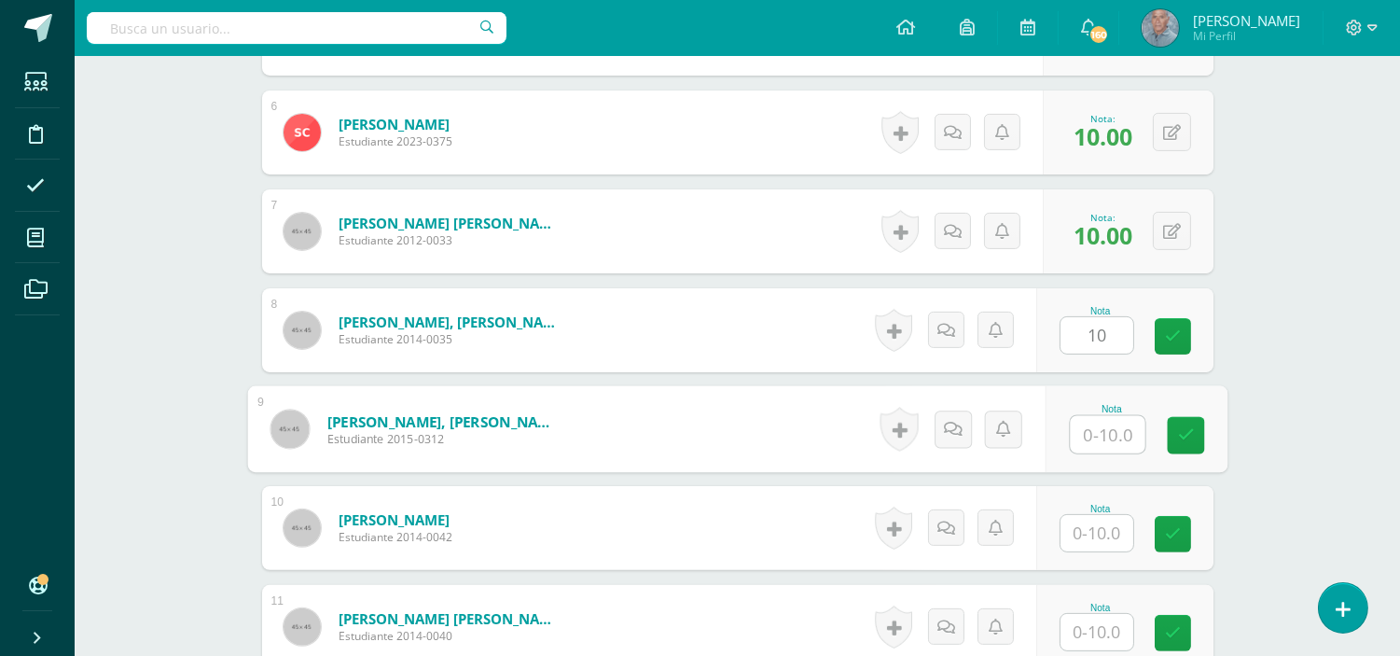
click at [1071, 431] on input "text" at bounding box center [1107, 434] width 75 height 37
type input "10"
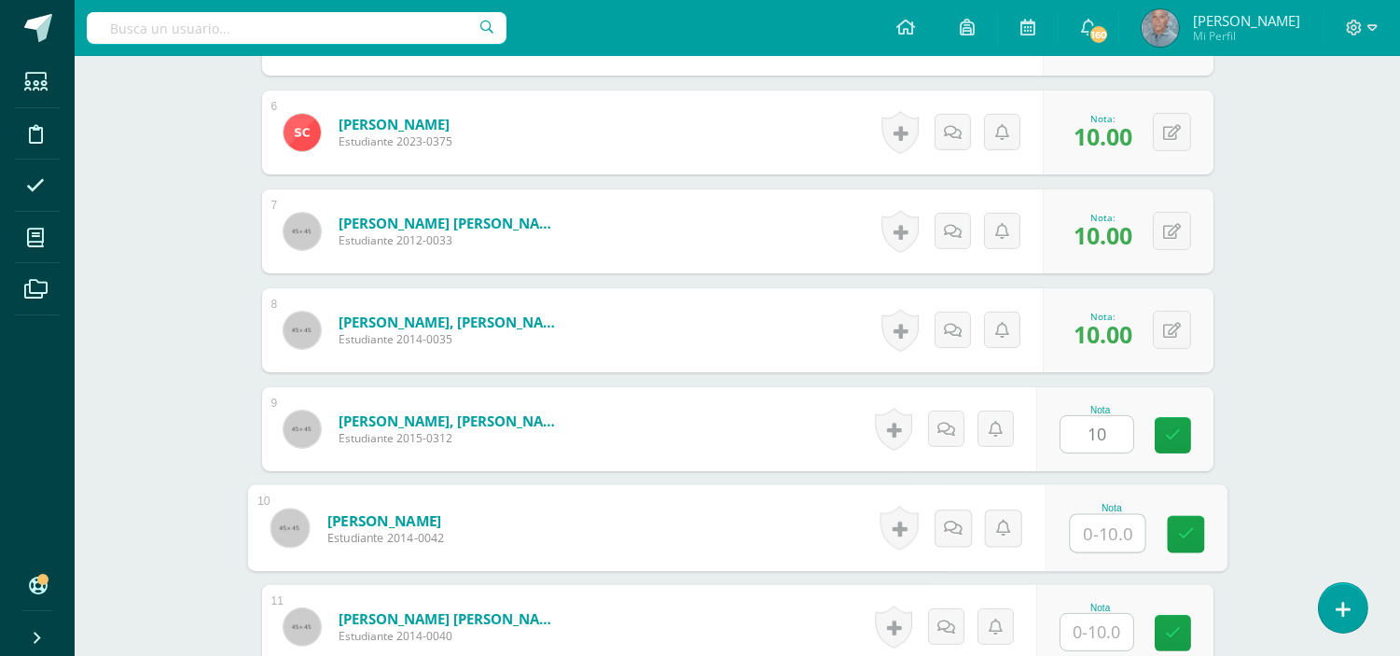
click at [1083, 537] on input "text" at bounding box center [1107, 533] width 75 height 37
type input "10"
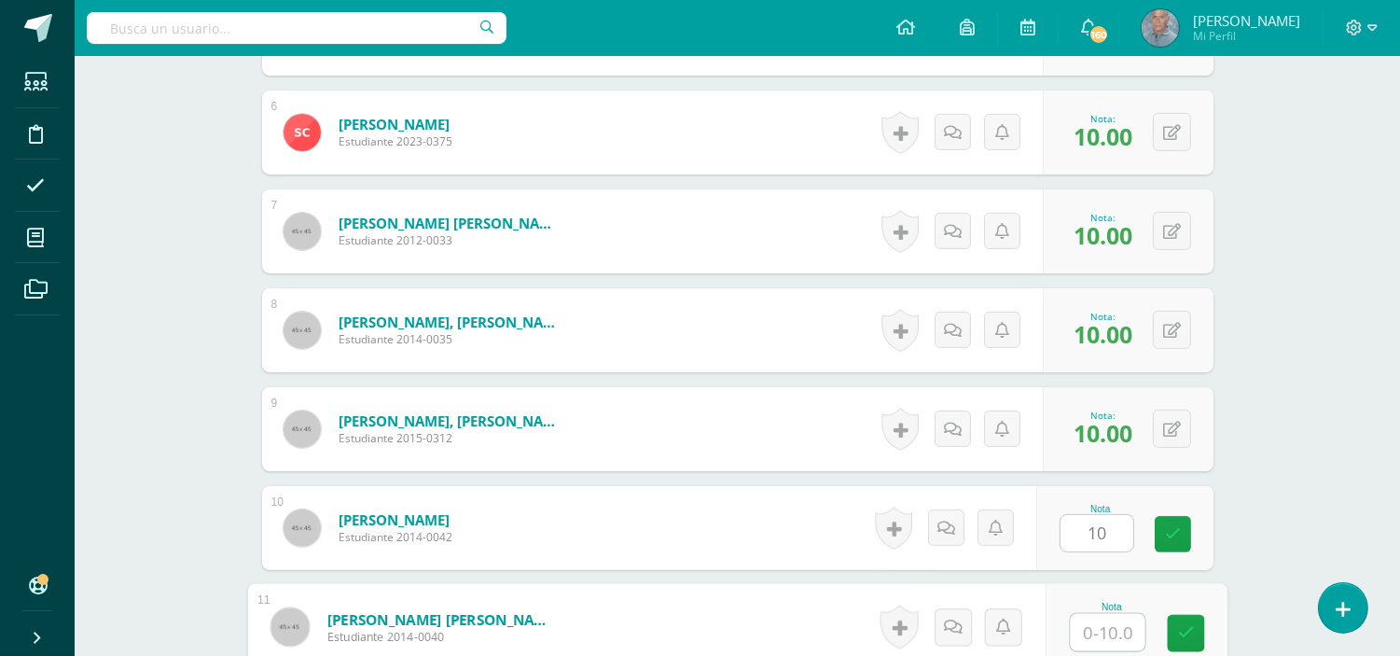
click at [1067, 629] on div "Nota" at bounding box center [1135, 627] width 182 height 87
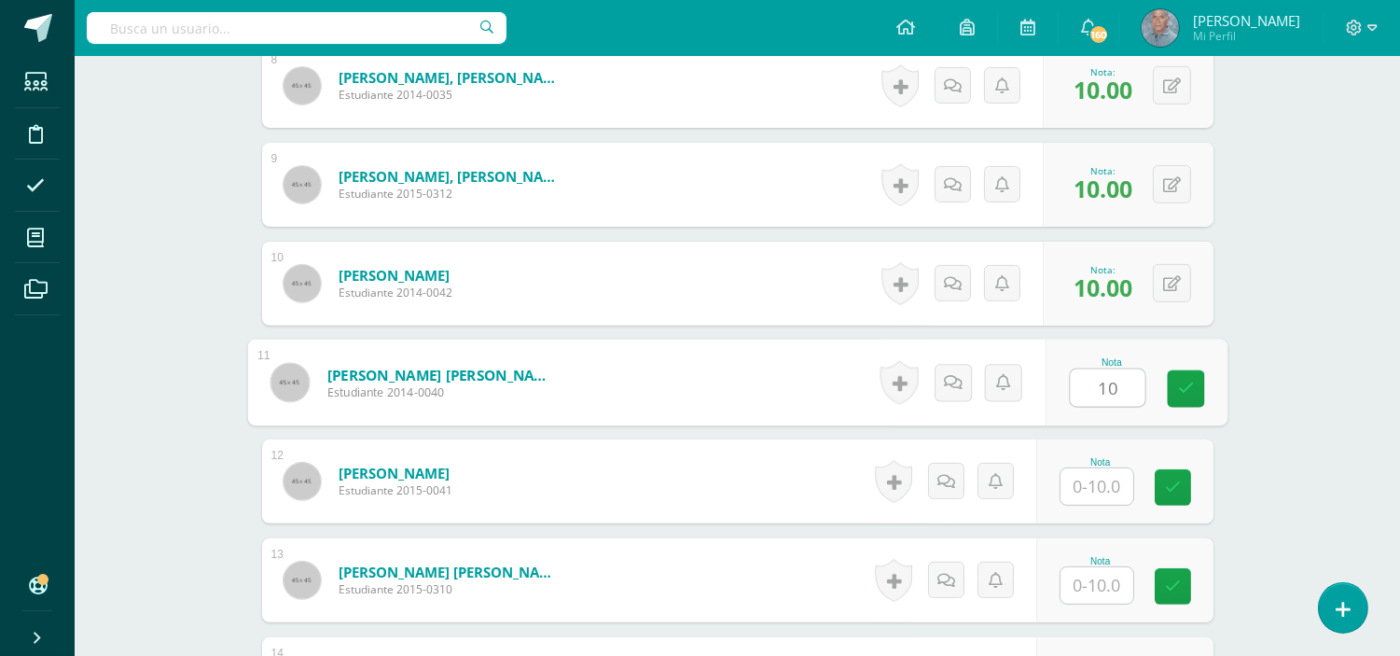
scroll to position [1336, 0]
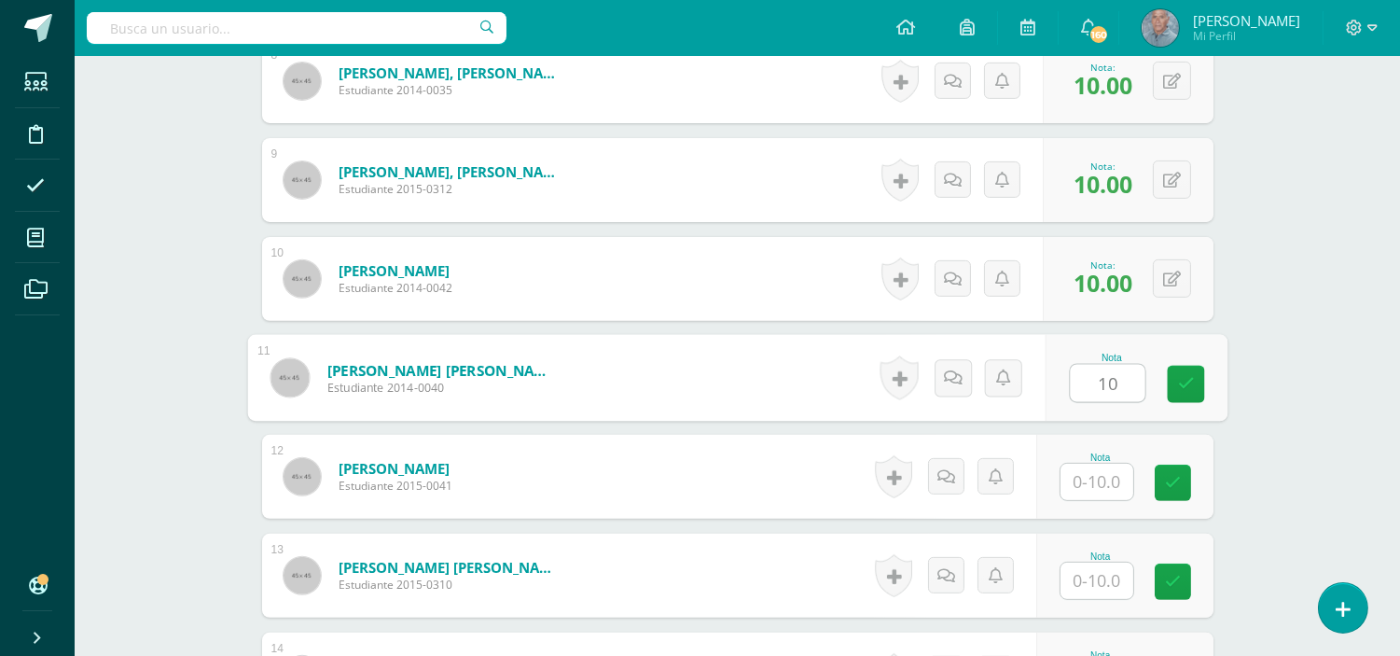
type input "10"
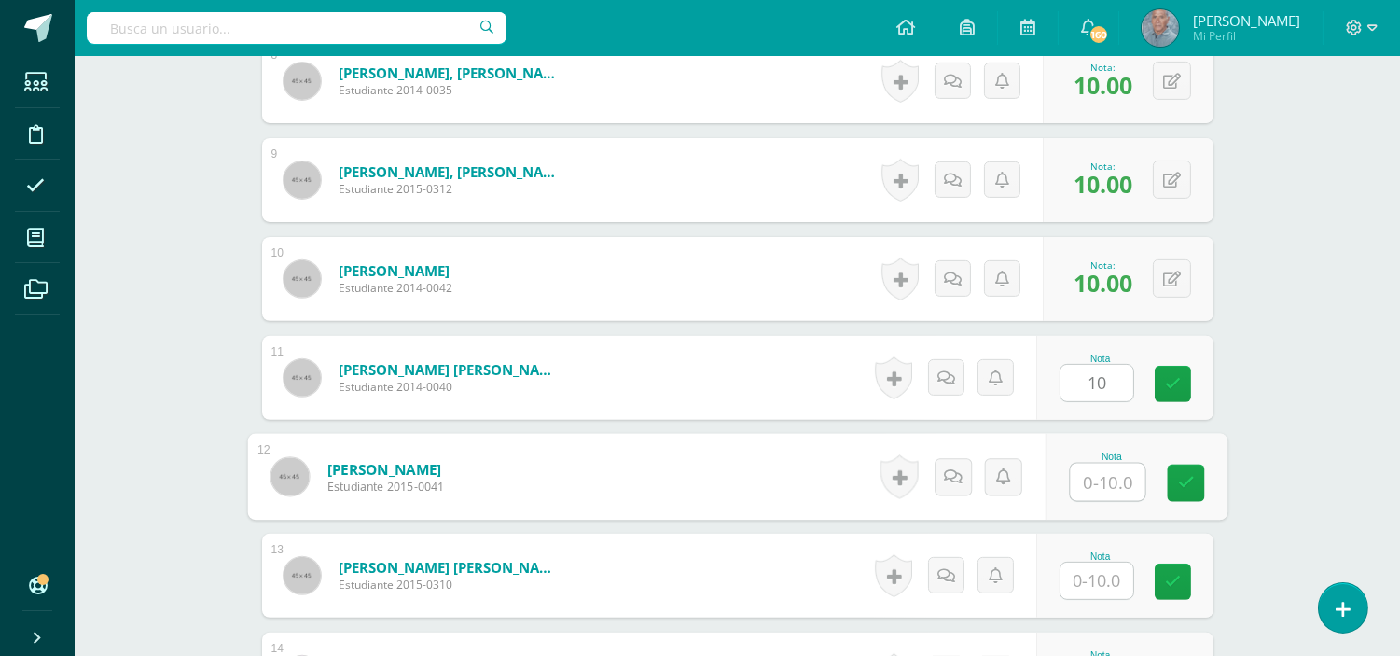
click at [1082, 480] on input "text" at bounding box center [1107, 481] width 75 height 37
type input "10"
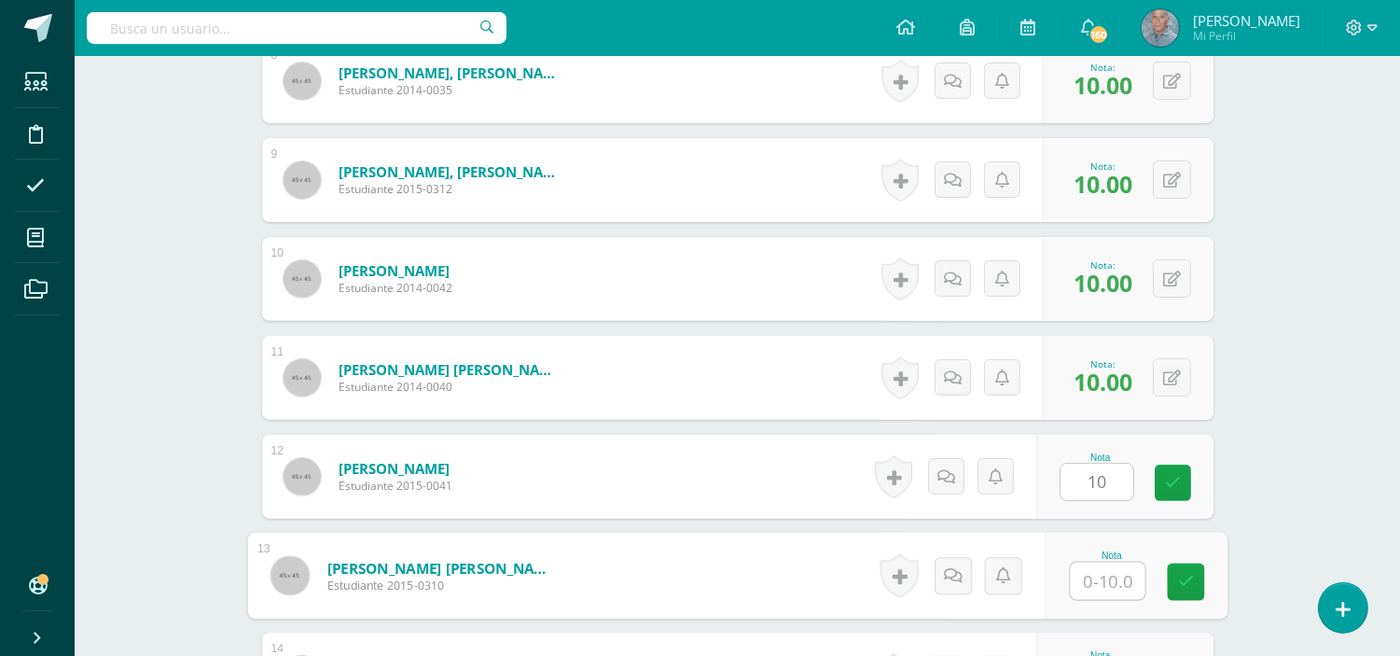
click at [1083, 583] on input "text" at bounding box center [1107, 580] width 75 height 37
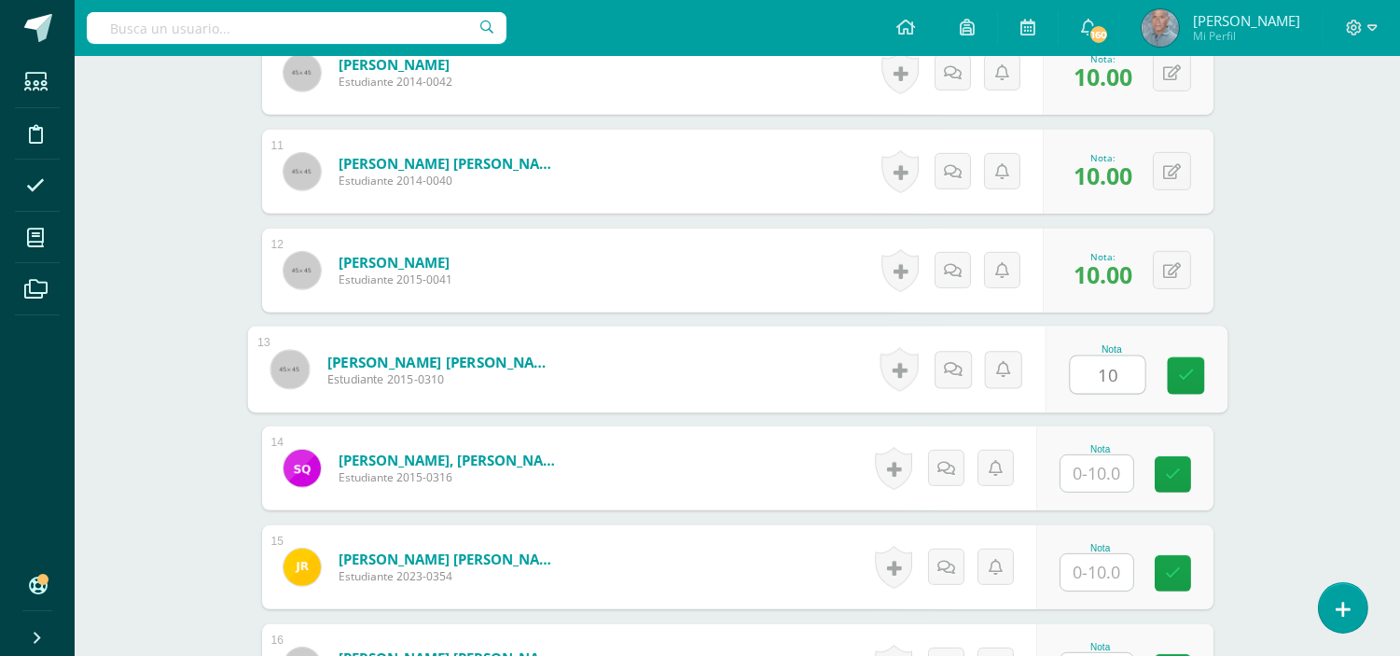
scroll to position [1543, 0]
type input "10"
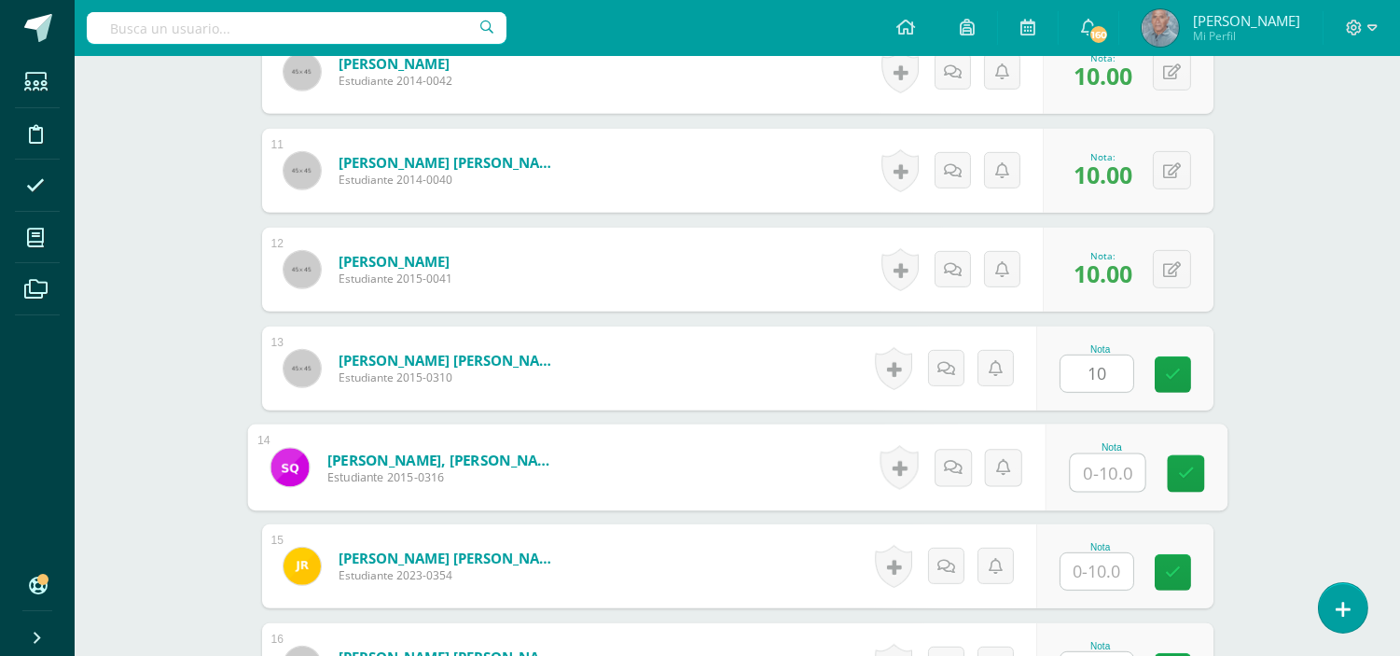
click at [1086, 477] on input "text" at bounding box center [1107, 472] width 75 height 37
type input "10"
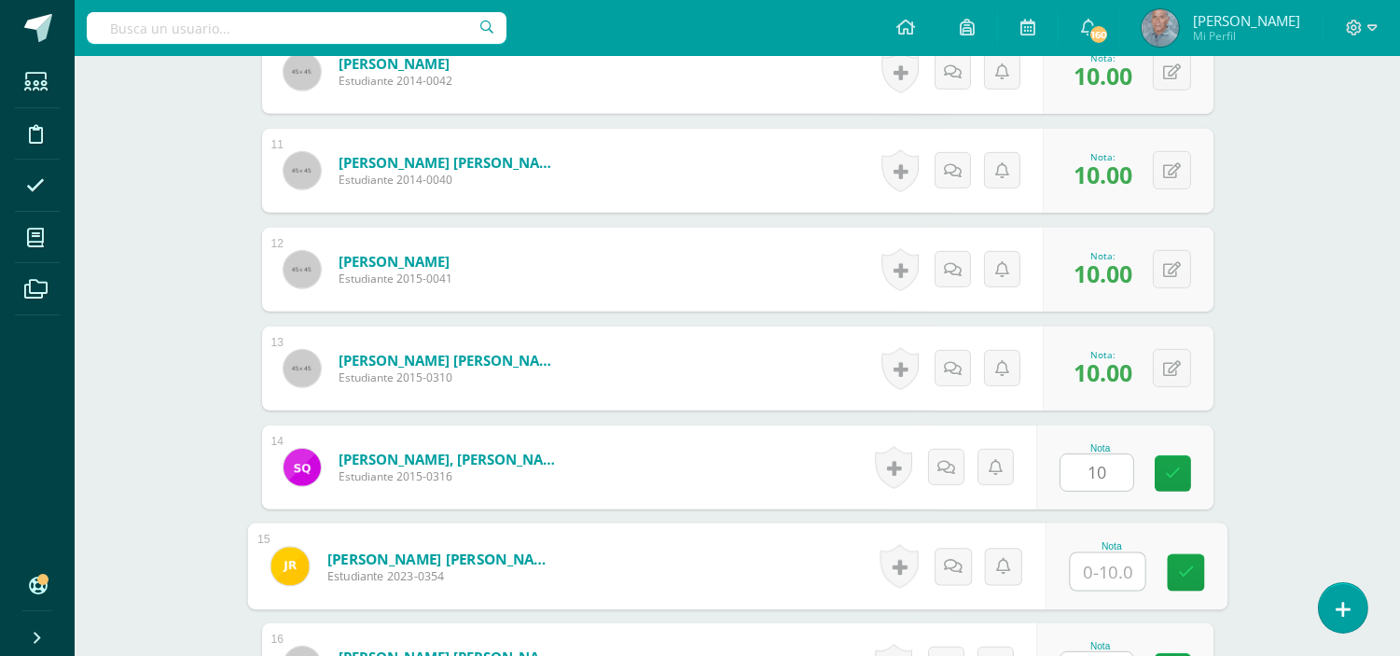
click at [1073, 562] on input "text" at bounding box center [1107, 571] width 75 height 37
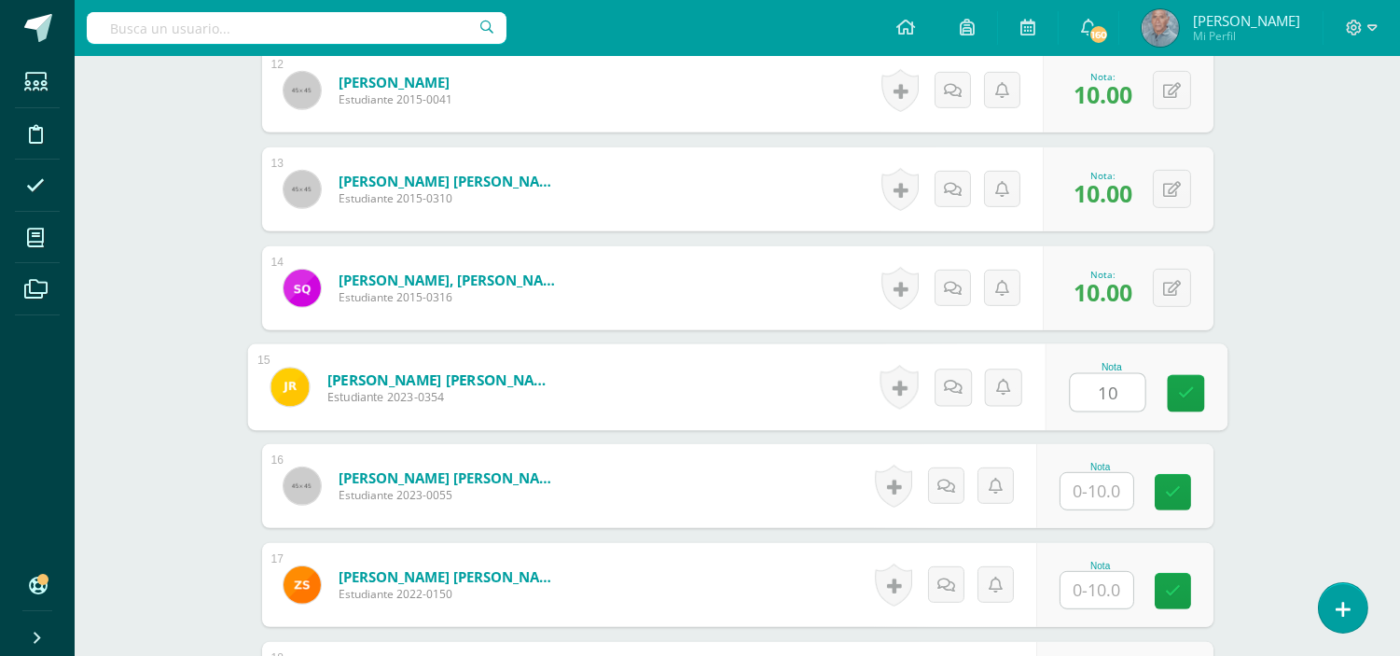
scroll to position [1764, 0]
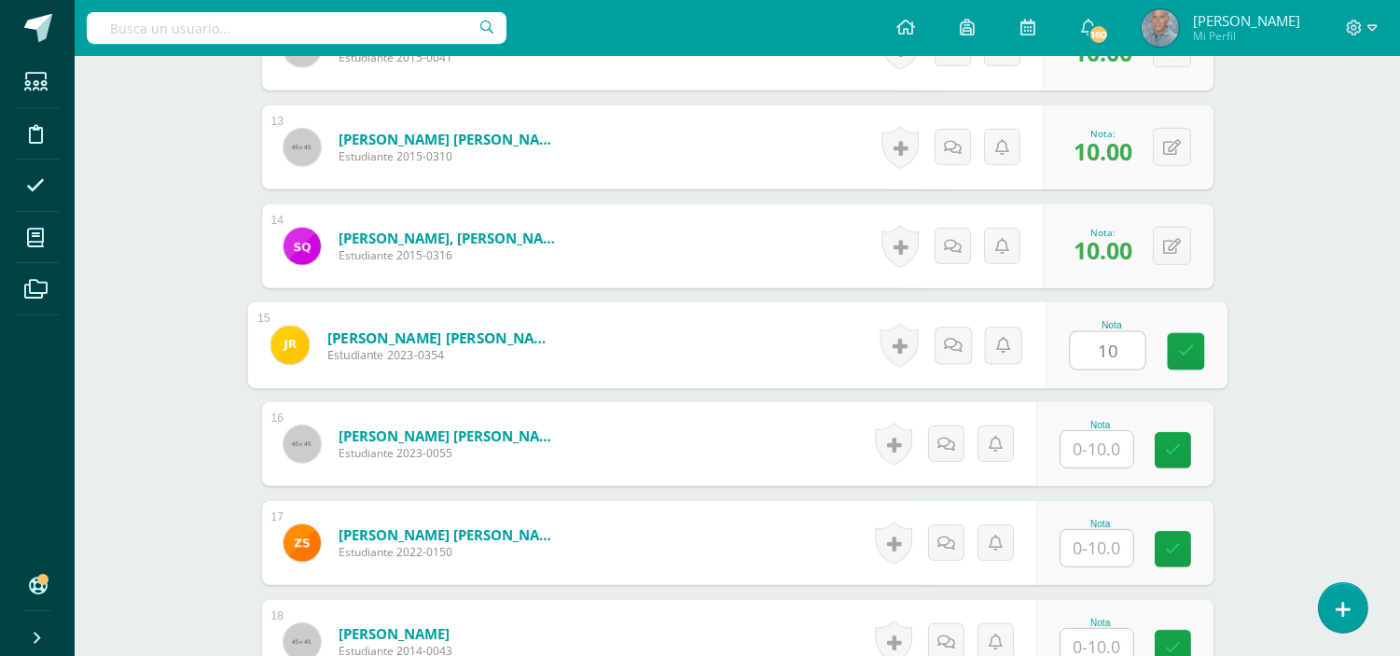
type input "10"
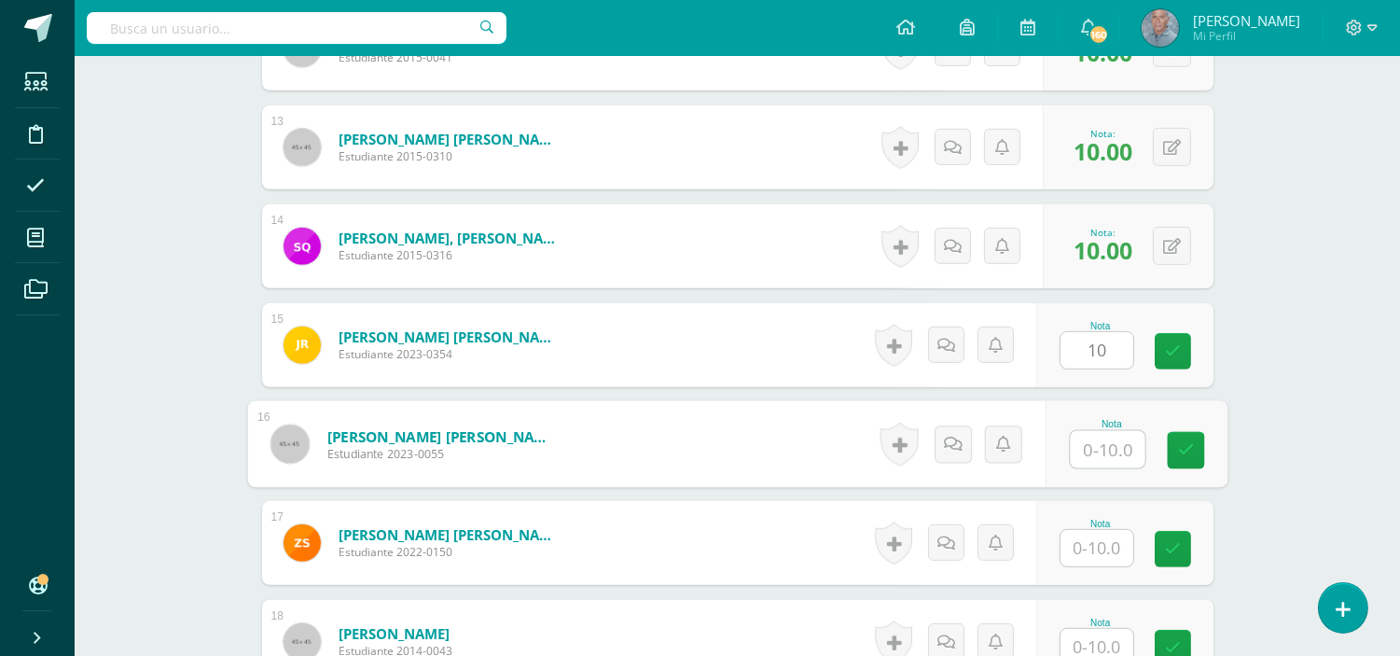
click at [1087, 450] on input "text" at bounding box center [1107, 449] width 75 height 37
type input "10"
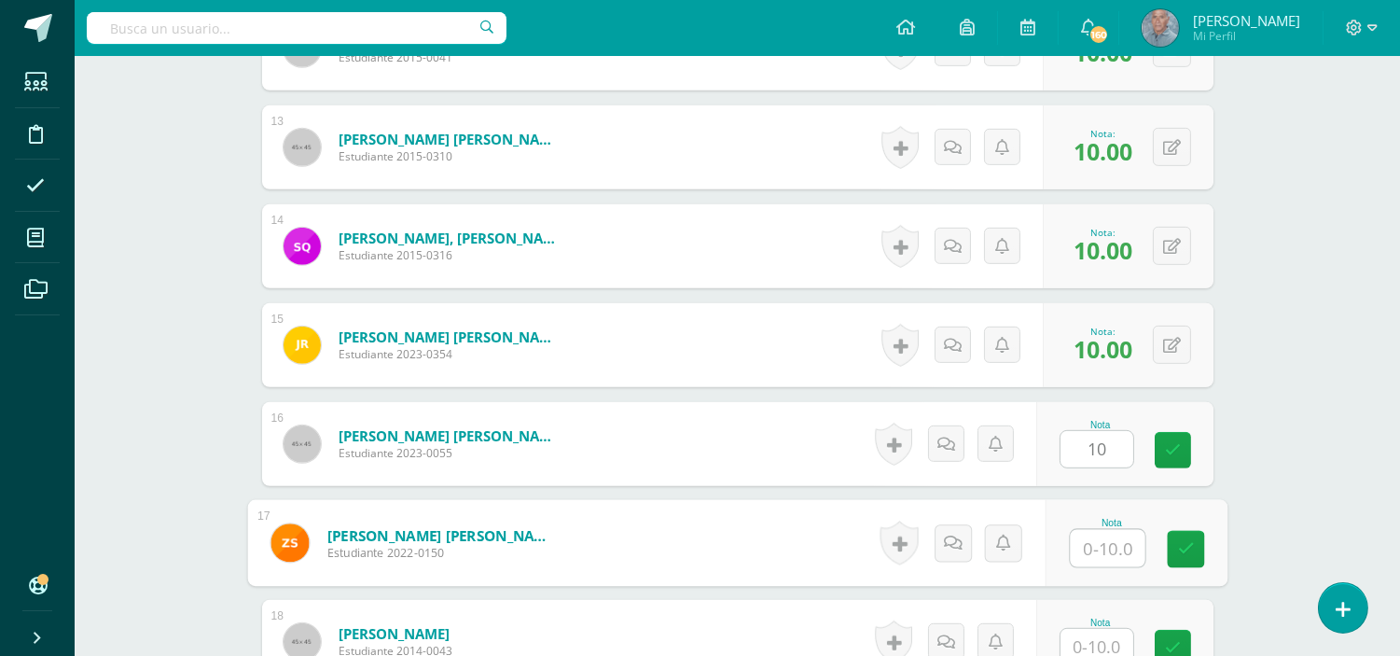
click at [1087, 552] on input "text" at bounding box center [1107, 548] width 75 height 37
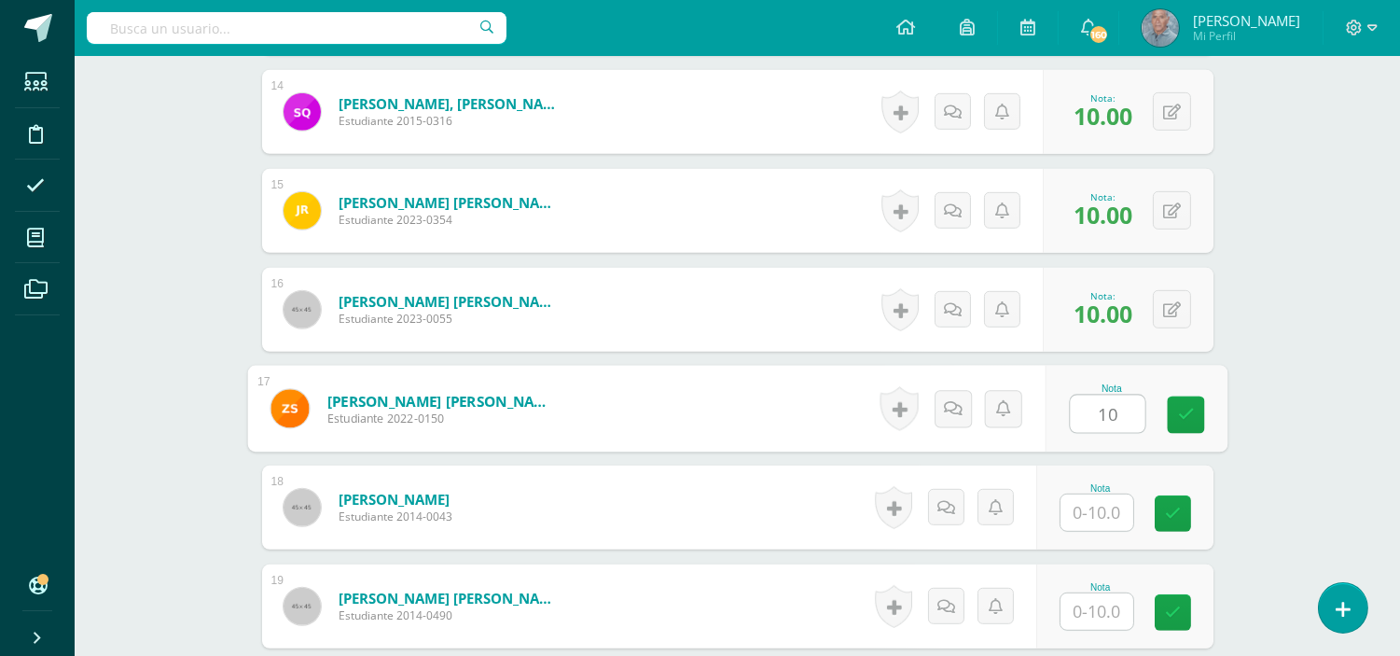
scroll to position [1930, 0]
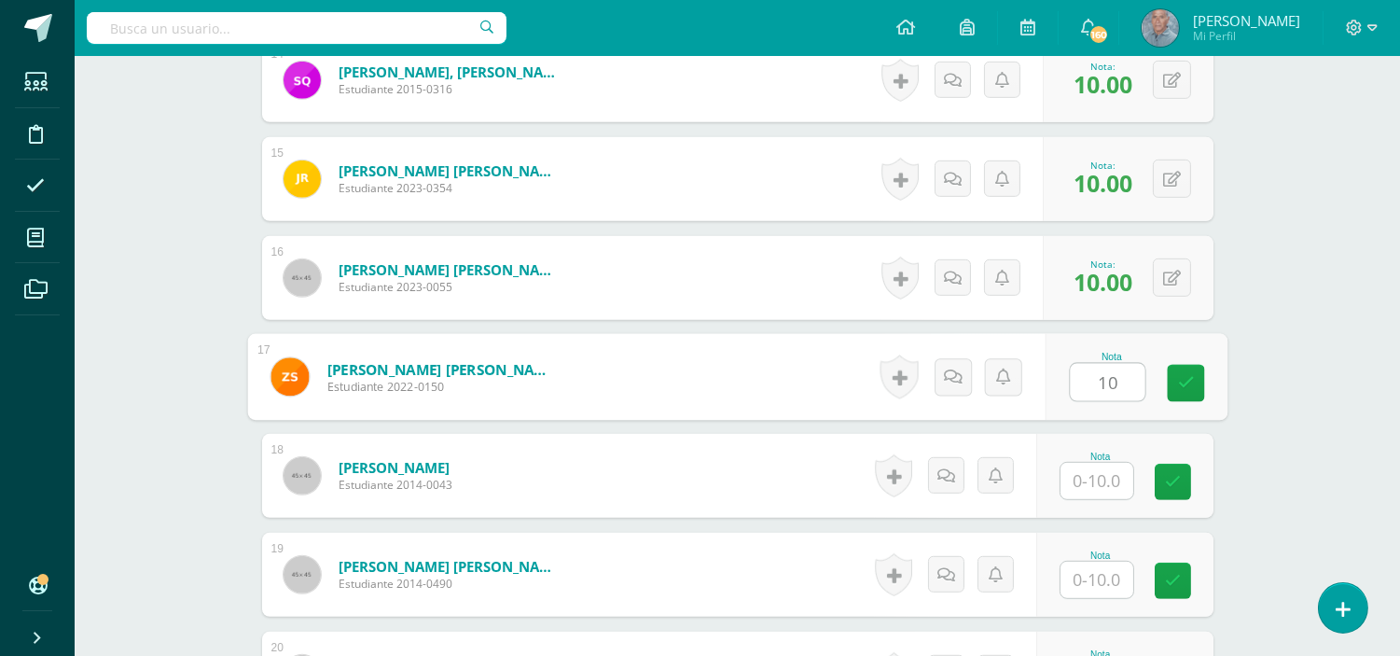
type input "10"
click at [1084, 478] on input "text" at bounding box center [1096, 481] width 73 height 36
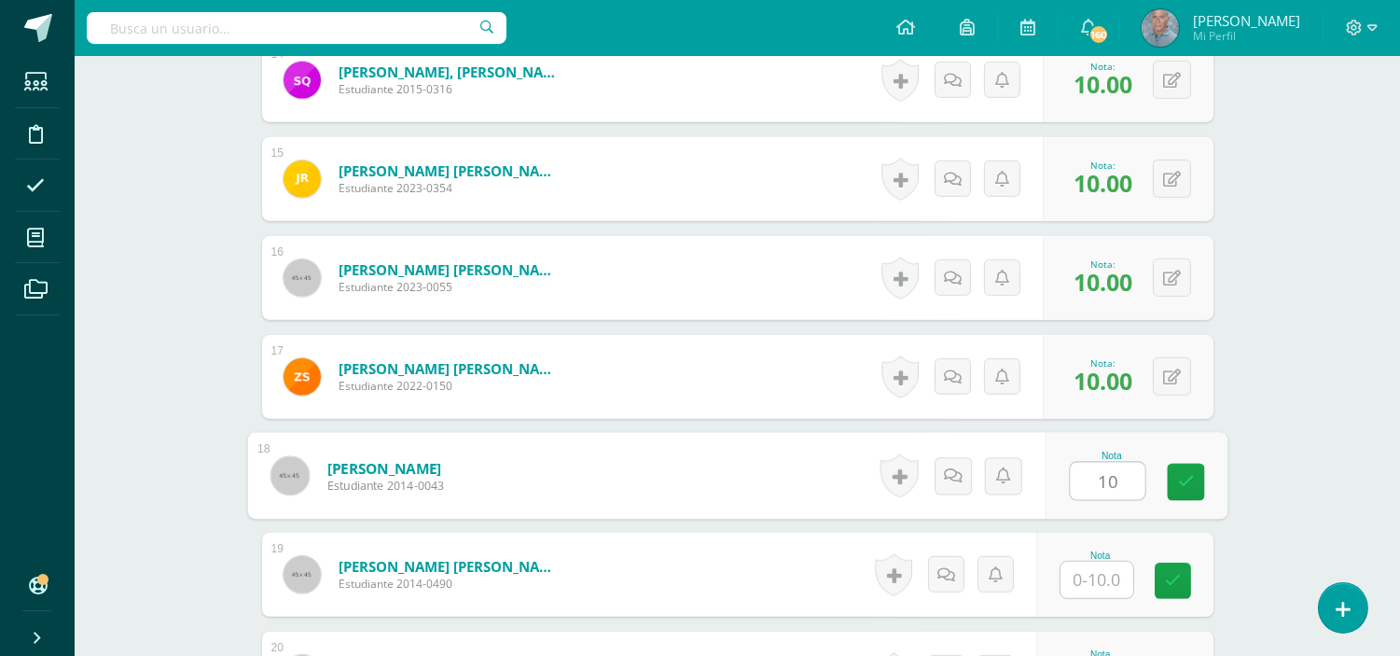
type input "10"
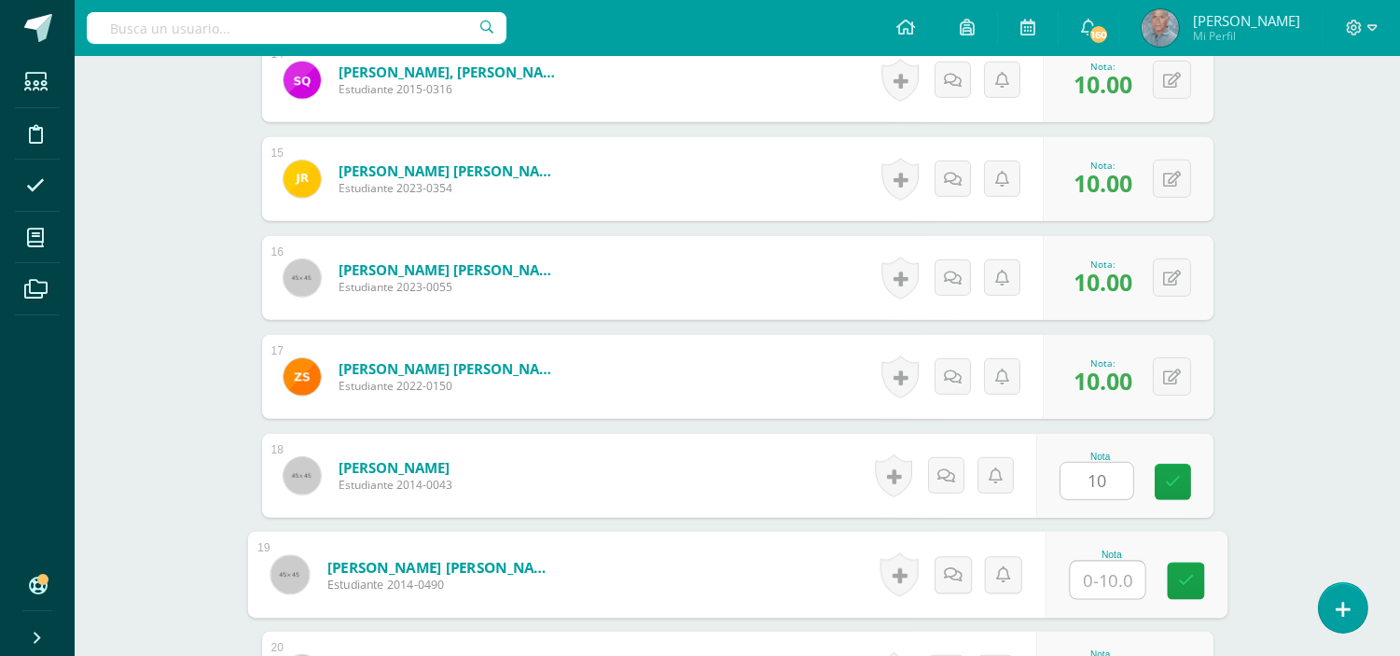
click at [1085, 578] on input "text" at bounding box center [1107, 579] width 75 height 37
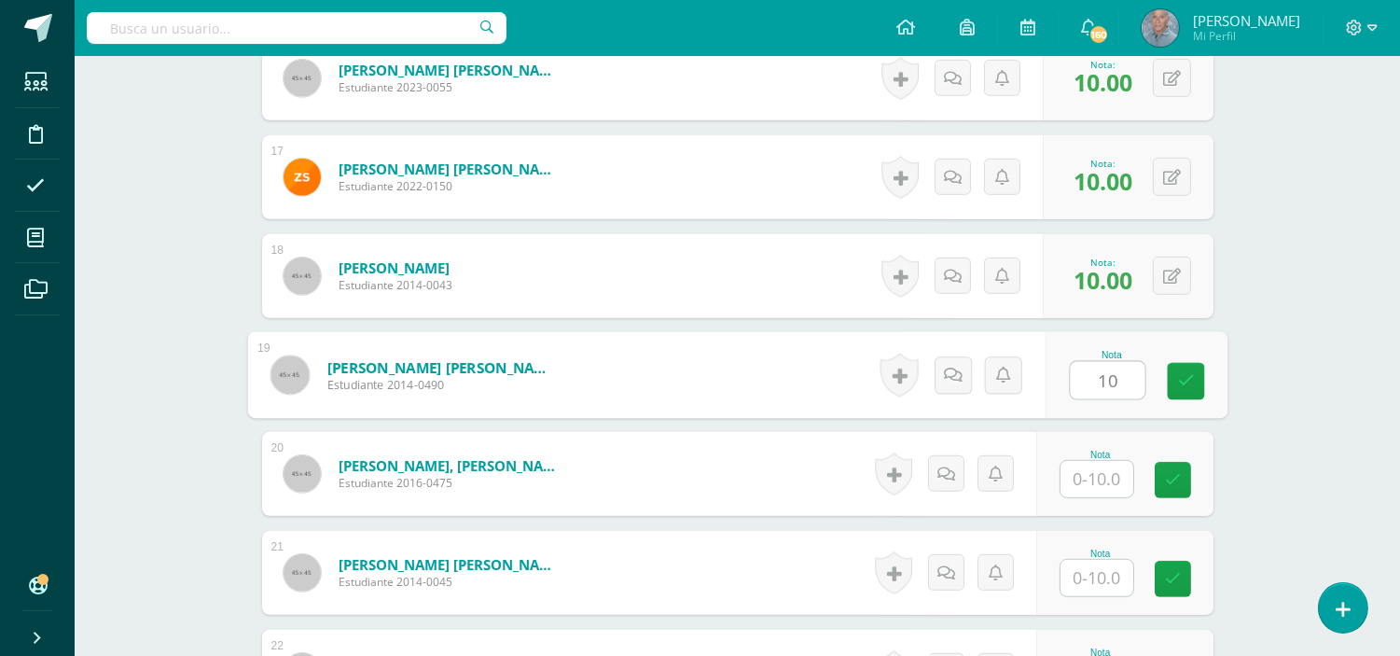
scroll to position [2137, 0]
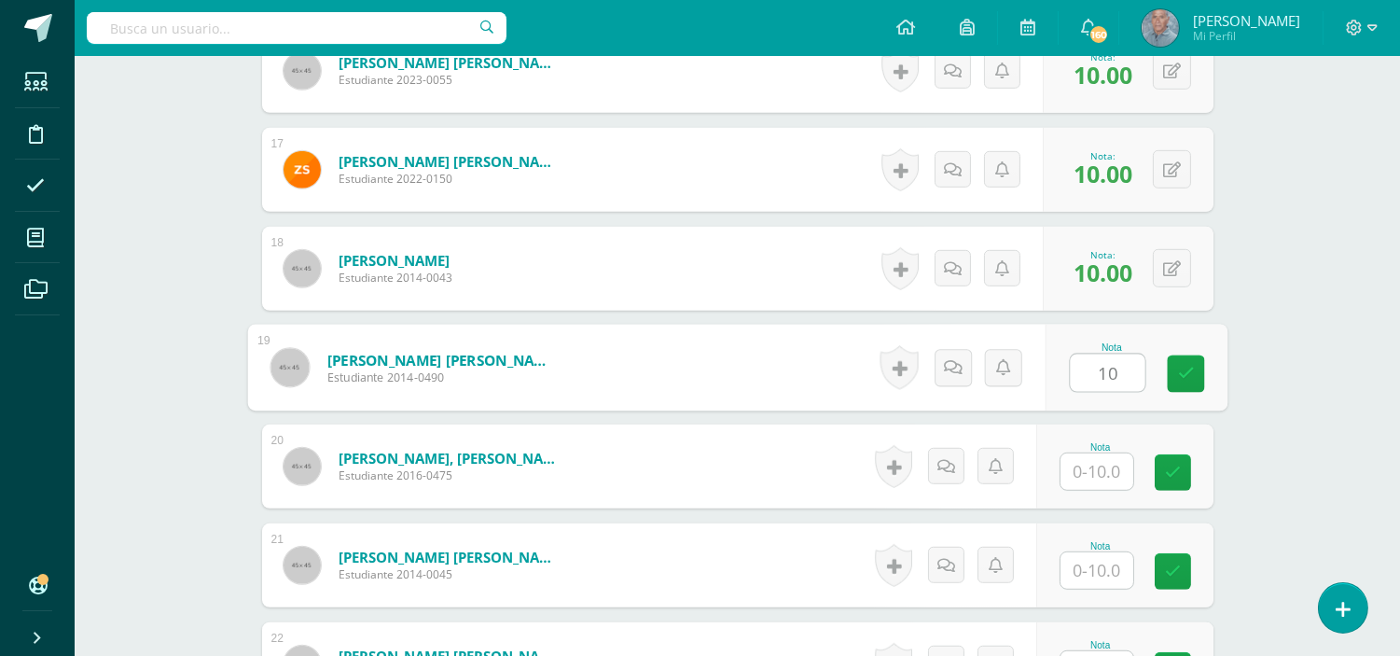
type input "10"
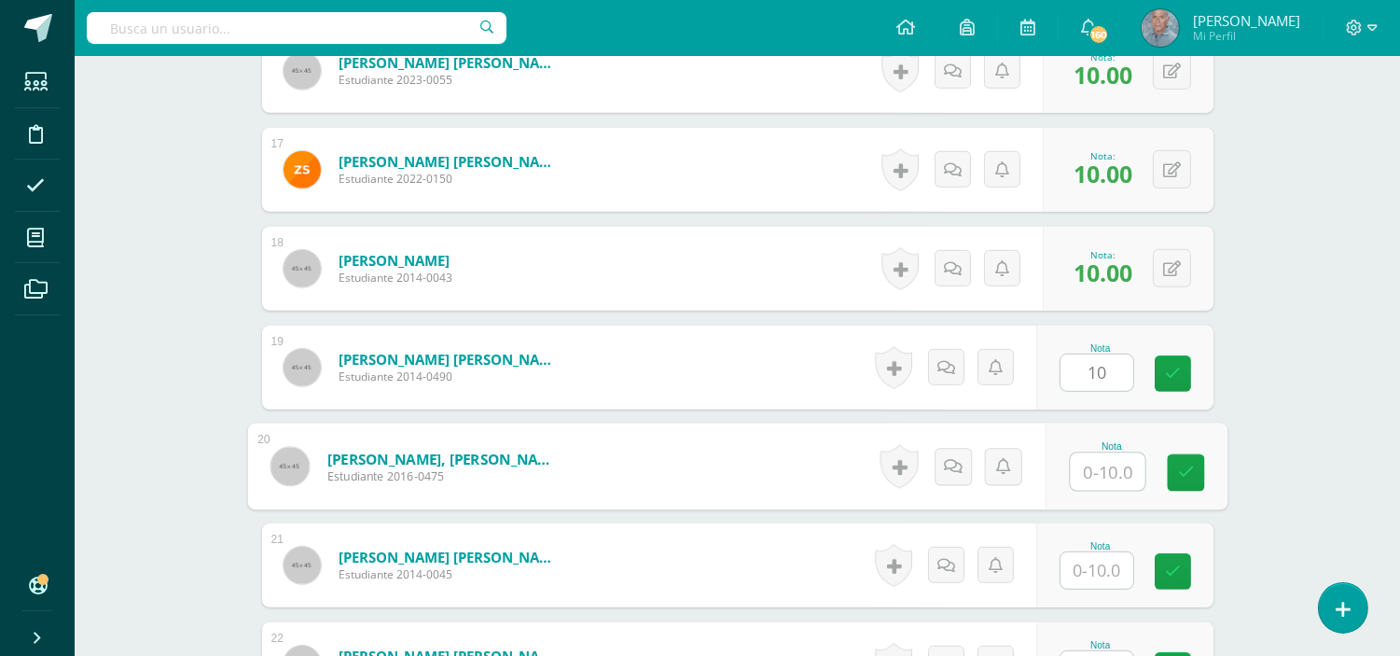
click at [1083, 471] on input "text" at bounding box center [1107, 471] width 75 height 37
type input "10"
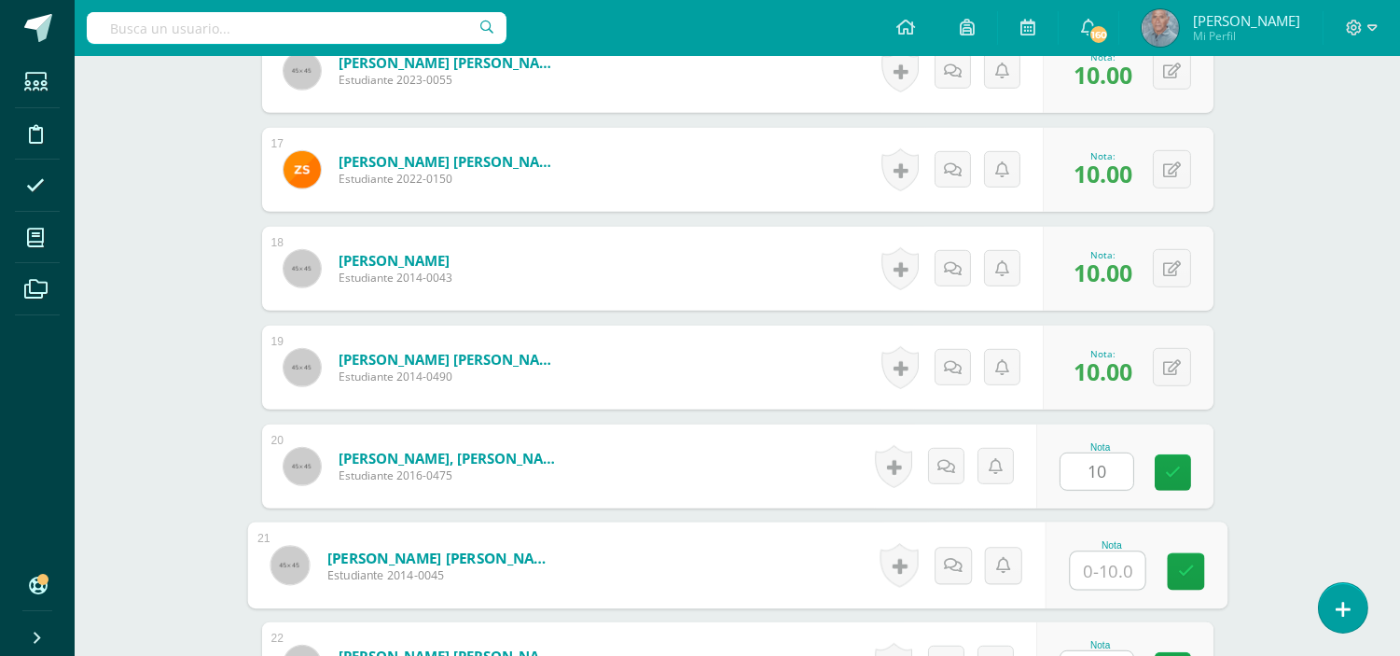
click at [1079, 562] on input "text" at bounding box center [1107, 570] width 75 height 37
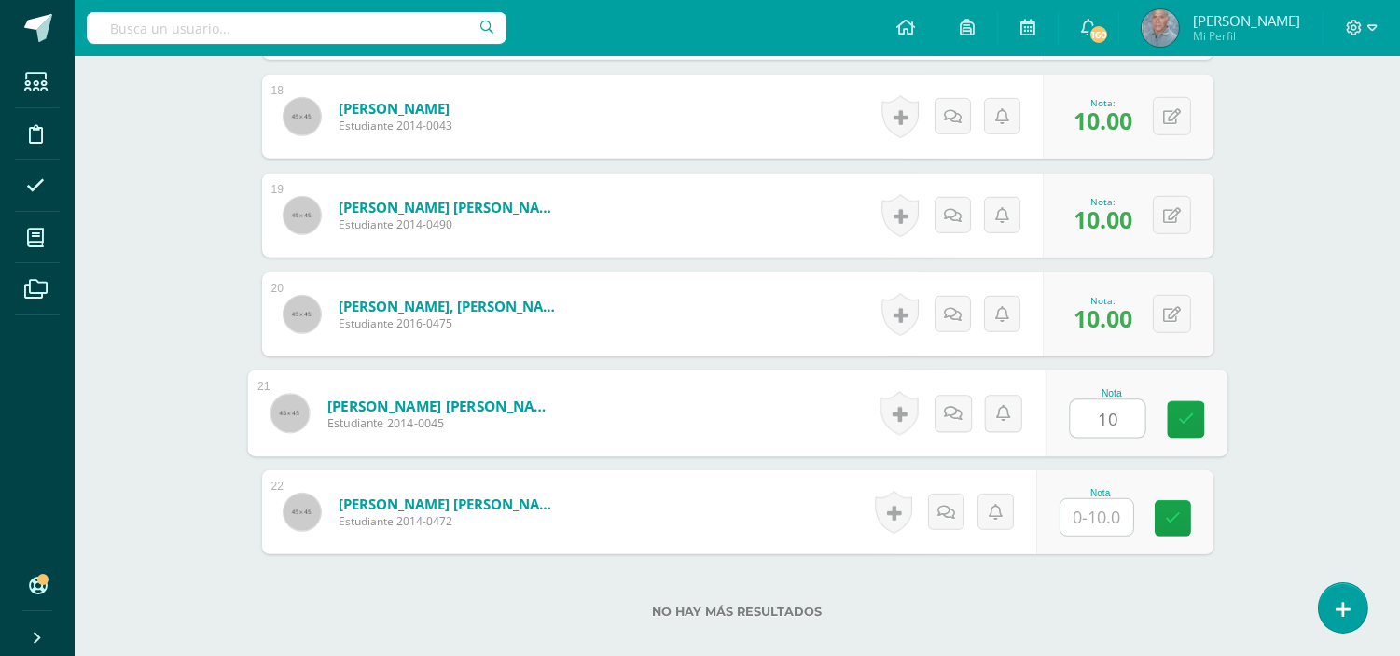
scroll to position [2303, 0]
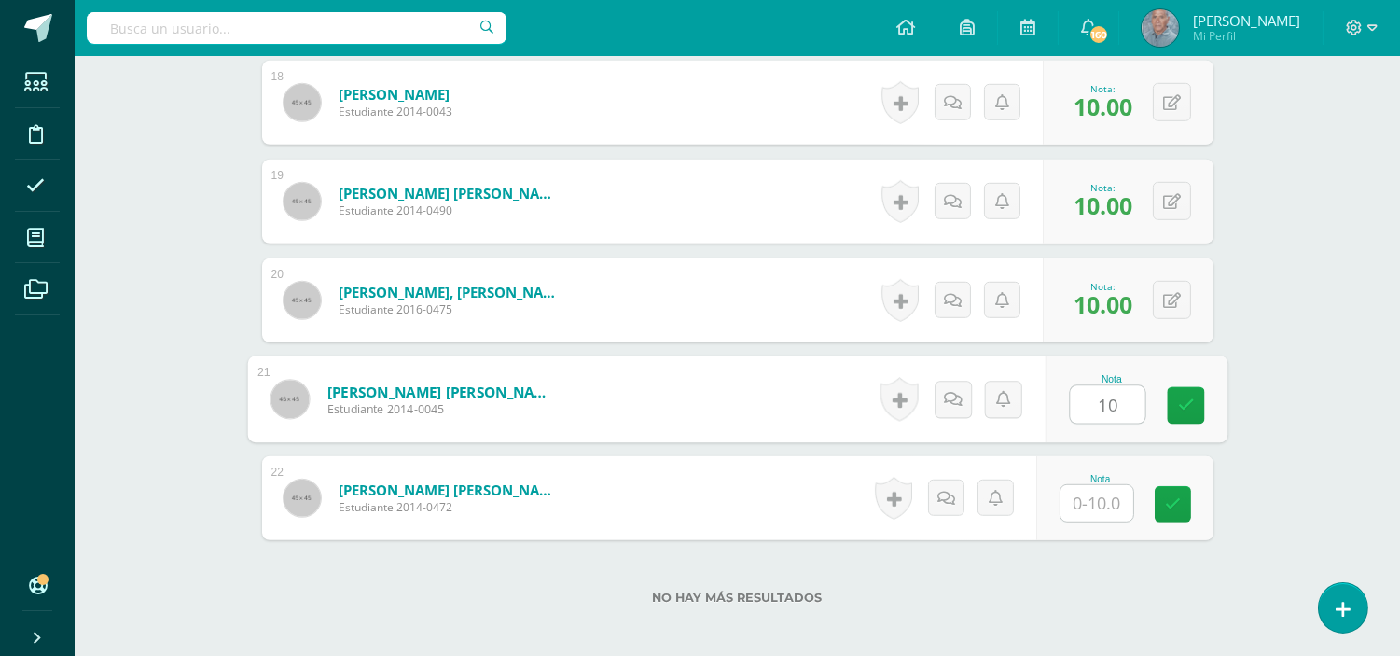
type input "10"
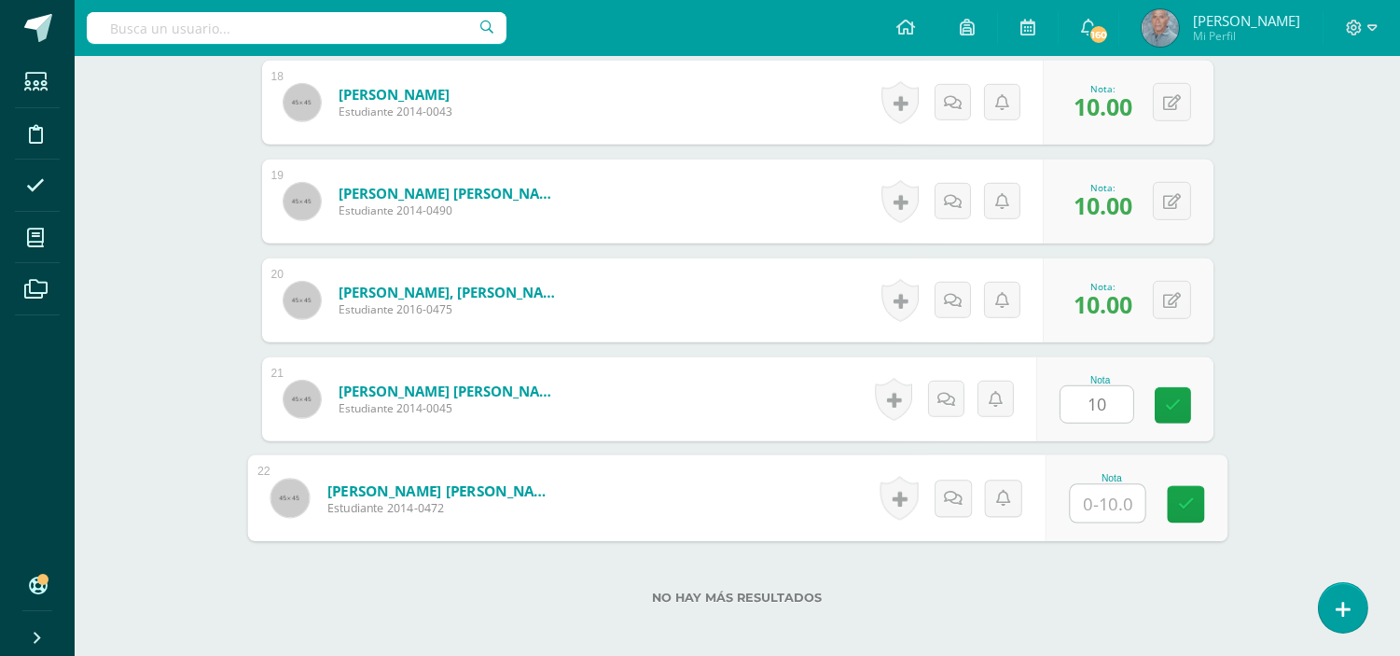
click at [1087, 504] on input "text" at bounding box center [1107, 503] width 75 height 37
type input "10"
click at [1179, 506] on icon at bounding box center [1185, 504] width 17 height 16
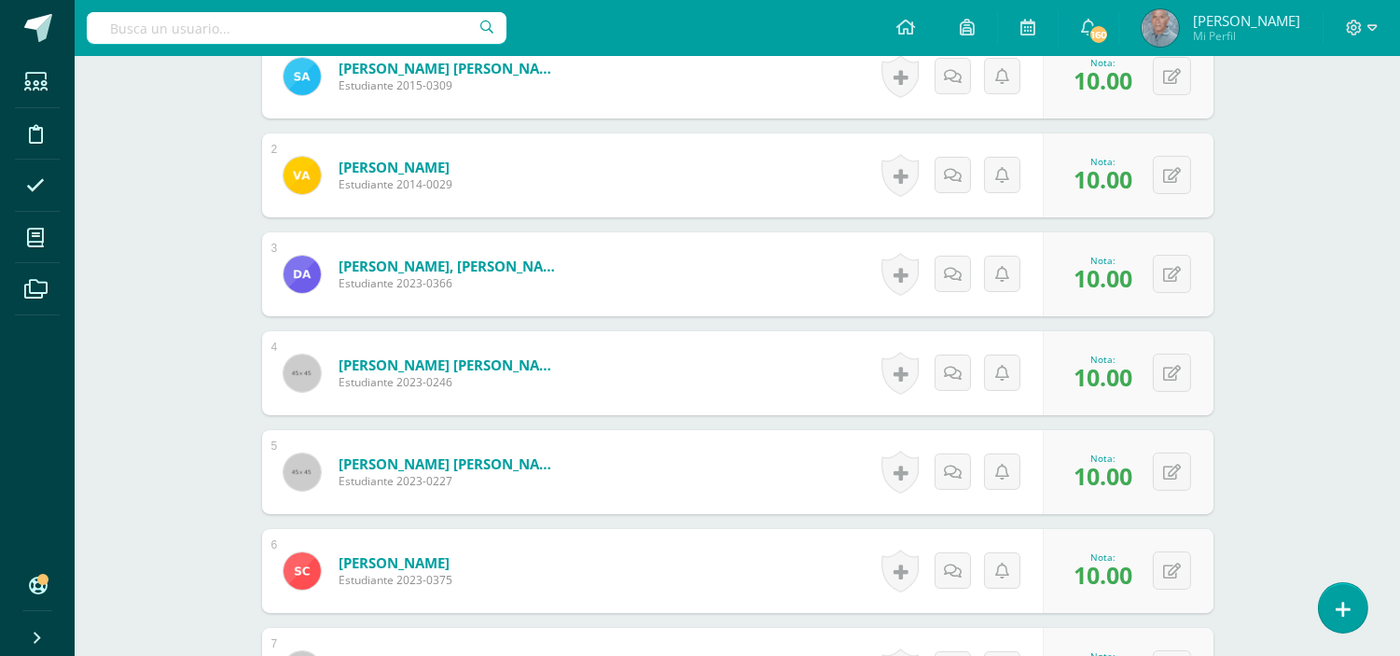
scroll to position [0, 0]
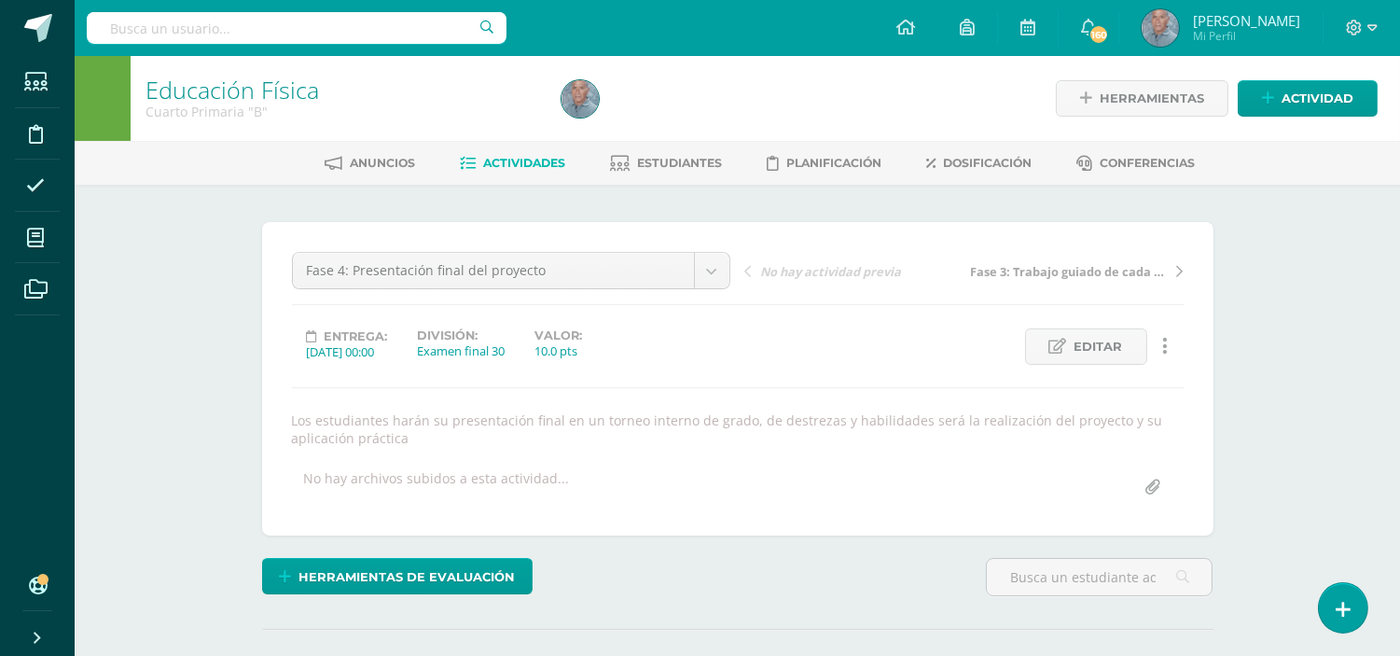
click at [504, 159] on span "Actividades" at bounding box center [524, 163] width 82 height 14
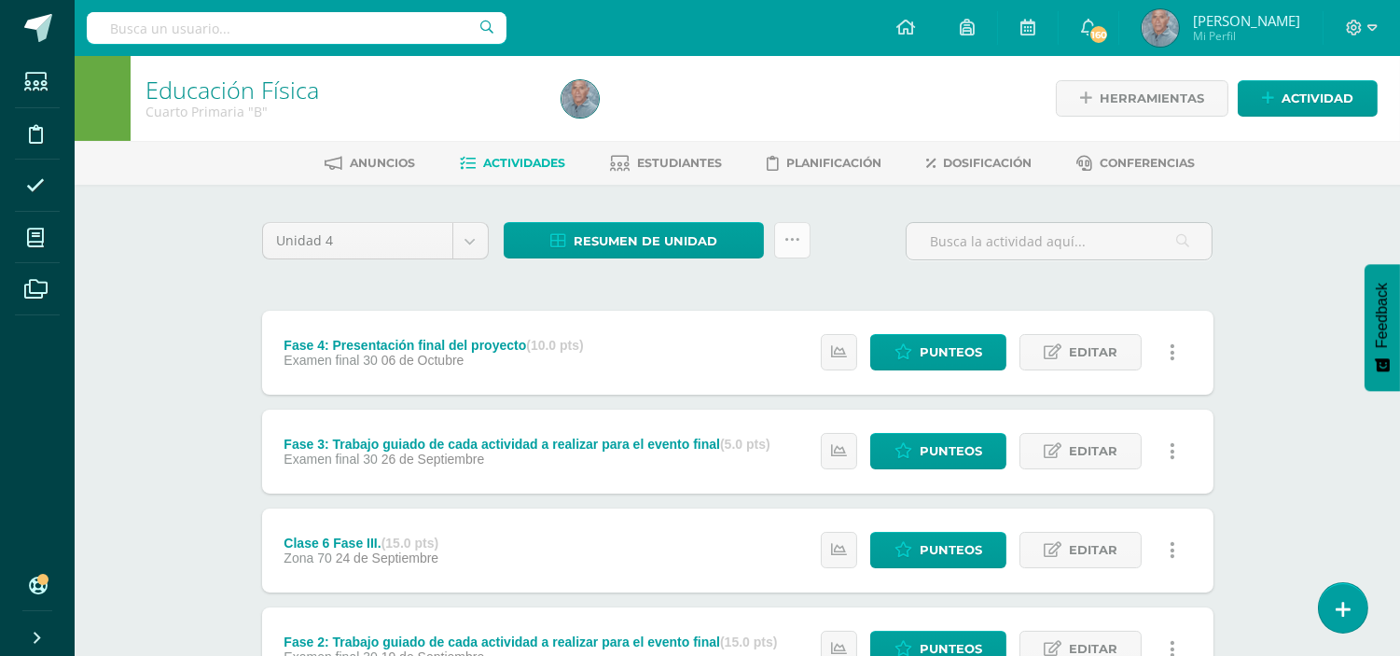
click at [791, 232] on icon at bounding box center [792, 240] width 16 height 16
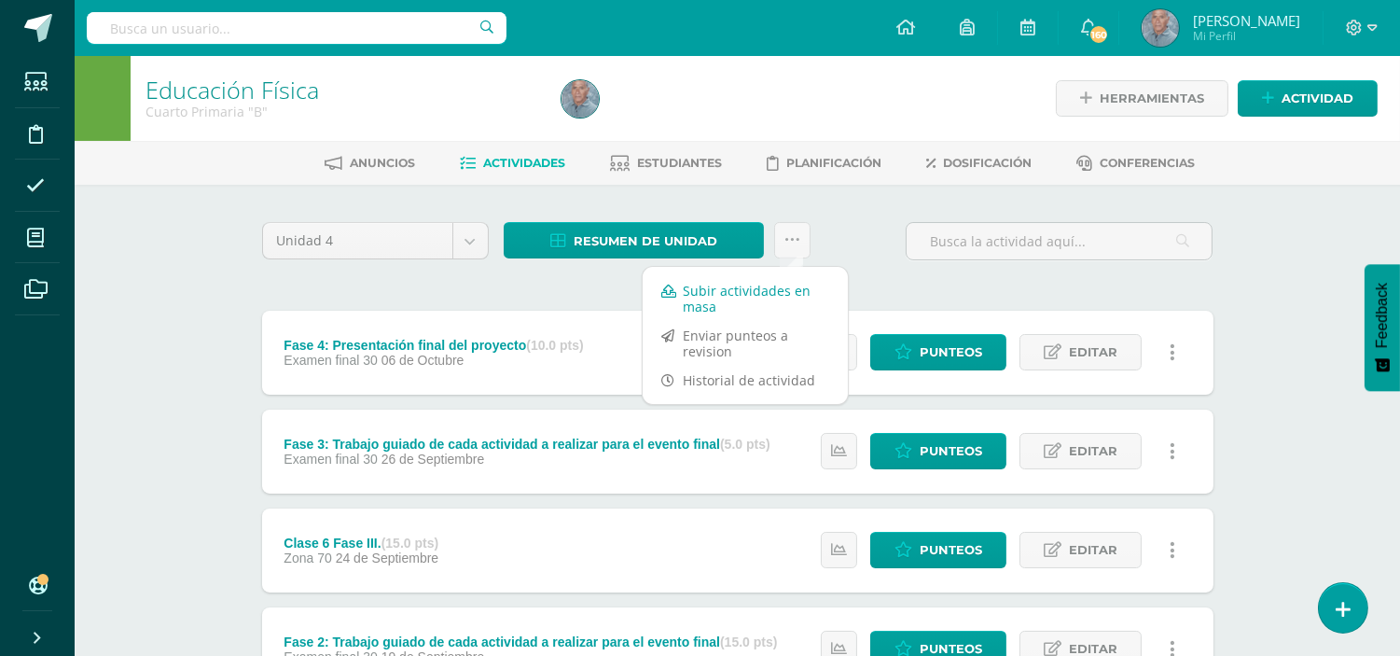
click at [730, 285] on link "Subir actividades en masa" at bounding box center [745, 298] width 205 height 45
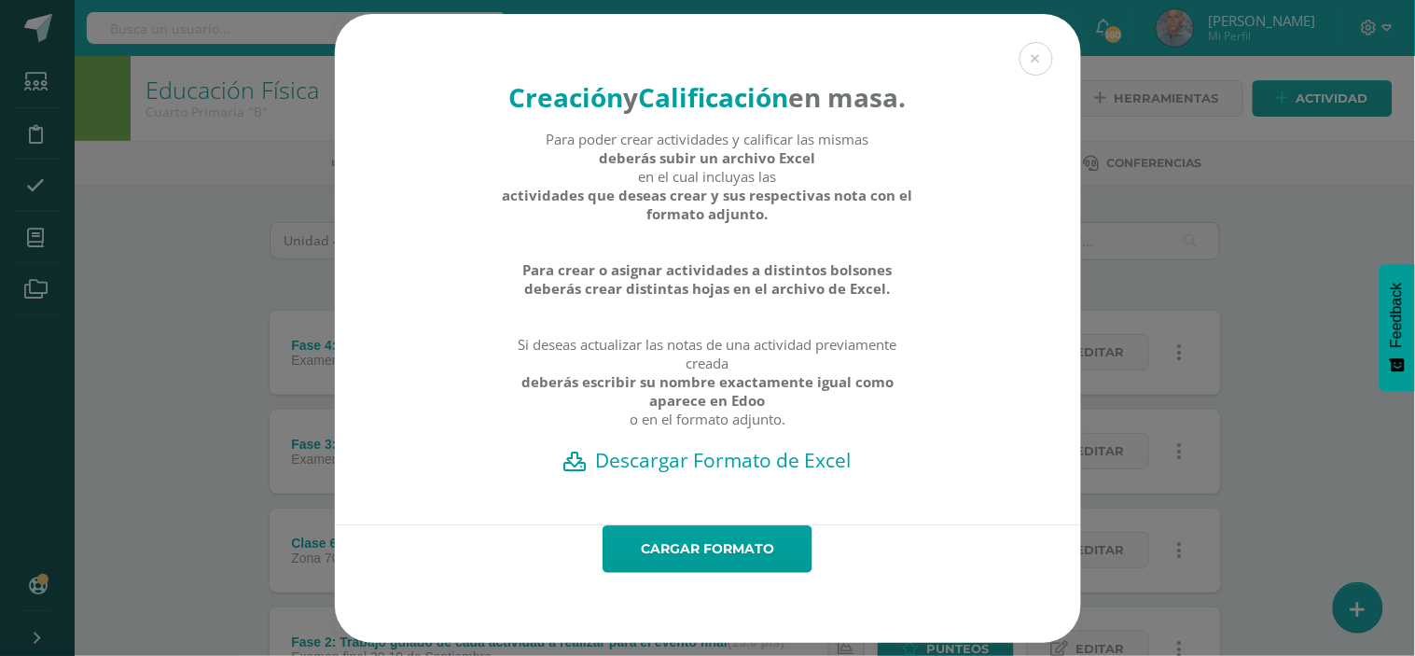
click at [687, 473] on h2 "Descargar Formato de Excel" at bounding box center [707, 460] width 681 height 26
click at [1029, 45] on button at bounding box center [1036, 59] width 34 height 34
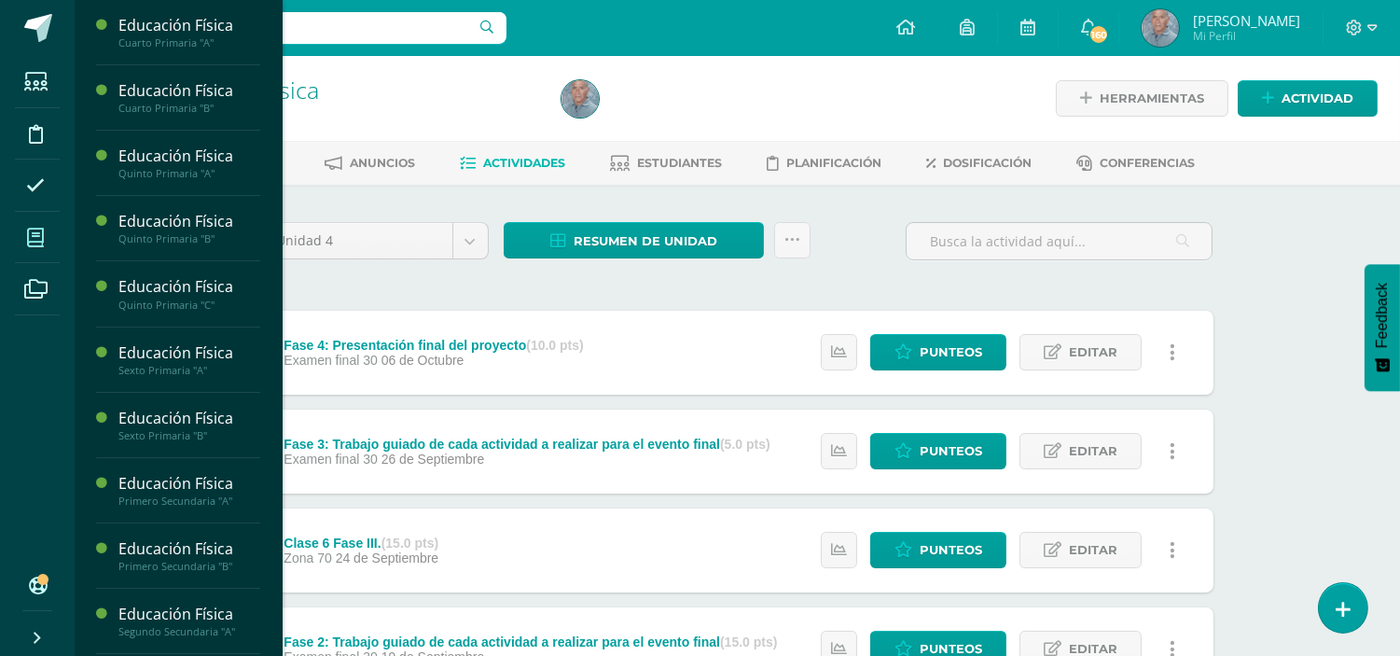
click at [29, 237] on icon at bounding box center [35, 237] width 17 height 19
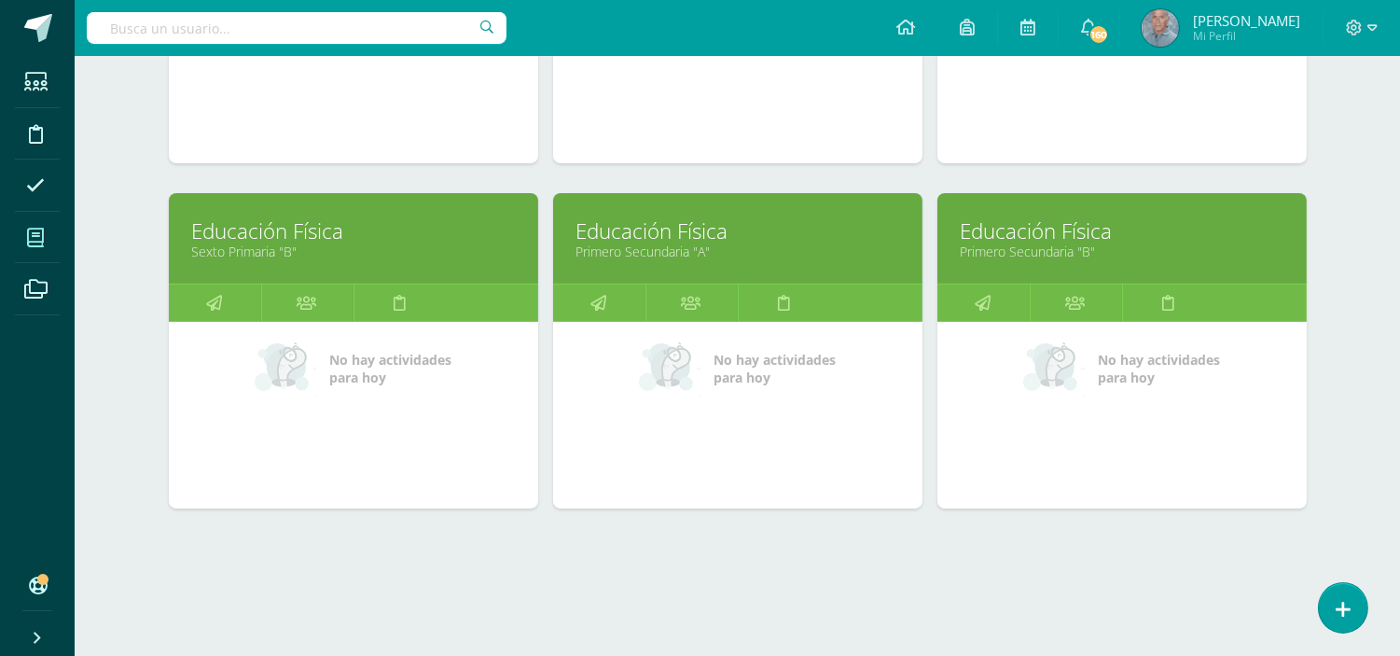
scroll to position [337, 0]
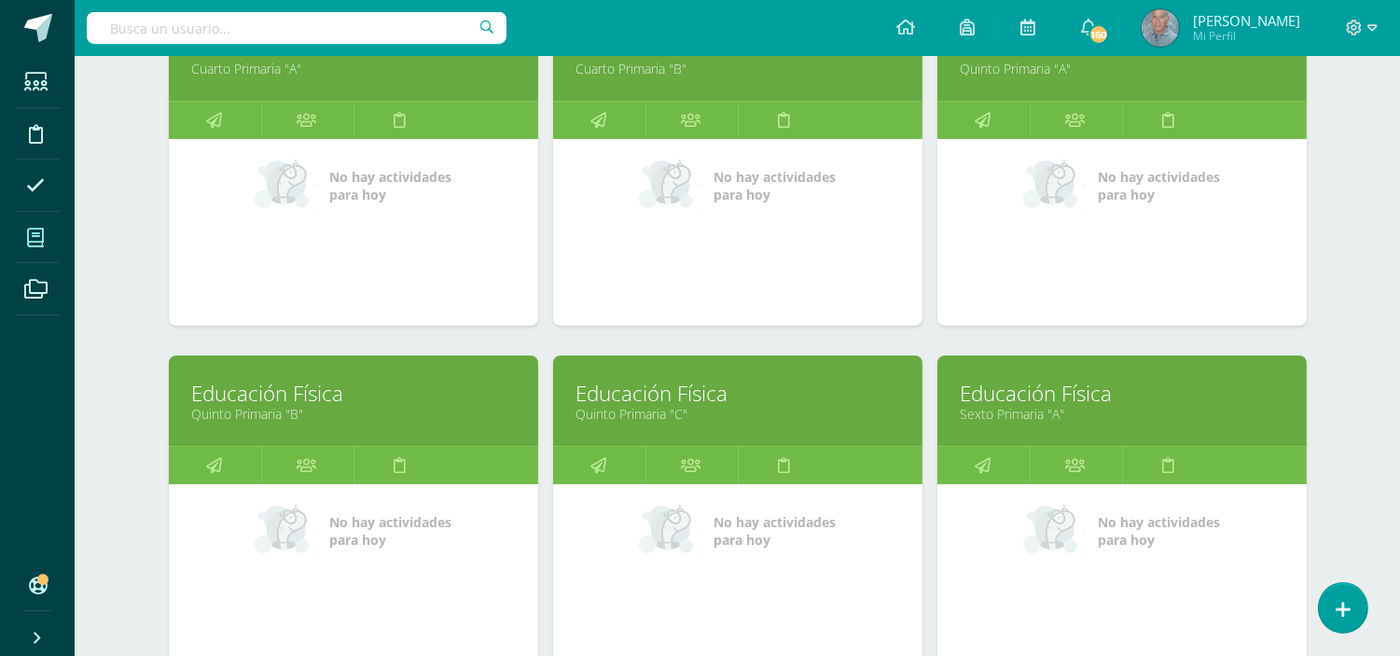
click at [277, 63] on link "Cuarto Primaria "A"" at bounding box center [353, 69] width 323 height 18
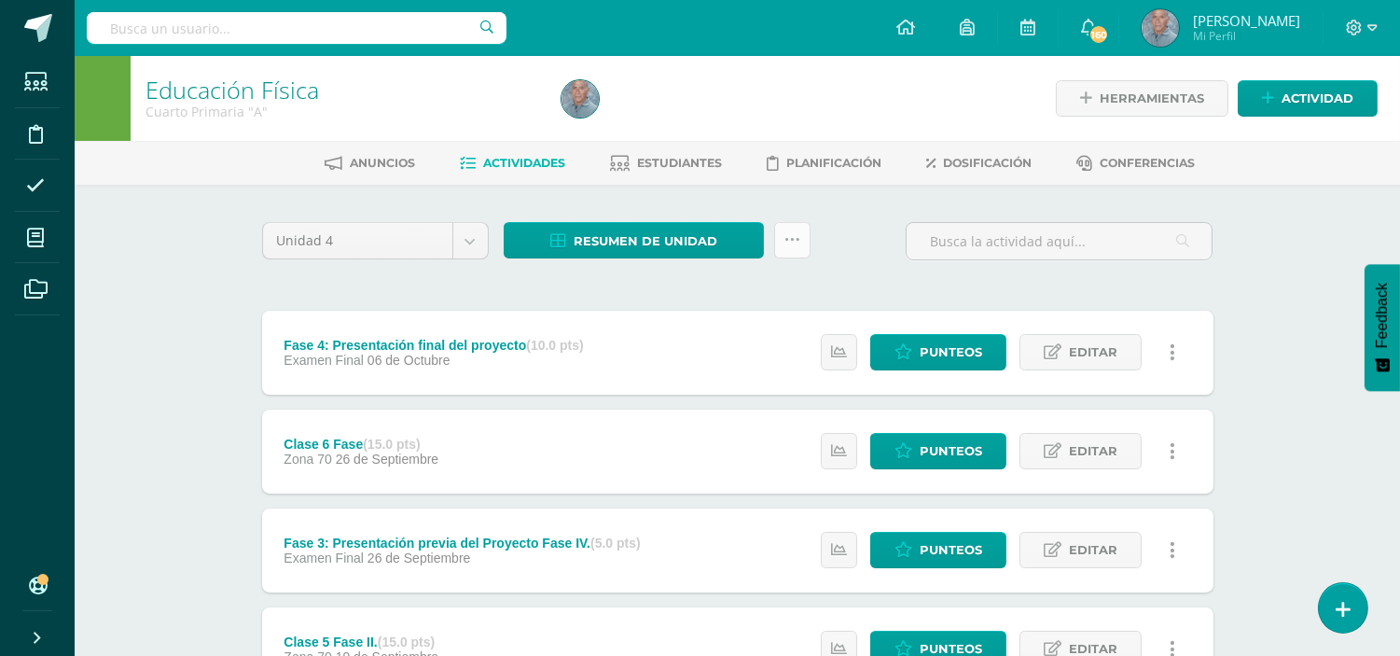
click at [787, 228] on link at bounding box center [792, 240] width 36 height 36
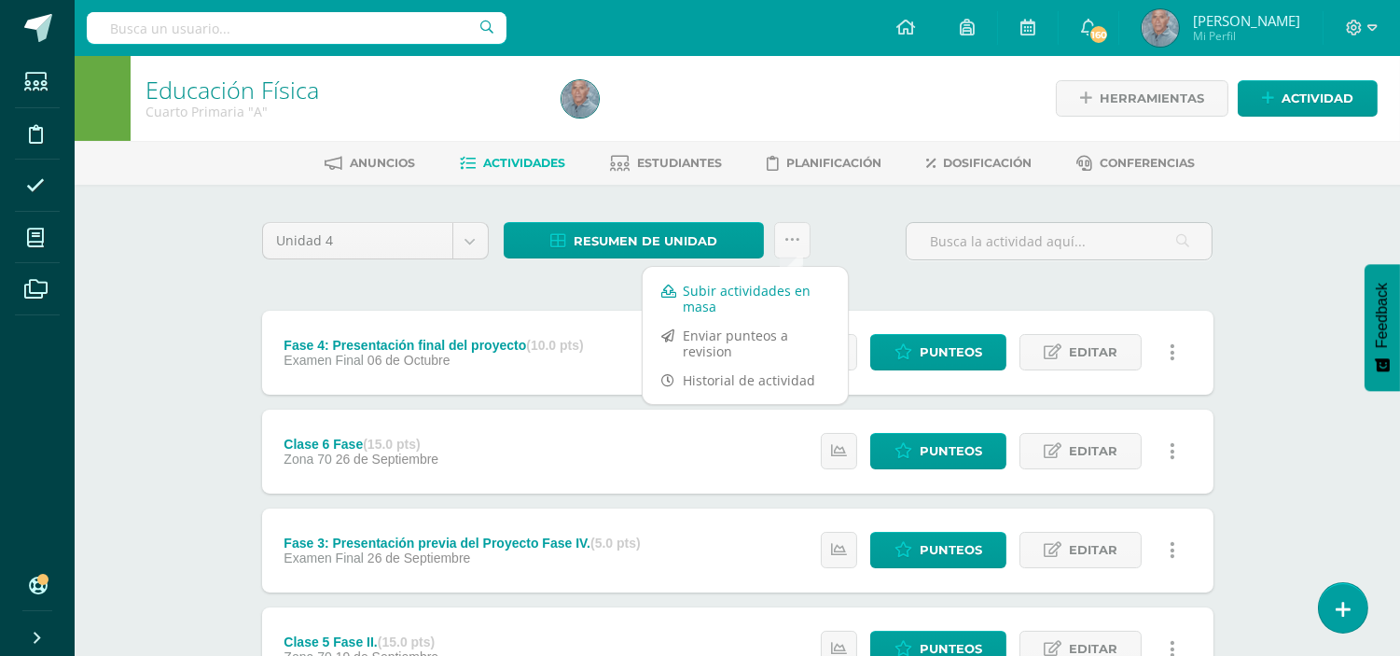
click at [757, 290] on link "Subir actividades en masa" at bounding box center [745, 298] width 205 height 45
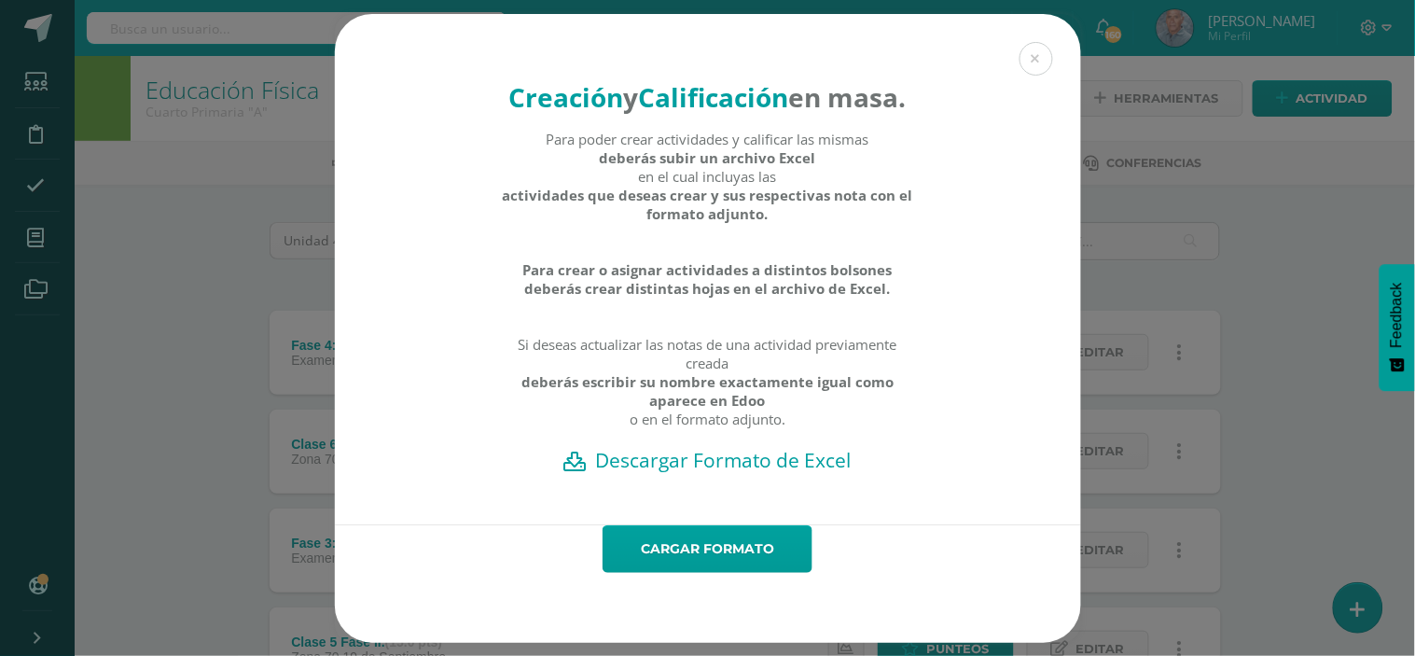
click at [716, 473] on h2 "Descargar Formato de Excel" at bounding box center [707, 460] width 681 height 26
click at [1021, 47] on button at bounding box center [1036, 59] width 34 height 34
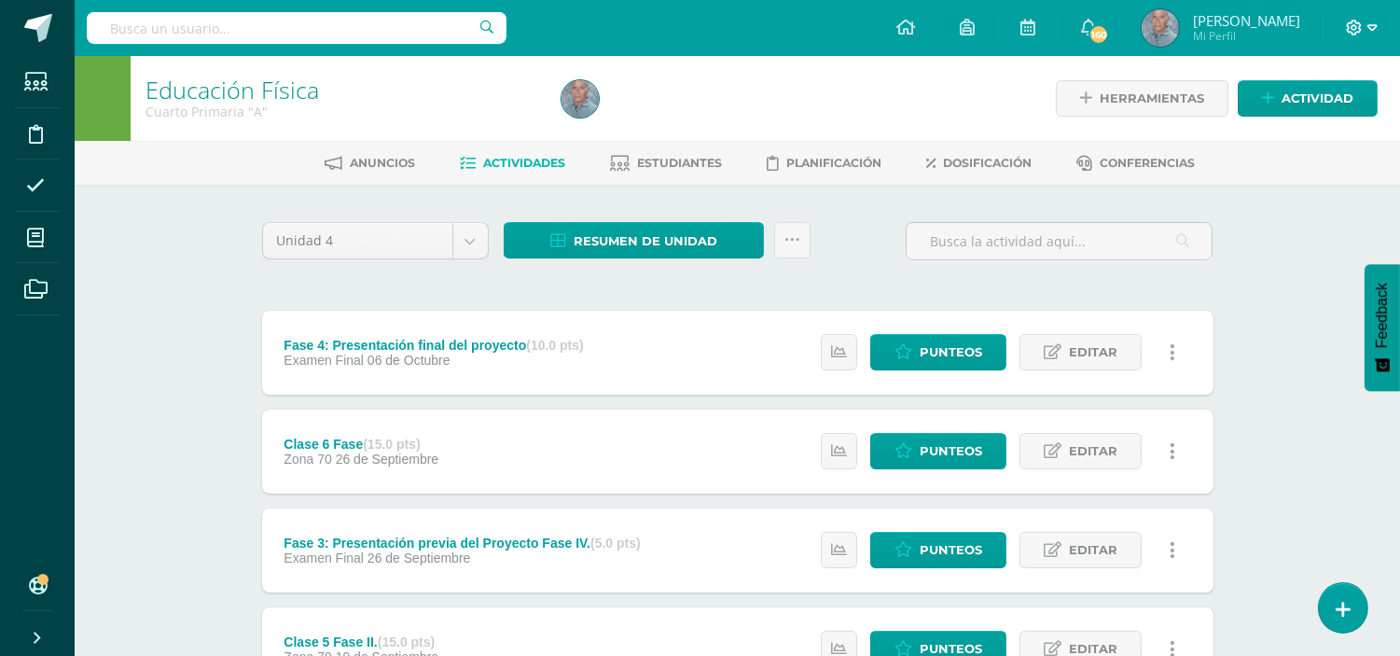
click at [1367, 33] on icon at bounding box center [1372, 28] width 10 height 17
click at [1315, 117] on span "Cerrar sesión" at bounding box center [1314, 126] width 84 height 18
